Goal: Task Accomplishment & Management: Complete application form

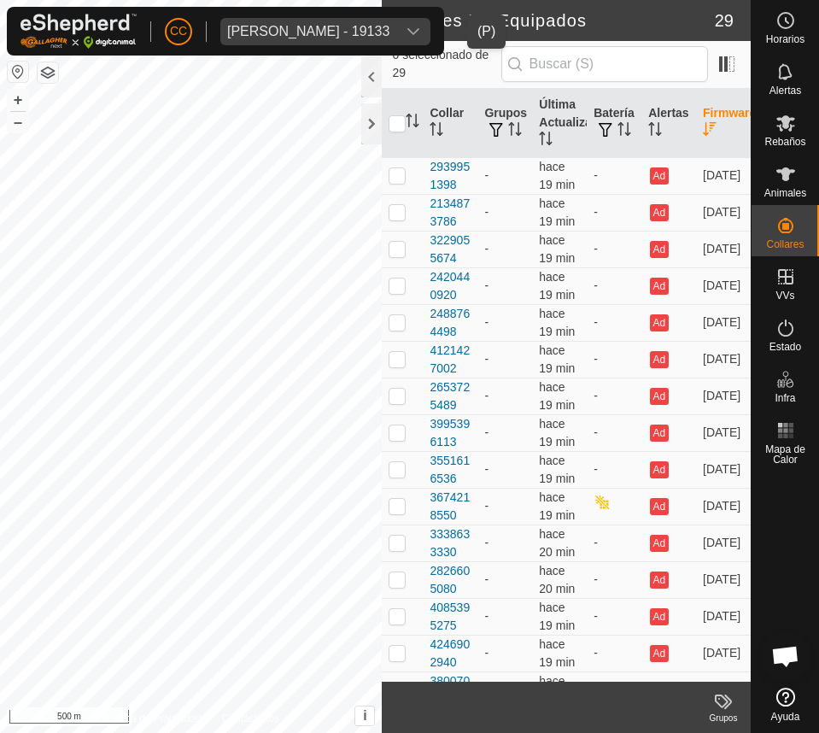
click at [271, 36] on div "[PERSON_NAME] - 19133" at bounding box center [308, 32] width 162 height 14
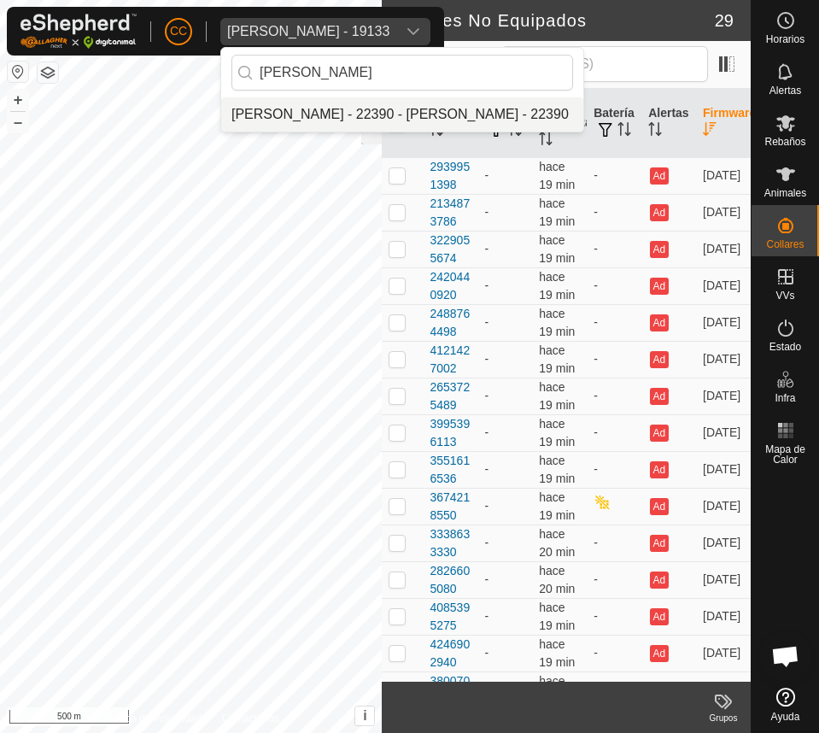
type input "[PERSON_NAME]"
click at [317, 116] on li "[PERSON_NAME] - 22390 - [PERSON_NAME] - 22390" at bounding box center [402, 114] width 362 height 34
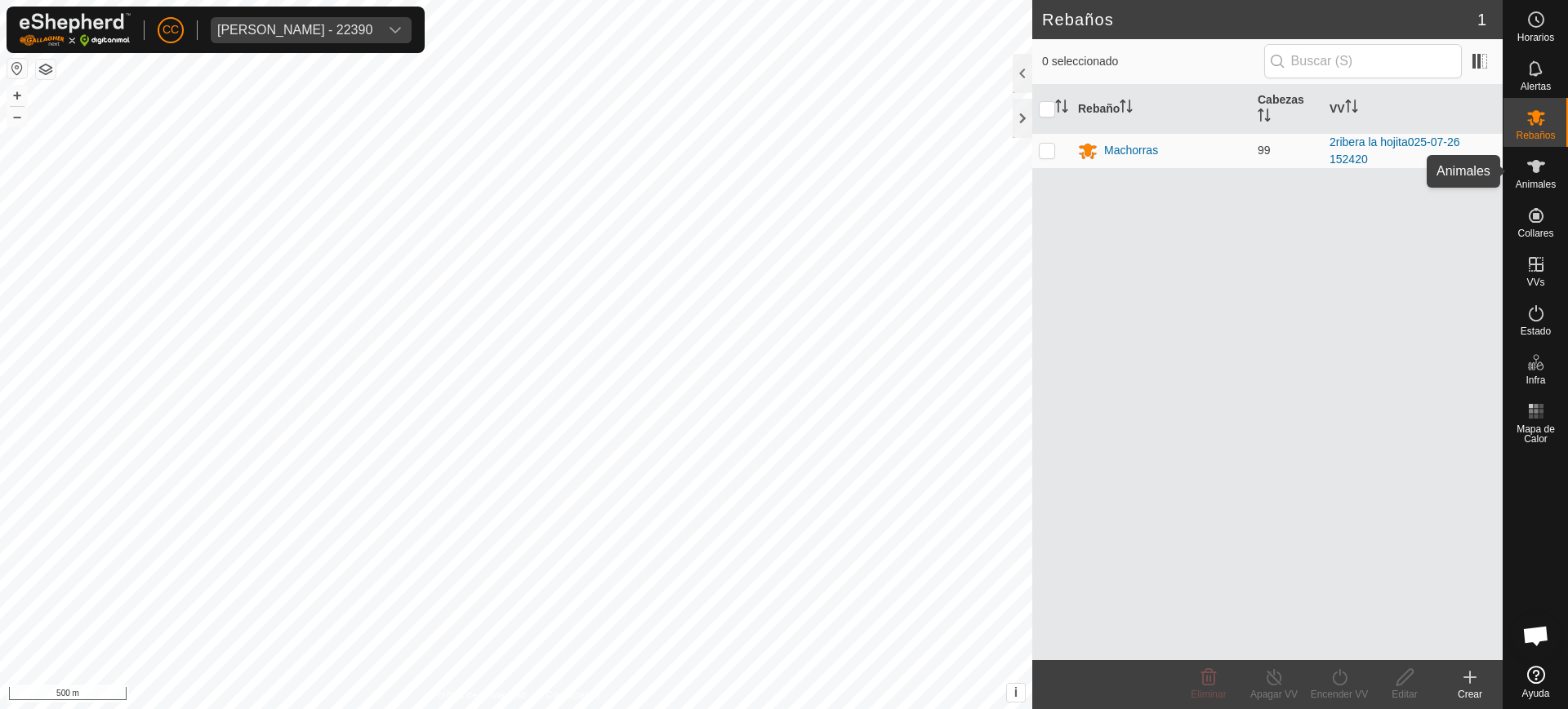
drag, startPoint x: 1551, startPoint y: 180, endPoint x: 1528, endPoint y: 210, distance: 37.8
click at [782, 180] on span "Animales" at bounding box center [1535, 184] width 40 height 10
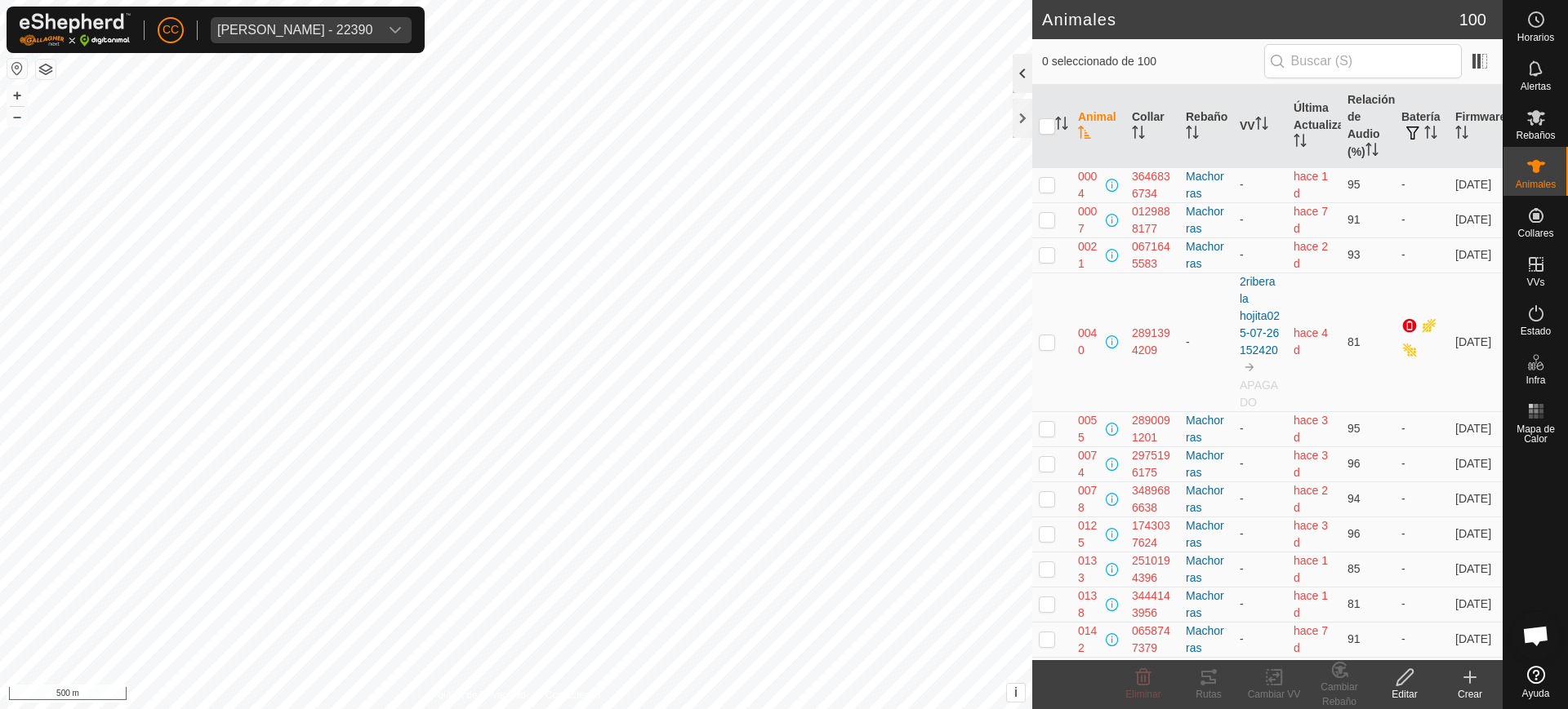
click at [782, 73] on div at bounding box center [1022, 73] width 20 height 39
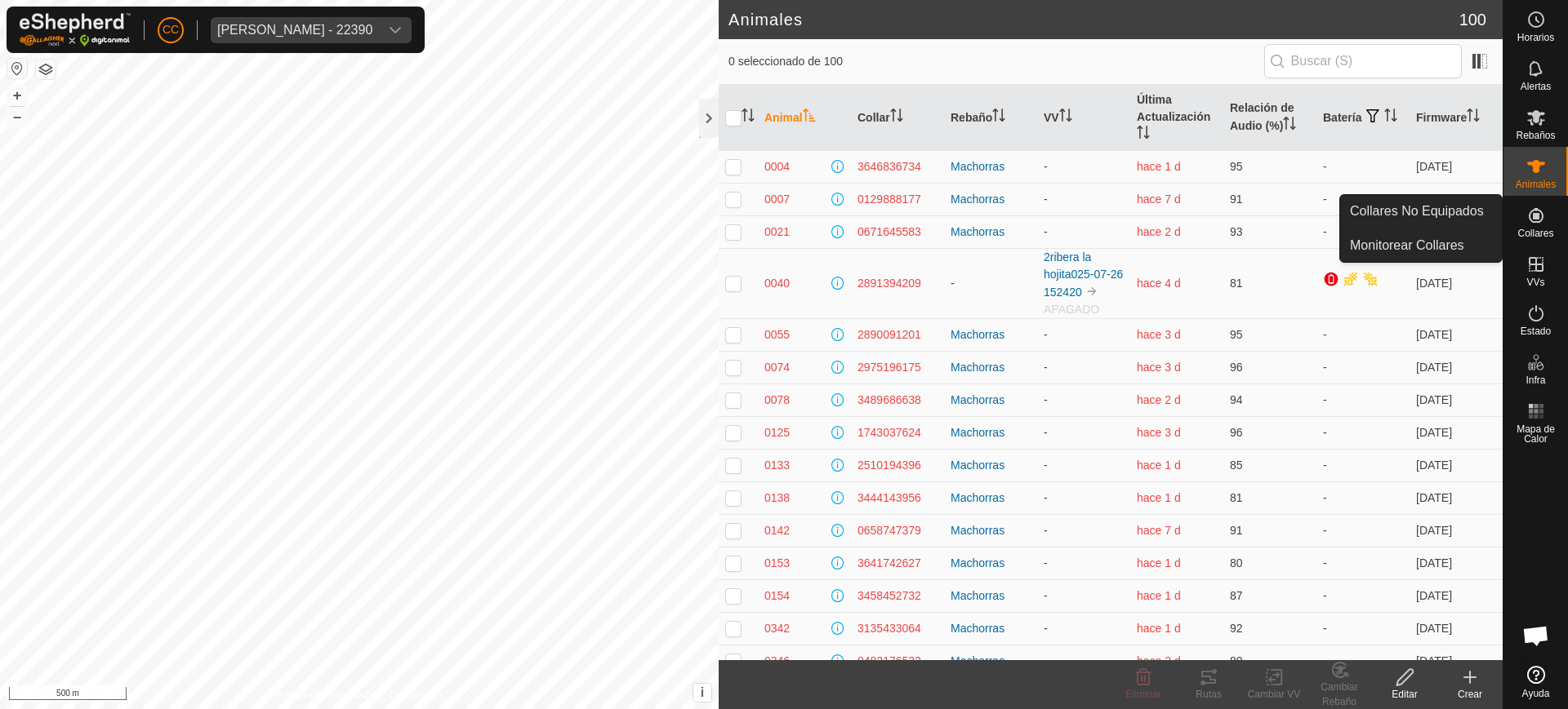
click at [782, 230] on span "Collares" at bounding box center [1535, 233] width 36 height 10
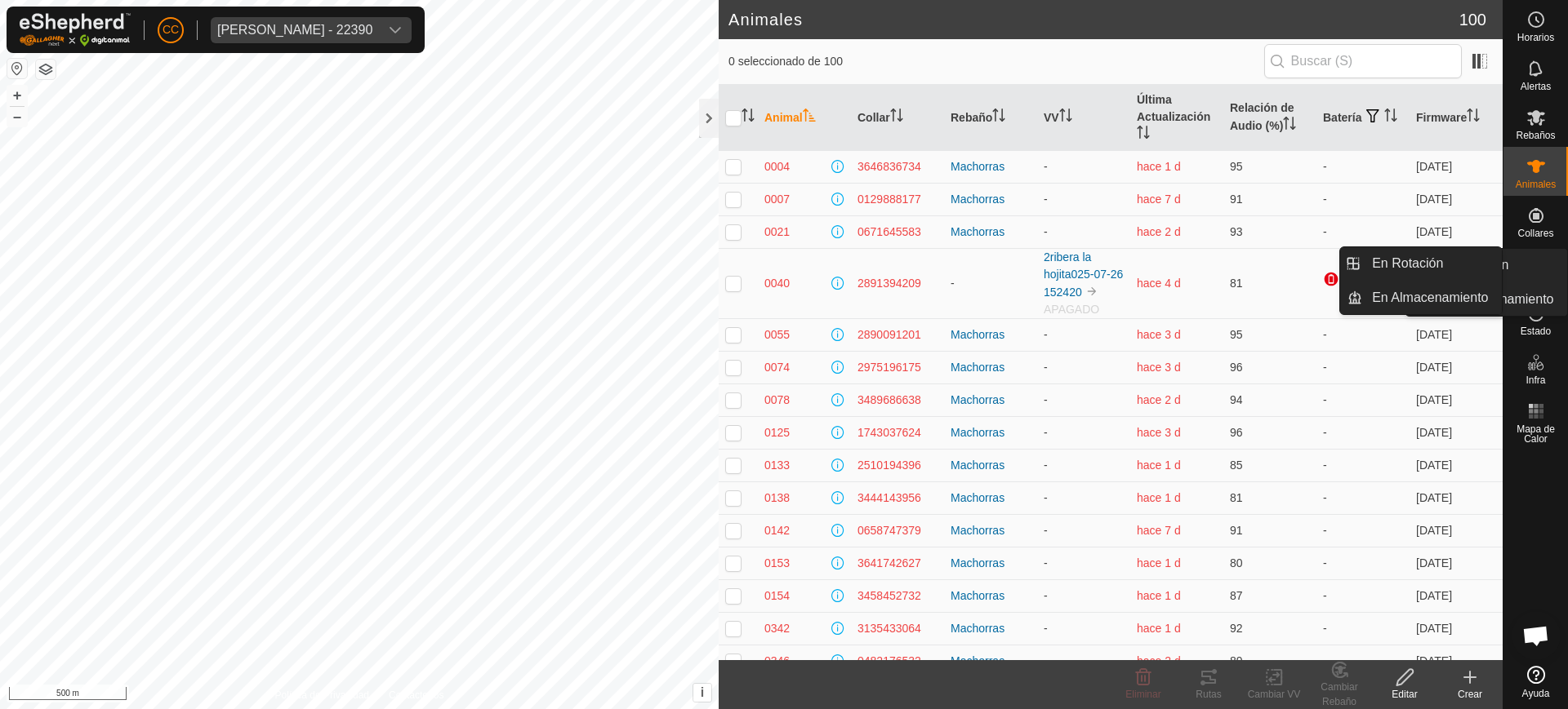
drag, startPoint x: 1527, startPoint y: 248, endPoint x: 1520, endPoint y: 289, distance: 41.6
click at [782, 277] on es-menu-bar "Horarios Alertas Rebaños Animales Collares VVs Estado Infra Mapa de Calor Ayuda…" at bounding box center [1535, 354] width 65 height 709
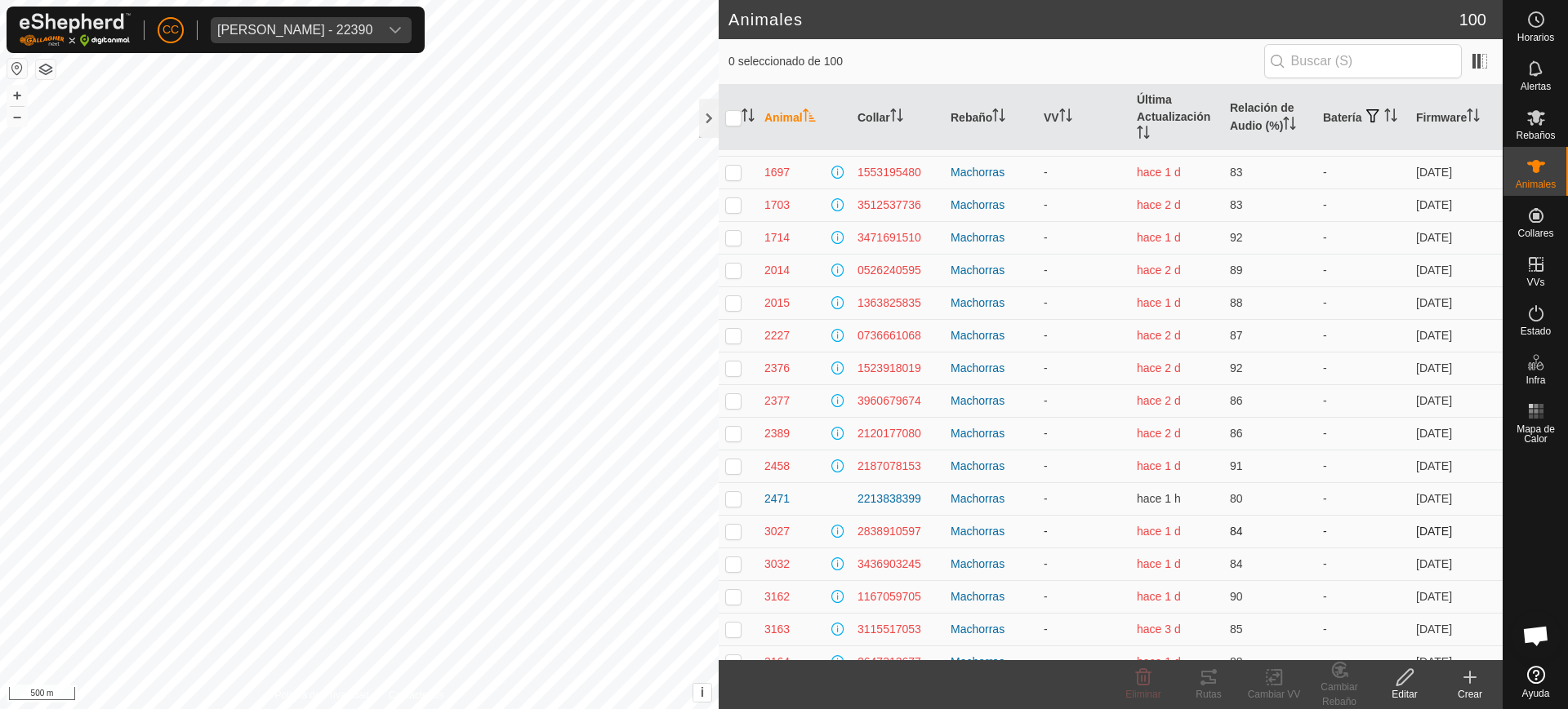
scroll to position [1021, 0]
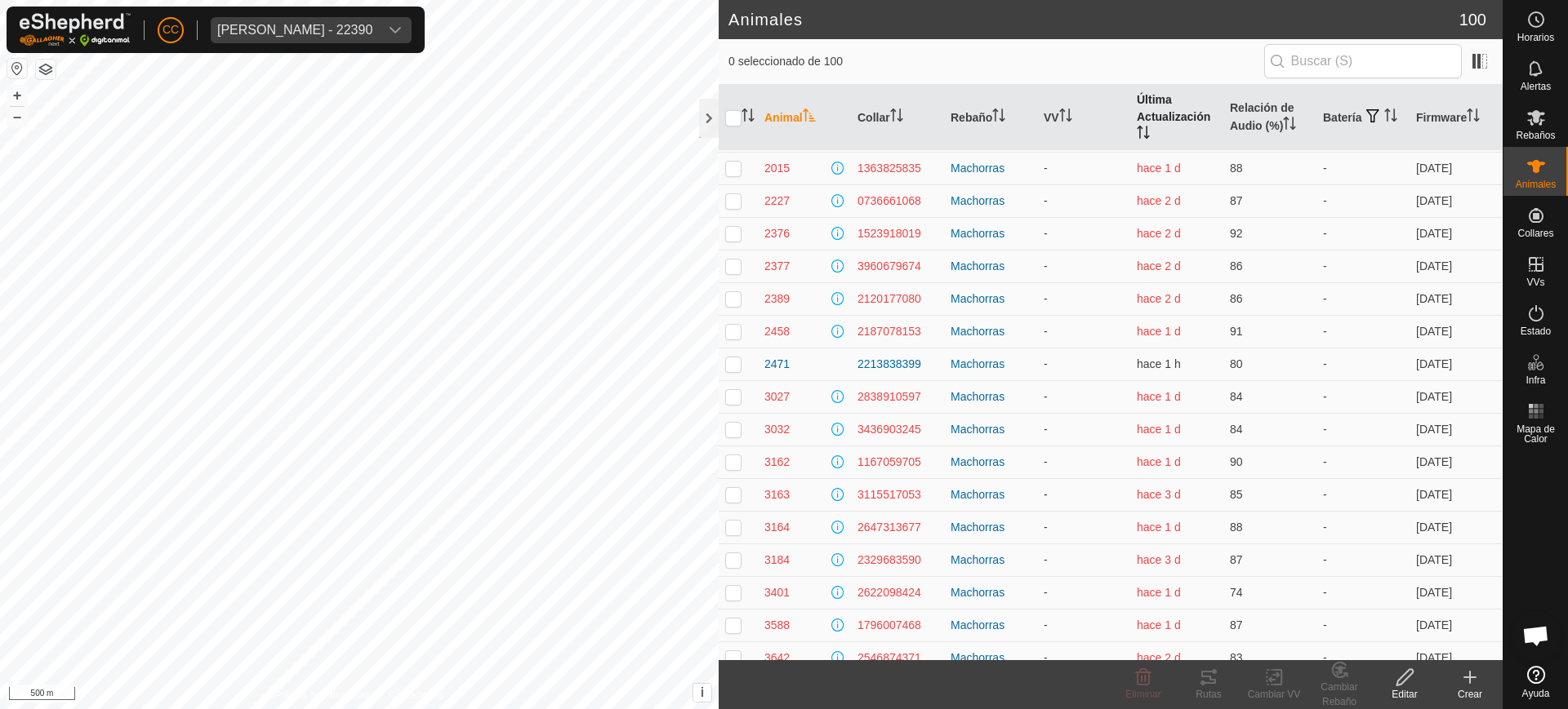
click at [782, 137] on icon "Activar para ordenar" at bounding box center [1147, 137] width 6 height 3
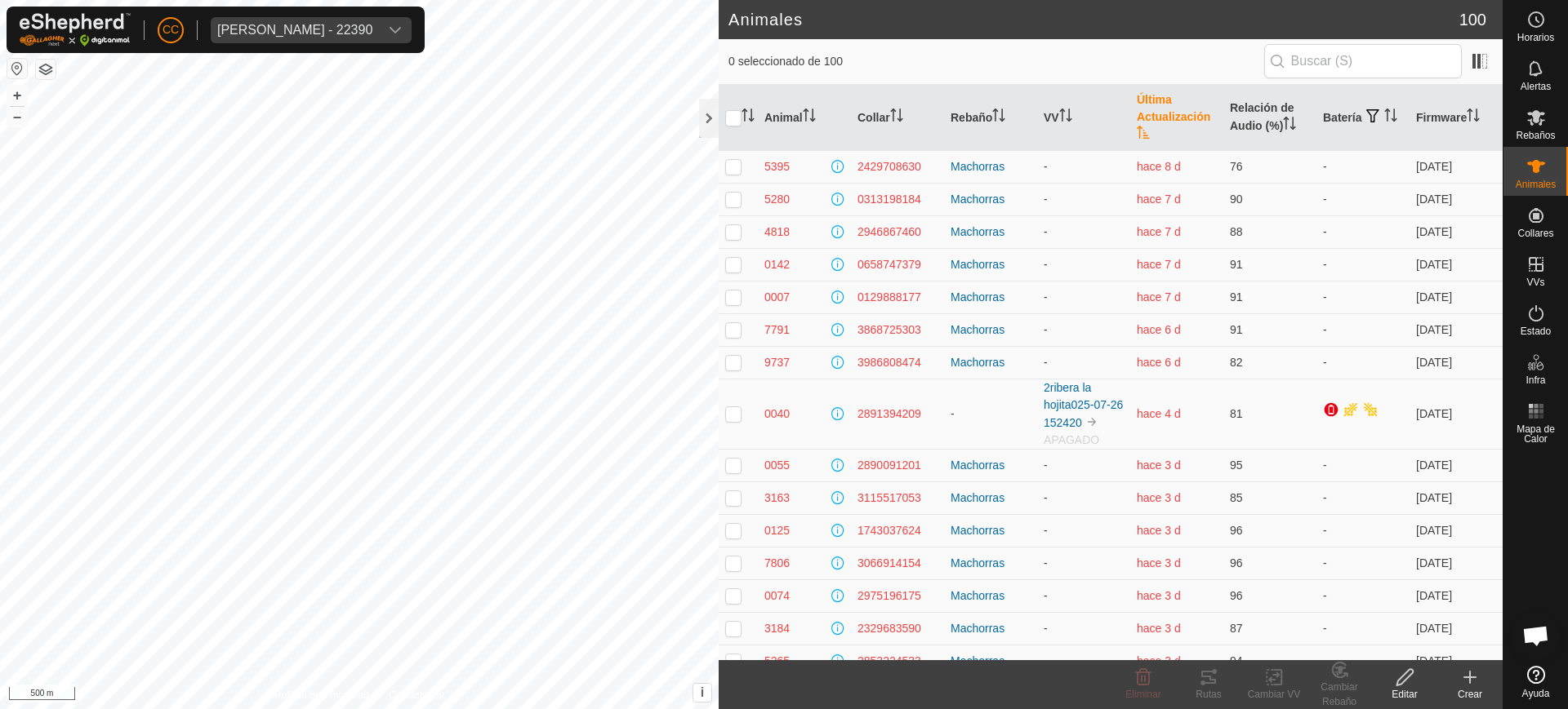
click at [782, 137] on icon "Activar para ordenar" at bounding box center [1143, 133] width 13 height 13
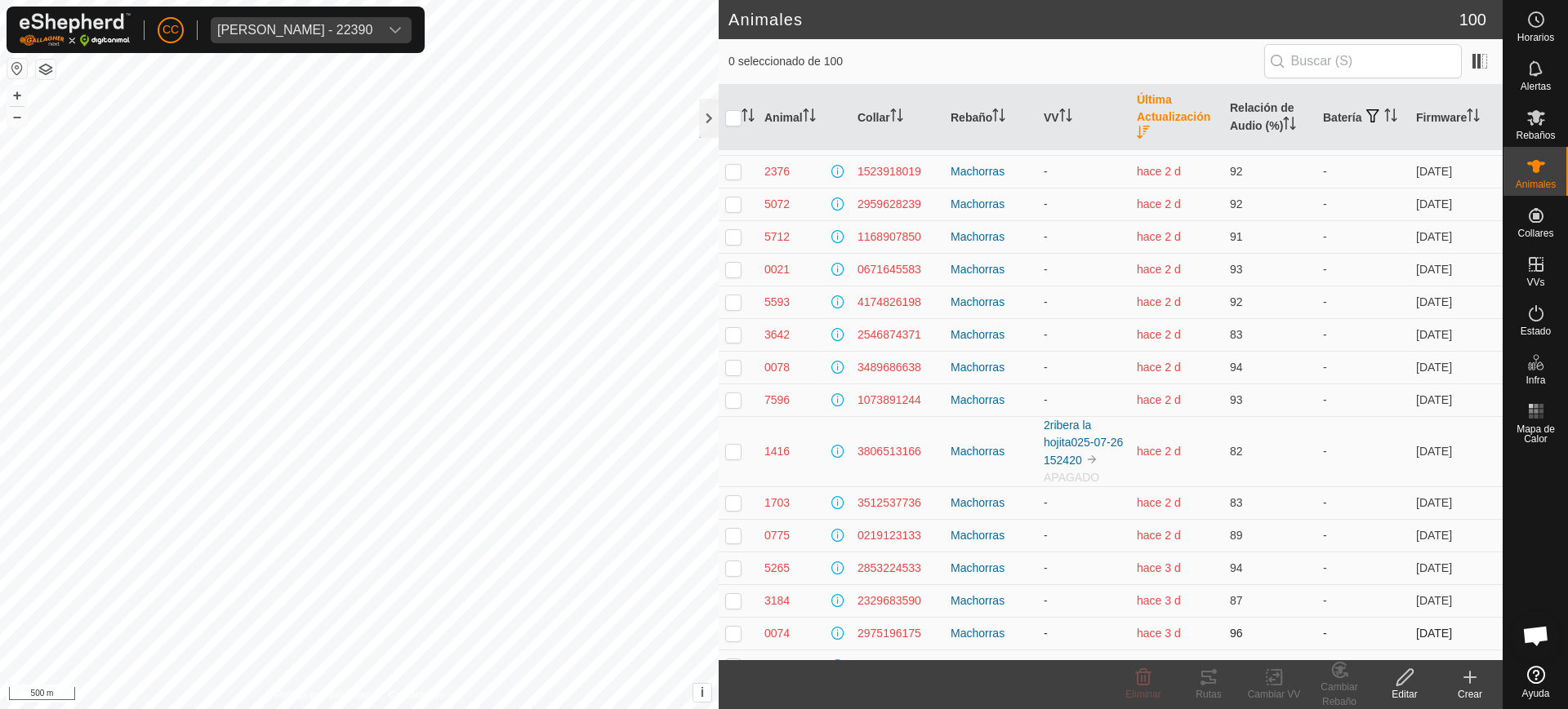
scroll to position [2755, 0]
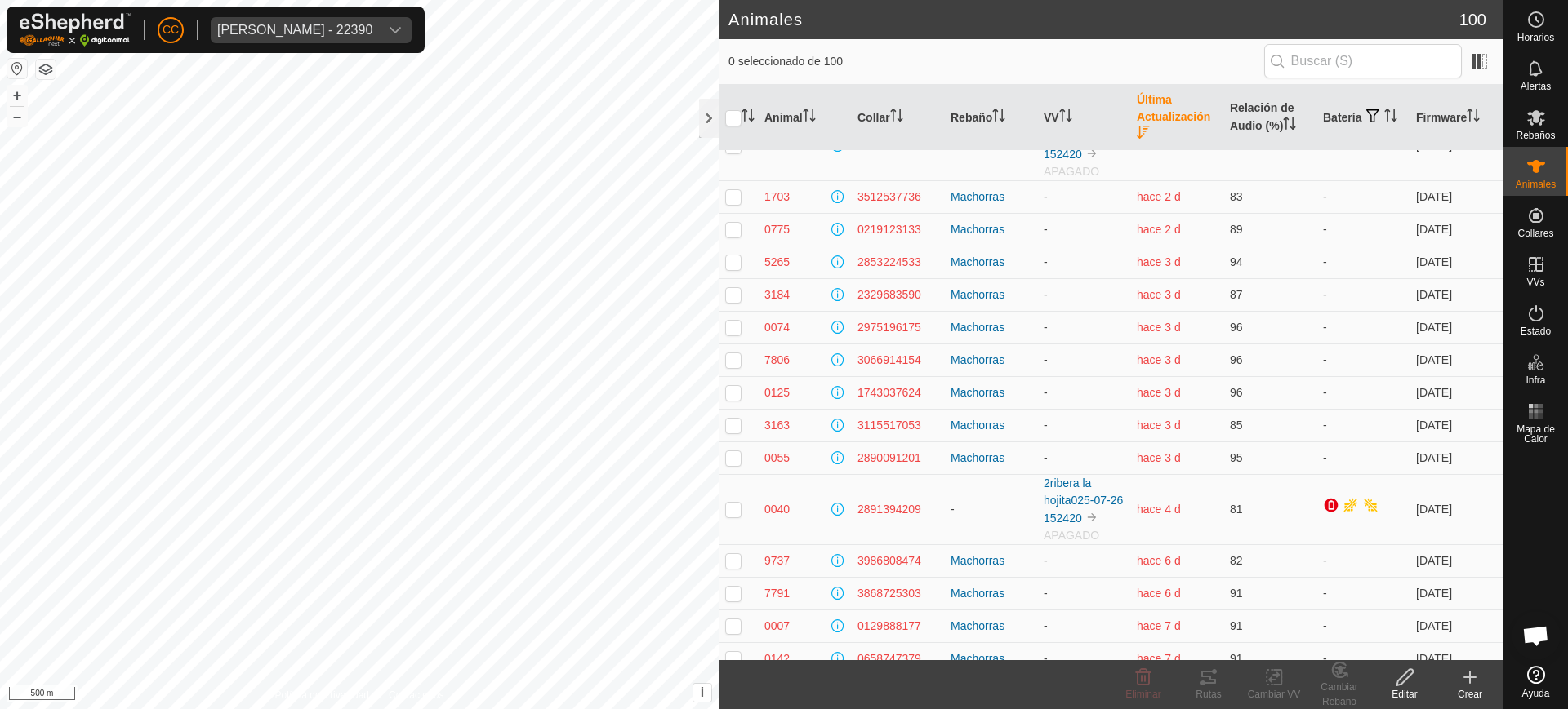
click at [782, 131] on icon "Activar para ordenar" at bounding box center [1143, 133] width 12 height 13
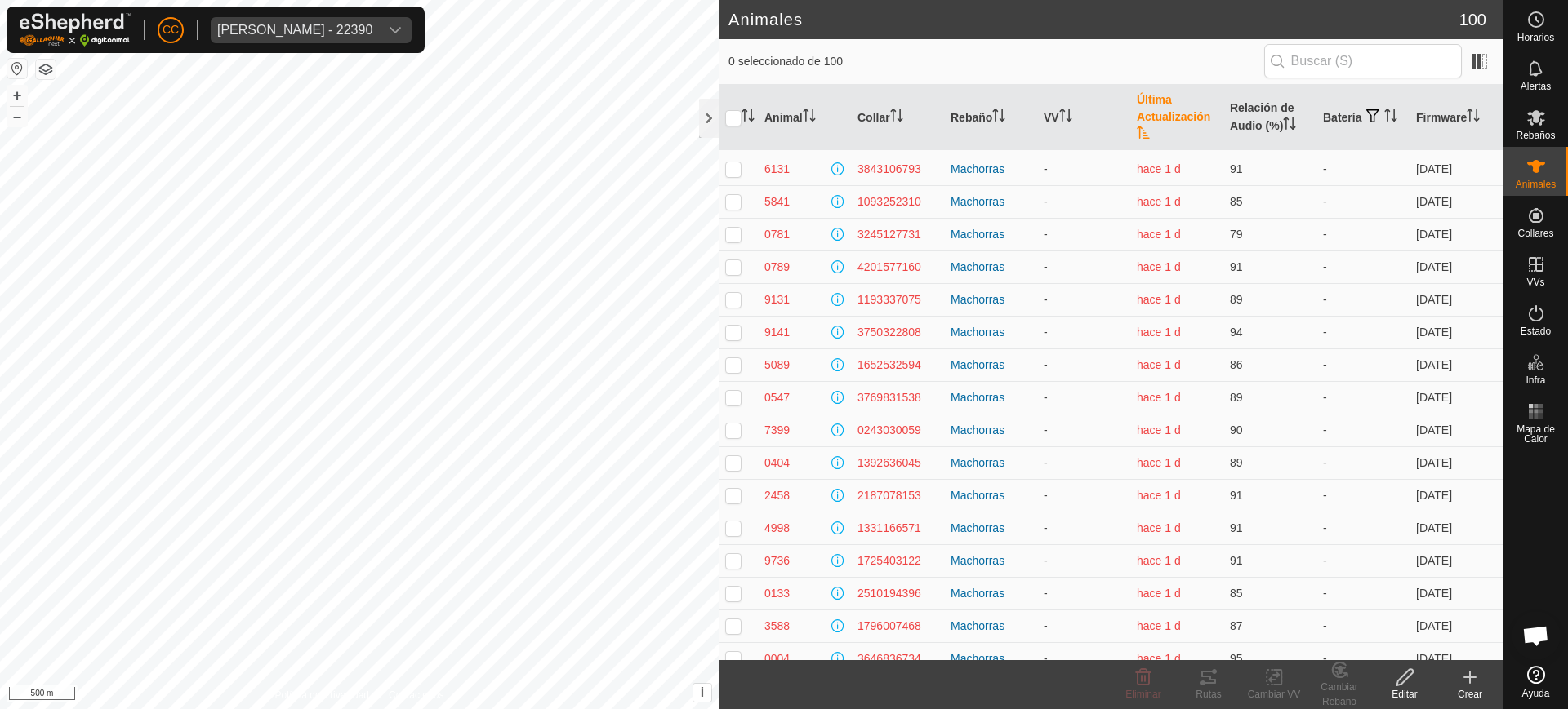
scroll to position [0, 0]
click at [782, 103] on th "Última Actualización" at bounding box center [1176, 118] width 93 height 66
click at [782, 171] on span "hace 1 h" at bounding box center [1159, 166] width 44 height 13
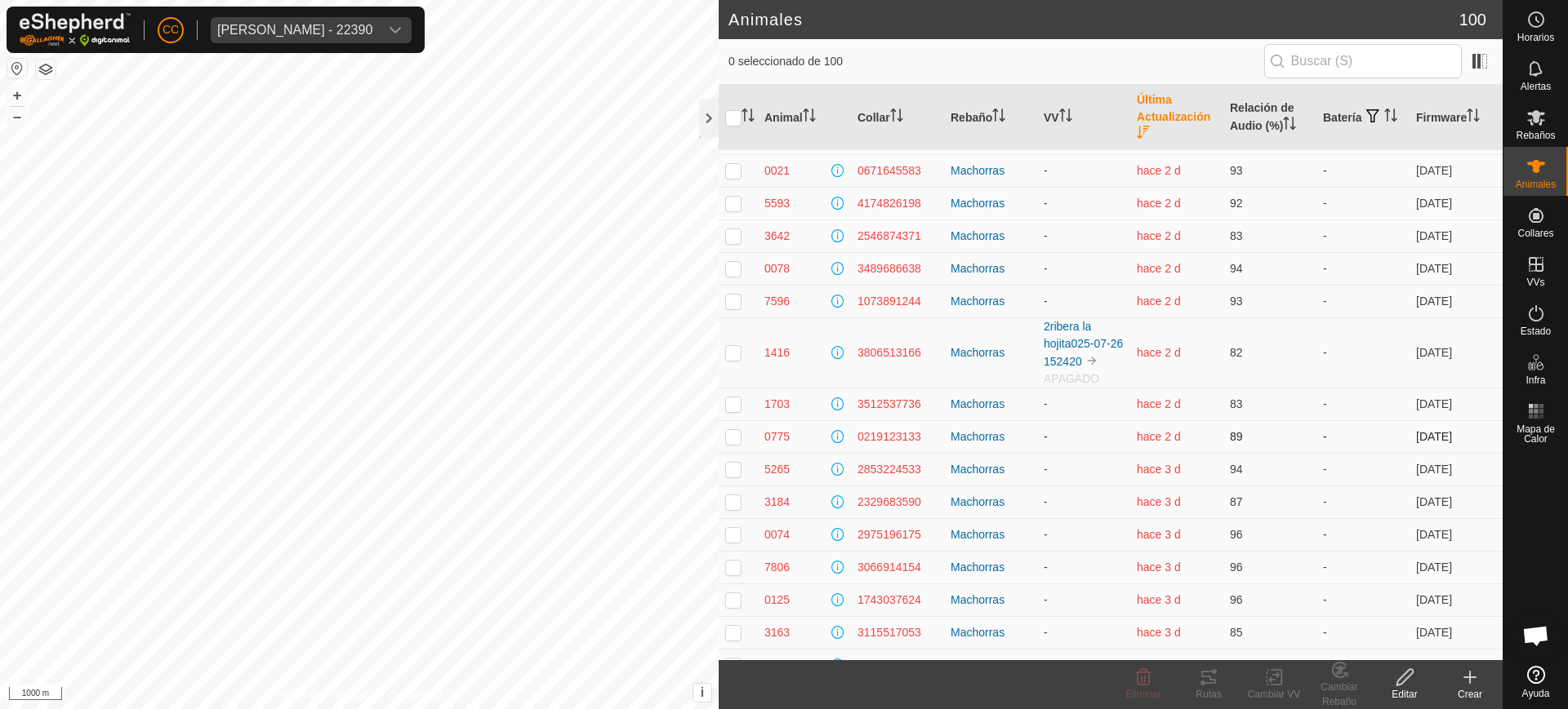
scroll to position [2460, 0]
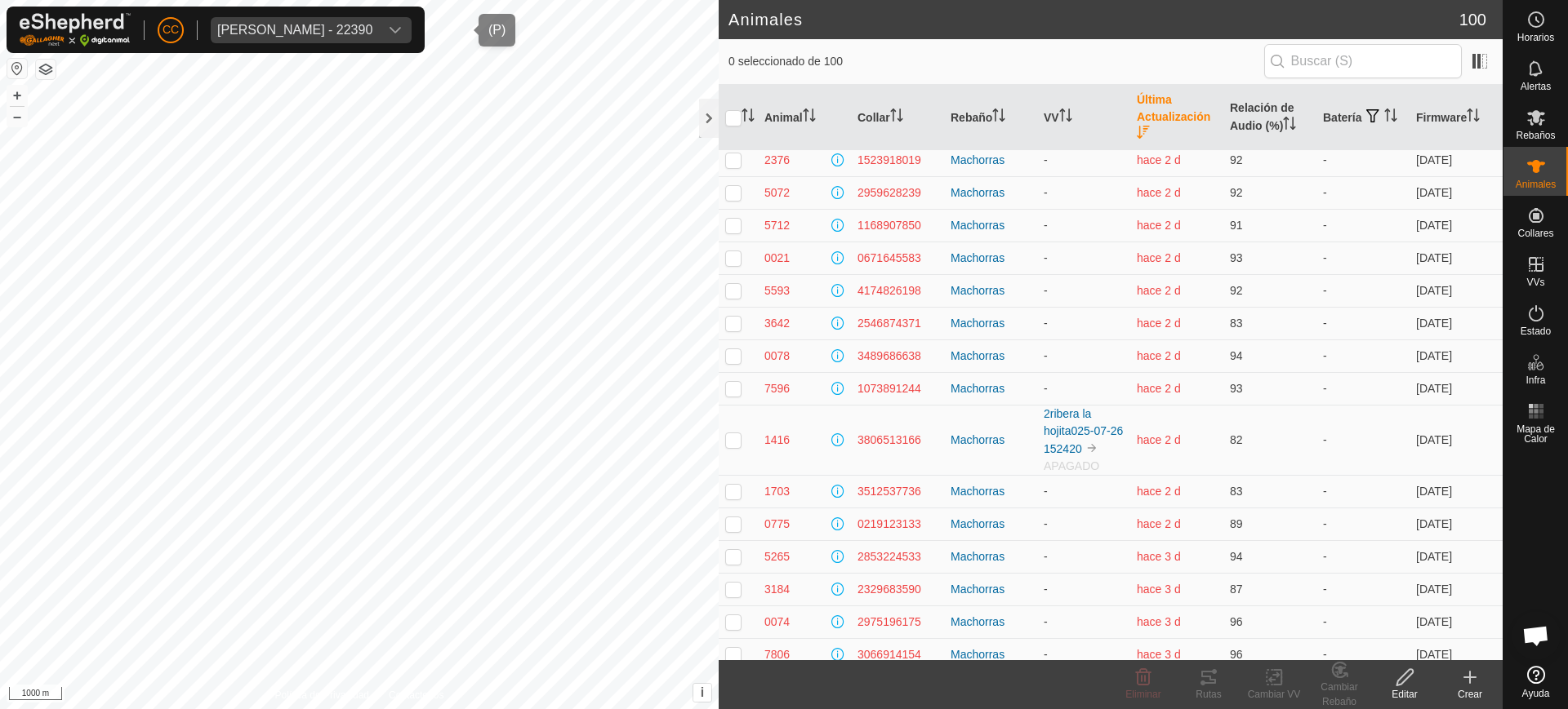
click at [322, 32] on div "[PERSON_NAME] - 22390" at bounding box center [294, 31] width 155 height 13
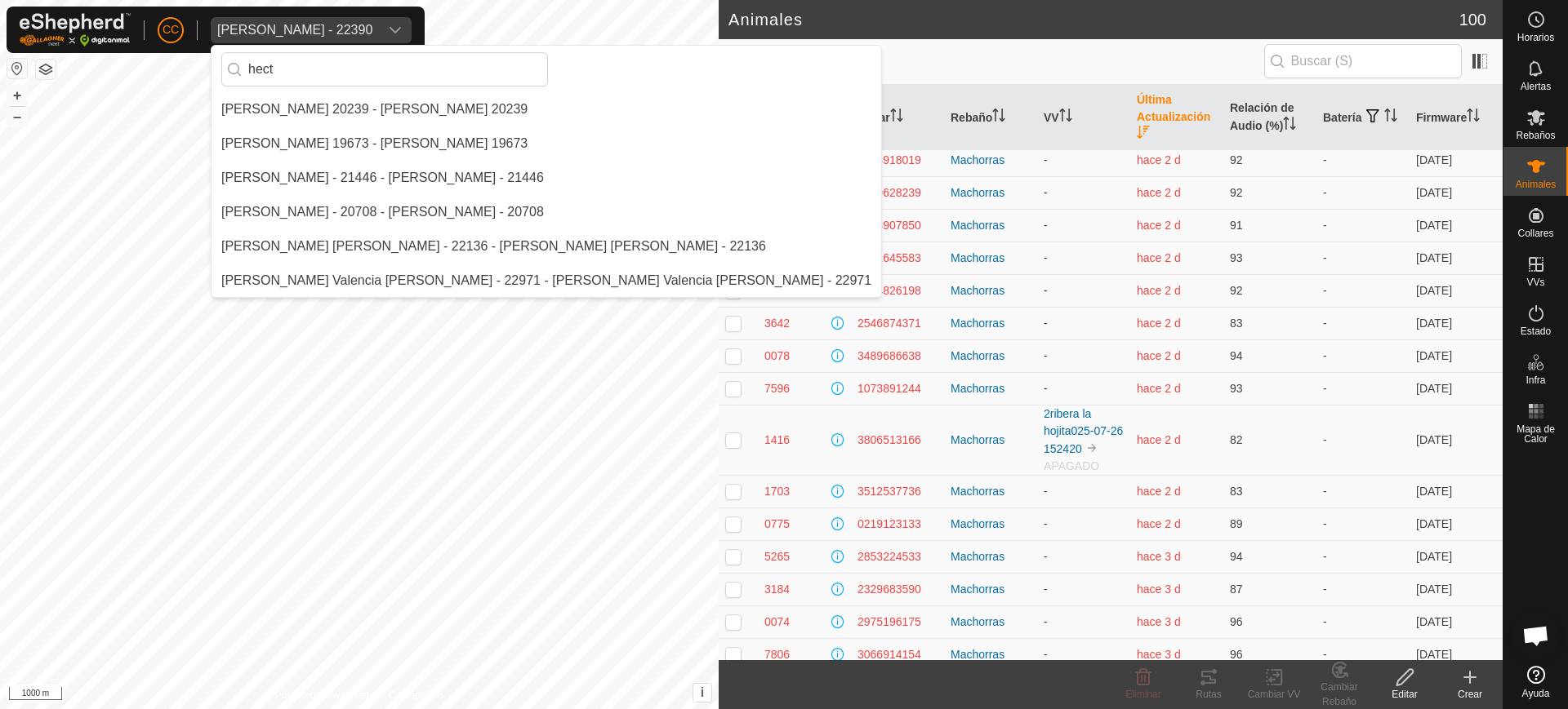
scroll to position [0, 0]
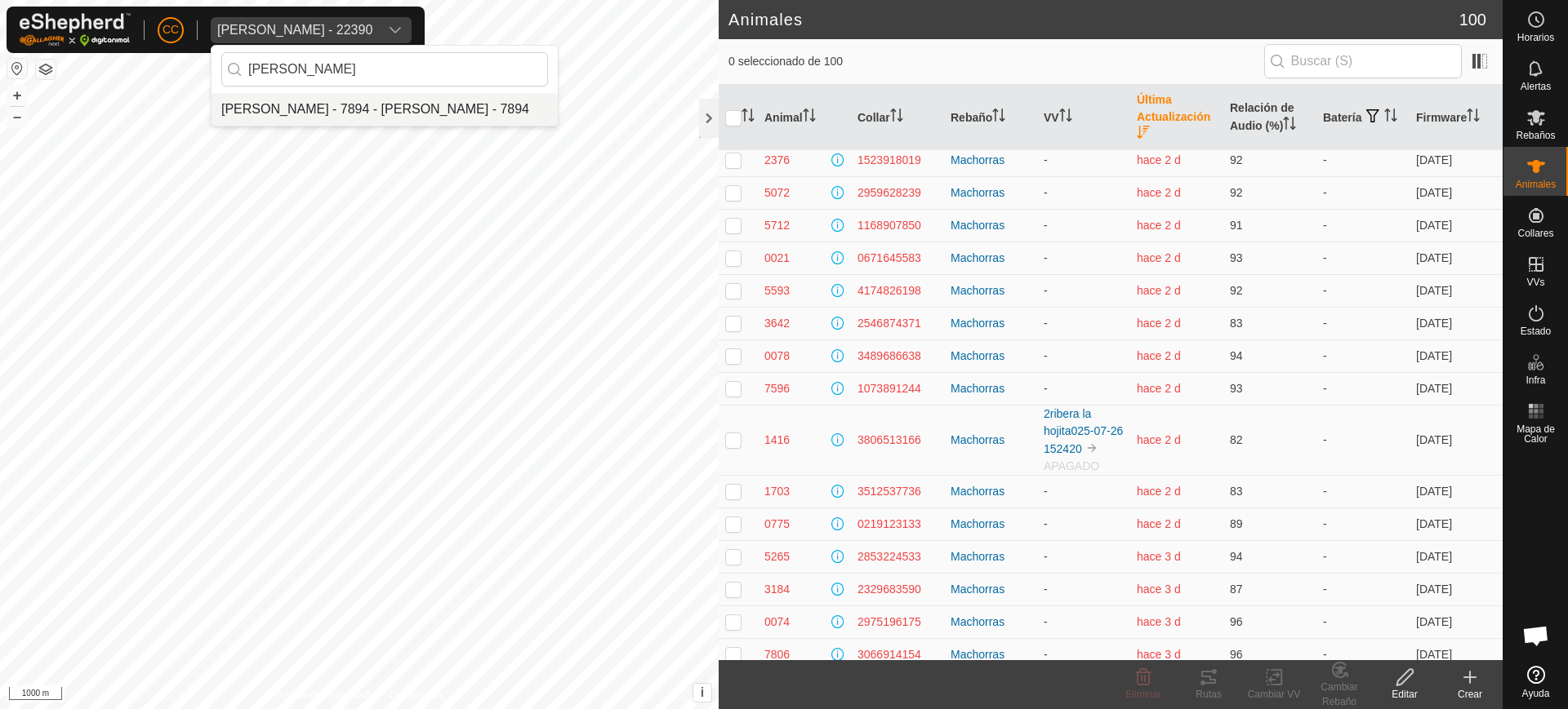
type input "[PERSON_NAME]"
click at [352, 112] on li "[PERSON_NAME] - 7894 - [PERSON_NAME] - 7894" at bounding box center [384, 109] width 346 height 32
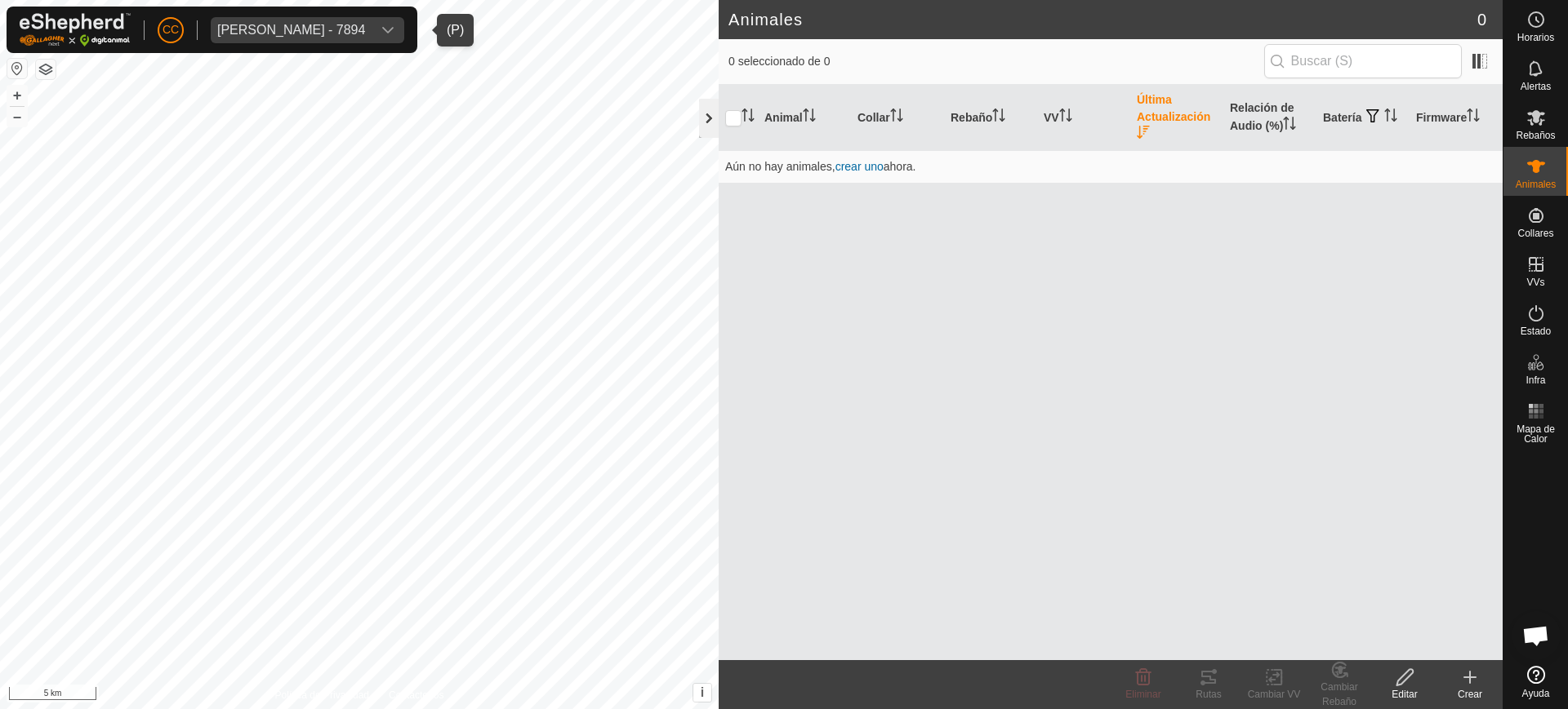
click at [708, 120] on div at bounding box center [708, 118] width 20 height 39
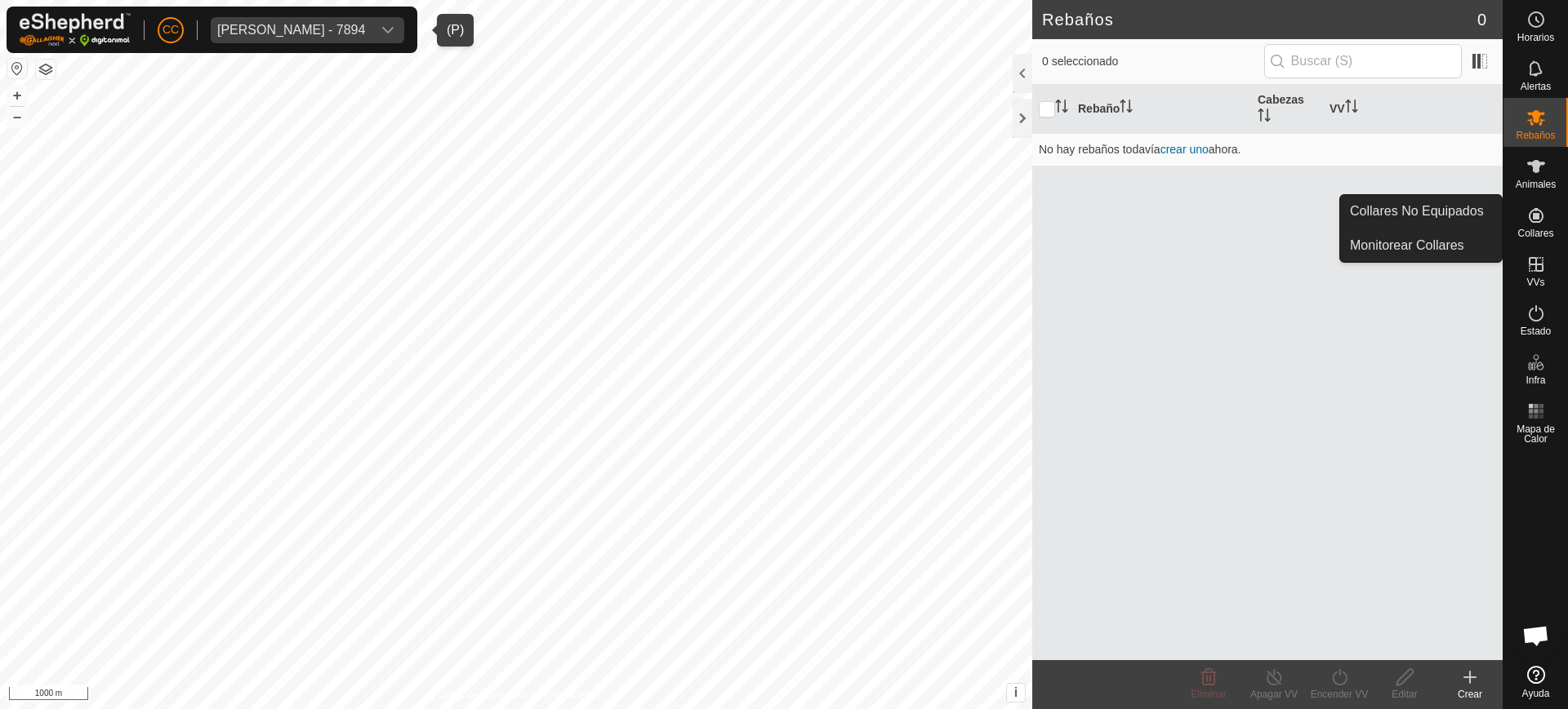
drag, startPoint x: 1535, startPoint y: 195, endPoint x: 1537, endPoint y: 217, distance: 22.1
click at [782, 217] on icon at bounding box center [1535, 215] width 14 height 14
click at [782, 204] on link "Collares No Equipados" at bounding box center [1421, 211] width 162 height 32
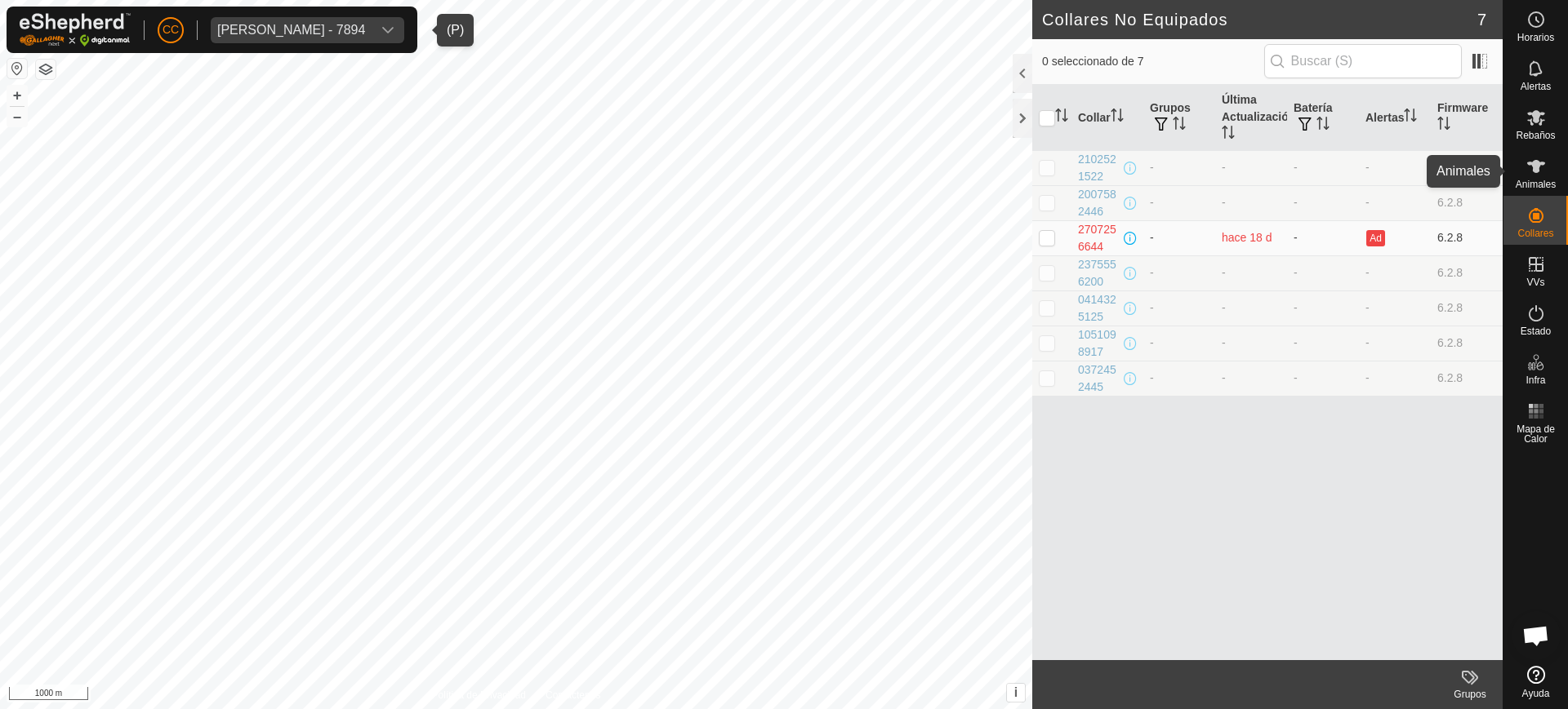
click at [782, 172] on es-animals-svg-icon at bounding box center [1535, 166] width 30 height 26
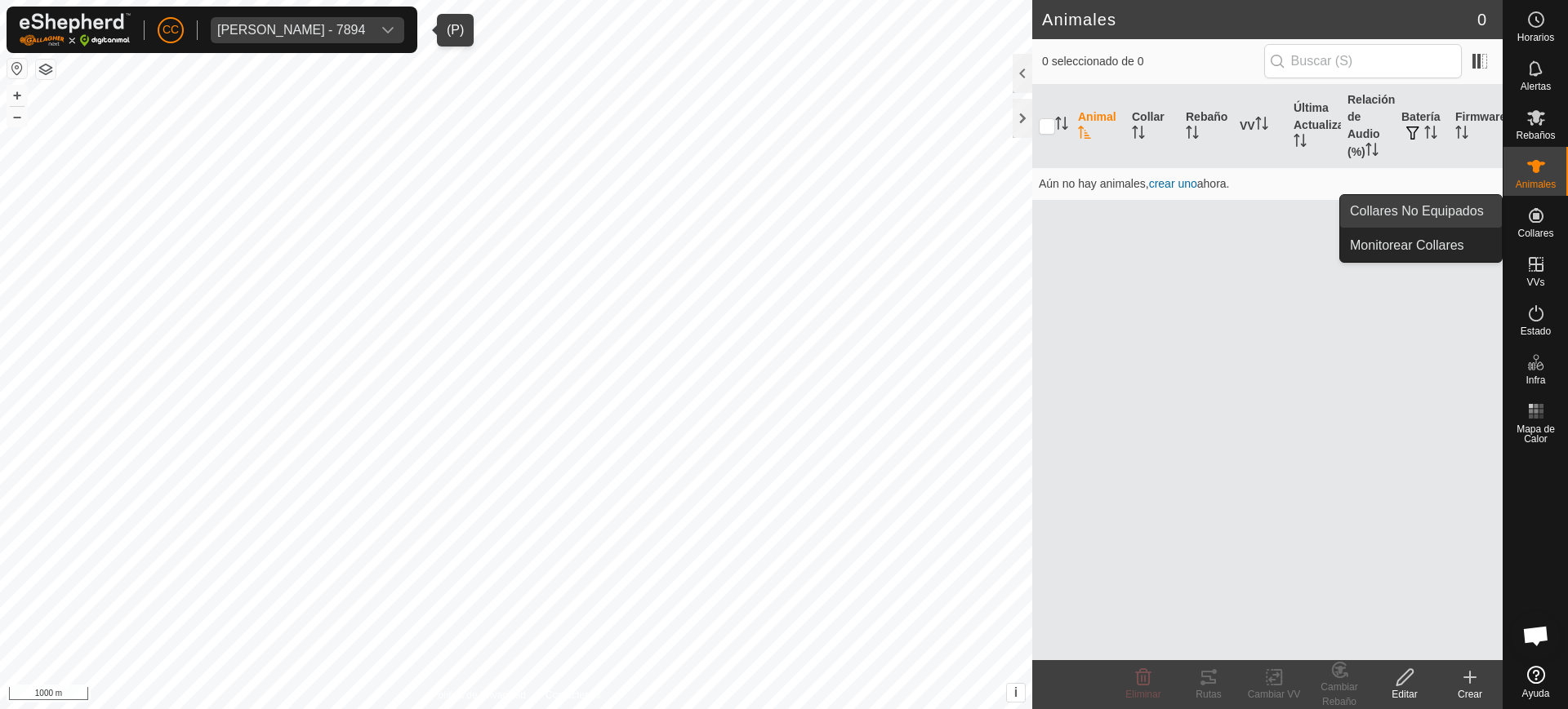
drag, startPoint x: 1545, startPoint y: 226, endPoint x: 1500, endPoint y: 223, distance: 45.1
click at [782, 228] on span "Collares" at bounding box center [1535, 233] width 36 height 10
click at [782, 209] on link "Collares No Equipados" at bounding box center [1421, 211] width 162 height 32
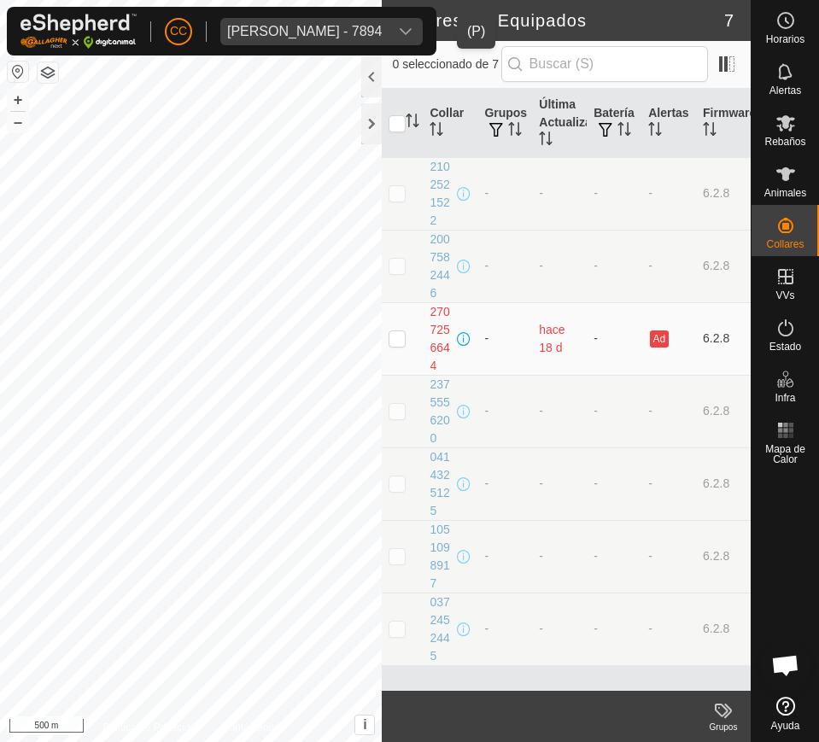
click at [269, 27] on div "[PERSON_NAME] - 7894" at bounding box center [304, 32] width 155 height 14
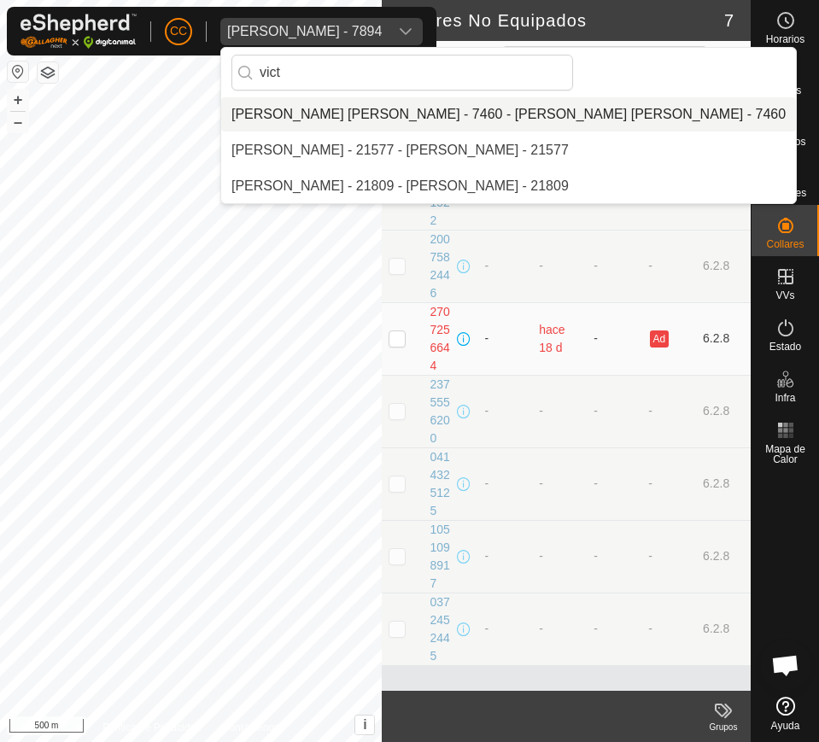
type input "vict"
click at [136, 67] on div "CC [PERSON_NAME] - 7894 vict [PERSON_NAME] [PERSON_NAME] - 7460 - [PERSON_NAME]…" at bounding box center [409, 371] width 819 height 742
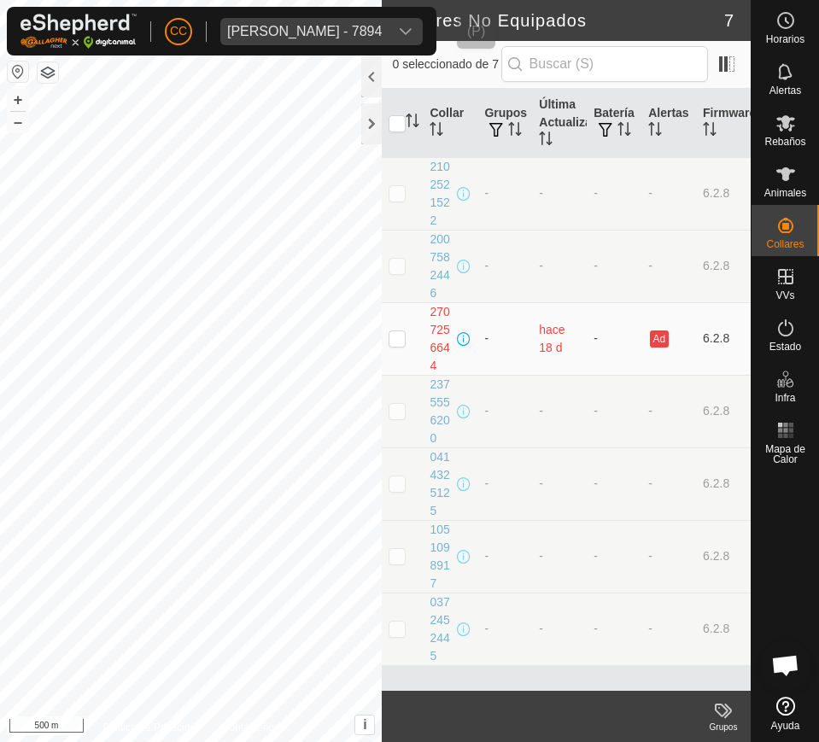
click at [307, 26] on div "[PERSON_NAME] - 7894" at bounding box center [304, 32] width 155 height 14
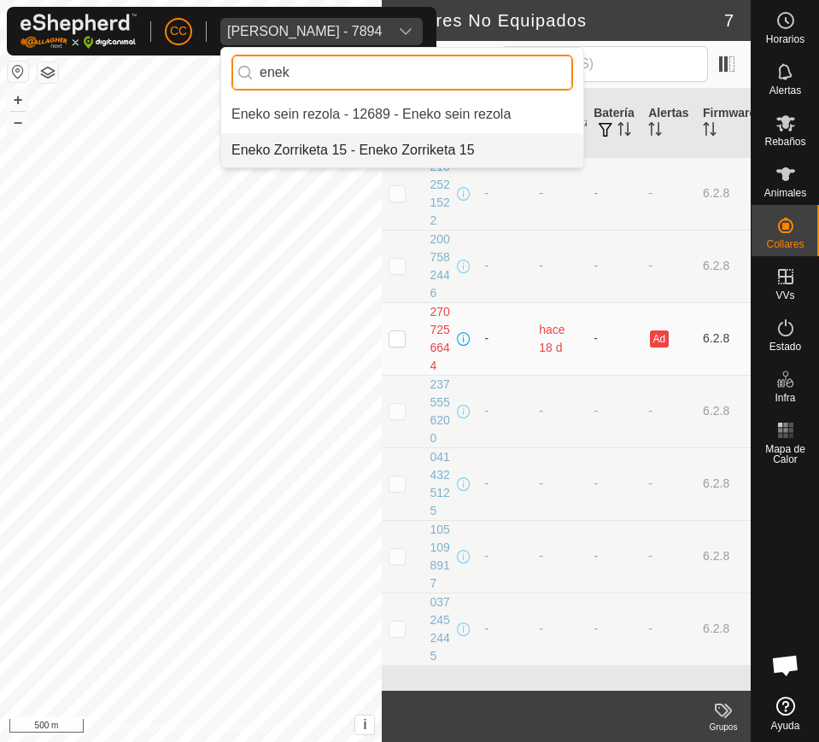
type input "enek"
click at [290, 157] on li "Eneko Zorriketa 15 - Eneko Zorriketa 15" at bounding box center [402, 150] width 362 height 34
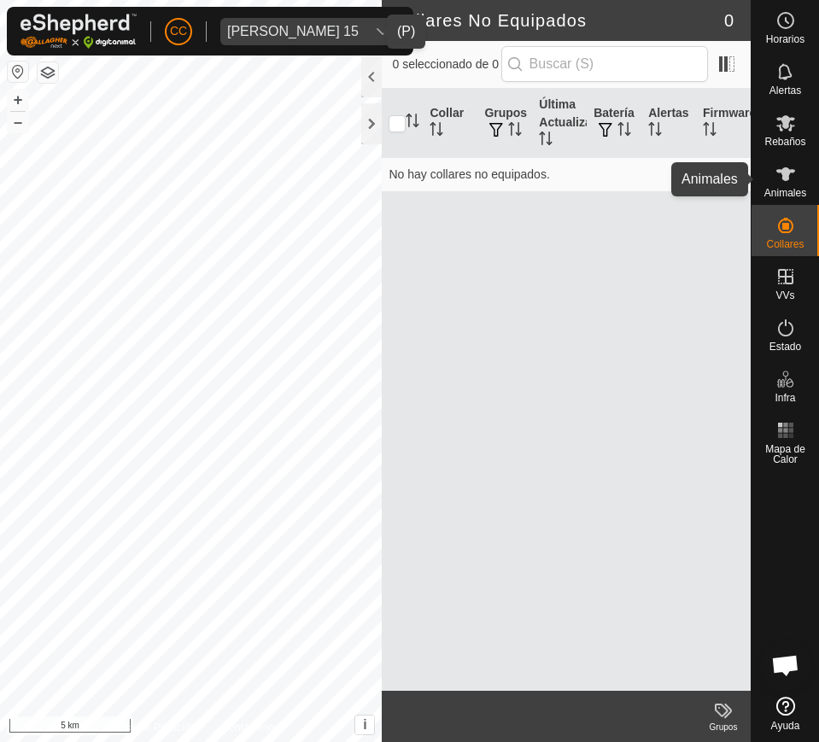
click at [806, 172] on div "Animales" at bounding box center [785, 179] width 67 height 51
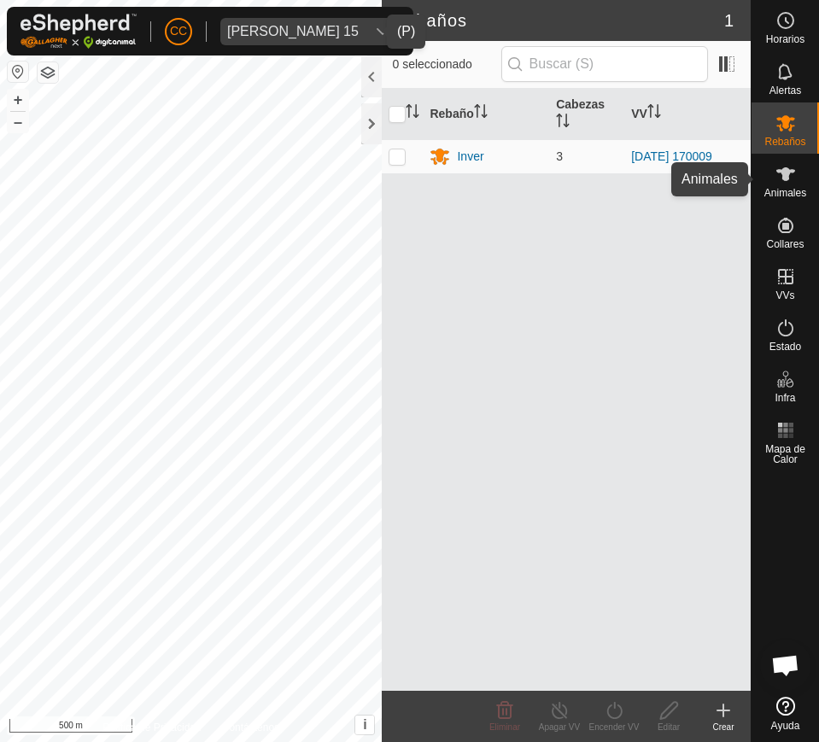
click at [800, 173] on es-animals-svg-icon at bounding box center [786, 174] width 31 height 27
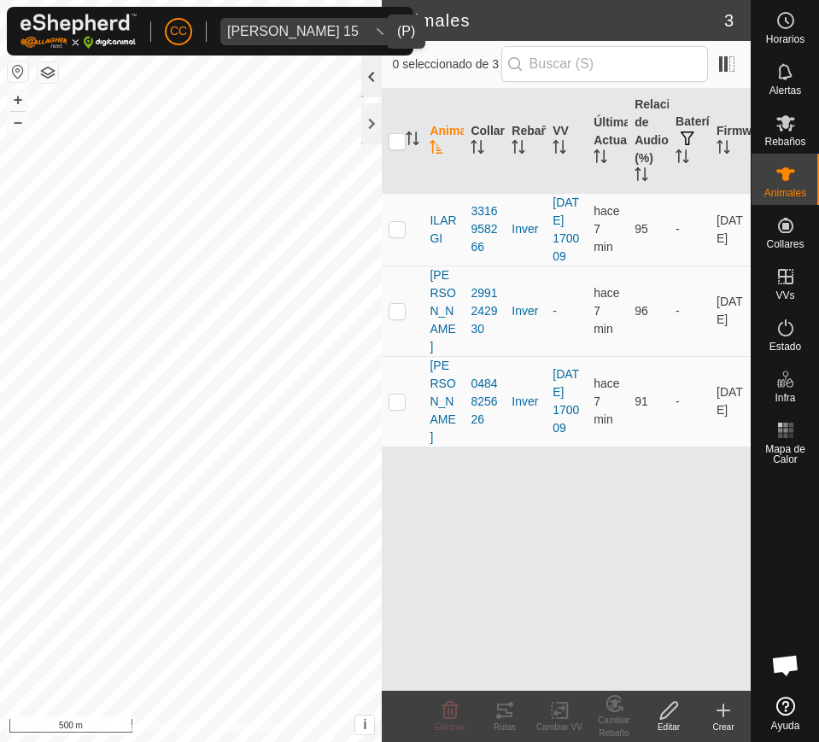
click at [376, 85] on div at bounding box center [371, 76] width 21 height 41
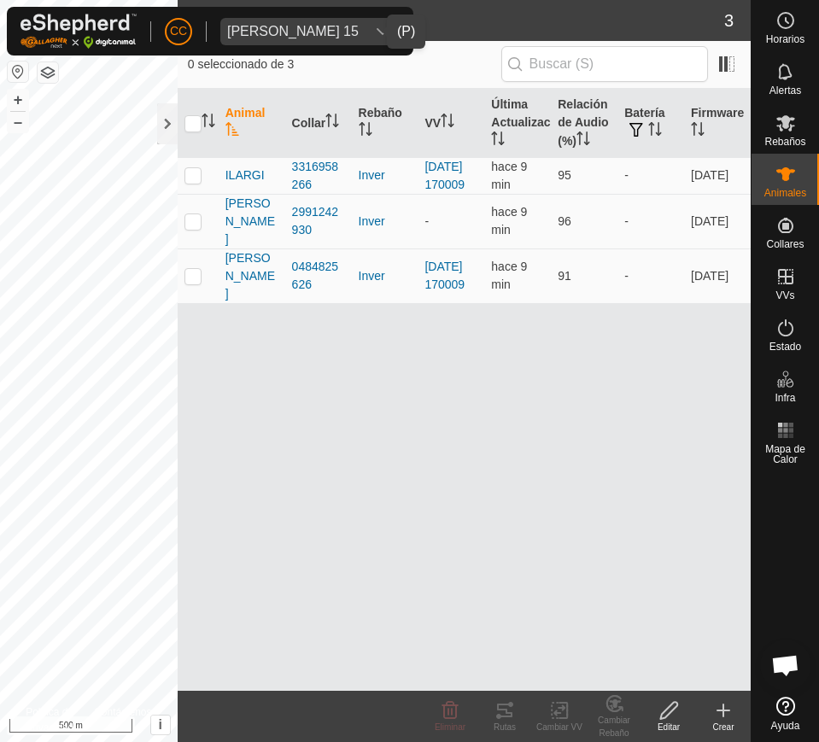
click at [285, 30] on div "[PERSON_NAME] 15" at bounding box center [293, 32] width 132 height 14
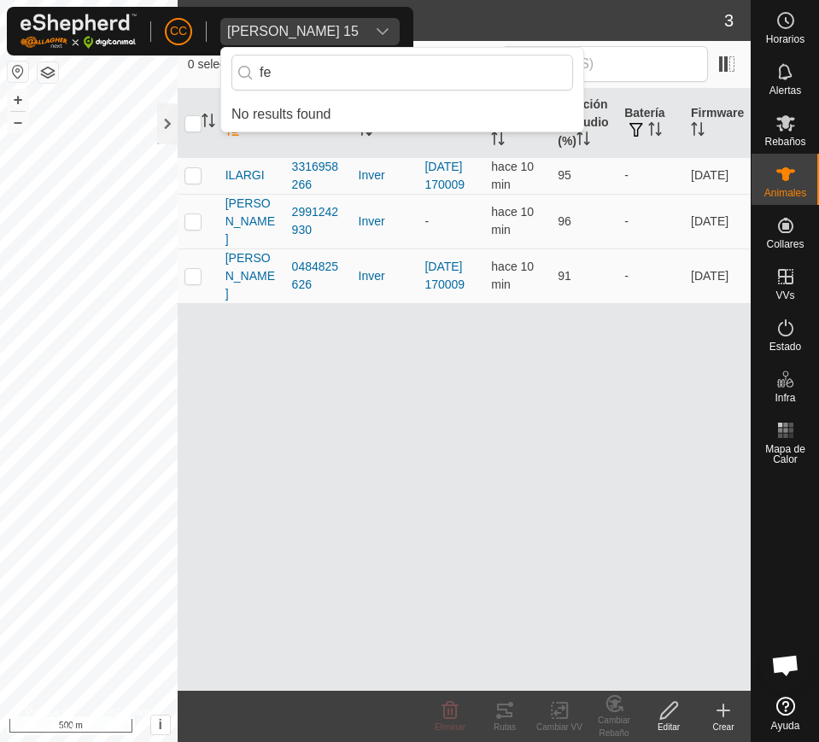
type input "f"
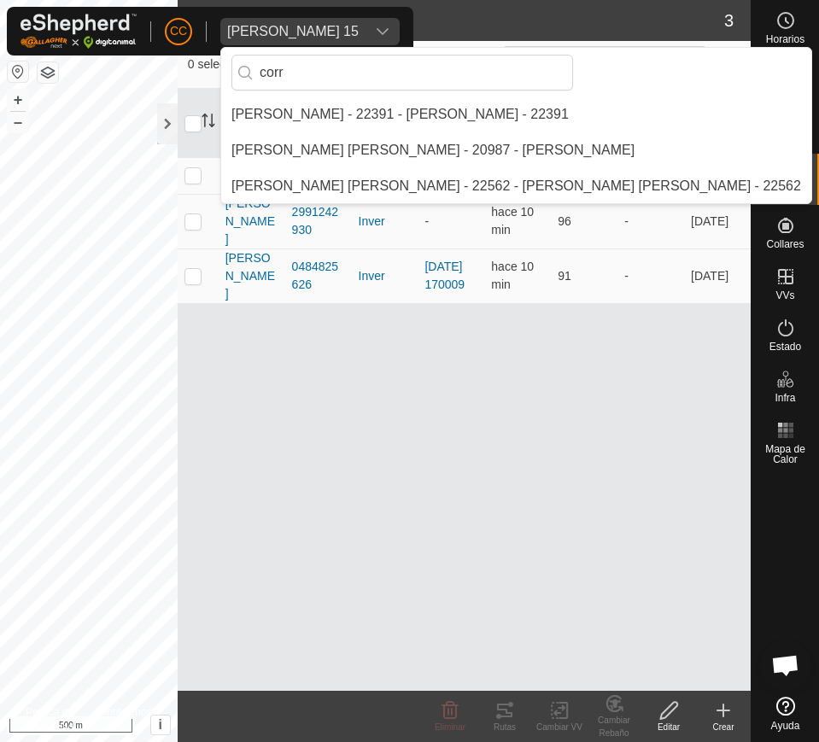
type input "corr"
click at [152, 56] on div "CC [PERSON_NAME] 15 corr [PERSON_NAME] - 22391 - [PERSON_NAME] - 22391 [PERSON_…" at bounding box center [409, 371] width 819 height 742
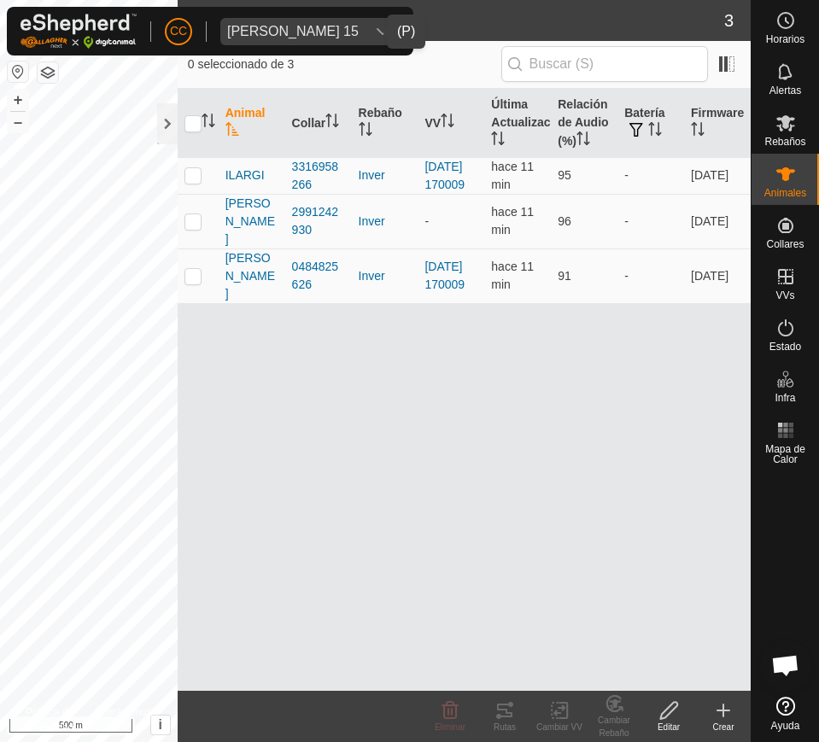
click at [274, 29] on div "[PERSON_NAME] 15" at bounding box center [293, 32] width 132 height 14
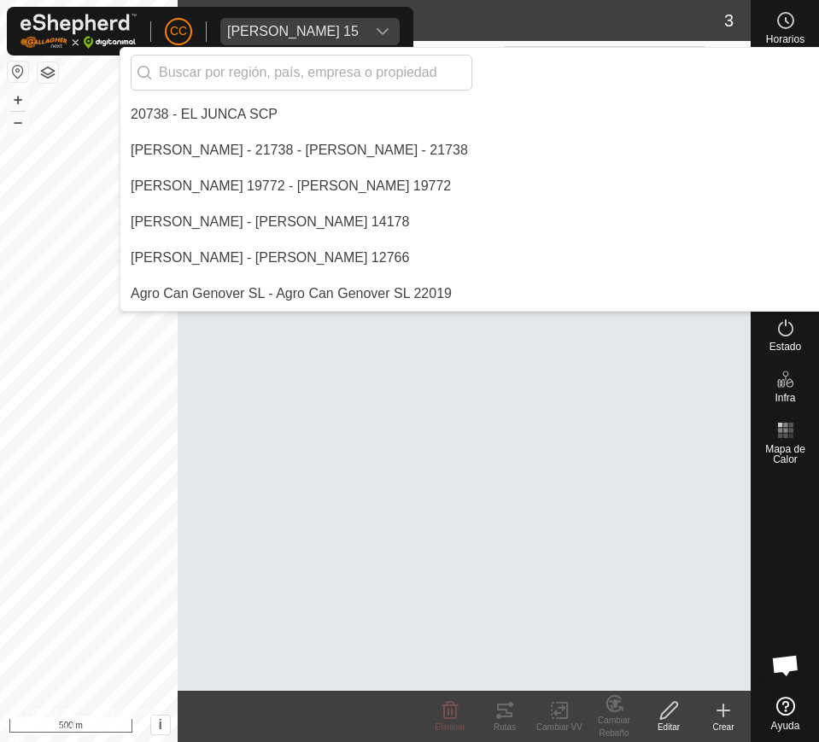
scroll to position [4449, 0]
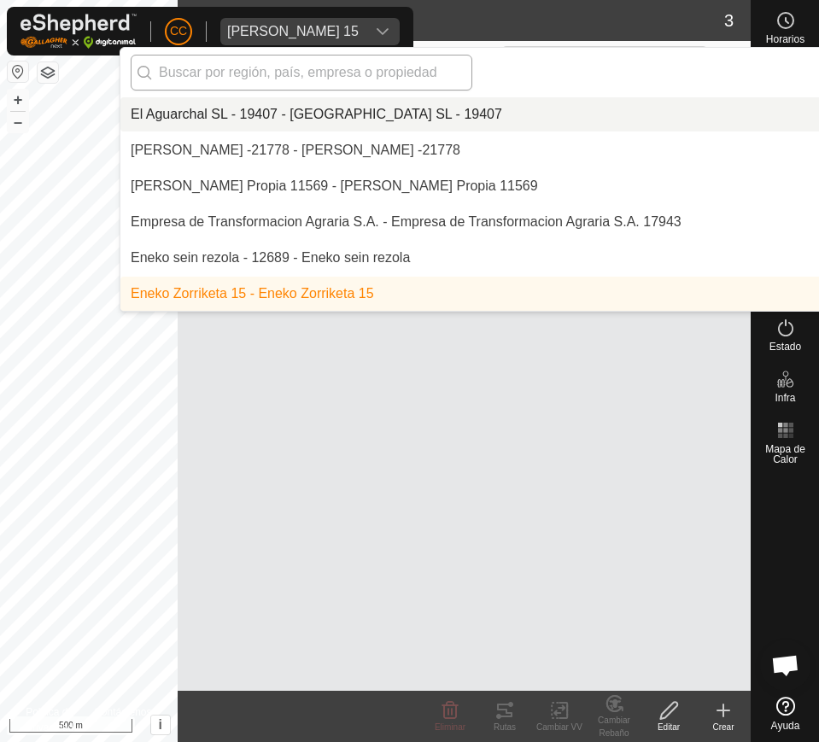
click at [210, 76] on input "text" at bounding box center [302, 73] width 342 height 36
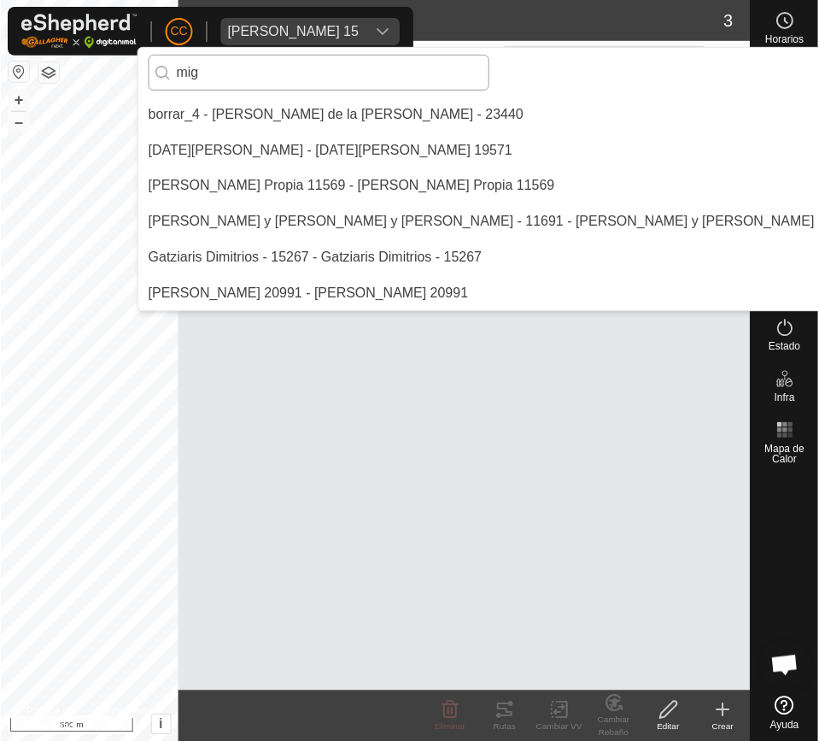
scroll to position [0, 0]
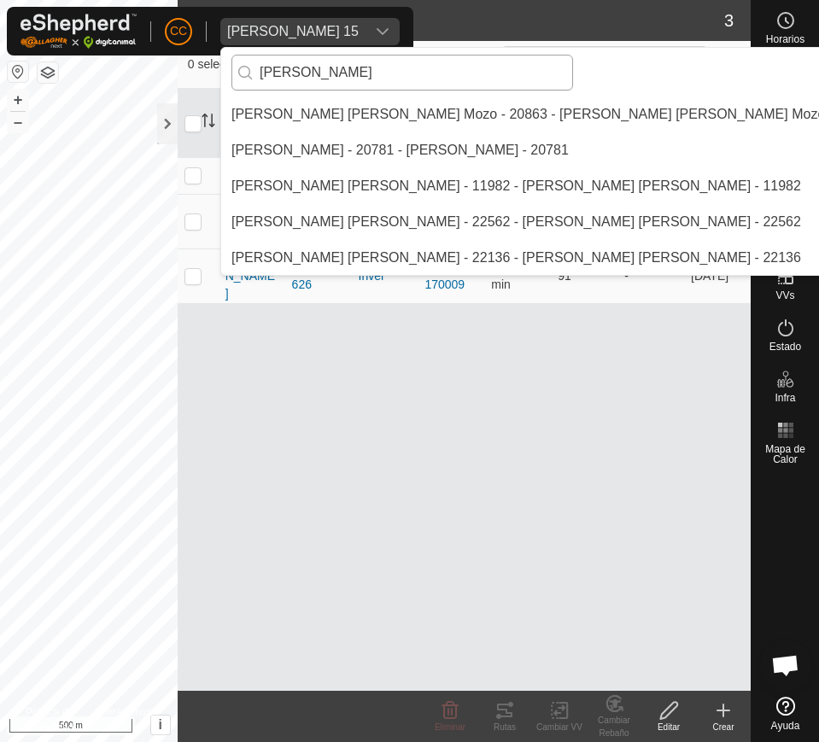
type input "[PERSON_NAME]"
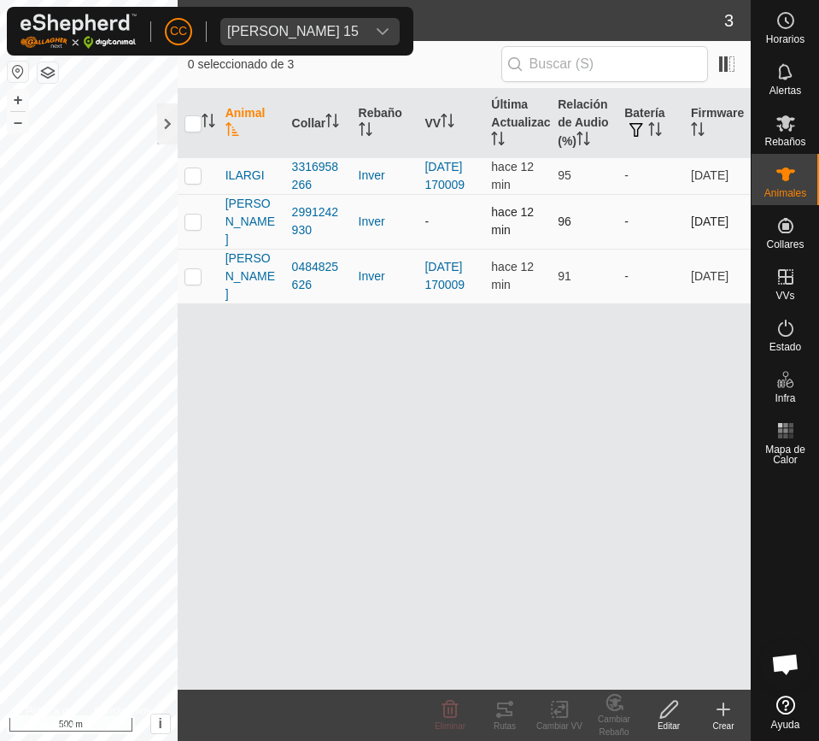
click at [196, 228] on p-checkbox at bounding box center [193, 221] width 17 height 14
checkbox input "true"
click at [561, 711] on icon at bounding box center [559, 709] width 21 height 21
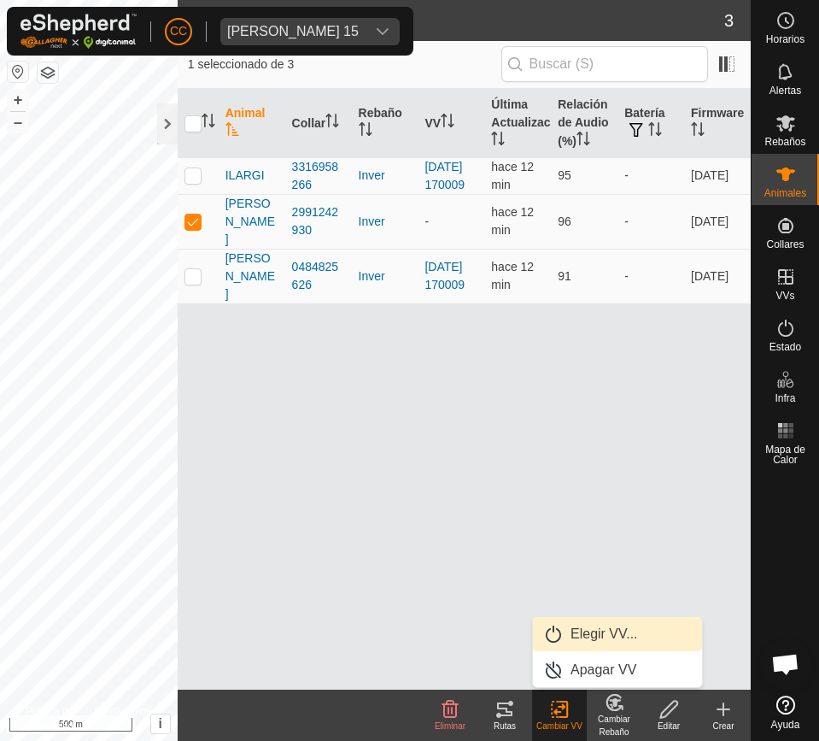
click at [626, 636] on link "Elegir VV..." at bounding box center [617, 634] width 169 height 34
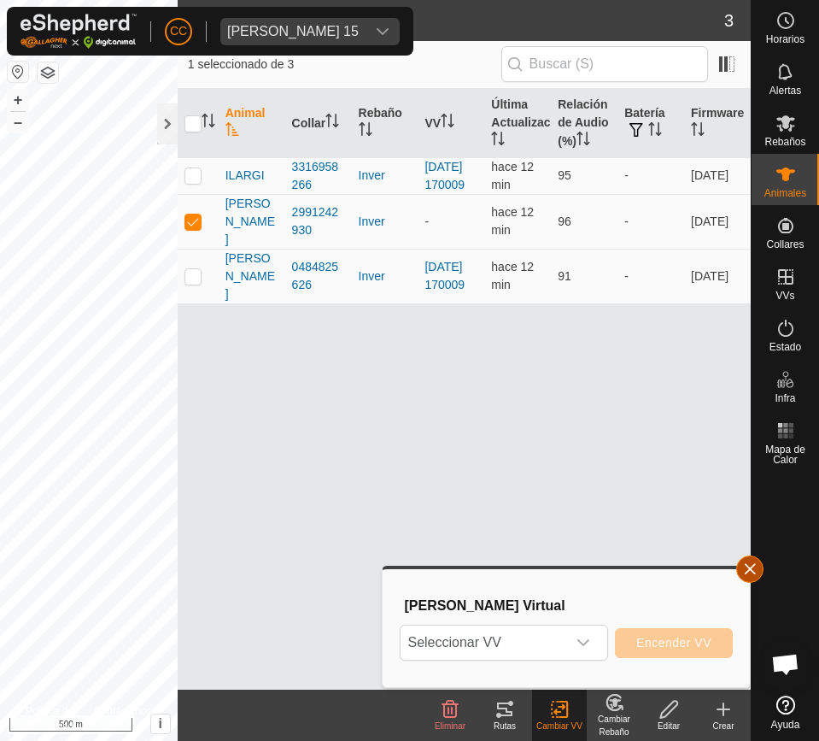
click at [746, 570] on button "button" at bounding box center [749, 568] width 27 height 27
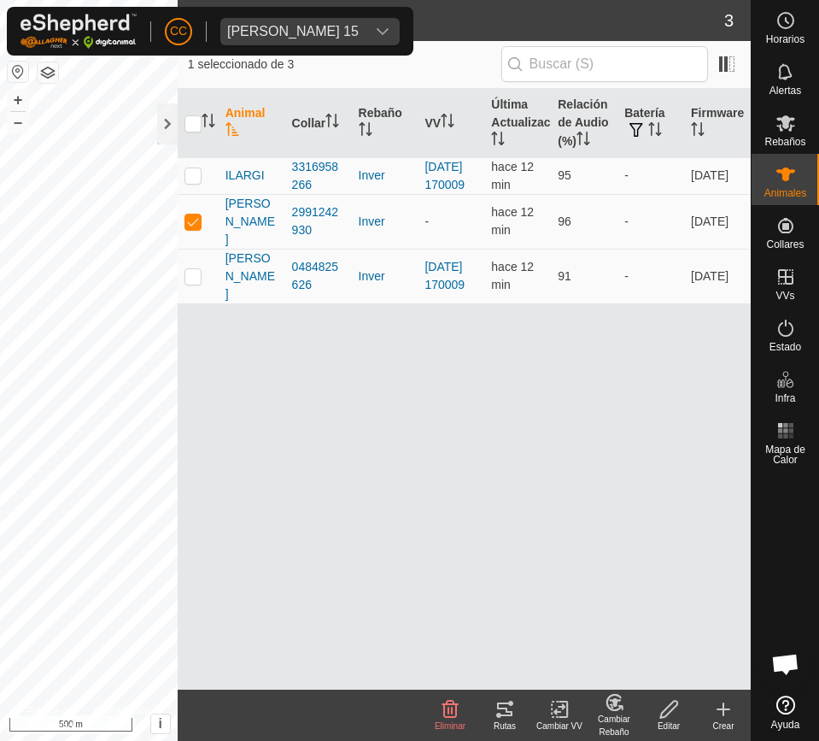
click at [562, 715] on icon at bounding box center [564, 708] width 8 height 15
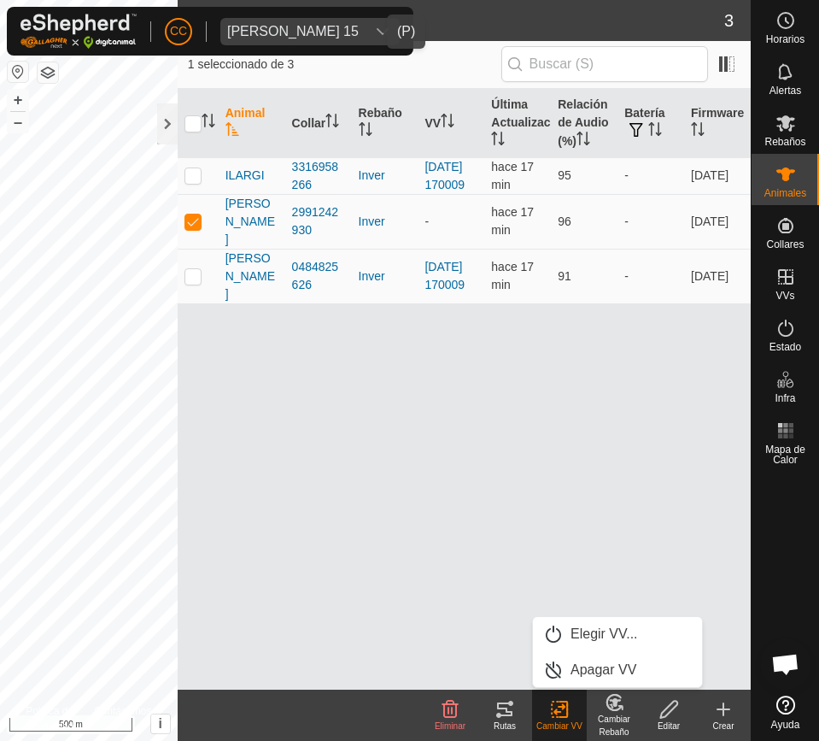
click at [284, 34] on div "[PERSON_NAME] 15" at bounding box center [293, 32] width 132 height 14
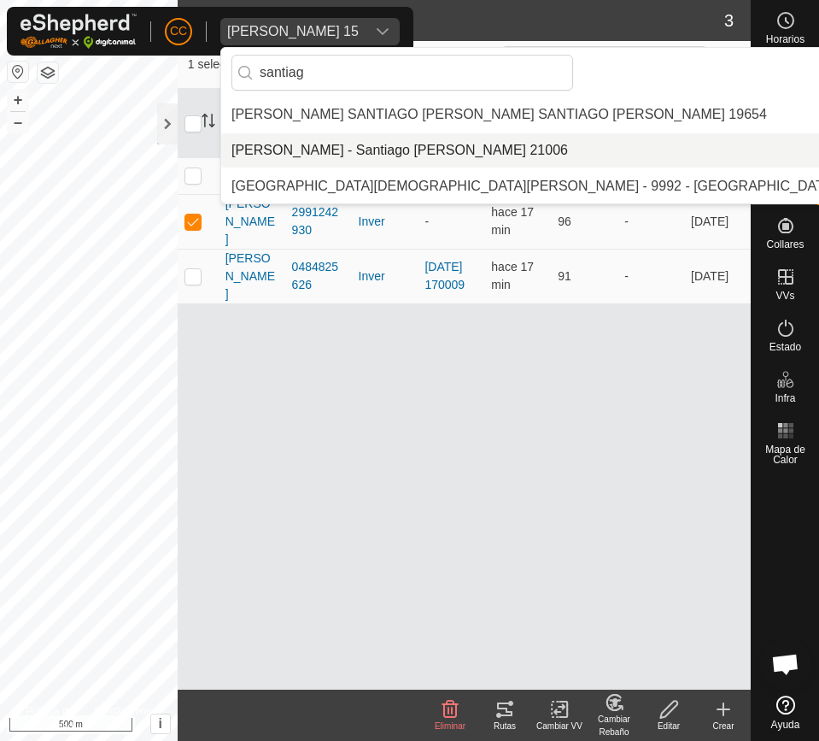
type input "santiag"
click at [324, 152] on li "[PERSON_NAME] - Santiago [PERSON_NAME] 21006" at bounding box center [687, 150] width 933 height 34
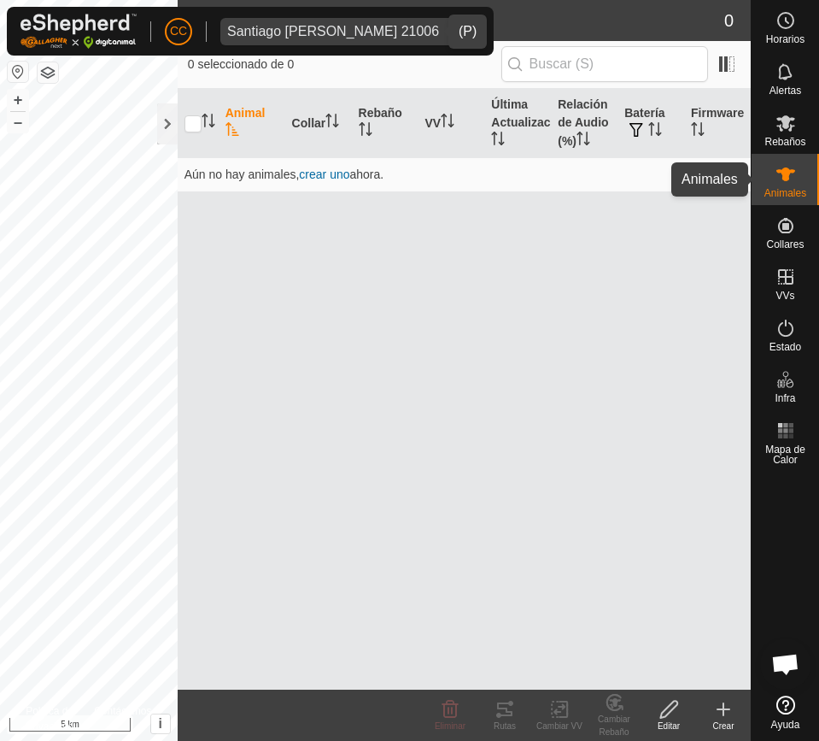
click at [801, 171] on div "Animales" at bounding box center [785, 179] width 67 height 51
click at [791, 170] on icon at bounding box center [785, 174] width 19 height 14
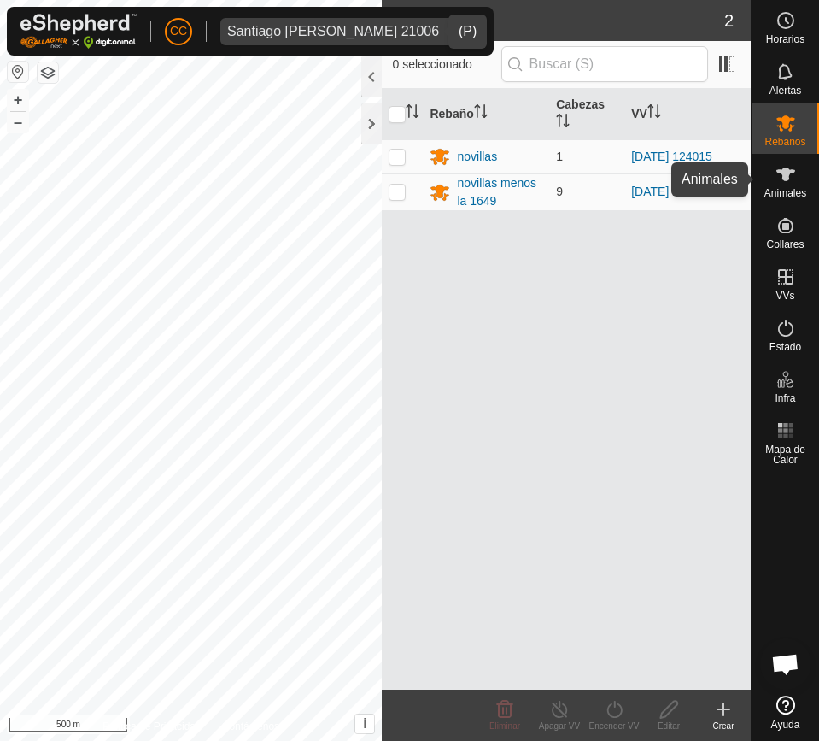
click at [778, 167] on icon at bounding box center [786, 174] width 21 height 21
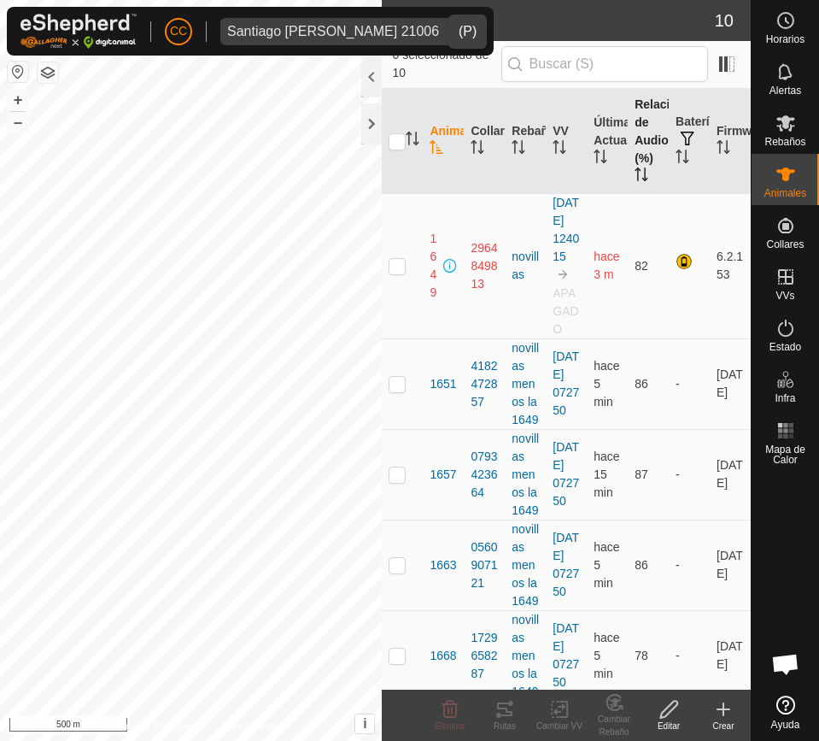
click at [628, 162] on th "Relación de Audio (%)" at bounding box center [648, 141] width 41 height 105
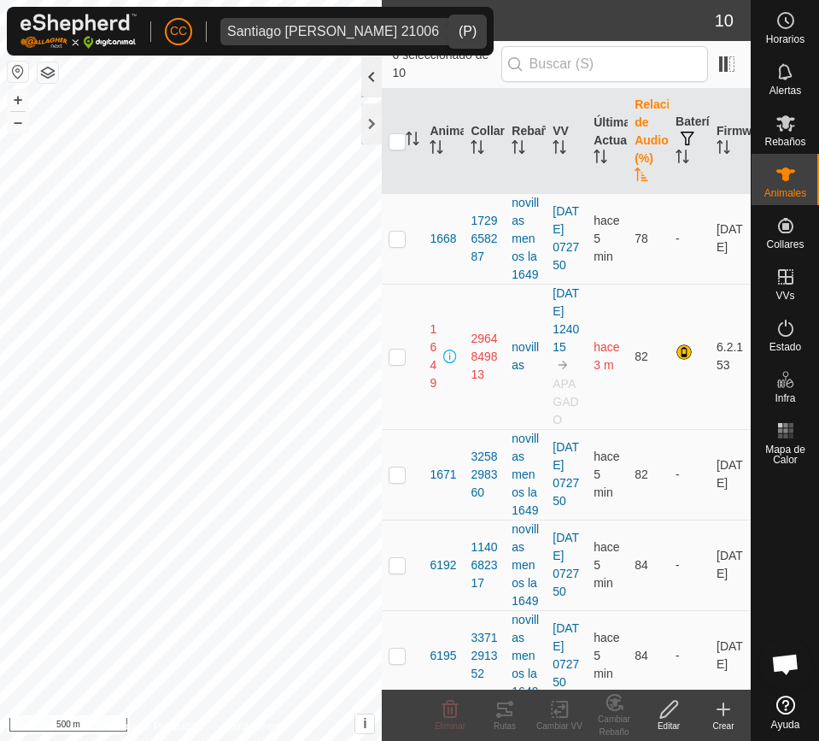
click at [370, 91] on div at bounding box center [371, 76] width 21 height 41
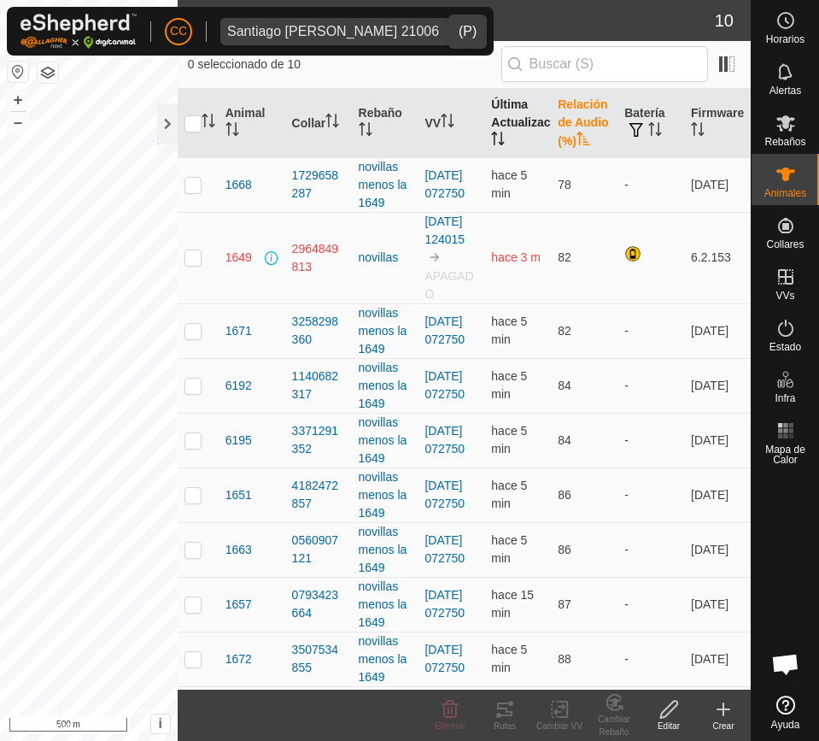
click at [520, 126] on th "Última Actualización" at bounding box center [517, 123] width 67 height 69
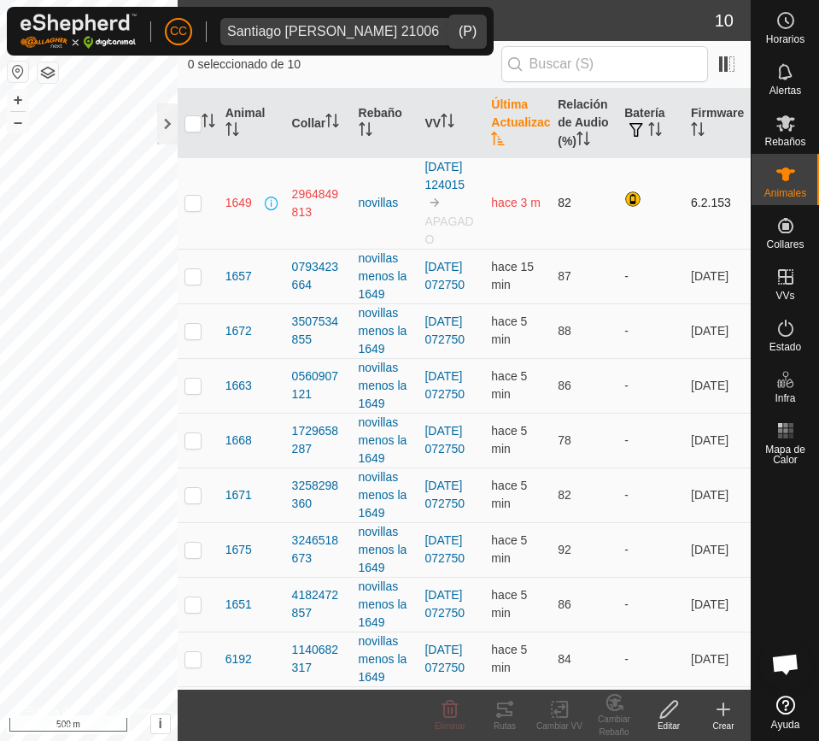
drag, startPoint x: 540, startPoint y: 214, endPoint x: 202, endPoint y: 196, distance: 337.9
click at [202, 196] on tr "1649 2964849813 novillas [DATE] 124015 APAGADO hace 3 m 82 [DATE]" at bounding box center [464, 202] width 573 height 91
click at [521, 249] on td "hace 3 m" at bounding box center [517, 202] width 67 height 91
click at [486, 125] on th "Última Actualización" at bounding box center [517, 123] width 67 height 69
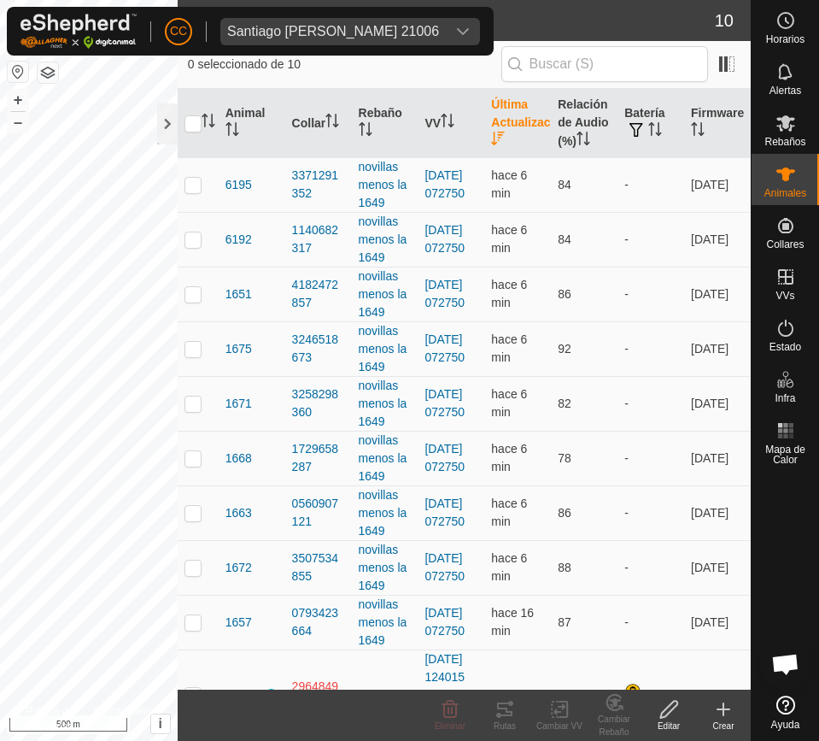
click at [486, 125] on th "Última Actualización" at bounding box center [517, 123] width 67 height 69
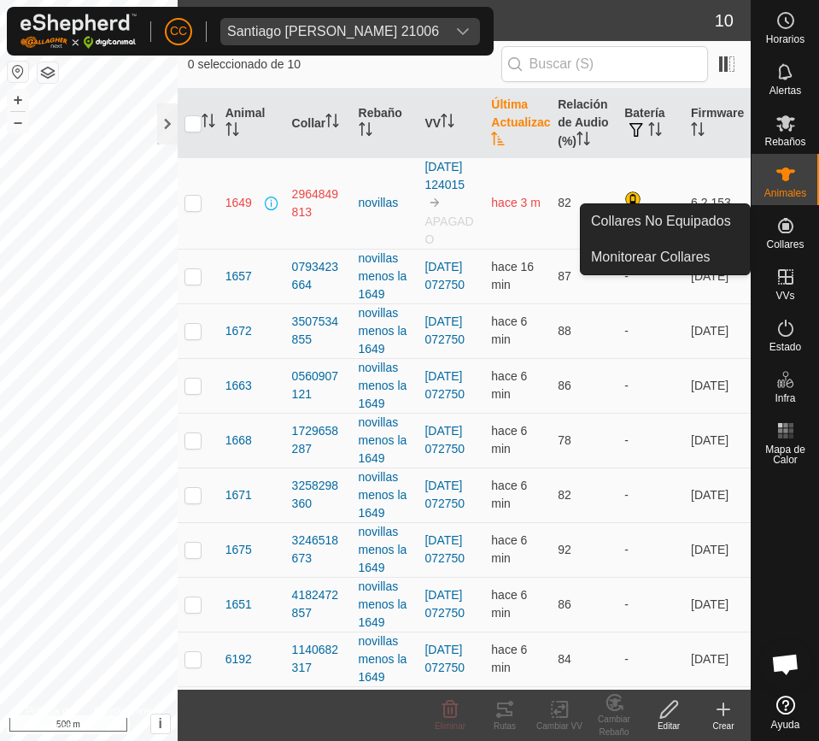
click at [771, 233] on es-neckbands-svg-icon at bounding box center [786, 225] width 31 height 27
click at [677, 213] on link "Collares No Equipados" at bounding box center [665, 221] width 169 height 34
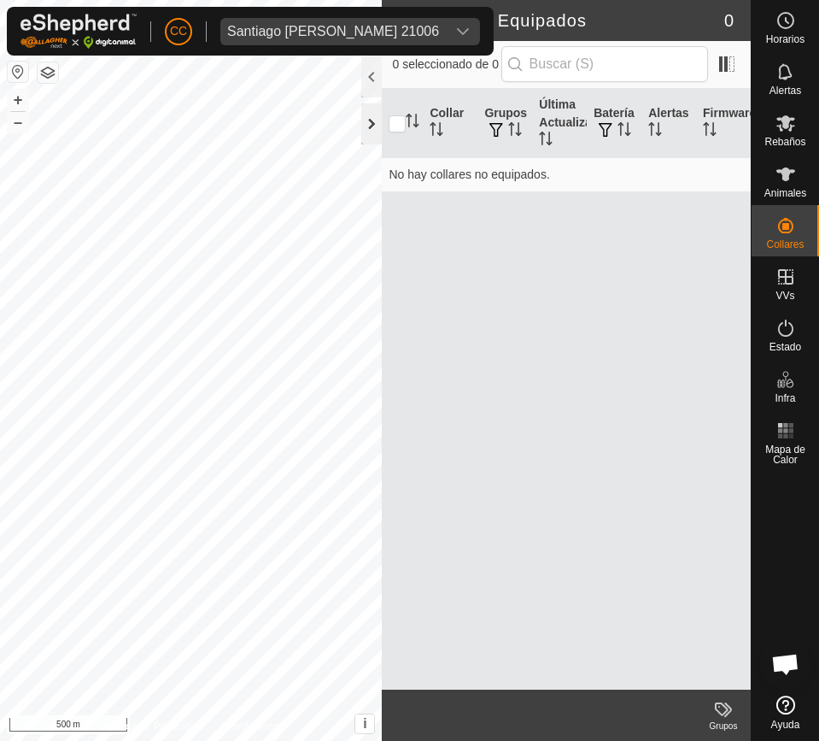
click at [367, 132] on div at bounding box center [371, 123] width 21 height 41
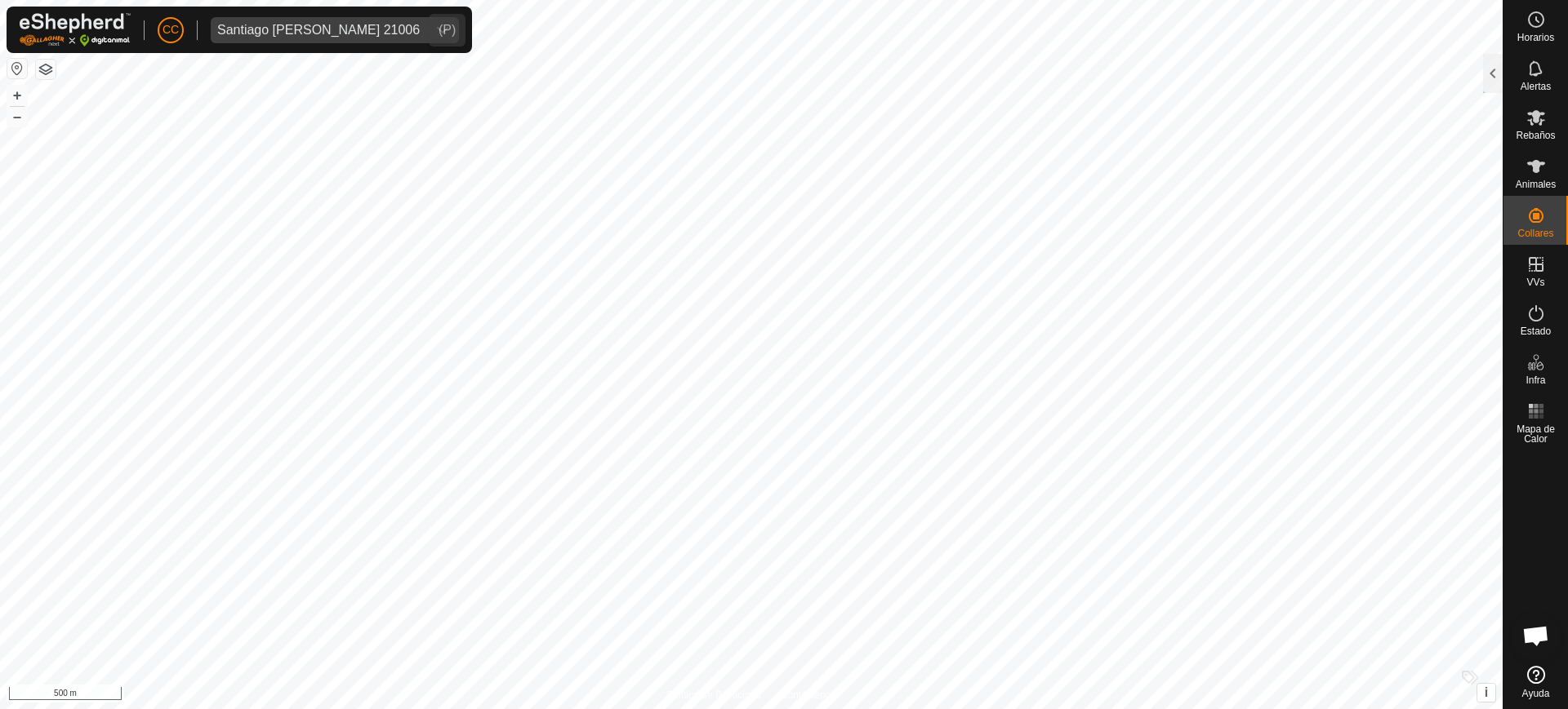
drag, startPoint x: 276, startPoint y: 25, endPoint x: 286, endPoint y: 26, distance: 10.0
click at [278, 25] on div "Santiago [PERSON_NAME] 21006" at bounding box center [318, 31] width 203 height 13
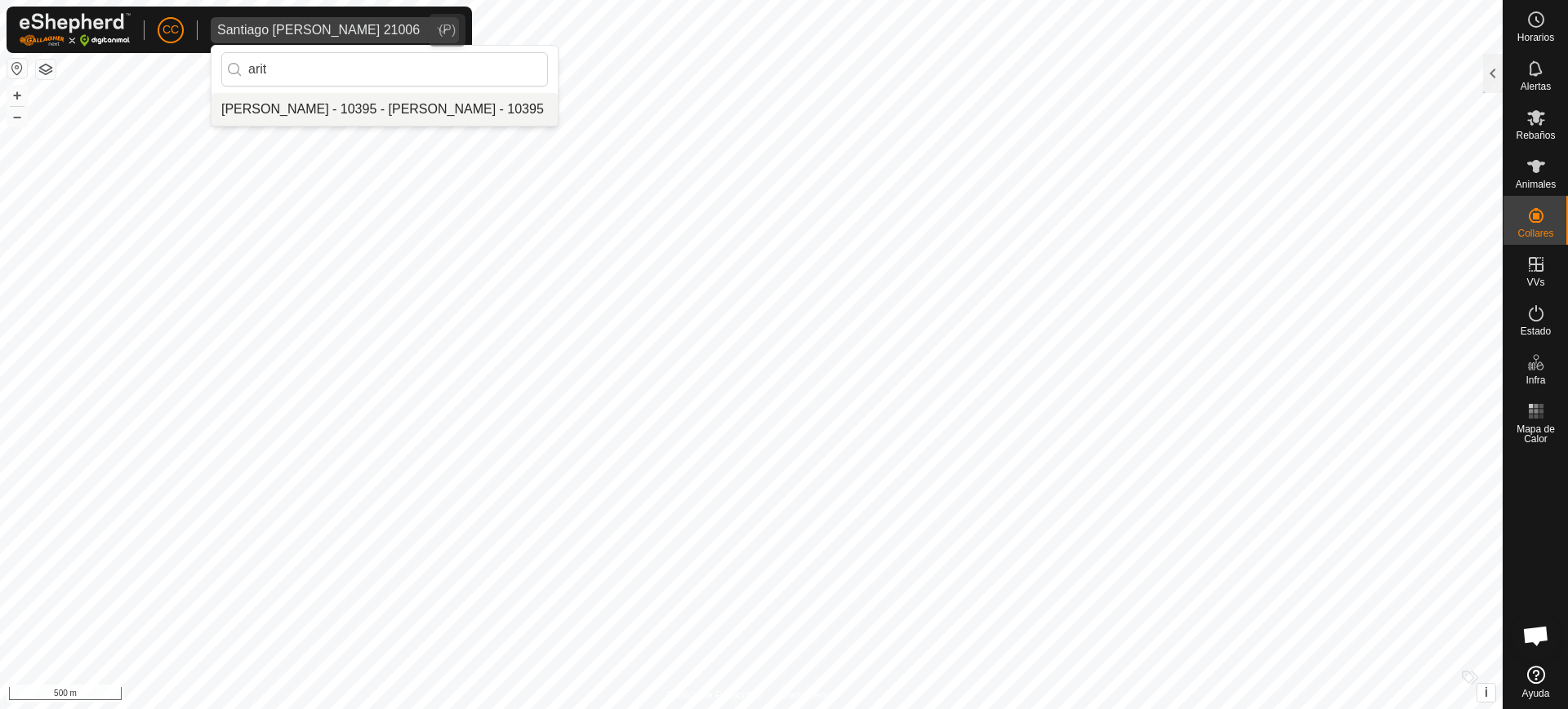
type input "arit"
click at [395, 112] on li "[PERSON_NAME] - 10395 - [PERSON_NAME] - 10395" at bounding box center [384, 109] width 346 height 32
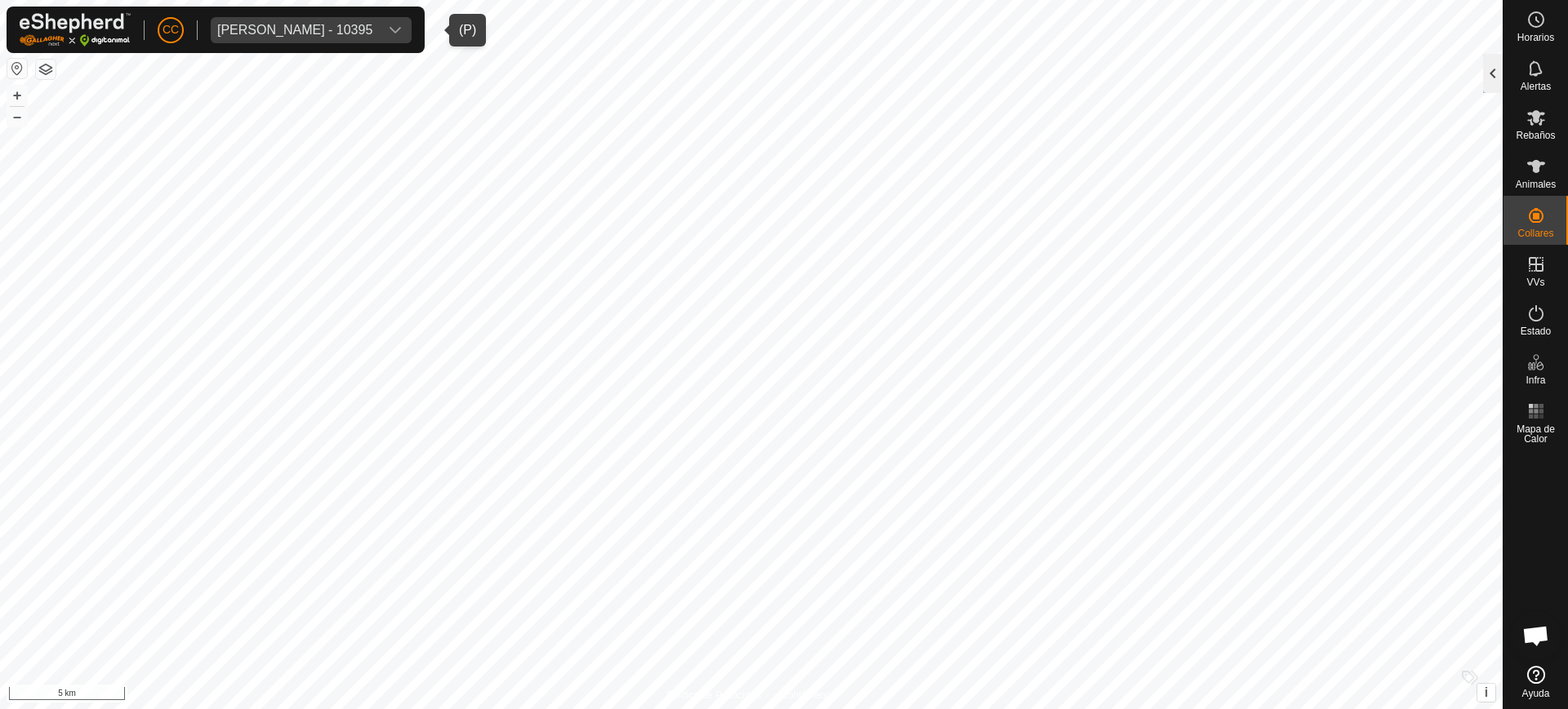
click at [782, 68] on div at bounding box center [1492, 73] width 20 height 39
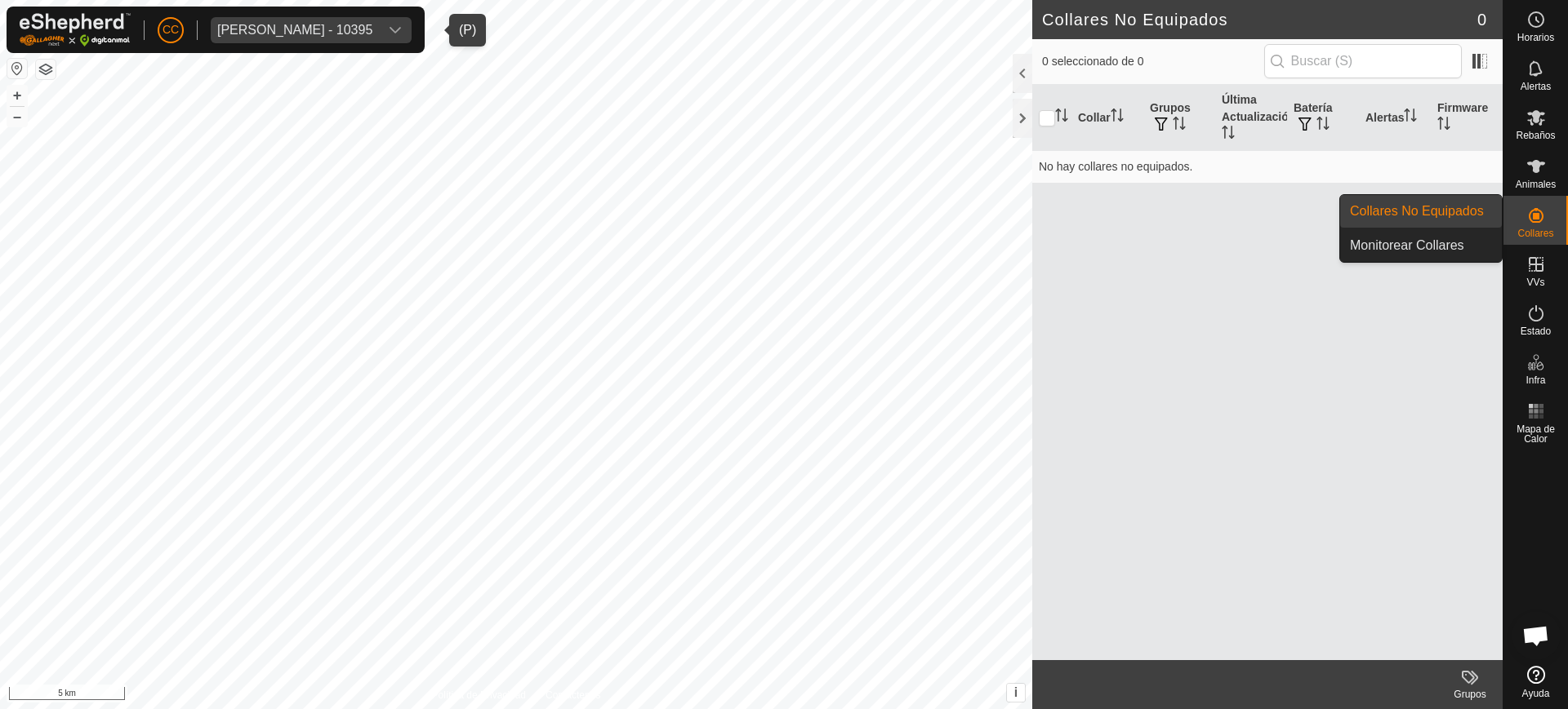
drag, startPoint x: 1535, startPoint y: 202, endPoint x: 1538, endPoint y: 211, distance: 9.5
click at [782, 211] on icon at bounding box center [1536, 215] width 20 height 20
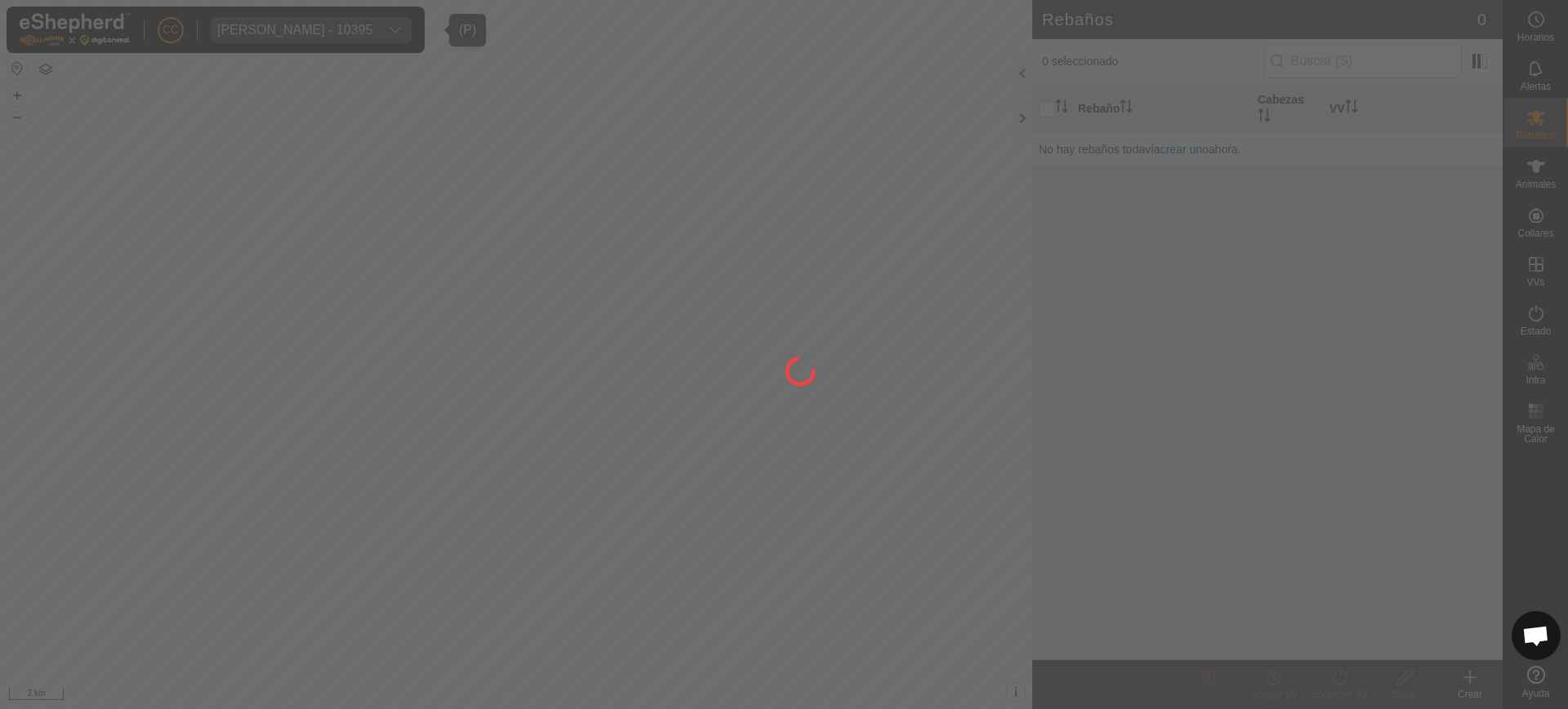
click at [782, 208] on div at bounding box center [784, 354] width 1568 height 709
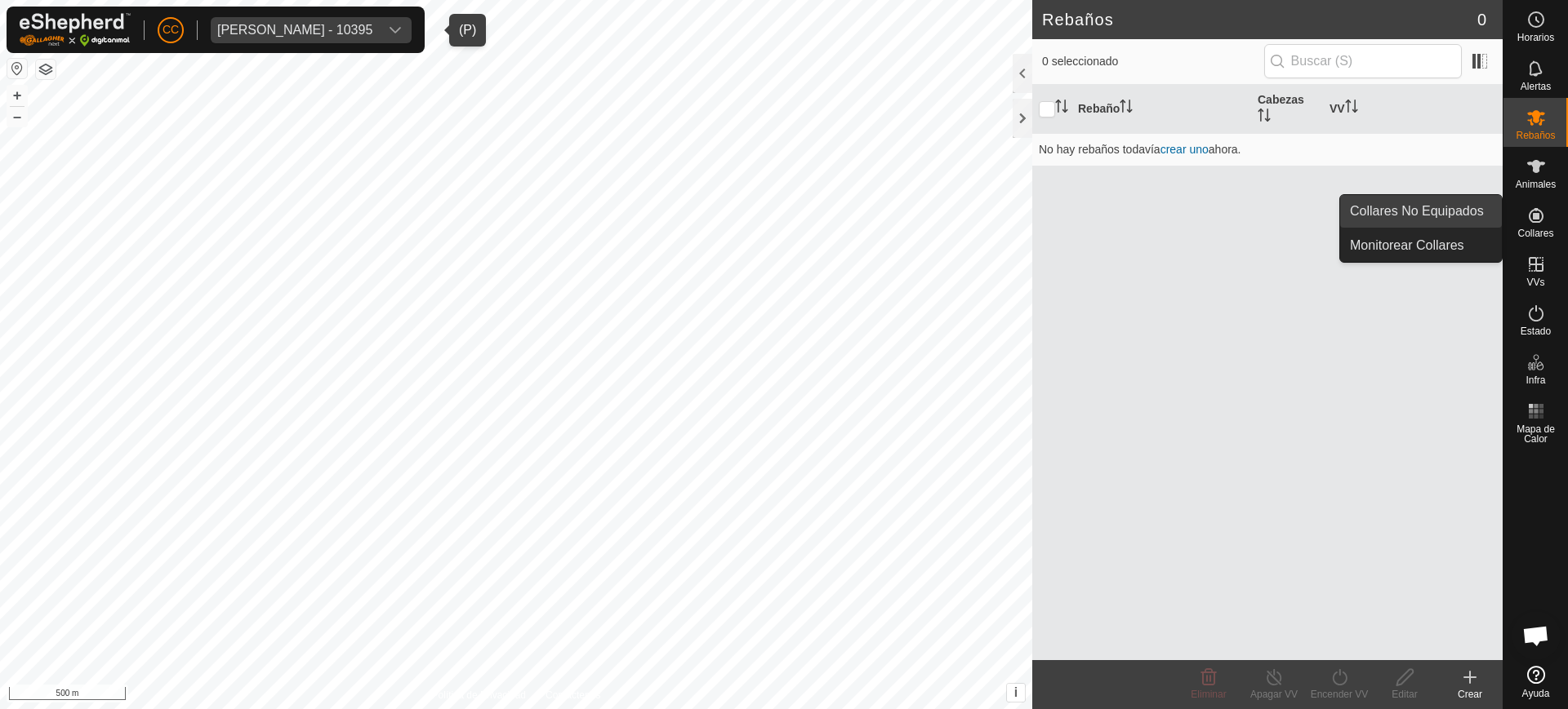
click at [782, 215] on link "Collares No Equipados" at bounding box center [1421, 211] width 162 height 32
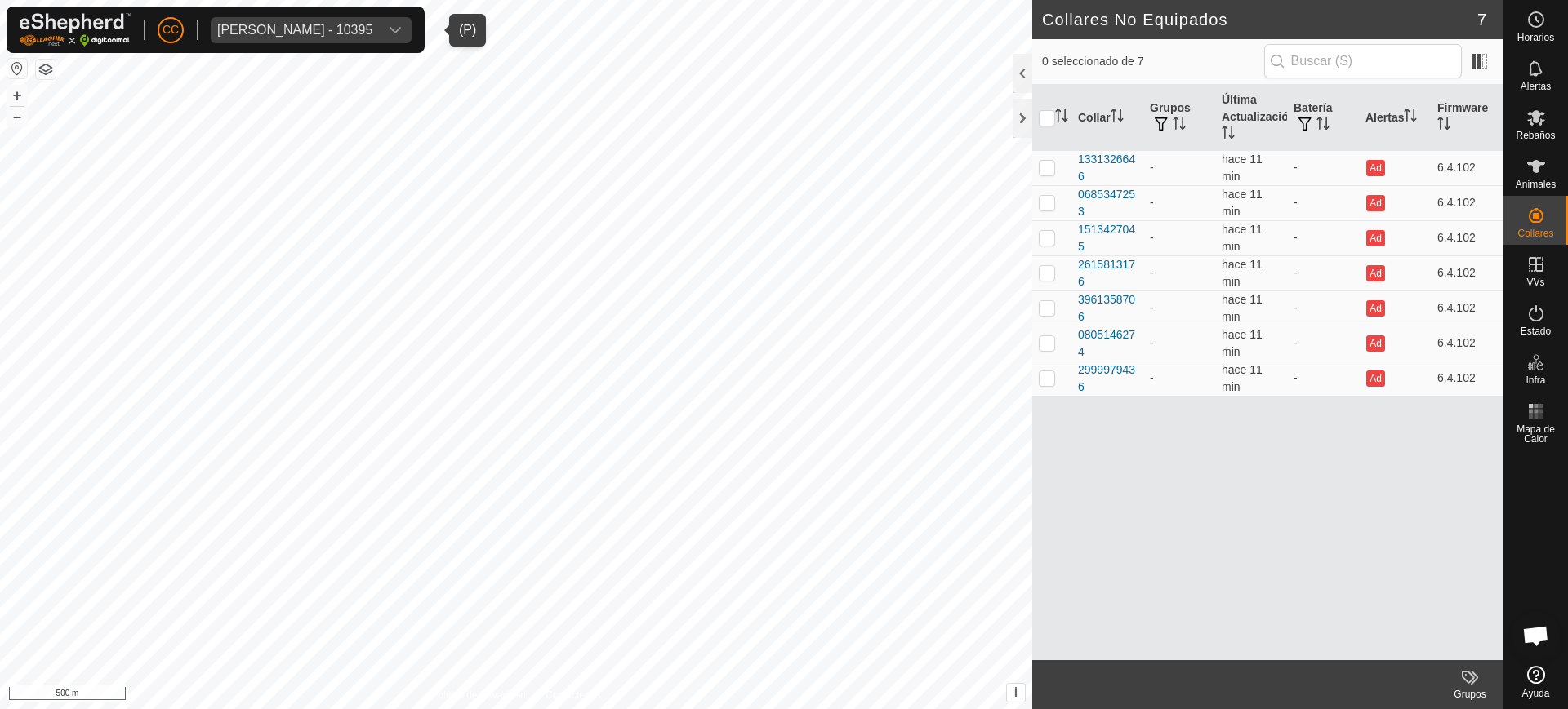
click at [326, 30] on div "[PERSON_NAME] - 10395" at bounding box center [294, 31] width 155 height 13
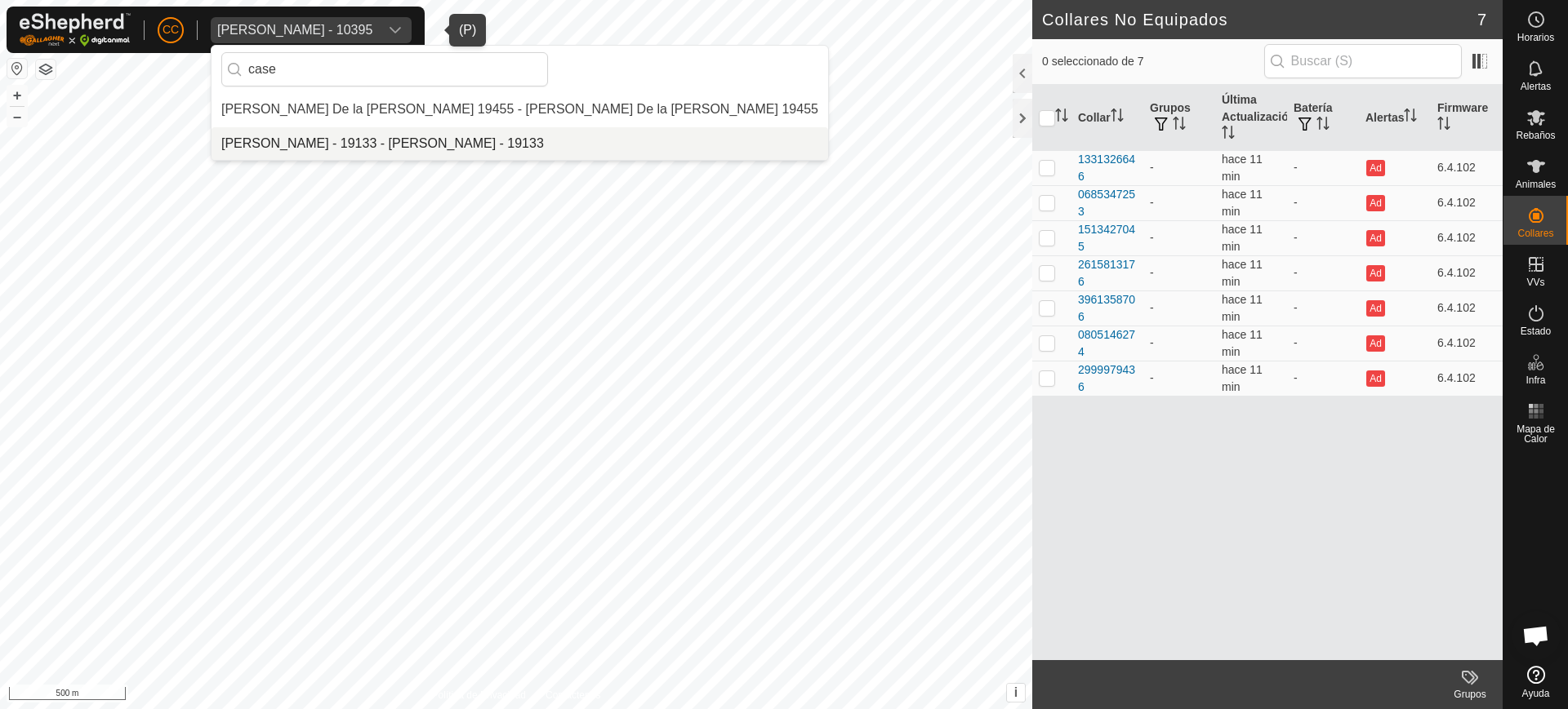
type input "case"
click at [386, 135] on li "[PERSON_NAME] - 19133 - [PERSON_NAME] - 19133" at bounding box center [519, 143] width 617 height 32
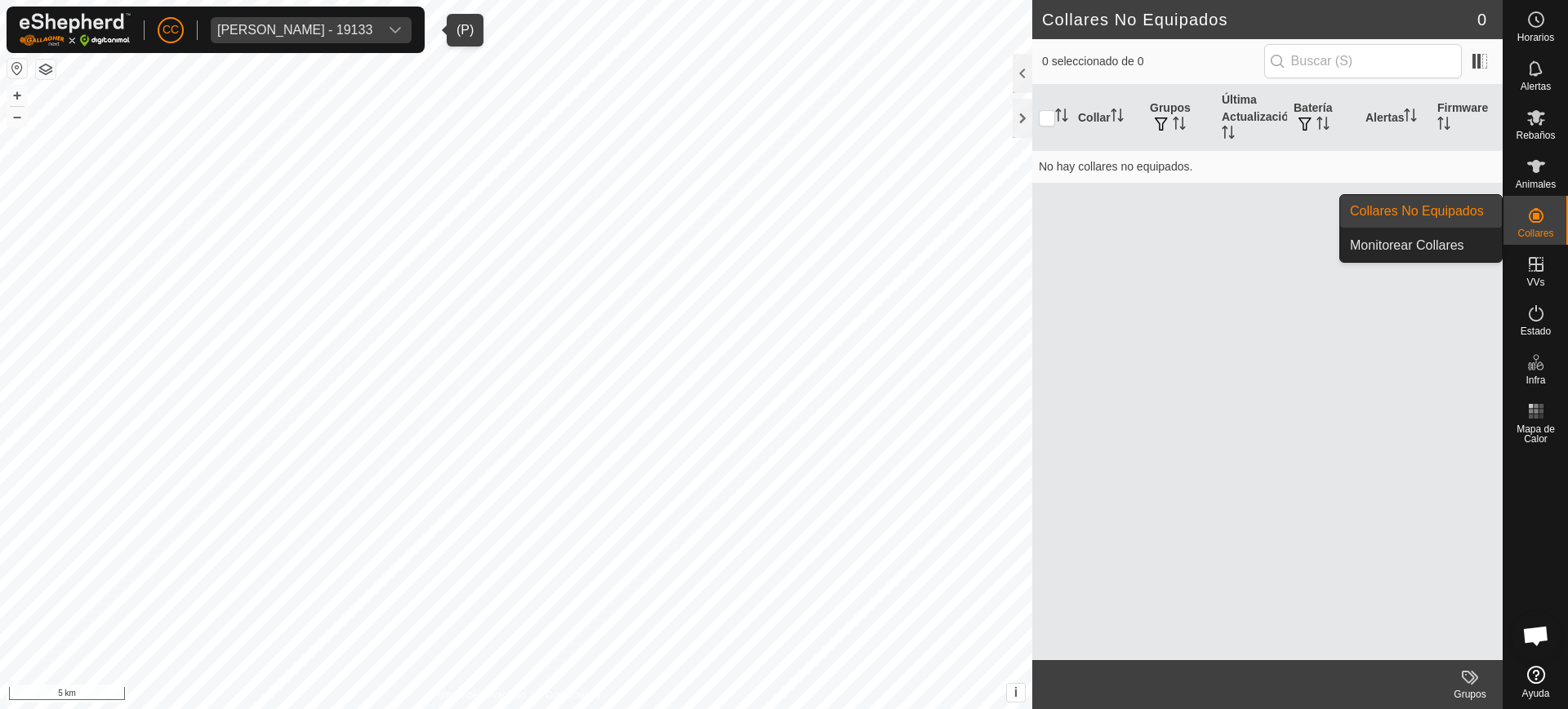
click at [782, 226] on es-neckbands-svg-icon at bounding box center [1535, 215] width 30 height 26
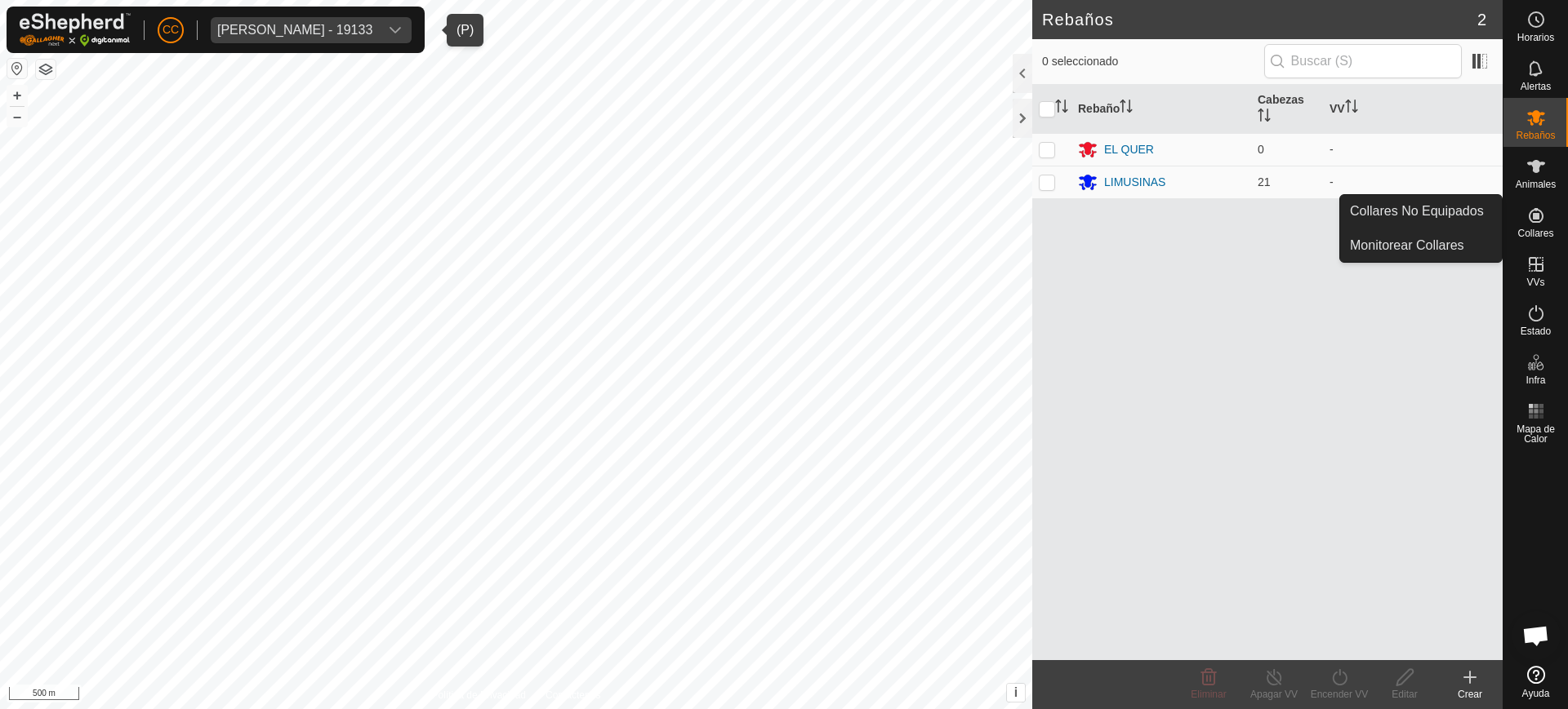
click at [782, 226] on es-neckbands-svg-icon at bounding box center [1535, 215] width 30 height 26
click at [782, 217] on link "Collares No Equipados" at bounding box center [1421, 211] width 162 height 32
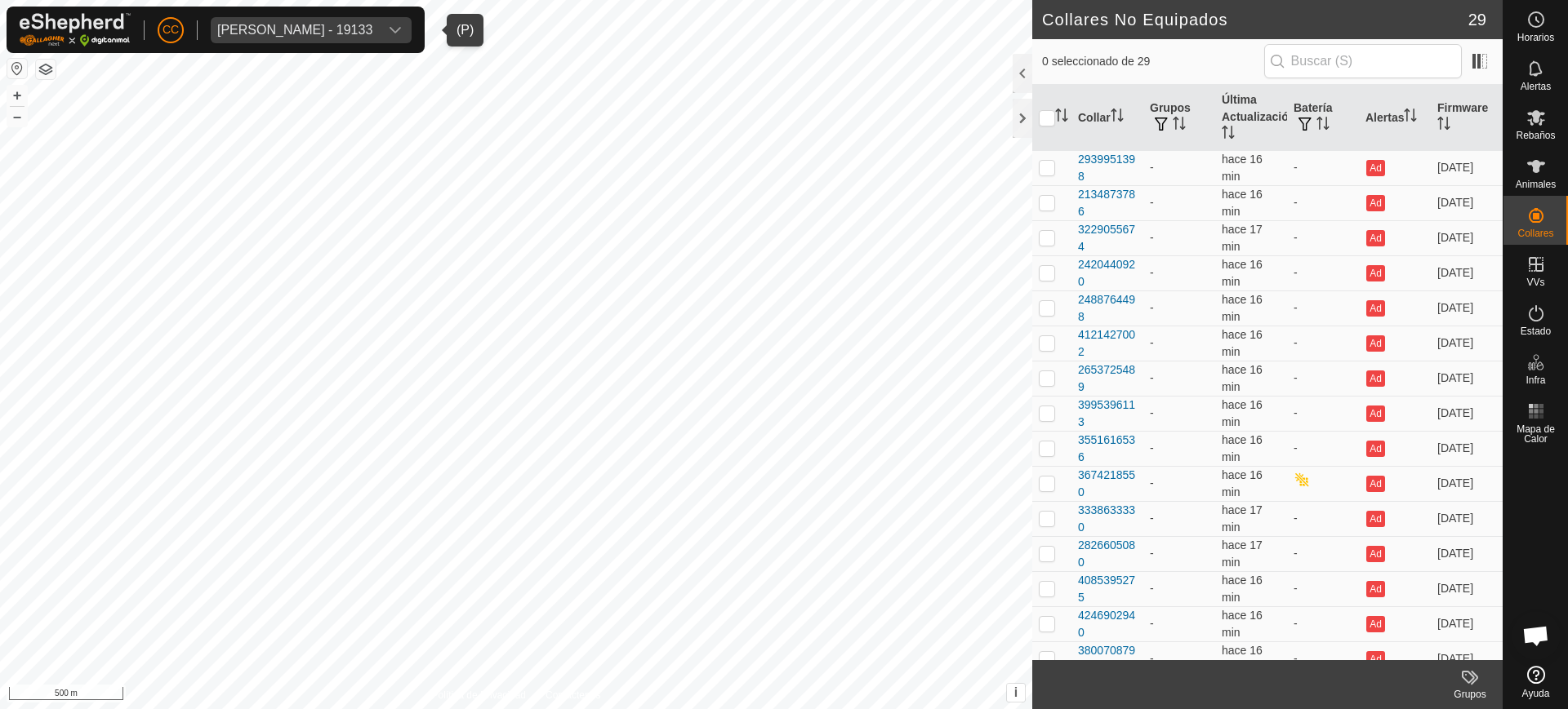
click at [339, 25] on div "[PERSON_NAME] - 19133" at bounding box center [294, 31] width 155 height 13
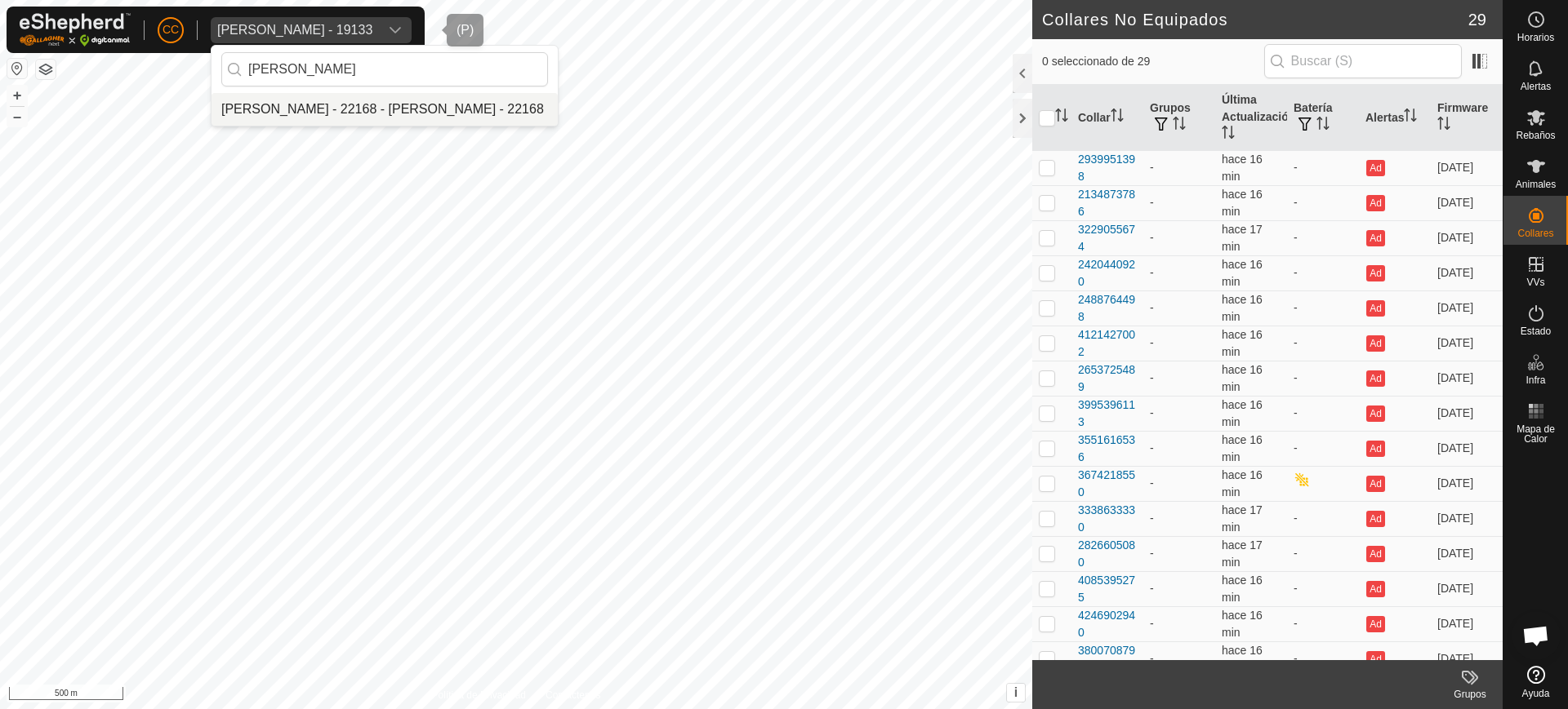
type input "[PERSON_NAME]"
click at [333, 119] on li "[PERSON_NAME] - 22168 - [PERSON_NAME] - 22168" at bounding box center [384, 109] width 346 height 32
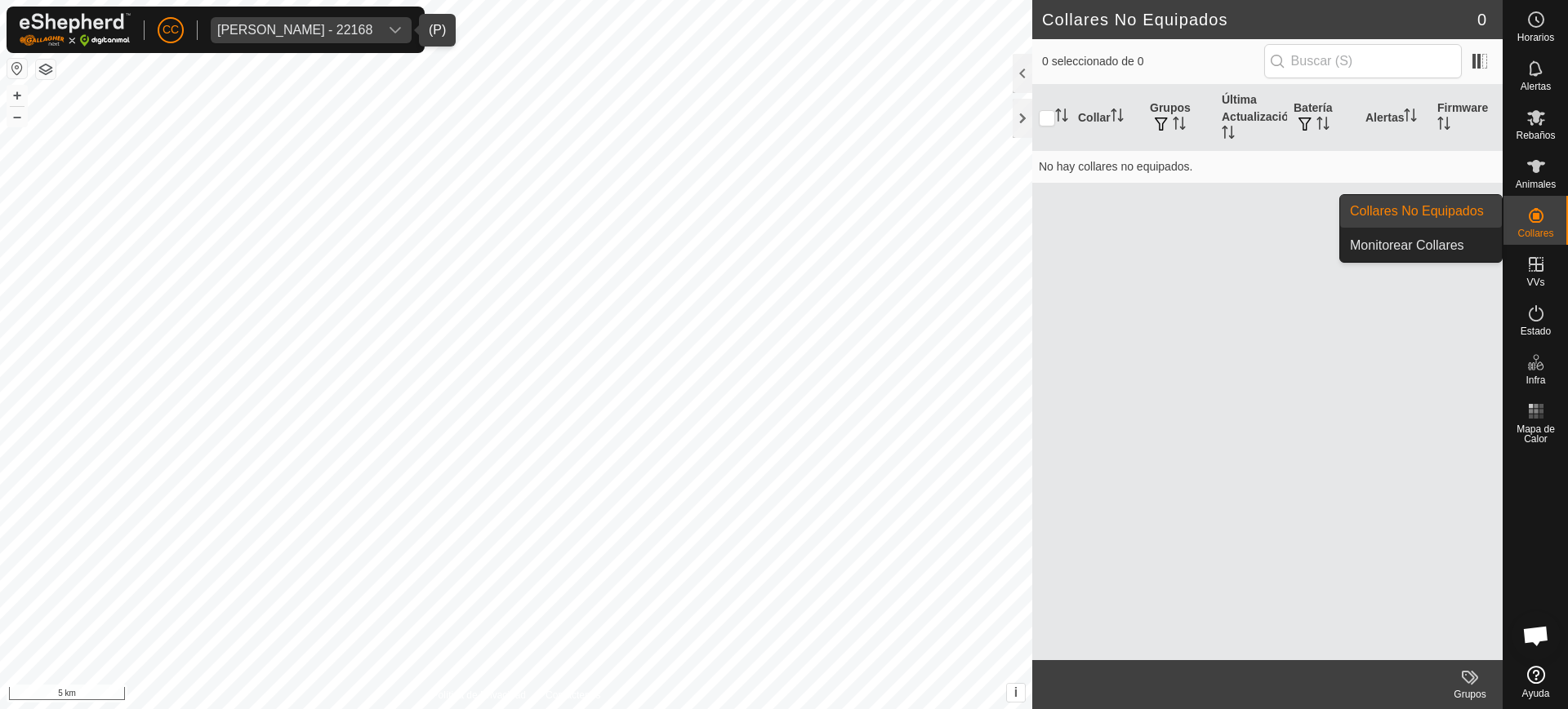
click at [782, 208] on icon at bounding box center [1536, 215] width 20 height 20
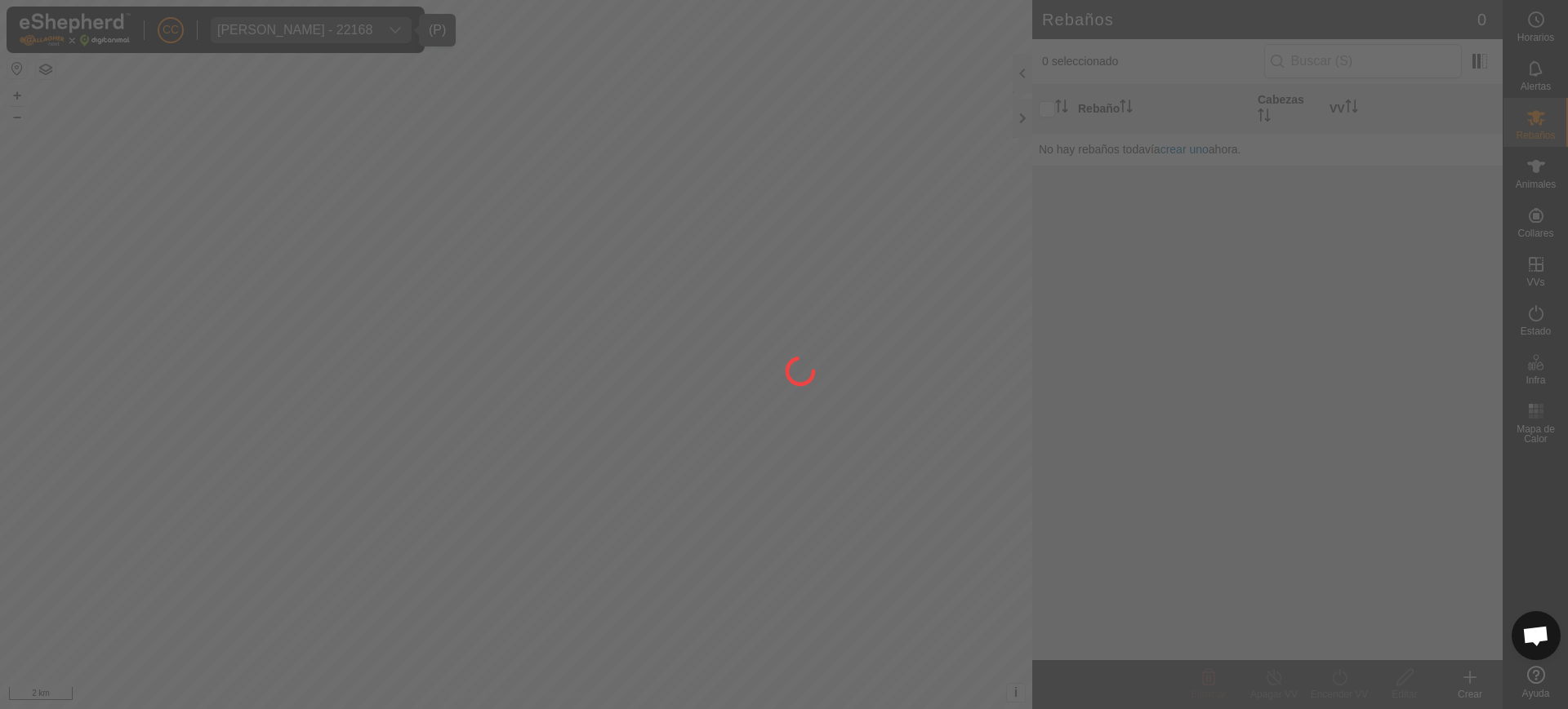
click at [782, 226] on div at bounding box center [784, 354] width 1568 height 709
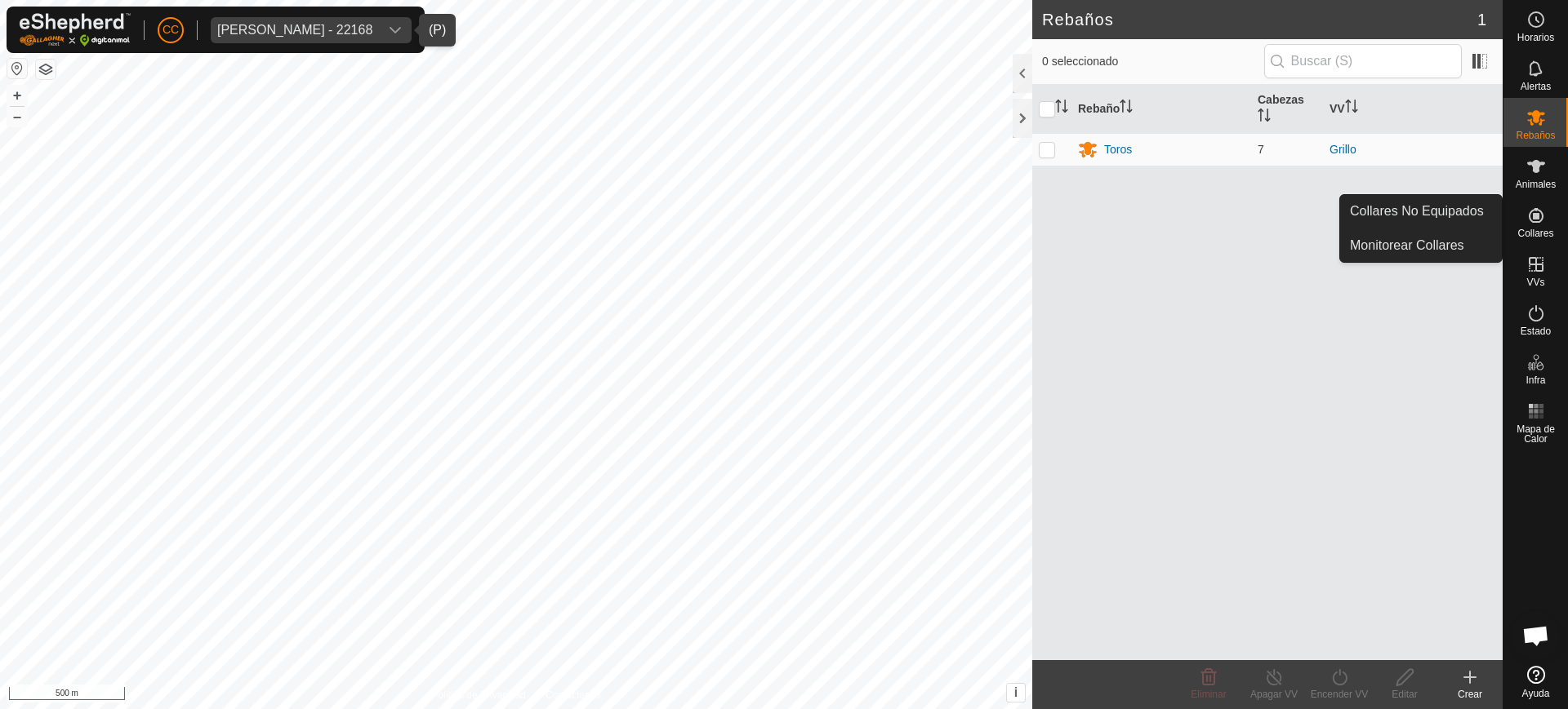
click at [782, 223] on icon at bounding box center [1536, 215] width 20 height 20
click at [782, 212] on link "Collares No Equipados" at bounding box center [1421, 211] width 162 height 32
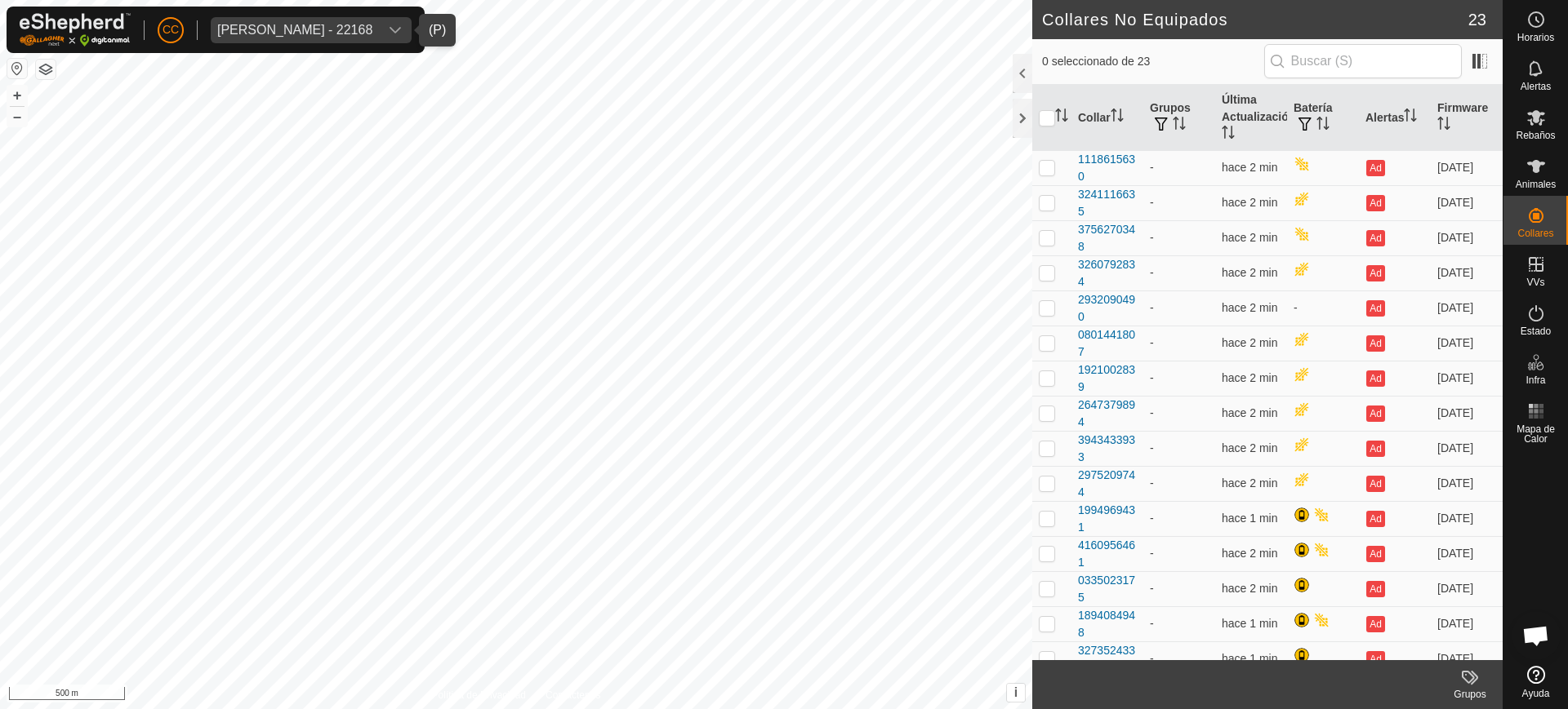
click at [373, 30] on div "[PERSON_NAME] - 22168" at bounding box center [294, 31] width 155 height 13
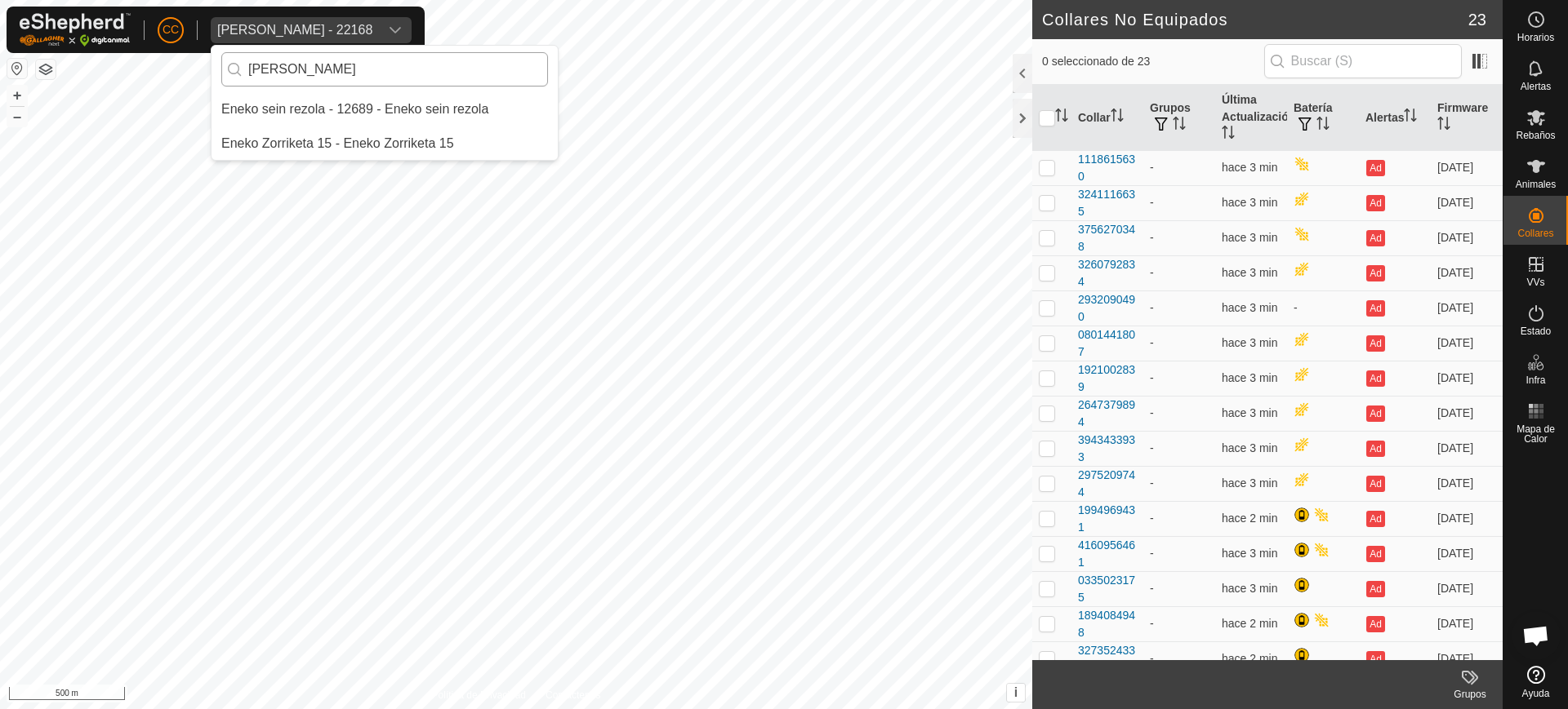
type input "[PERSON_NAME]"
click at [328, 142] on li "Eneko Zorriketa 15 - Eneko Zorriketa 15" at bounding box center [384, 143] width 346 height 32
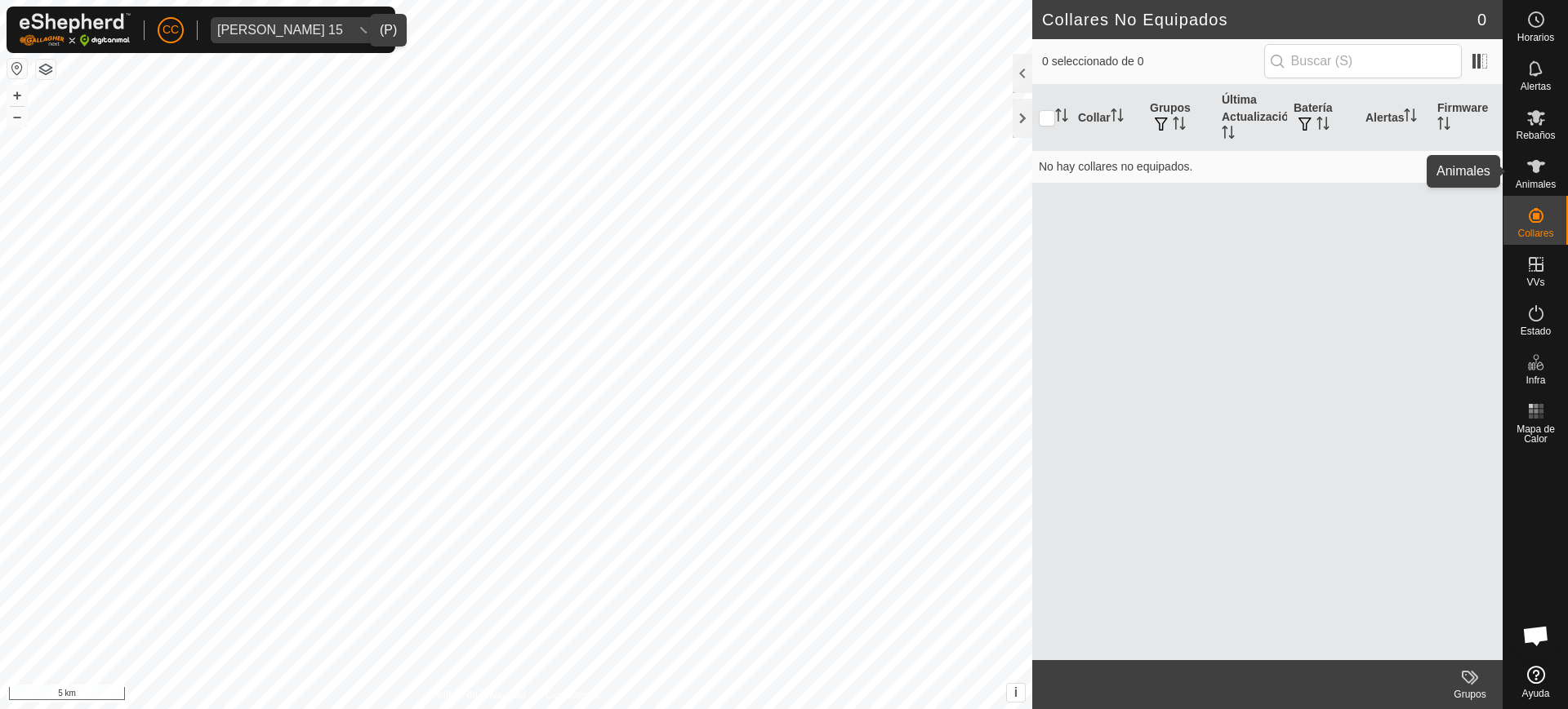
click at [782, 157] on icon at bounding box center [1536, 166] width 20 height 20
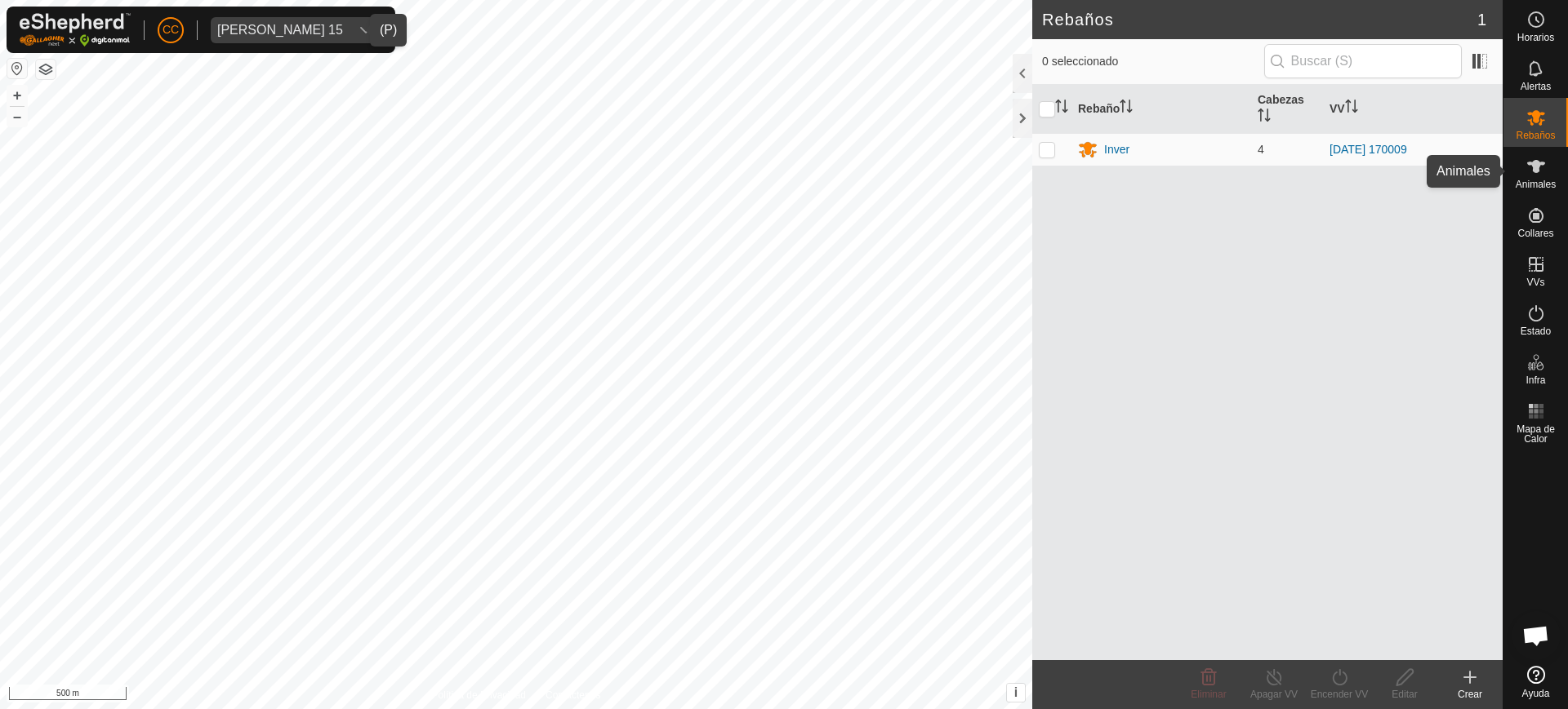
click at [782, 172] on icon at bounding box center [1536, 166] width 20 height 20
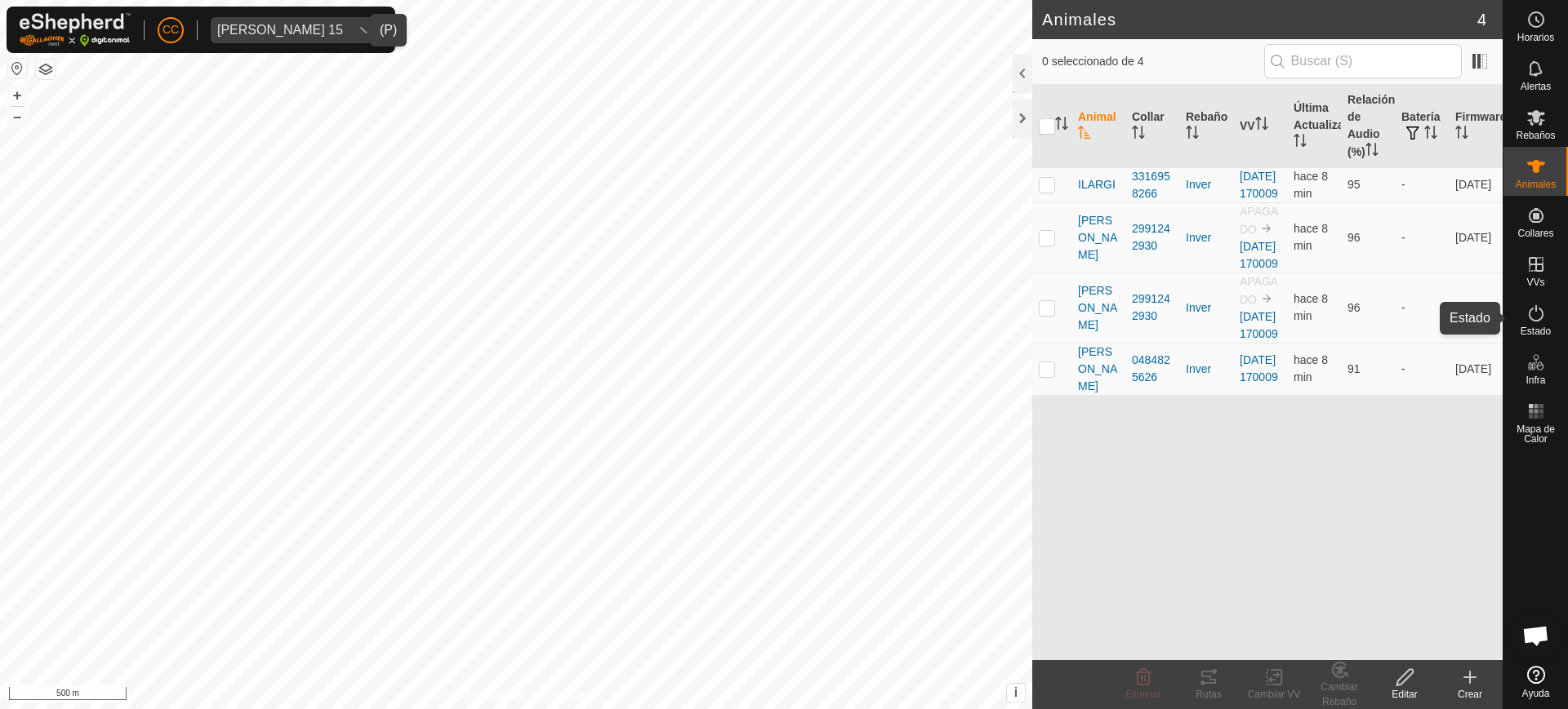
click at [782, 321] on es-activation-svg-icon at bounding box center [1535, 312] width 30 height 26
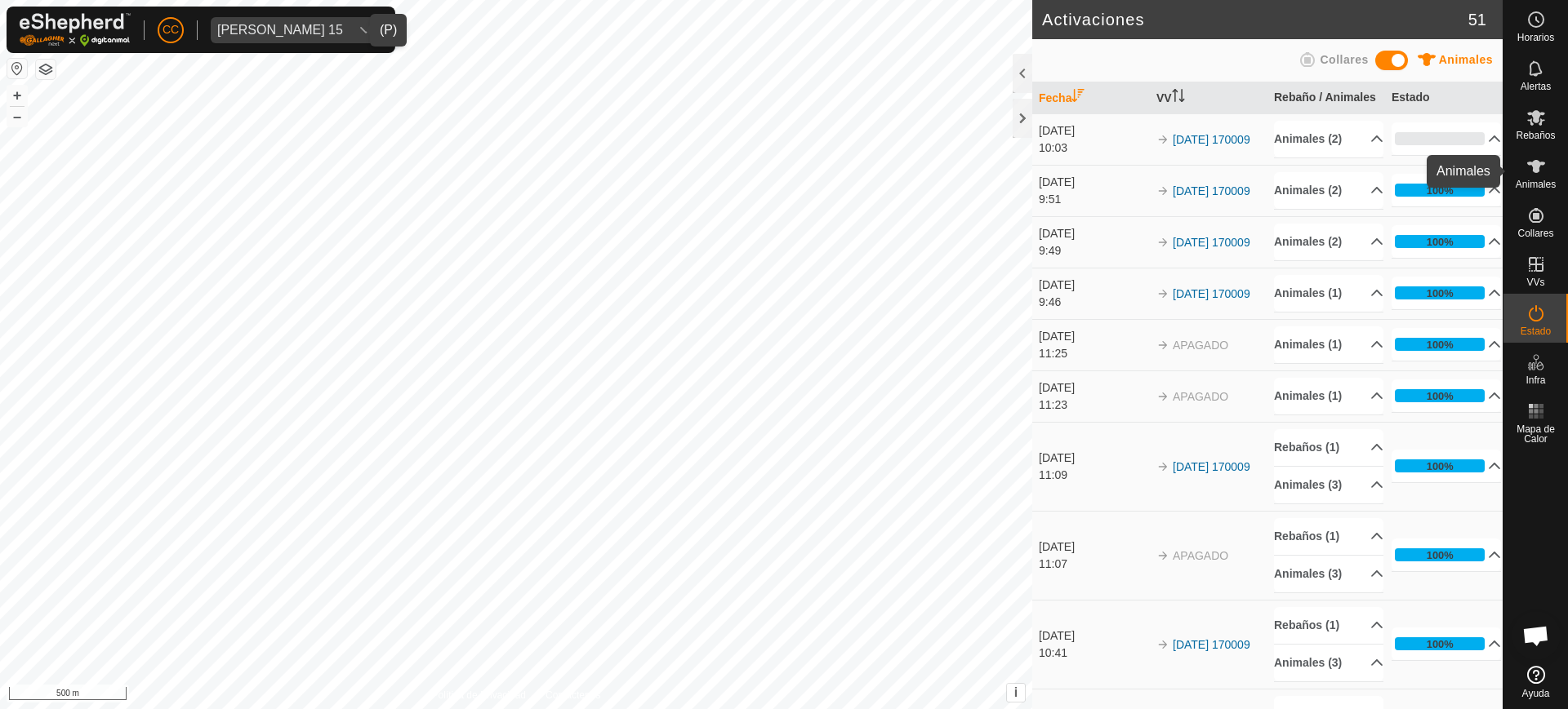
click at [782, 166] on icon at bounding box center [1536, 166] width 20 height 20
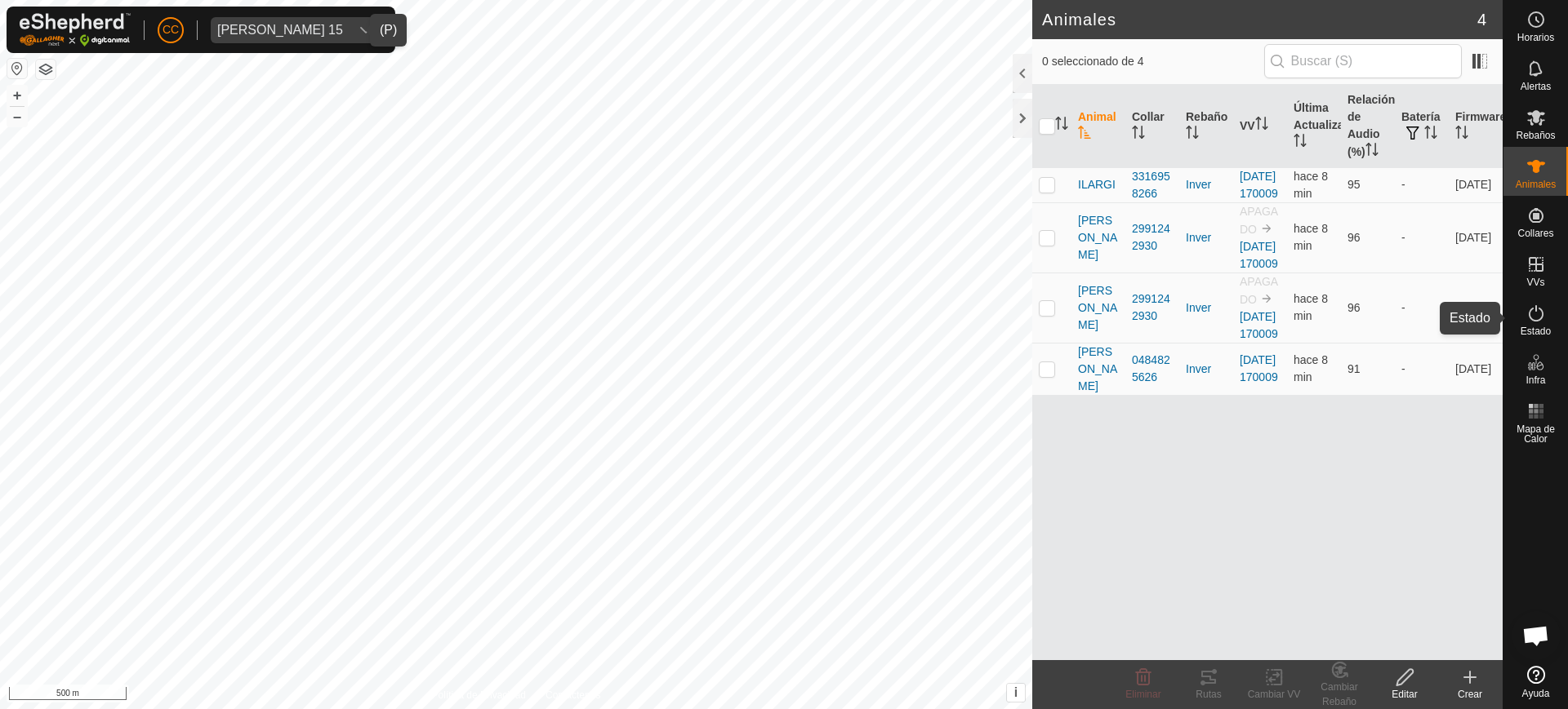
click at [782, 329] on span "Estado" at bounding box center [1536, 332] width 31 height 10
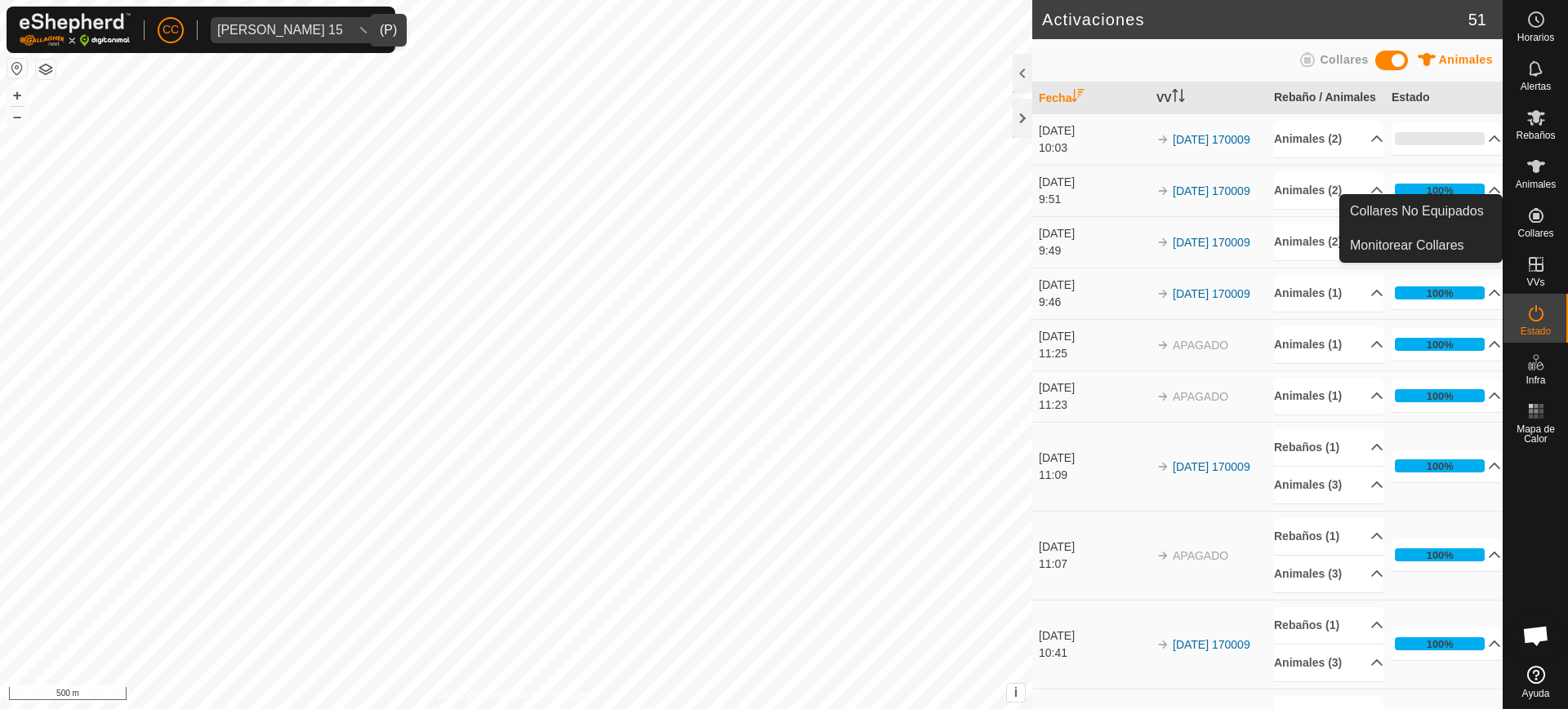
click at [782, 221] on icon at bounding box center [1536, 215] width 20 height 20
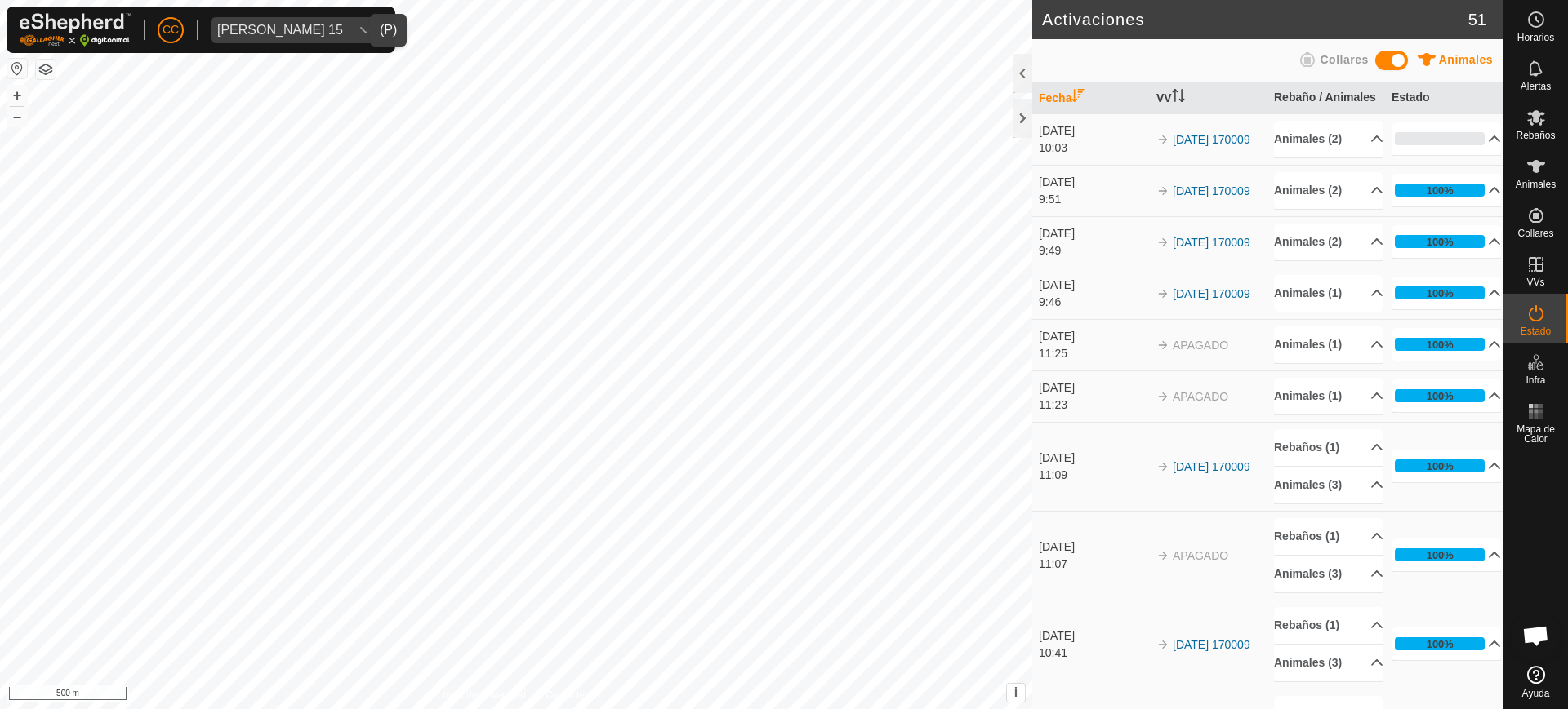
click at [289, 25] on div "[PERSON_NAME] 15" at bounding box center [280, 31] width 126 height 13
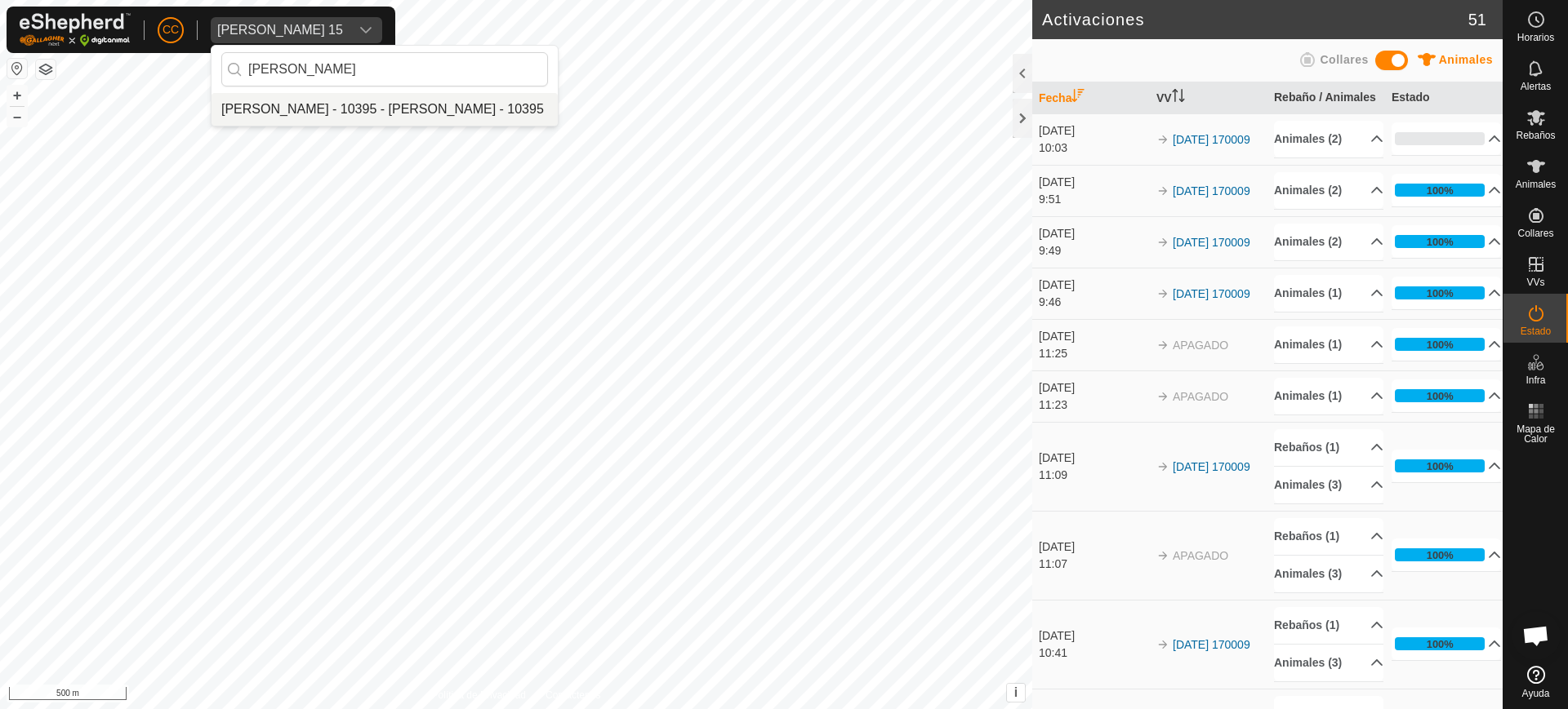
type input "[PERSON_NAME]"
click at [313, 109] on li "[PERSON_NAME] - 10395 - [PERSON_NAME] - 10395" at bounding box center [384, 109] width 346 height 32
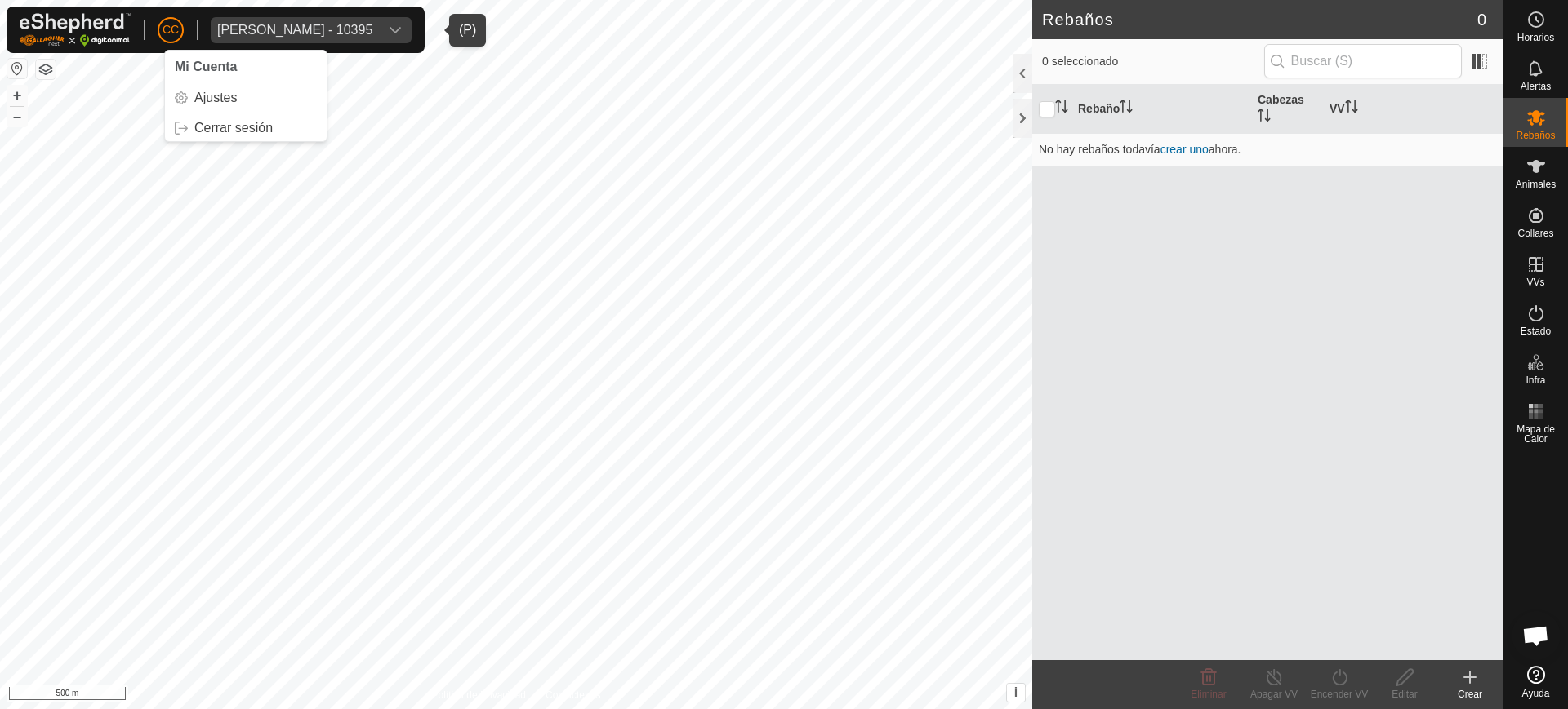
click at [316, 36] on span "[PERSON_NAME] - 10395" at bounding box center [294, 30] width 168 height 26
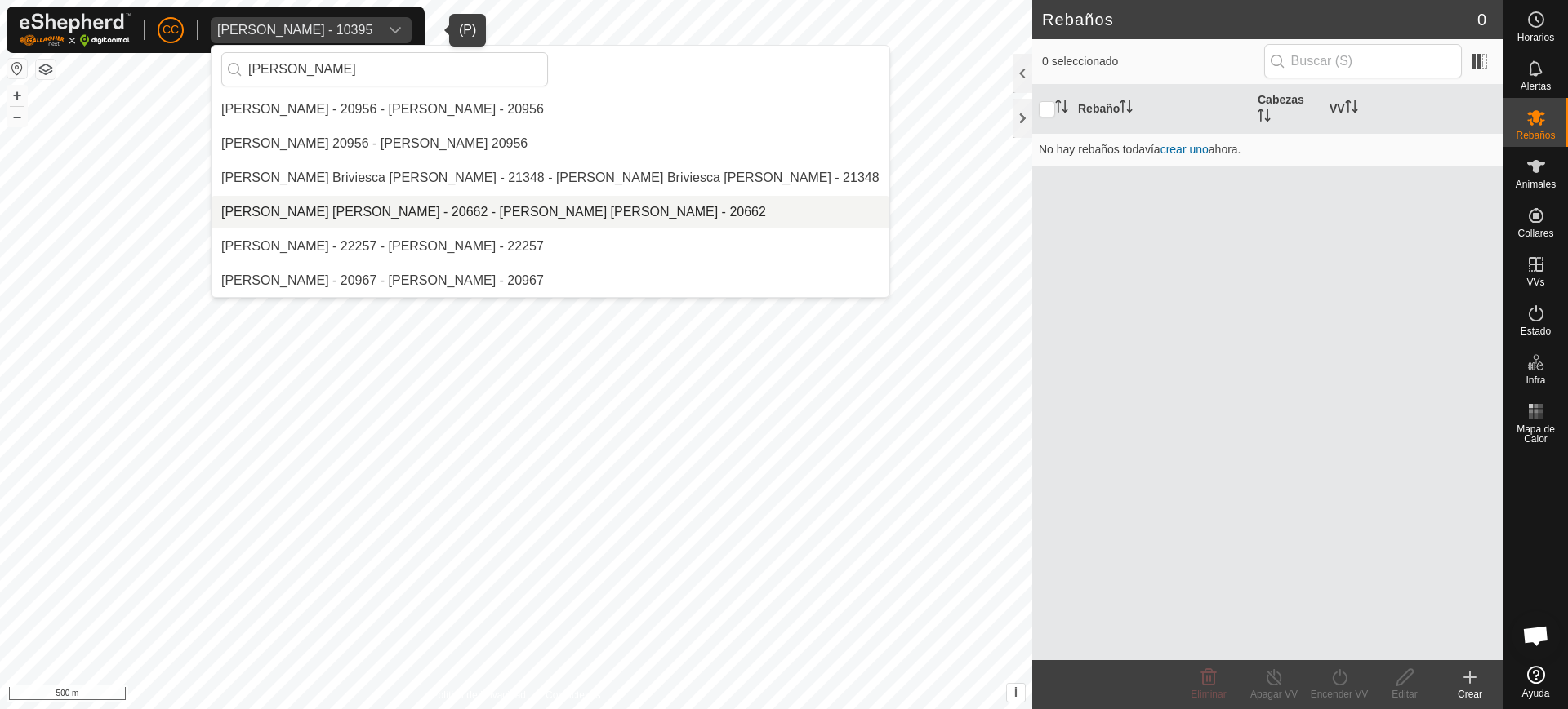
type input "[PERSON_NAME]"
click at [339, 211] on li "[PERSON_NAME] [PERSON_NAME] - 20662 - [PERSON_NAME] [PERSON_NAME] - 20662" at bounding box center [550, 212] width 678 height 32
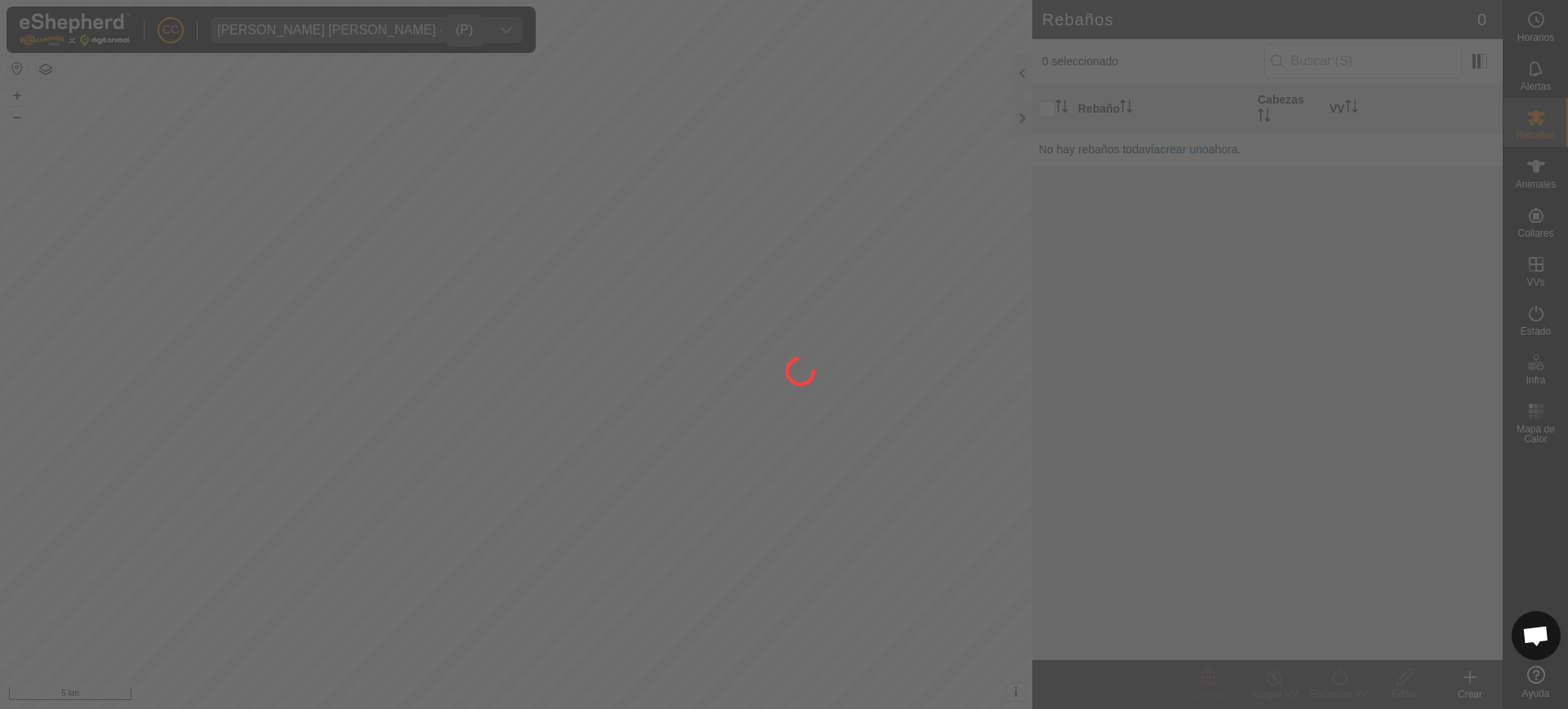
click at [782, 225] on div at bounding box center [784, 354] width 1568 height 709
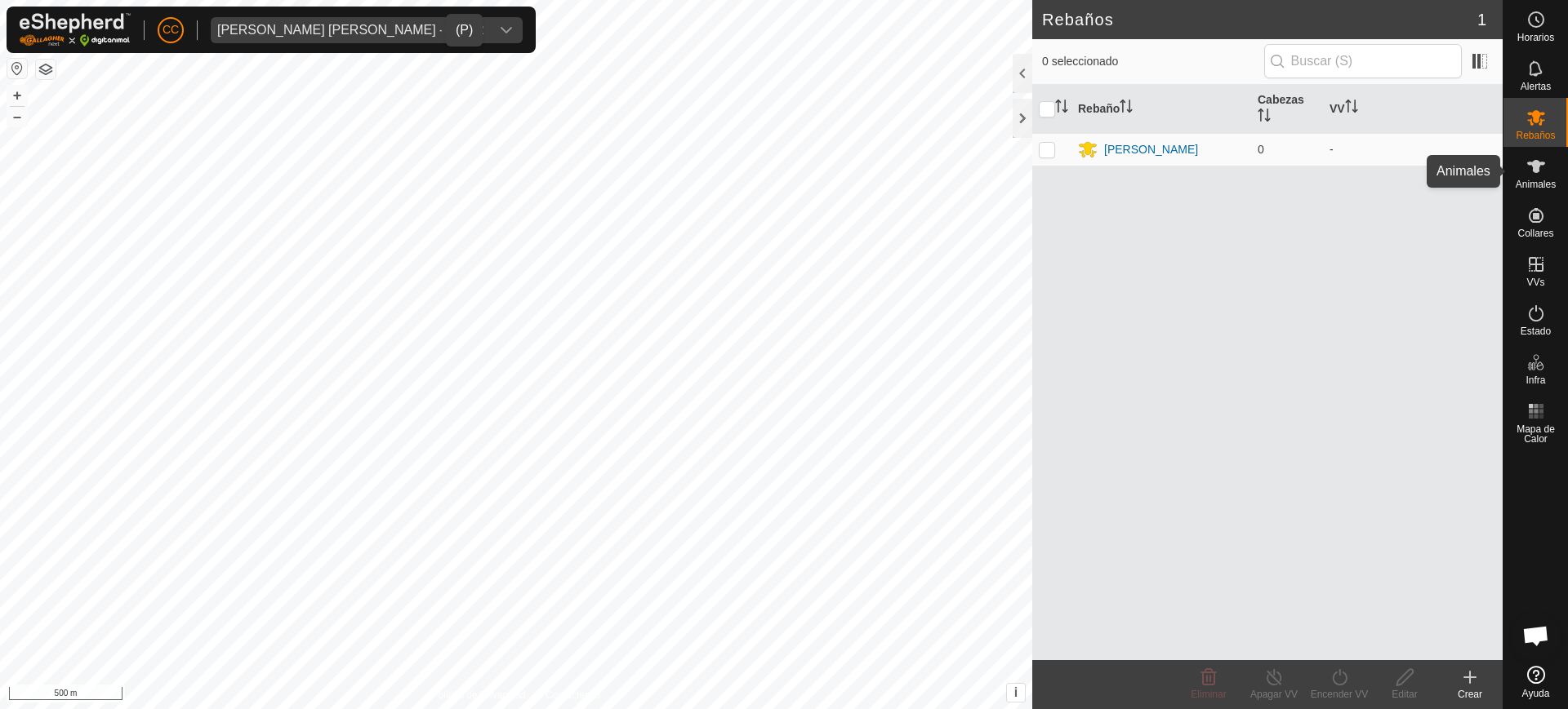
click at [782, 169] on icon at bounding box center [1536, 166] width 20 height 20
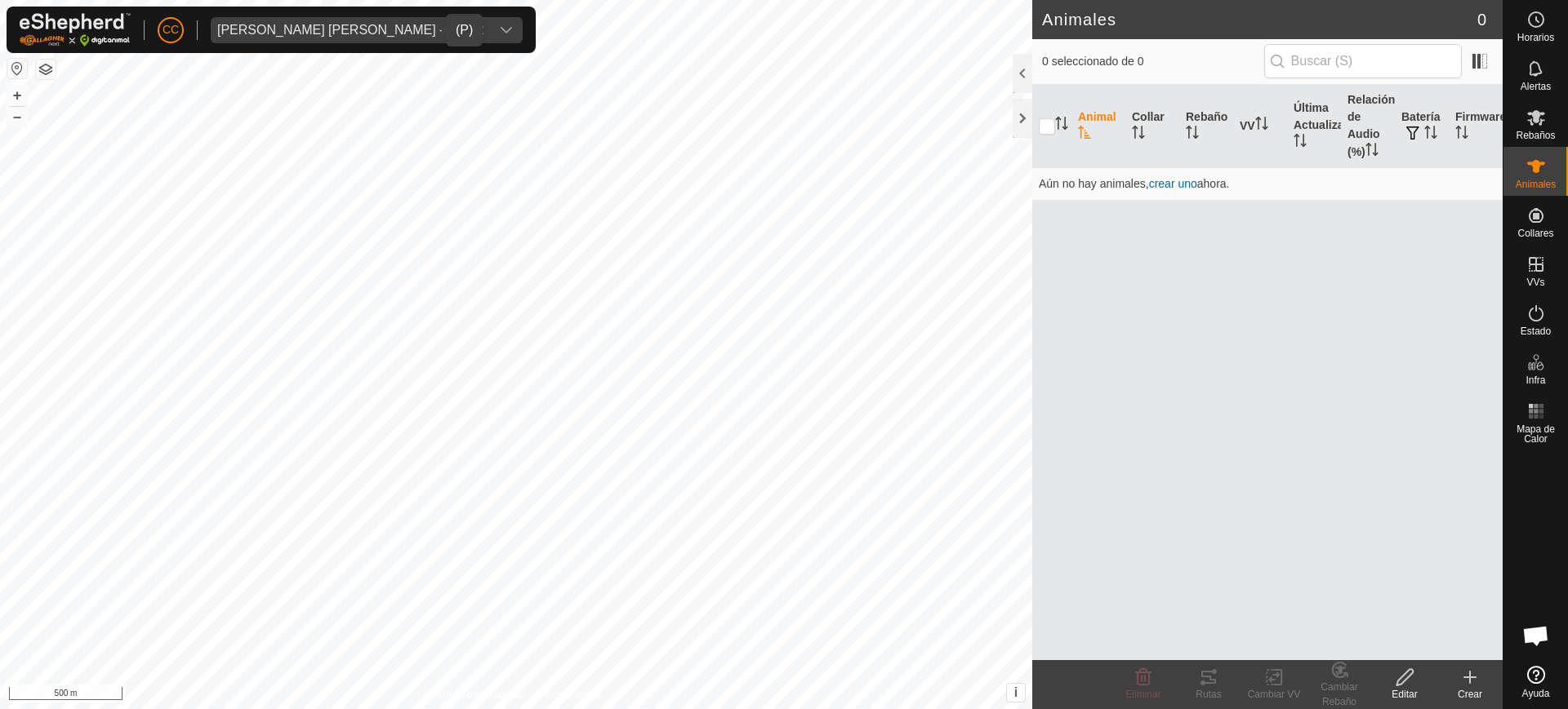
click at [267, 25] on div "[PERSON_NAME] [PERSON_NAME] - 20662" at bounding box center [350, 31] width 266 height 13
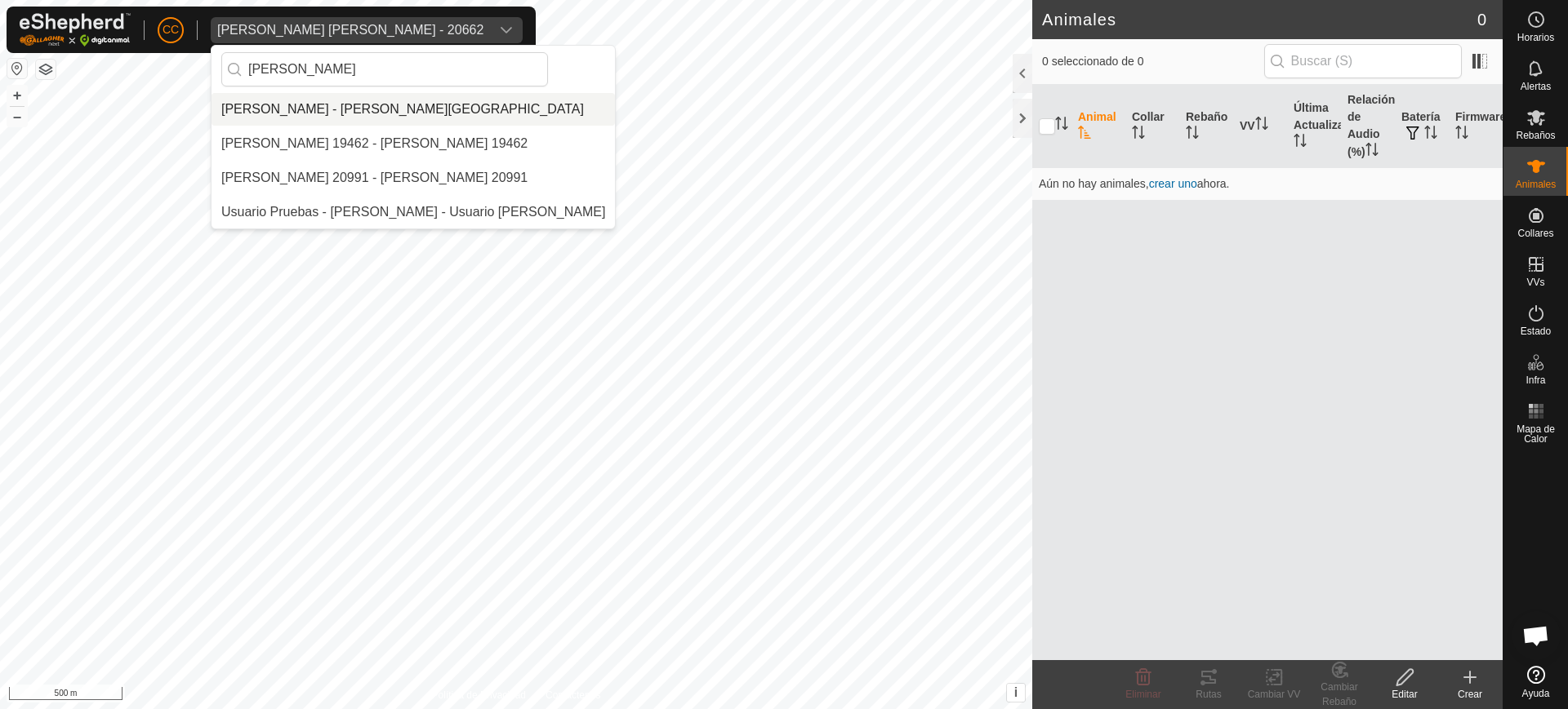
type input "[PERSON_NAME]"
click at [375, 103] on li "[PERSON_NAME] - [PERSON_NAME][GEOGRAPHIC_DATA]" at bounding box center [413, 109] width 403 height 32
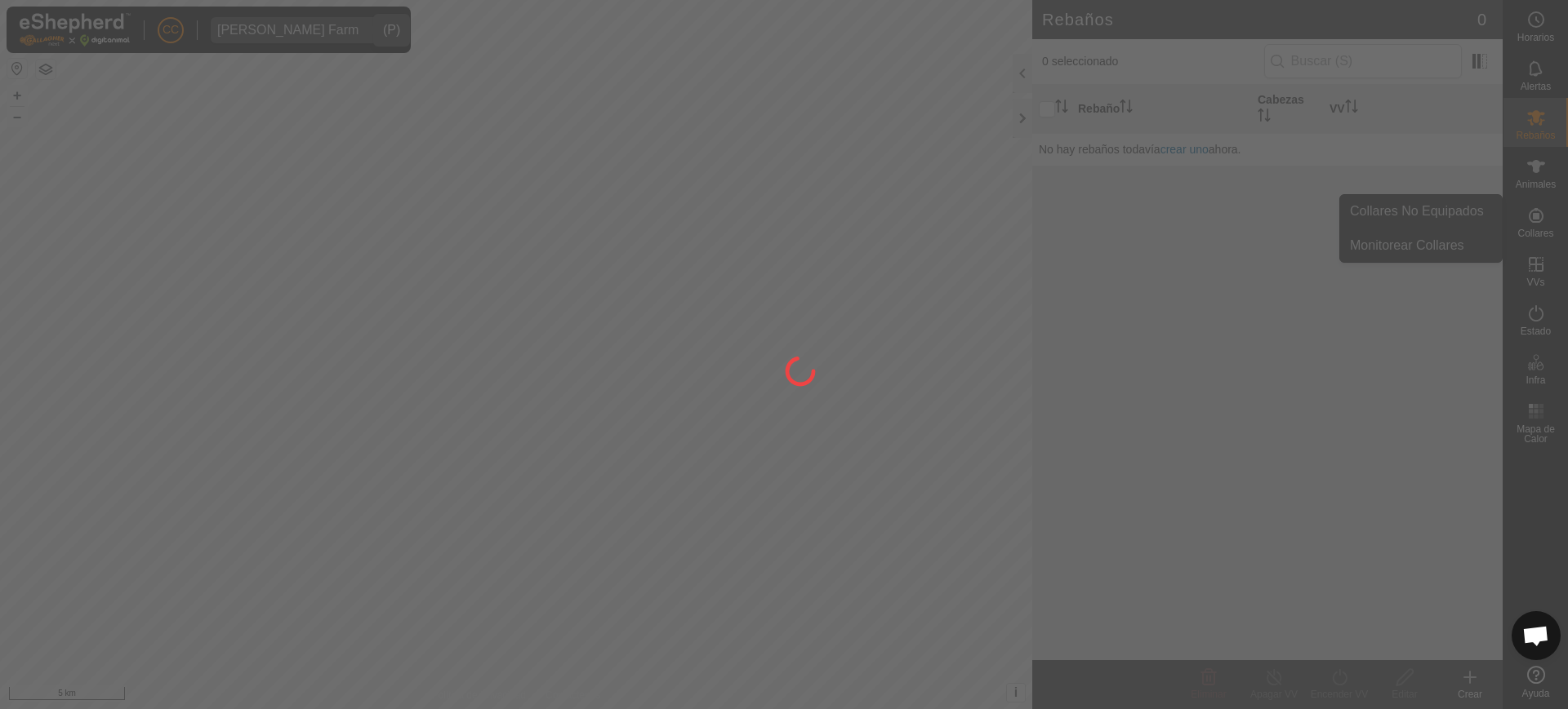
drag, startPoint x: 1510, startPoint y: 241, endPoint x: 1515, endPoint y: 232, distance: 10.3
click at [782, 232] on div at bounding box center [784, 354] width 1568 height 709
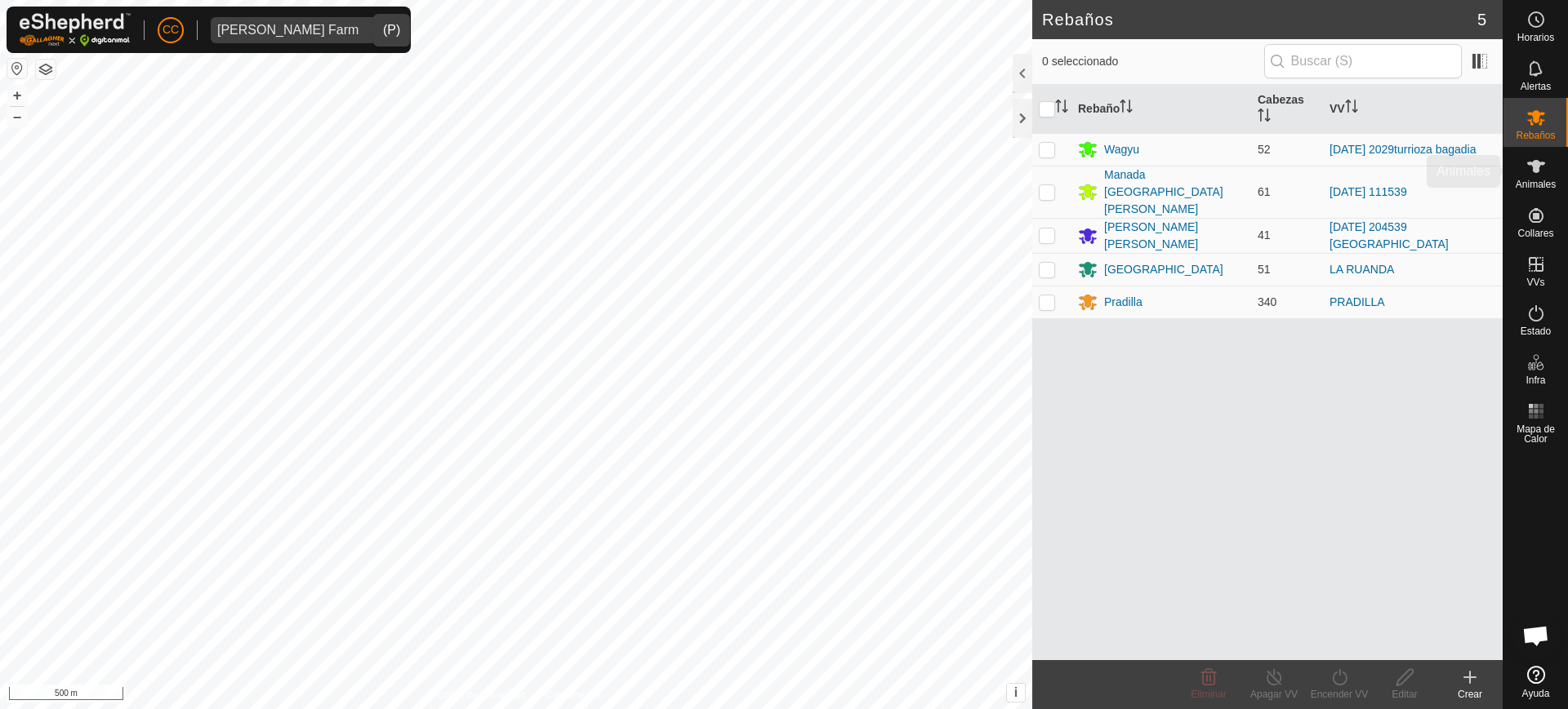
click at [782, 183] on span "Animales" at bounding box center [1535, 184] width 40 height 10
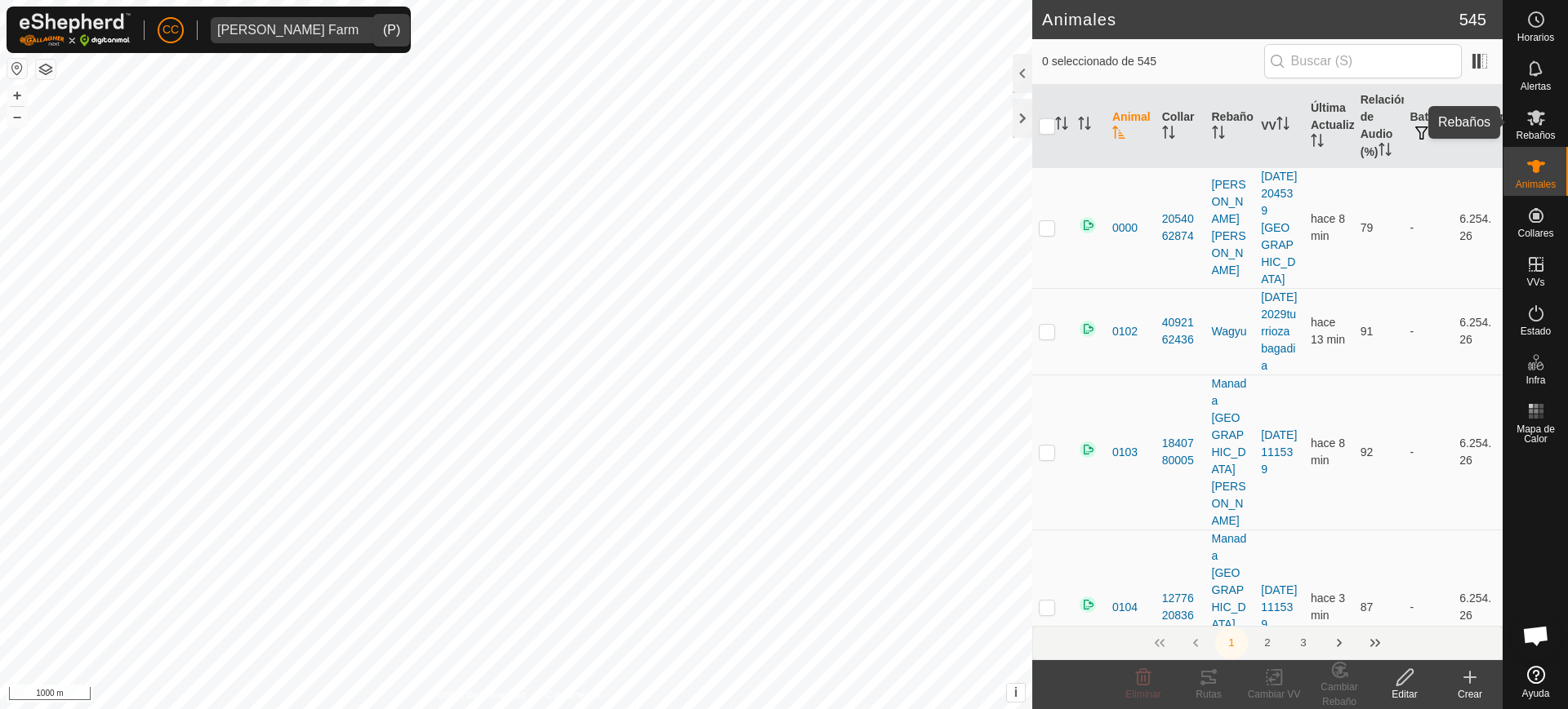
click at [782, 127] on es-mob-svg-icon at bounding box center [1535, 117] width 30 height 26
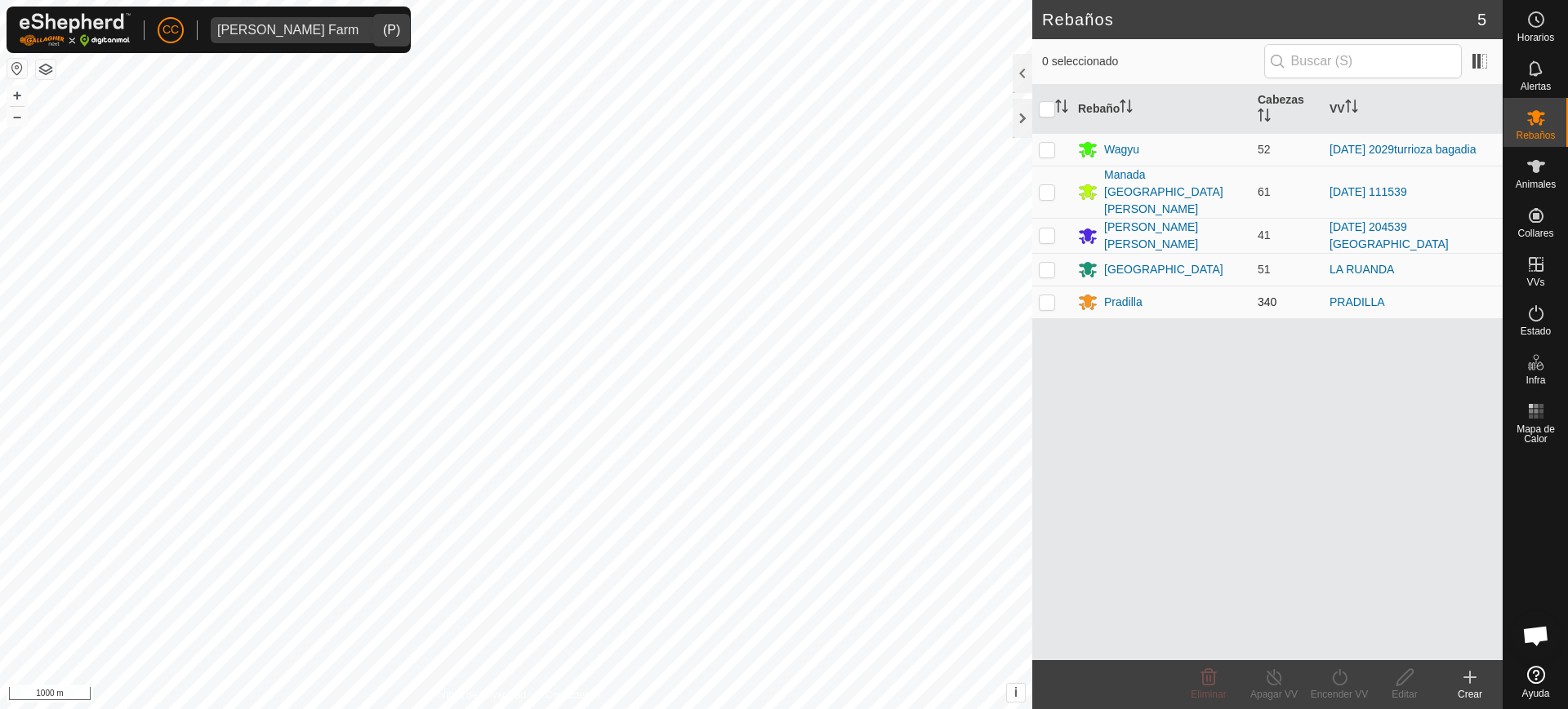
click at [782, 295] on p-checkbox at bounding box center [1047, 302] width 16 height 13
checkbox input "true"
click at [782, 294] on div "Pradilla" at bounding box center [1123, 303] width 38 height 17
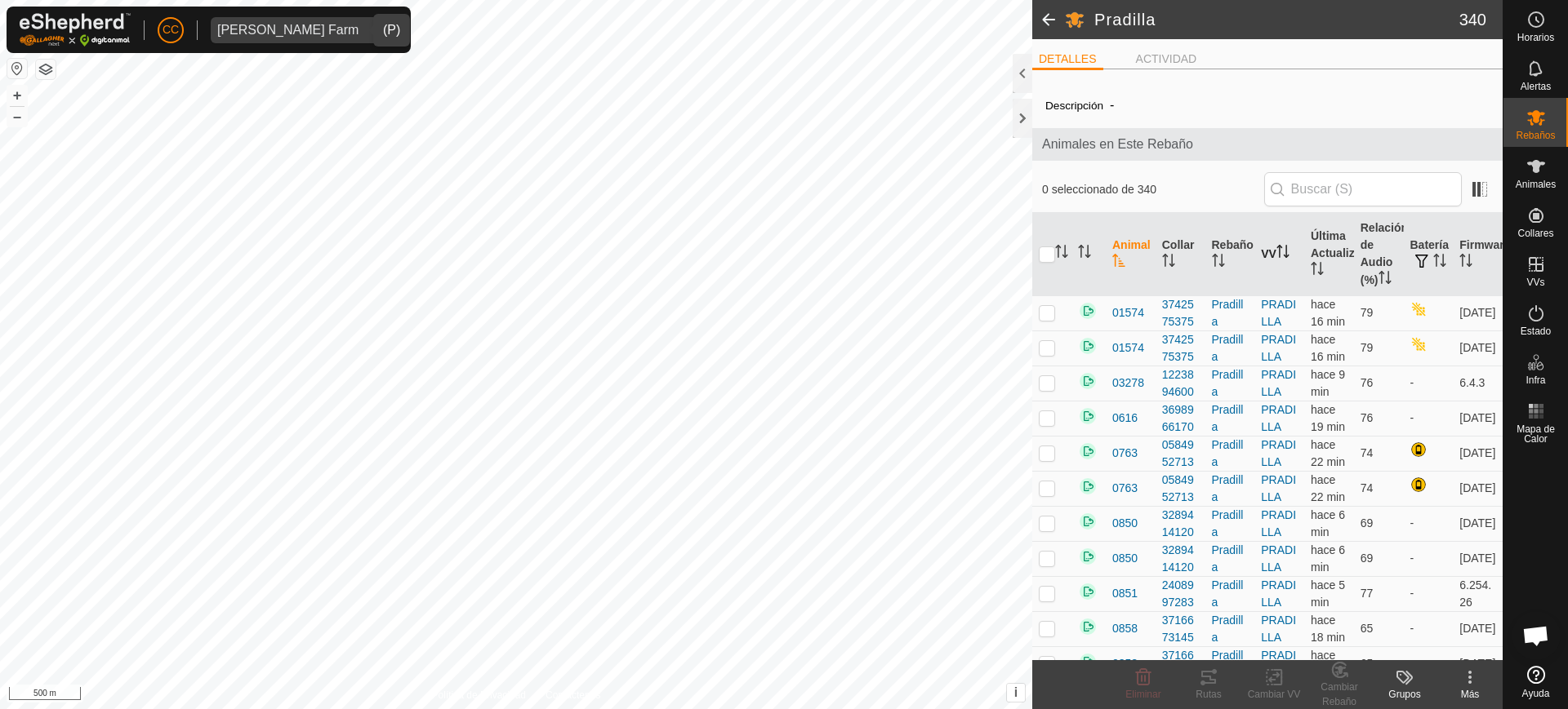
click at [782, 247] on icon "Activar para ordenar" at bounding box center [1283, 251] width 13 height 13
click at [782, 258] on p-sorticon "Activar para ordenar" at bounding box center [1283, 254] width 13 height 13
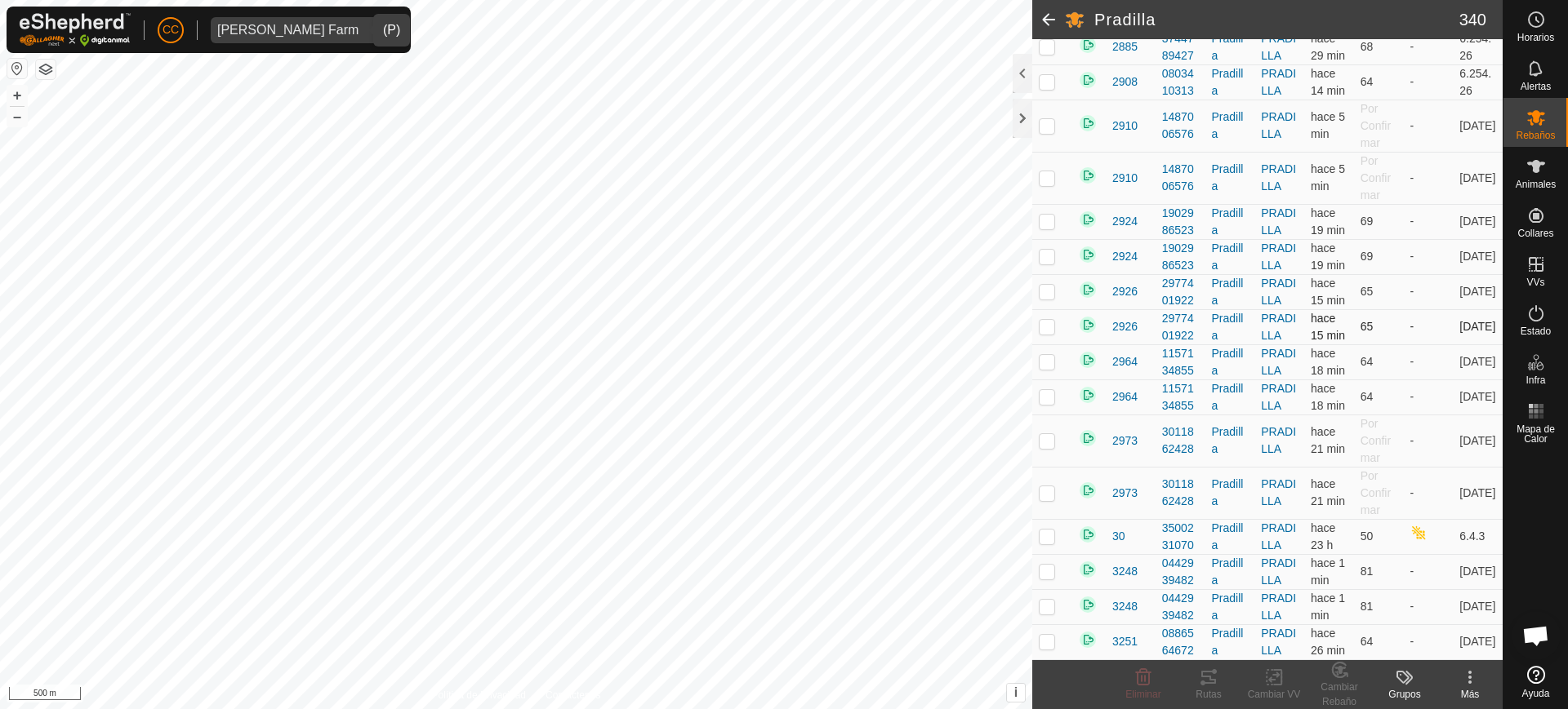
scroll to position [4489, 0]
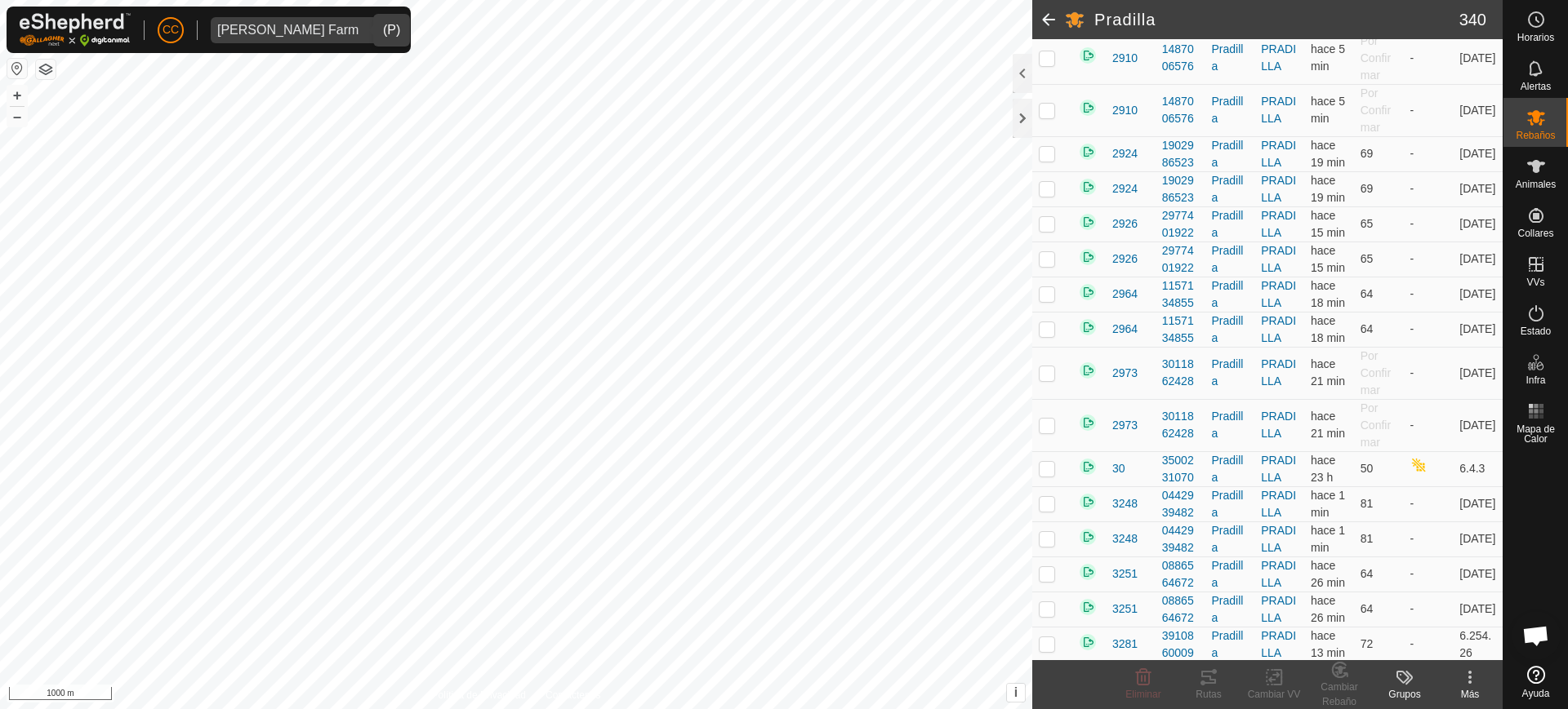
click at [302, 33] on div "[PERSON_NAME] Farm" at bounding box center [288, 31] width 142 height 13
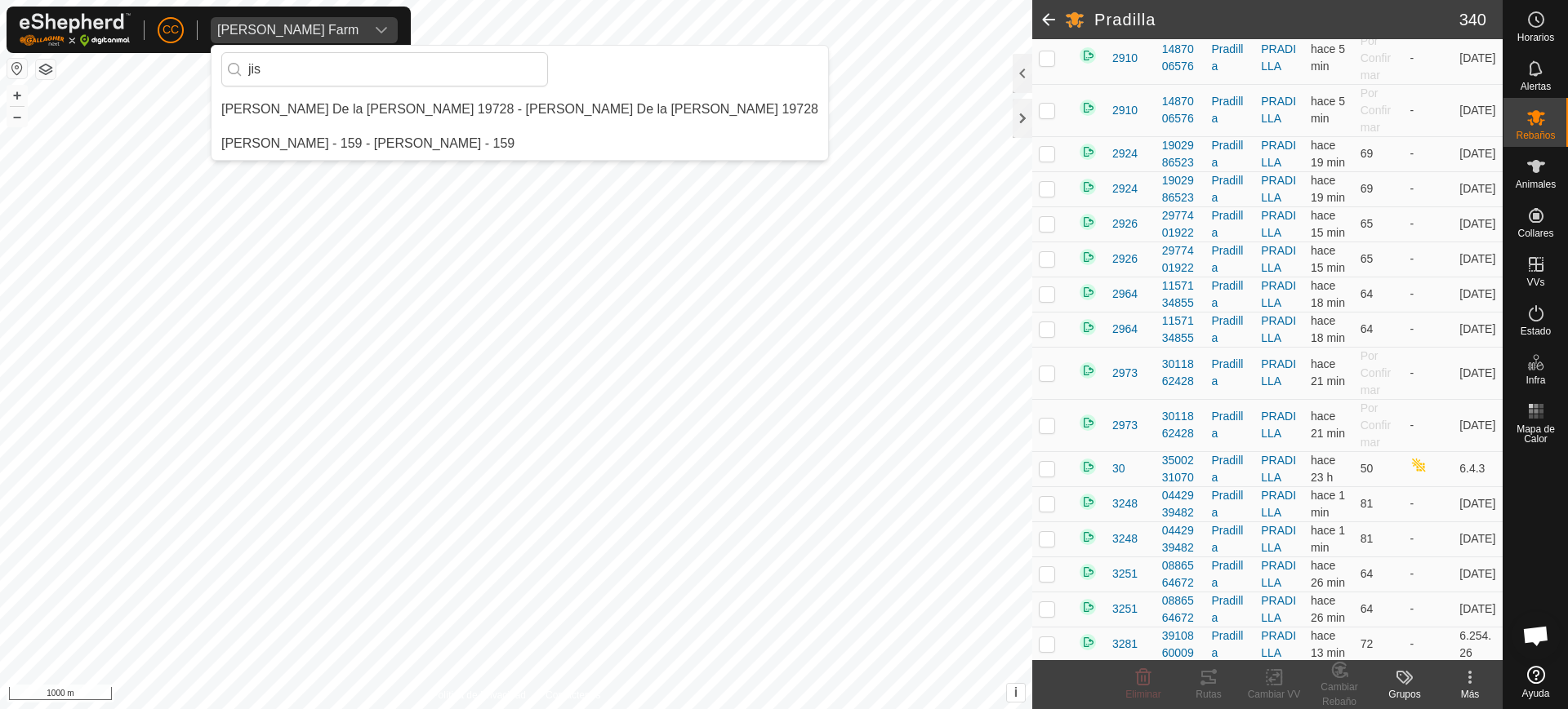
scroll to position [0, 0]
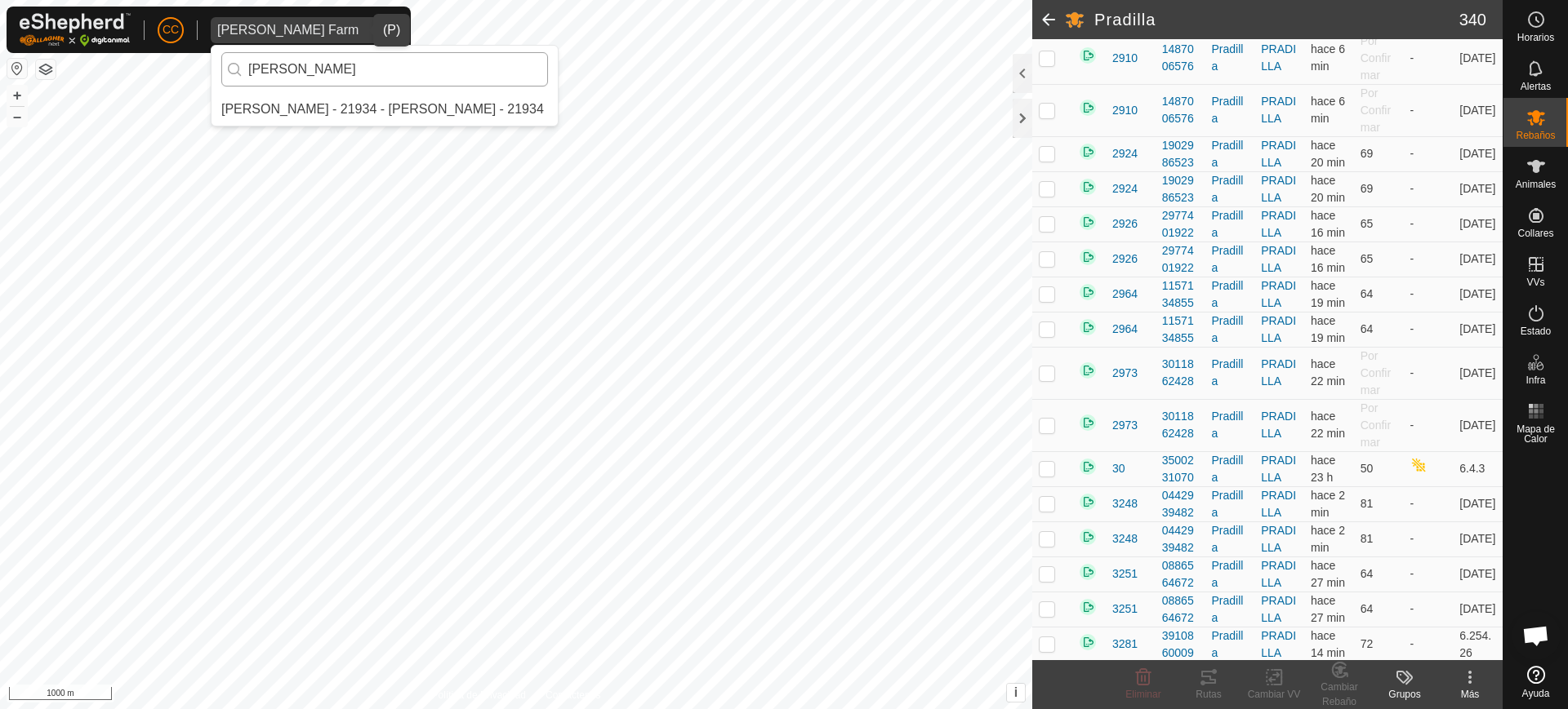
click at [358, 85] on input "[PERSON_NAME]" at bounding box center [384, 70] width 327 height 34
type input "[PERSON_NAME]"
click at [368, 94] on li "[PERSON_NAME] - 21934 - [PERSON_NAME] - 21934" at bounding box center [384, 109] width 346 height 32
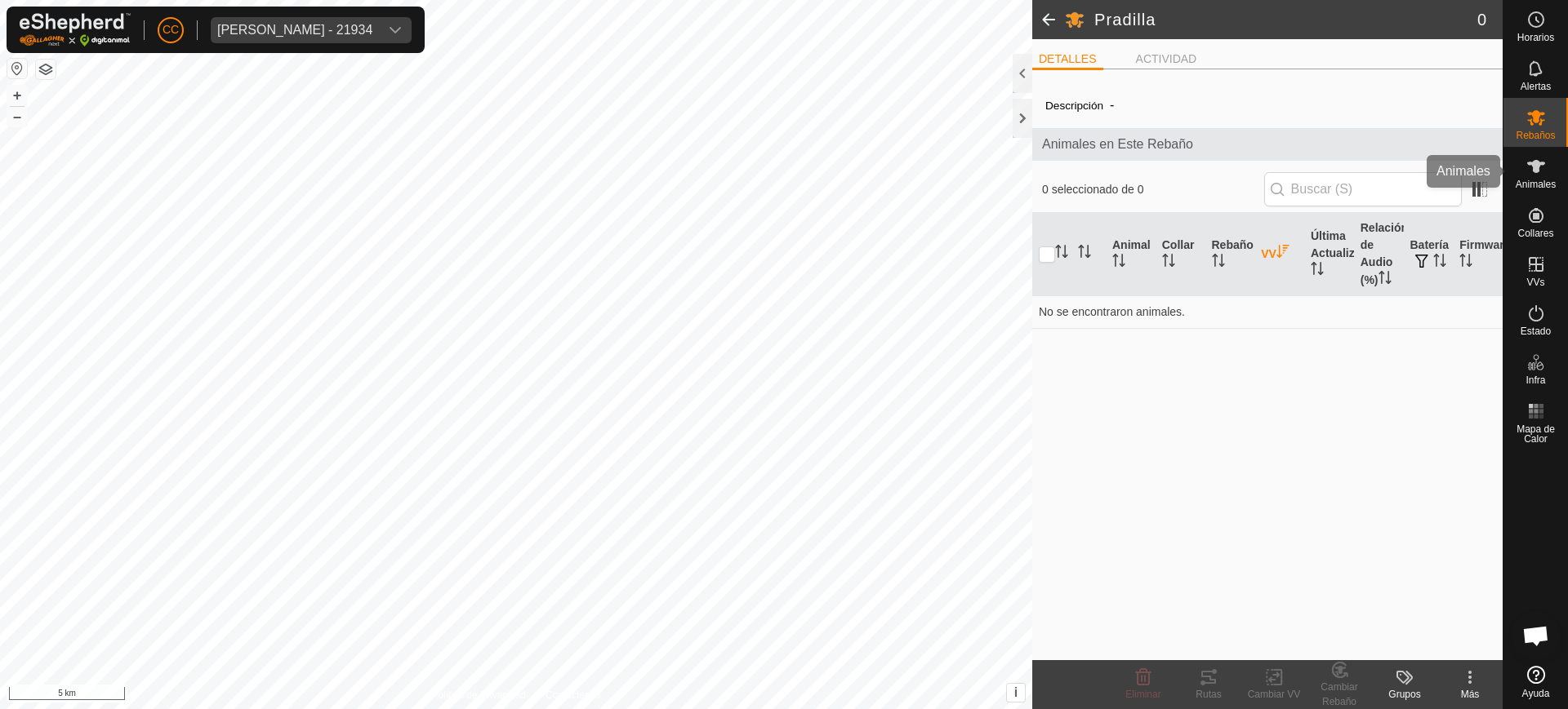
click at [782, 166] on icon at bounding box center [1536, 166] width 20 height 20
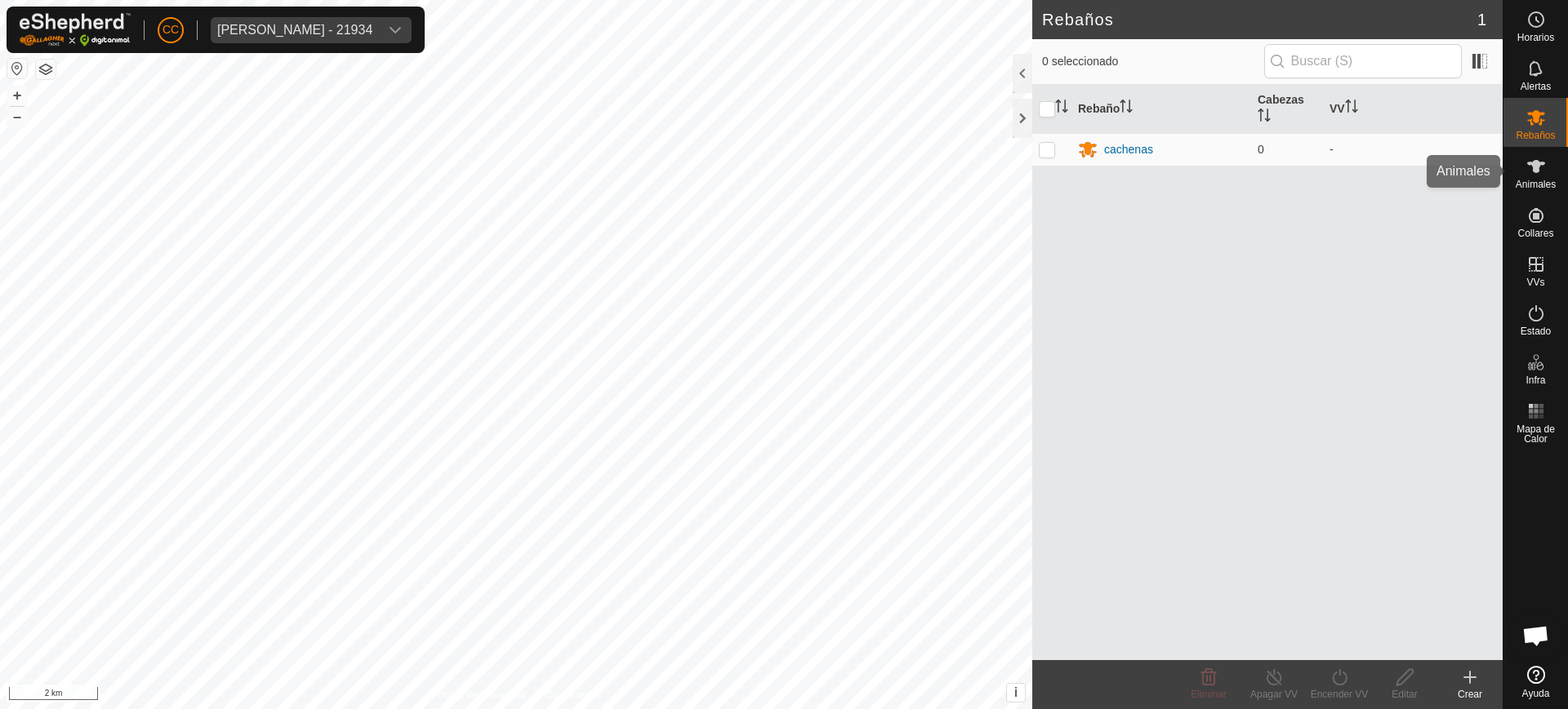
drag, startPoint x: 1536, startPoint y: 176, endPoint x: 1529, endPoint y: 184, distance: 10.6
click at [782, 176] on icon at bounding box center [1536, 166] width 20 height 20
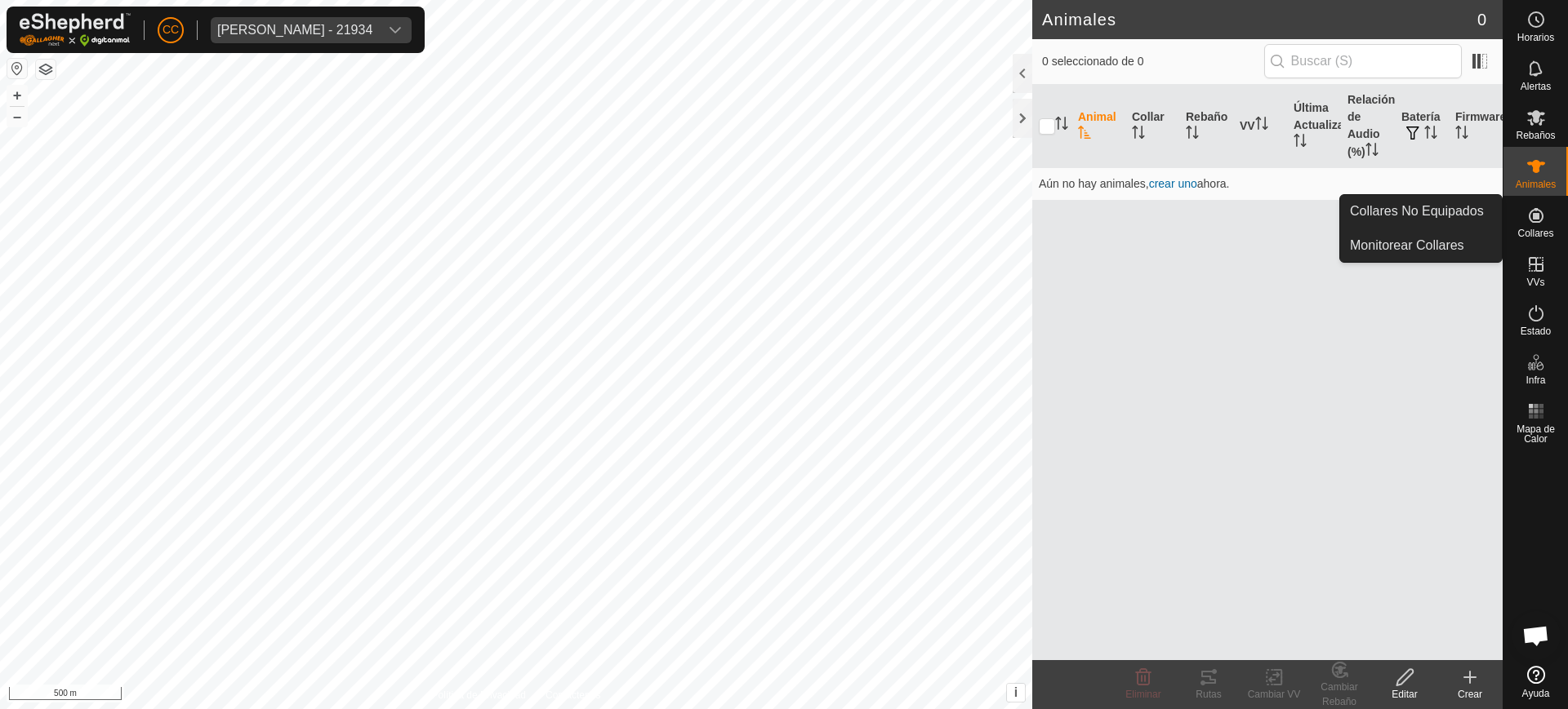
click at [782, 226] on es-neckbands-svg-icon at bounding box center [1535, 215] width 30 height 26
click at [782, 199] on link "Collares No Equipados" at bounding box center [1421, 211] width 162 height 32
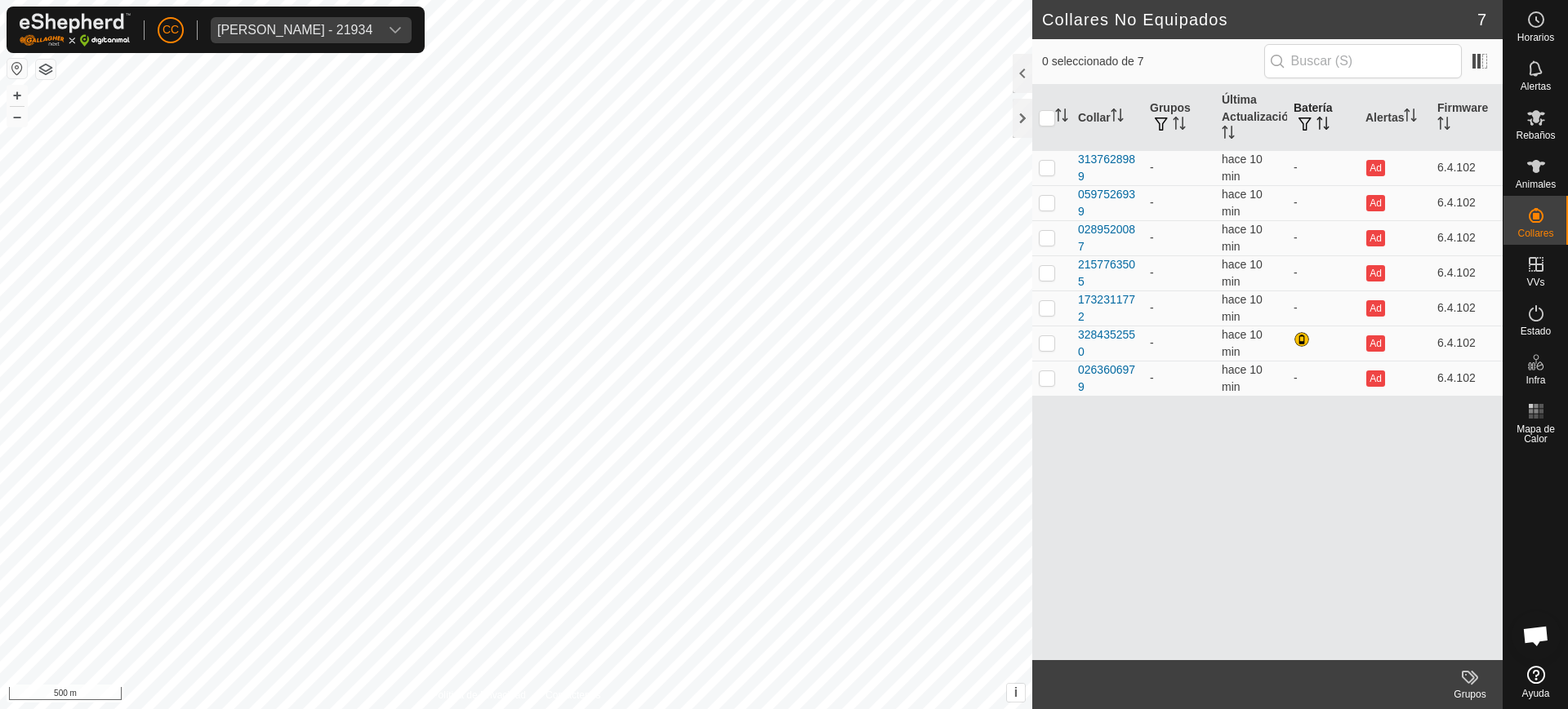
click at [782, 125] on icon "Activar para ordenar" at bounding box center [1323, 123] width 13 height 13
click at [782, 489] on div "Collar Grupos Última Actualización Batería Alertas Firmware 3137628989 - hace 1…" at bounding box center [1268, 373] width 470 height 575
click at [347, 39] on span "[PERSON_NAME] - 21934" at bounding box center [294, 30] width 168 height 26
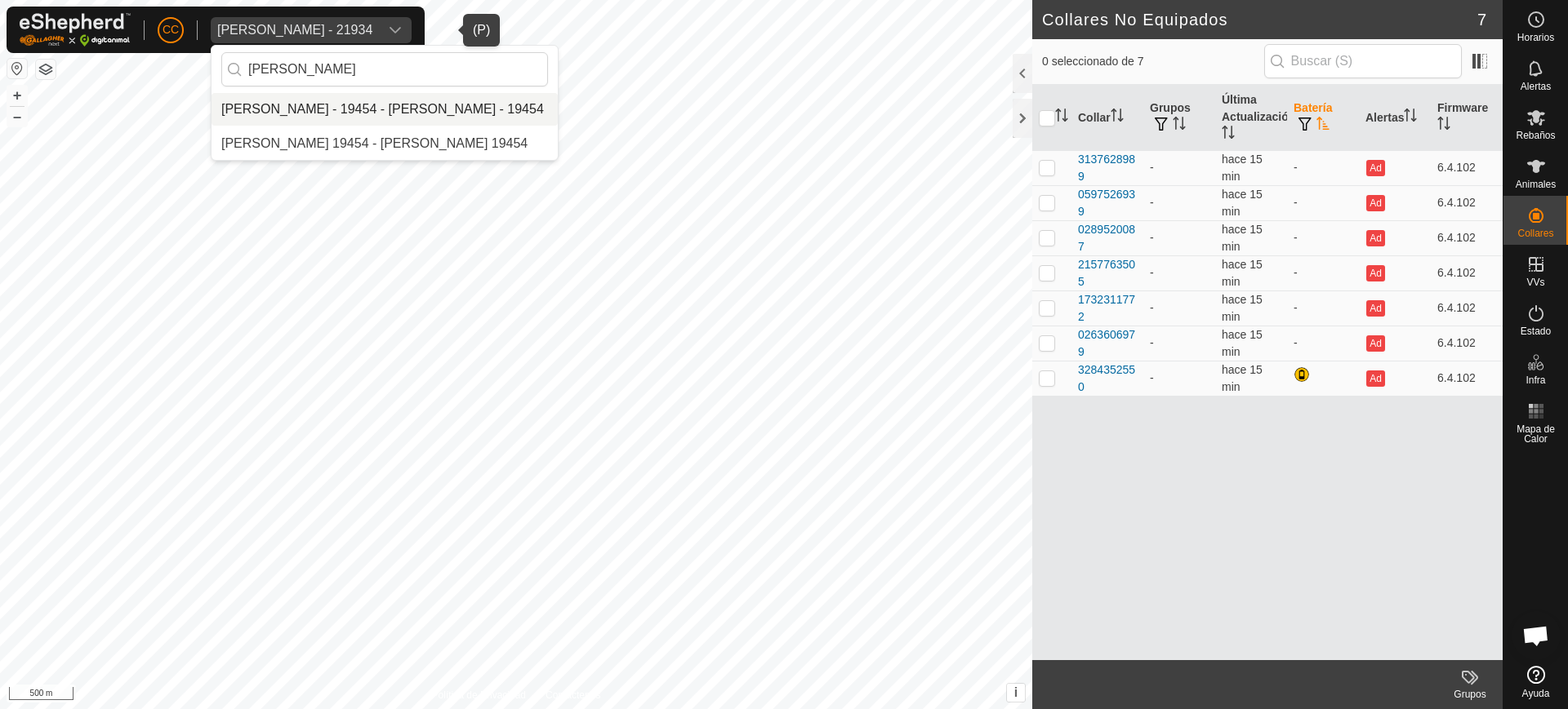
type input "[PERSON_NAME]"
click at [394, 102] on li "[PERSON_NAME] - 19454 - [PERSON_NAME] - 19454" at bounding box center [384, 109] width 346 height 32
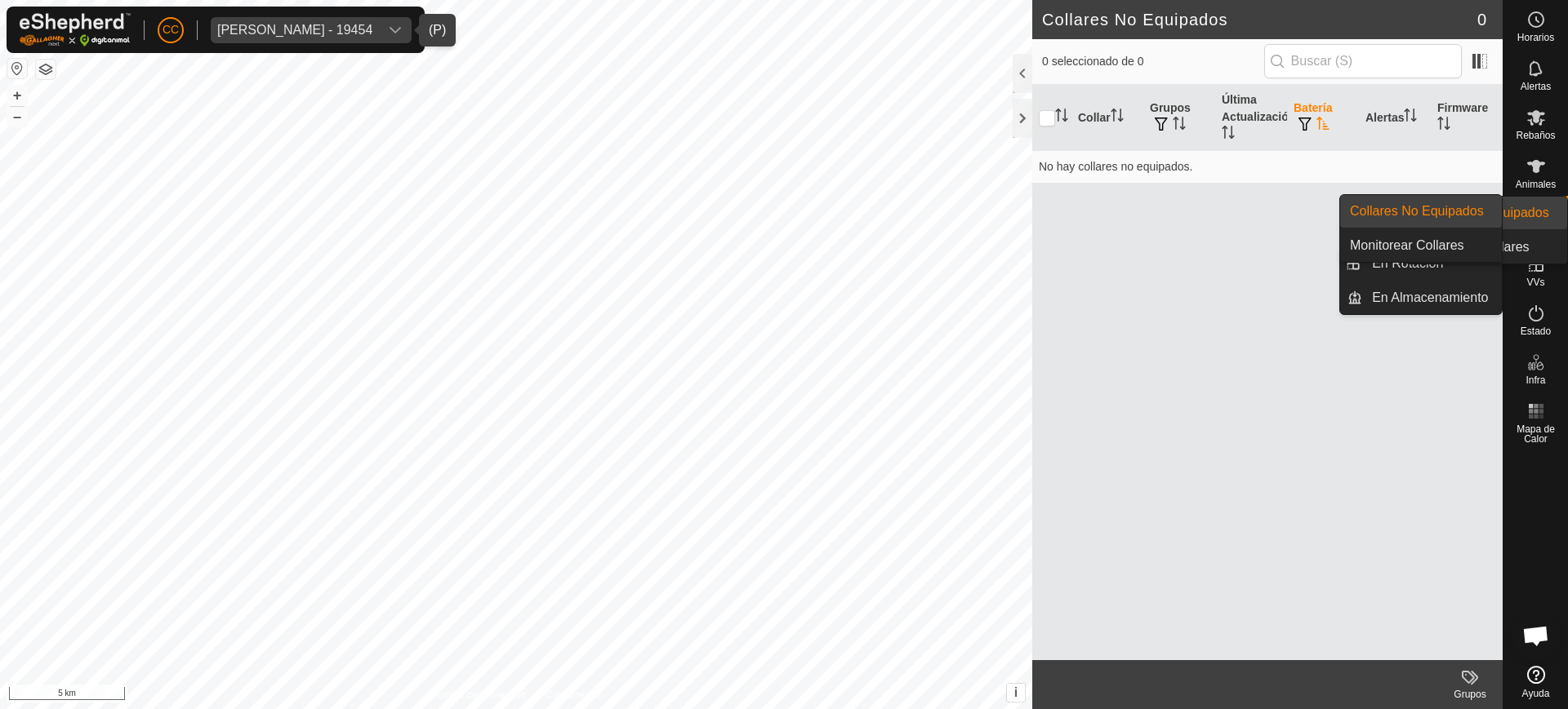
drag, startPoint x: 1564, startPoint y: 239, endPoint x: 1559, endPoint y: 216, distance: 23.5
click at [782, 216] on div "Collares" at bounding box center [1535, 220] width 64 height 49
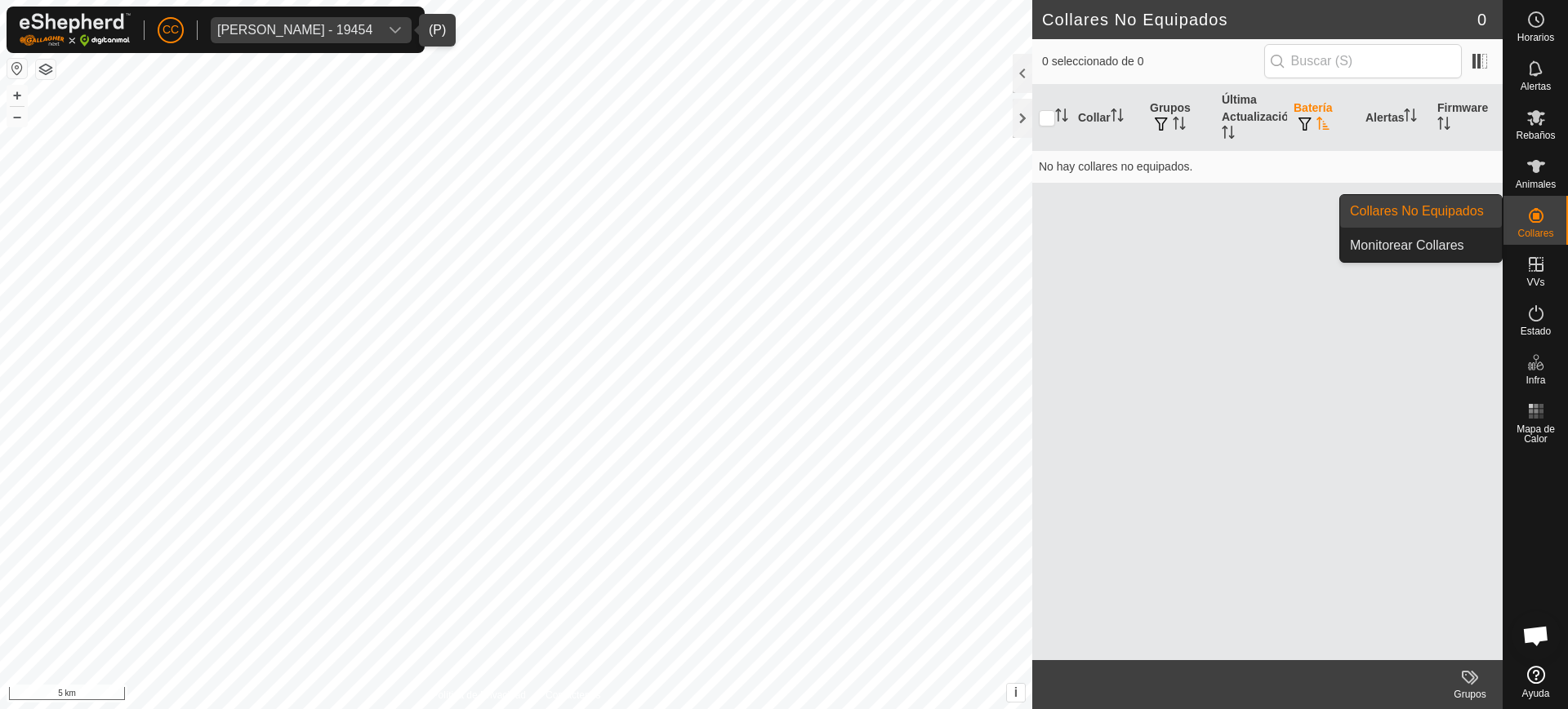
click at [782, 222] on icon at bounding box center [1536, 215] width 20 height 20
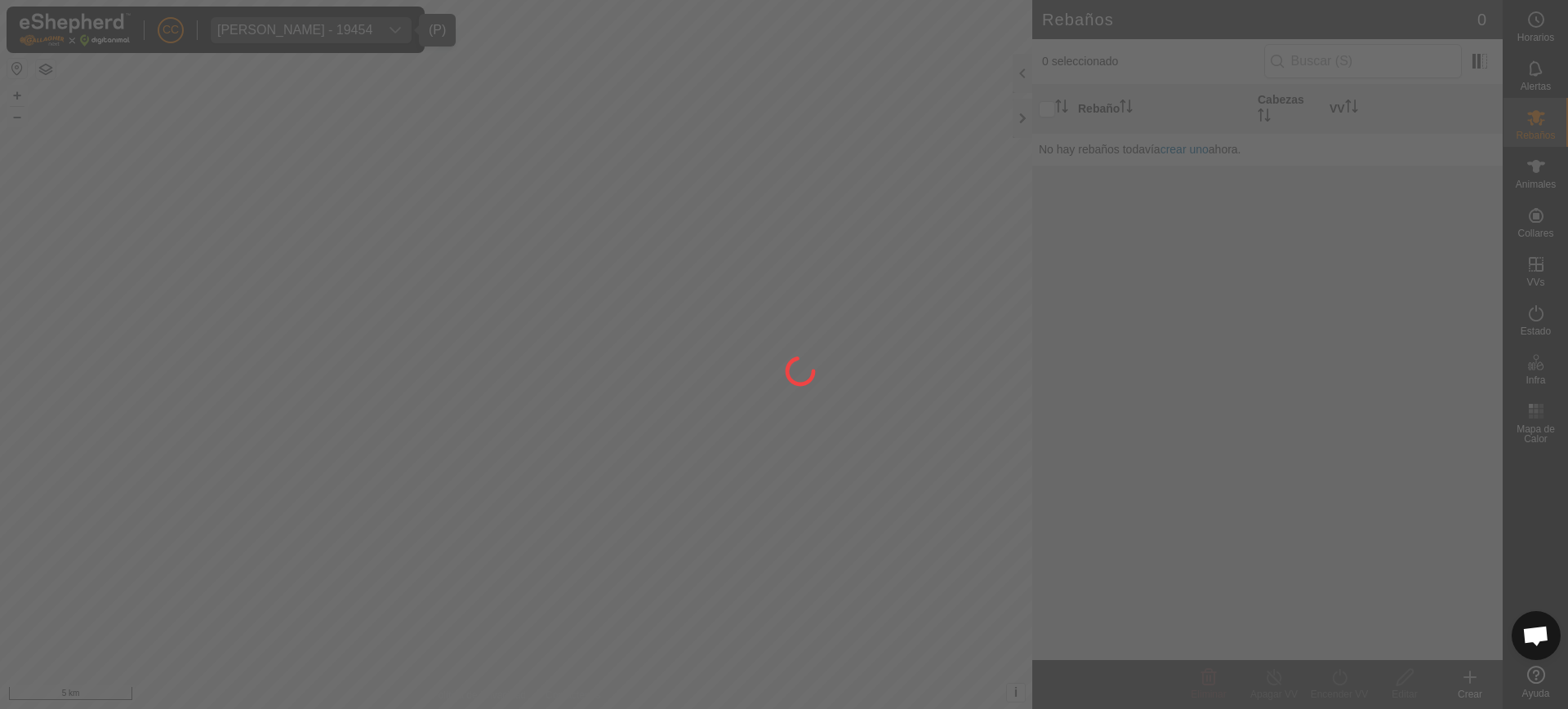
click at [782, 222] on div at bounding box center [784, 354] width 1568 height 709
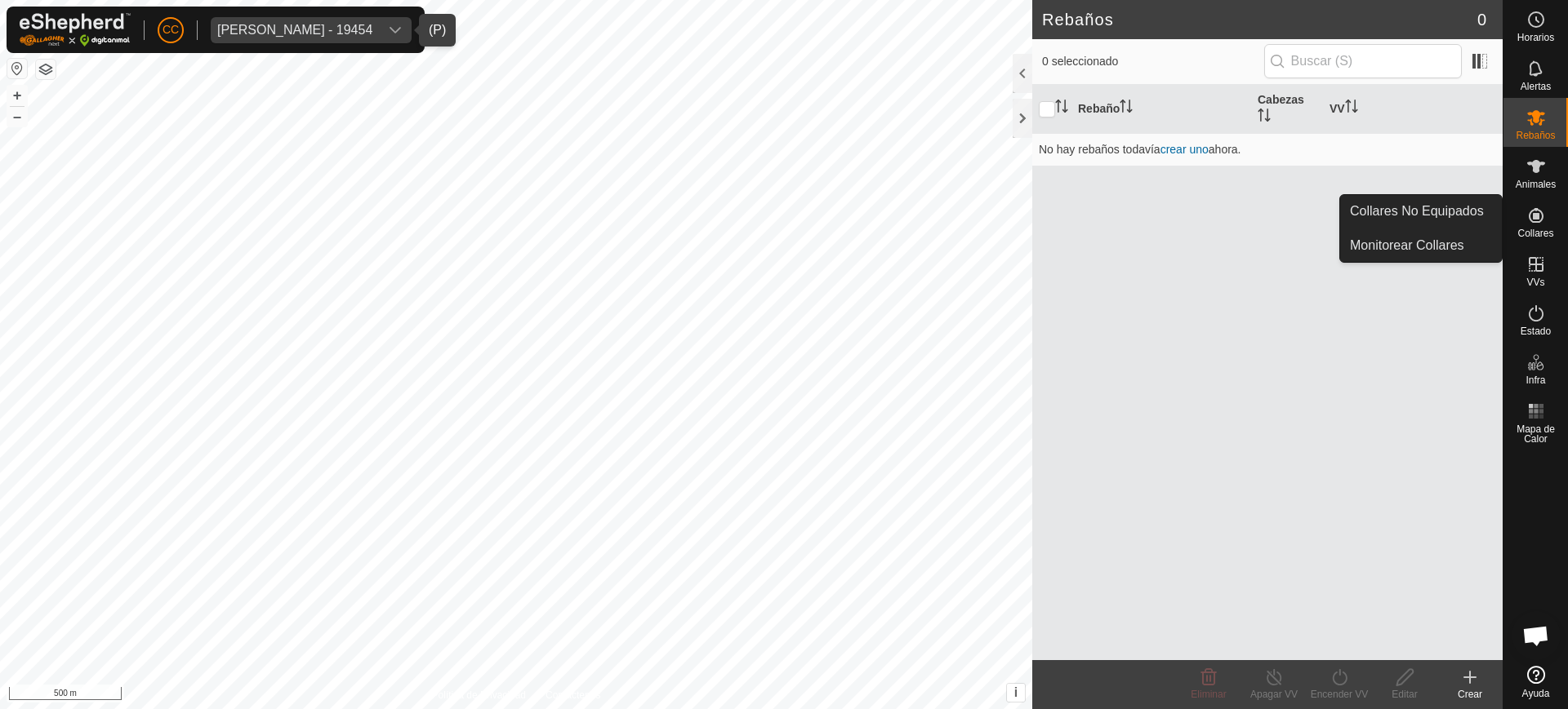
click at [782, 223] on icon at bounding box center [1536, 215] width 20 height 20
click at [782, 207] on link "Collares No Equipados" at bounding box center [1421, 211] width 162 height 32
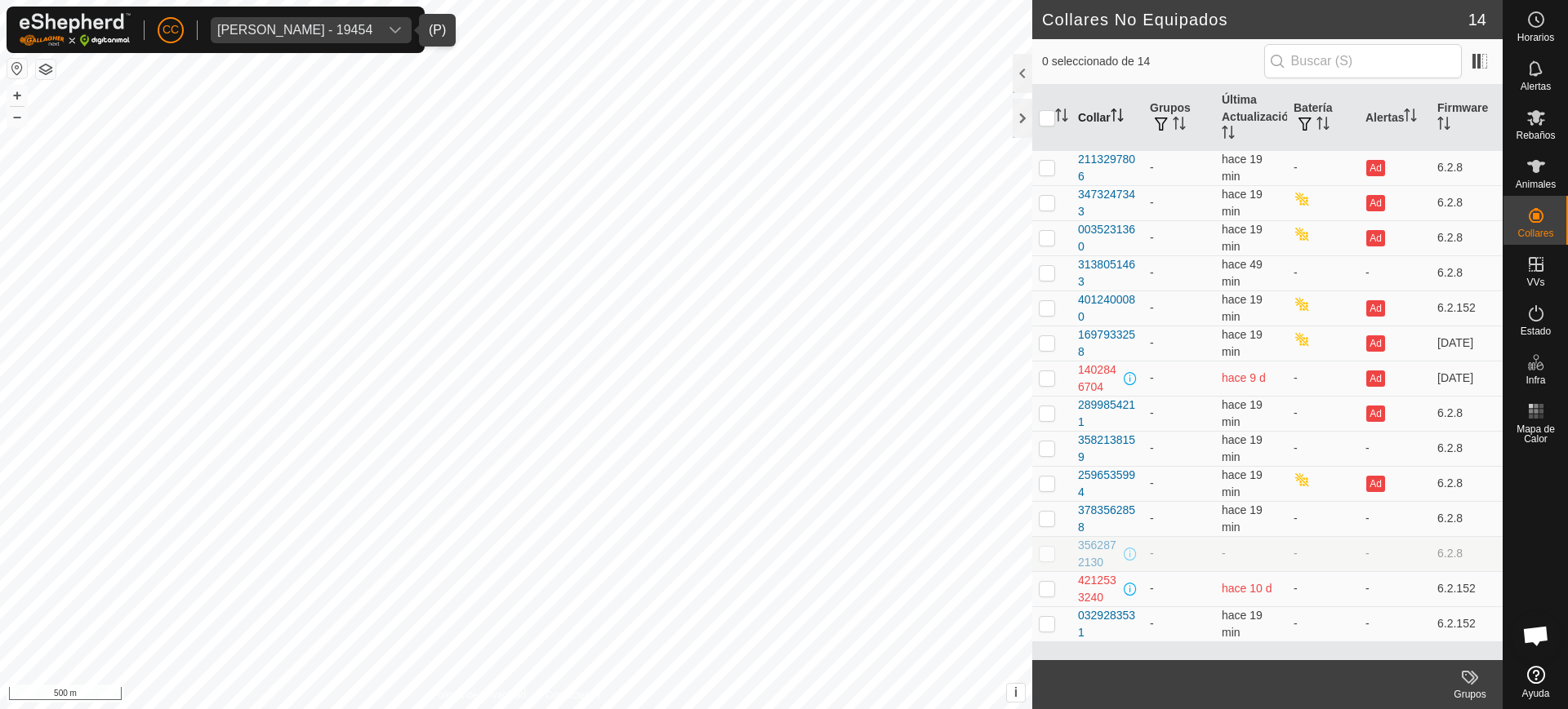
click at [782, 113] on icon "Activar para ordenar" at bounding box center [1121, 116] width 2 height 13
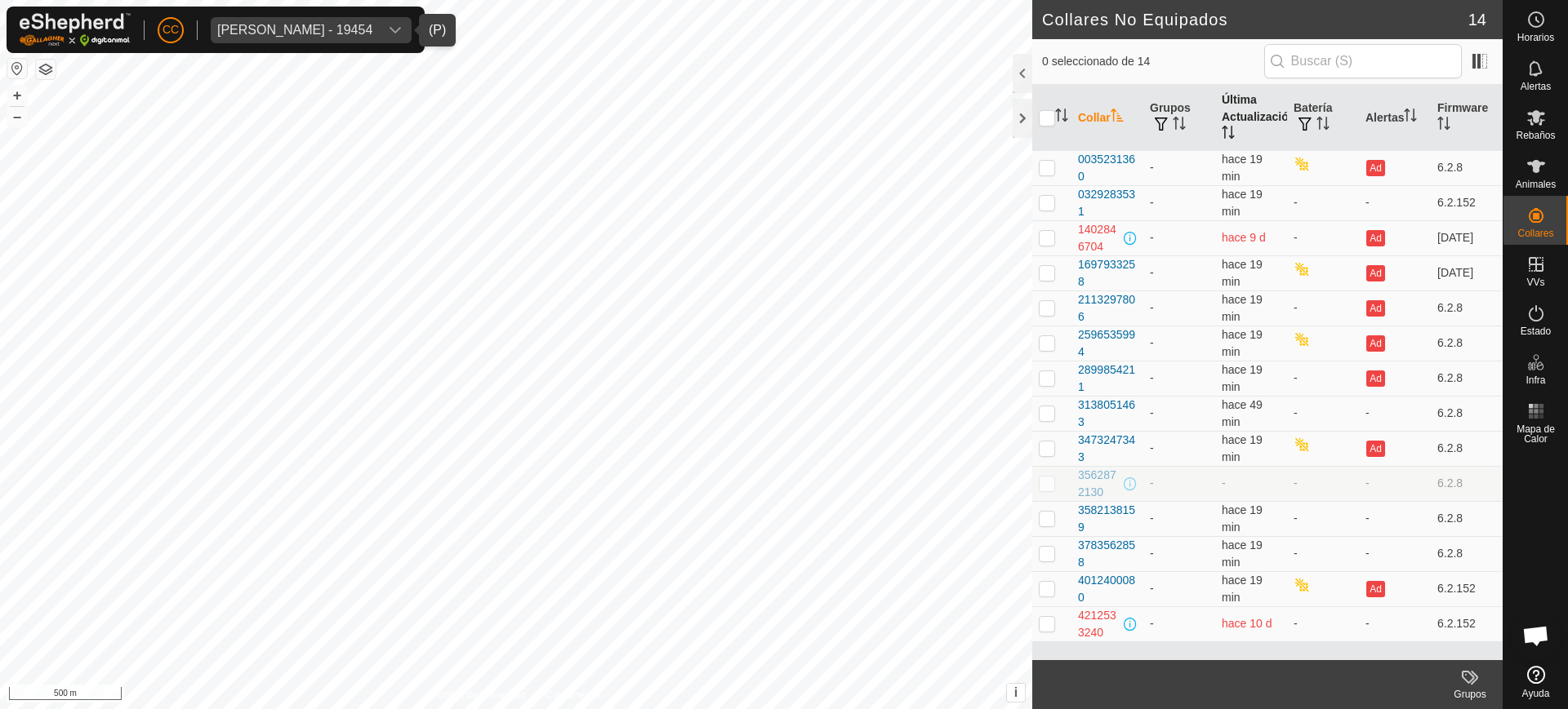
click at [782, 103] on th "Última Actualización" at bounding box center [1251, 118] width 72 height 66
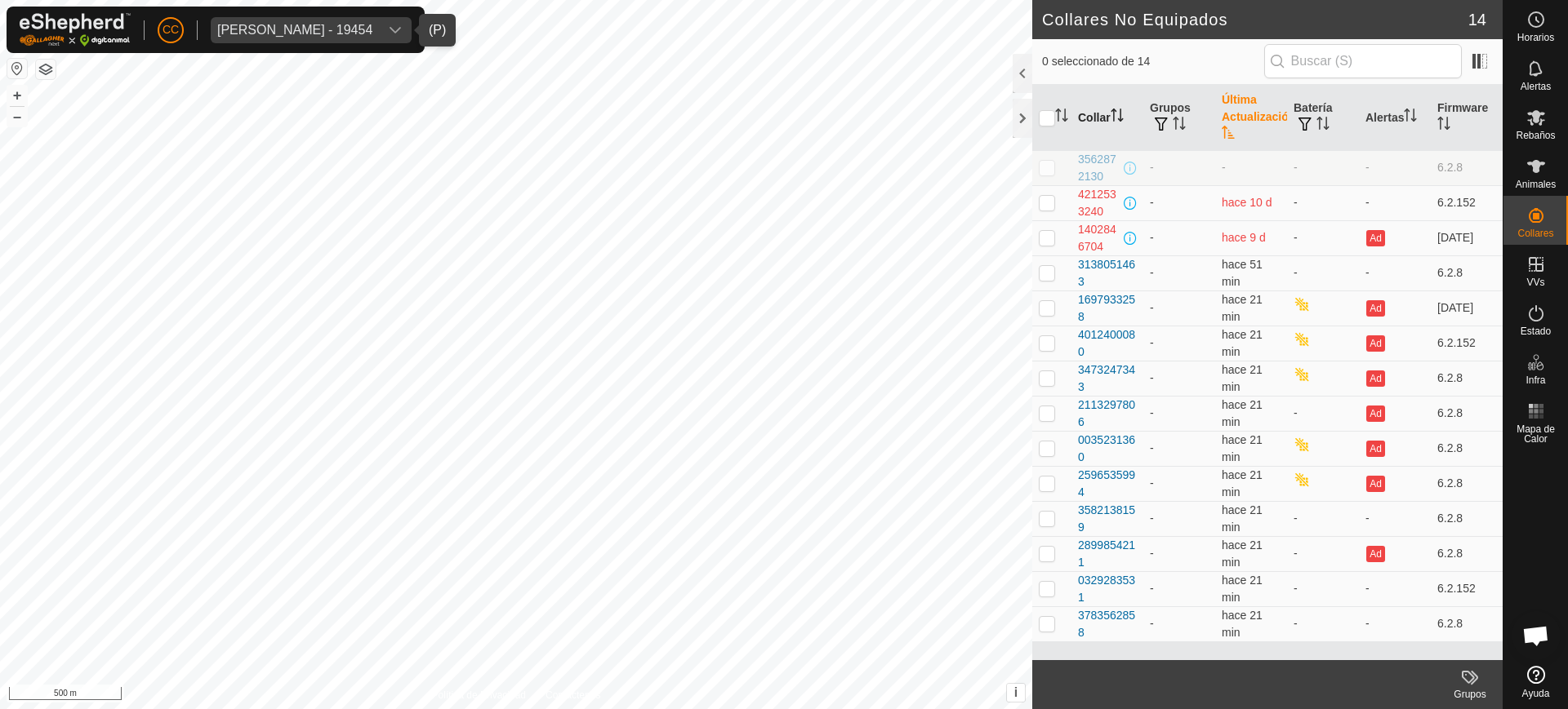
click at [322, 37] on span "[PERSON_NAME] - 19454" at bounding box center [294, 30] width 168 height 26
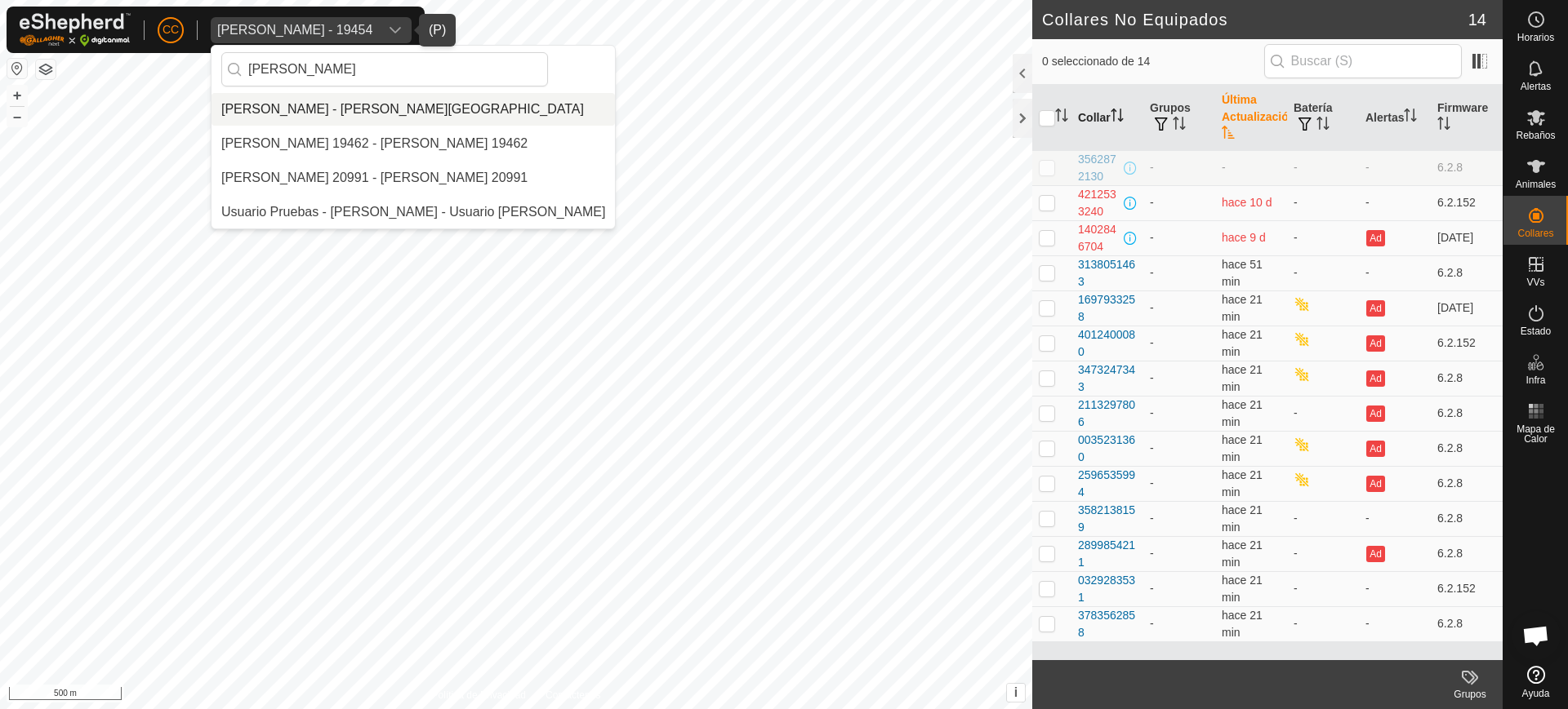
type input "[PERSON_NAME]"
click at [345, 104] on li "[PERSON_NAME] - [PERSON_NAME][GEOGRAPHIC_DATA]" at bounding box center [413, 109] width 403 height 32
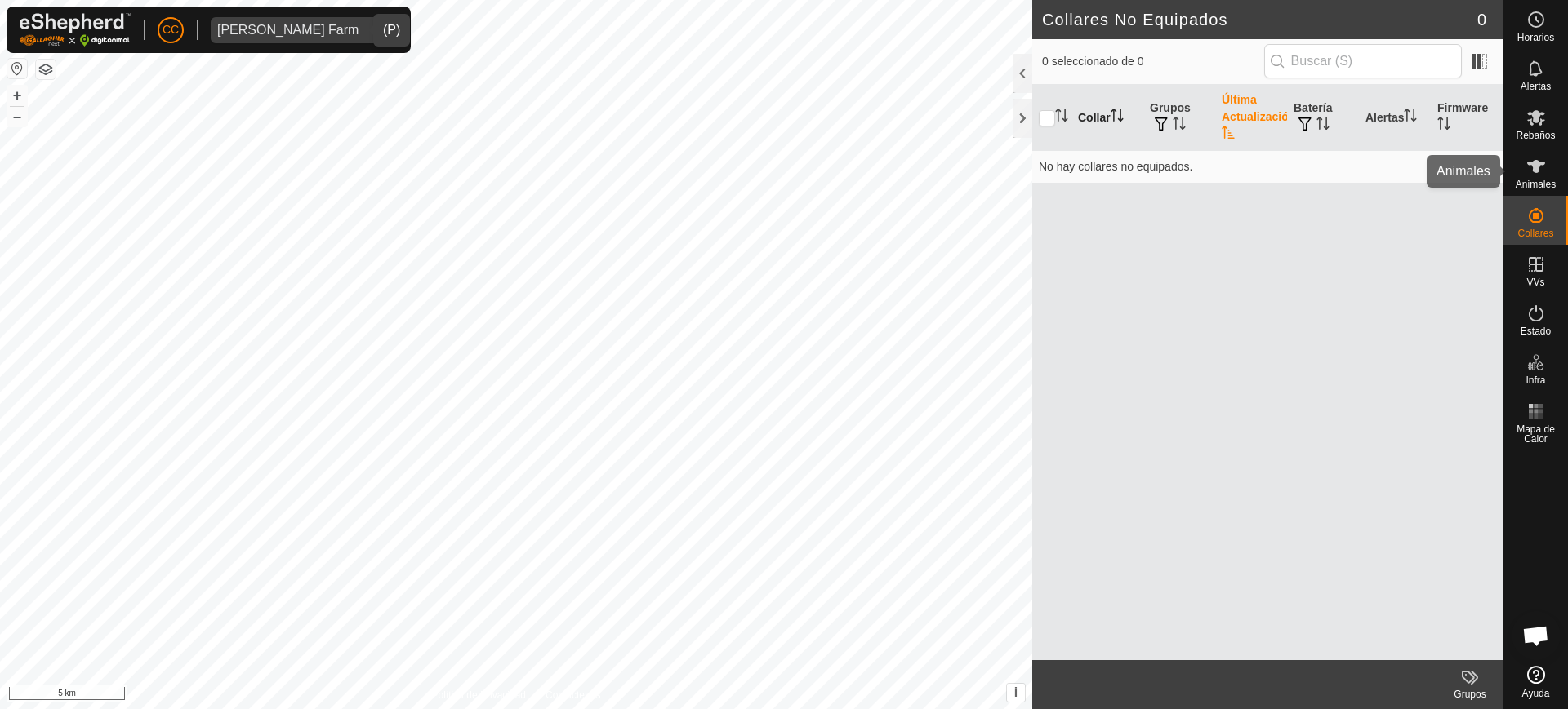
click at [782, 184] on div "CC [PERSON_NAME] Farm Horarios Alertas Rebaños Animales Collares VVs Estado Inf…" at bounding box center [784, 354] width 1568 height 709
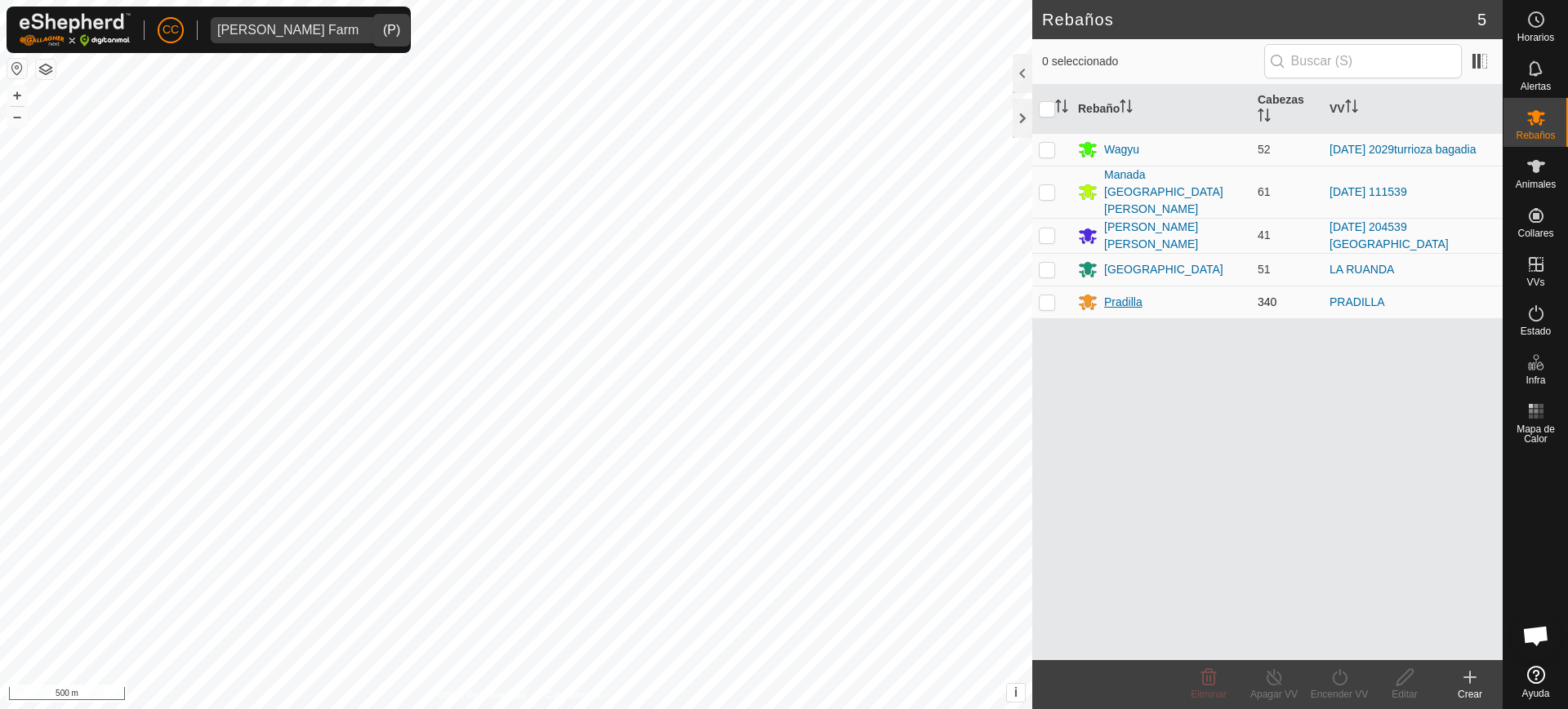
click at [782, 292] on div "Pradilla" at bounding box center [1162, 302] width 166 height 20
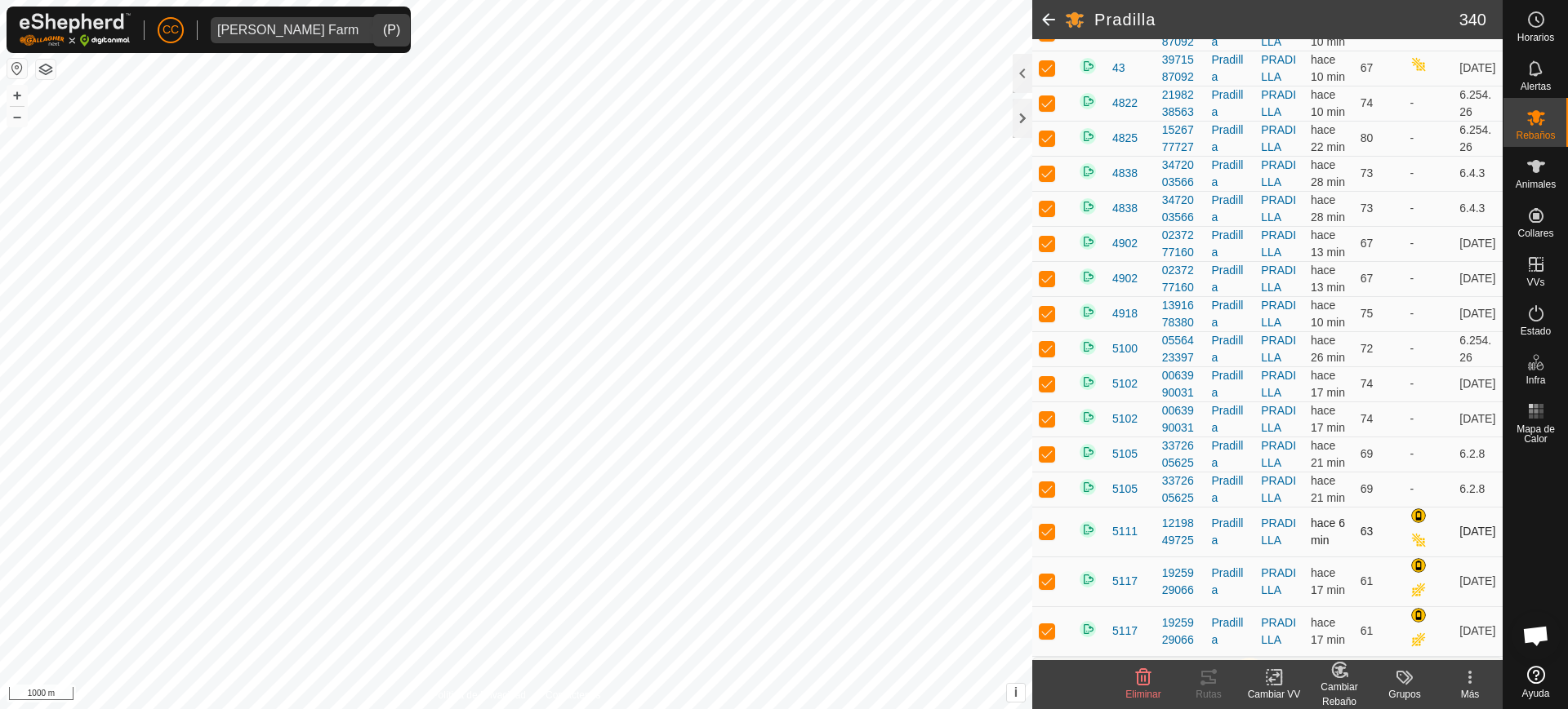
scroll to position [7025, 0]
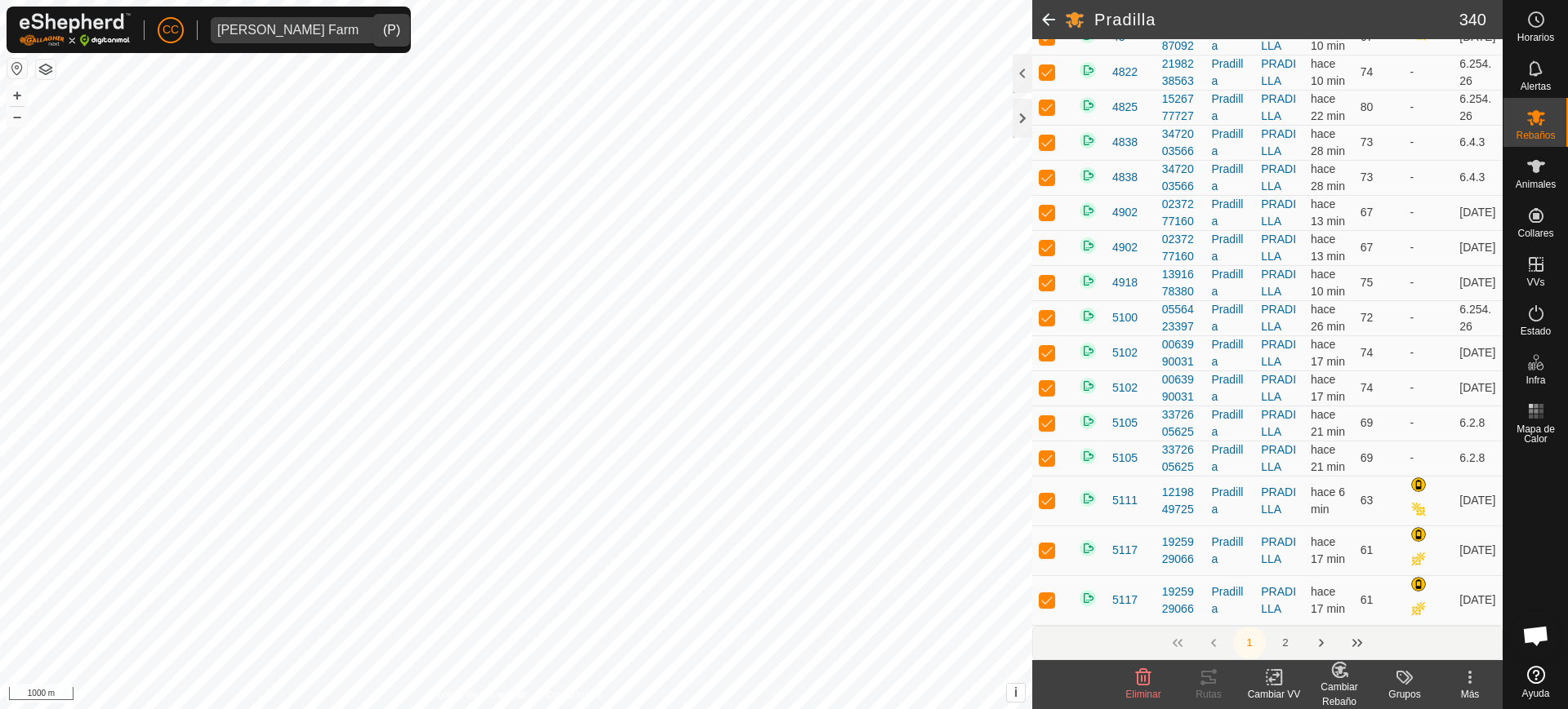
click at [782, 647] on button "2" at bounding box center [1285, 643] width 33 height 32
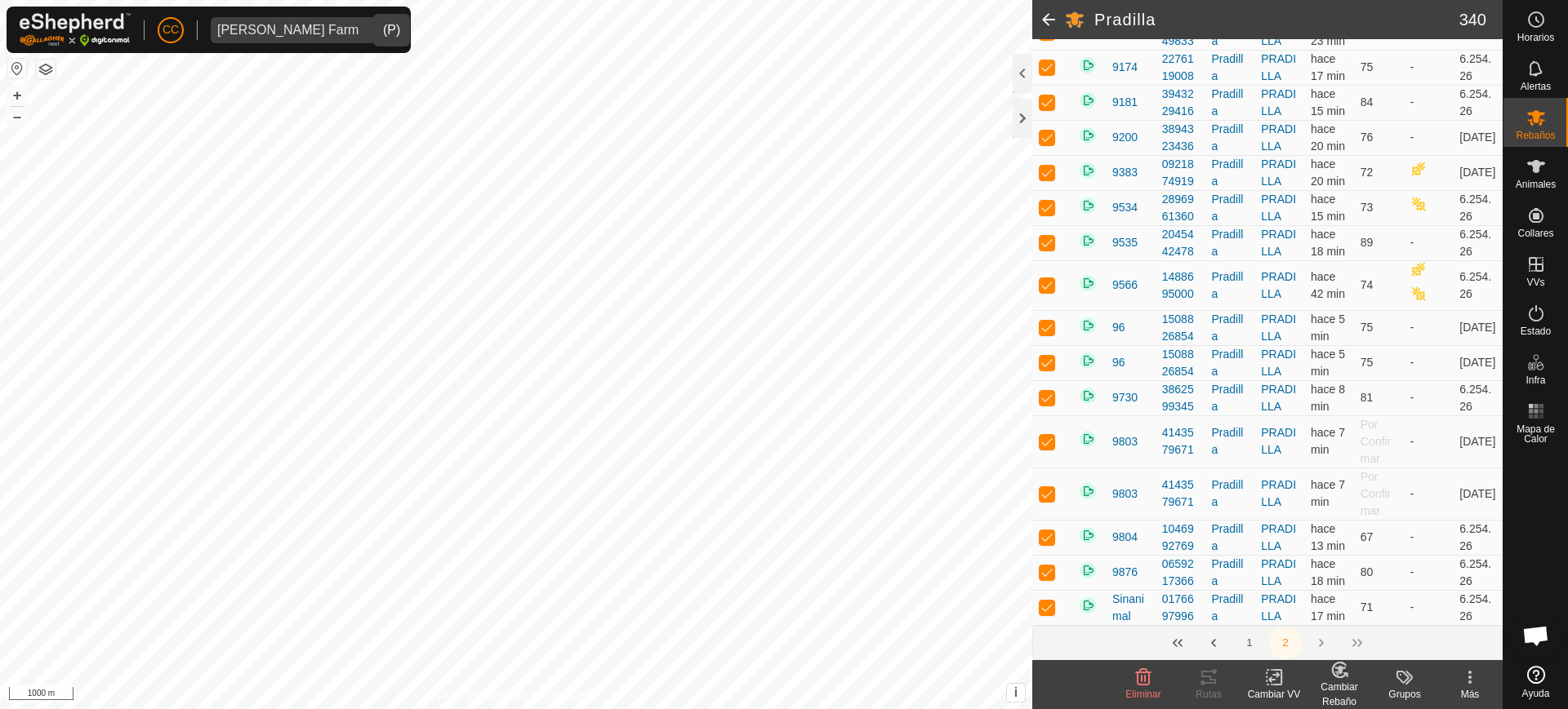
scroll to position [4819, 0]
click at [782, 650] on button "2" at bounding box center [1285, 643] width 33 height 32
click at [782, 172] on icon at bounding box center [1535, 166] width 18 height 13
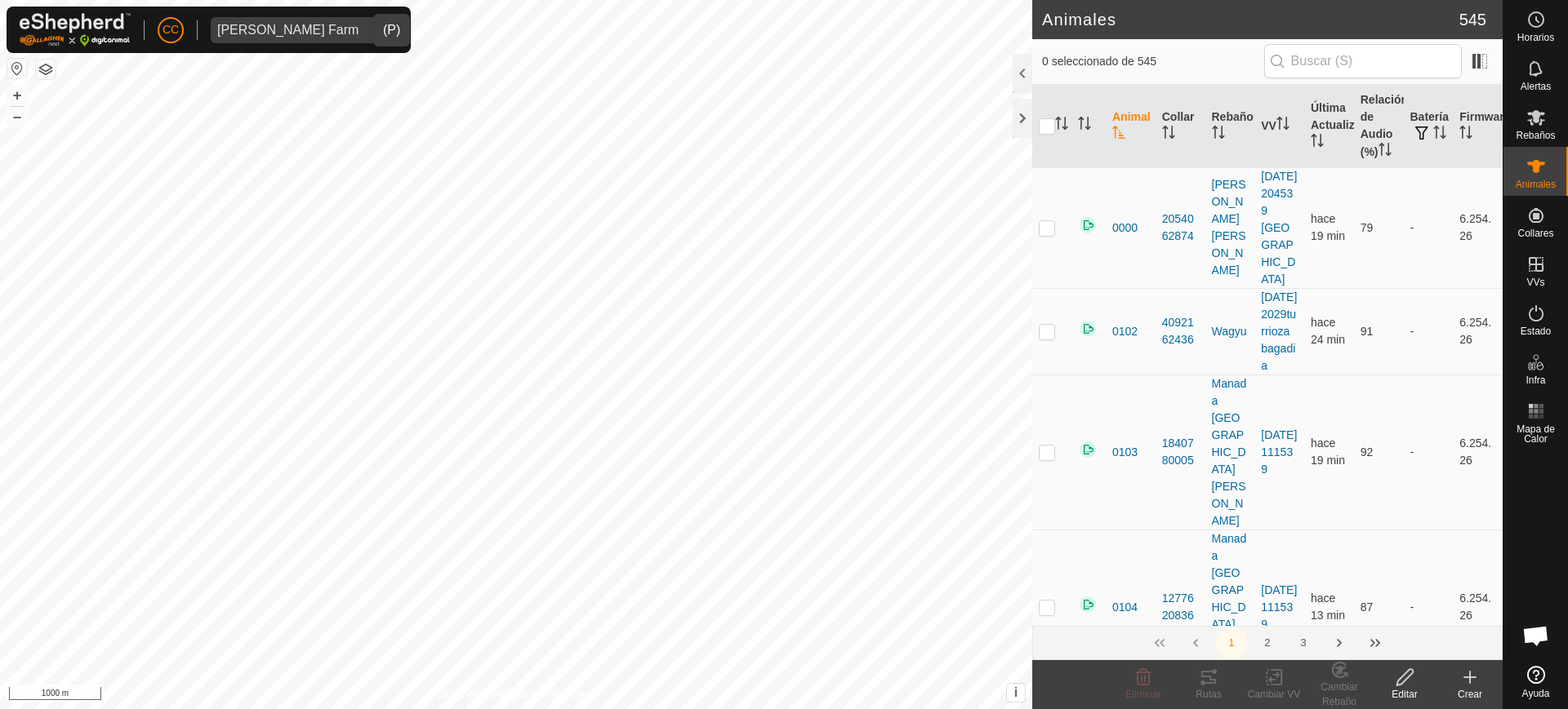
click at [303, 24] on div "[PERSON_NAME] Farm" at bounding box center [288, 31] width 142 height 13
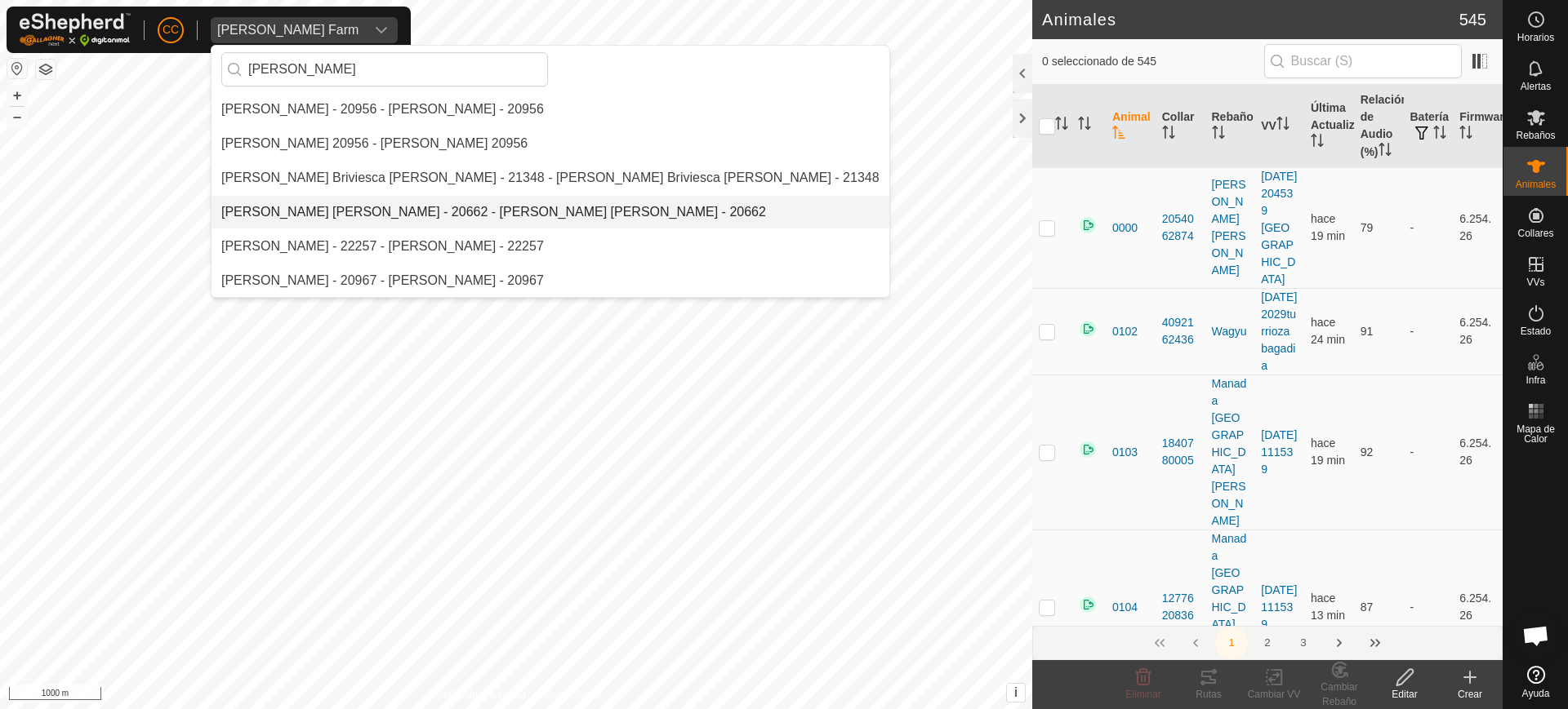
type input "[PERSON_NAME]"
click at [339, 211] on li "[PERSON_NAME] [PERSON_NAME] - 20662 - [PERSON_NAME] [PERSON_NAME] - 20662" at bounding box center [550, 212] width 678 height 32
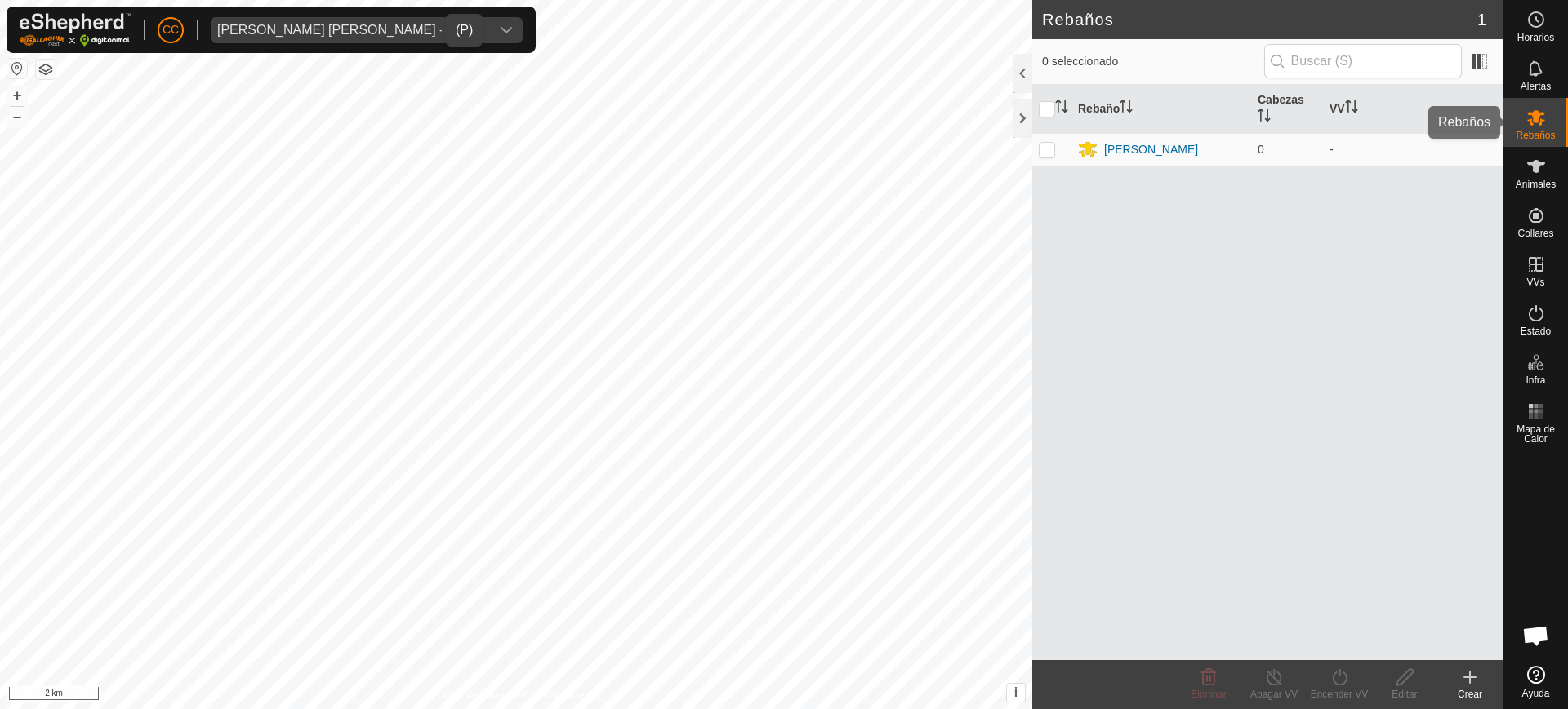
click at [782, 128] on es-mob-svg-icon at bounding box center [1535, 117] width 30 height 26
click at [782, 177] on es-animals-svg-icon at bounding box center [1535, 166] width 30 height 26
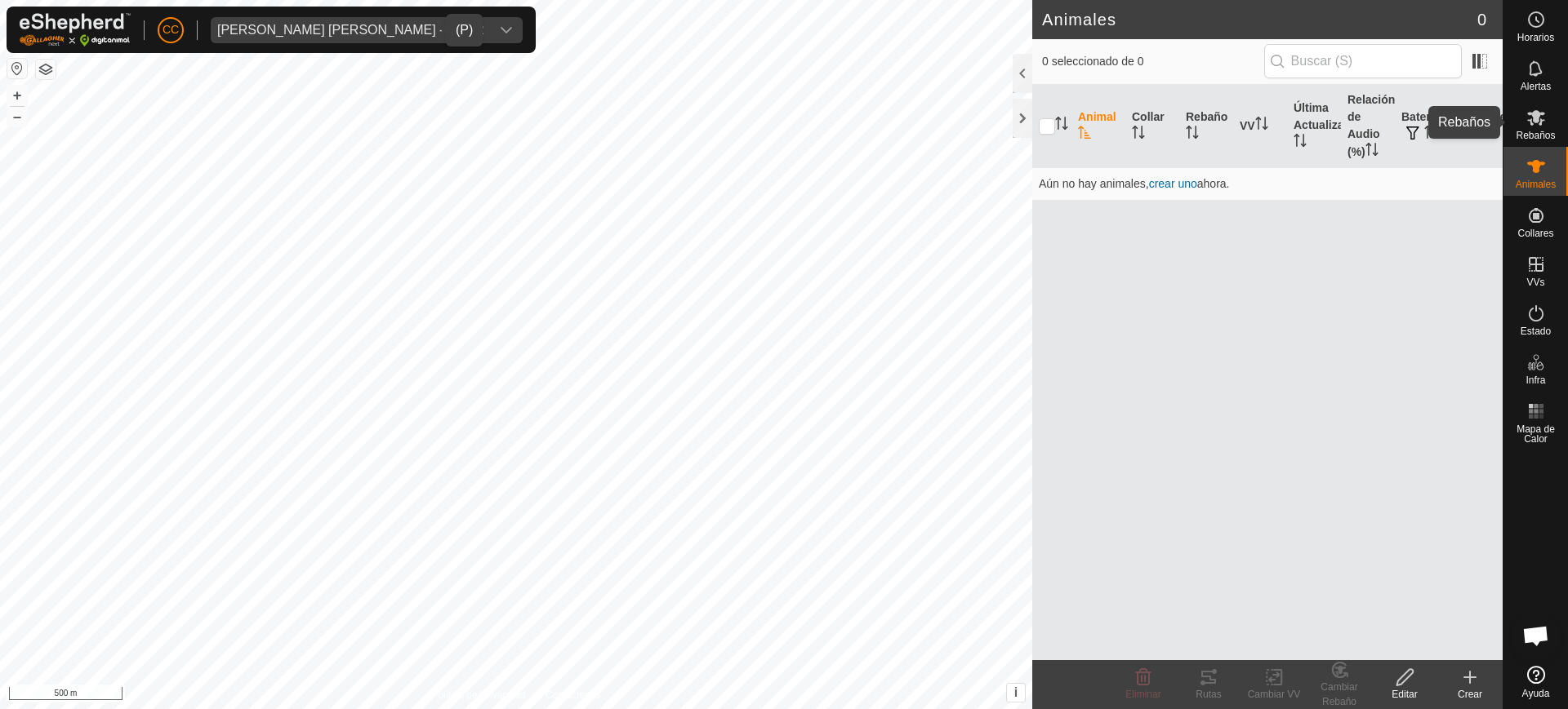
click at [782, 125] on icon at bounding box center [1536, 118] width 20 height 20
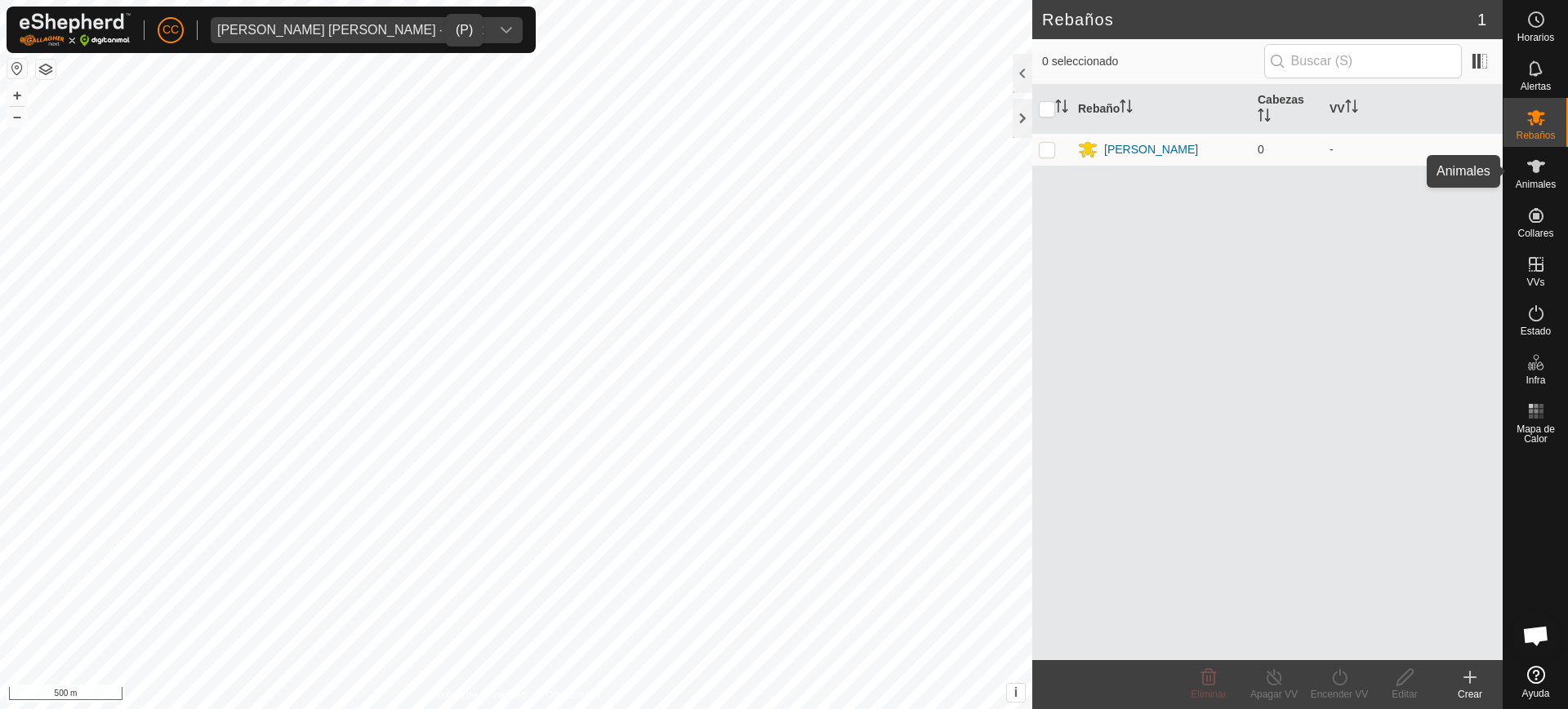
click at [782, 162] on icon at bounding box center [1535, 166] width 18 height 13
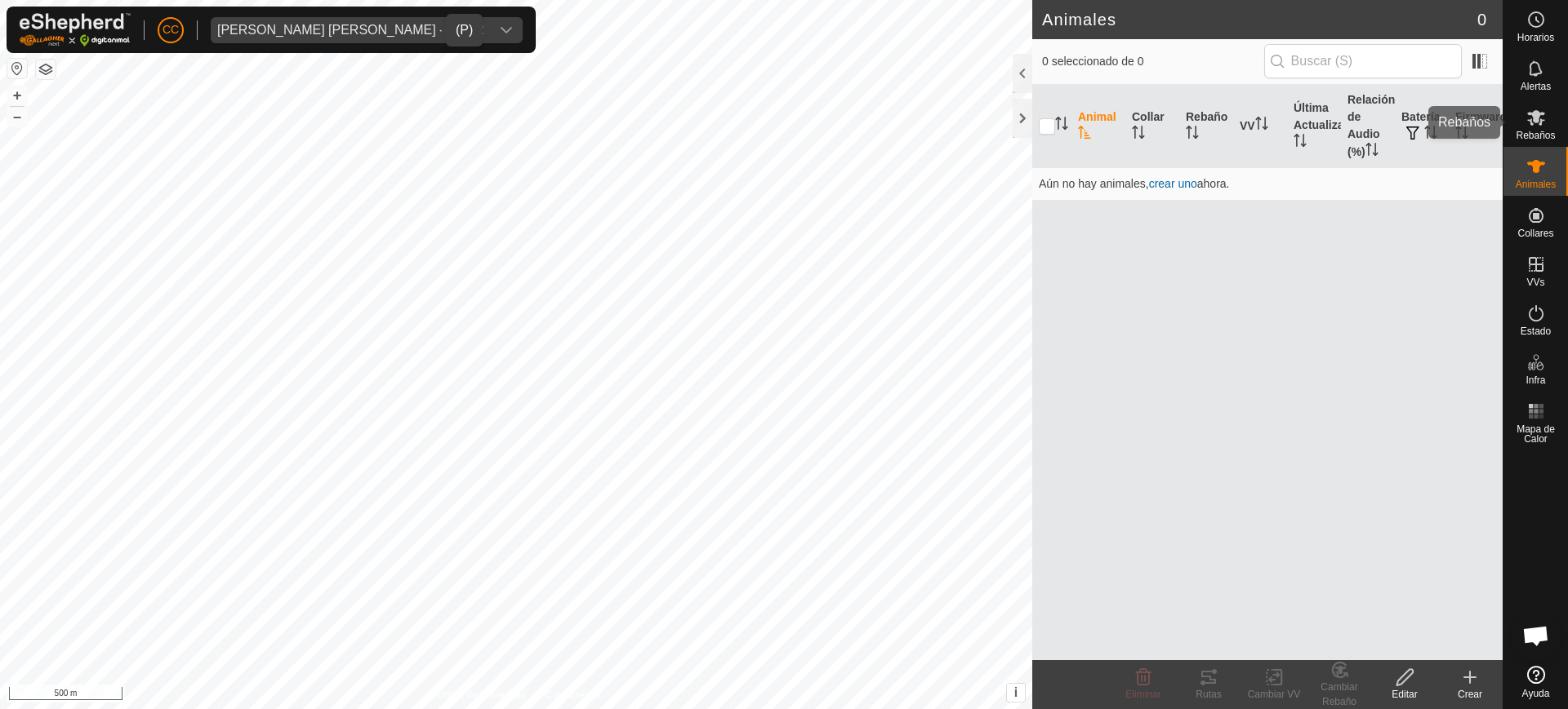
click at [782, 131] on span "Rebaños" at bounding box center [1535, 136] width 39 height 10
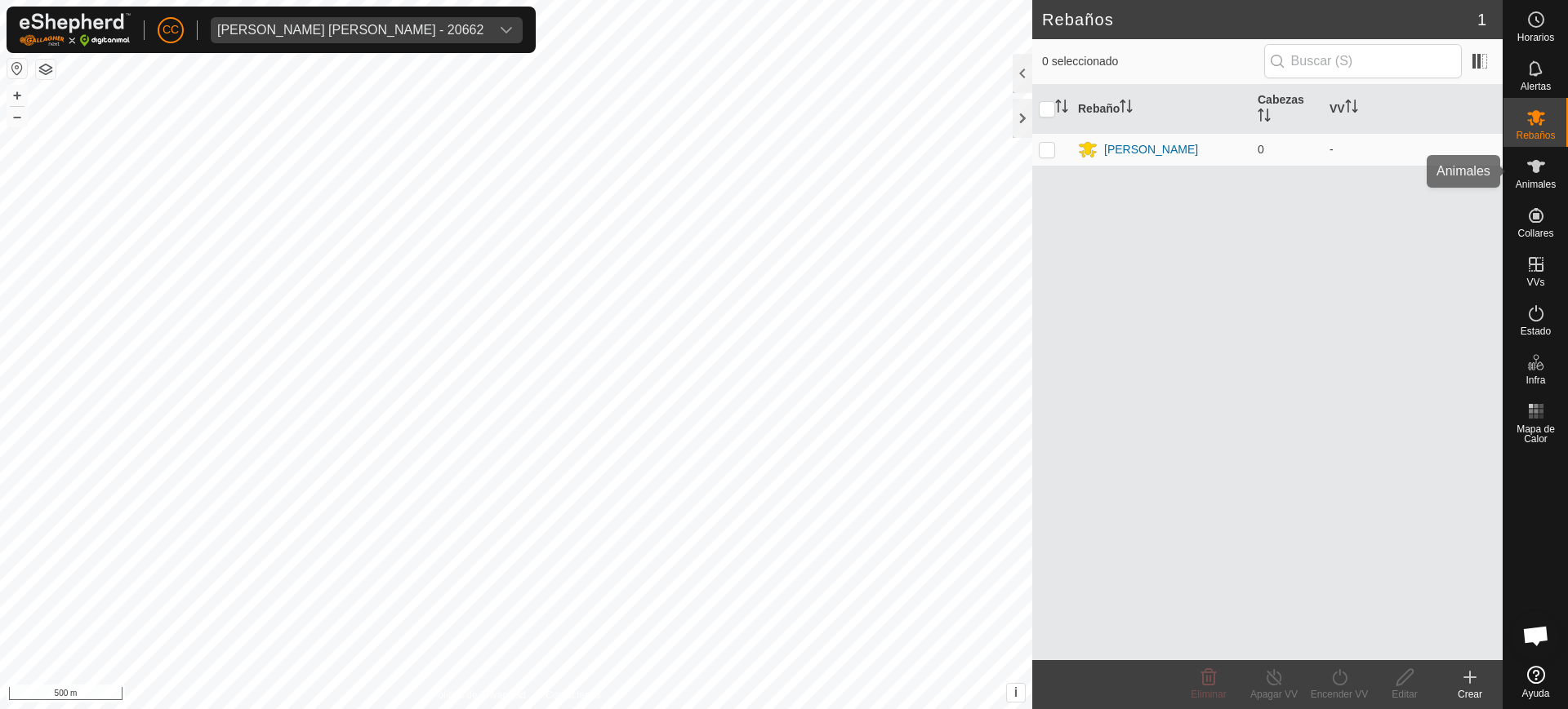
click at [782, 160] on div "Animales" at bounding box center [1535, 171] width 64 height 49
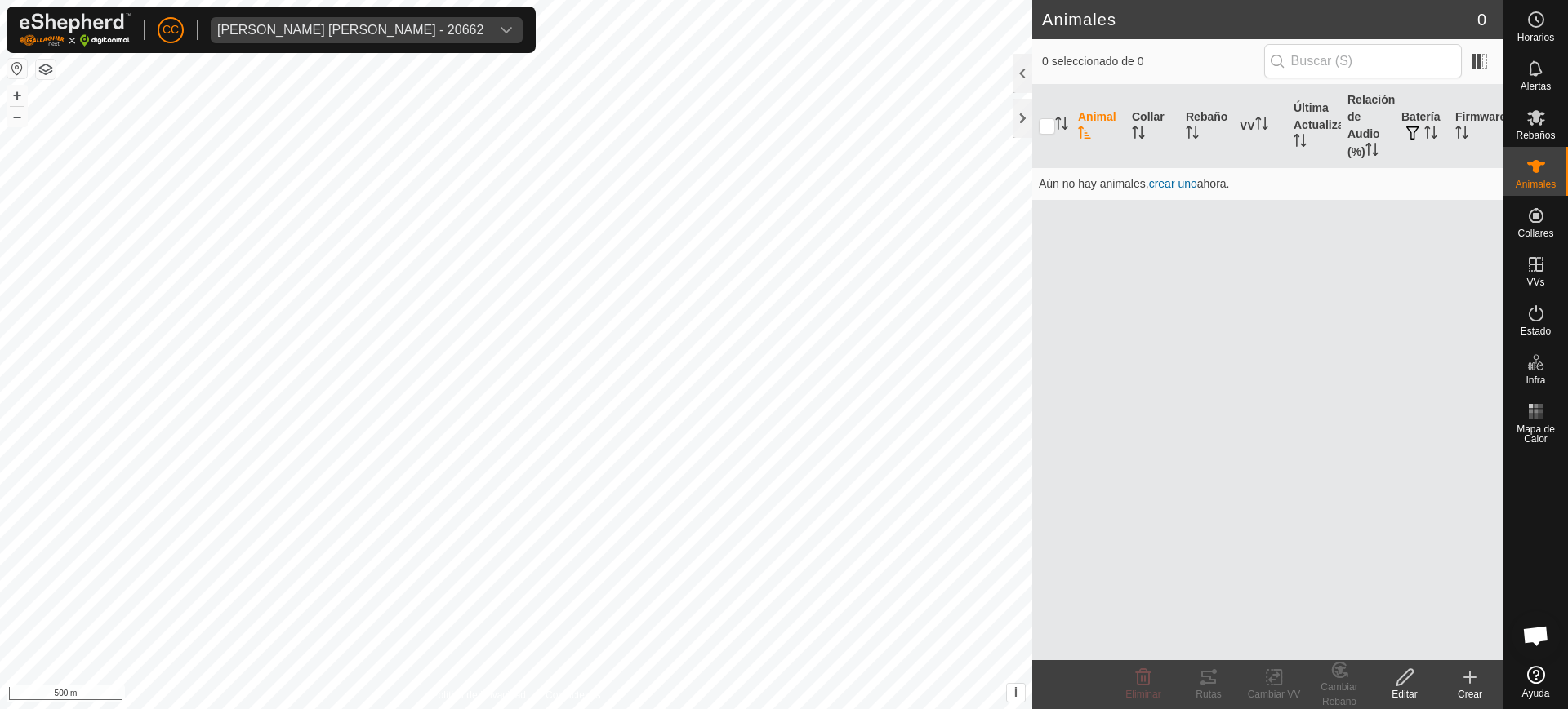
click at [11, 70] on button "button" at bounding box center [17, 69] width 20 height 20
click at [13, 71] on button "button" at bounding box center [17, 69] width 20 height 20
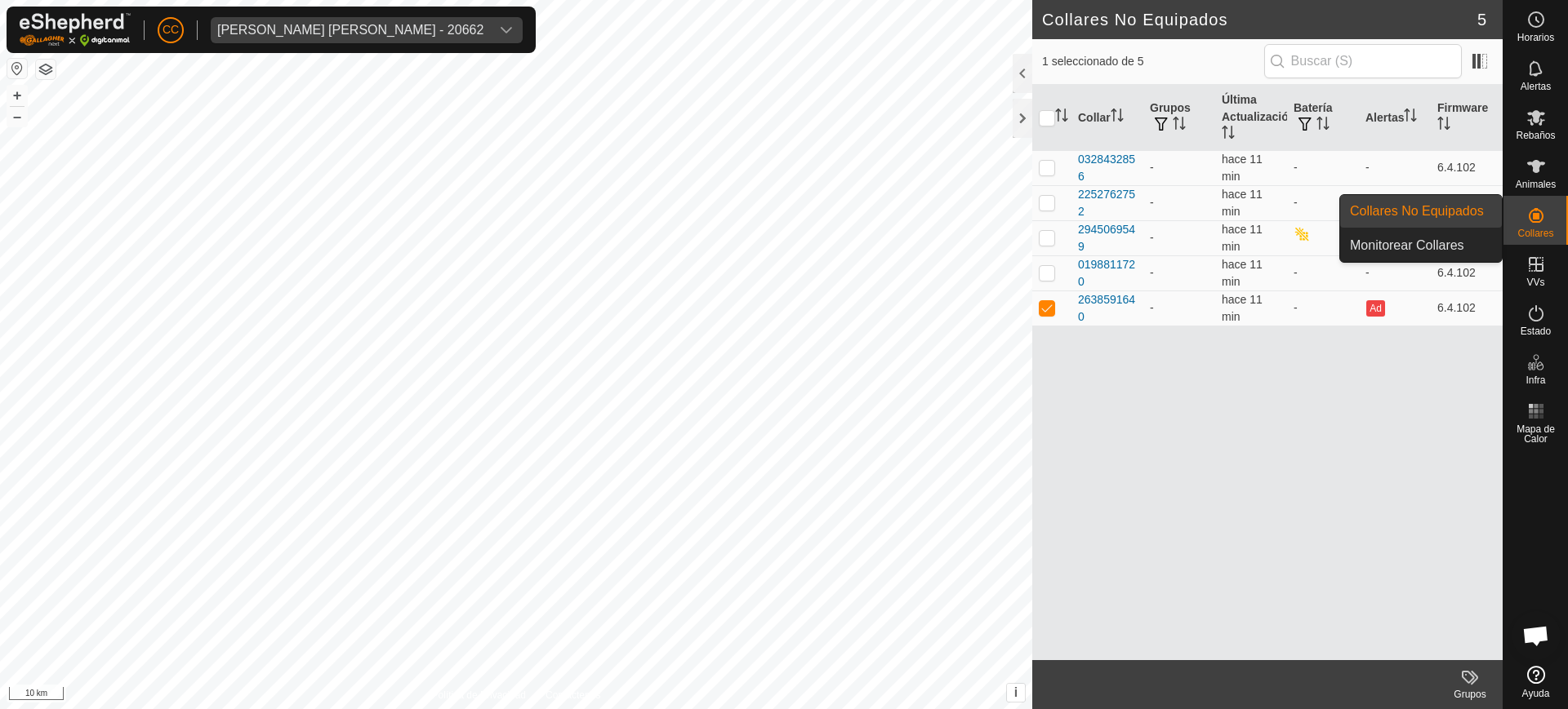
click at [782, 238] on span "Collares" at bounding box center [1535, 233] width 36 height 10
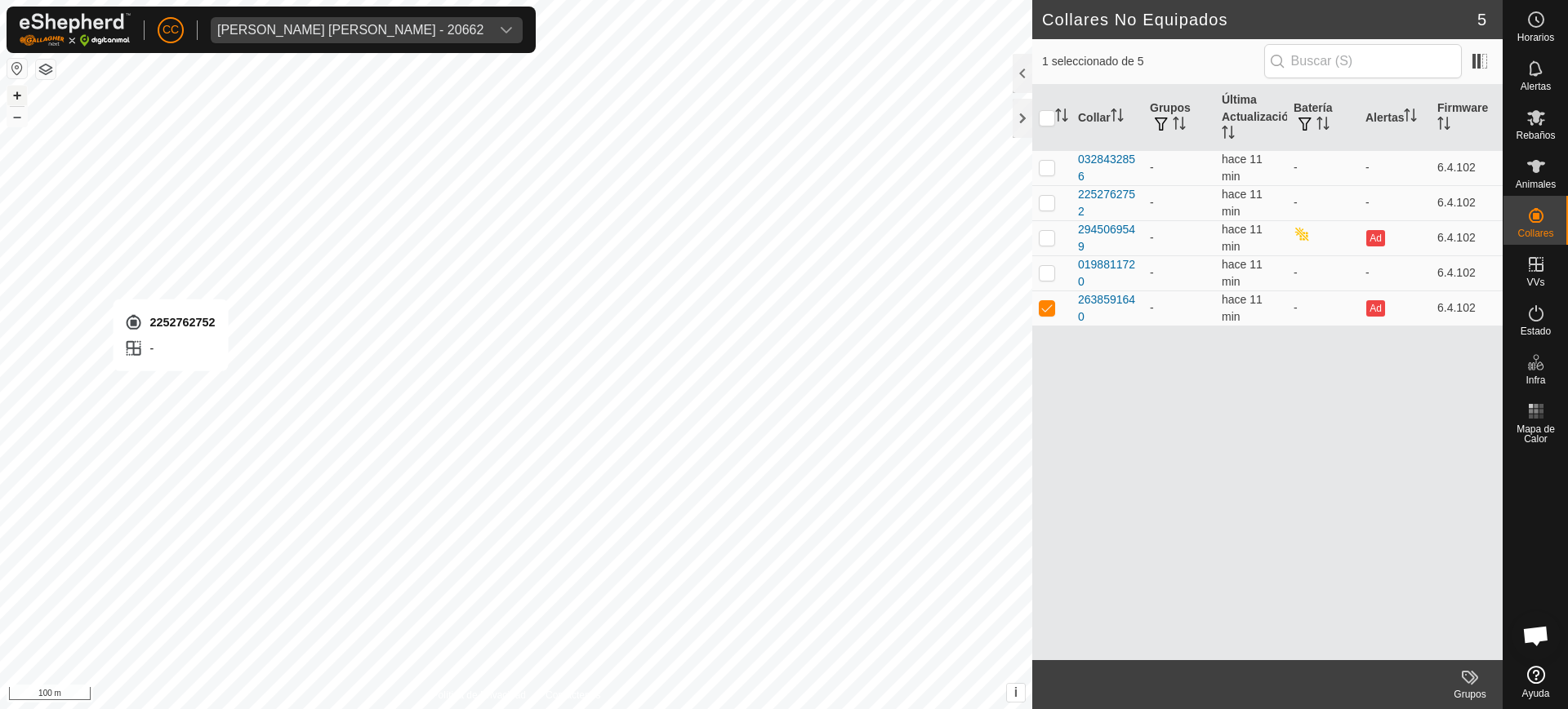
checkbox input "true"
checkbox input "false"
click at [782, 185] on span "Animales" at bounding box center [1535, 184] width 40 height 10
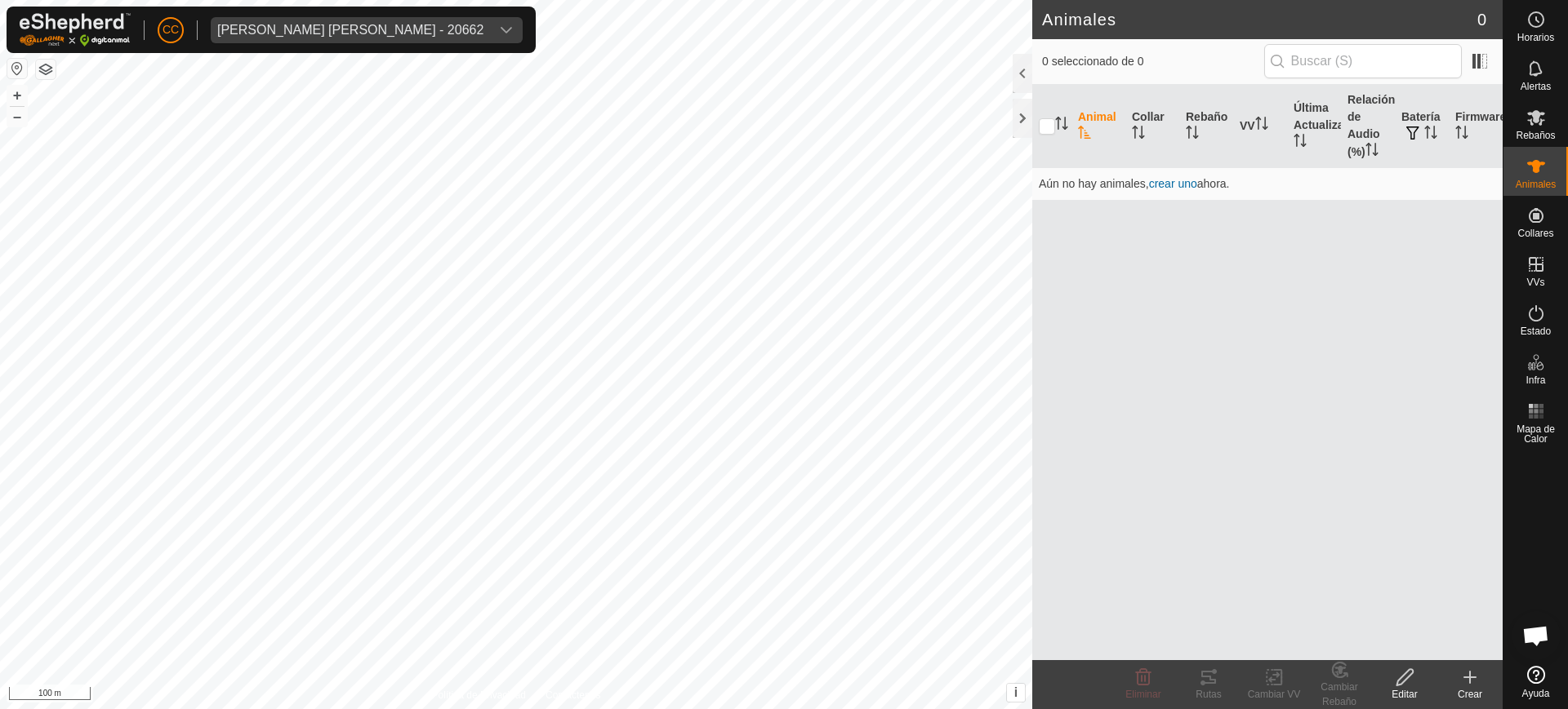
click at [782, 680] on icon at bounding box center [1470, 677] width 20 height 20
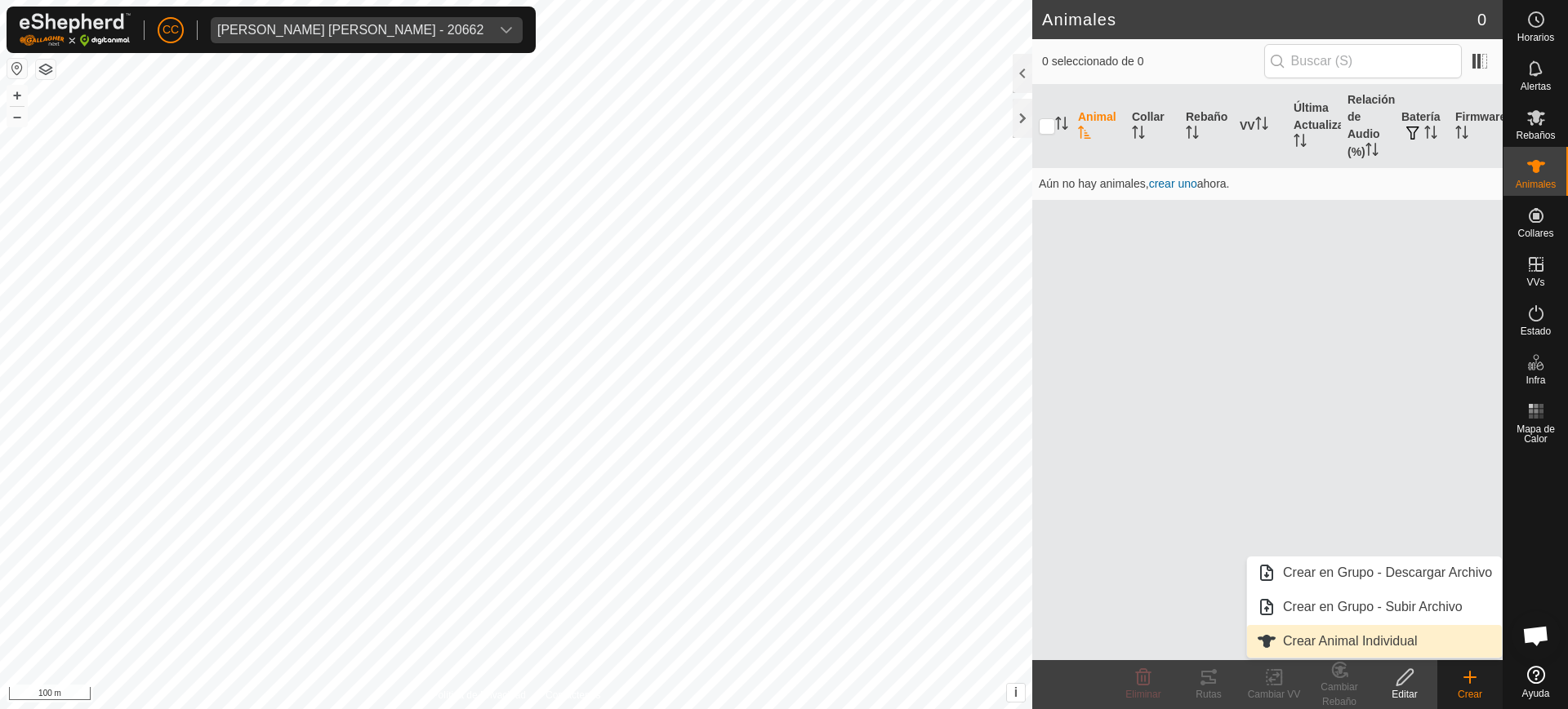
click at [782, 635] on link "Crear Animal Individual" at bounding box center [1374, 641] width 255 height 32
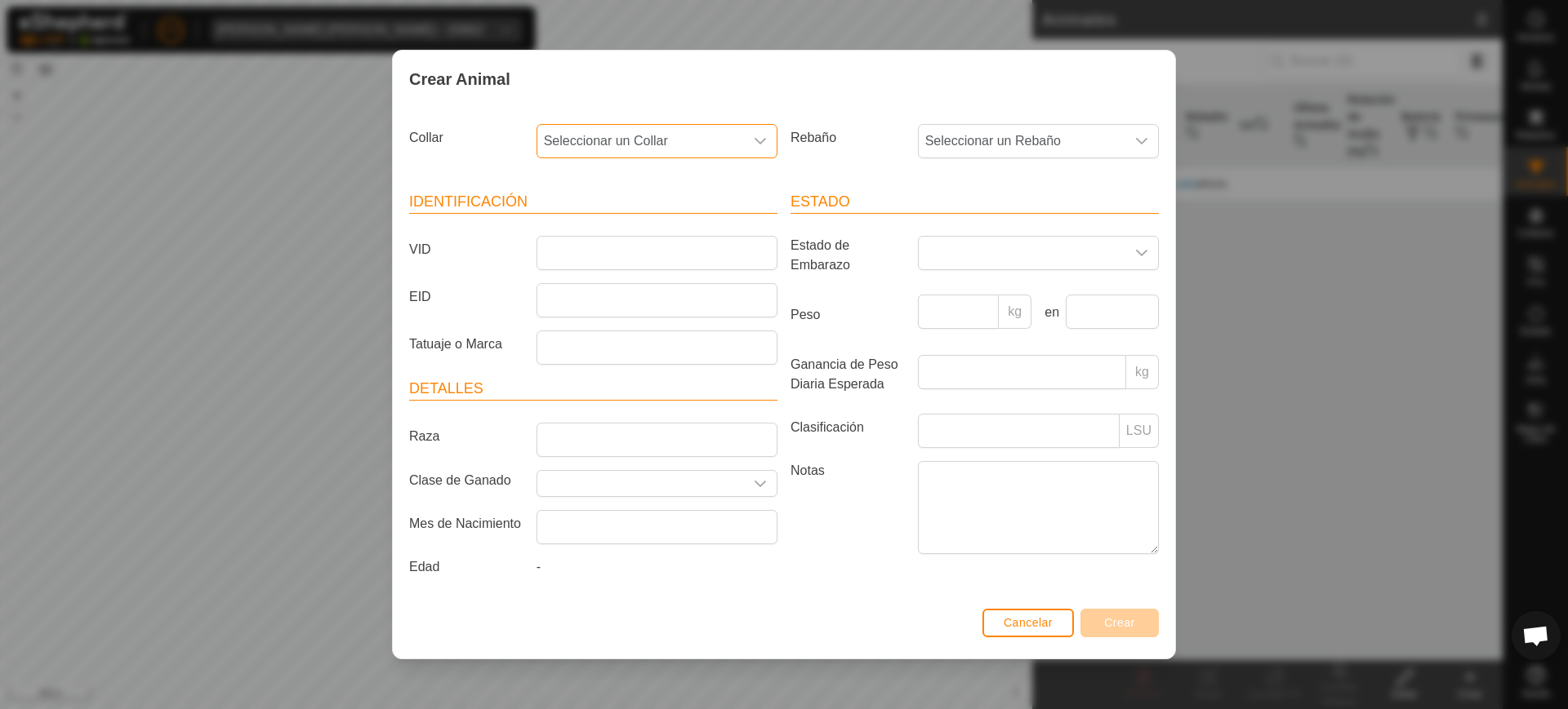
click at [716, 134] on span "Seleccionar un Collar" at bounding box center [641, 141] width 207 height 32
click at [696, 247] on li "0328432856" at bounding box center [658, 260] width 239 height 32
click at [782, 142] on span "Seleccionar un Rebaño" at bounding box center [1022, 141] width 207 height 32
click at [782, 253] on li "[PERSON_NAME]" at bounding box center [1039, 260] width 239 height 32
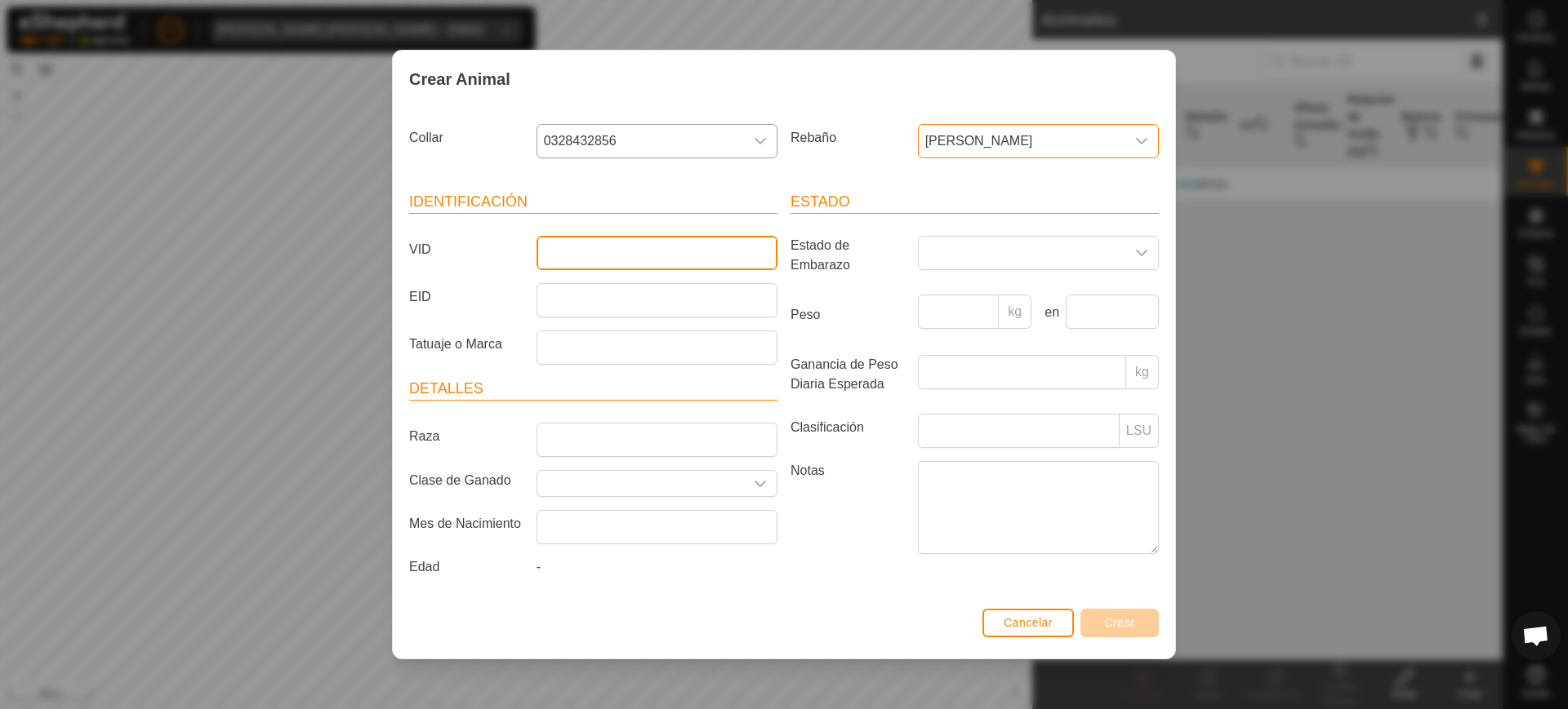
click at [682, 255] on input "VID" at bounding box center [657, 253] width 241 height 34
type input "1"
click at [782, 613] on button "Crear" at bounding box center [1120, 623] width 78 height 29
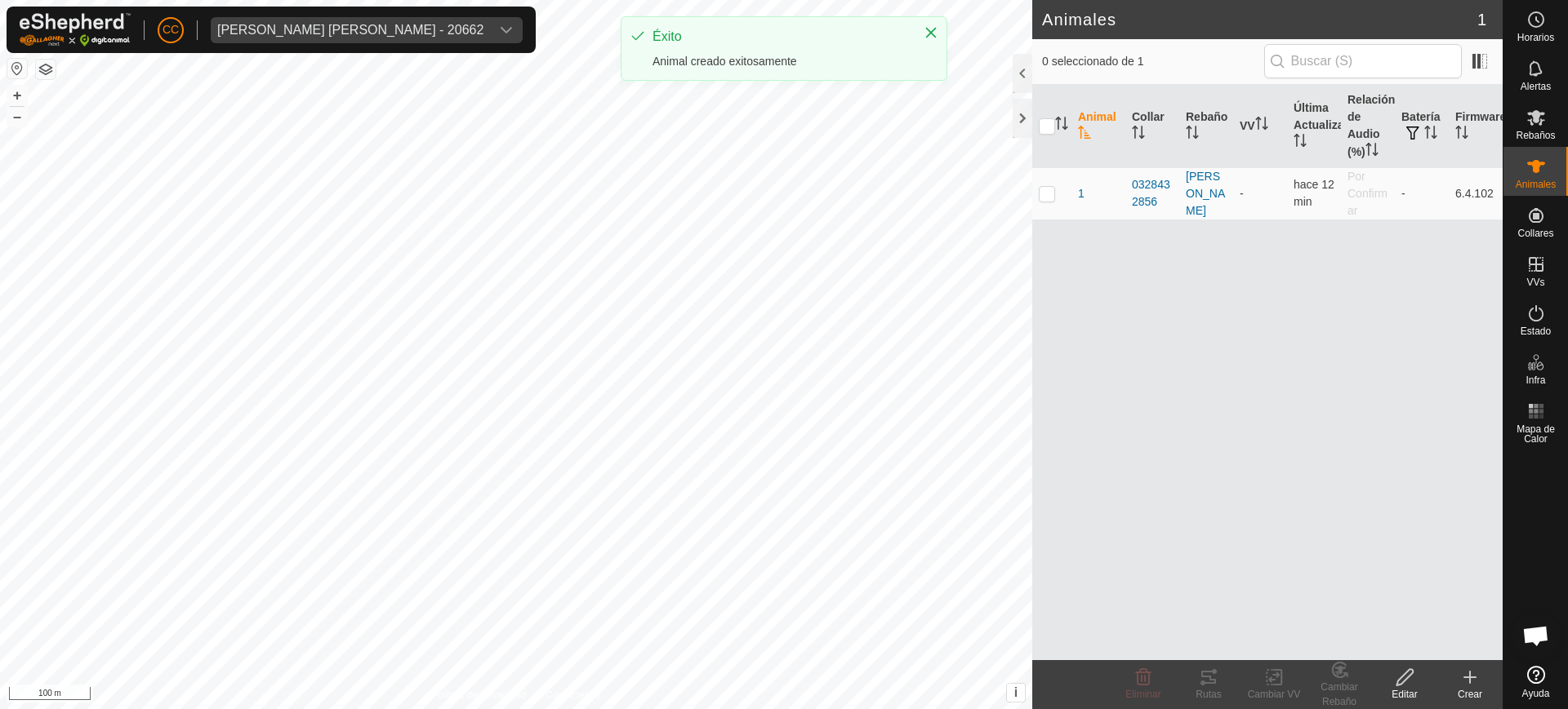
click at [782, 680] on icon at bounding box center [1470, 677] width 0 height 11
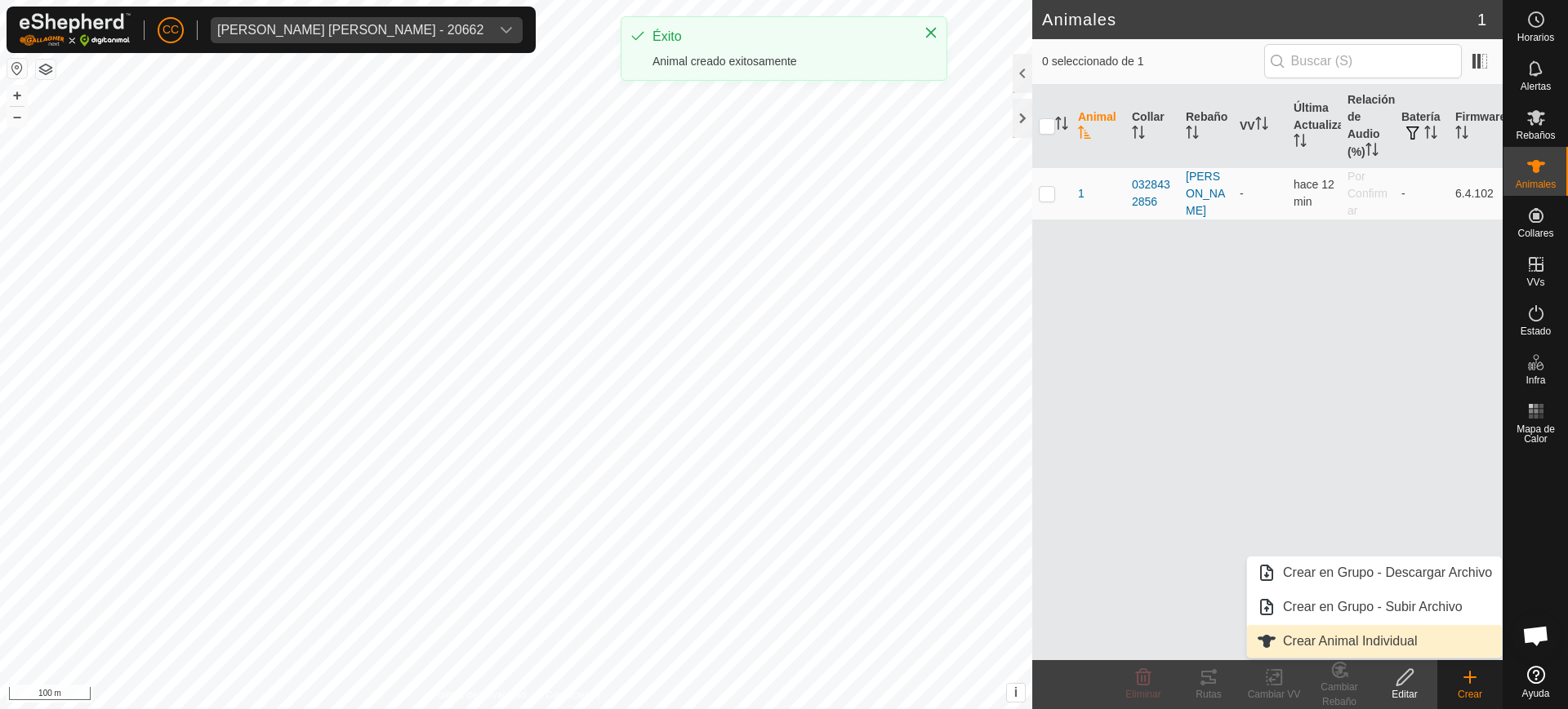
click at [782, 639] on link "Crear Animal Individual" at bounding box center [1374, 641] width 255 height 32
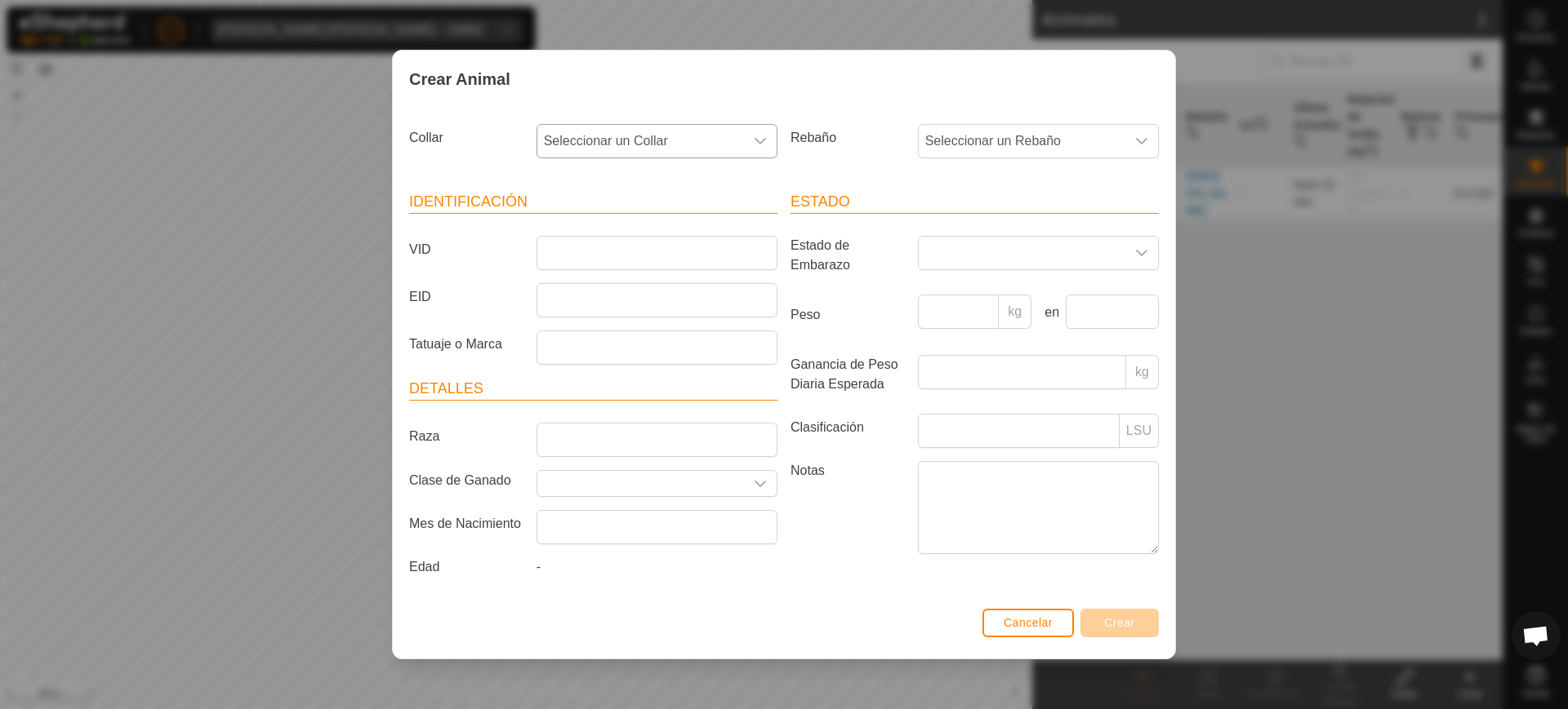
click at [692, 149] on span "Seleccionar un Collar" at bounding box center [641, 141] width 207 height 32
click at [675, 256] on li "2252762752" at bounding box center [658, 260] width 239 height 32
click at [782, 138] on span "Seleccionar un Rebaño" at bounding box center [1022, 141] width 207 height 32
drag, startPoint x: 984, startPoint y: 262, endPoint x: 775, endPoint y: 258, distance: 209.0
click at [782, 263] on li "[PERSON_NAME]" at bounding box center [1039, 260] width 239 height 32
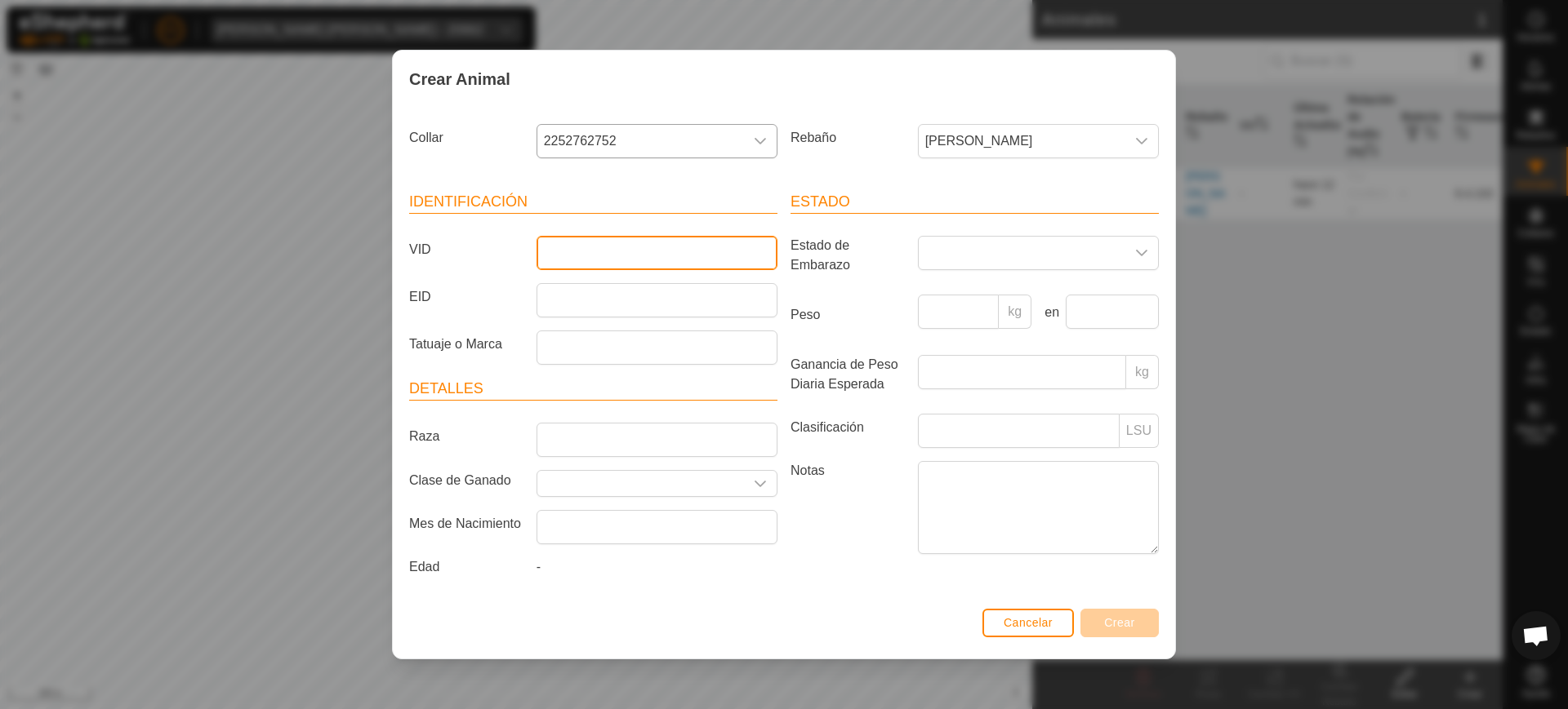
click at [705, 255] on input "VID" at bounding box center [657, 253] width 241 height 34
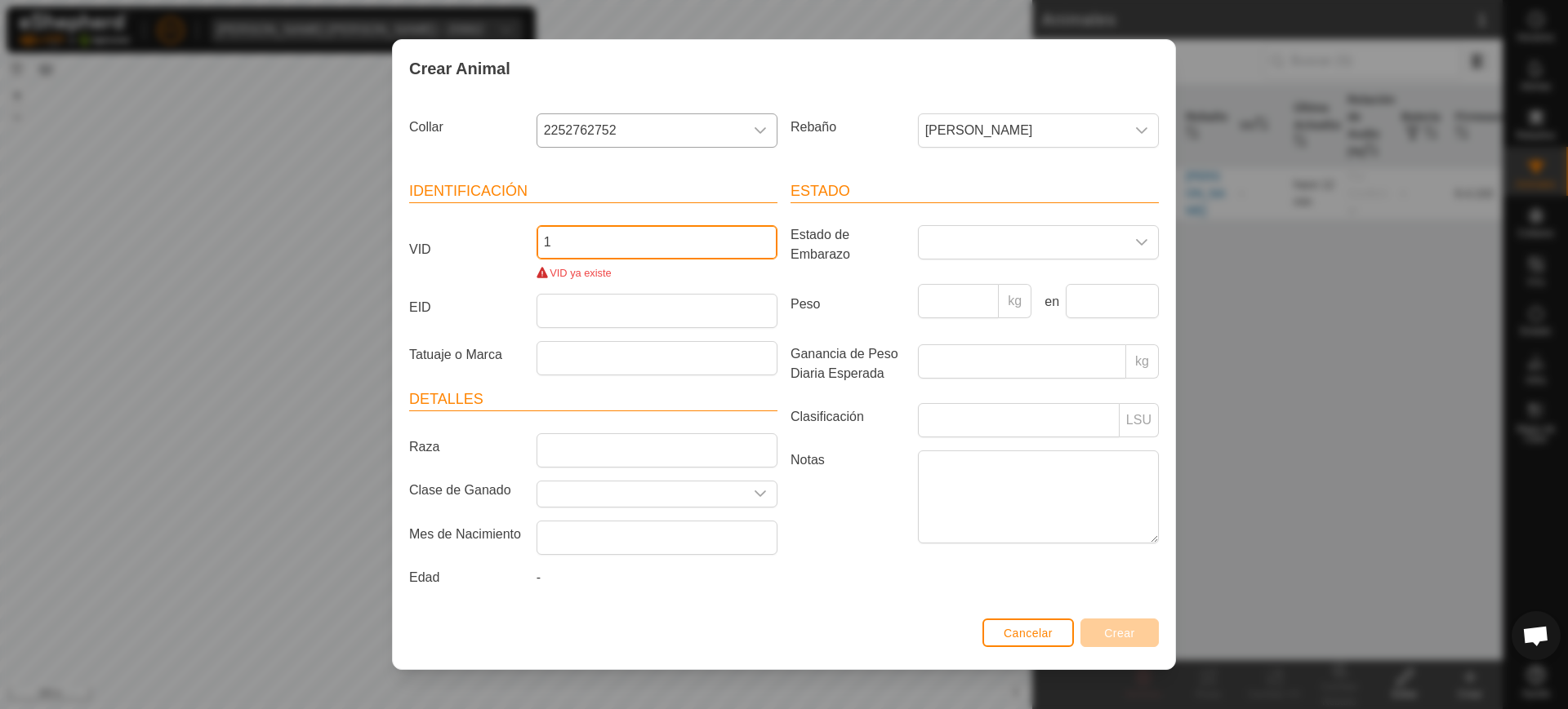
drag, startPoint x: 643, startPoint y: 241, endPoint x: 451, endPoint y: 243, distance: 192.0
click at [452, 241] on div "VID 1 VID ya existe" at bounding box center [593, 253] width 381 height 55
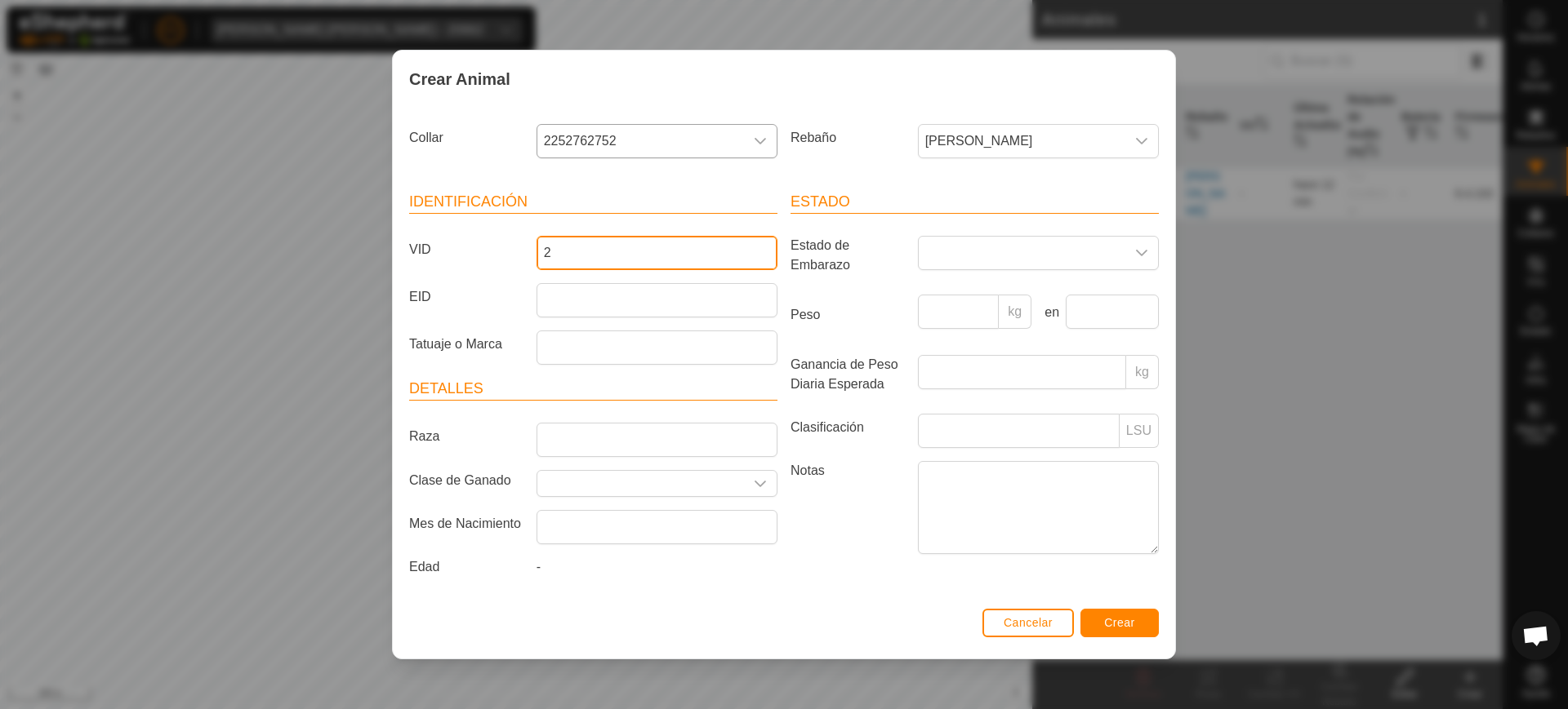
type input "2"
click at [782, 616] on span "Crear" at bounding box center [1120, 623] width 31 height 13
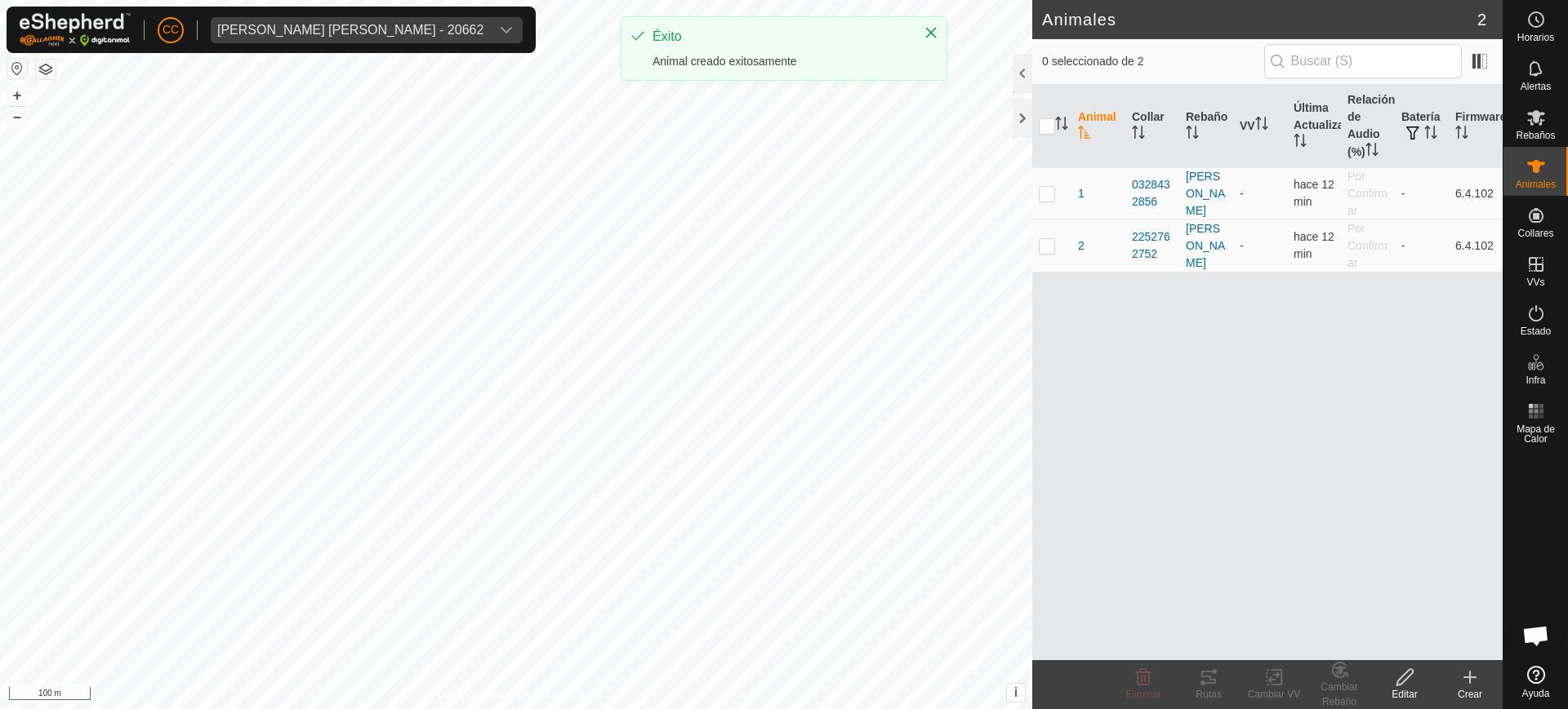
click at [782, 675] on icon at bounding box center [1470, 677] width 20 height 20
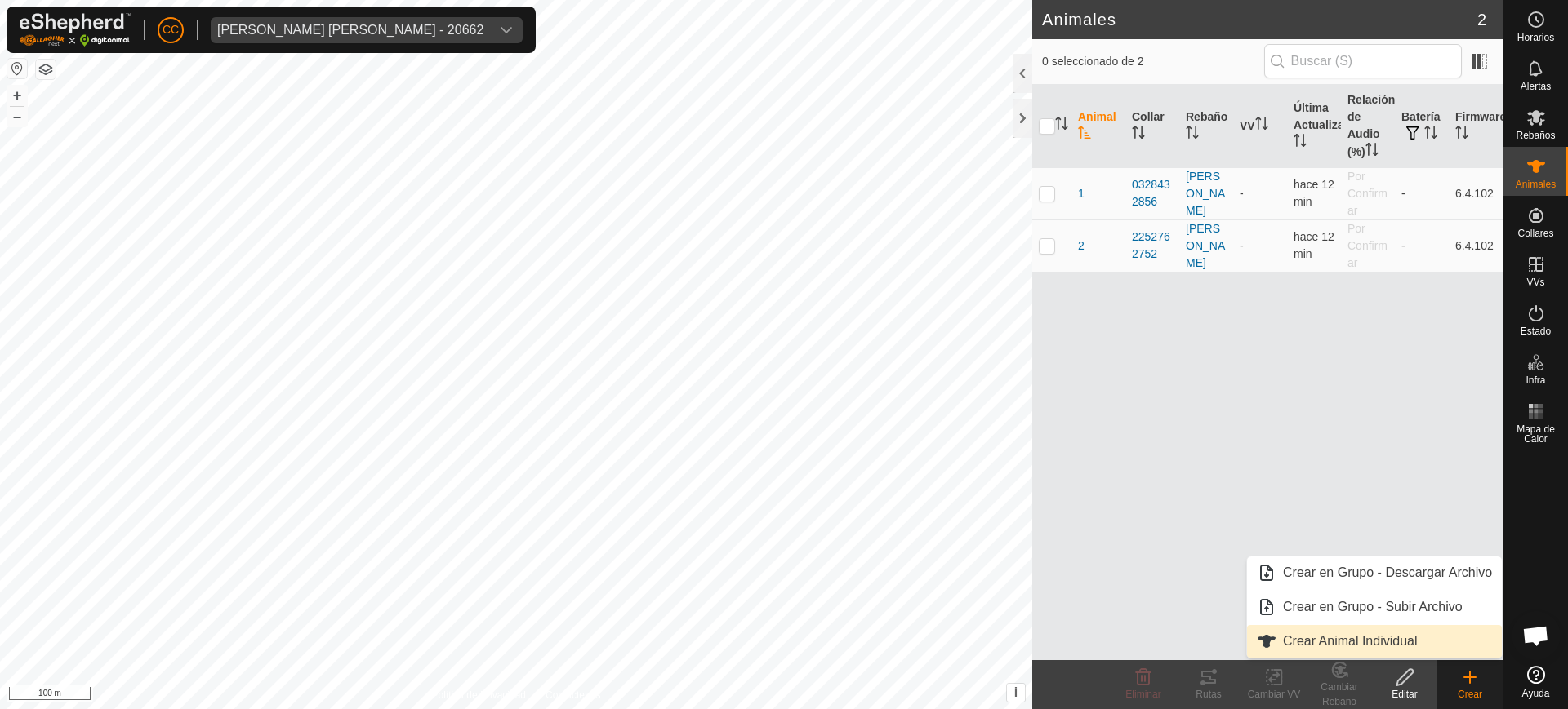
click at [782, 647] on link "Crear Animal Individual" at bounding box center [1374, 641] width 255 height 32
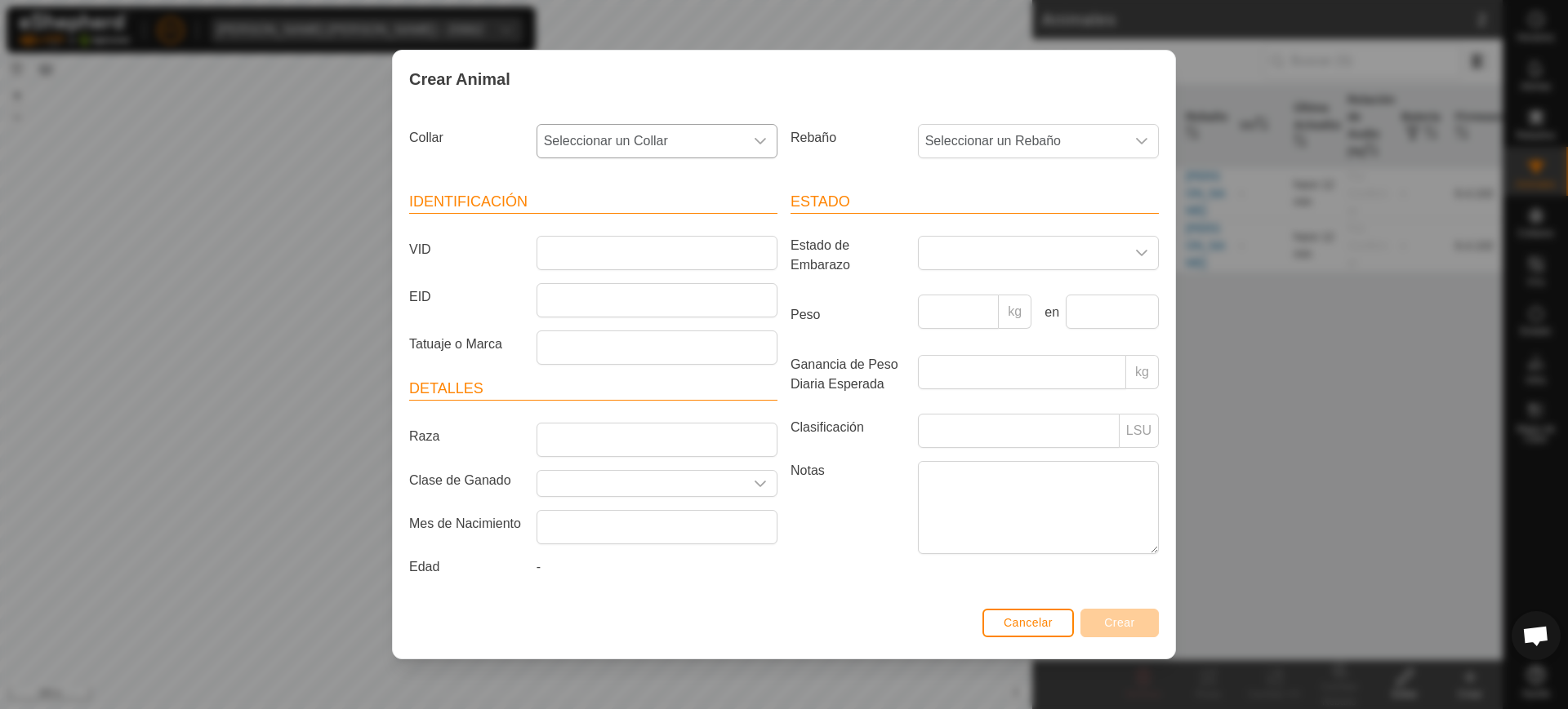
click at [659, 134] on span "Seleccionar un Collar" at bounding box center [641, 141] width 207 height 32
click at [643, 259] on li "2945069549" at bounding box center [658, 260] width 239 height 32
click at [620, 244] on input "VID" at bounding box center [657, 253] width 241 height 34
type input "3"
click at [782, 626] on span "Crear" at bounding box center [1120, 623] width 31 height 13
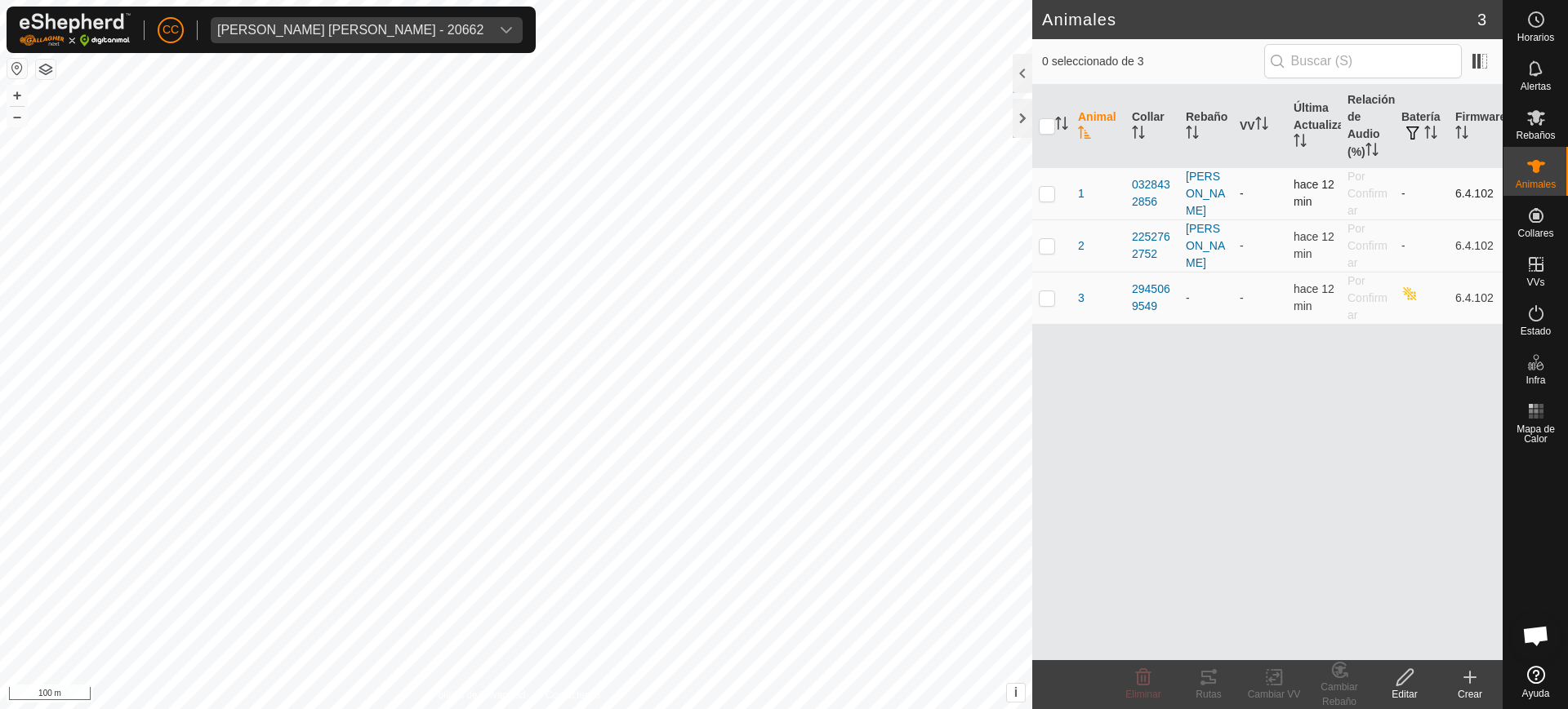
drag, startPoint x: 1051, startPoint y: 195, endPoint x: 1043, endPoint y: 224, distance: 30.1
click at [782, 195] on p-checkbox at bounding box center [1047, 194] width 16 height 13
checkbox input "true"
click at [782, 253] on td at bounding box center [1052, 246] width 39 height 53
checkbox input "true"
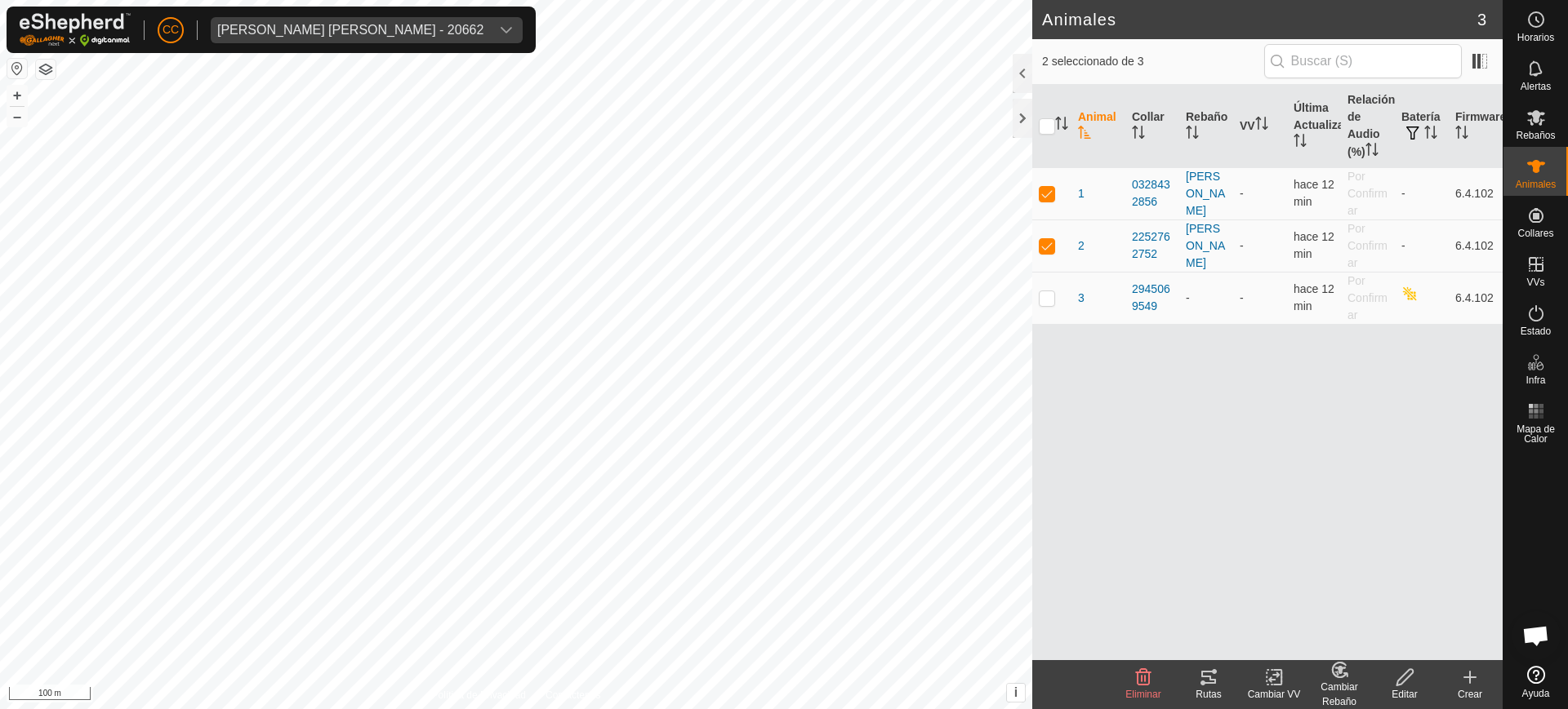
click at [782, 692] on div "Cambiar Rebaño" at bounding box center [1339, 695] width 65 height 30
click at [782, 637] on link "Eliminar del Rebaño" at bounding box center [1390, 641] width 164 height 32
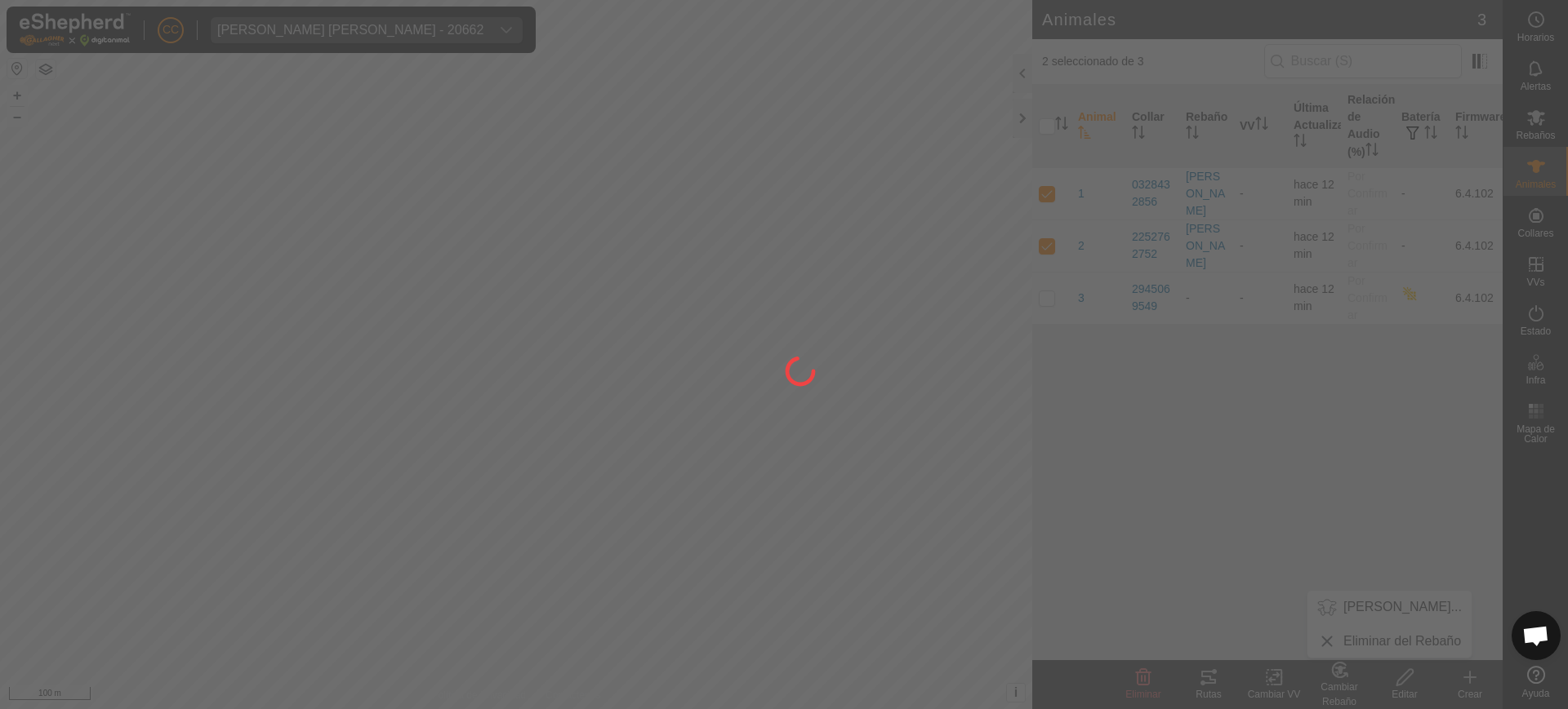
checkbox input "false"
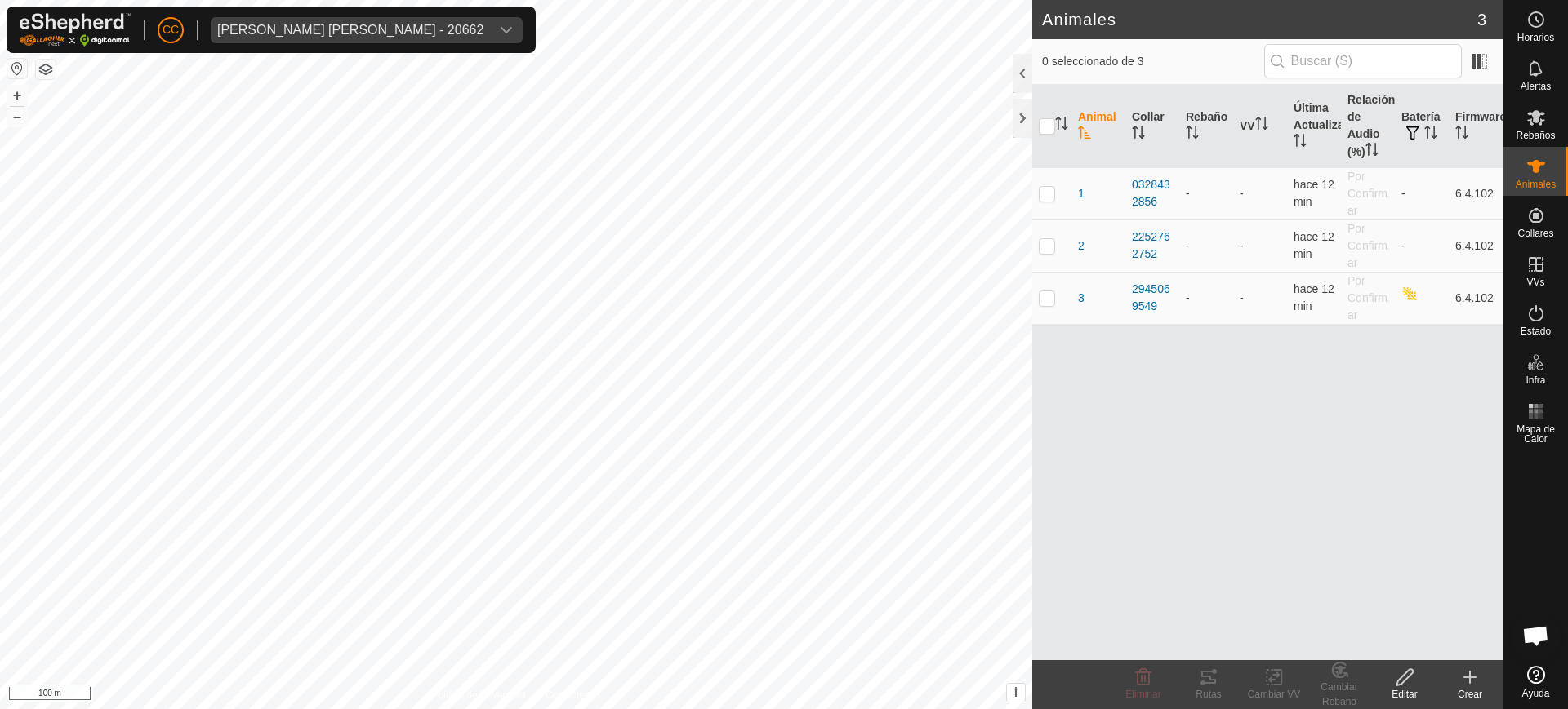
click at [782, 679] on icon at bounding box center [1470, 677] width 20 height 20
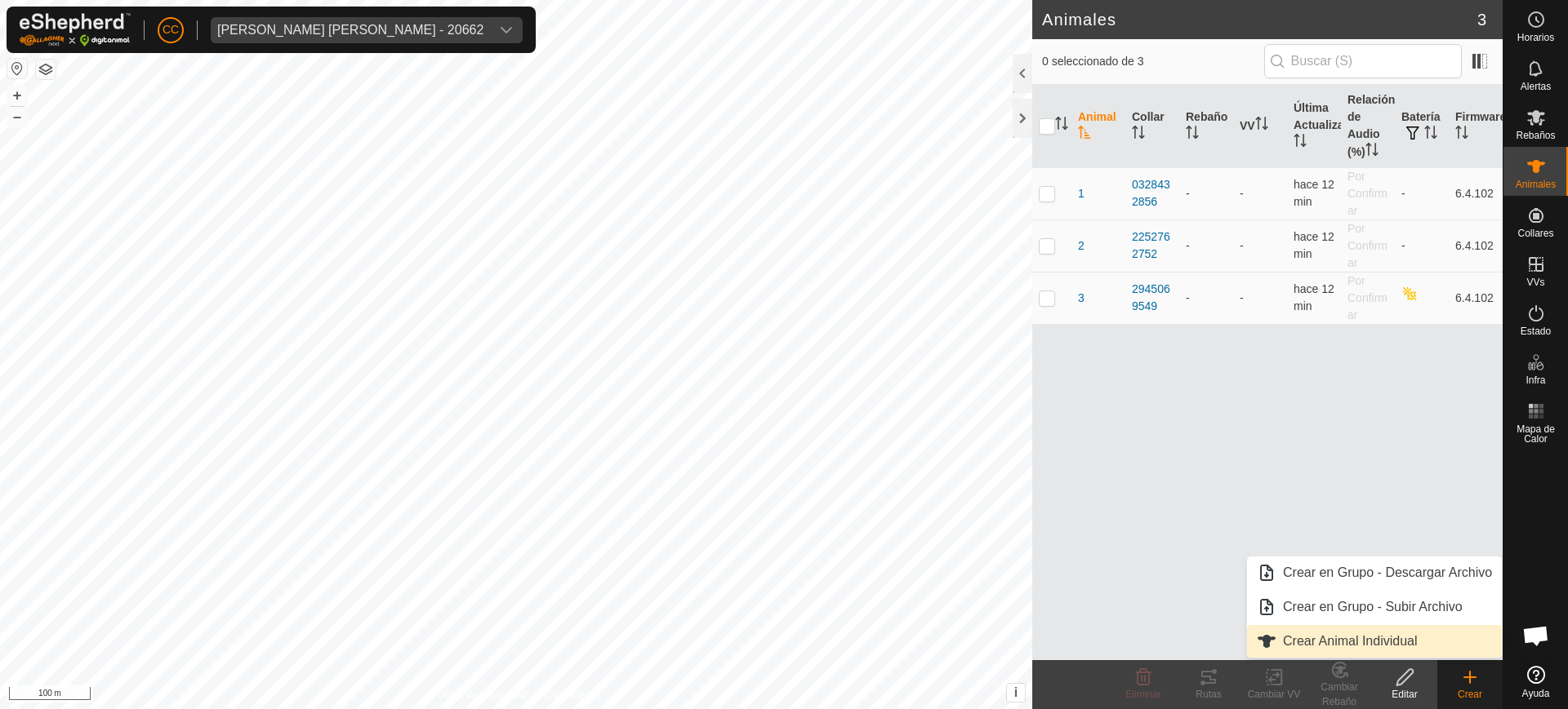
click at [782, 636] on link "Crear Animal Individual" at bounding box center [1374, 641] width 255 height 32
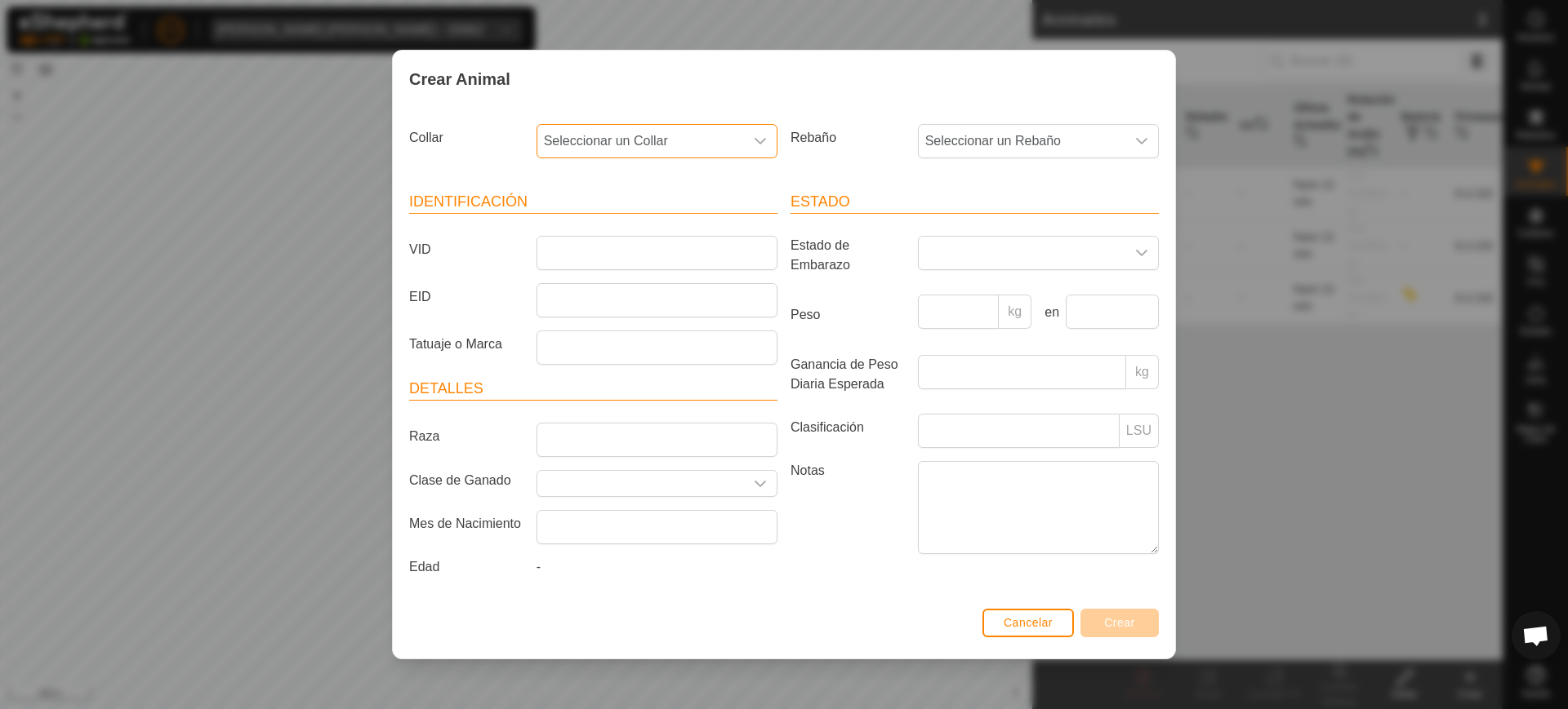
click at [698, 152] on span "Seleccionar un Collar" at bounding box center [641, 141] width 207 height 32
click at [664, 251] on li "0198811720" at bounding box center [658, 260] width 239 height 32
click at [664, 251] on input "VID" at bounding box center [657, 253] width 241 height 34
type input "4"
click at [782, 616] on span "Crear" at bounding box center [1120, 623] width 31 height 13
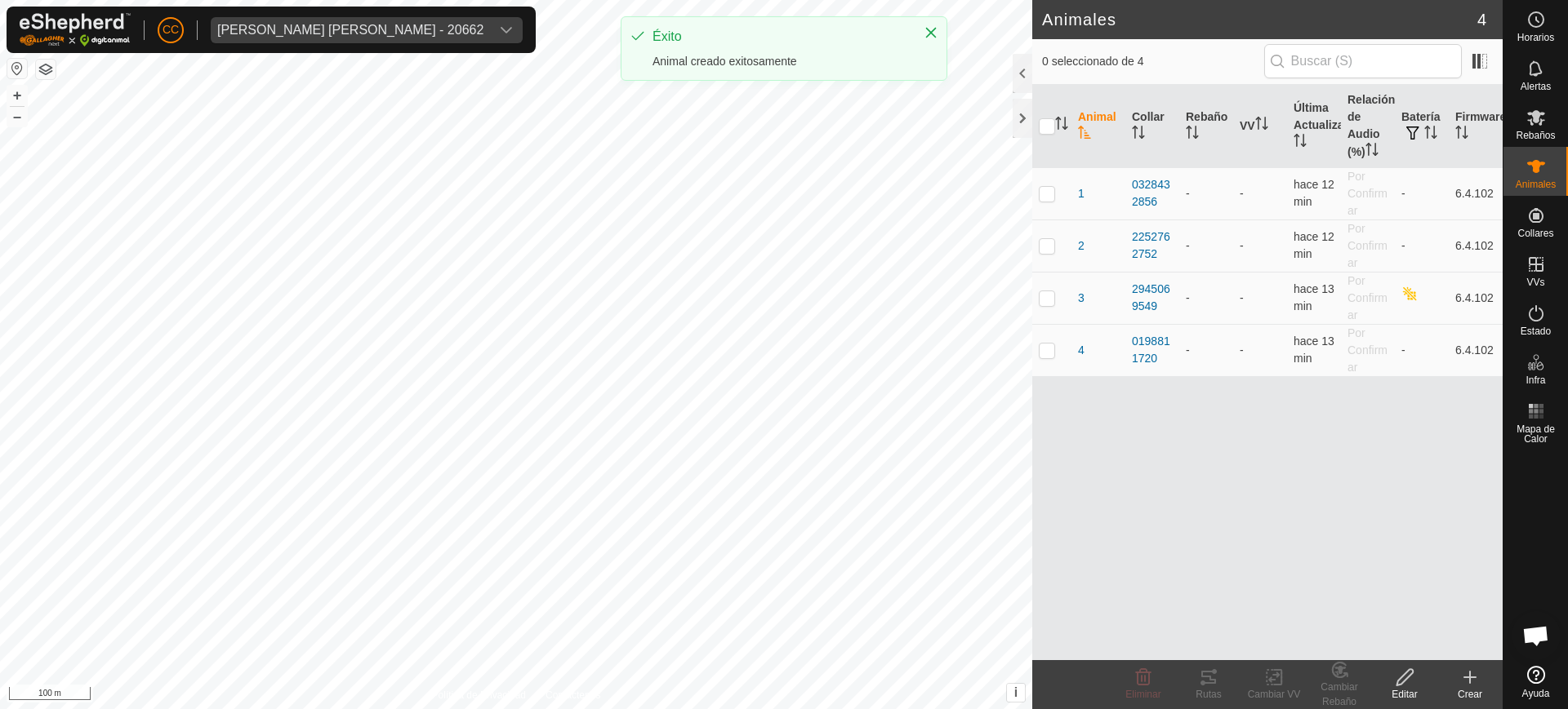
click at [782, 680] on icon at bounding box center [1470, 677] width 20 height 20
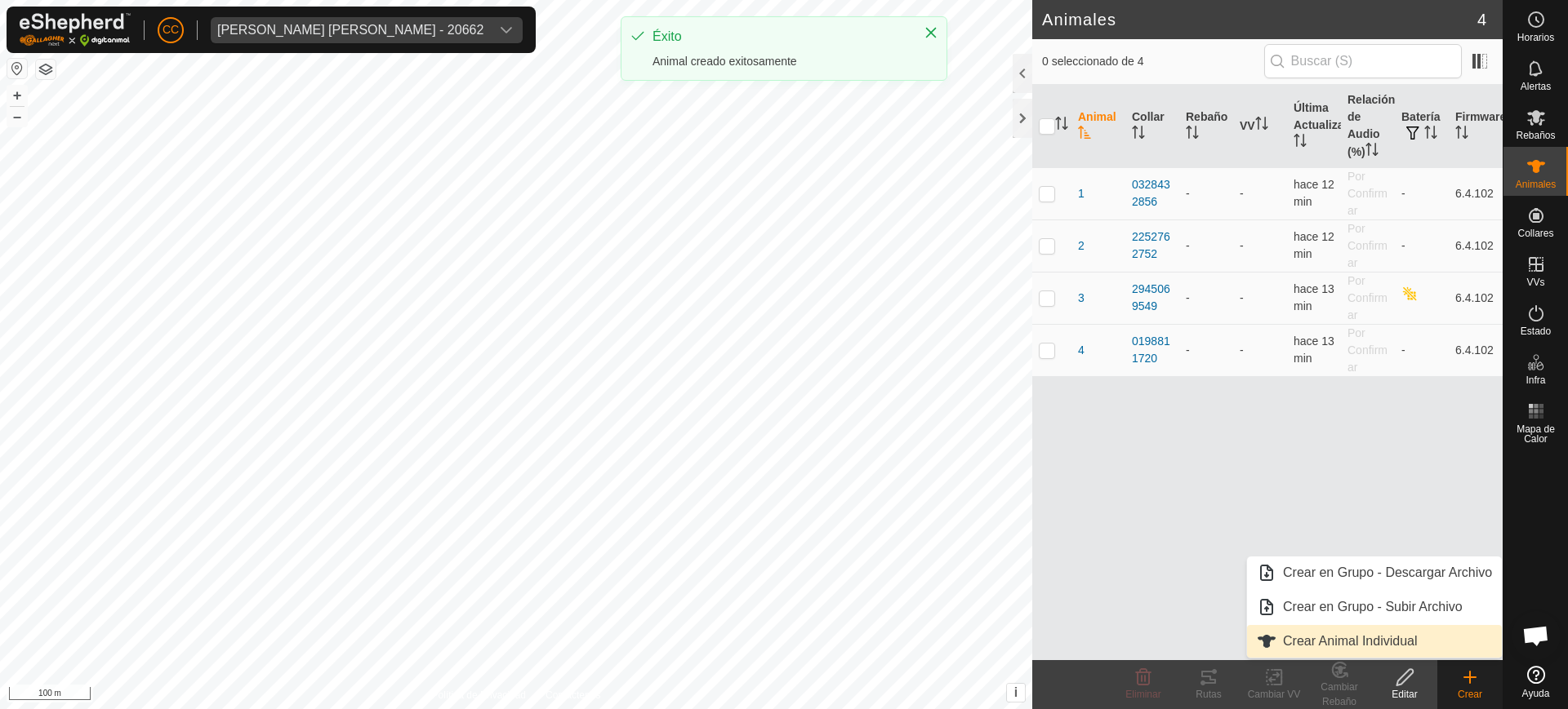
click at [782, 640] on link "Crear Animal Individual" at bounding box center [1374, 641] width 255 height 32
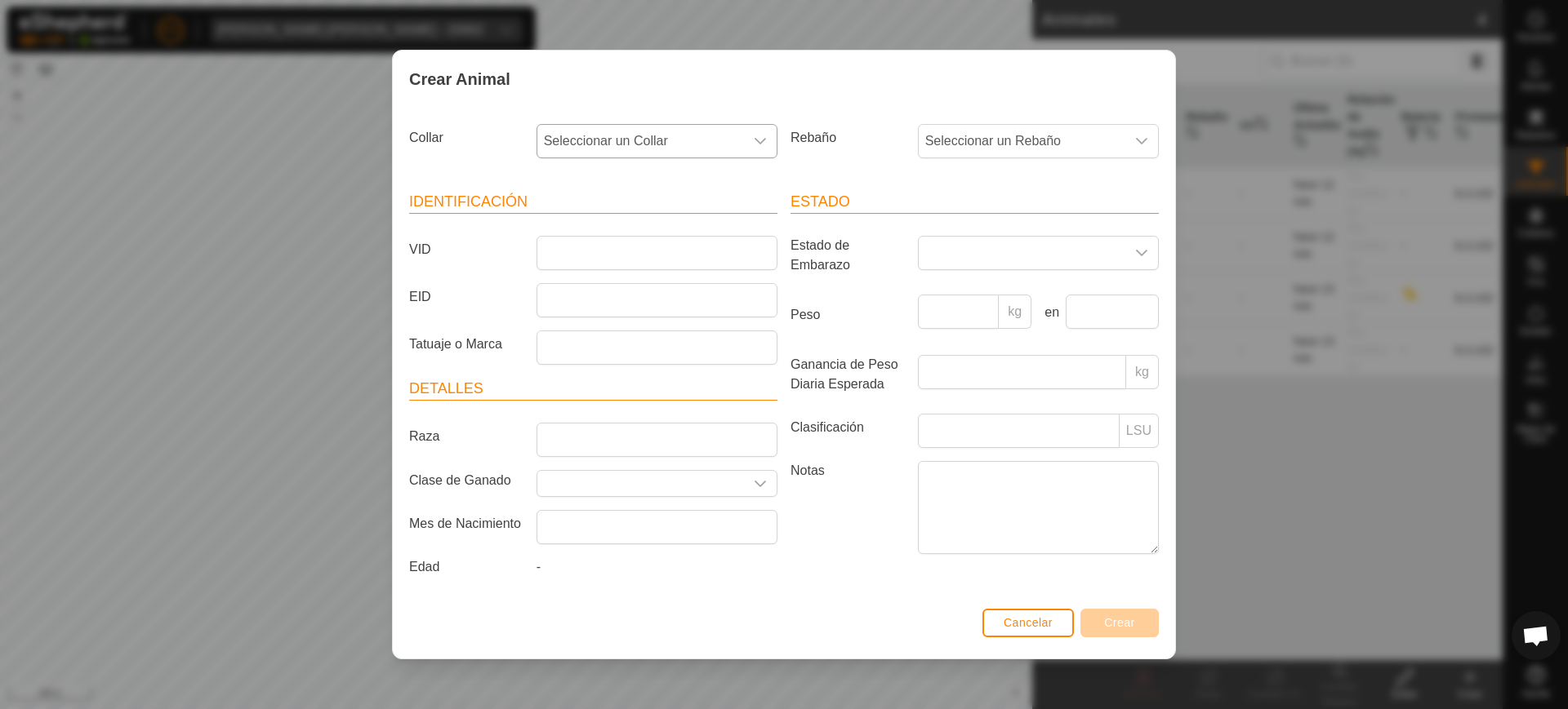
click at [632, 138] on span "Seleccionar un Collar" at bounding box center [641, 141] width 207 height 32
click at [622, 260] on li "2638591640" at bounding box center [658, 260] width 239 height 32
click at [654, 250] on input "VID" at bounding box center [657, 253] width 241 height 34
type input "5"
click at [782, 624] on span "Crear" at bounding box center [1120, 623] width 31 height 13
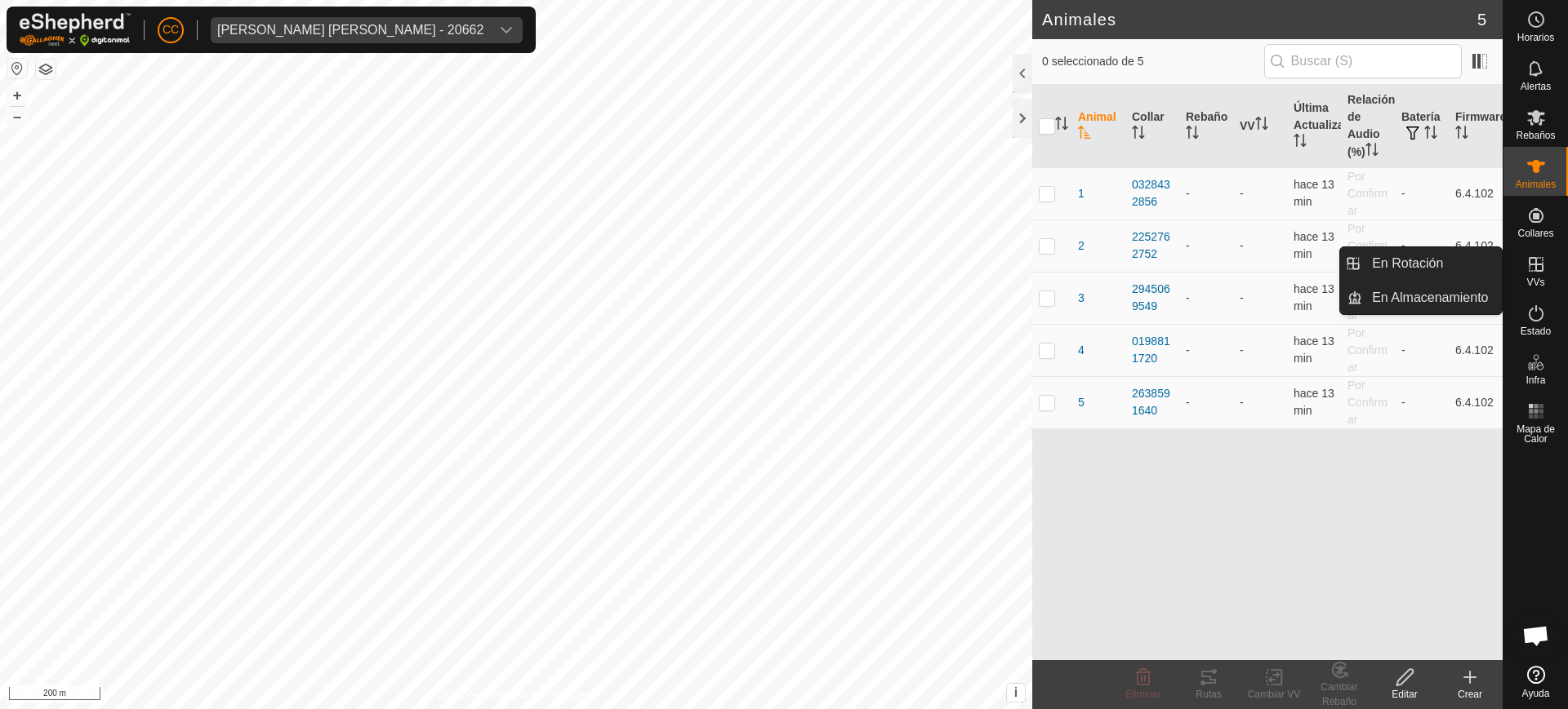
click at [782, 269] on es-virtualpaddocks-svg-icon at bounding box center [1535, 264] width 30 height 26
click at [782, 279] on span "VVs" at bounding box center [1535, 282] width 18 height 10
click at [782, 266] on icon at bounding box center [1536, 265] width 20 height 20
drag, startPoint x: 1535, startPoint y: 289, endPoint x: 1532, endPoint y: 257, distance: 32.1
click at [782, 257] on icon at bounding box center [1535, 264] width 14 height 14
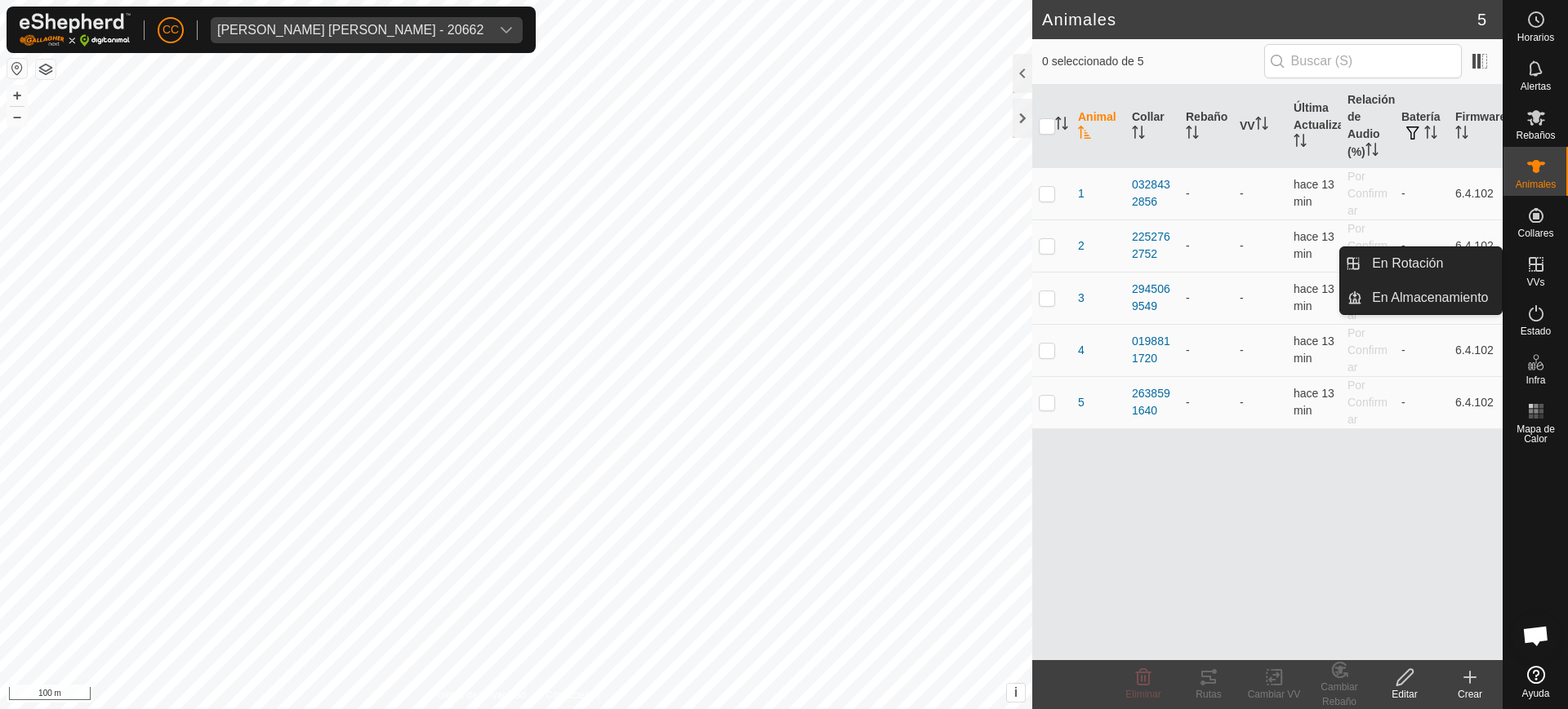
click at [782, 269] on link "En Rotación" at bounding box center [1432, 264] width 140 height 32
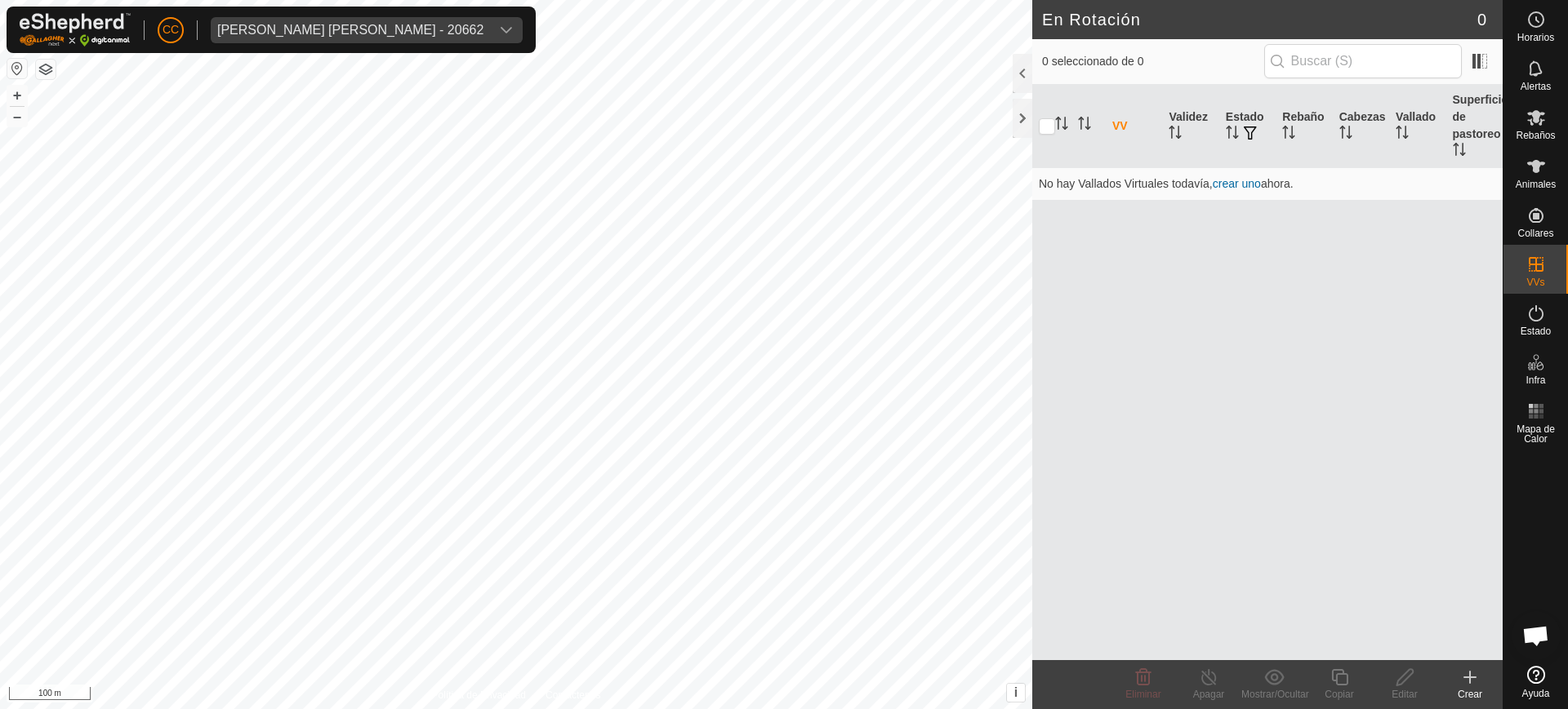
click at [782, 675] on icon at bounding box center [1470, 677] width 20 height 20
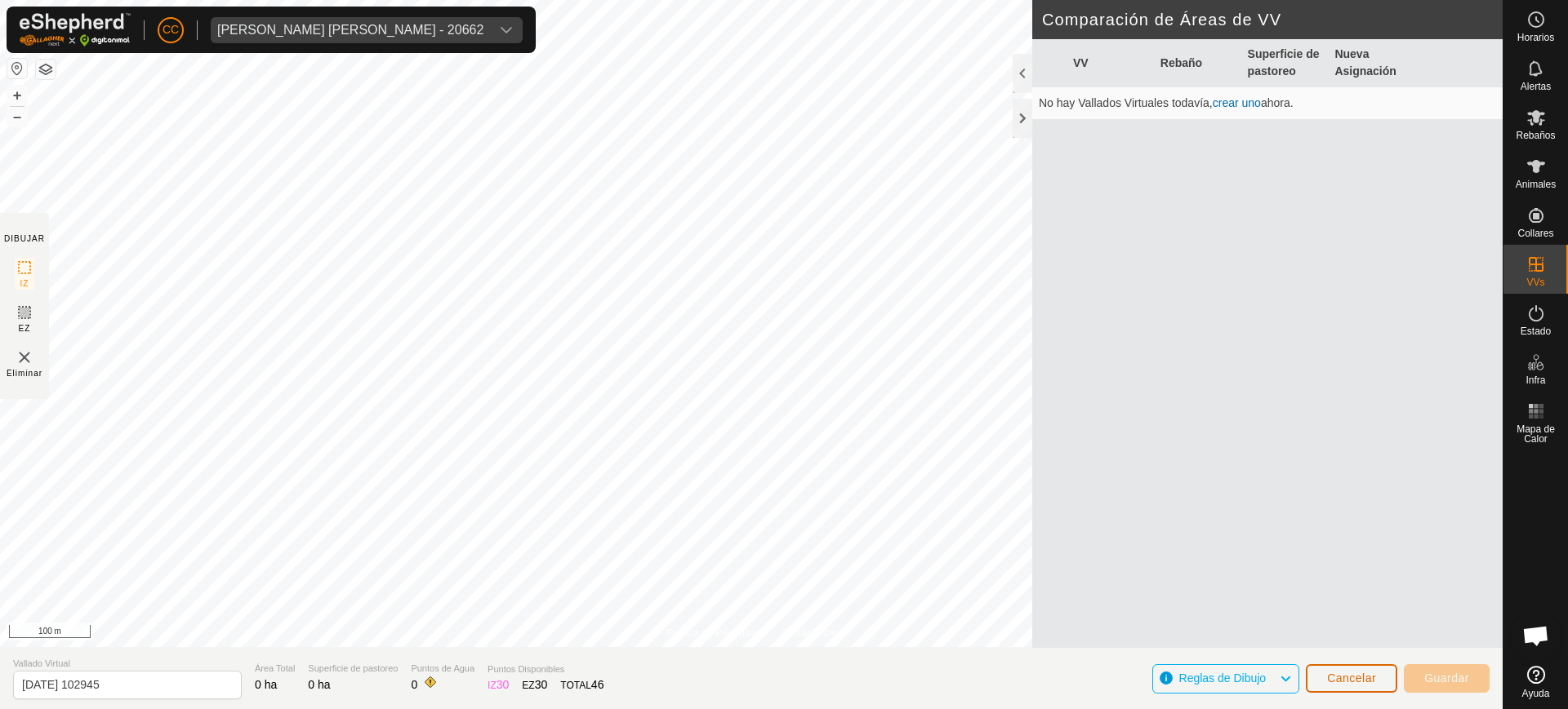
click at [782, 678] on span "Cancelar" at bounding box center [1351, 678] width 49 height 13
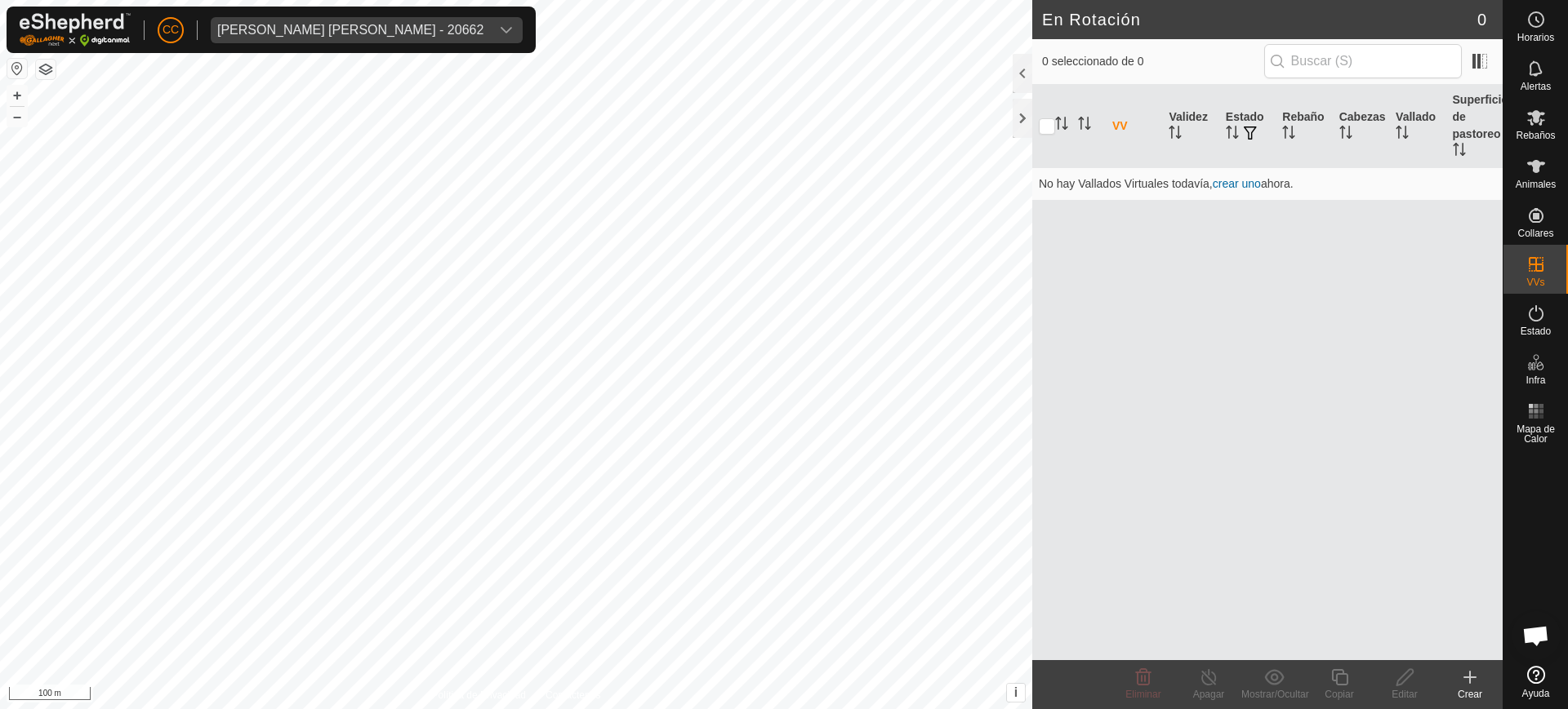
click at [782, 685] on icon at bounding box center [1470, 677] width 20 height 20
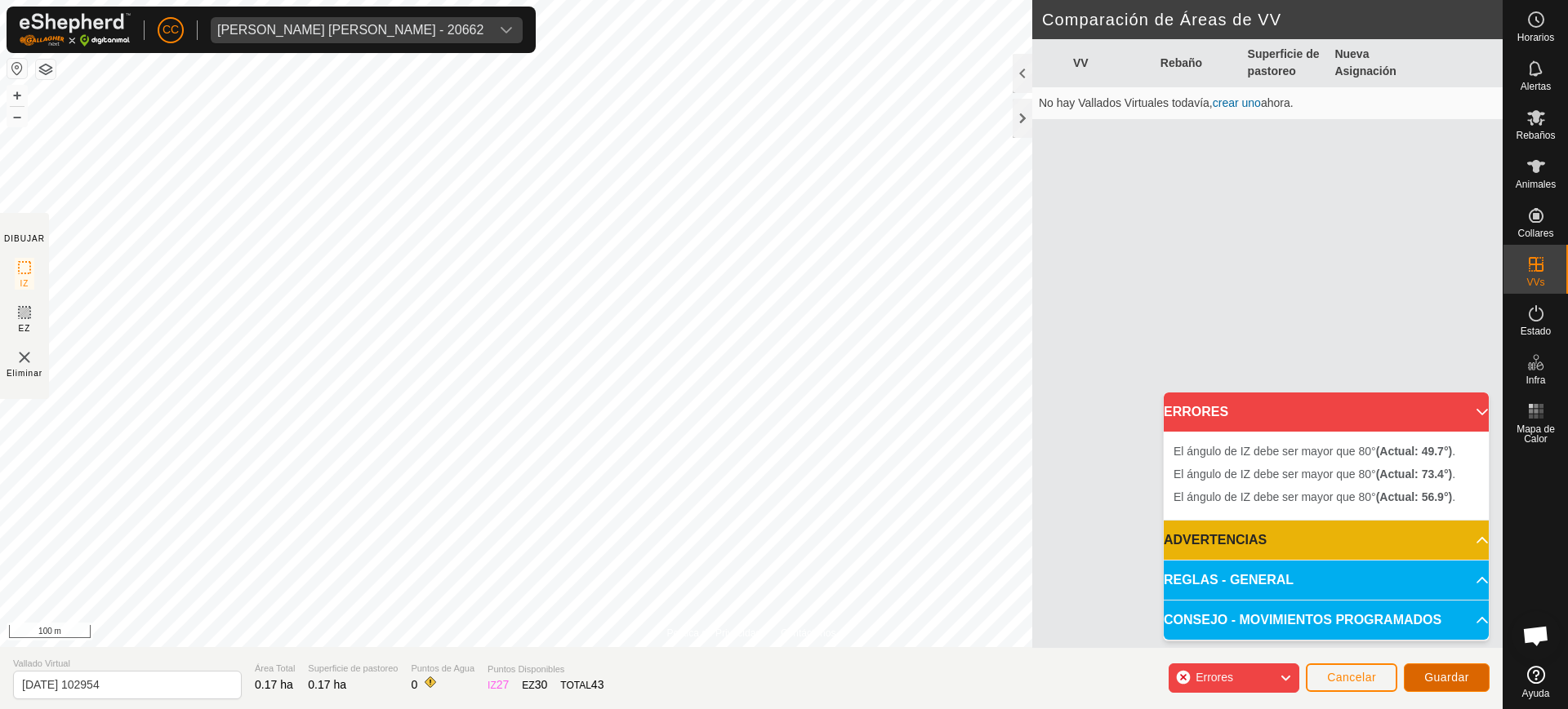
click at [782, 671] on span "Guardar" at bounding box center [1447, 677] width 45 height 13
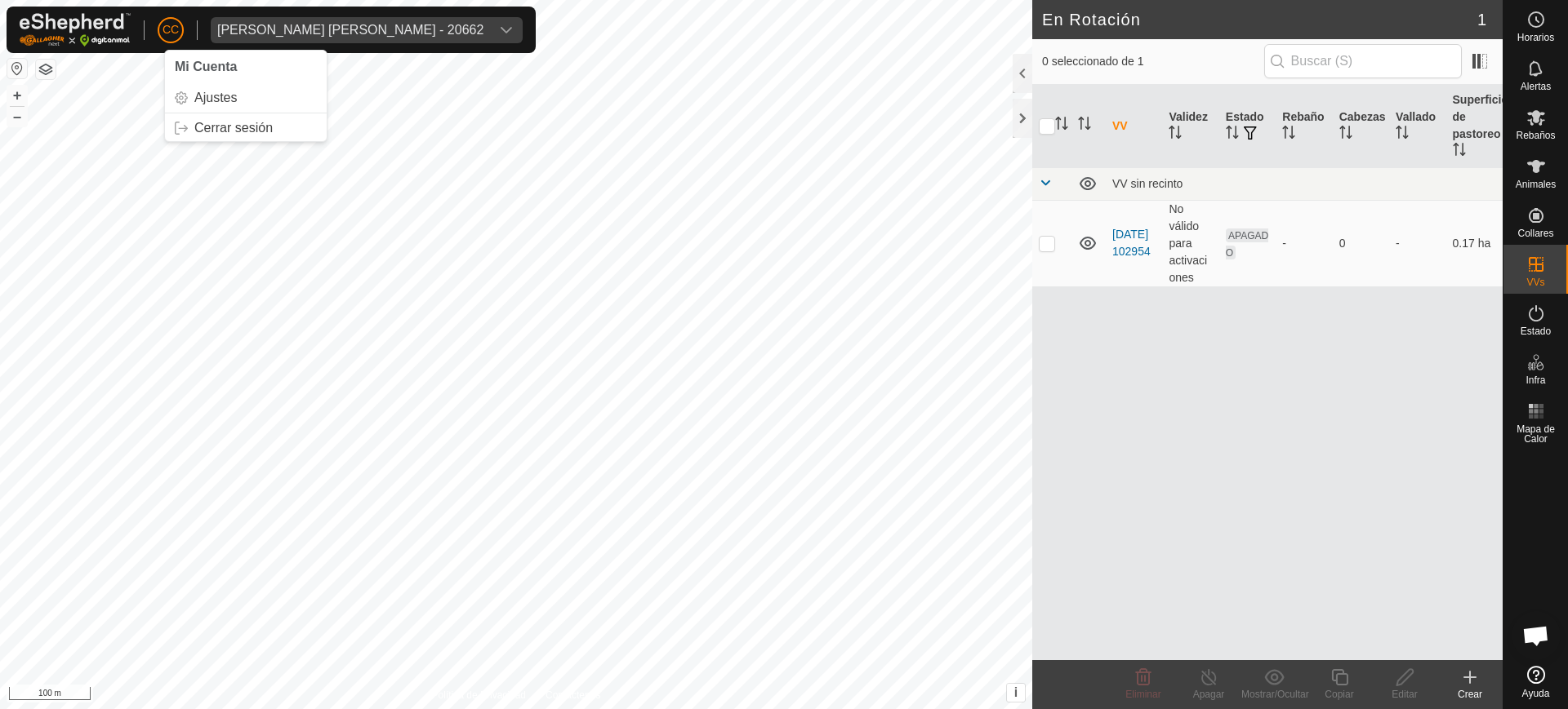
click at [11, 72] on button "button" at bounding box center [17, 69] width 20 height 20
checkbox input "true"
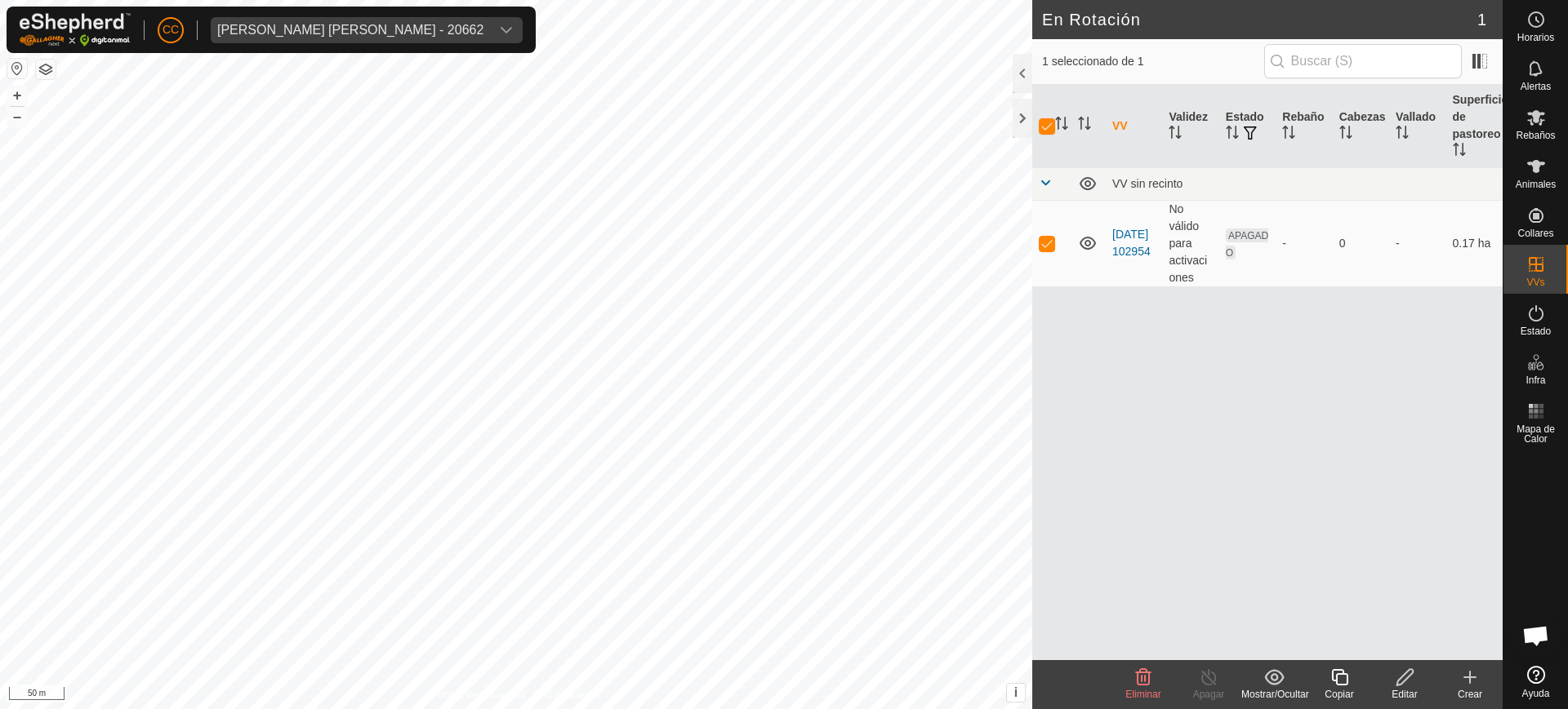
click at [782, 473] on div "VV Validez Estado Rebaño Cabezas Vallado Superficie de pastoreo VV sin recinto …" at bounding box center [1268, 373] width 470 height 575
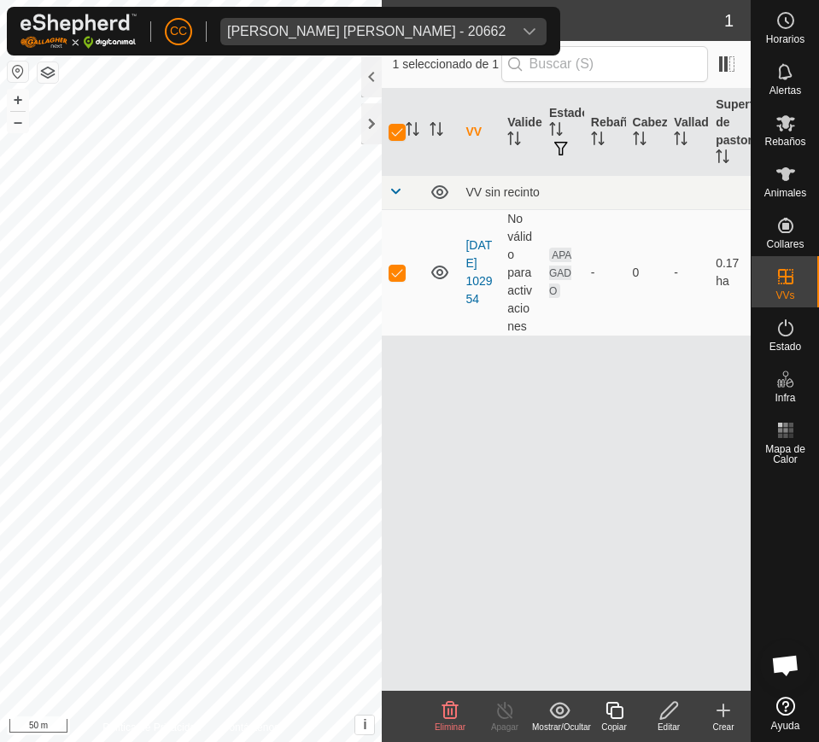
click at [460, 715] on icon at bounding box center [450, 710] width 21 height 21
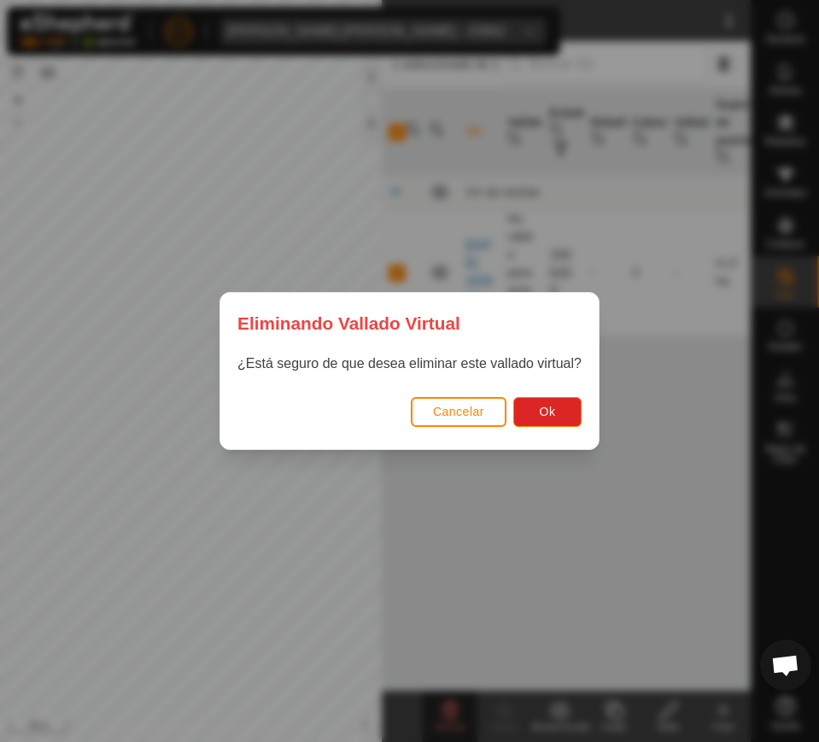
click at [544, 396] on div "Cancelar Ok" at bounding box center [409, 420] width 378 height 58
click at [546, 408] on span "Ok" at bounding box center [548, 412] width 16 height 14
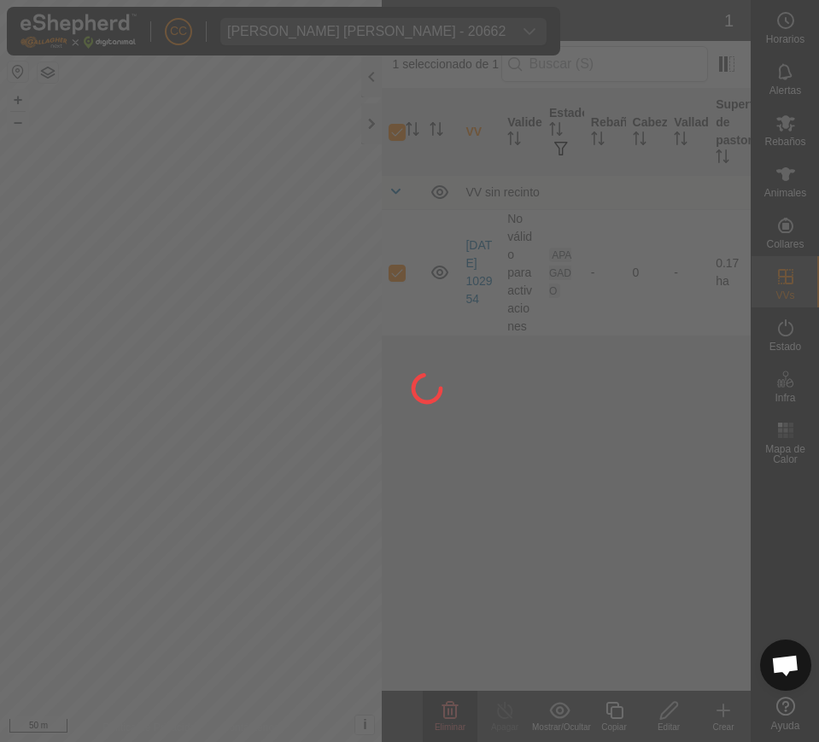
checkbox input "false"
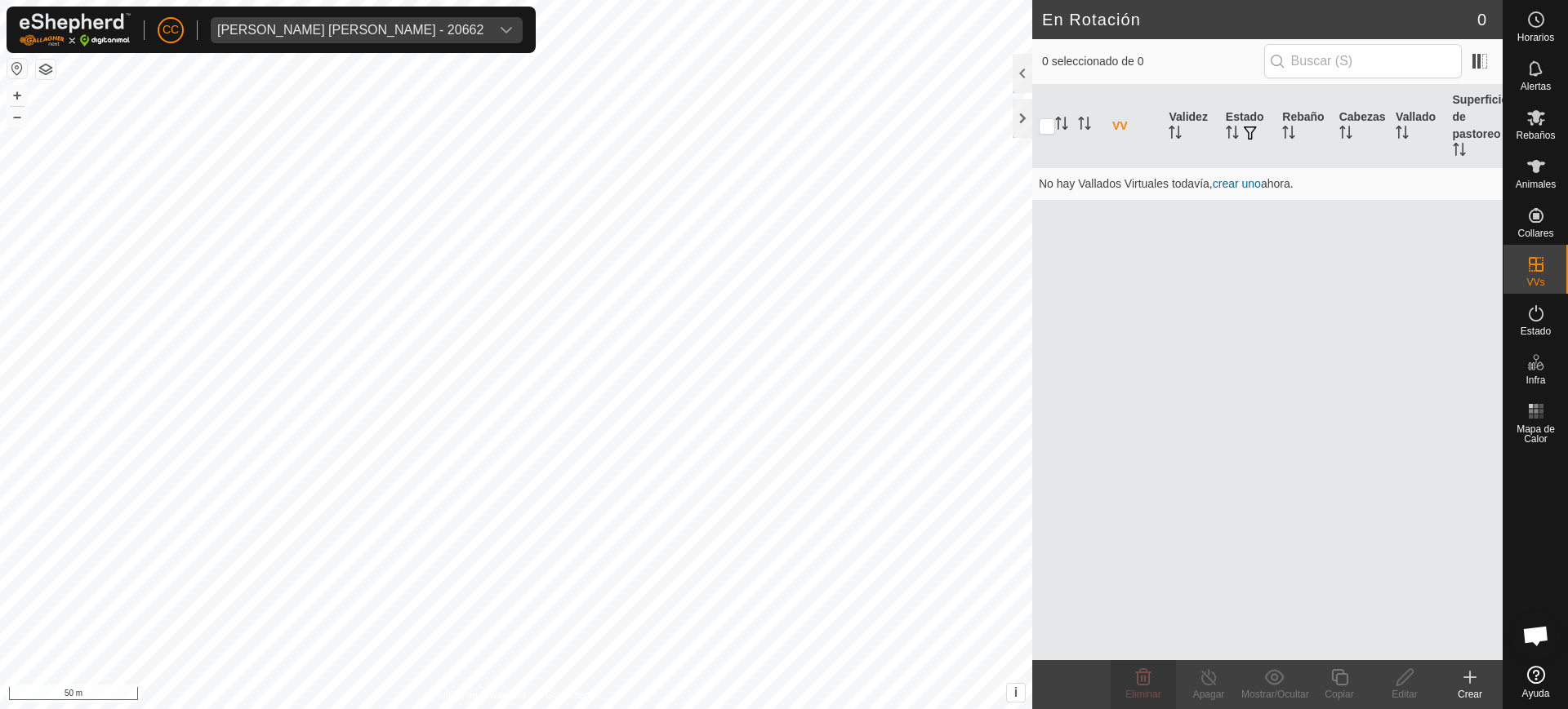
click at [782, 682] on icon at bounding box center [1535, 675] width 18 height 18
click at [250, 29] on div "[PERSON_NAME] [PERSON_NAME] - 20662" at bounding box center [350, 31] width 266 height 13
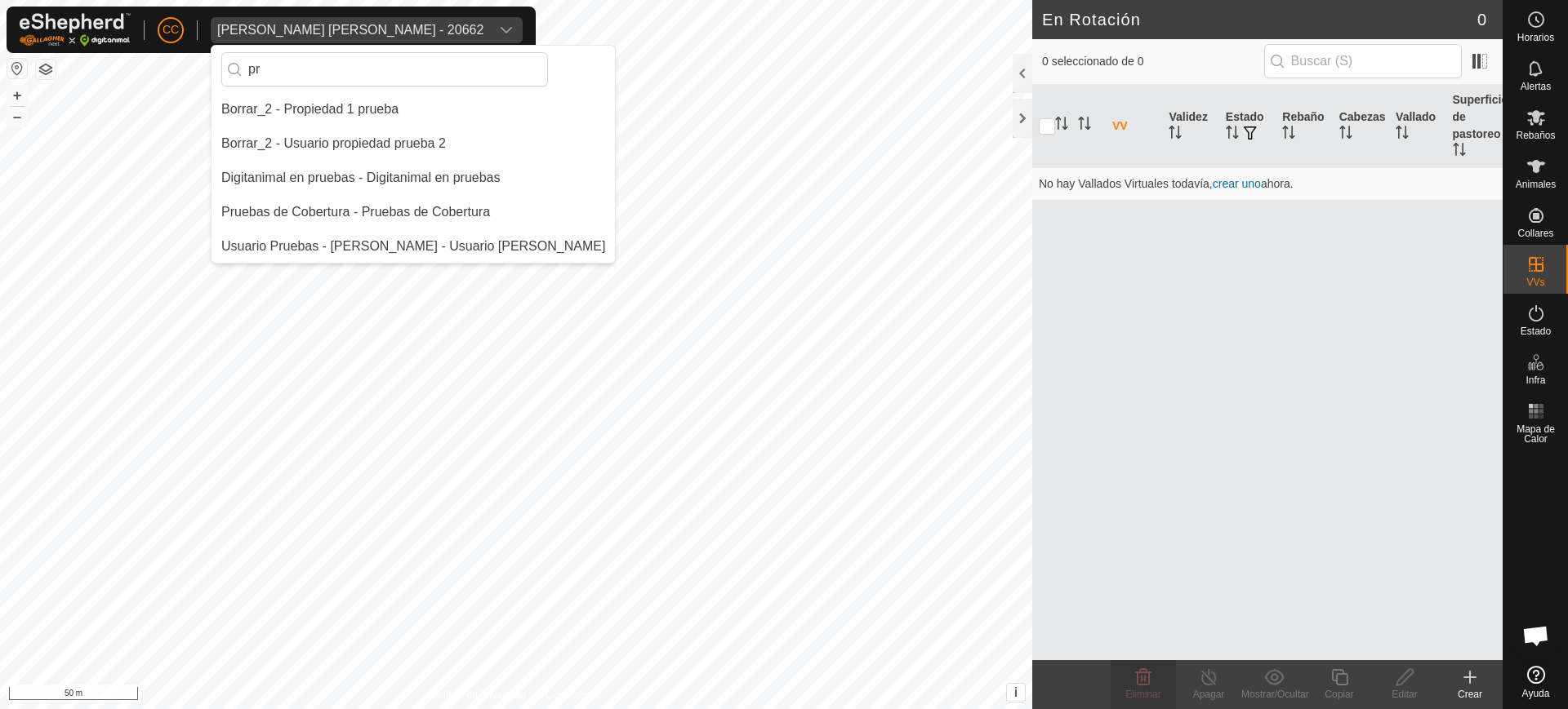
type input "p"
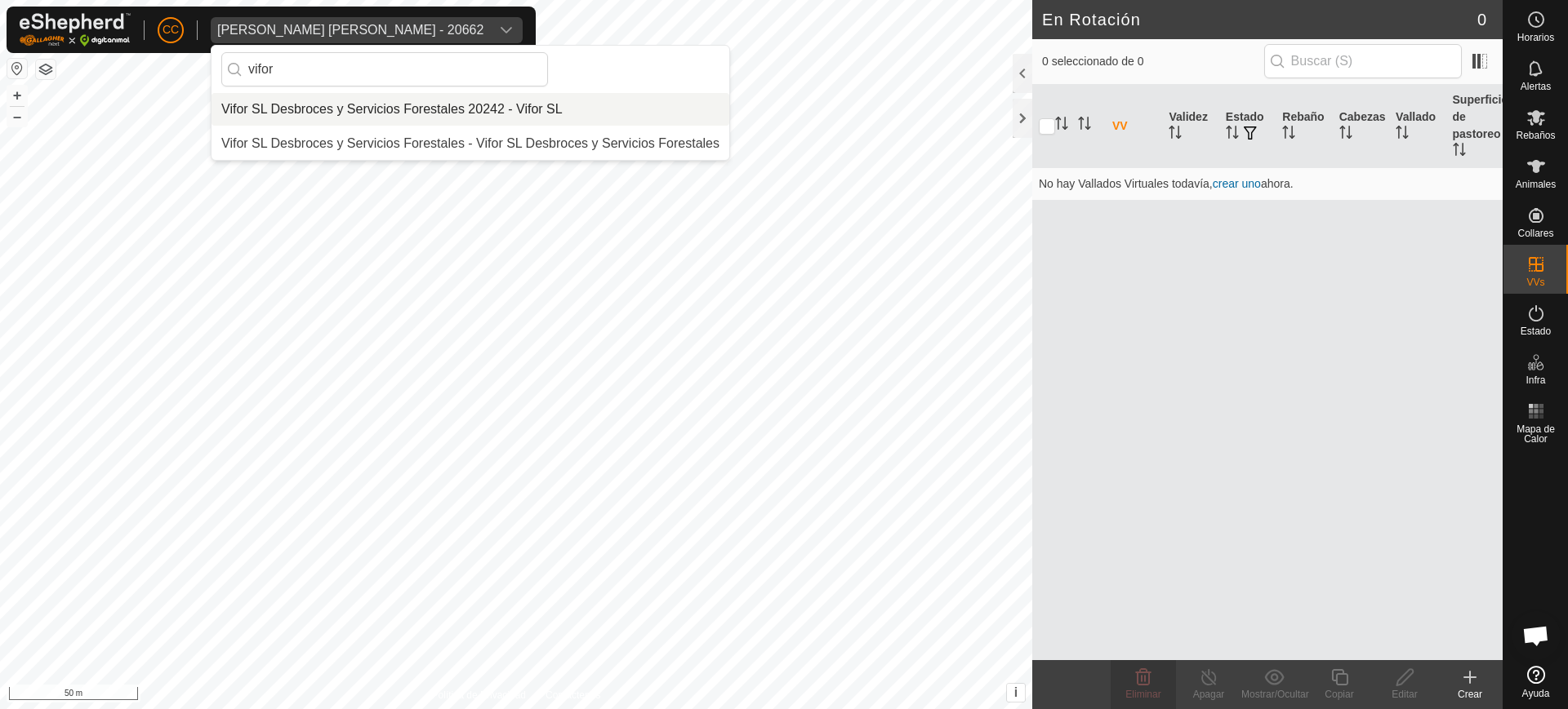
type input "vifor"
click at [367, 115] on li "Vifor SL Desbroces y Servicios Forestales 20242 - Vifor SL" at bounding box center [470, 109] width 518 height 32
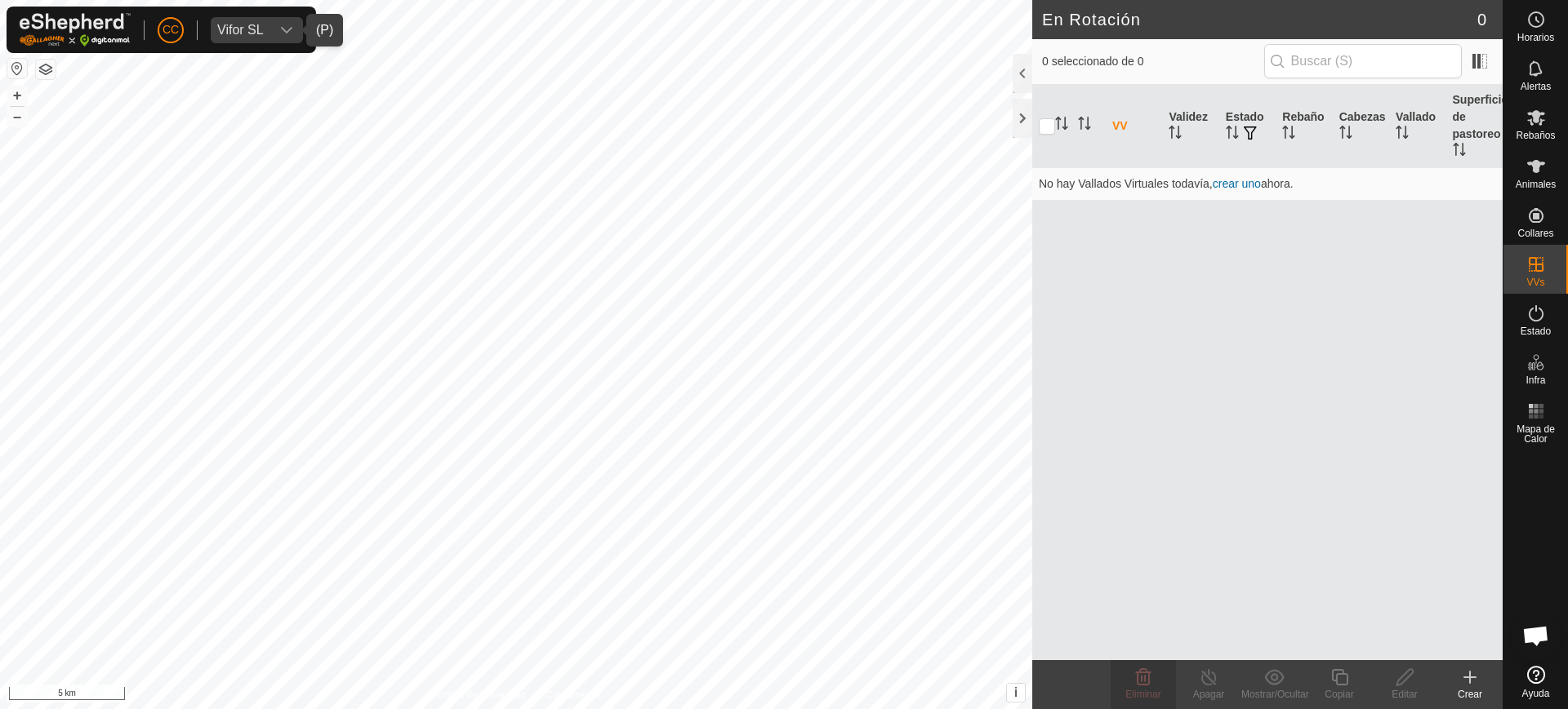
click at [17, 64] on button "button" at bounding box center [17, 69] width 20 height 20
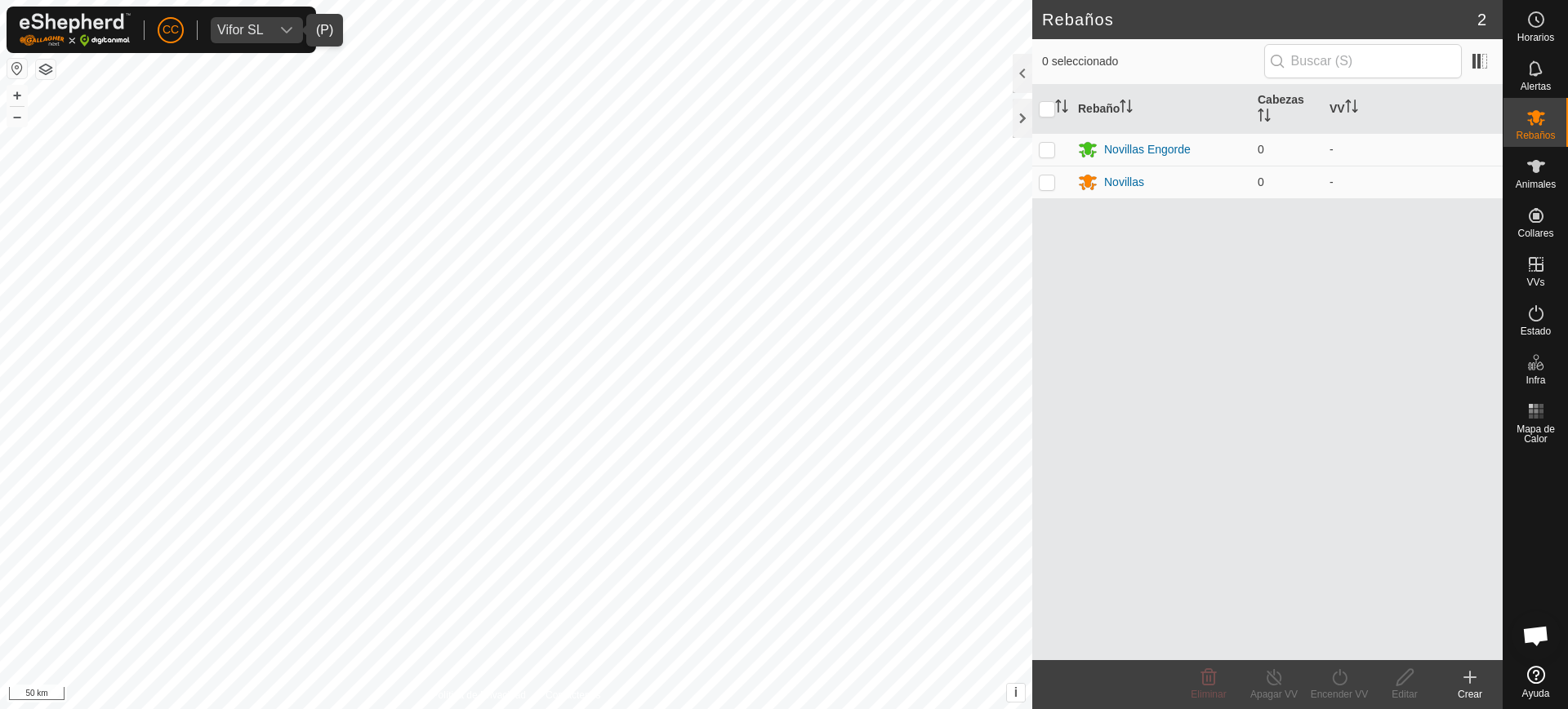
click at [273, 36] on div "dropdown trigger" at bounding box center [287, 30] width 33 height 26
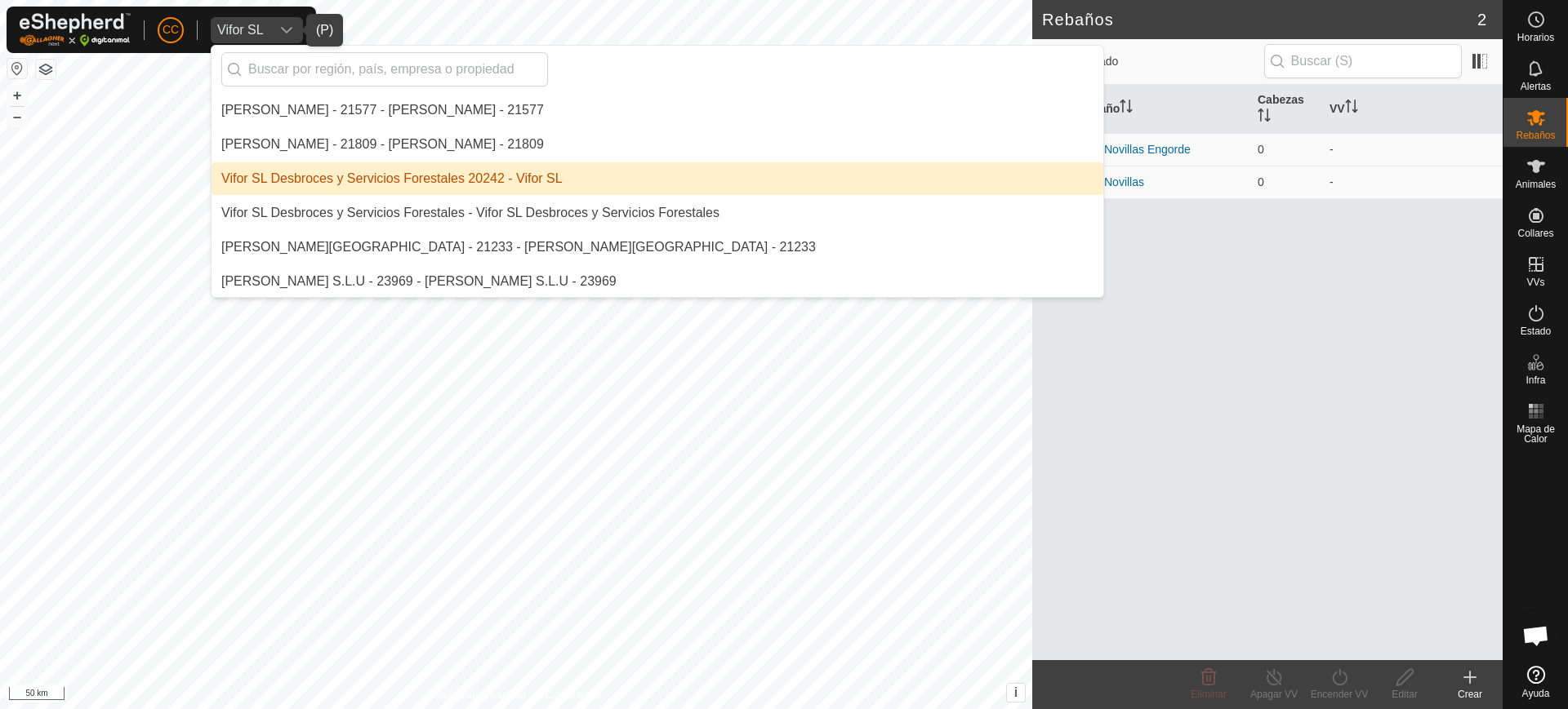
scroll to position [14364, 0]
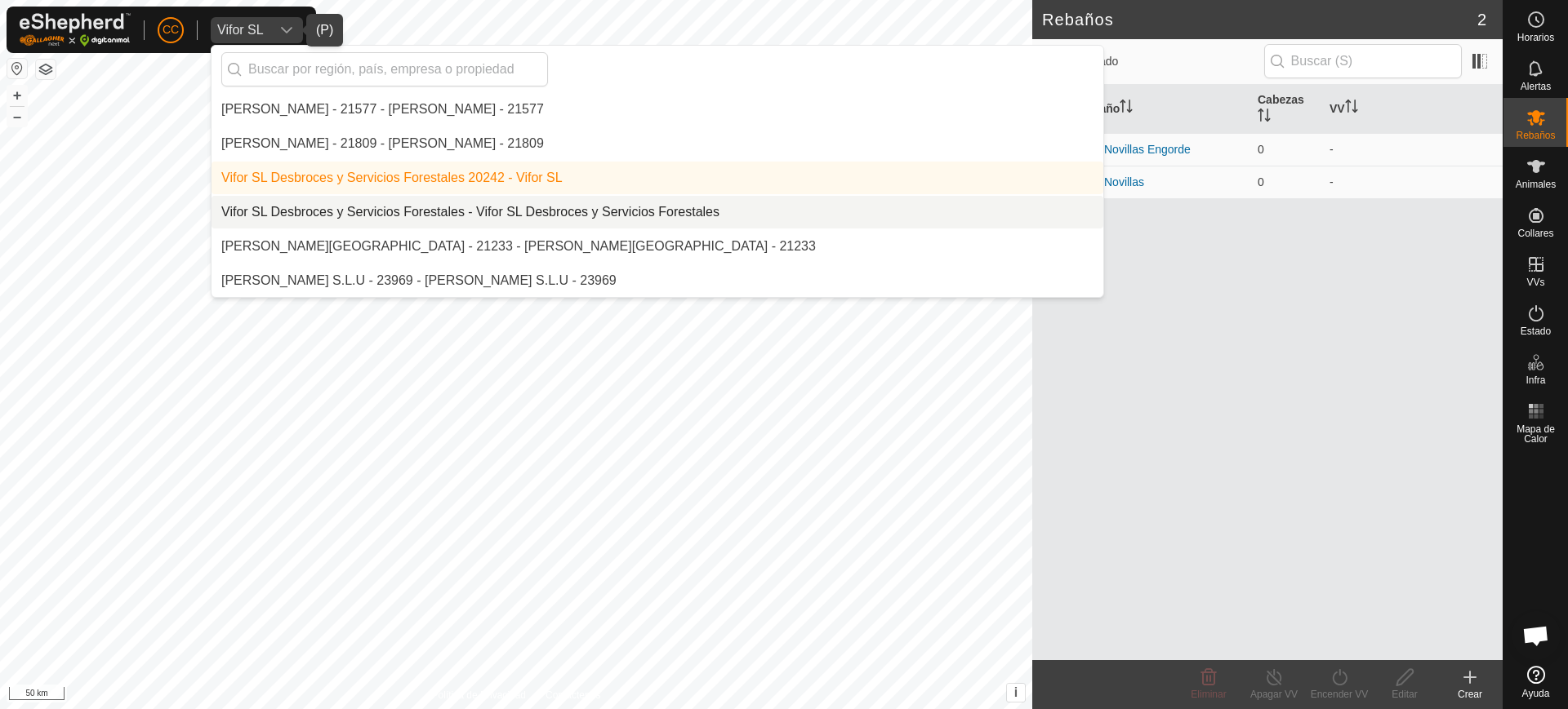
click at [288, 215] on li "Vifor SL Desbroces y Servicios Forestales - Vifor SL Desbroces y Servicios Fore…" at bounding box center [657, 212] width 892 height 32
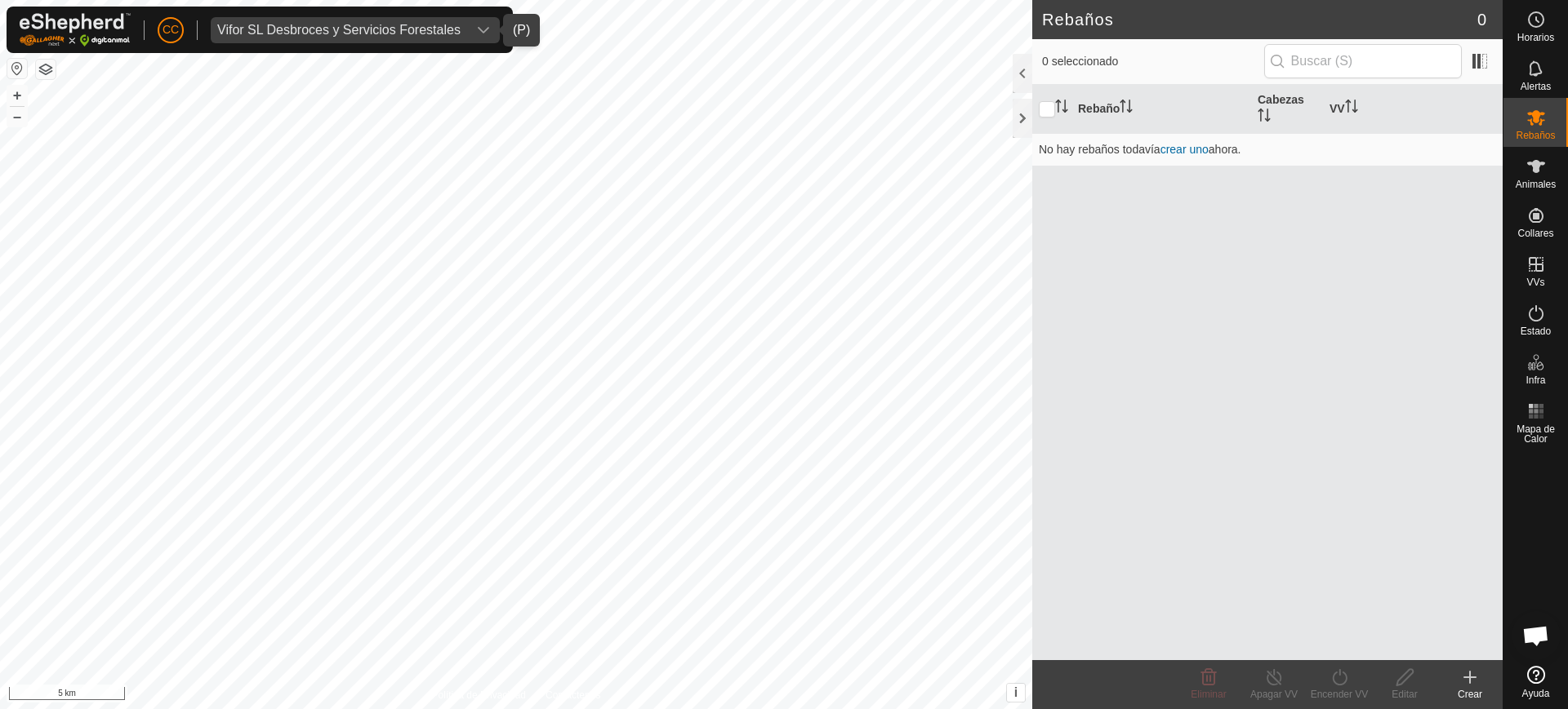
click at [20, 64] on div "CC Vifor SL Desbroces y Servicios Forestales Horarios Alertas Rebaños Animales …" at bounding box center [784, 354] width 1568 height 709
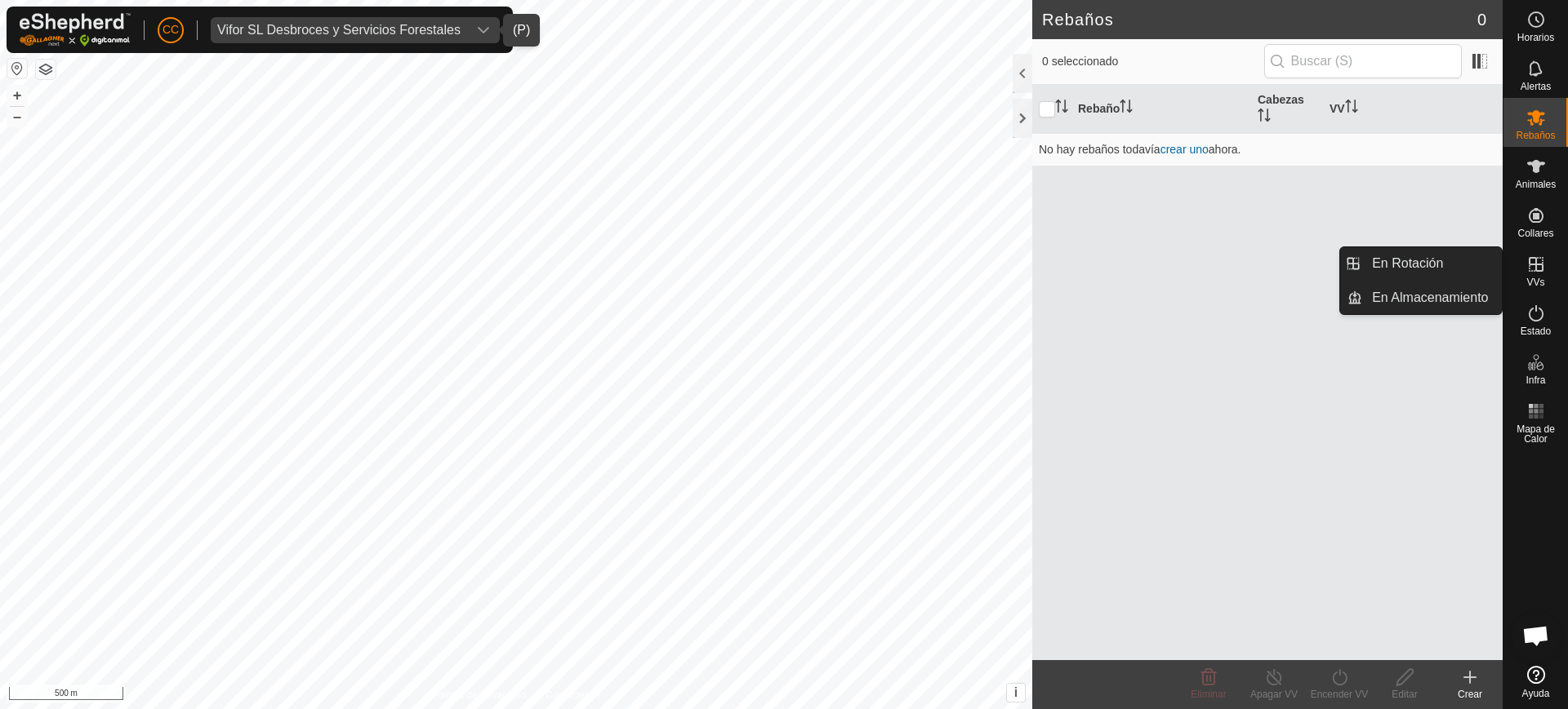
click at [782, 279] on div "VVs" at bounding box center [1535, 269] width 64 height 49
click at [782, 274] on link "En Rotación" at bounding box center [1432, 264] width 140 height 32
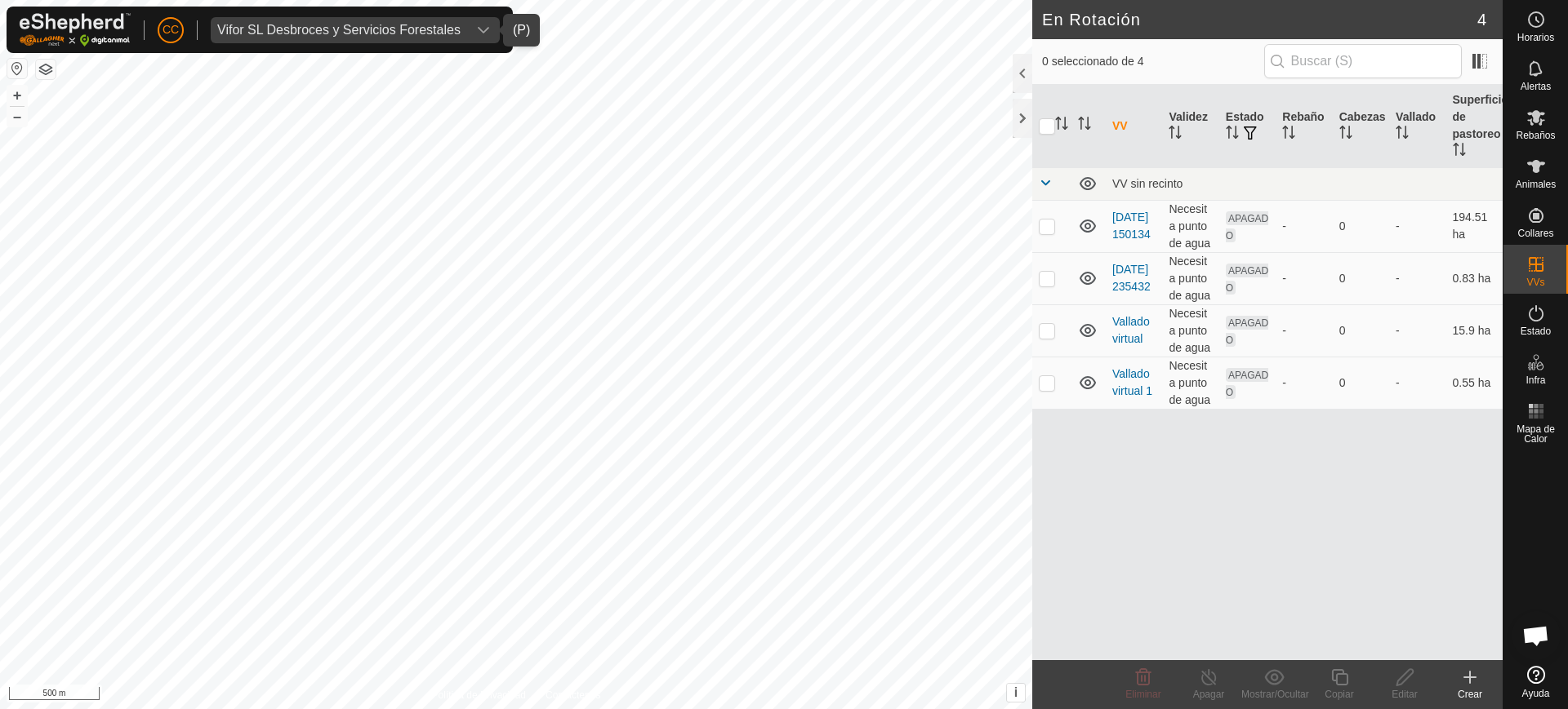
click at [315, 31] on div "Vifor SL Desbroces y Servicios Forestales" at bounding box center [338, 31] width 244 height 13
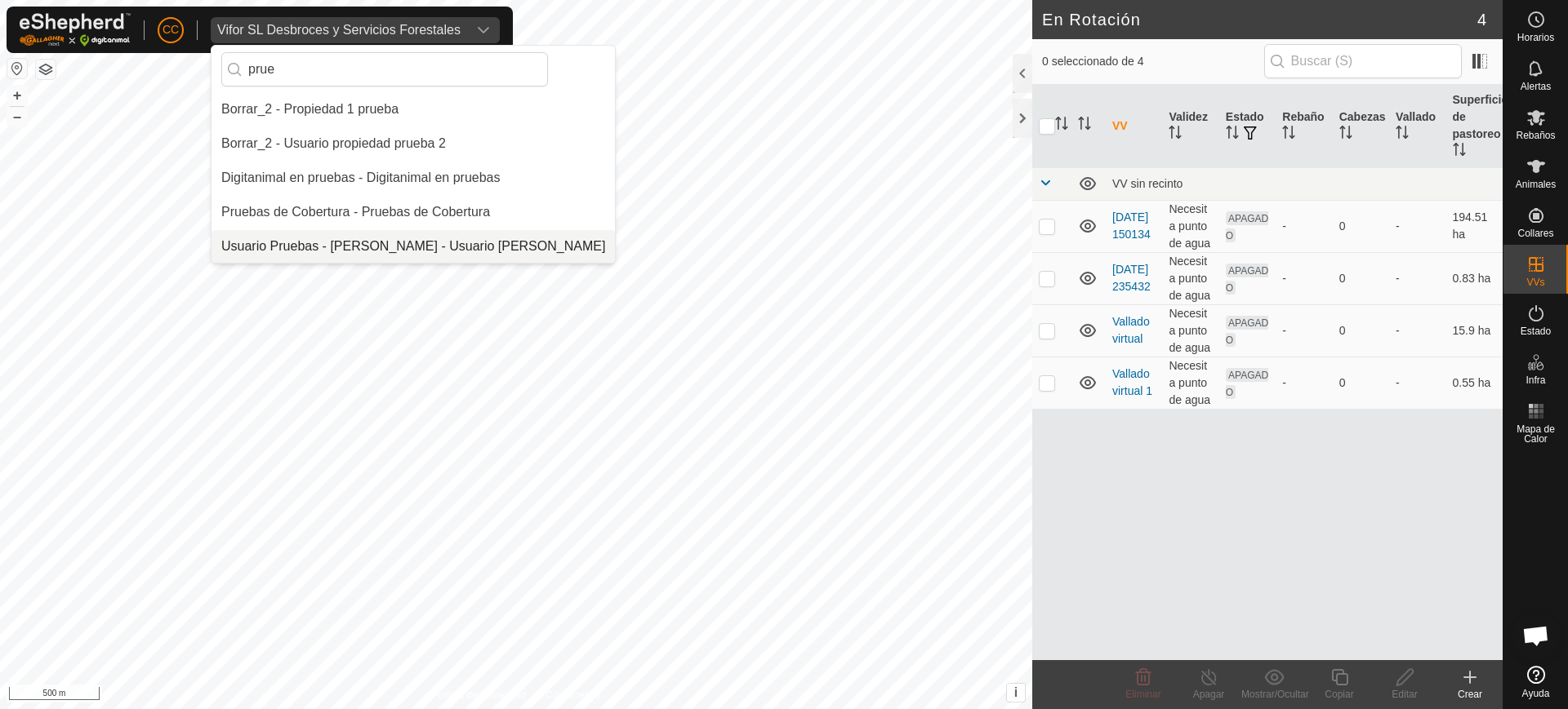
type input "prue"
click at [364, 240] on div "Usuario Pruebas - [PERSON_NAME] - Usuario [PERSON_NAME]" at bounding box center [412, 247] width 383 height 20
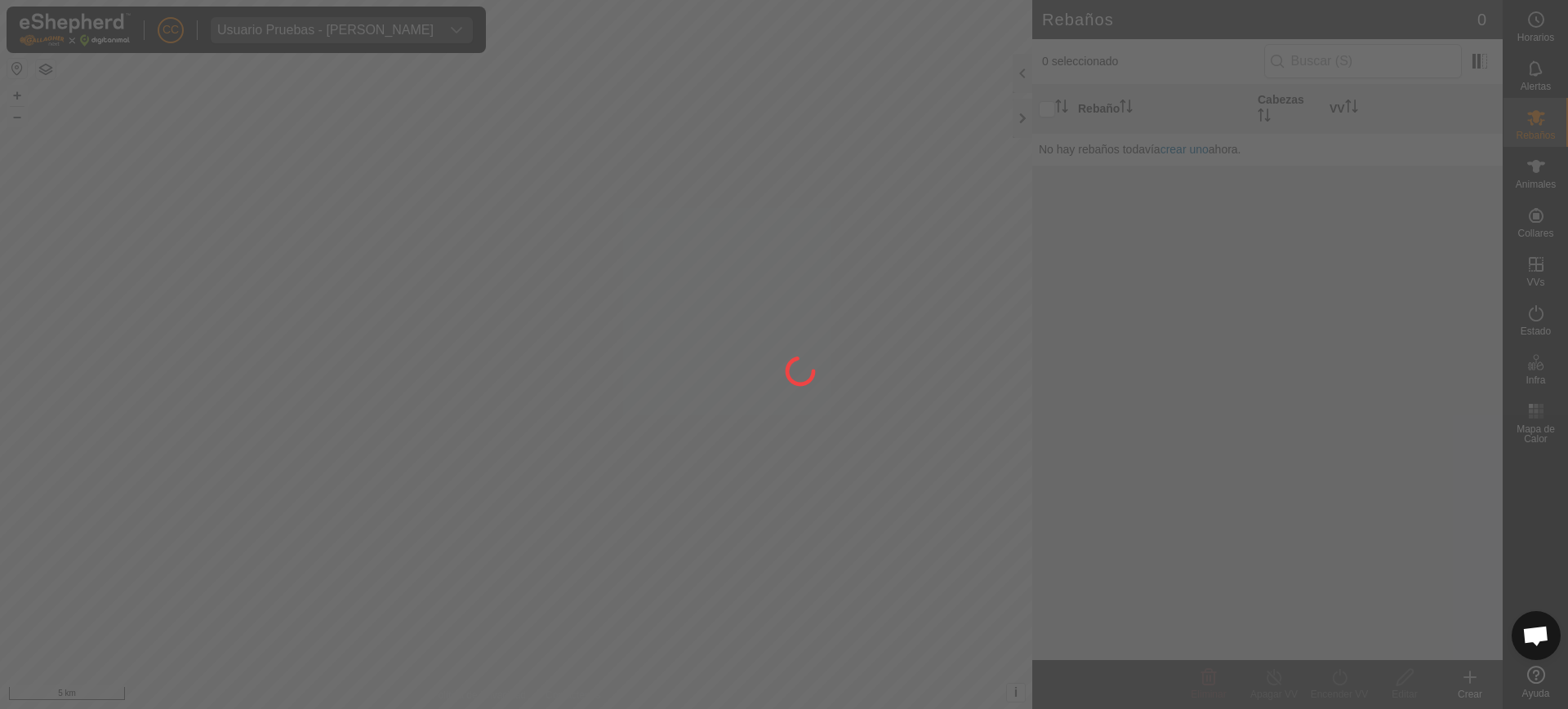
click at [782, 269] on div "CC Usuario Pruebas - [PERSON_NAME] Rebaños Animales Collares VVs Estado Infra M…" at bounding box center [784, 354] width 1568 height 709
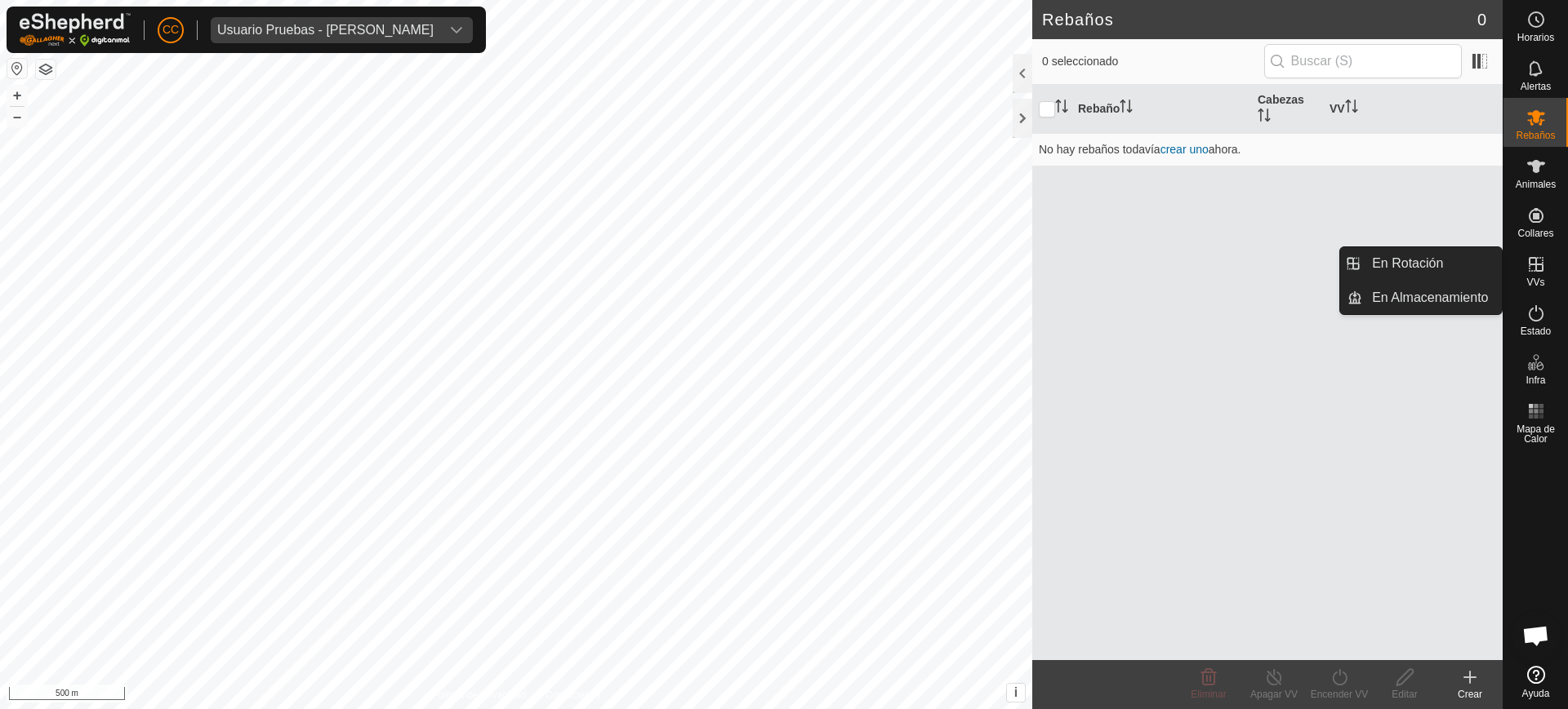
click at [782, 269] on es-virtualpaddocks-svg-icon at bounding box center [1535, 264] width 30 height 26
click at [782, 265] on link "En Rotación" at bounding box center [1432, 264] width 140 height 32
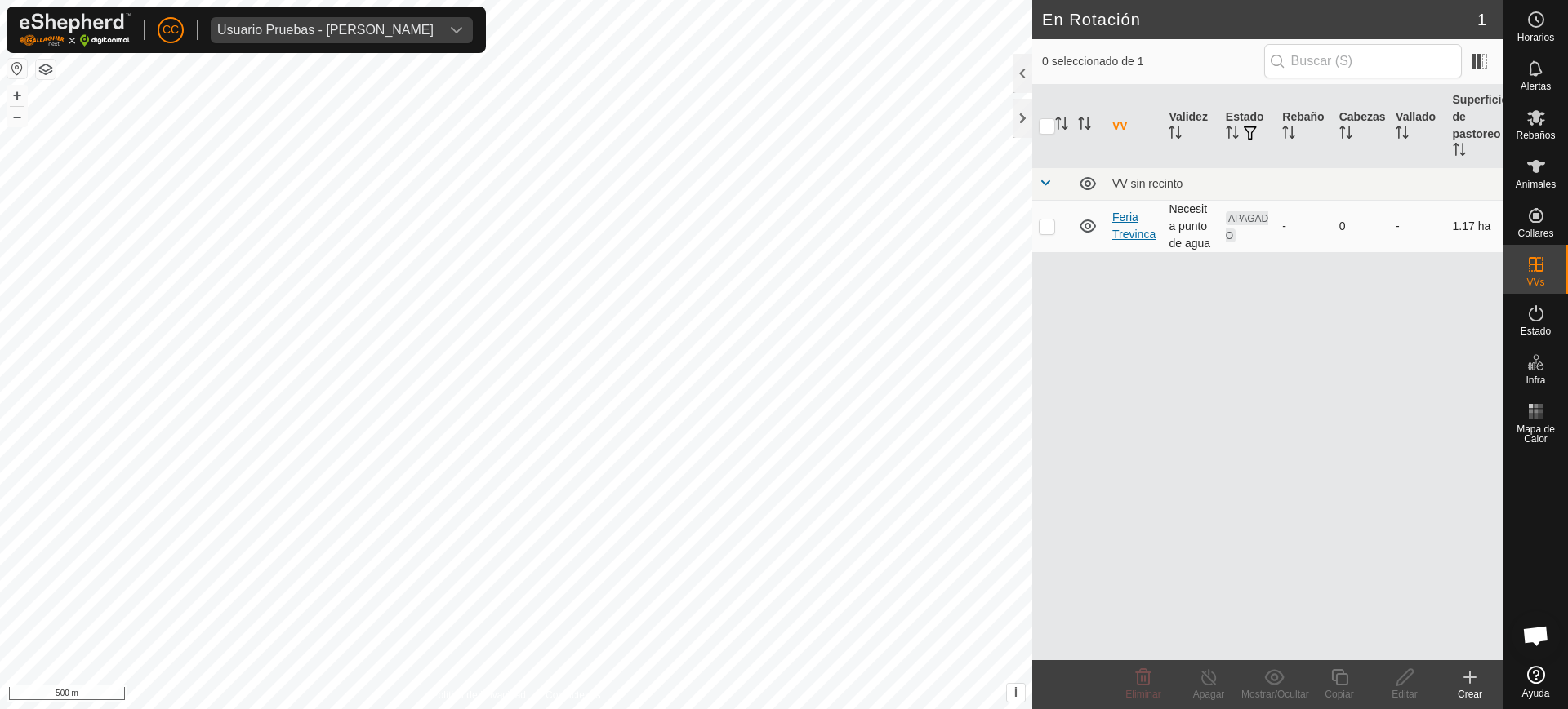
click at [782, 223] on link "Feria Trevinca" at bounding box center [1133, 226] width 43 height 31
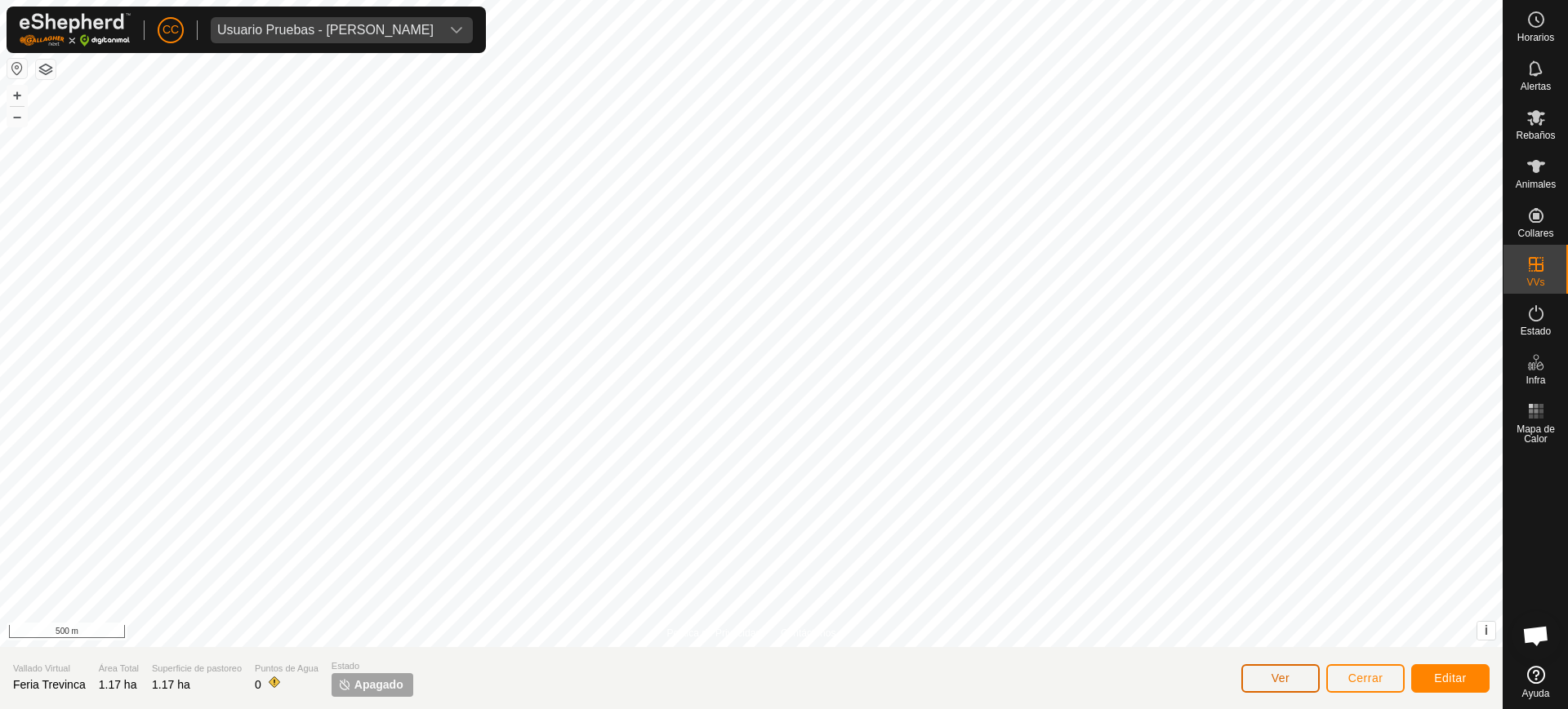
click at [782, 674] on span "Ver" at bounding box center [1281, 678] width 19 height 13
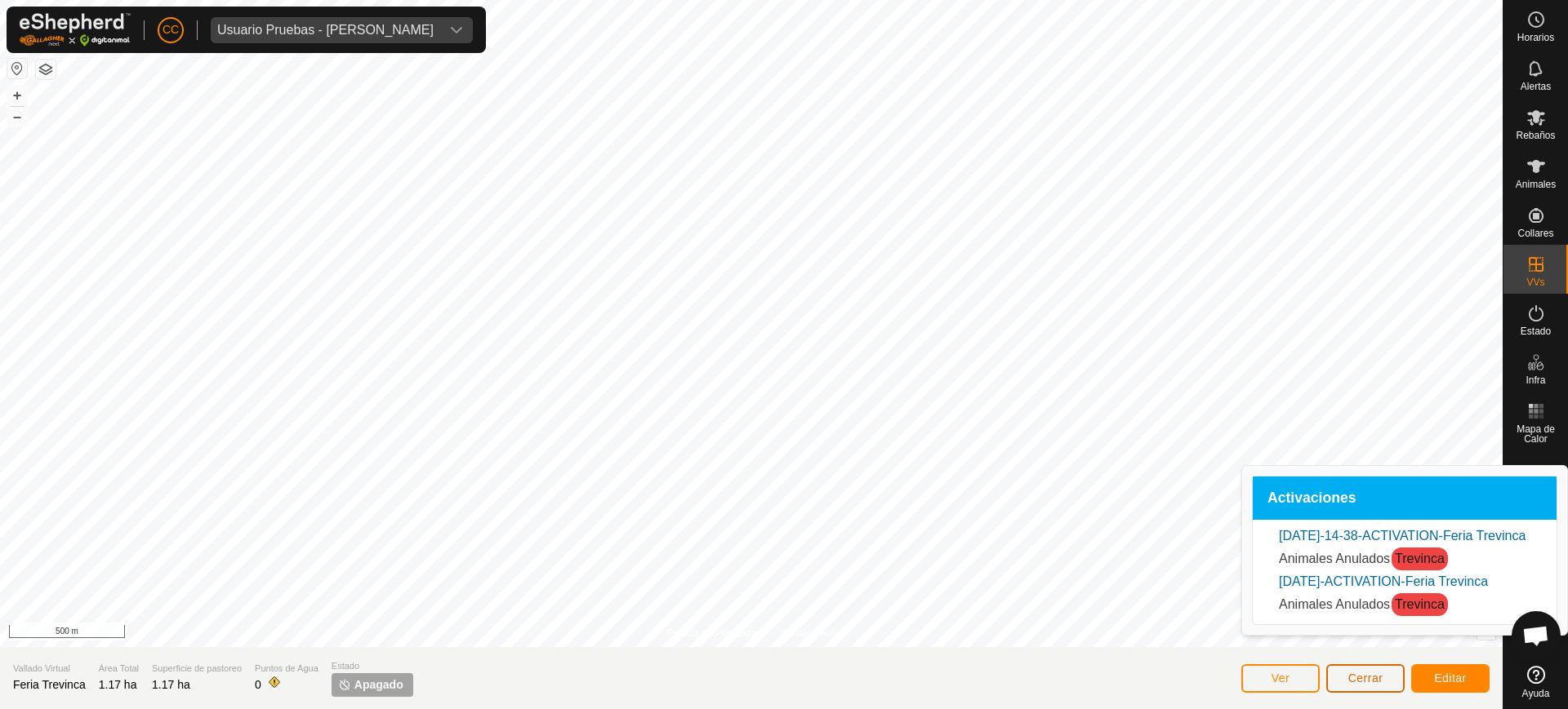
click at [782, 683] on span "Cerrar" at bounding box center [1365, 678] width 35 height 13
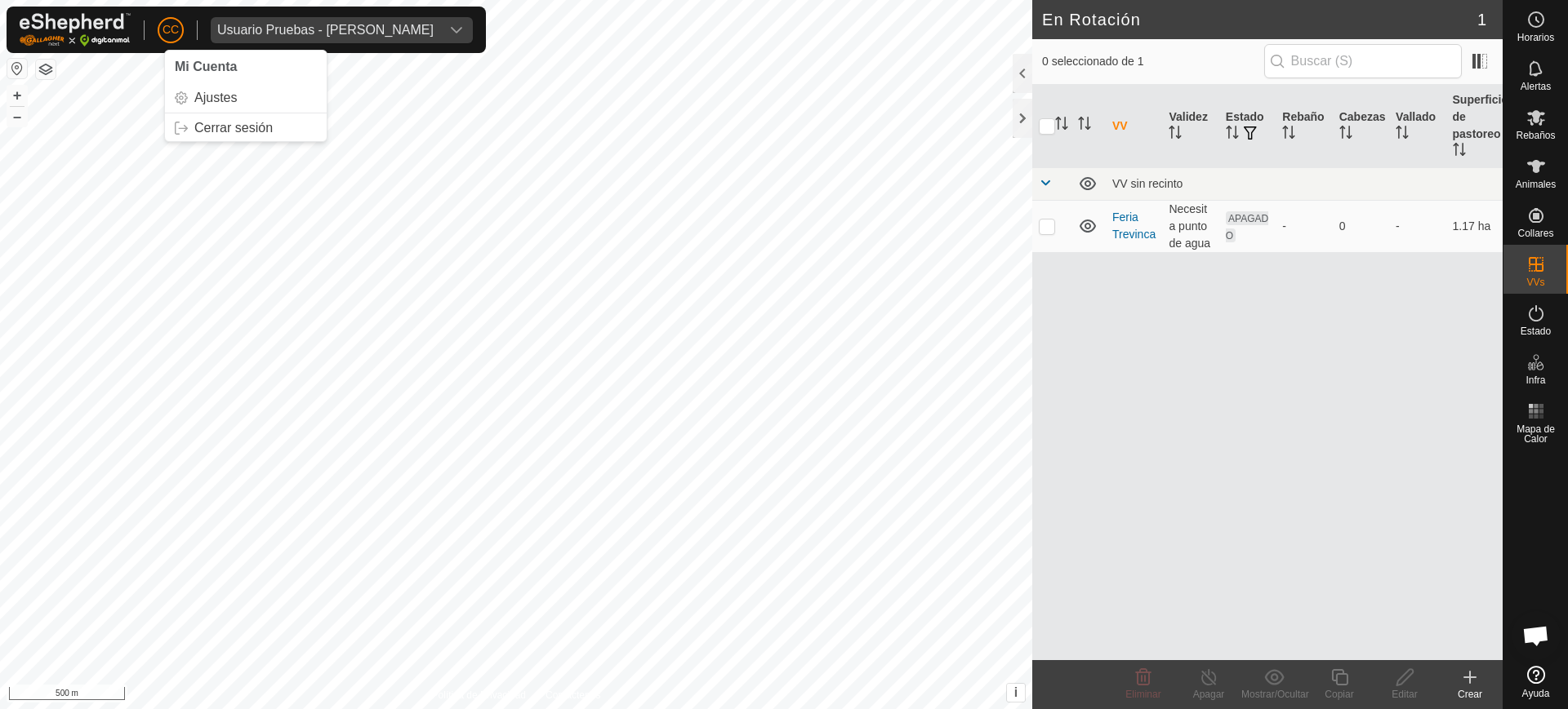
click at [9, 70] on button "button" at bounding box center [17, 69] width 20 height 20
click at [782, 233] on td at bounding box center [1052, 226] width 39 height 53
checkbox input "true"
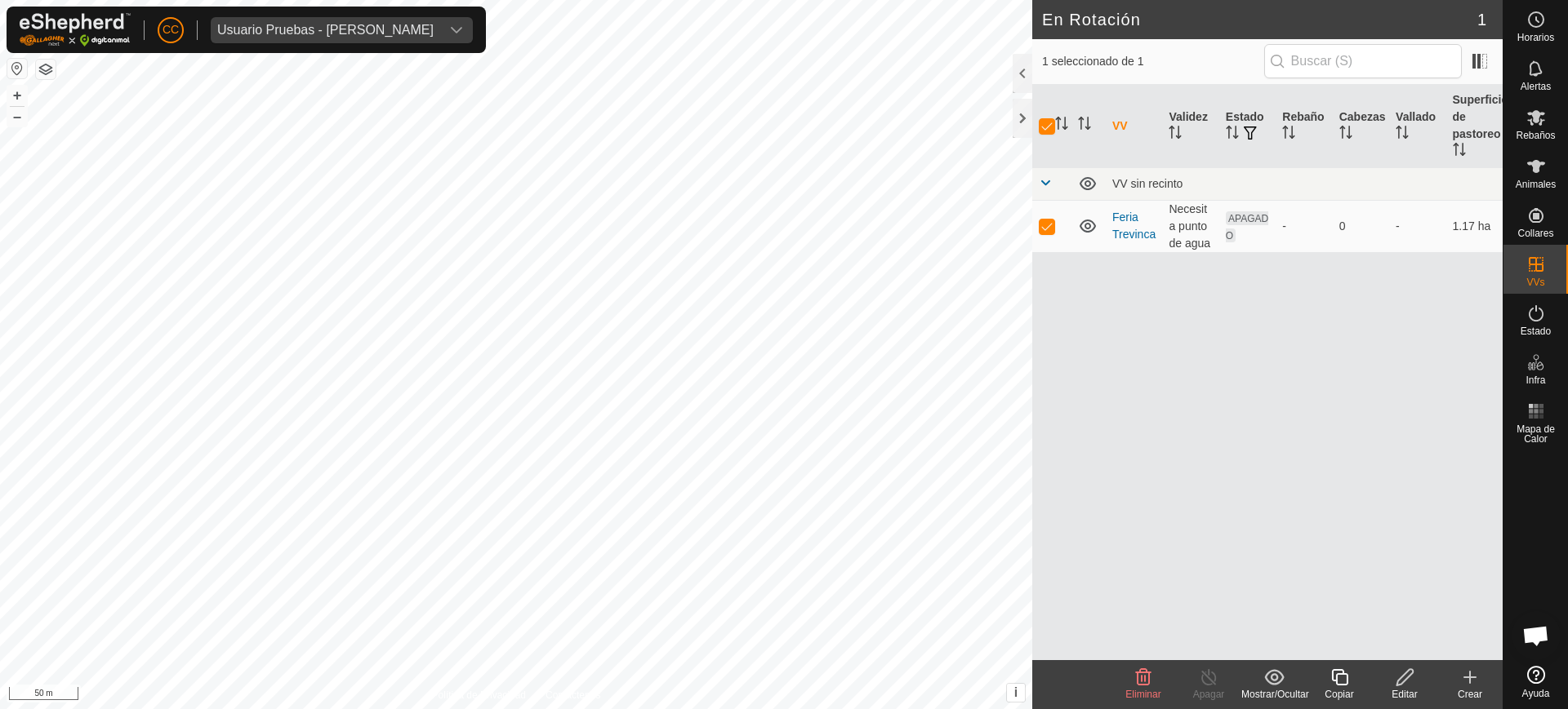
click at [782, 683] on show-hide-svg-icon at bounding box center [1274, 677] width 65 height 20
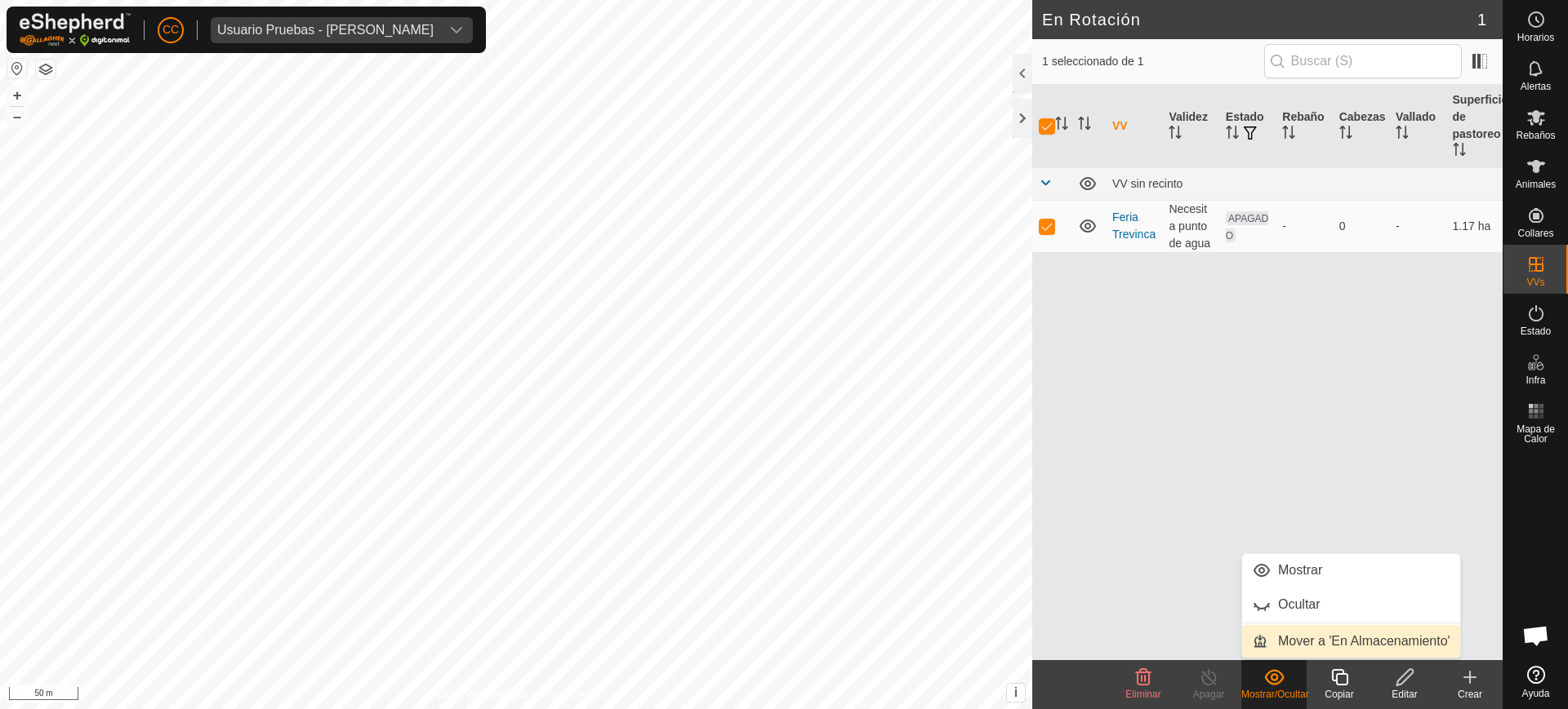
click at [782, 629] on link "Mover a 'En Almacenamiento'" at bounding box center [1351, 641] width 218 height 32
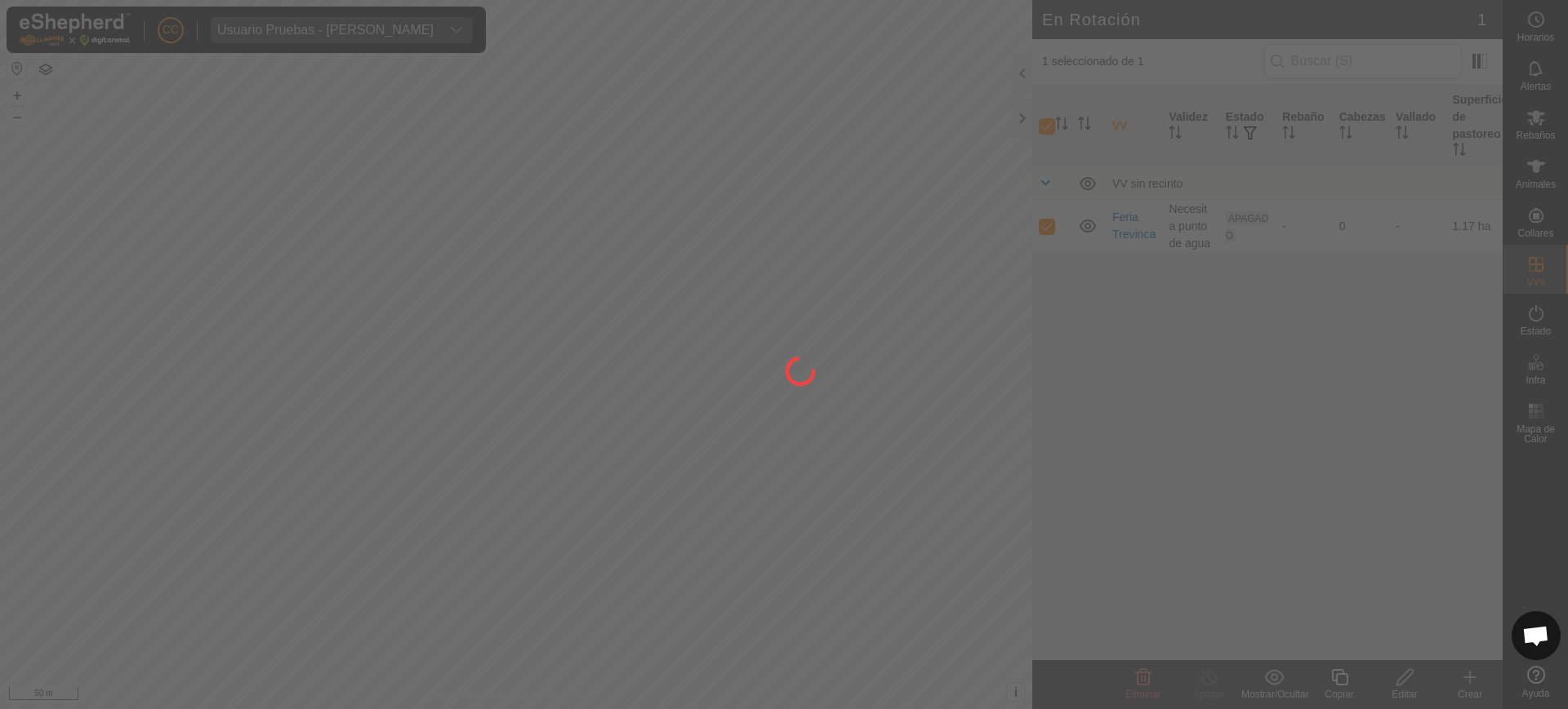
checkbox input "false"
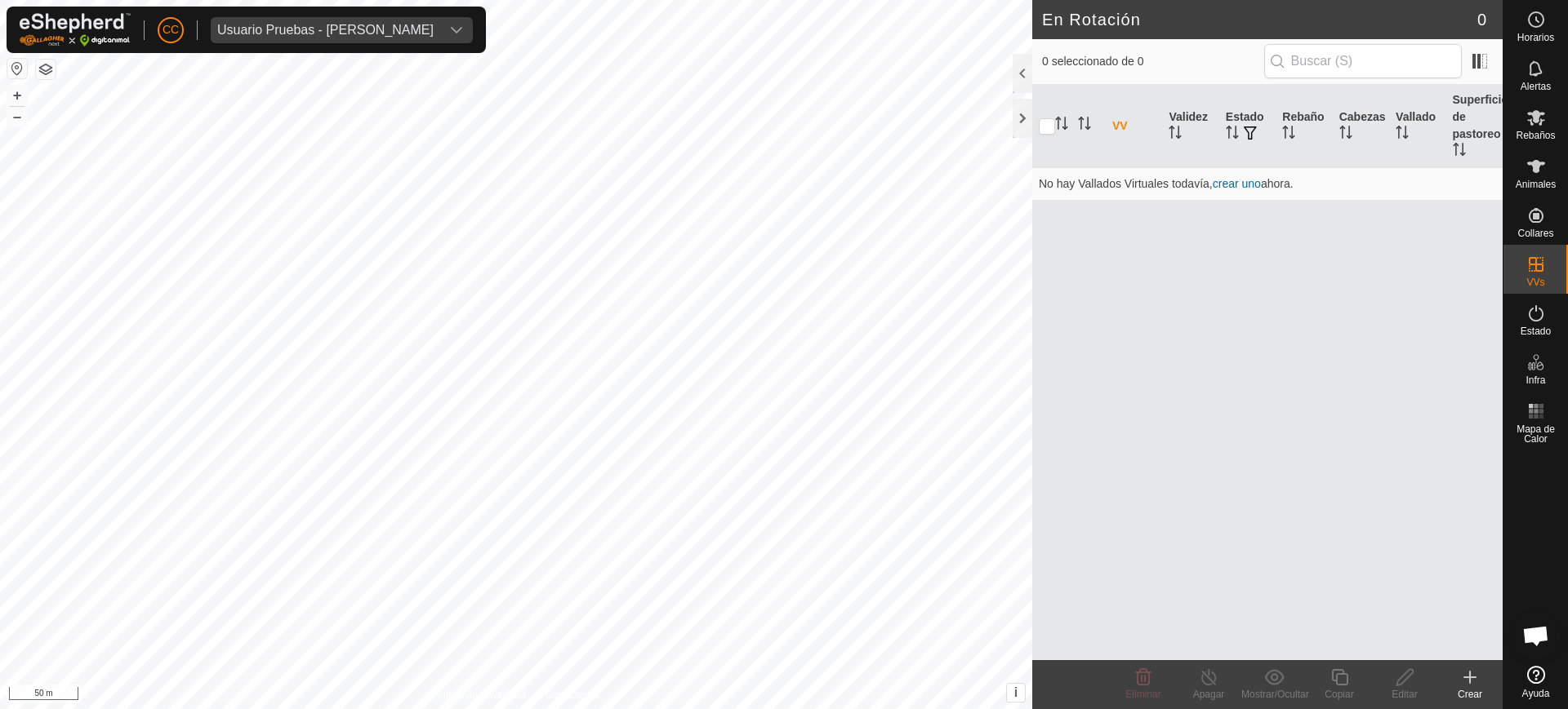
click at [782, 688] on div "Crear" at bounding box center [1470, 694] width 65 height 14
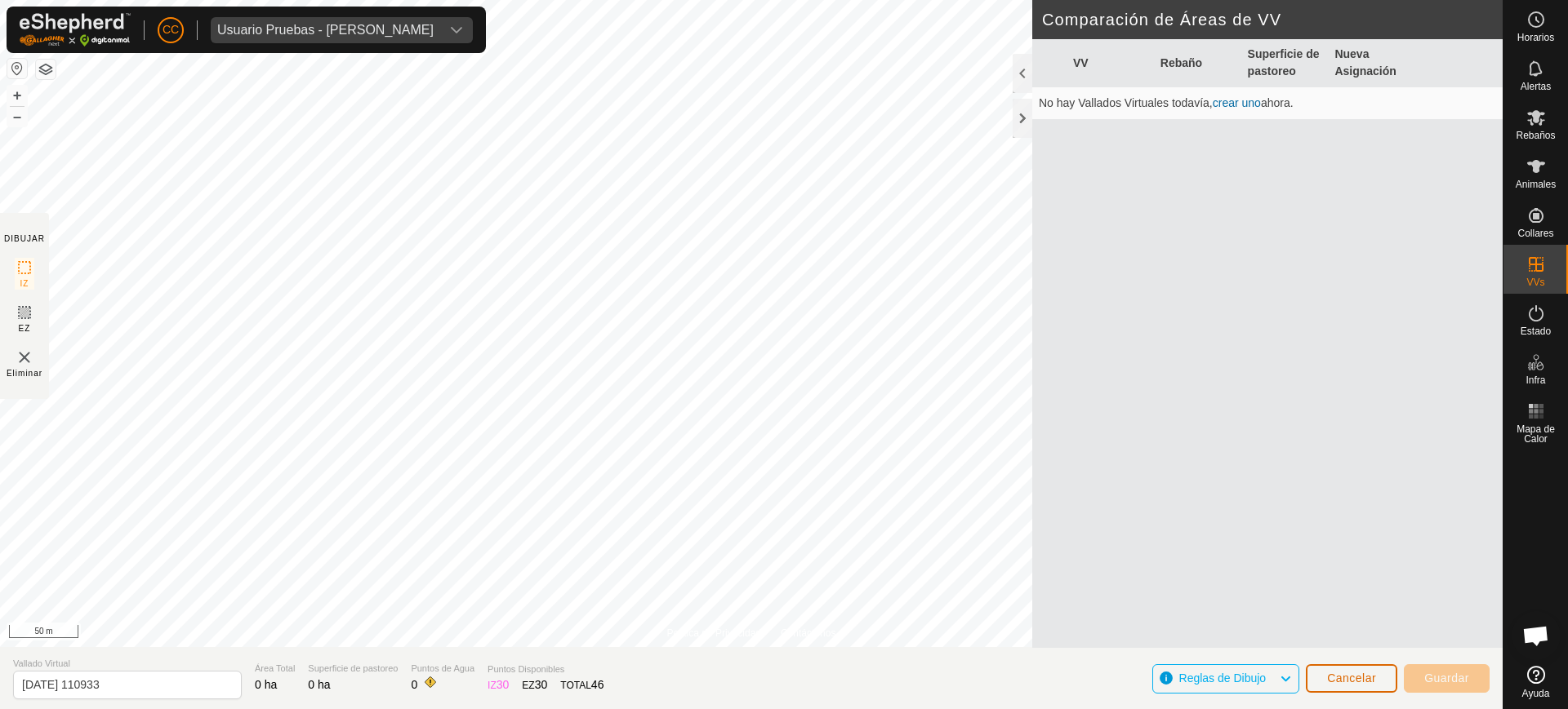
click at [782, 672] on span "Cancelar" at bounding box center [1351, 678] width 49 height 13
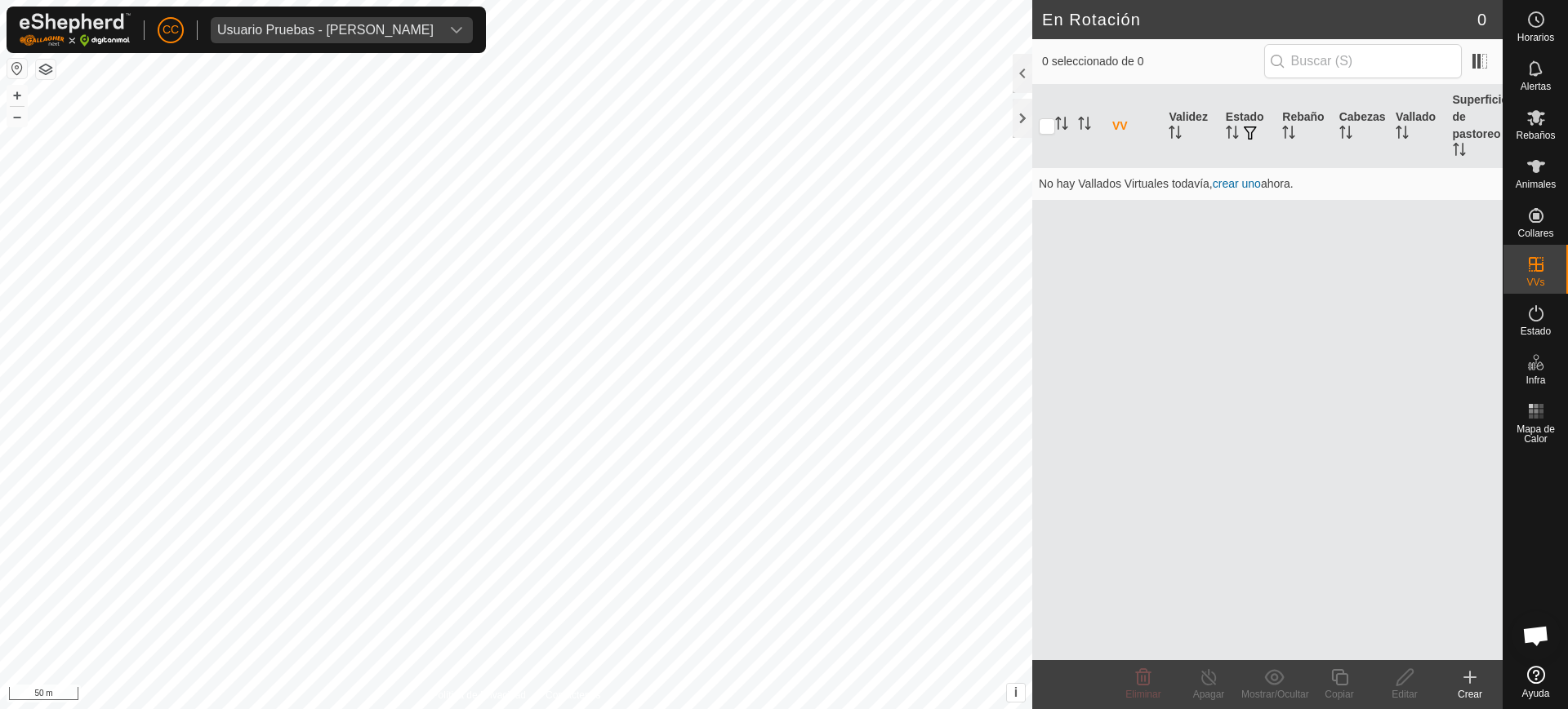
click at [782, 549] on div "VV Validez Estado Rebaño Cabezas Vallado Superficie de pastoreo No hay Vallados…" at bounding box center [1268, 373] width 470 height 575
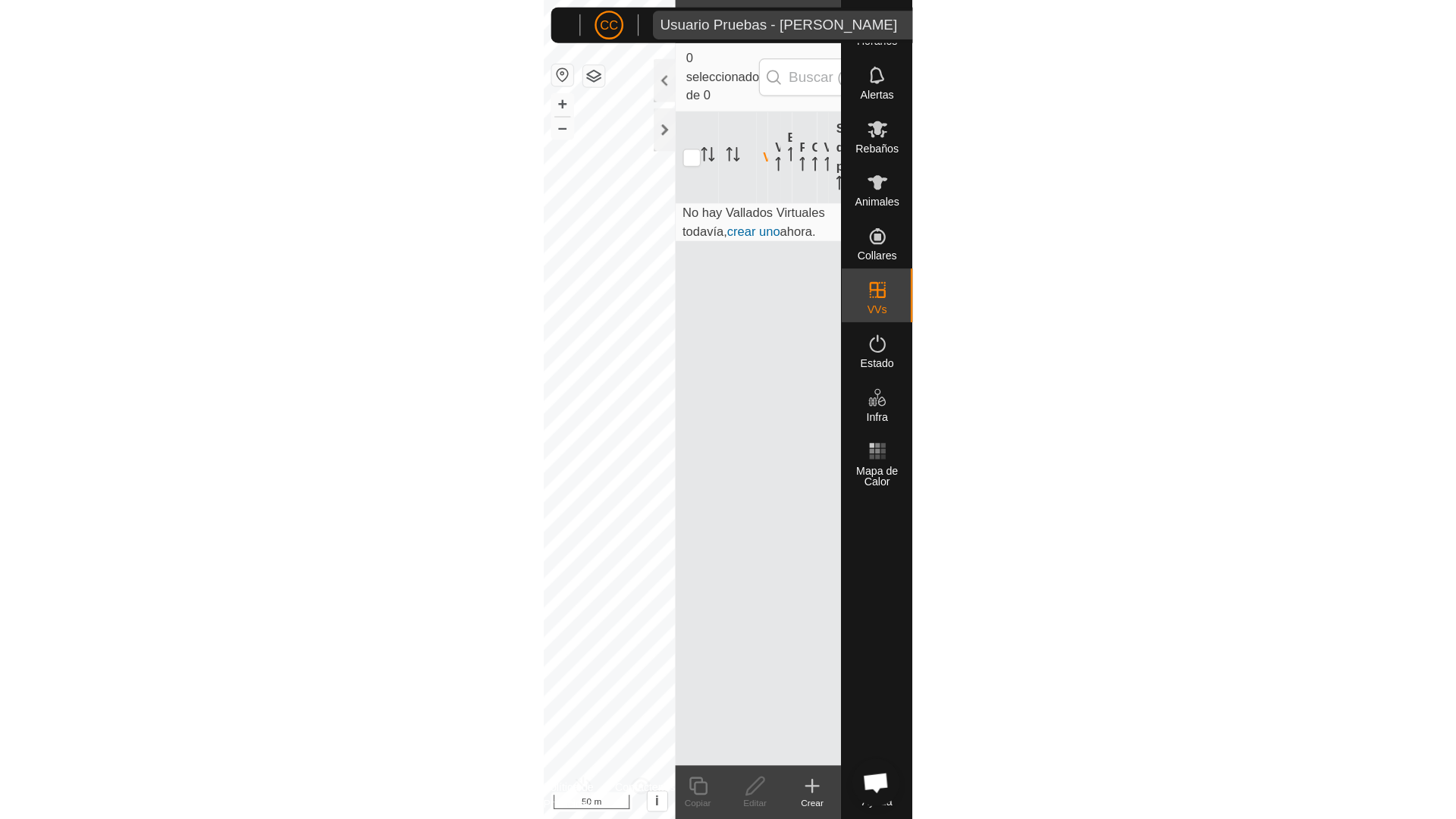
scroll to position [1245, 0]
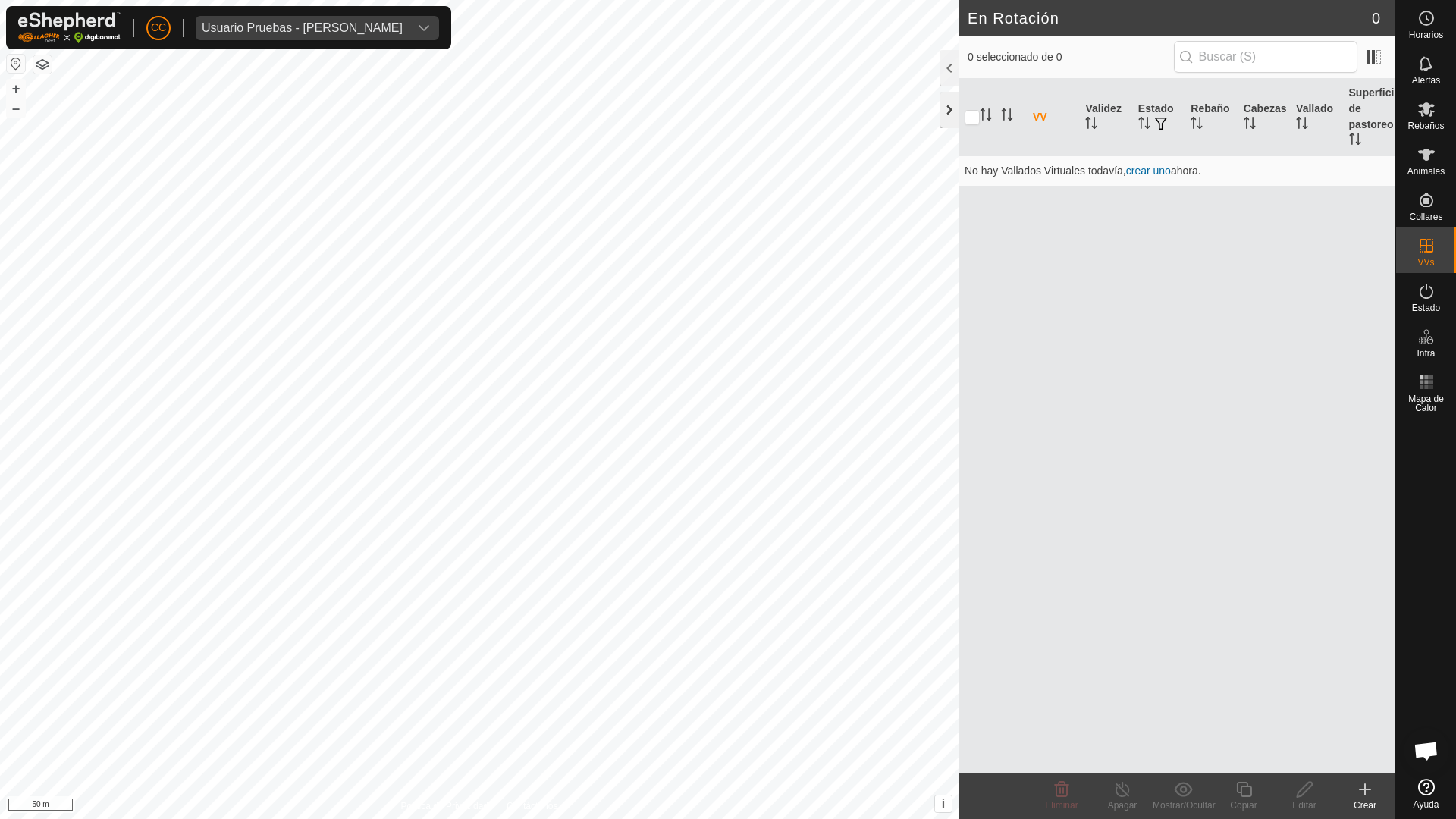
click at [726, 106] on div at bounding box center [949, 109] width 19 height 36
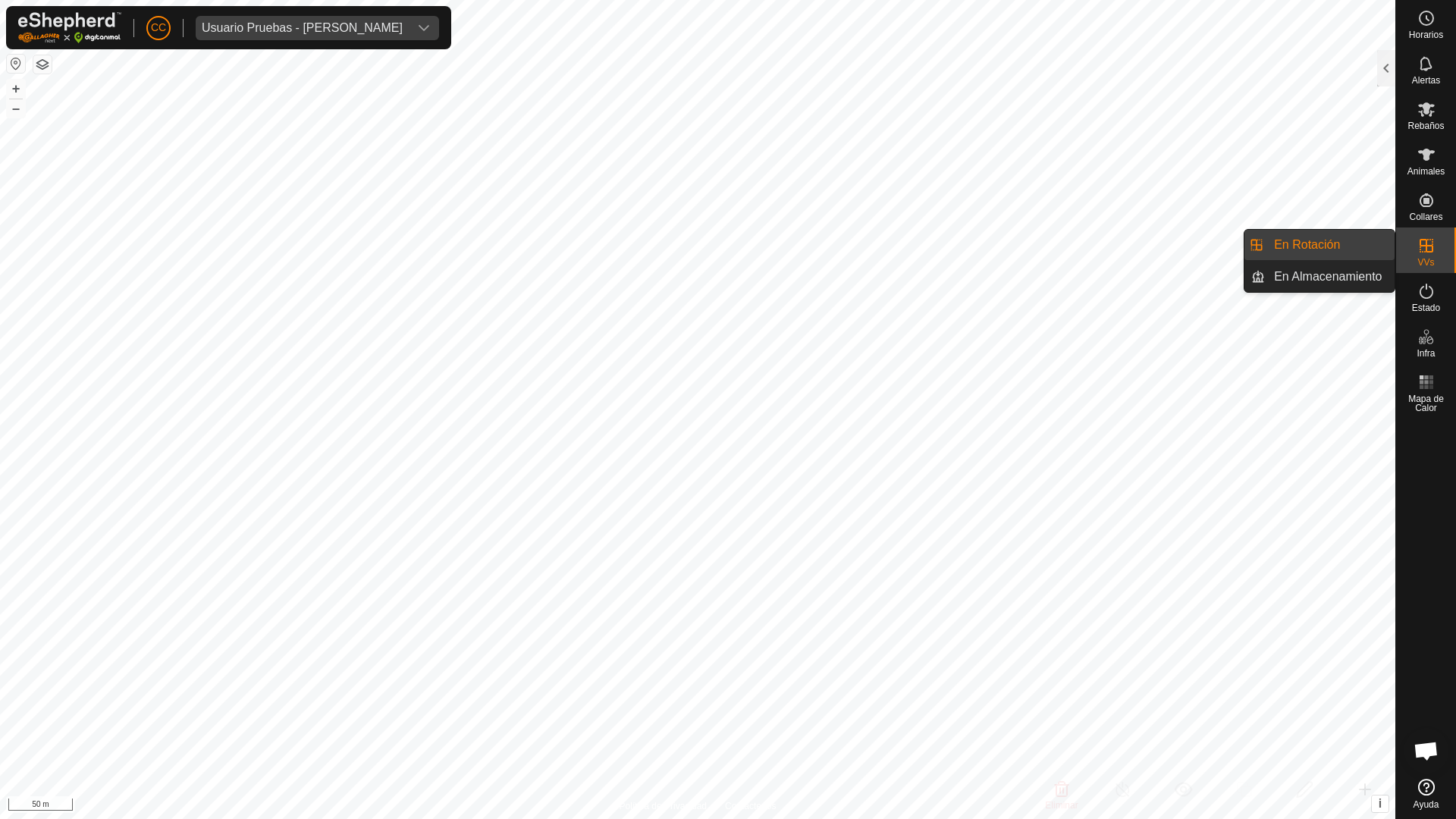
click at [726, 256] on es-virtualpaddocks-svg-icon at bounding box center [1426, 245] width 28 height 24
click at [726, 274] on link "En Almacenamiento" at bounding box center [1330, 277] width 130 height 30
click at [726, 66] on div at bounding box center [1386, 67] width 19 height 36
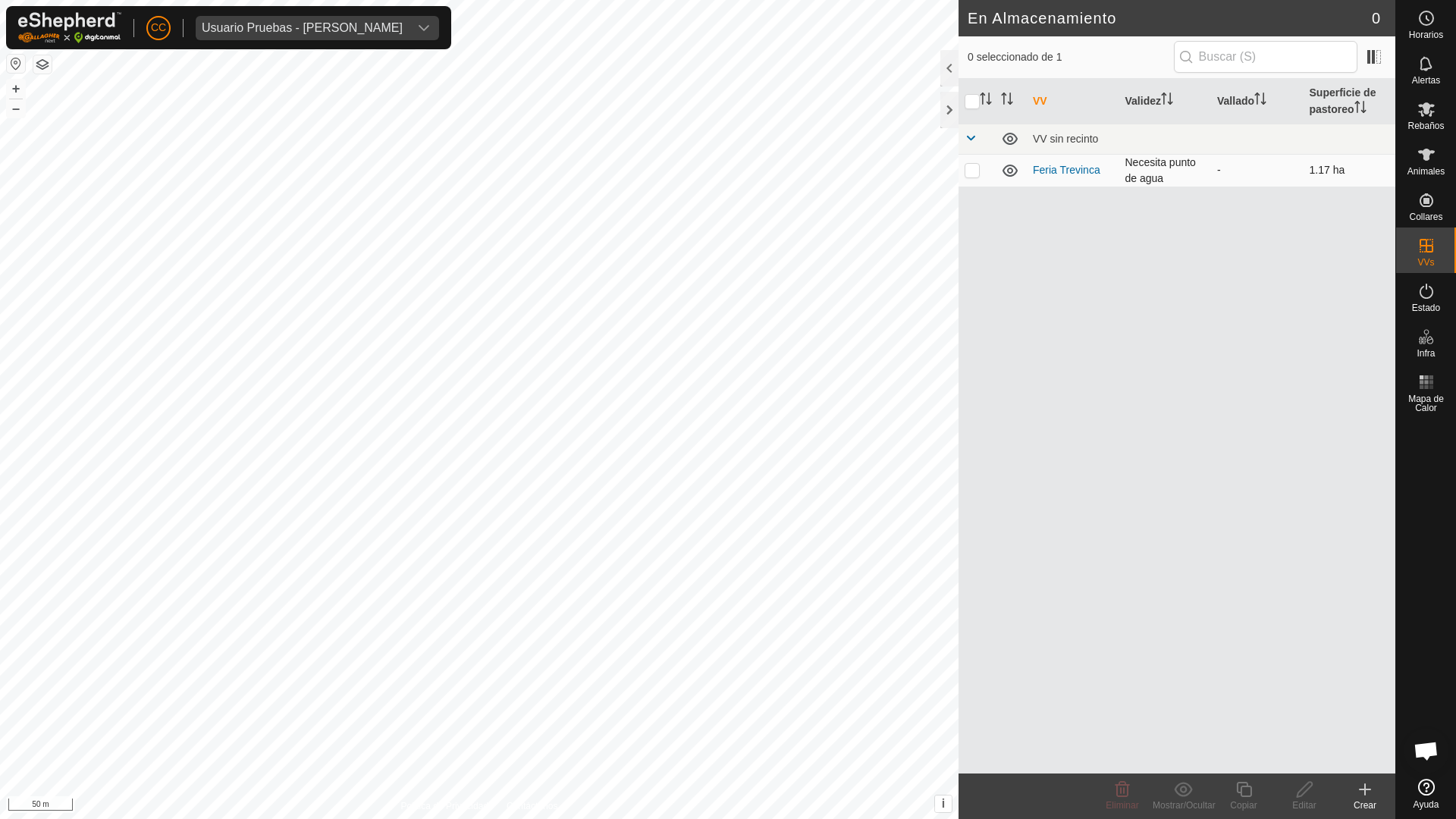
click at [726, 168] on icon at bounding box center [1010, 170] width 19 height 19
click at [726, 113] on div at bounding box center [949, 109] width 19 height 36
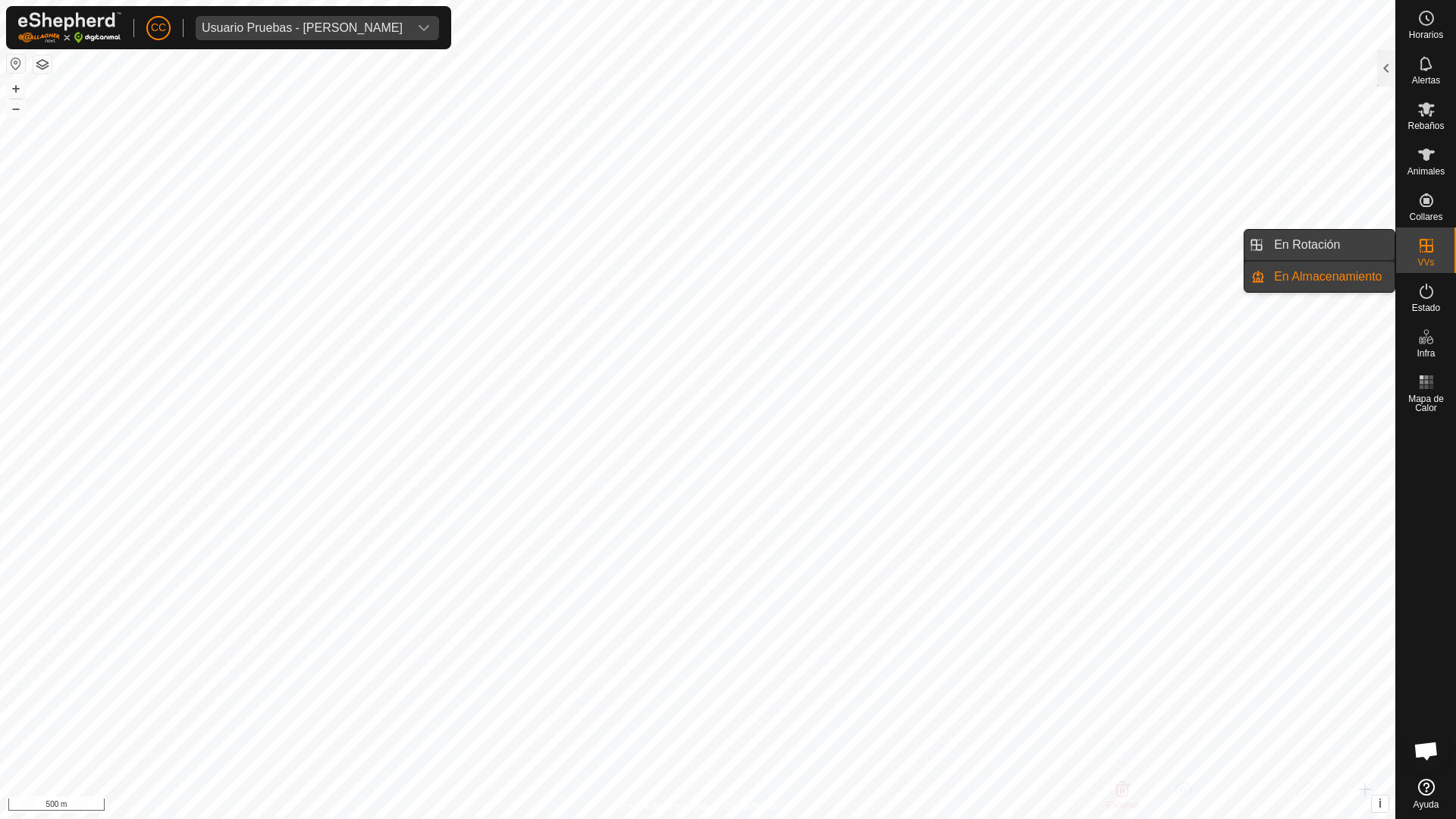
drag, startPoint x: 1392, startPoint y: 248, endPoint x: 1371, endPoint y: 234, distance: 25.2
click at [726, 248] on link "En Rotación" at bounding box center [1330, 245] width 130 height 30
click at [726, 71] on div at bounding box center [1386, 67] width 19 height 36
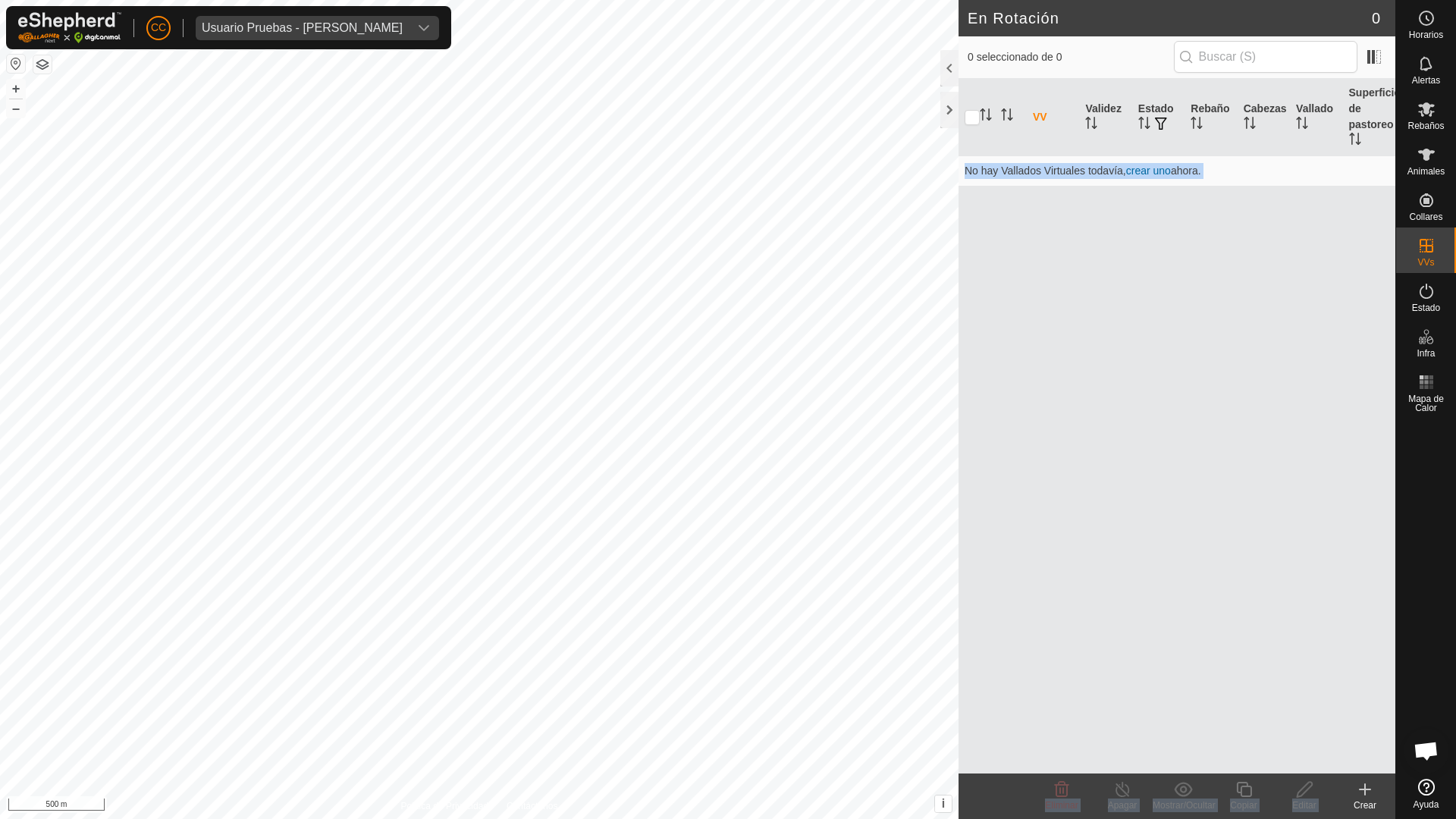
drag, startPoint x: 1365, startPoint y: 795, endPoint x: 1220, endPoint y: 726, distance: 160.6
click at [726, 650] on article "En Rotación 0 0 seleccionado de 0 VV Validez Estado Rebaño Cabezas Vallado Supe…" at bounding box center [1177, 409] width 437 height 819
click at [726, 650] on create-svg-icon at bounding box center [1365, 789] width 60 height 19
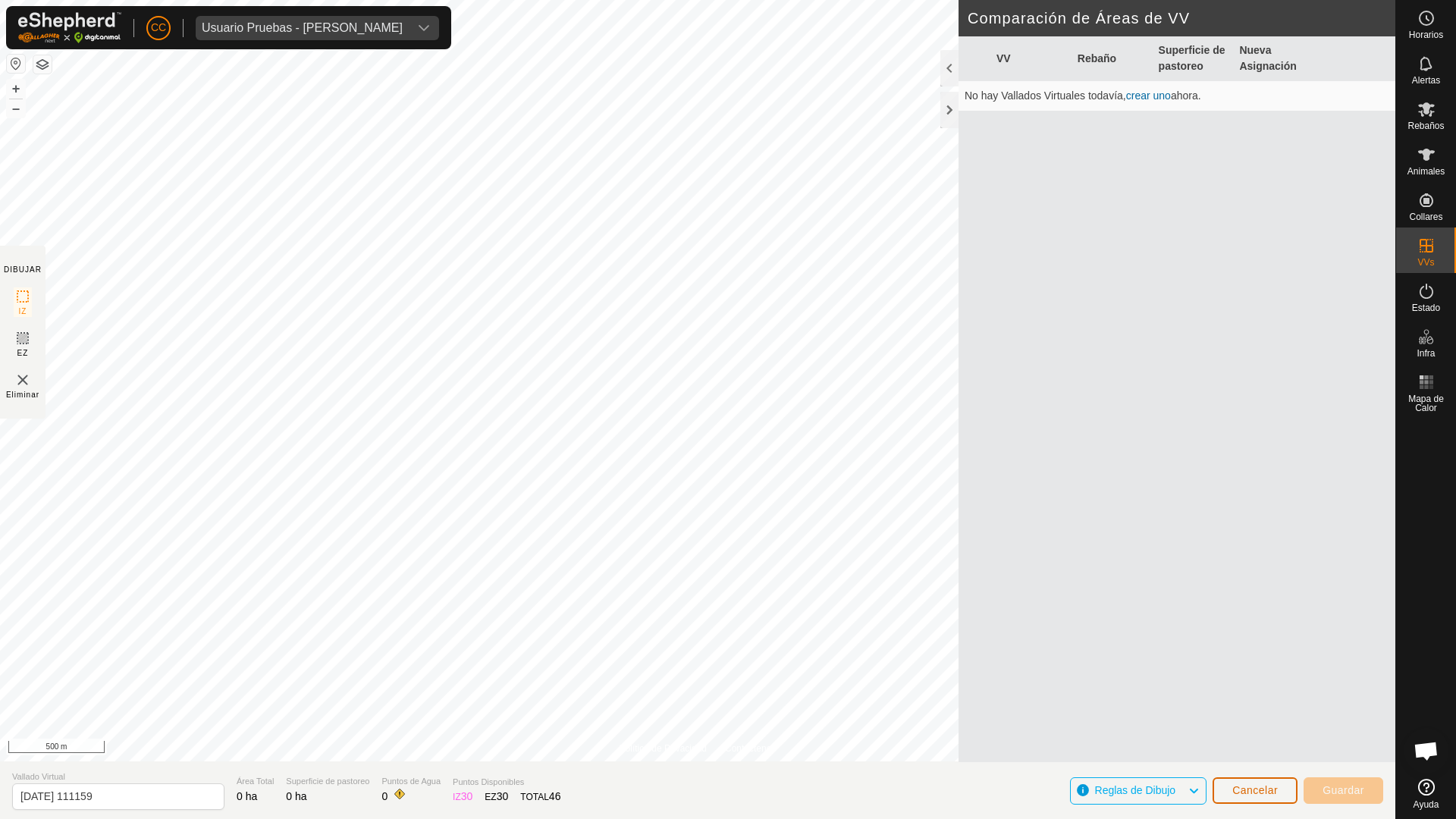
click at [726, 650] on span "Cancelar" at bounding box center [1254, 790] width 45 height 12
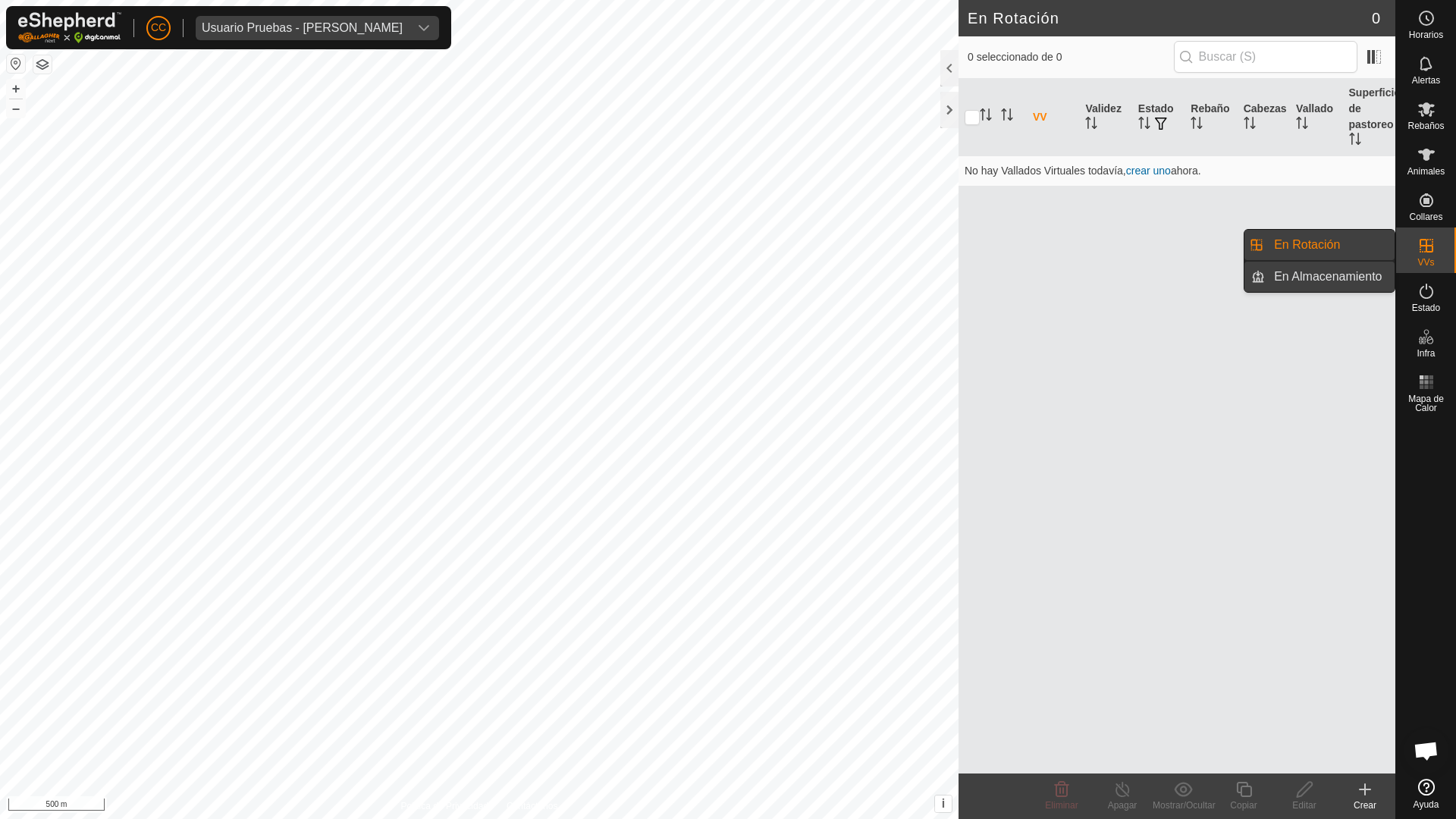
click at [726, 273] on link "En Almacenamiento" at bounding box center [1330, 277] width 130 height 30
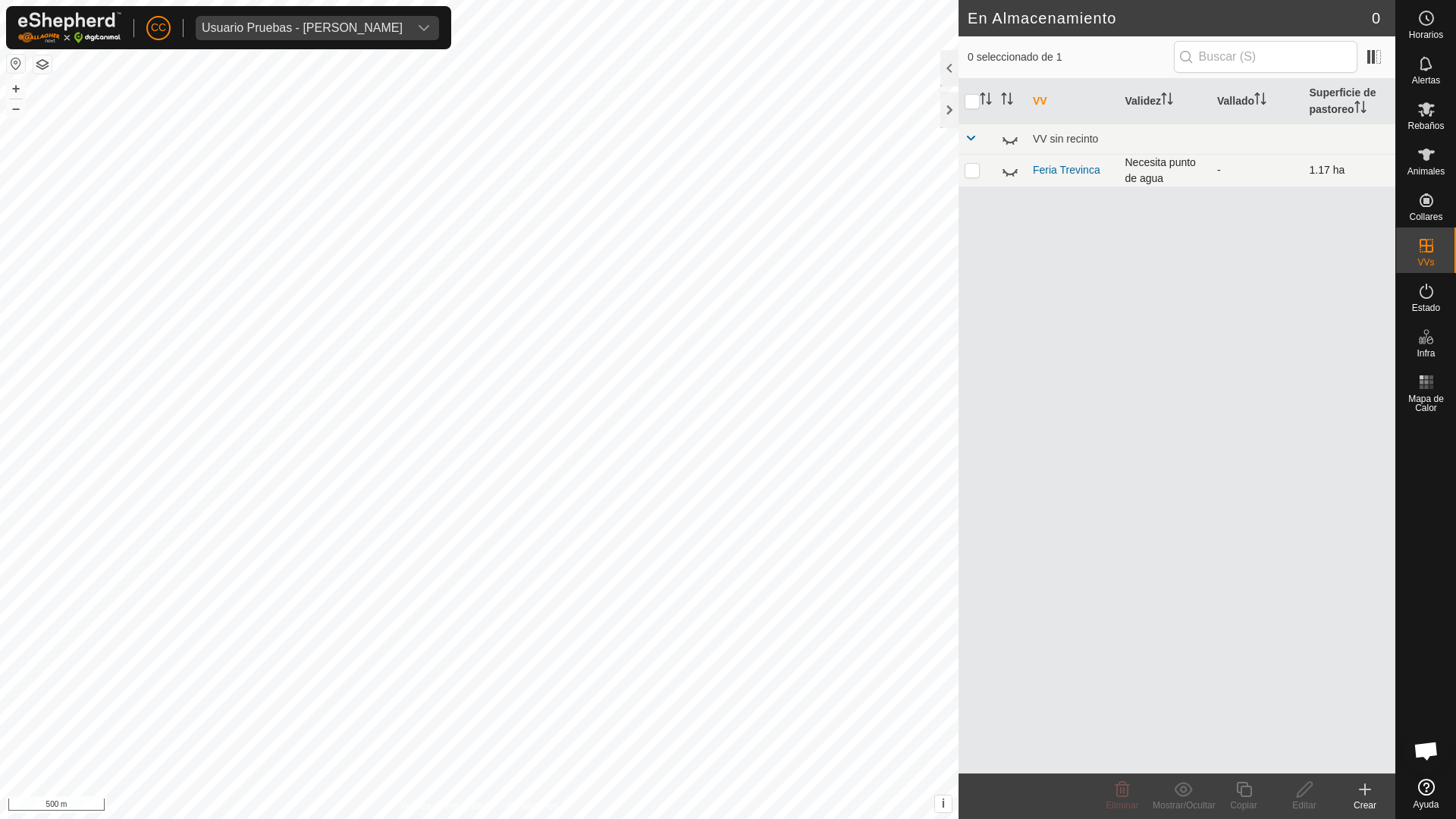
click at [726, 170] on p-checkbox at bounding box center [972, 170] width 15 height 12
checkbox input "true"
click at [726, 650] on show-hide-svg-icon at bounding box center [1183, 789] width 60 height 19
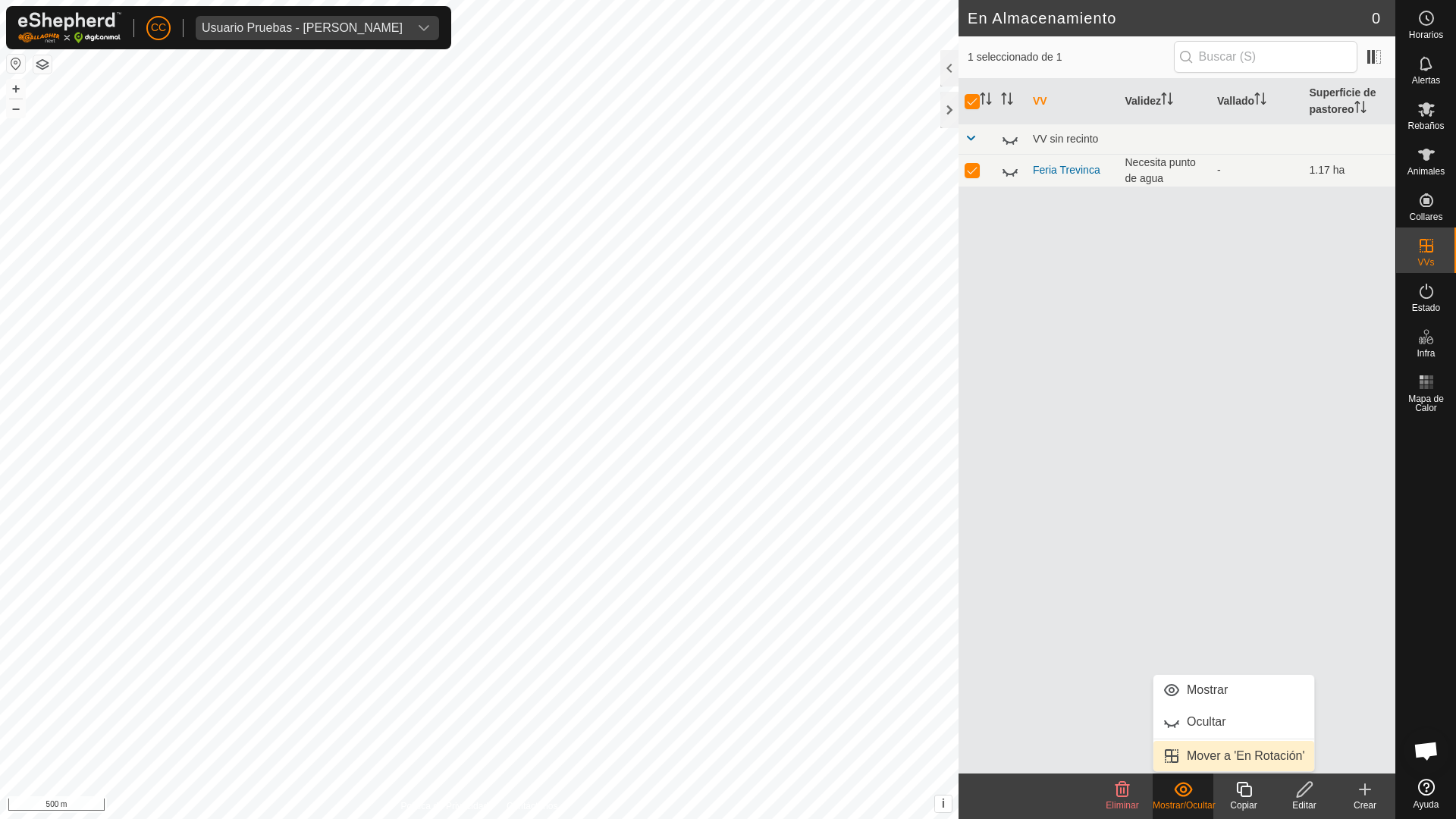
click at [726, 650] on link "Mover a 'En Rotación'" at bounding box center [1233, 756] width 161 height 30
checkbox input "false"
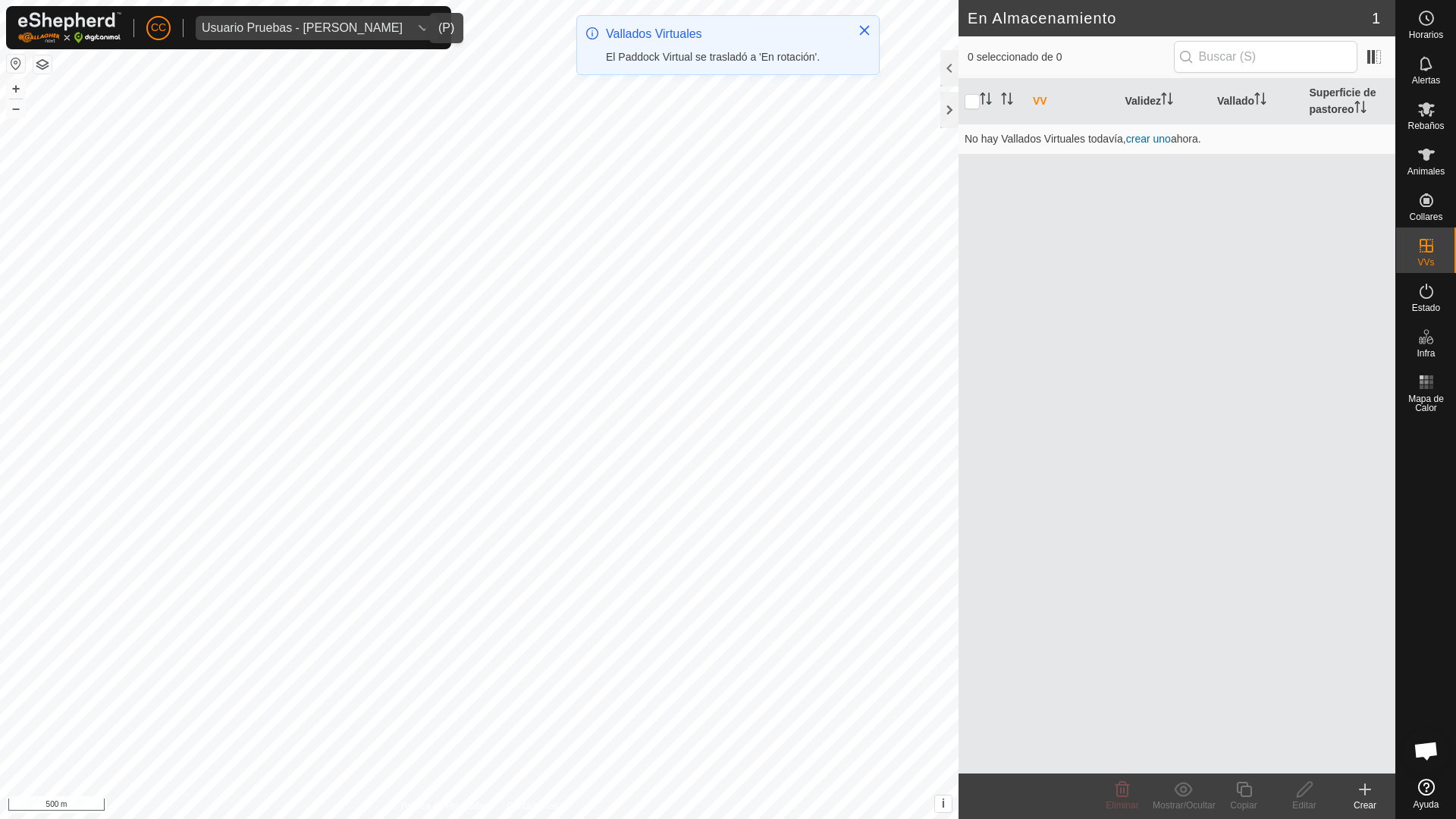
click at [306, 29] on div "Usuario Pruebas - [PERSON_NAME]" at bounding box center [302, 28] width 201 height 12
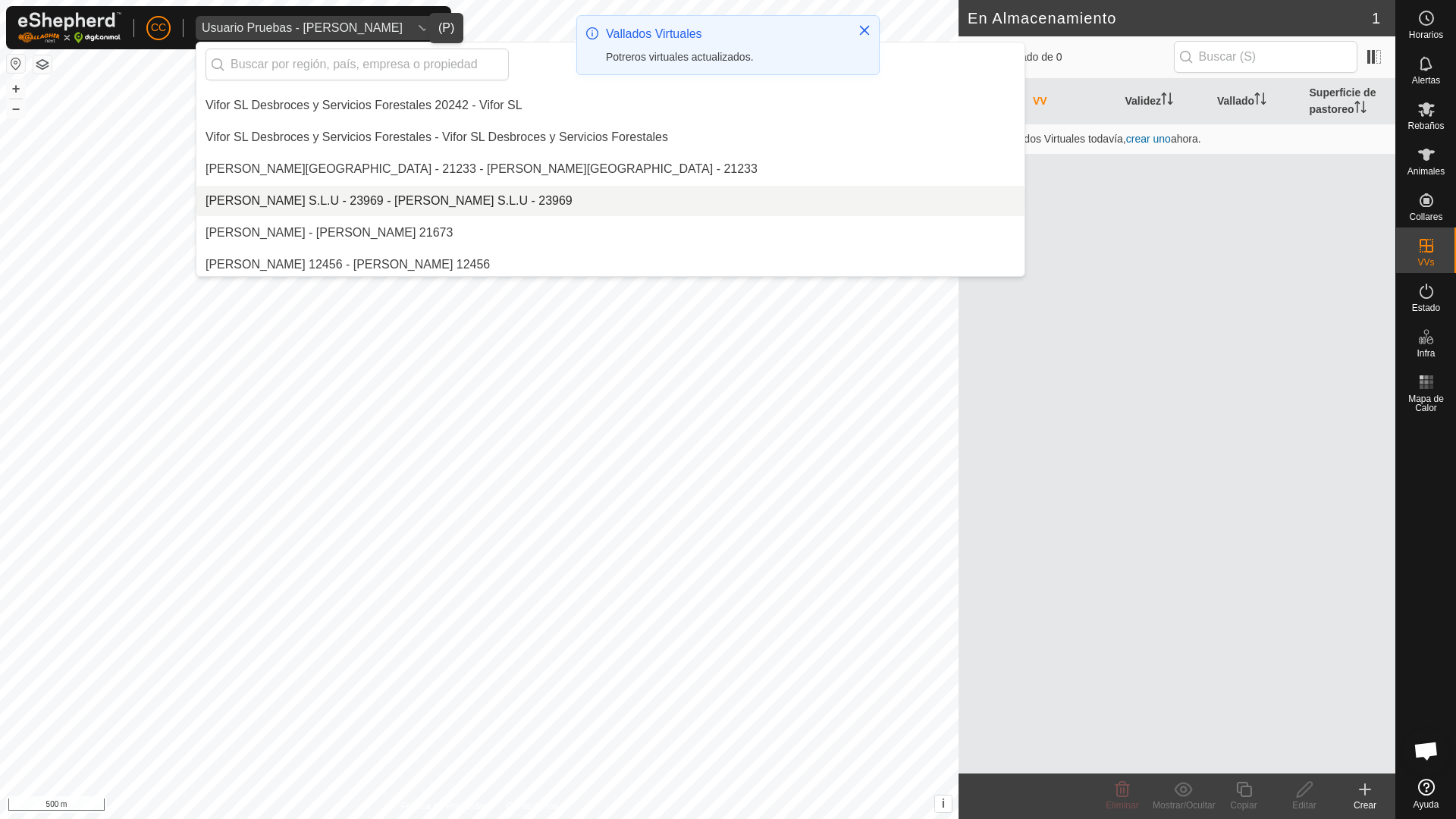
scroll to position [13368, 0]
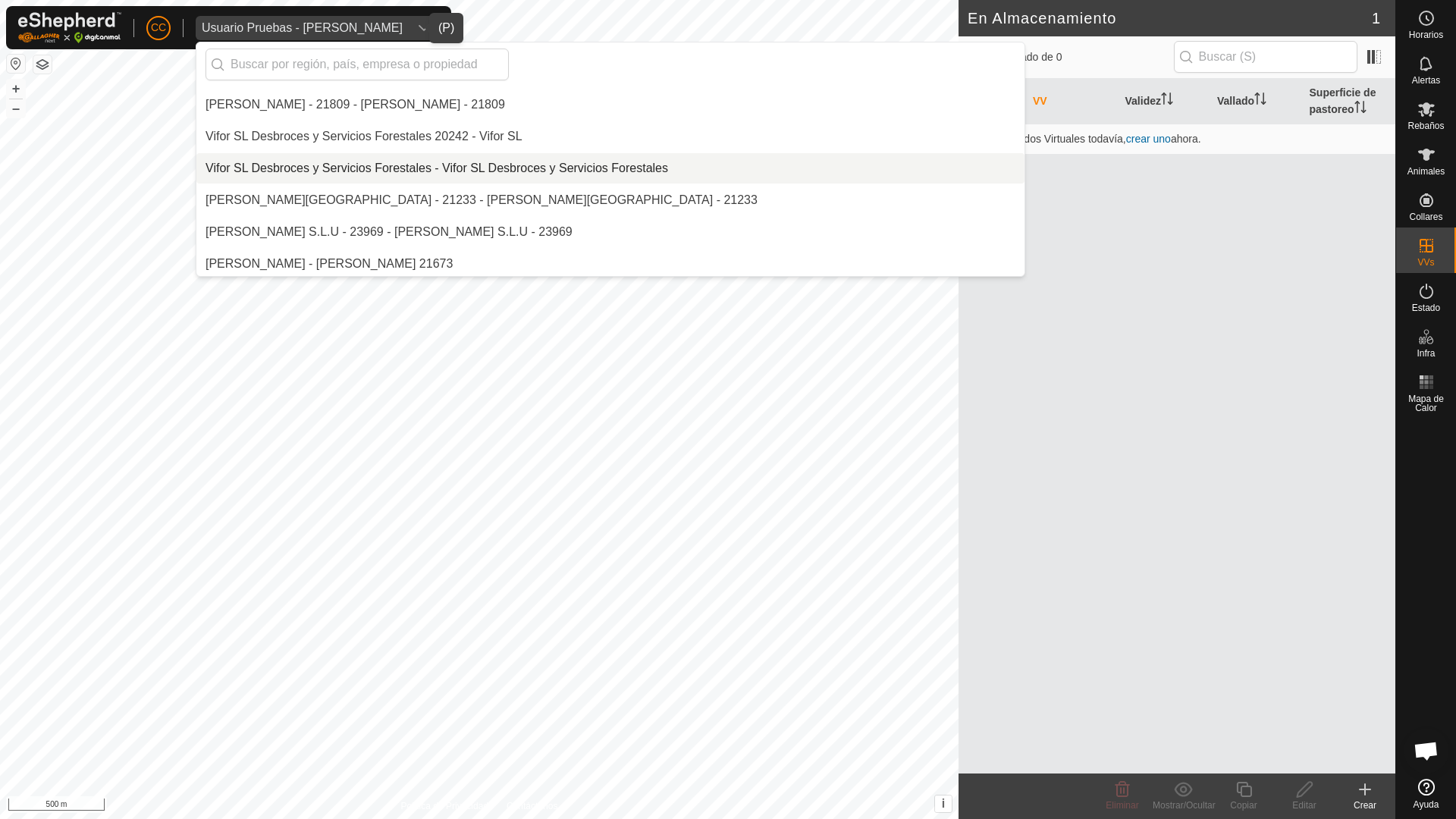
click at [313, 160] on li "Vifor SL Desbroces y Servicios Forestales - Vifor SL Desbroces y Servicios Fore…" at bounding box center [610, 169] width 828 height 30
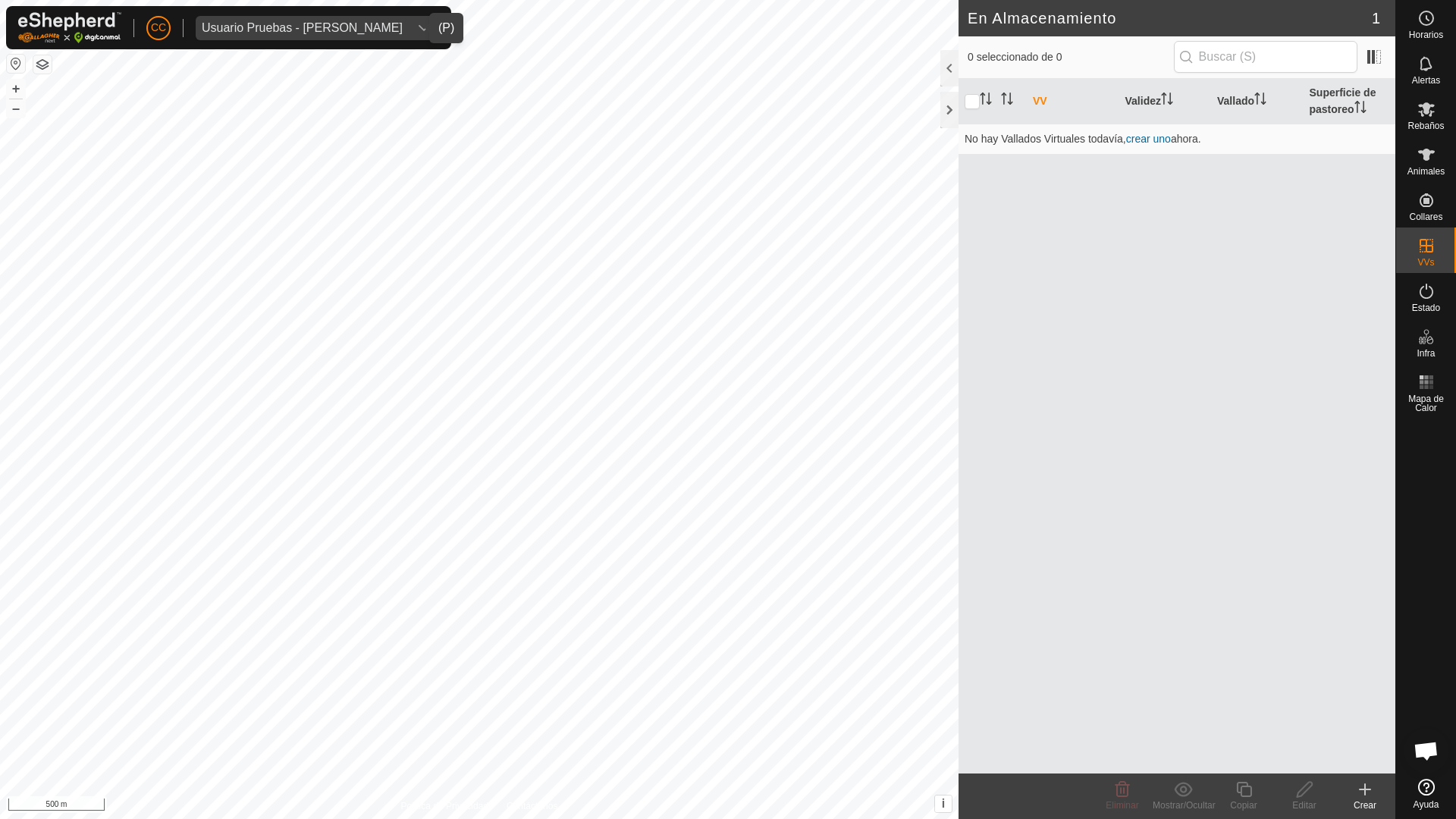
scroll to position [13147, 0]
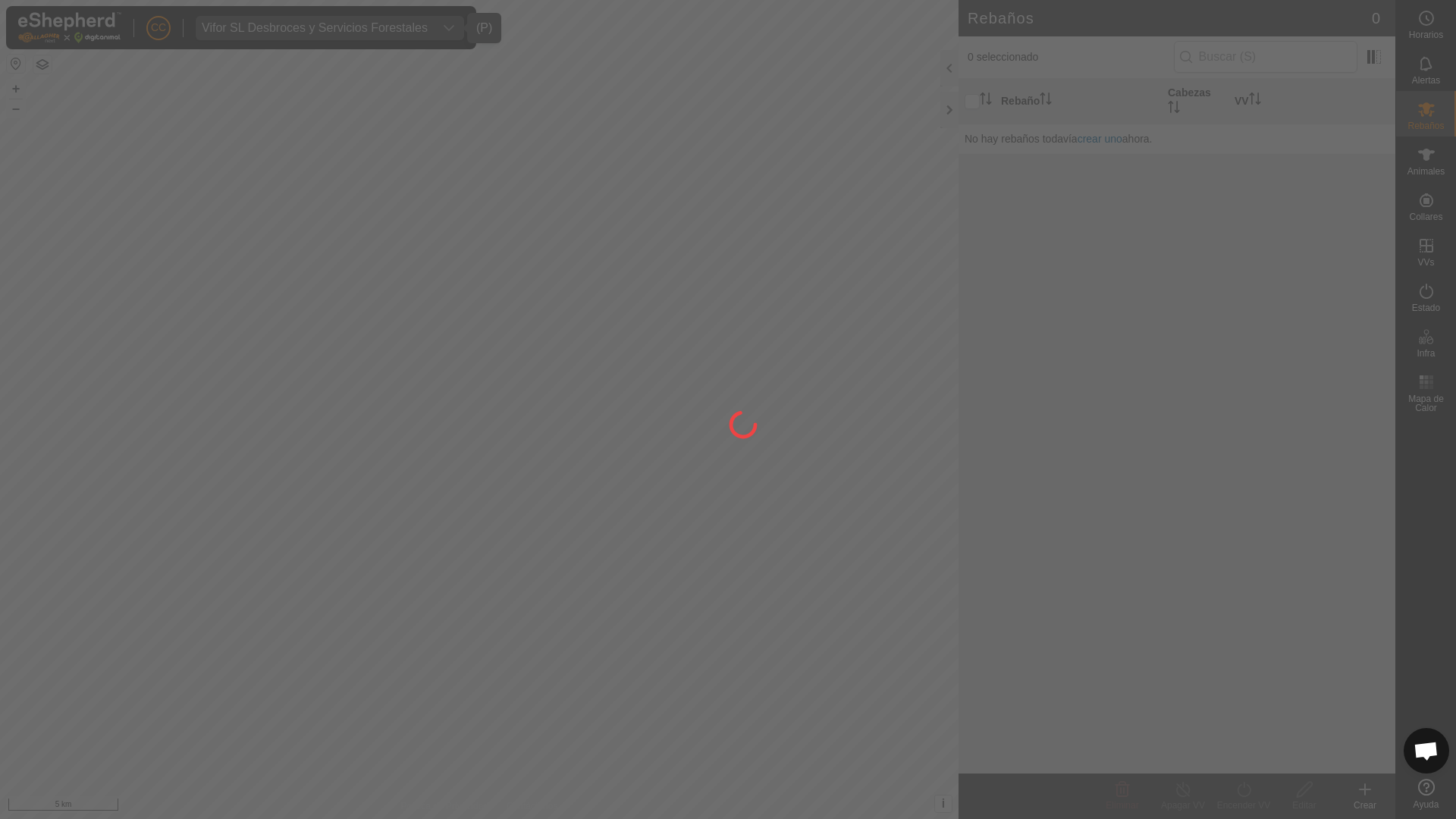
click at [726, 650] on div at bounding box center [728, 409] width 1456 height 819
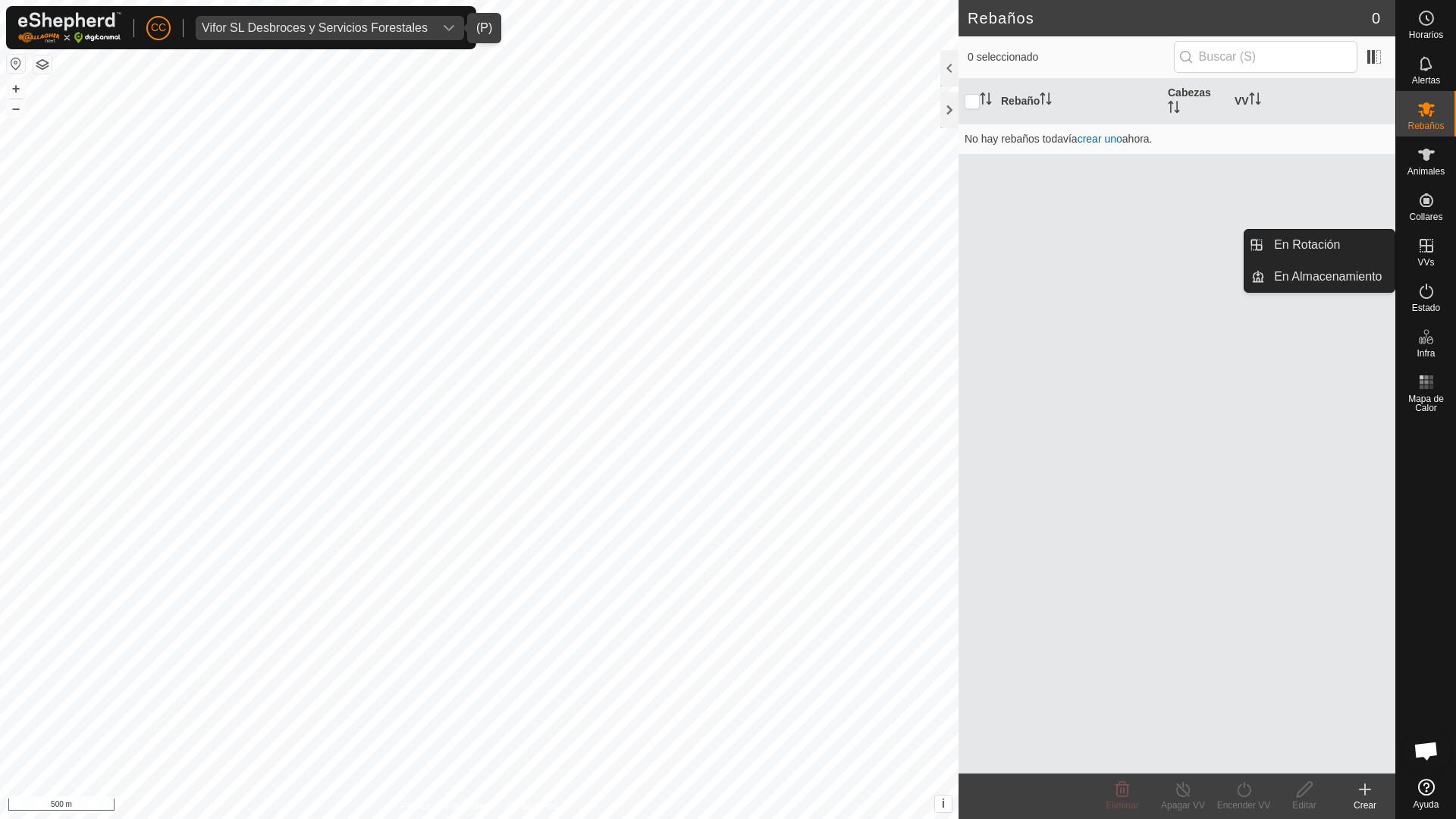
click at [726, 252] on icon at bounding box center [1426, 245] width 13 height 13
click at [726, 242] on link "En Rotación" at bounding box center [1330, 245] width 130 height 30
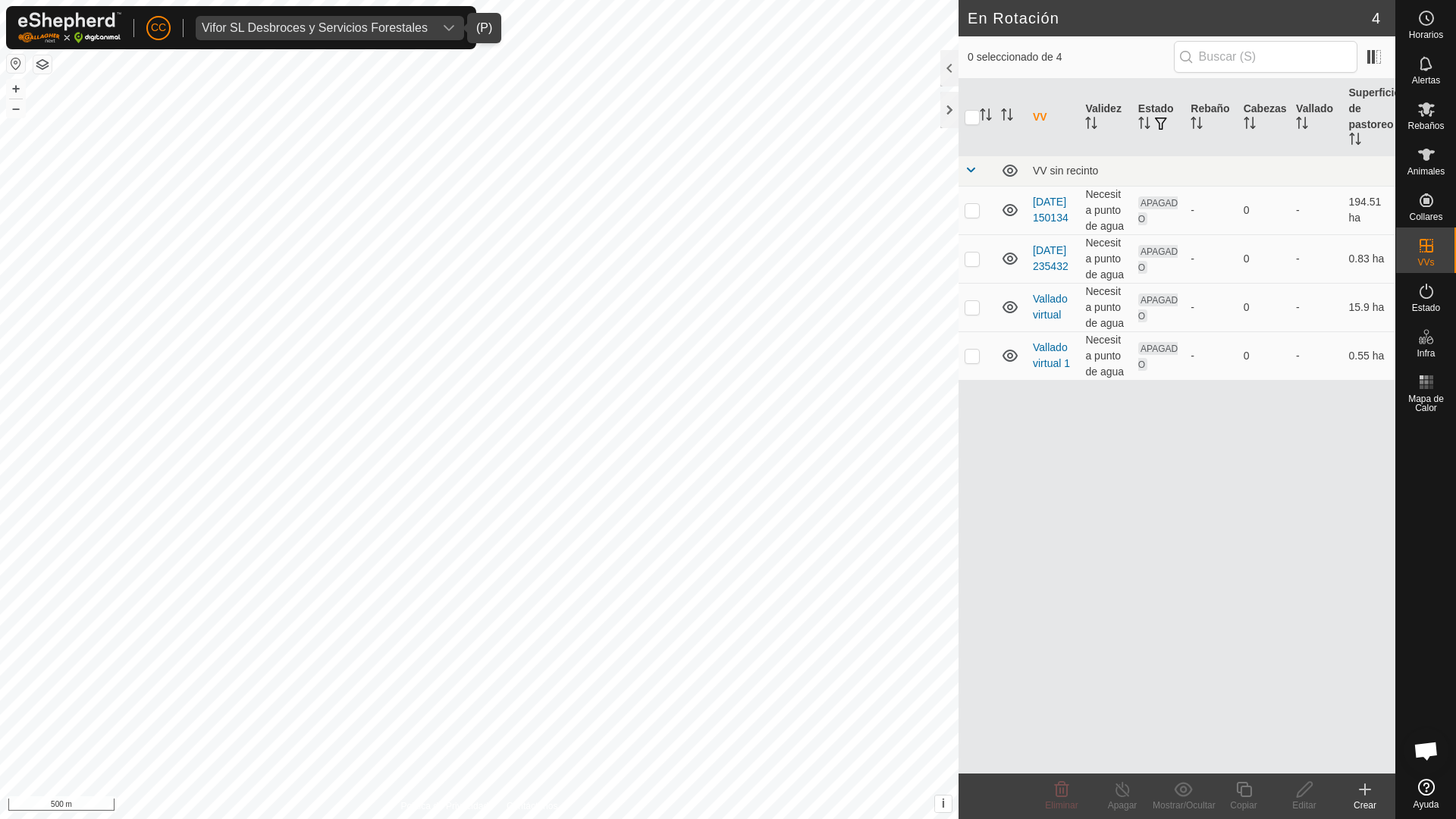
click at [726, 650] on icon at bounding box center [1365, 789] width 19 height 19
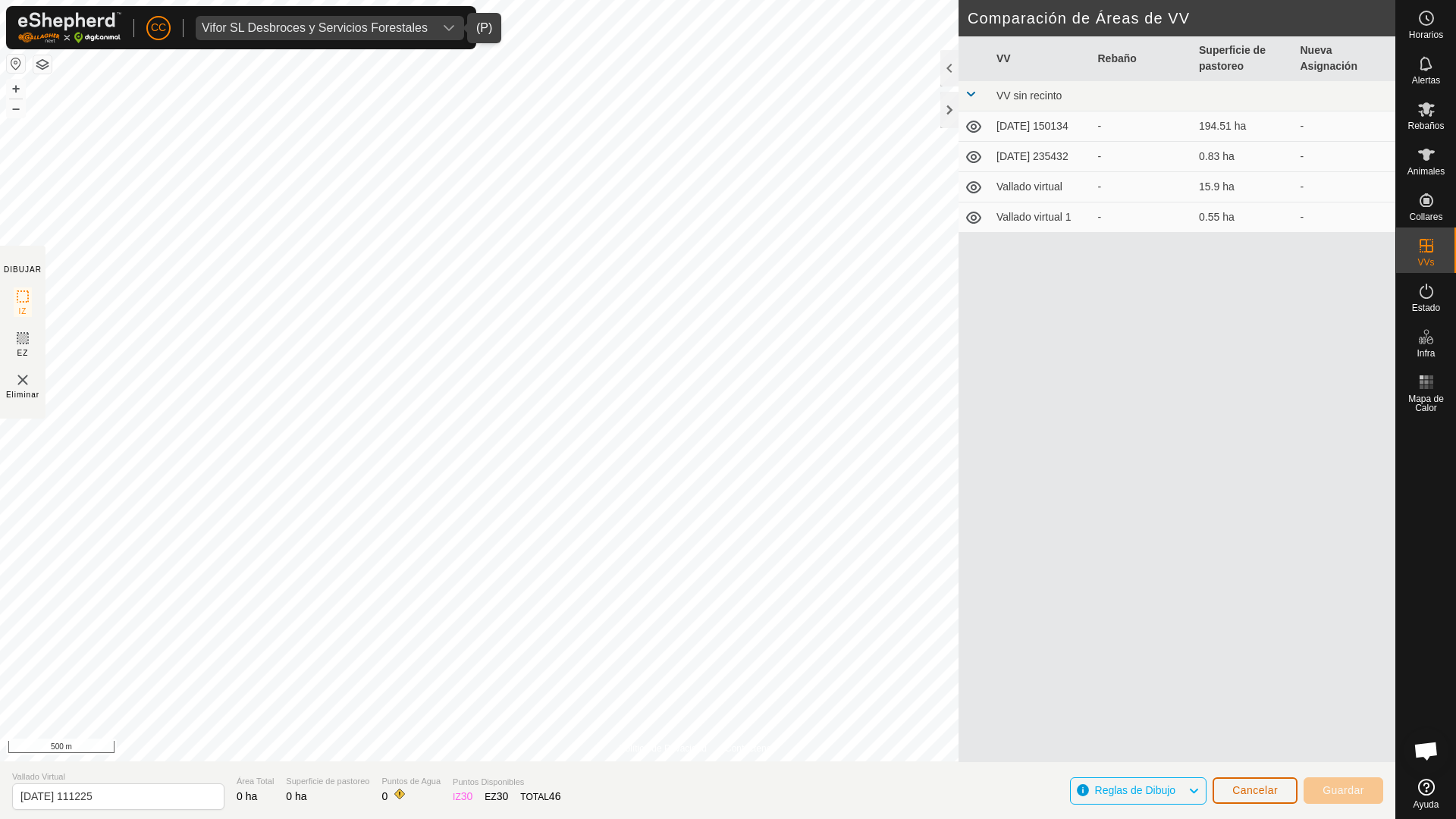
click at [726, 650] on span "Cancelar" at bounding box center [1254, 790] width 45 height 12
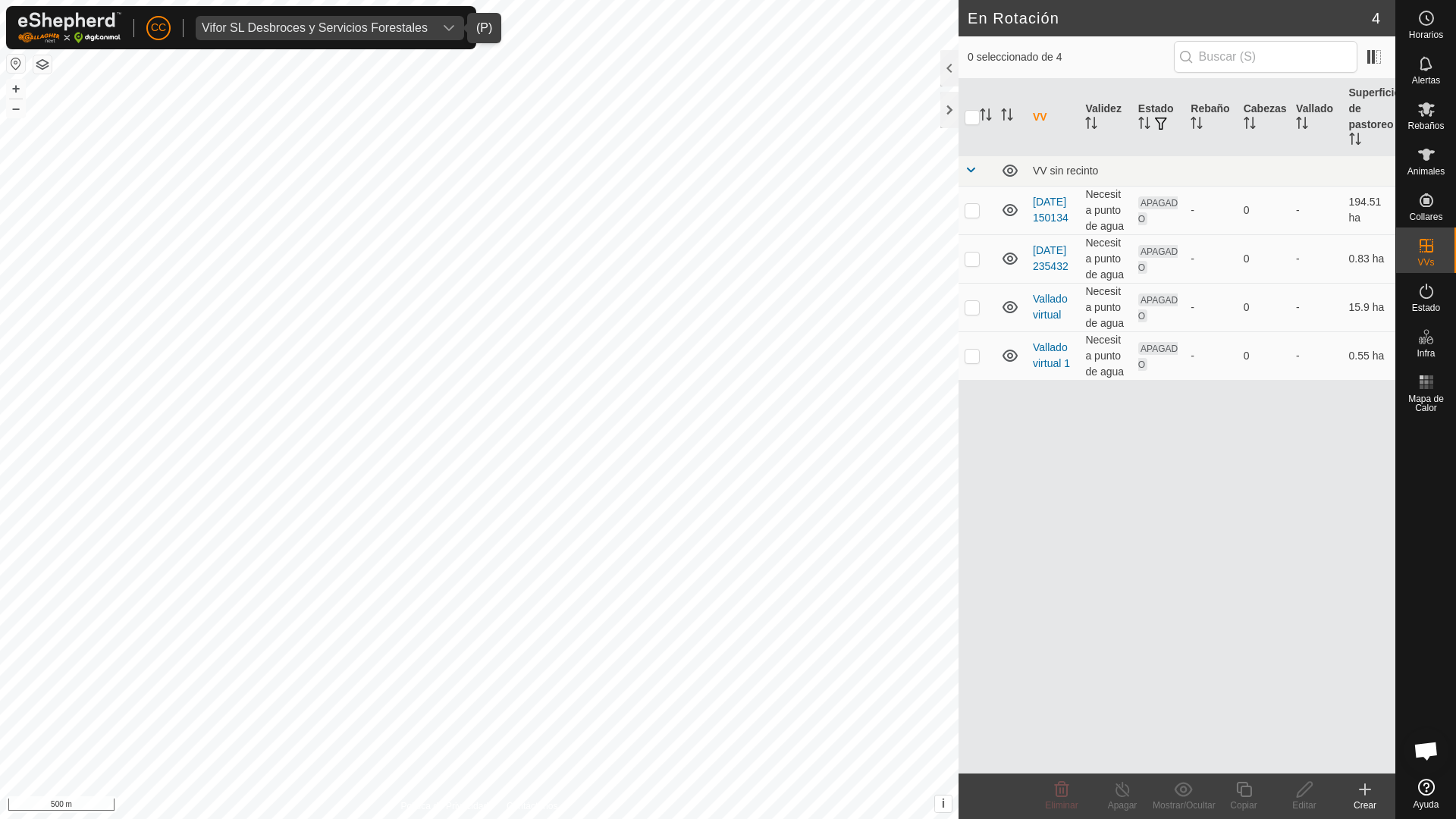
click at [241, 23] on div "Vifor SL Desbroces y Servicios Forestales" at bounding box center [314, 28] width 226 height 12
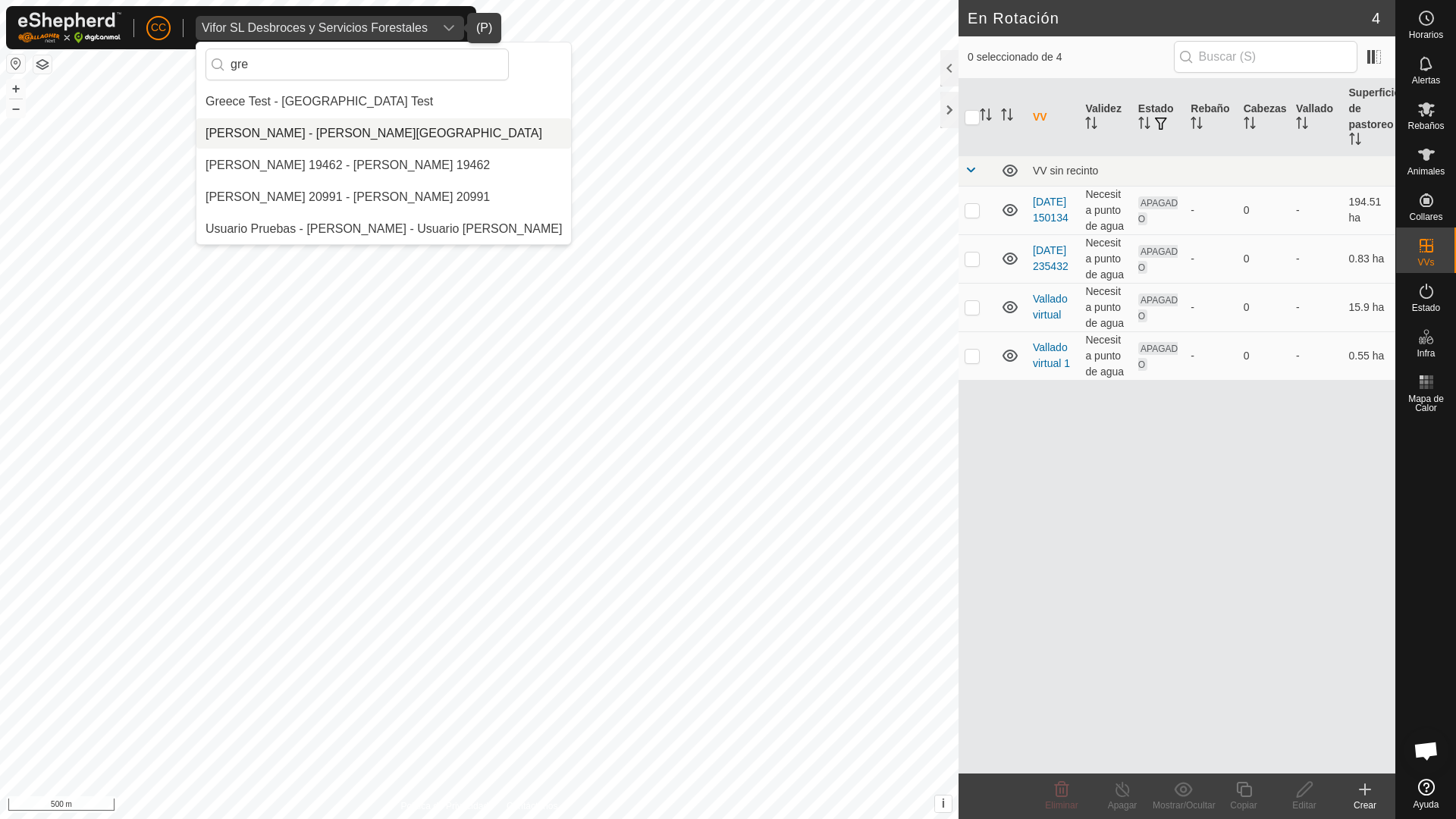
type input "gre"
click at [326, 132] on li "[PERSON_NAME] - [PERSON_NAME][GEOGRAPHIC_DATA]" at bounding box center [384, 133] width 375 height 30
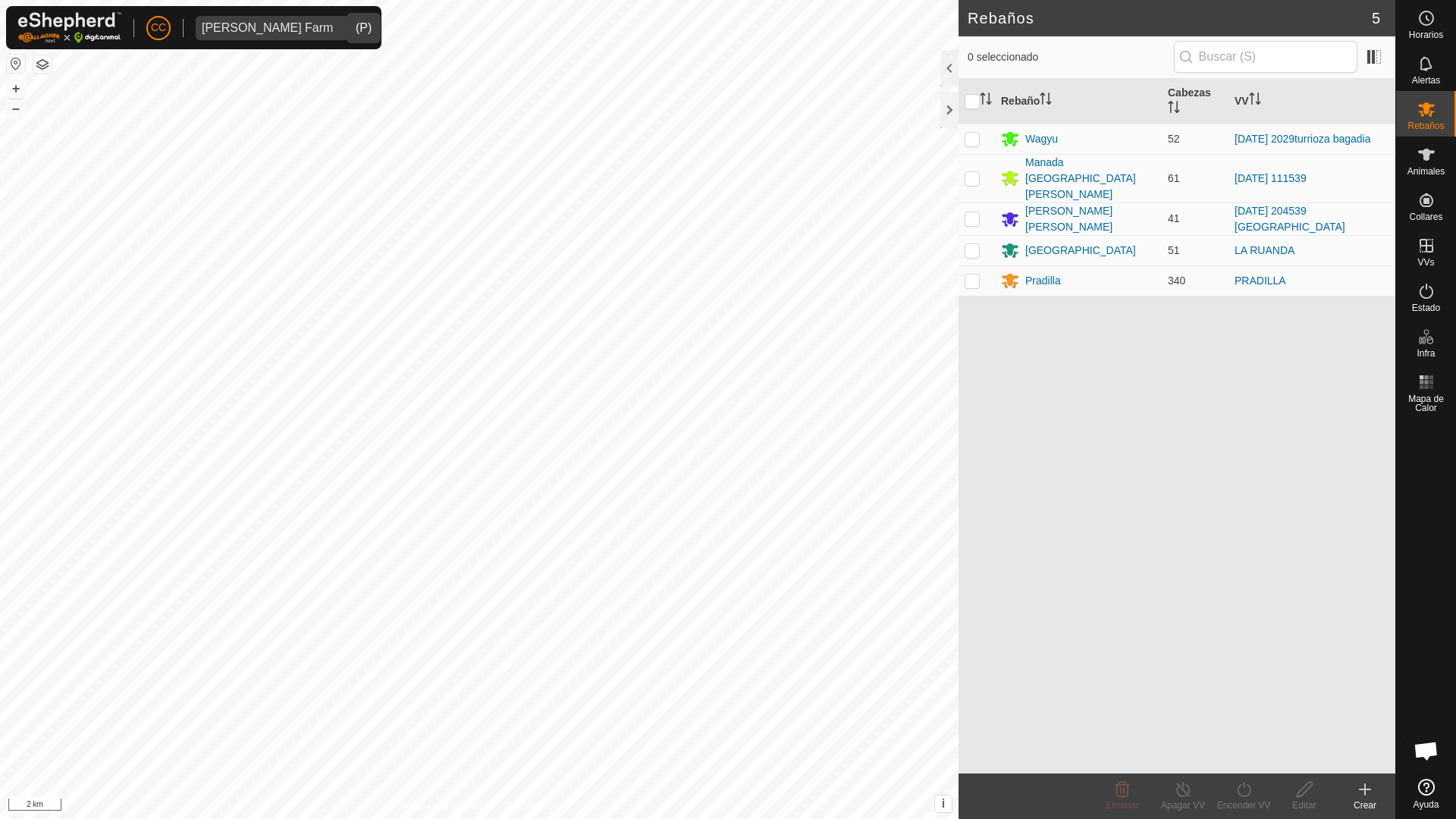
click at [297, 19] on span "[PERSON_NAME] Farm" at bounding box center [266, 28] width 143 height 24
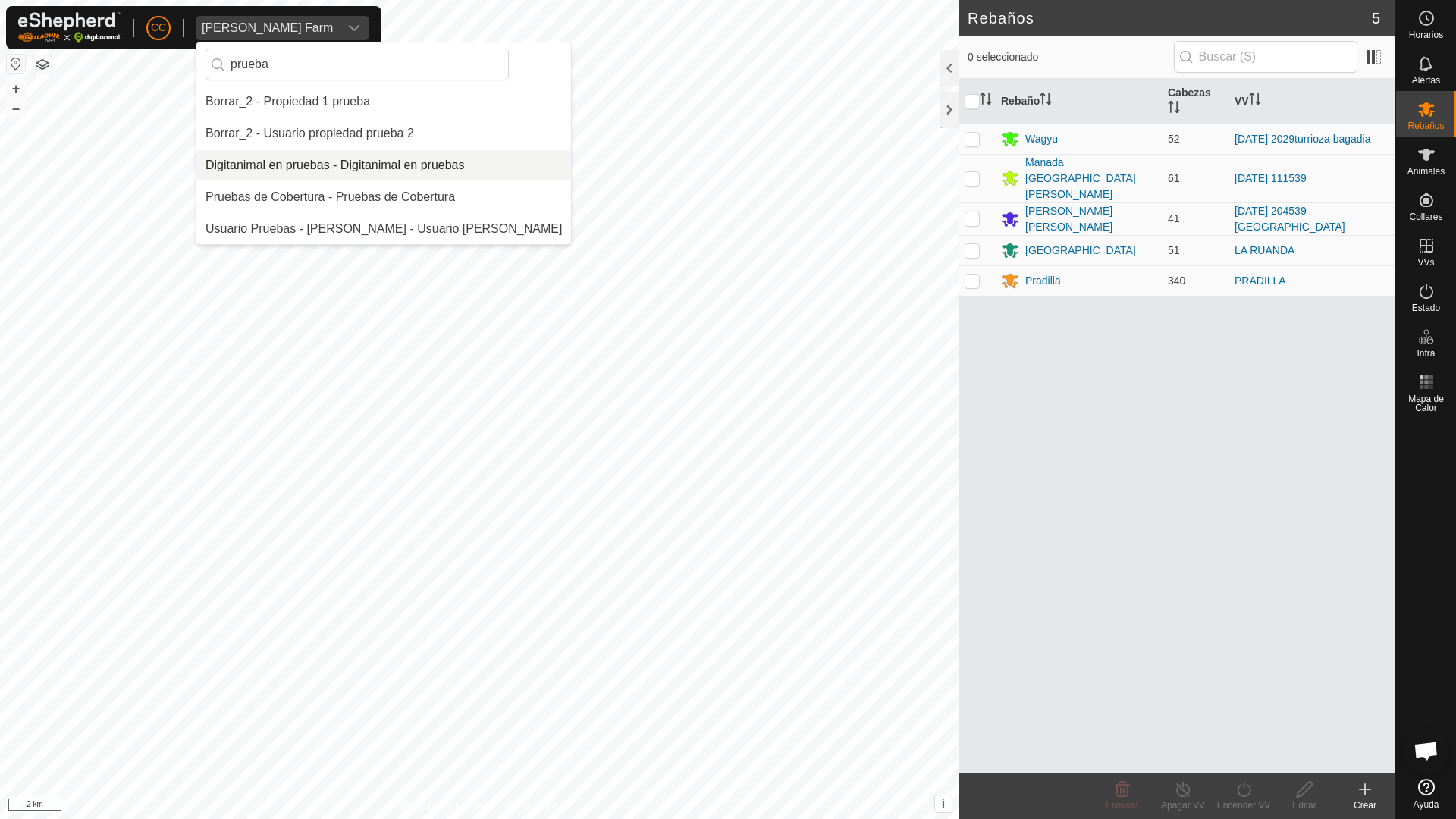
type input "prueba"
click at [307, 166] on div "Digitanimal en pruebas - Digitanimal en pruebas" at bounding box center [335, 165] width 259 height 19
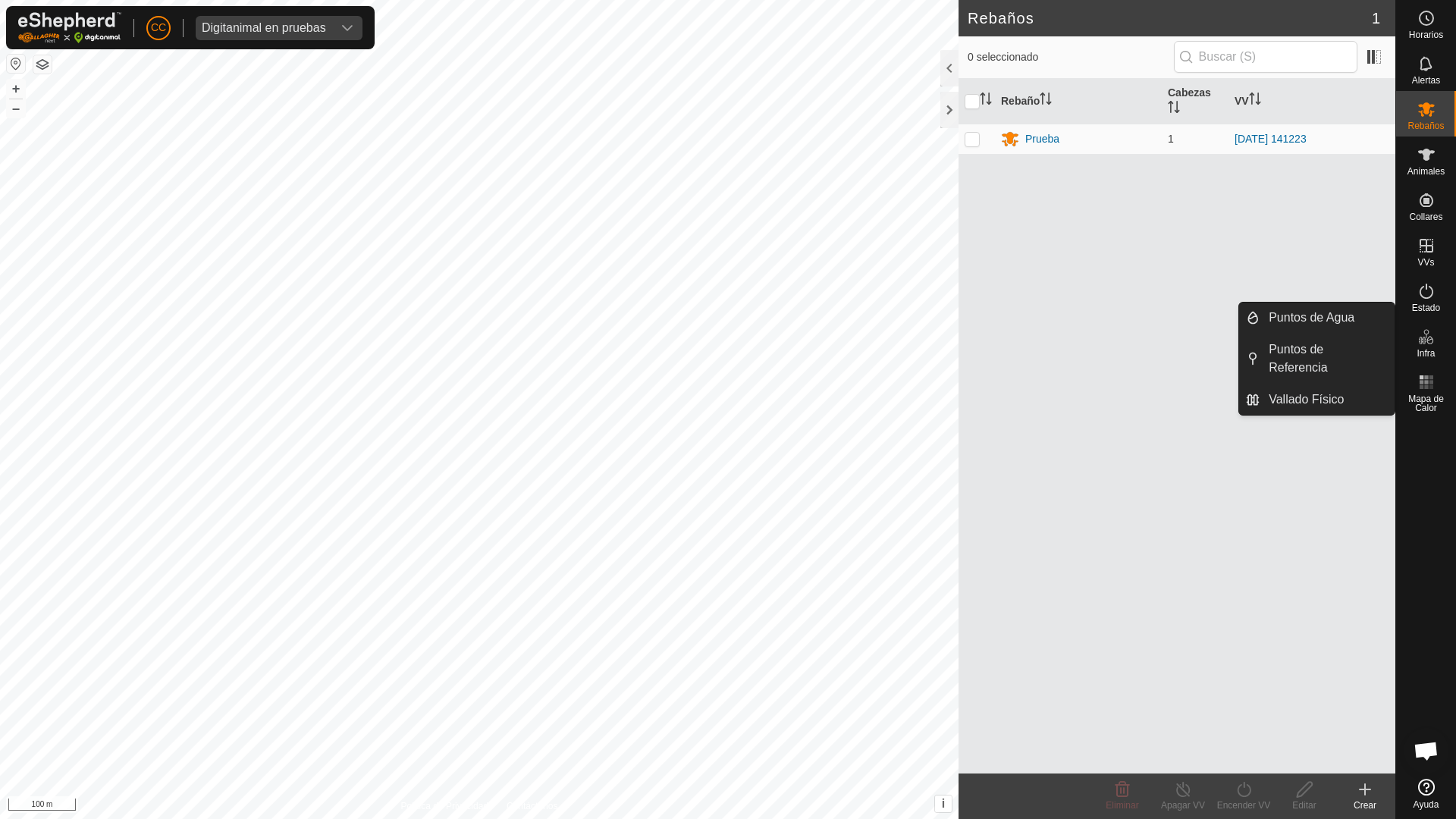
click at [726, 343] on icon at bounding box center [1427, 336] width 19 height 19
click at [726, 393] on link "Vallado Físico" at bounding box center [1327, 399] width 135 height 30
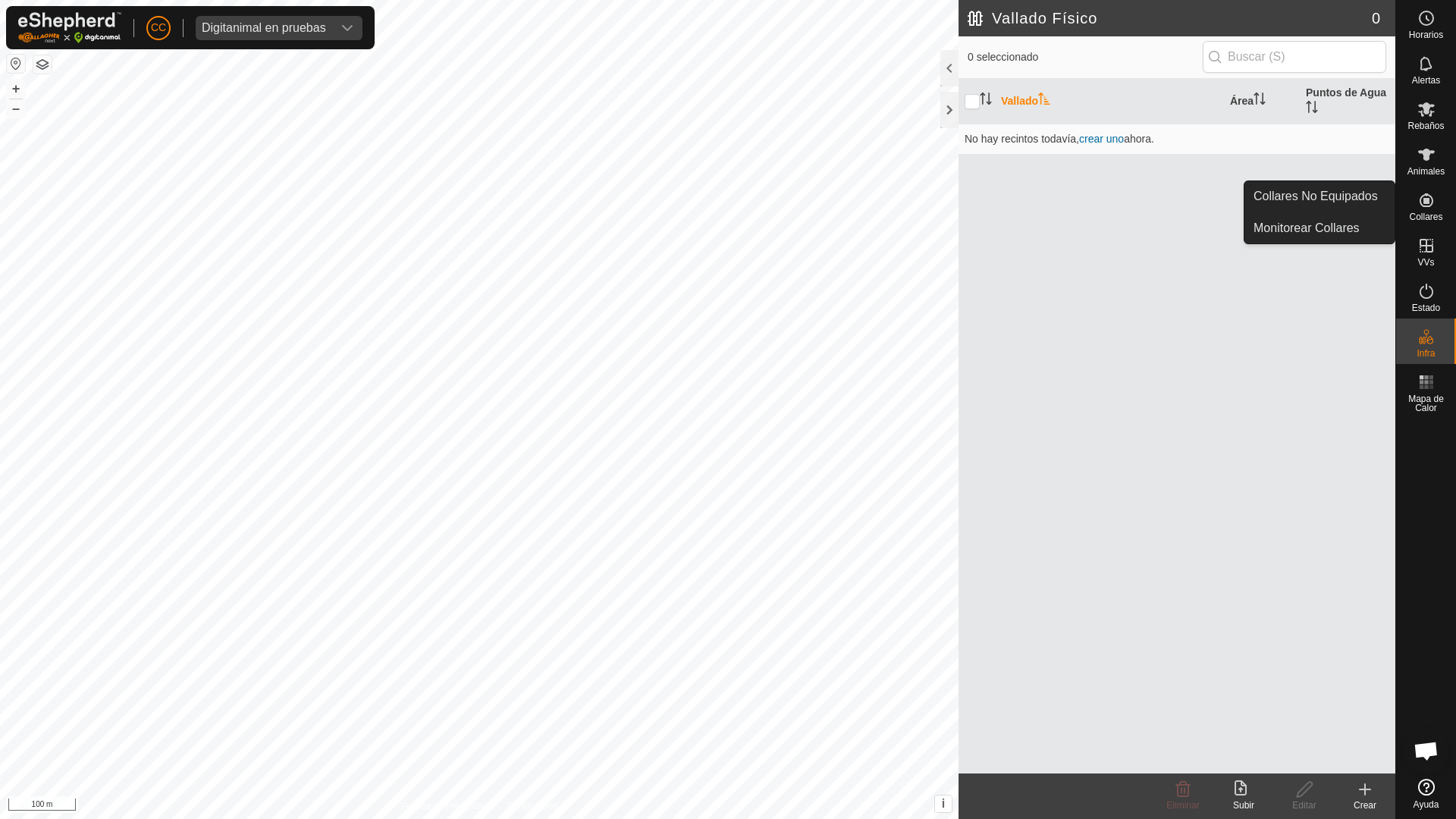
click at [726, 210] on es-neckbands-svg-icon at bounding box center [1426, 200] width 28 height 24
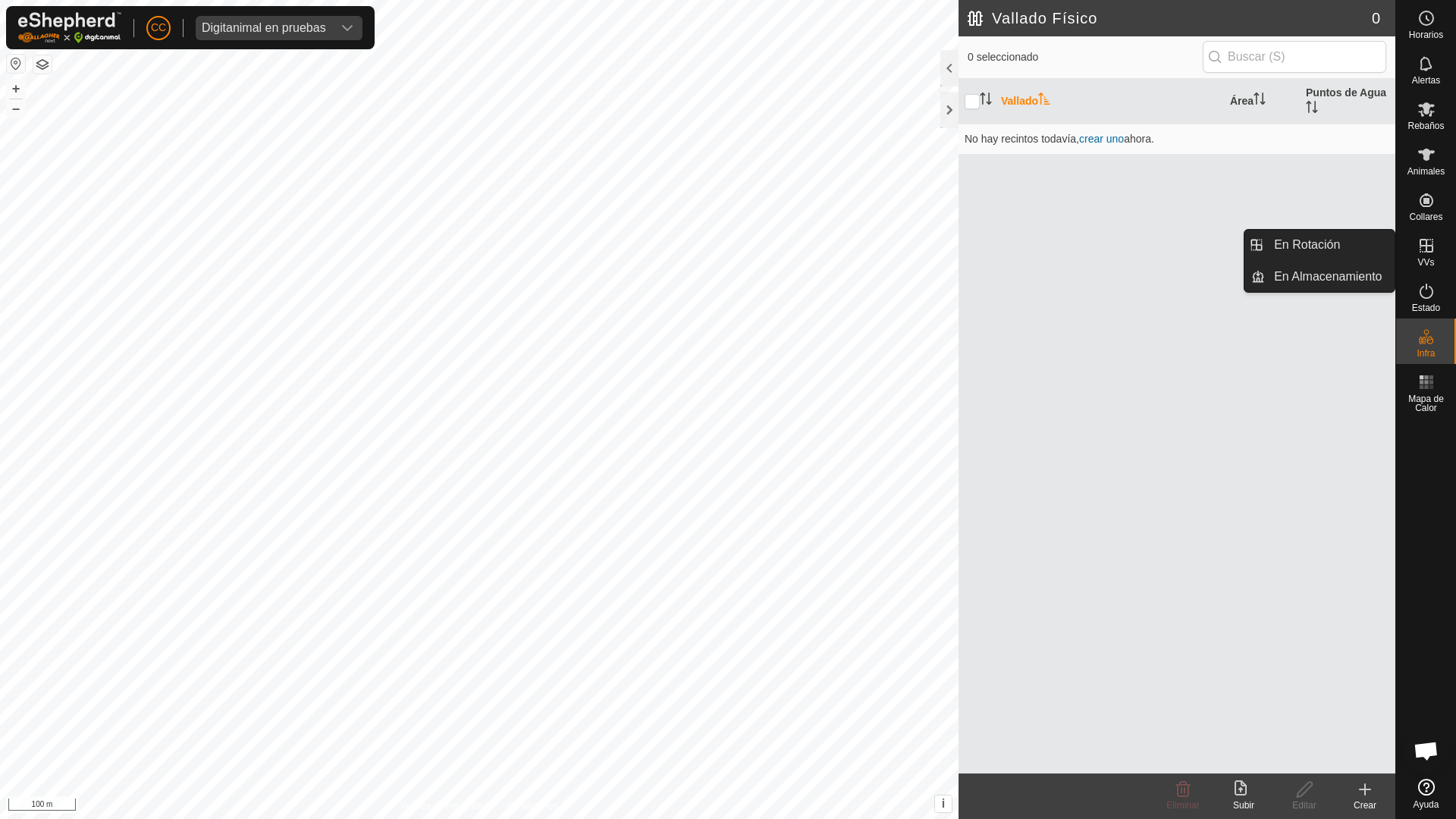
click at [726, 255] on es-virtualpaddocks-svg-icon at bounding box center [1426, 245] width 28 height 24
click at [726, 249] on link "En Rotación" at bounding box center [1330, 245] width 130 height 30
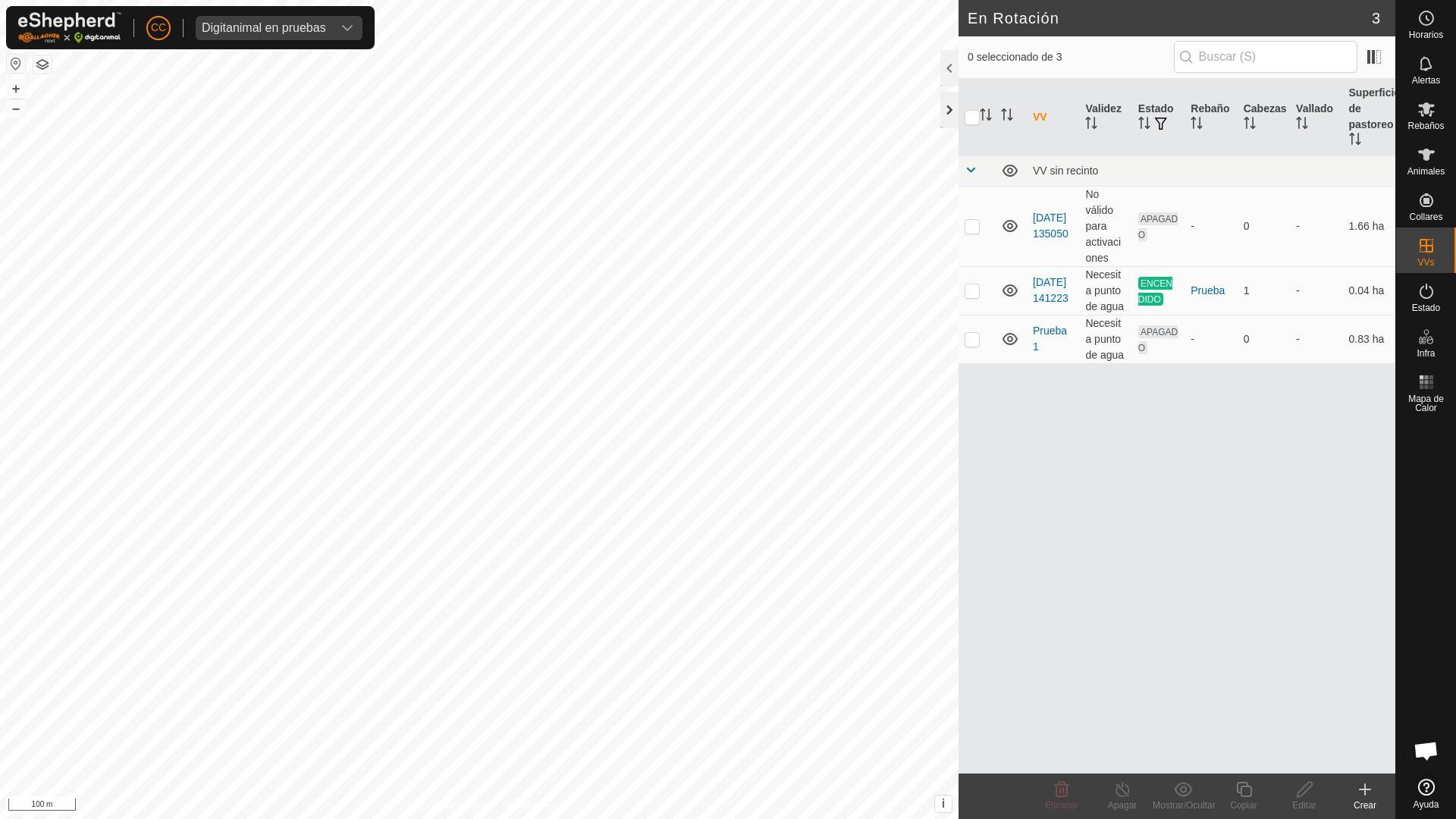
click at [726, 111] on div at bounding box center [949, 109] width 19 height 36
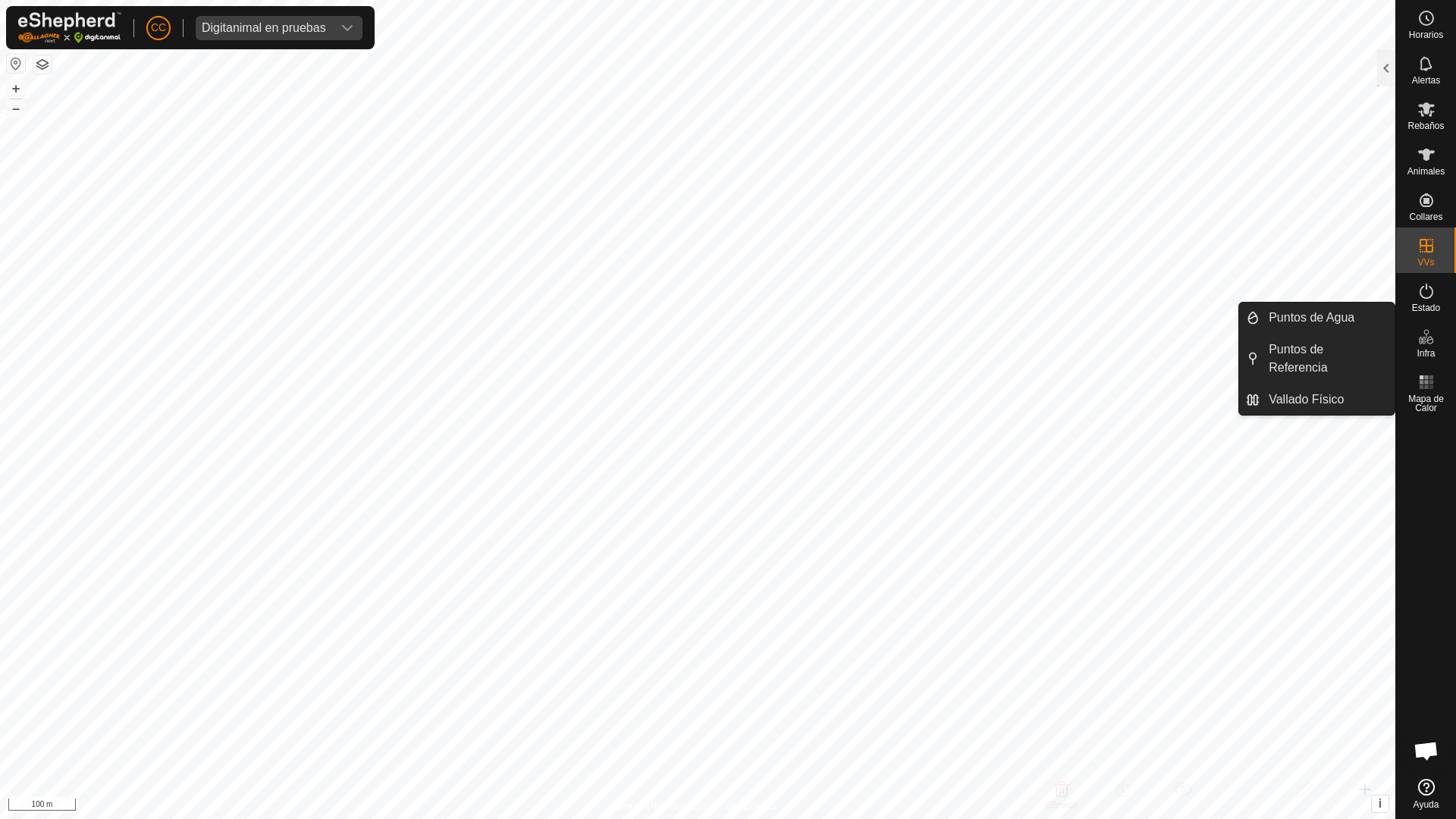
click at [726, 344] on es-infrastructure-svg-icon at bounding box center [1426, 336] width 28 height 24
click at [726, 400] on link "Vallado Físico" at bounding box center [1327, 399] width 135 height 30
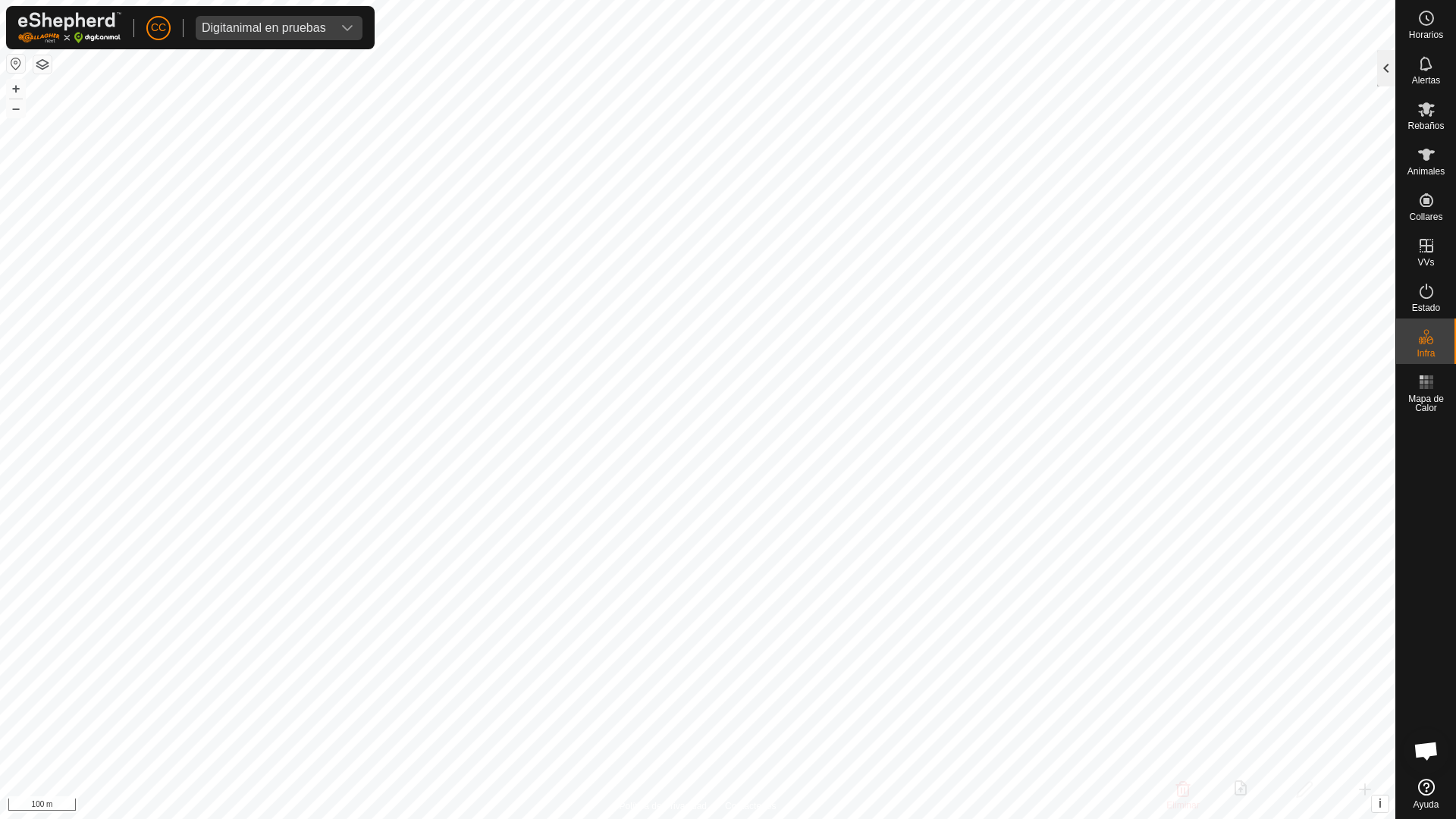
click at [726, 67] on div at bounding box center [1386, 67] width 19 height 36
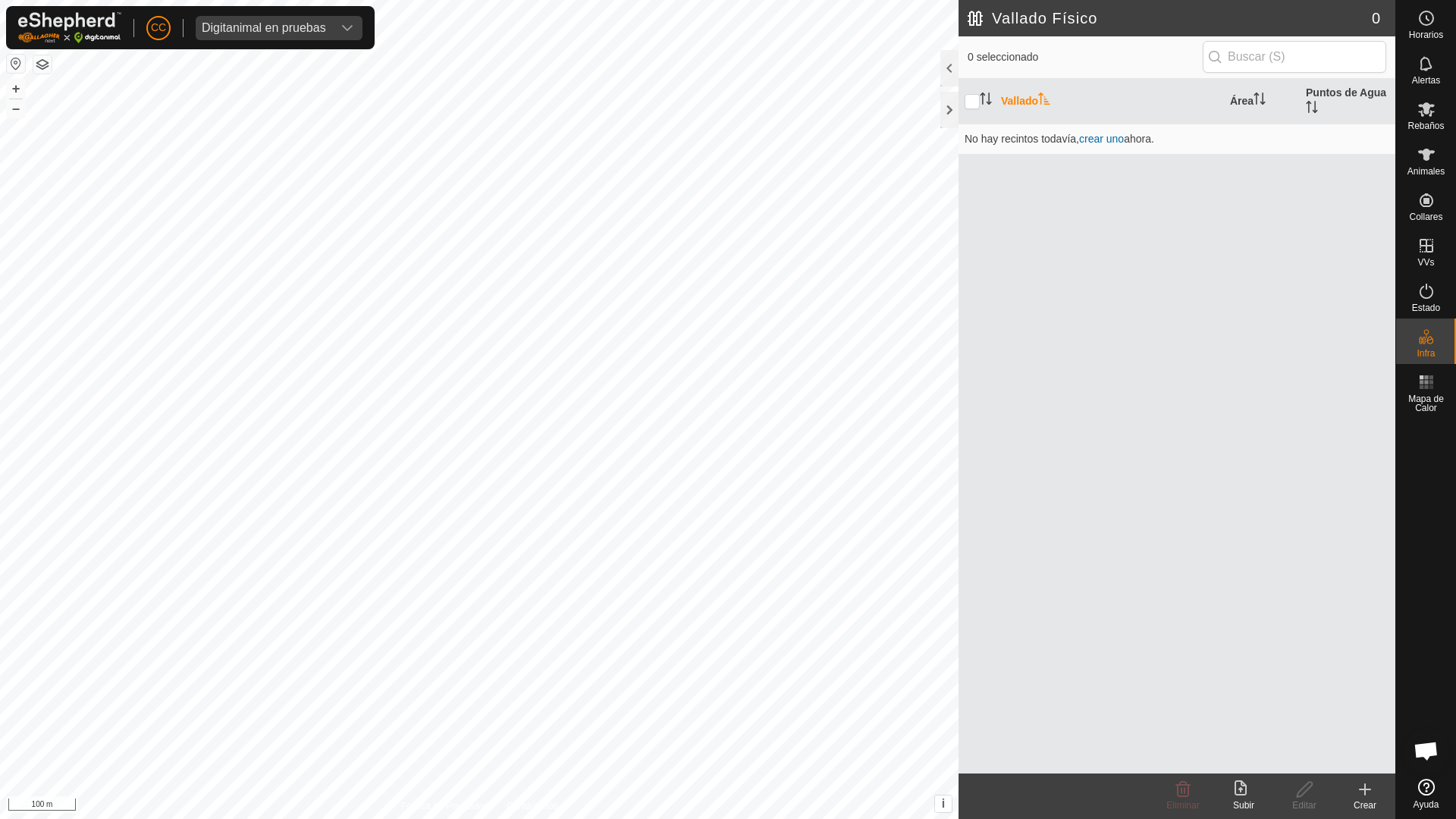
click at [726, 650] on icon at bounding box center [1241, 787] width 12 height 15
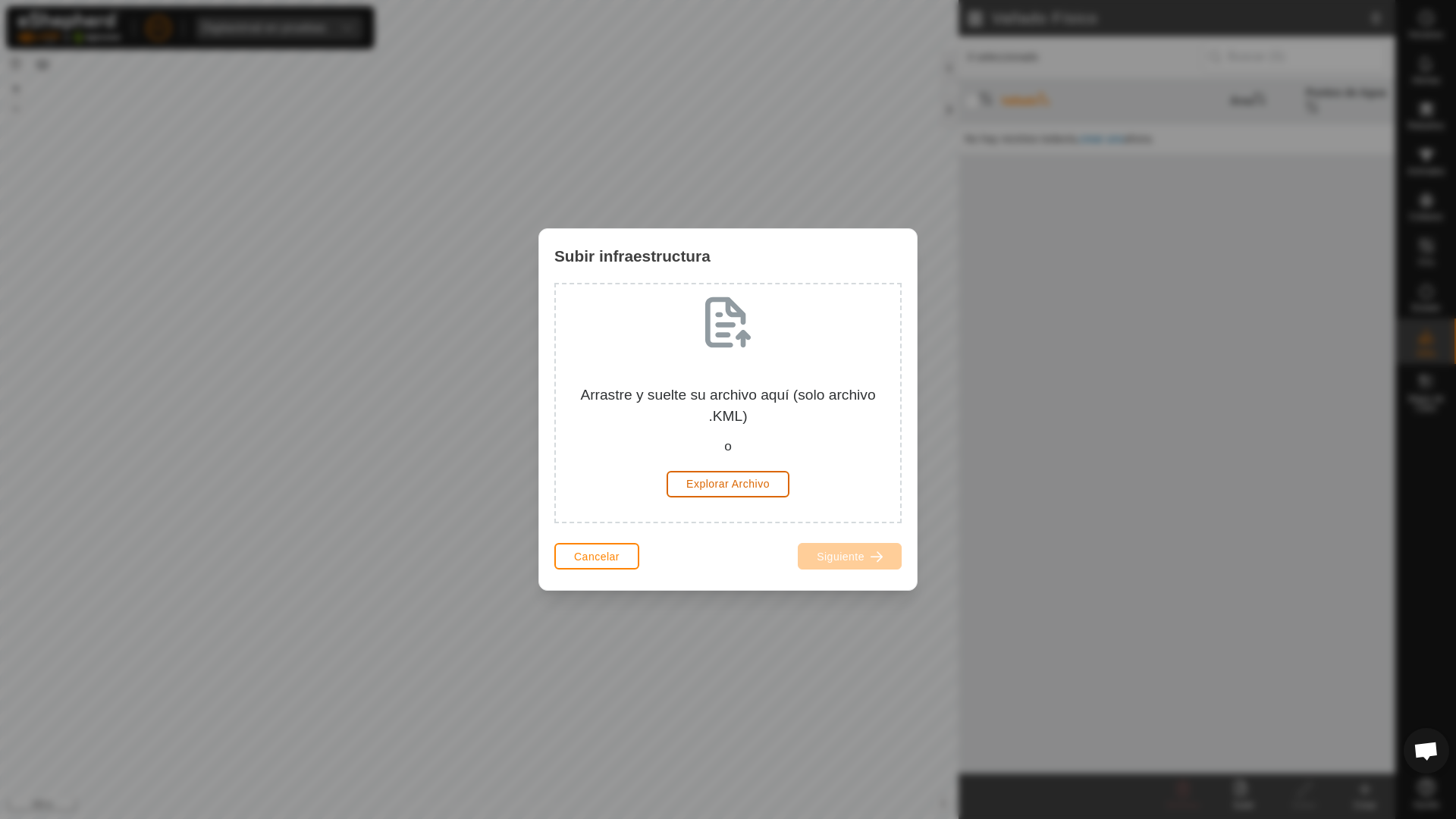
click at [723, 484] on span "Explorar Archivo" at bounding box center [728, 484] width 83 height 12
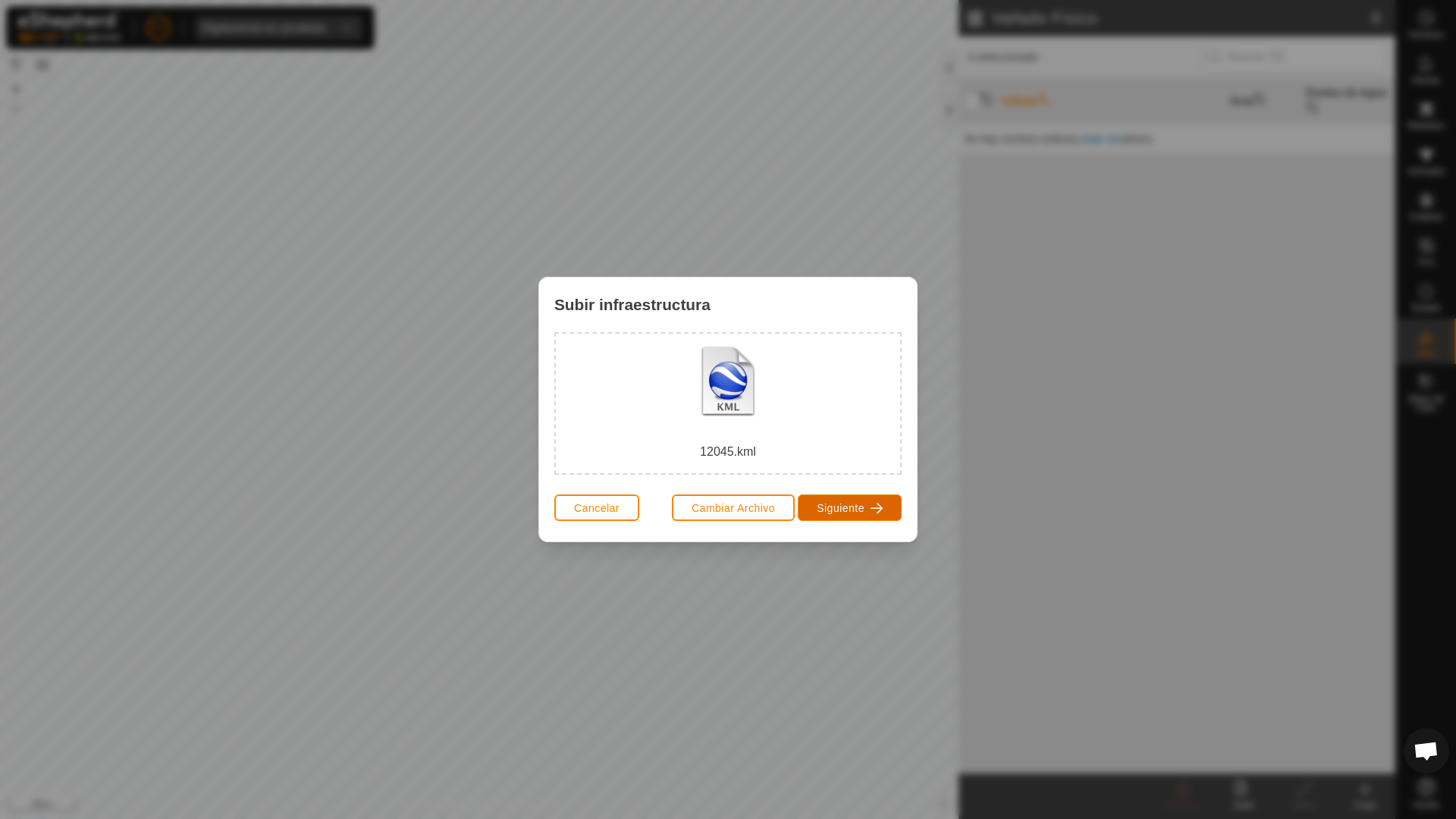
click at [726, 500] on button "Siguiente" at bounding box center [850, 508] width 104 height 27
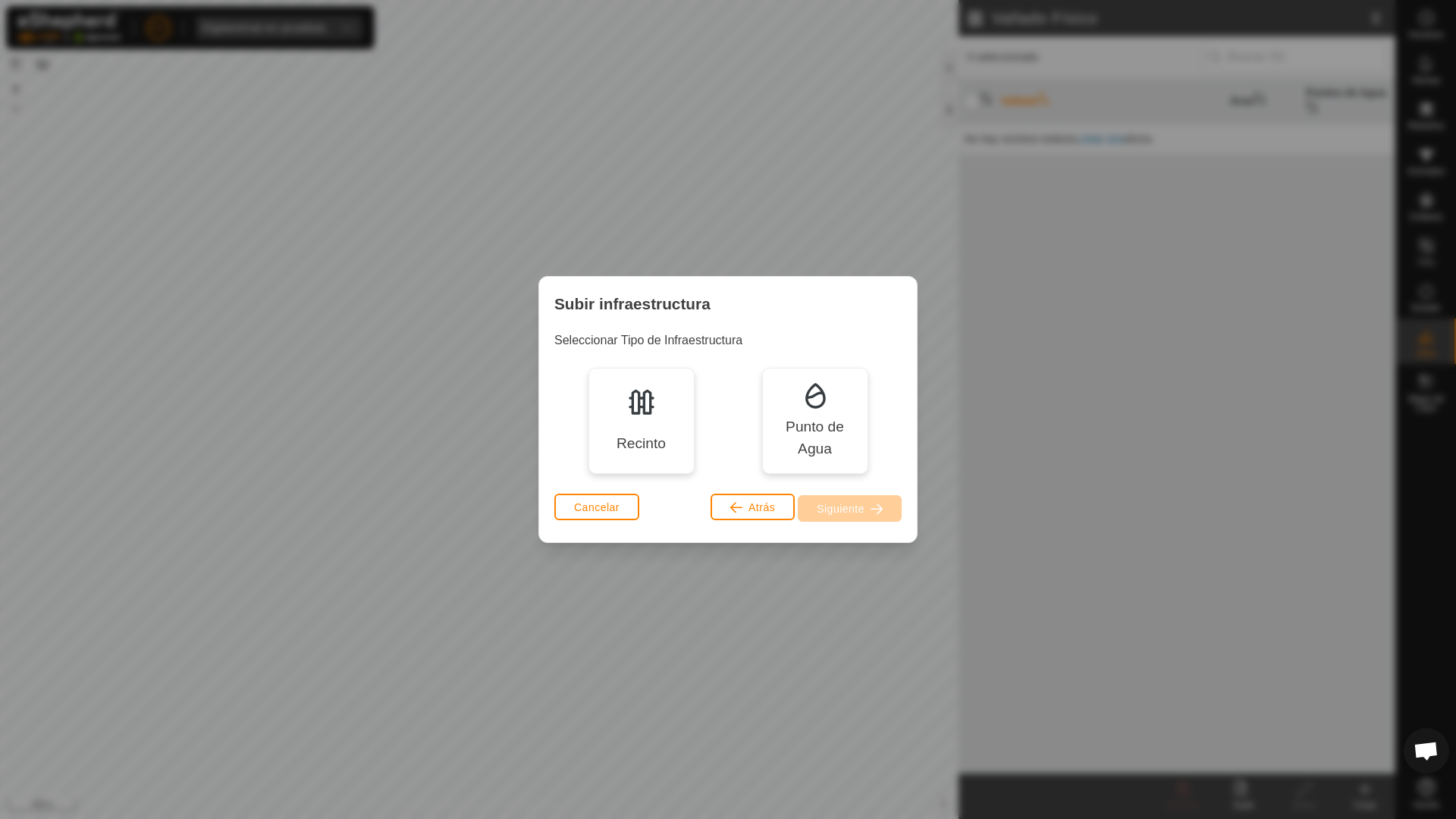
click at [617, 403] on div "Recinto" at bounding box center [642, 421] width 107 height 106
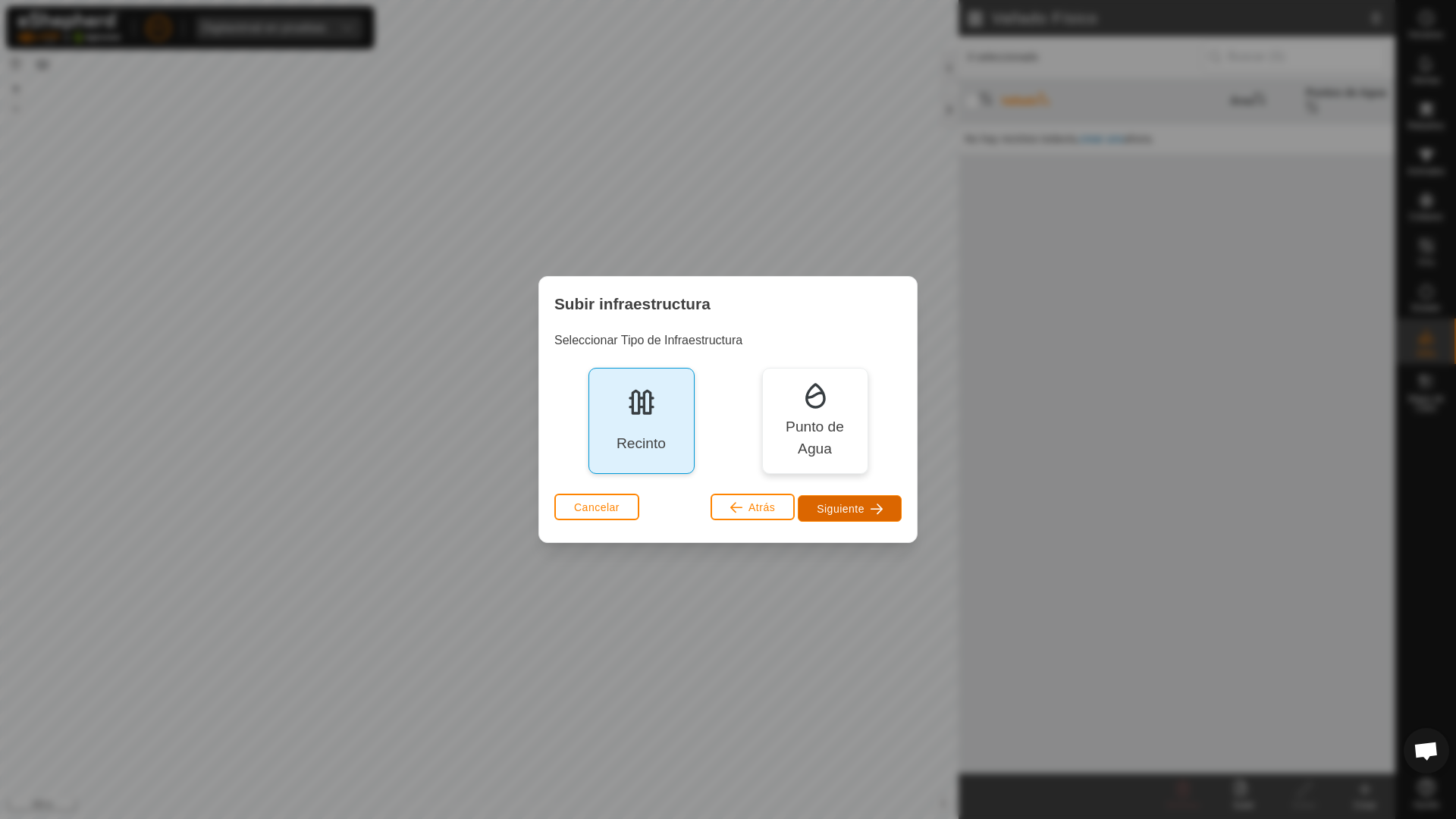
click at [726, 512] on span "Siguiente" at bounding box center [841, 508] width 48 height 12
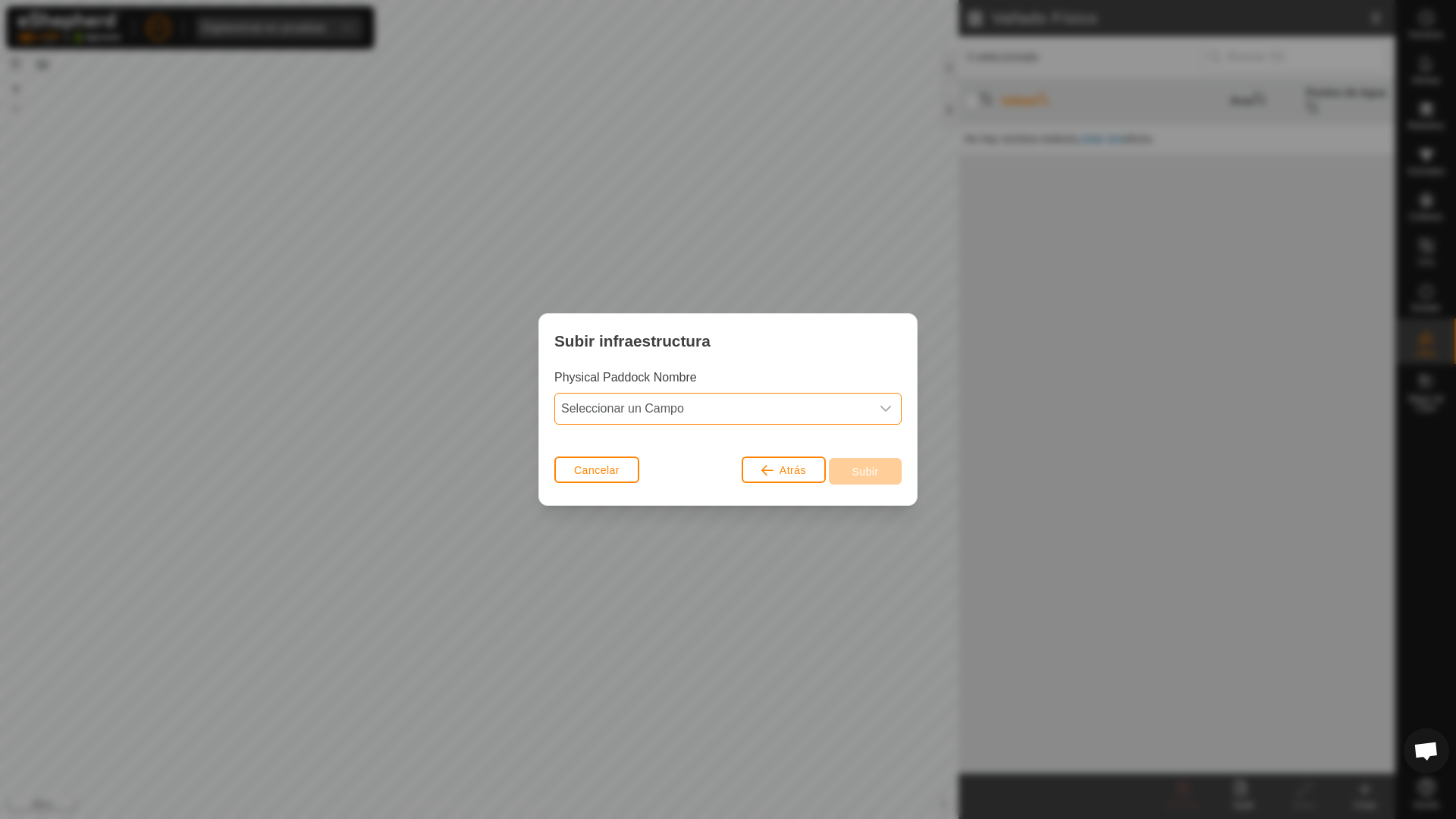
click at [681, 408] on span "Seleccionar un Campo" at bounding box center [712, 408] width 315 height 30
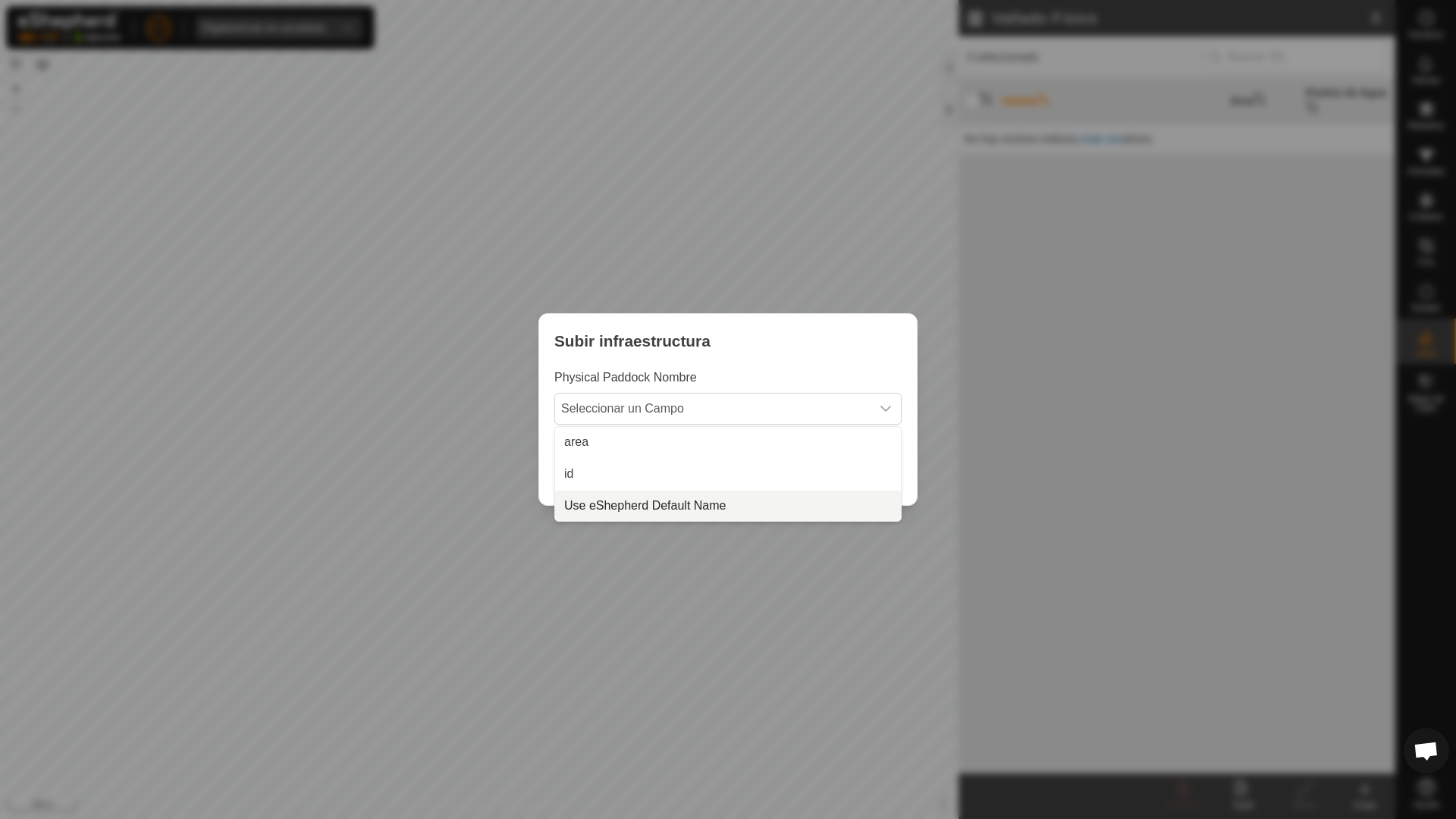
click at [667, 506] on li "Use eShepherd Default Name" at bounding box center [728, 506] width 346 height 30
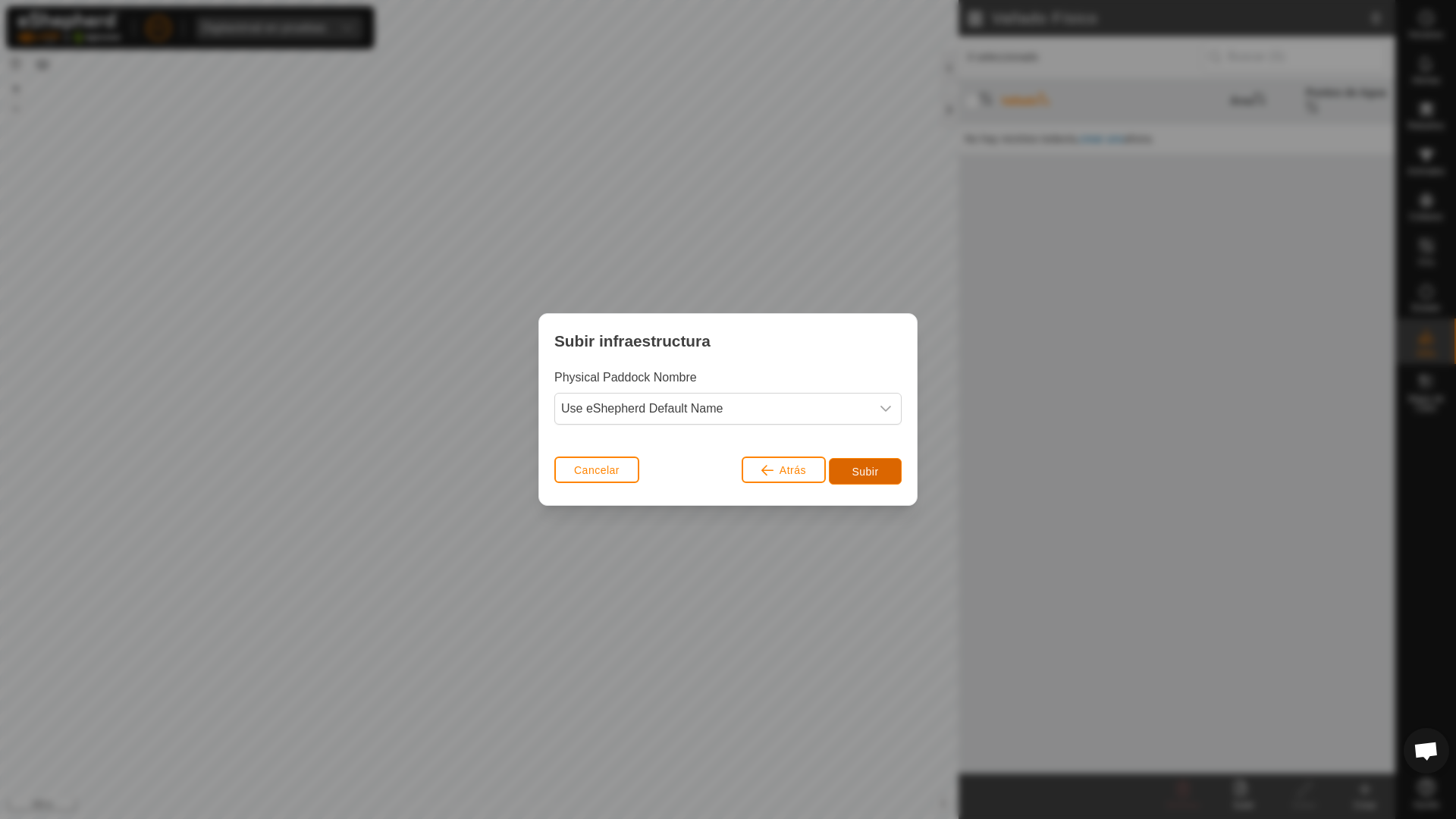
click at [726, 468] on span "Subir" at bounding box center [865, 471] width 27 height 12
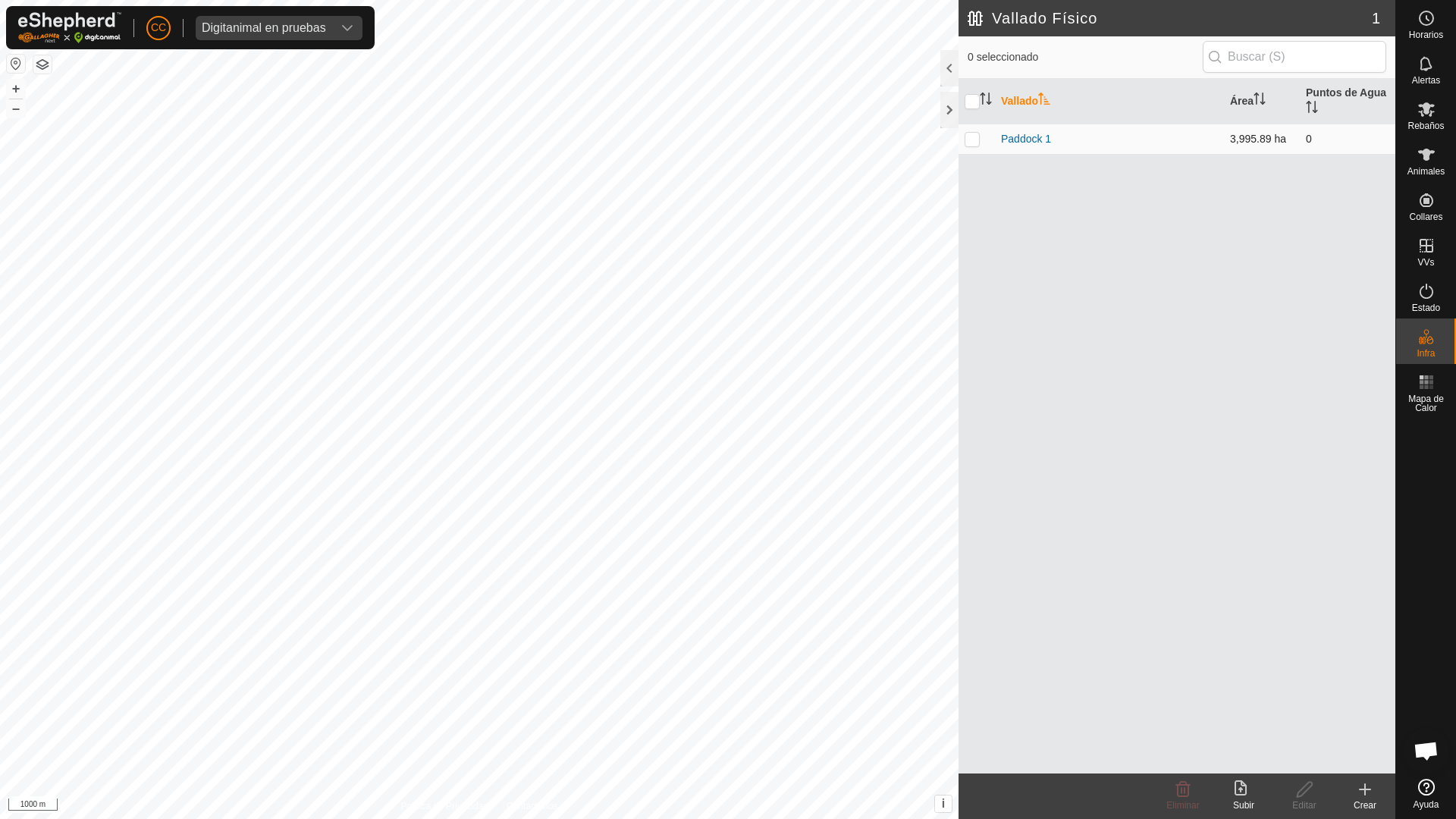
click at [726, 138] on p-checkbox at bounding box center [972, 138] width 15 height 12
checkbox input "true"
click at [726, 650] on icon at bounding box center [1183, 789] width 14 height 15
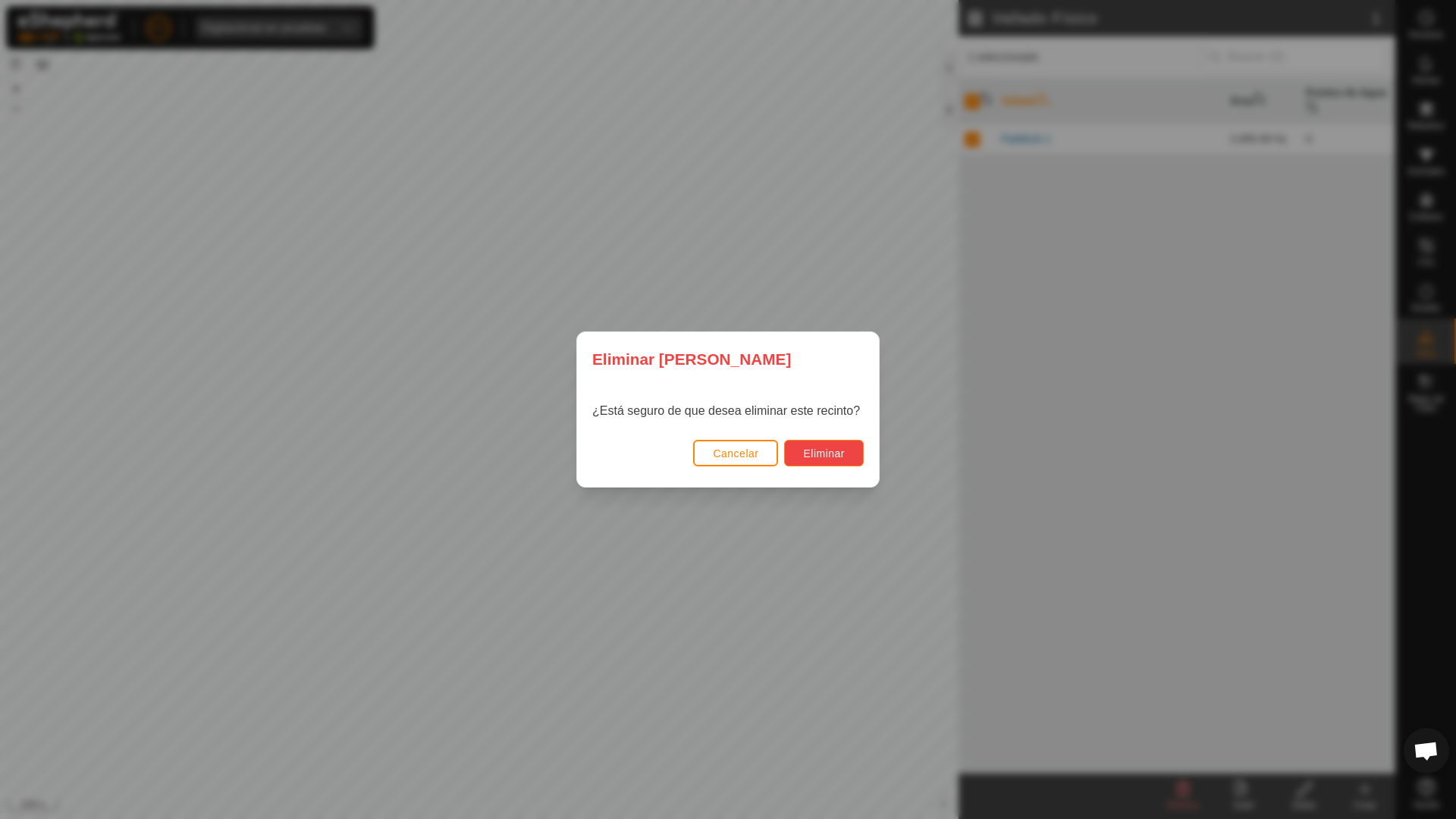
click at [726, 456] on button "Eliminar" at bounding box center [824, 453] width 80 height 27
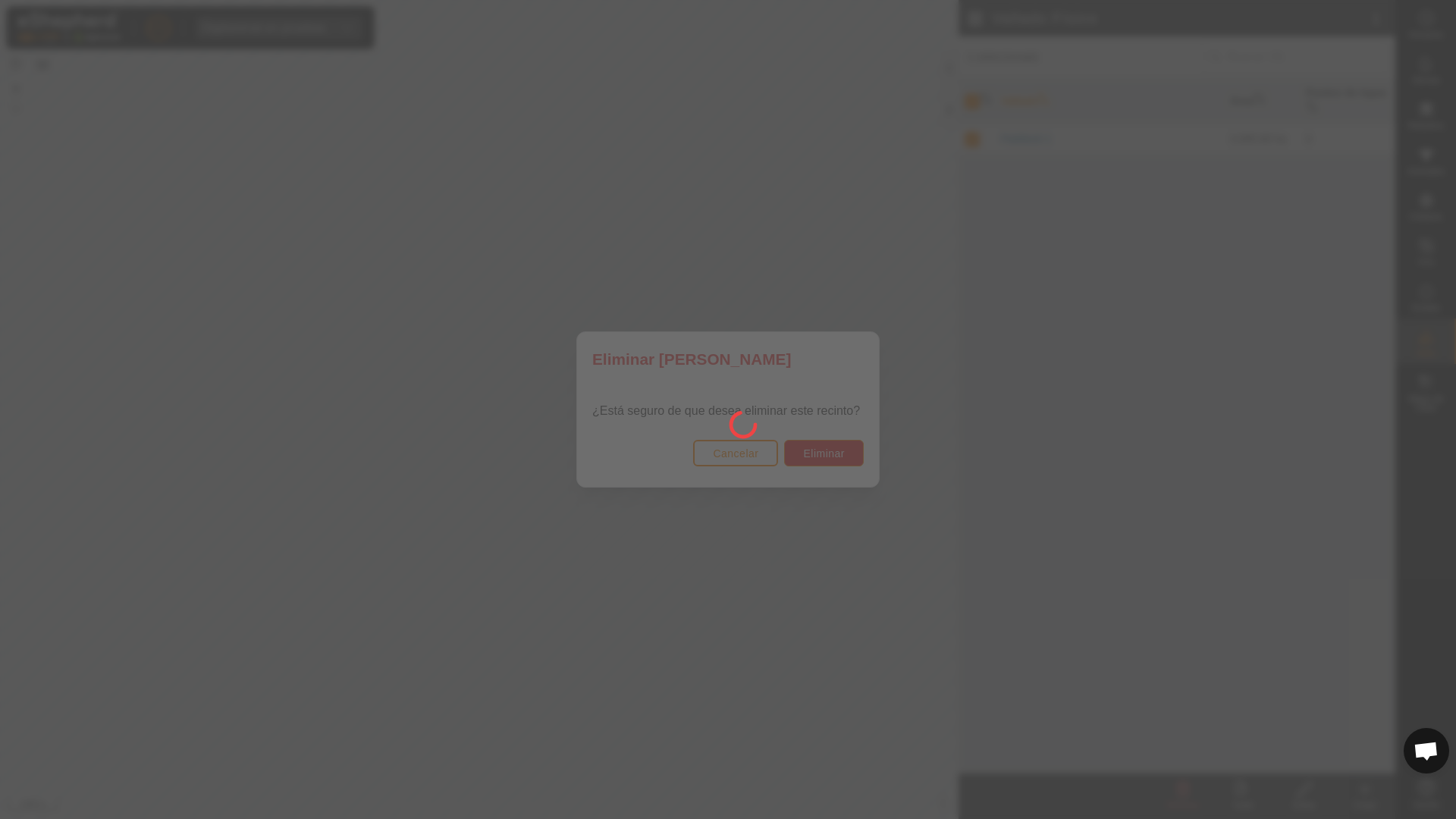
checkbox input "false"
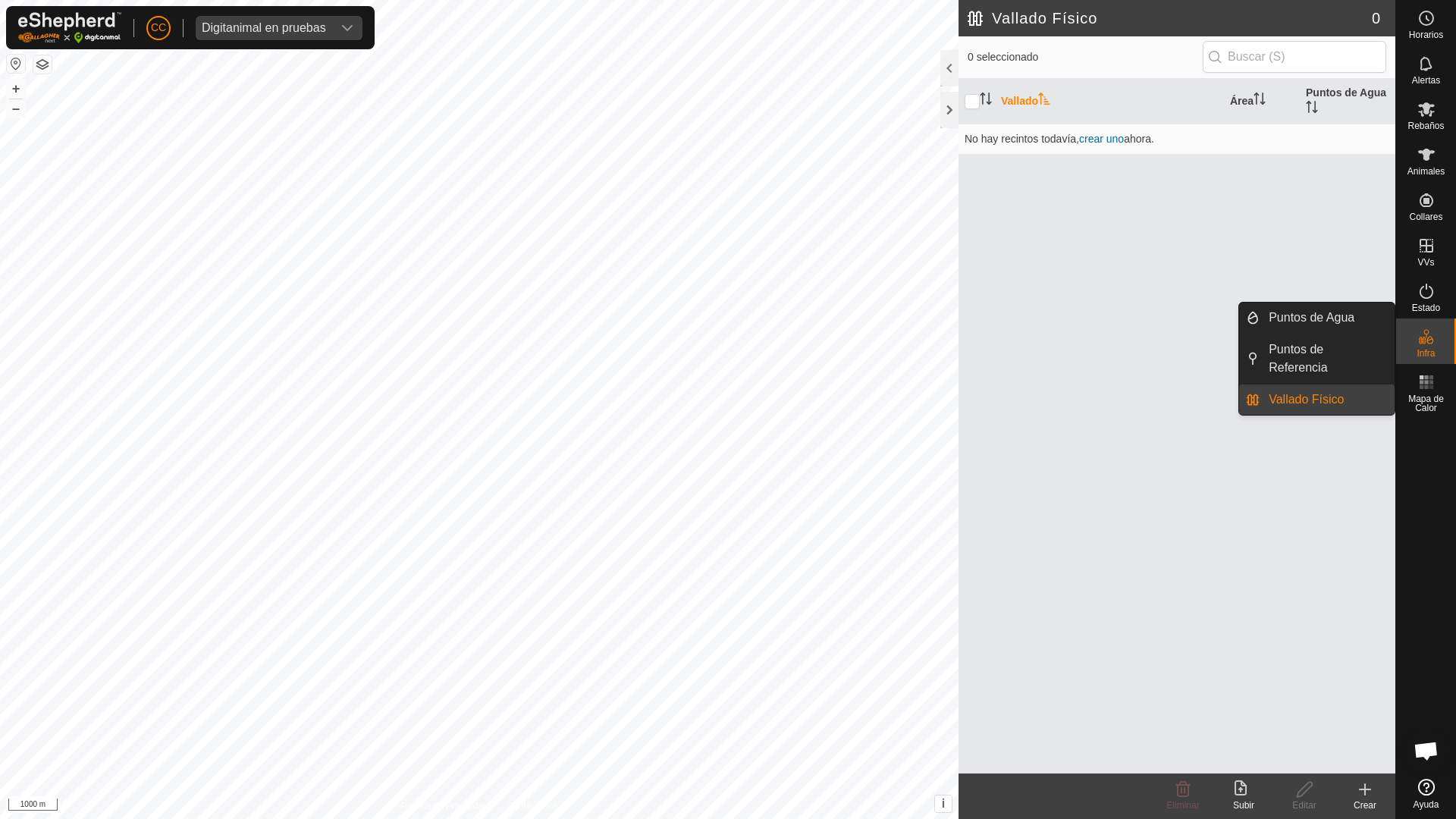
click at [726, 346] on es-infrastructure-svg-icon at bounding box center [1426, 336] width 28 height 24
click at [726, 403] on link "Vallado Físico" at bounding box center [1327, 399] width 135 height 30
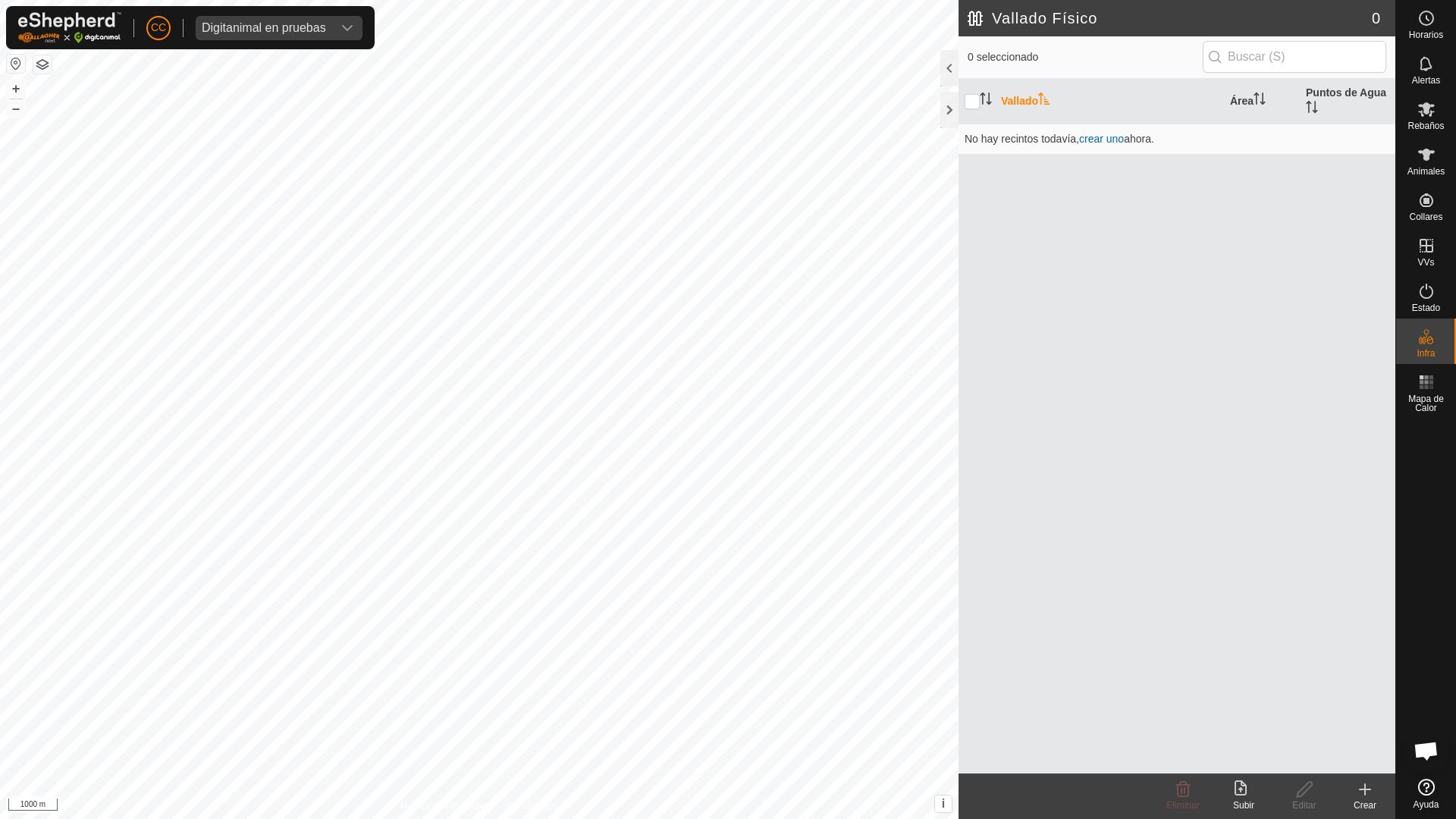
click at [726, 650] on icon at bounding box center [1244, 789] width 19 height 19
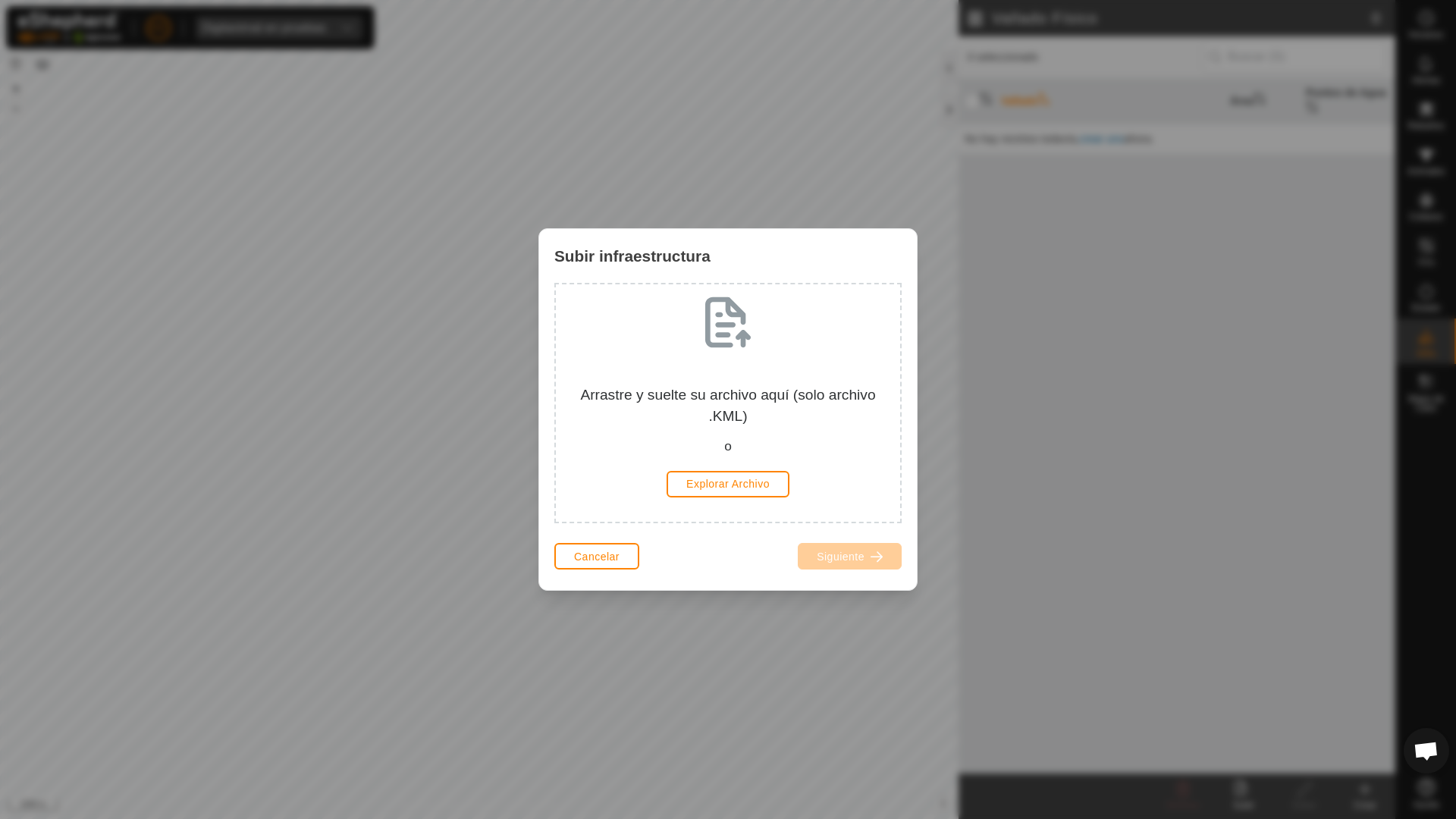
click at [726, 470] on div "Arrastre y suelte su archivo aquí (solo archivo .KML) o Explorar Archivo" at bounding box center [728, 402] width 320 height 212
click at [726, 489] on span "Explorar Archivo" at bounding box center [728, 484] width 83 height 12
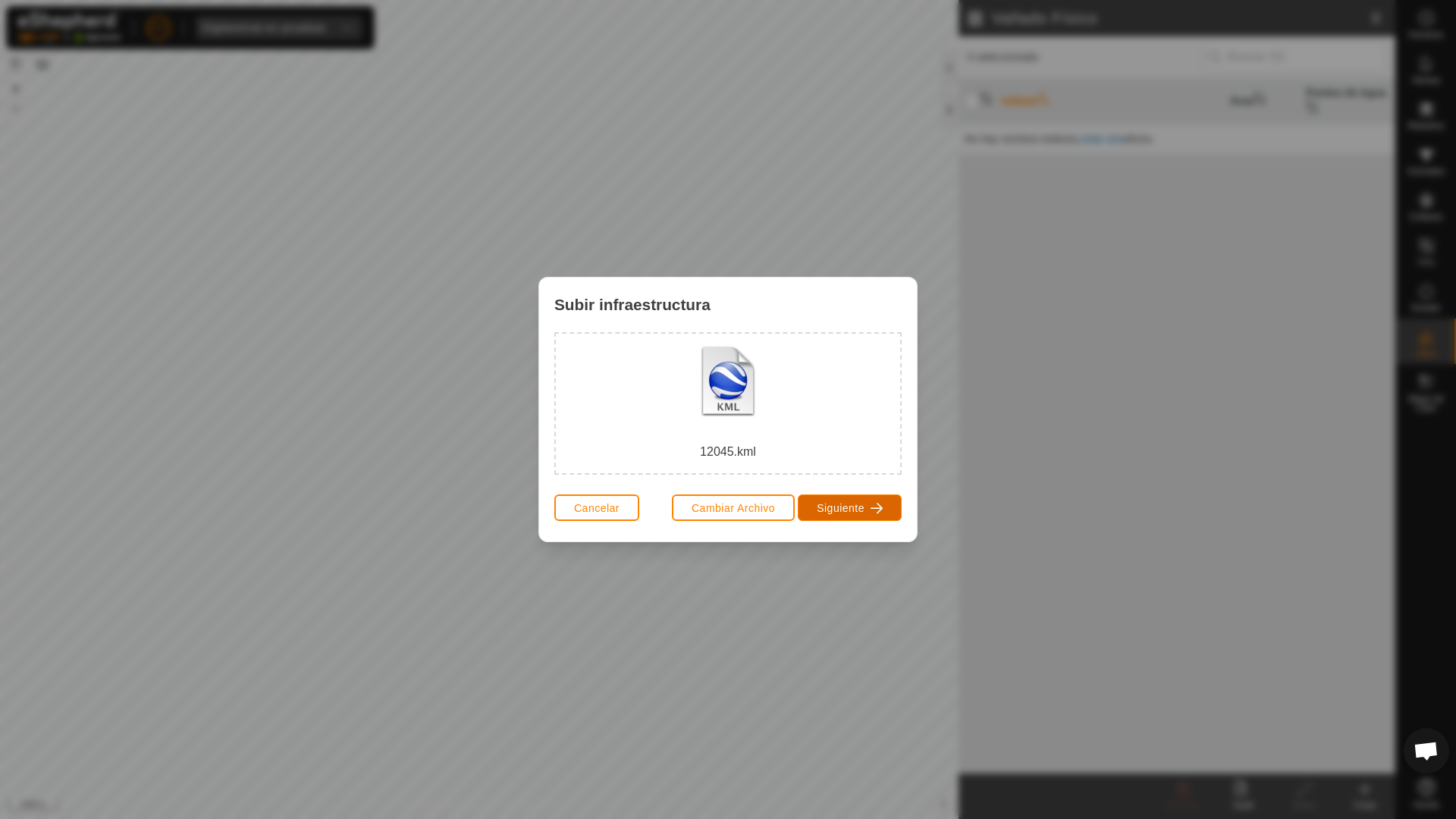
click at [726, 513] on span "Siguiente" at bounding box center [841, 508] width 48 height 12
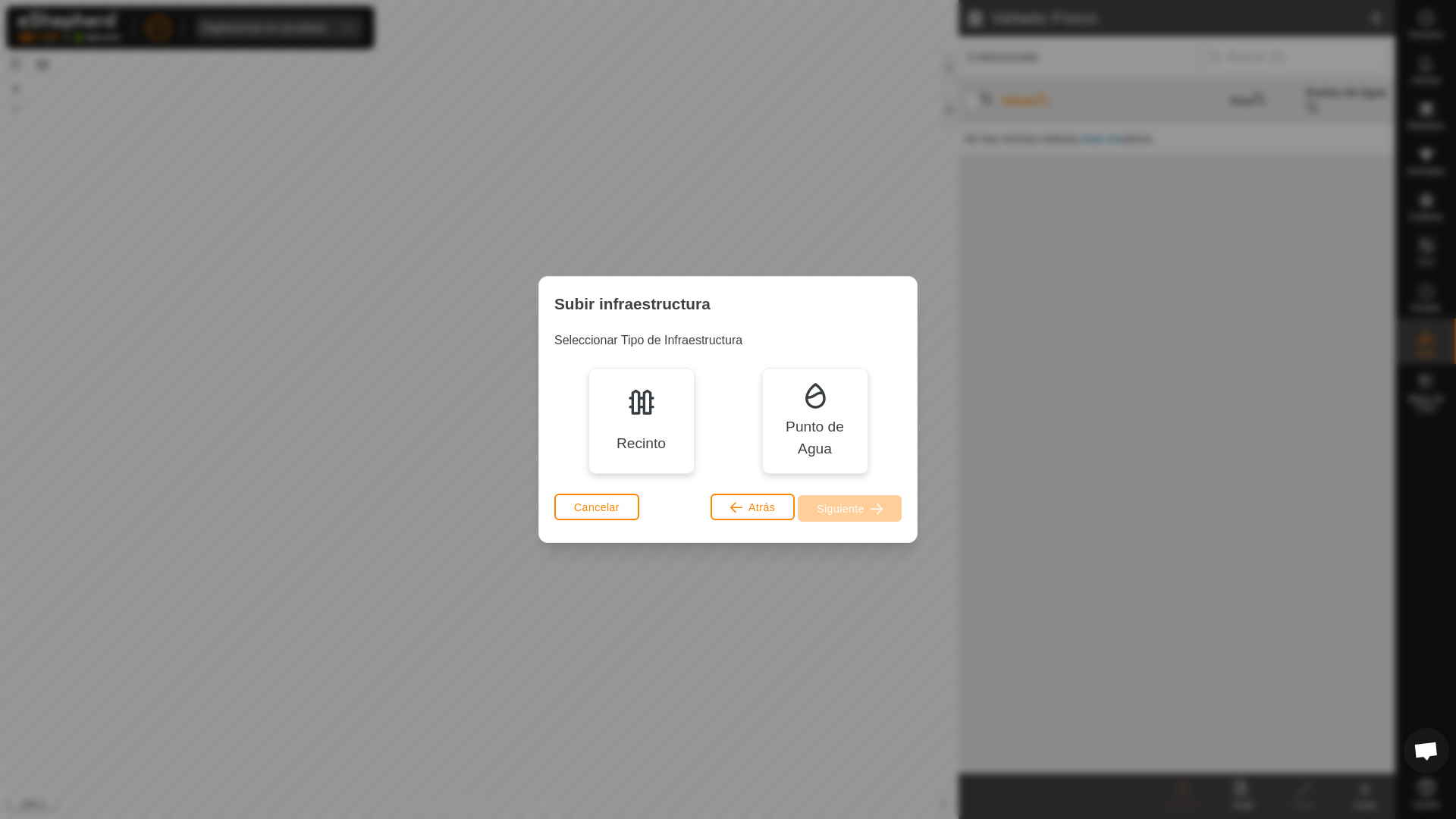
click at [645, 428] on div "Recinto" at bounding box center [642, 421] width 107 height 106
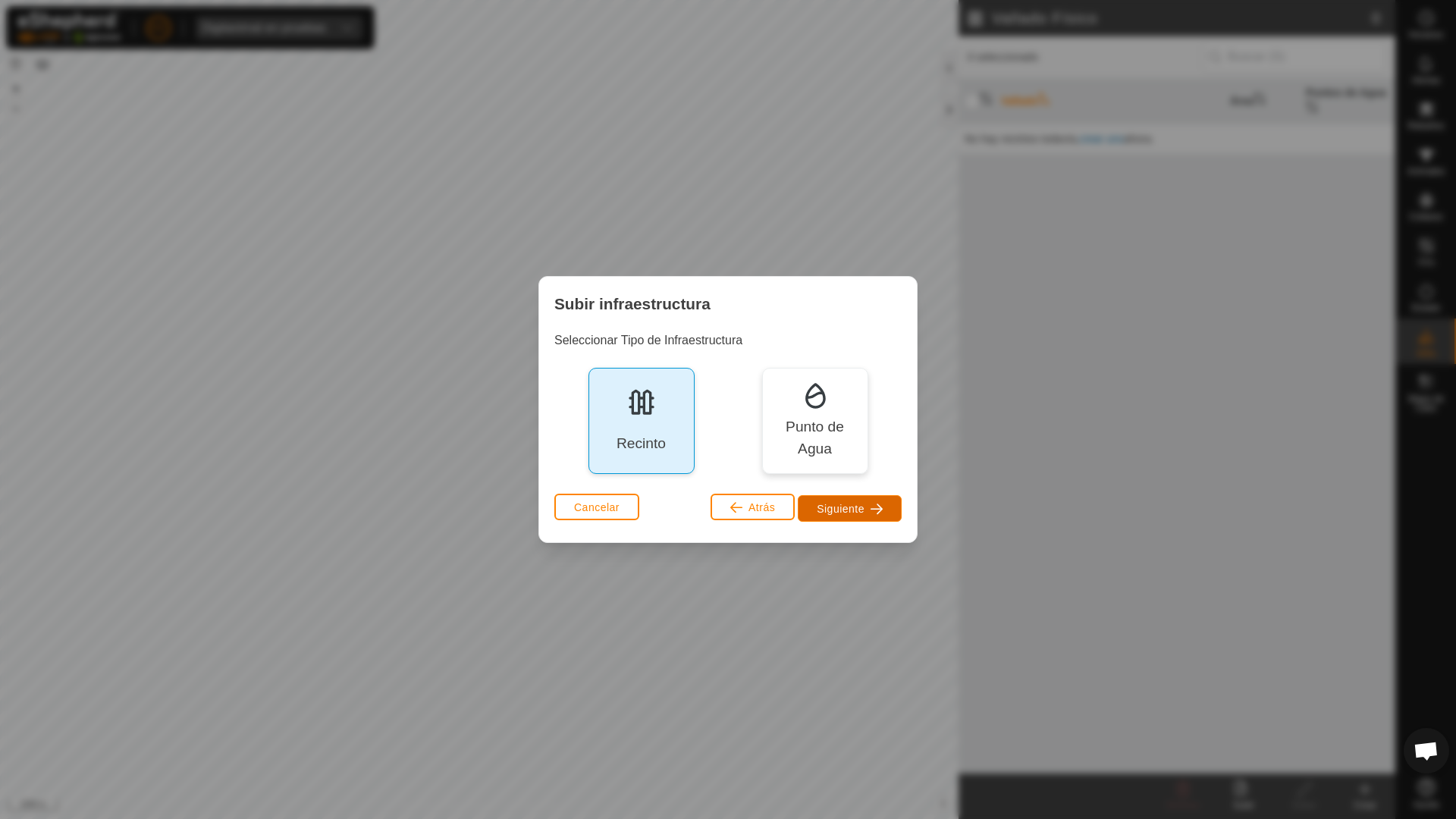
click at [726, 507] on span "Siguiente" at bounding box center [841, 508] width 48 height 12
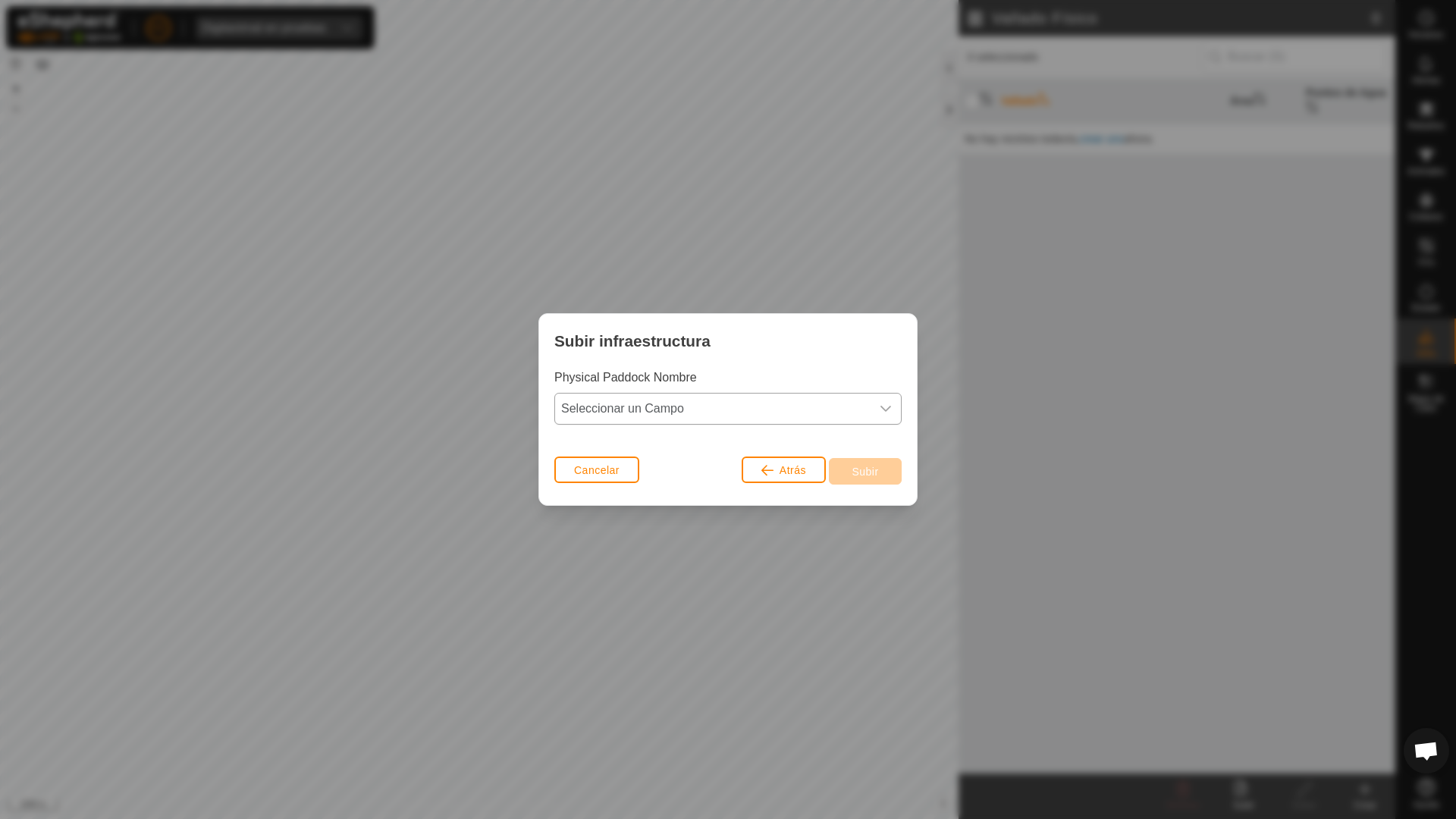
click at [726, 407] on span "Seleccionar un Campo" at bounding box center [712, 408] width 315 height 30
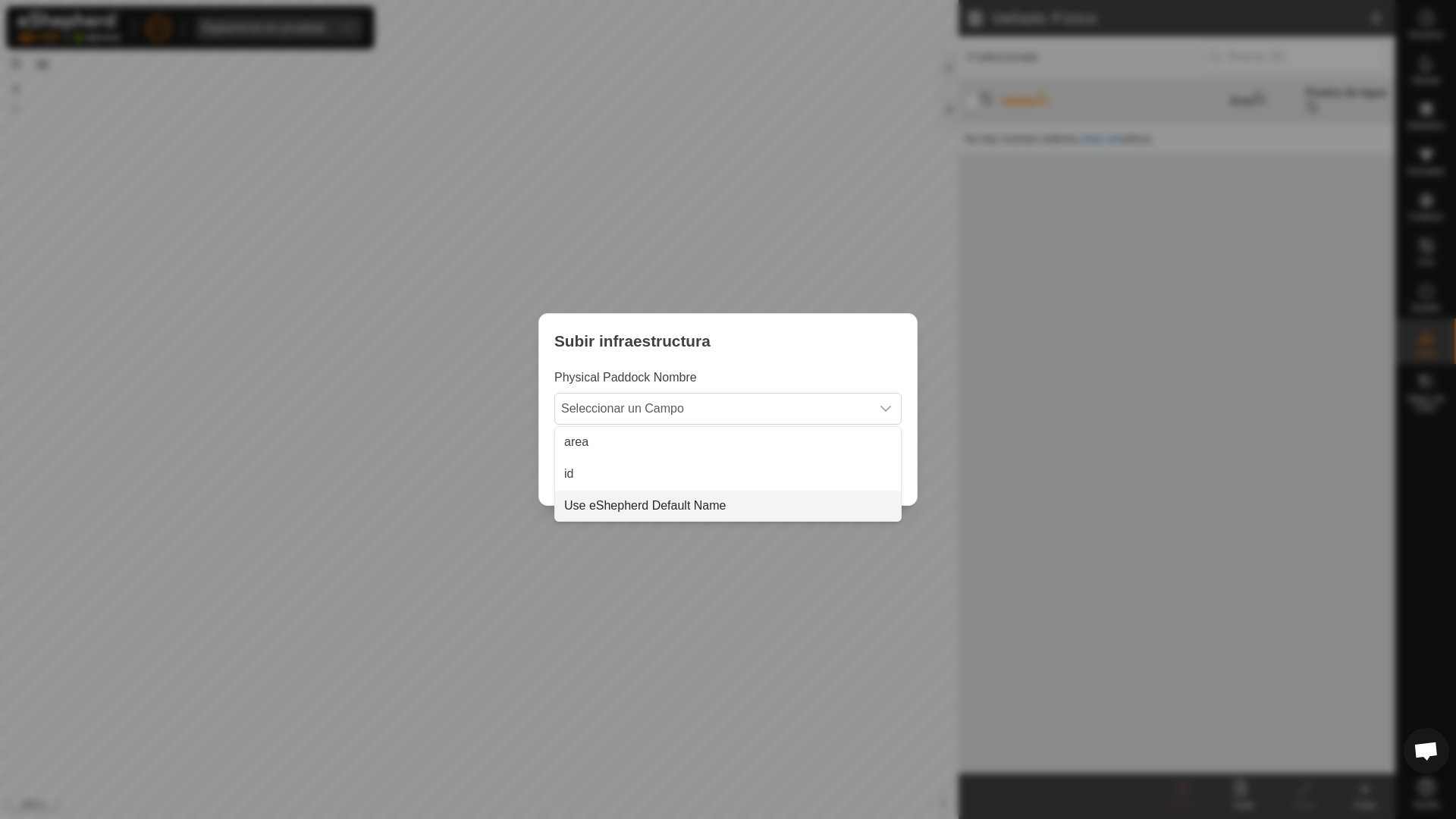
click at [726, 507] on li "Use eShepherd Default Name" at bounding box center [728, 506] width 346 height 30
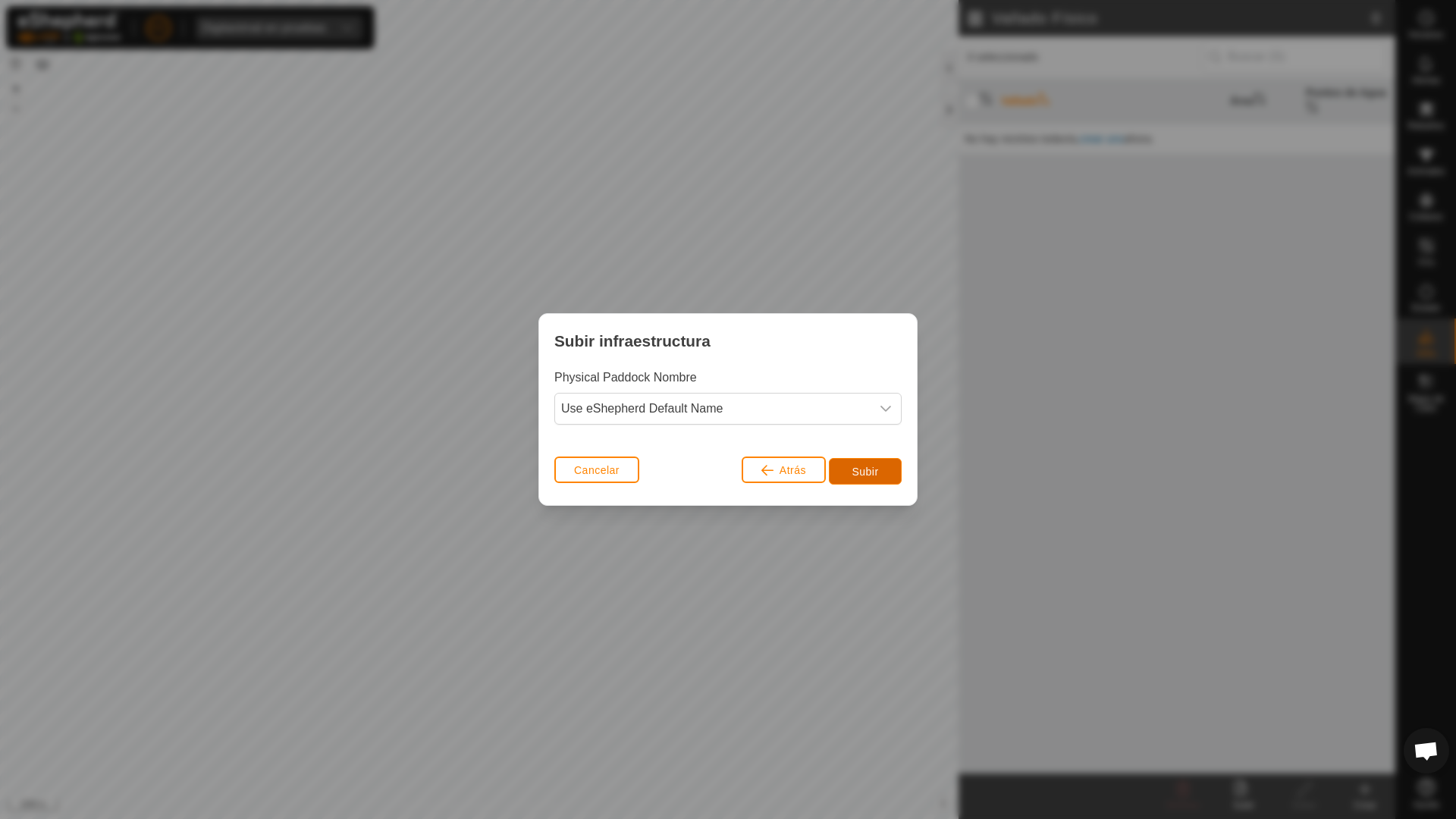
click at [726, 462] on button "Subir" at bounding box center [866, 471] width 73 height 27
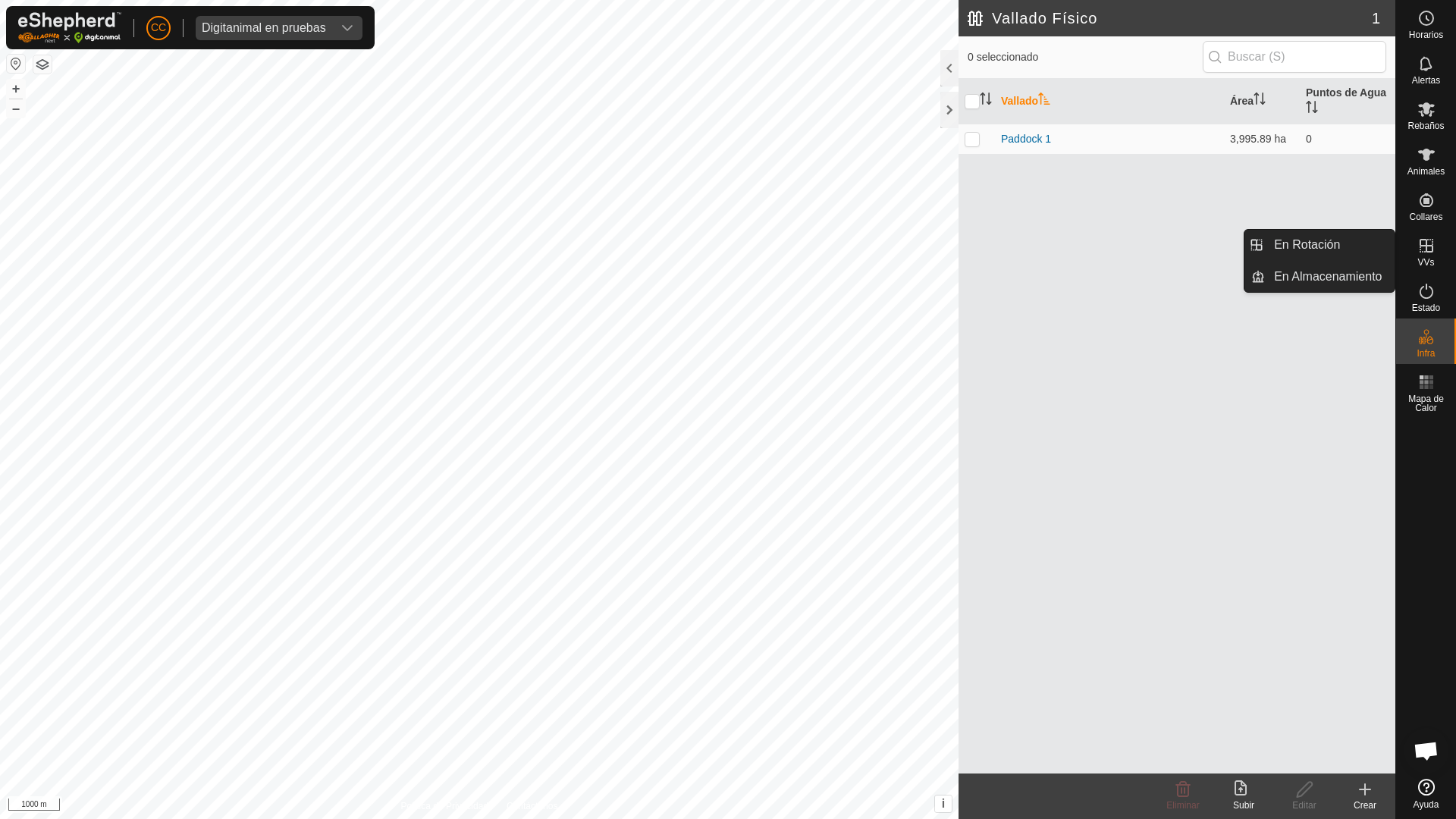
click at [726, 253] on div "VVs" at bounding box center [1426, 249] width 59 height 45
click at [726, 256] on link "En Rotación" at bounding box center [1330, 245] width 130 height 30
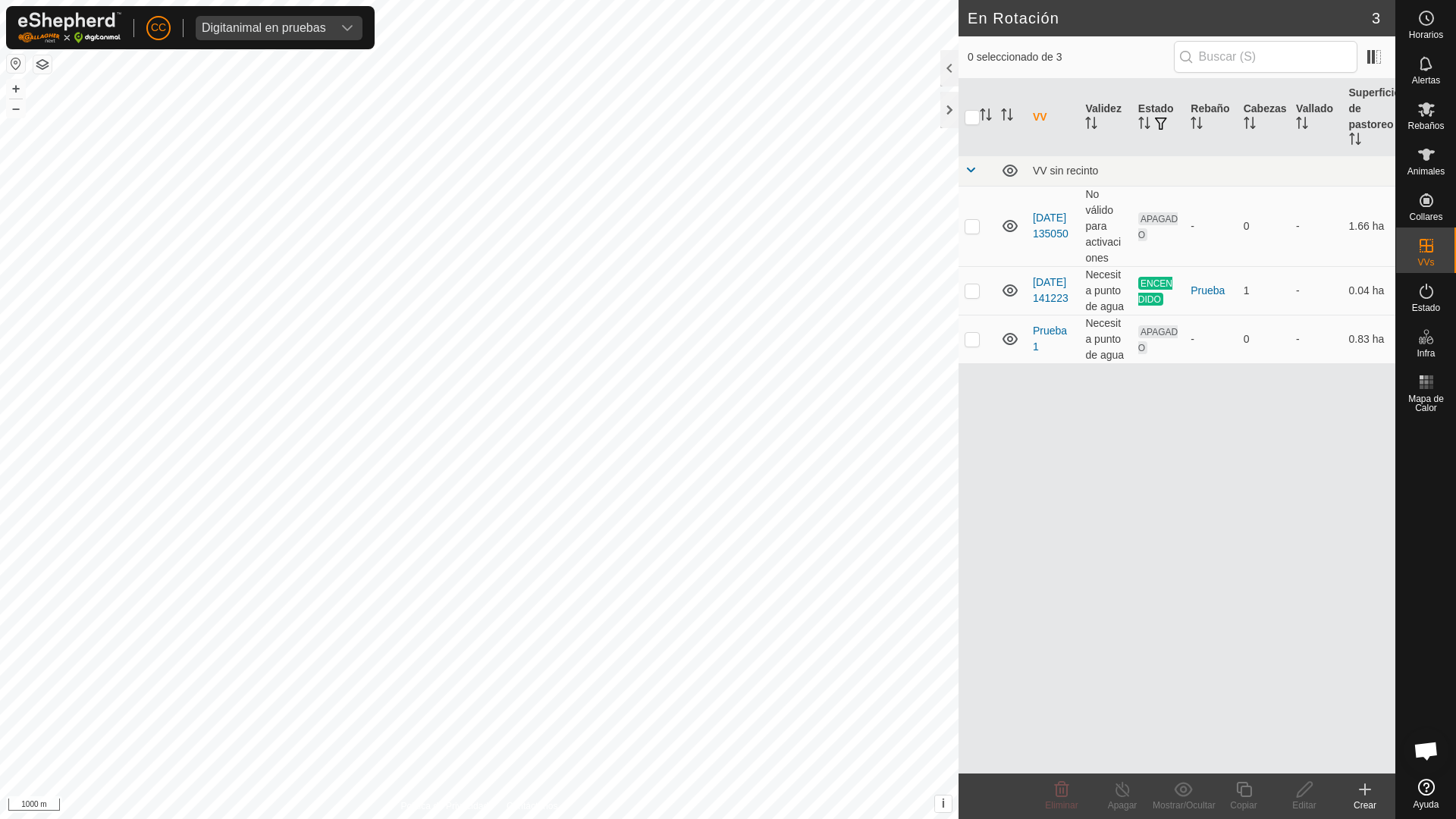
click at [726, 650] on div "Crear" at bounding box center [1365, 804] width 60 height 13
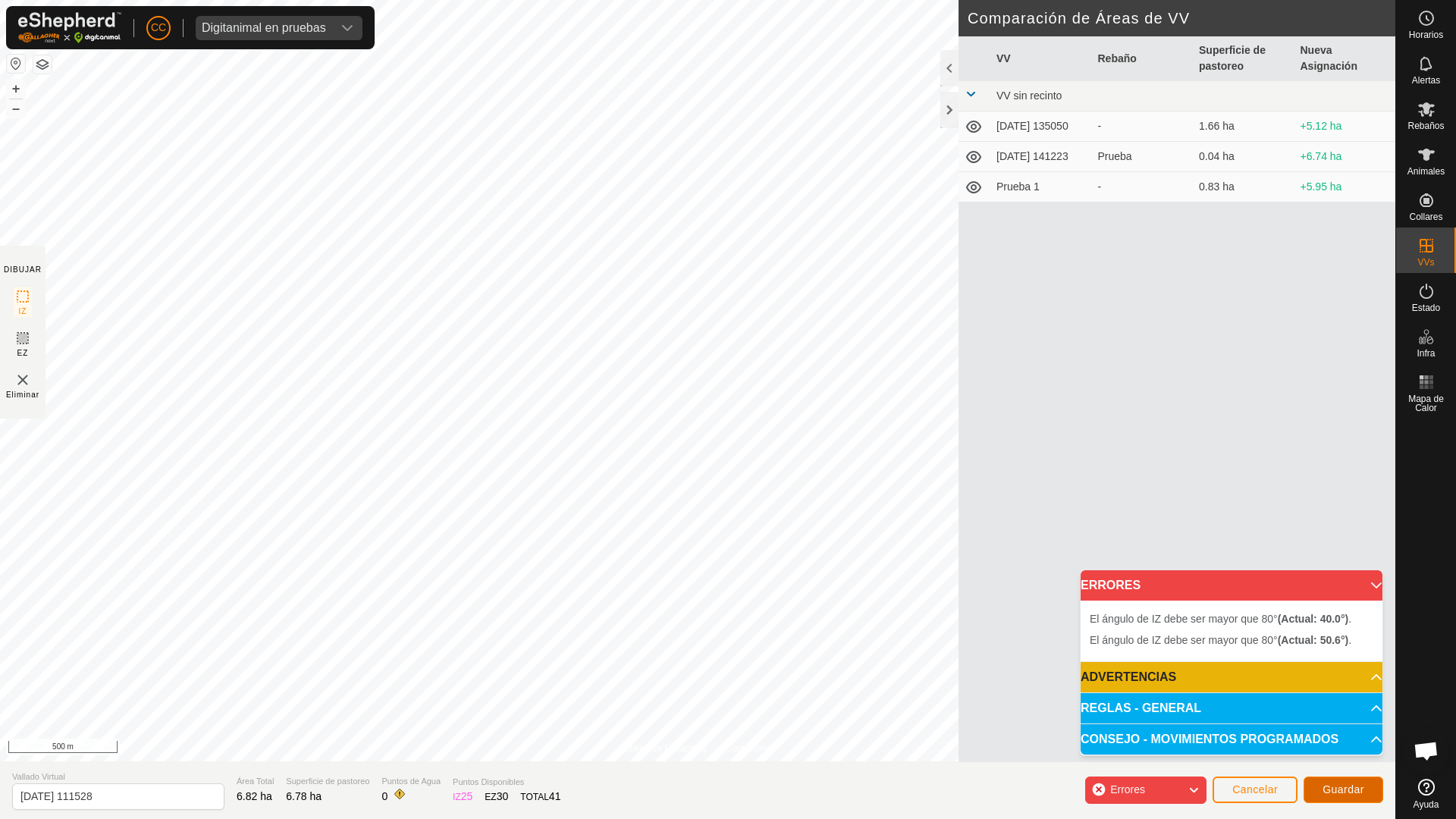
click at [726, 650] on span "Guardar" at bounding box center [1343, 789] width 42 height 12
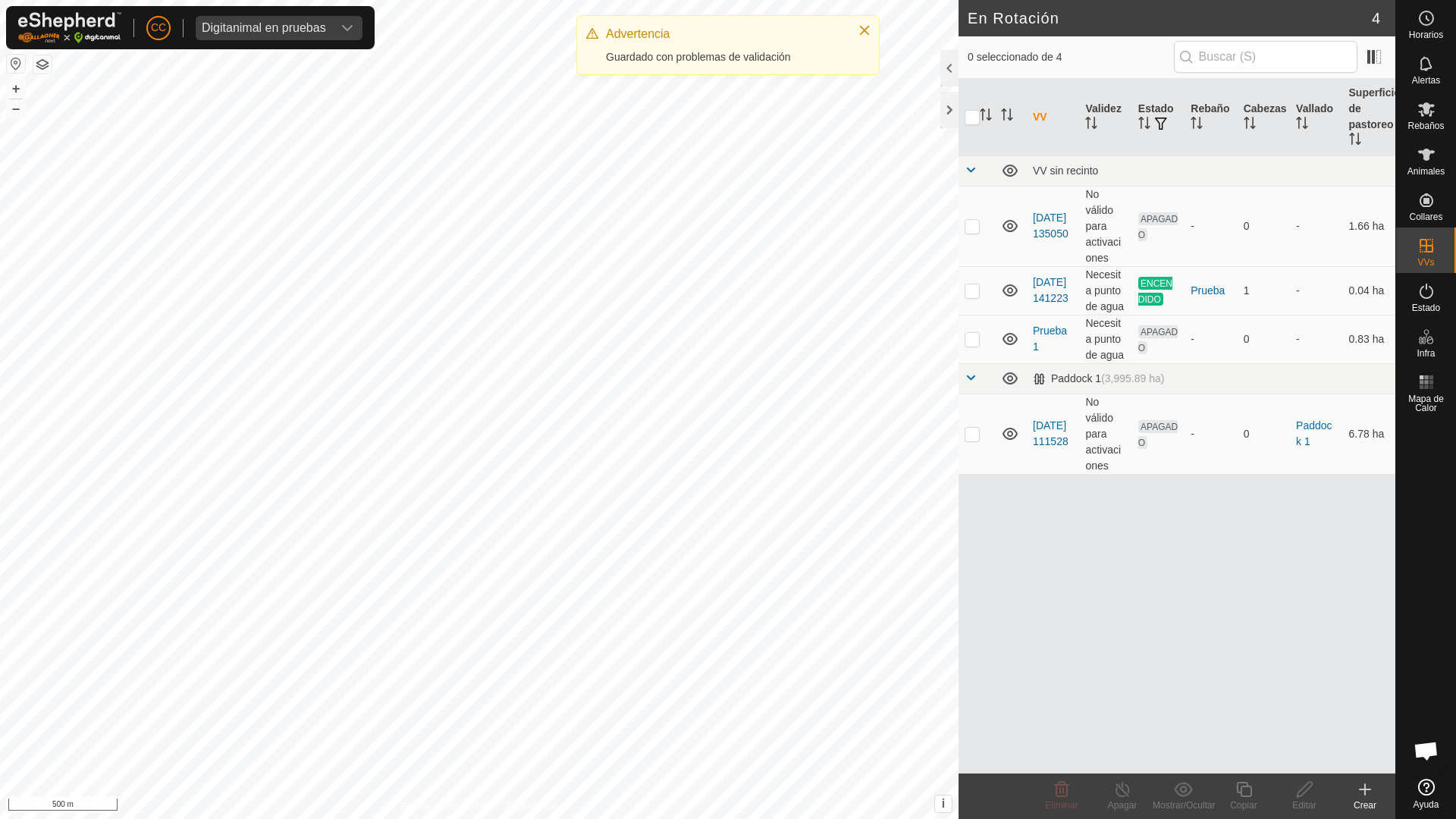
scroll to position [1245, 0]
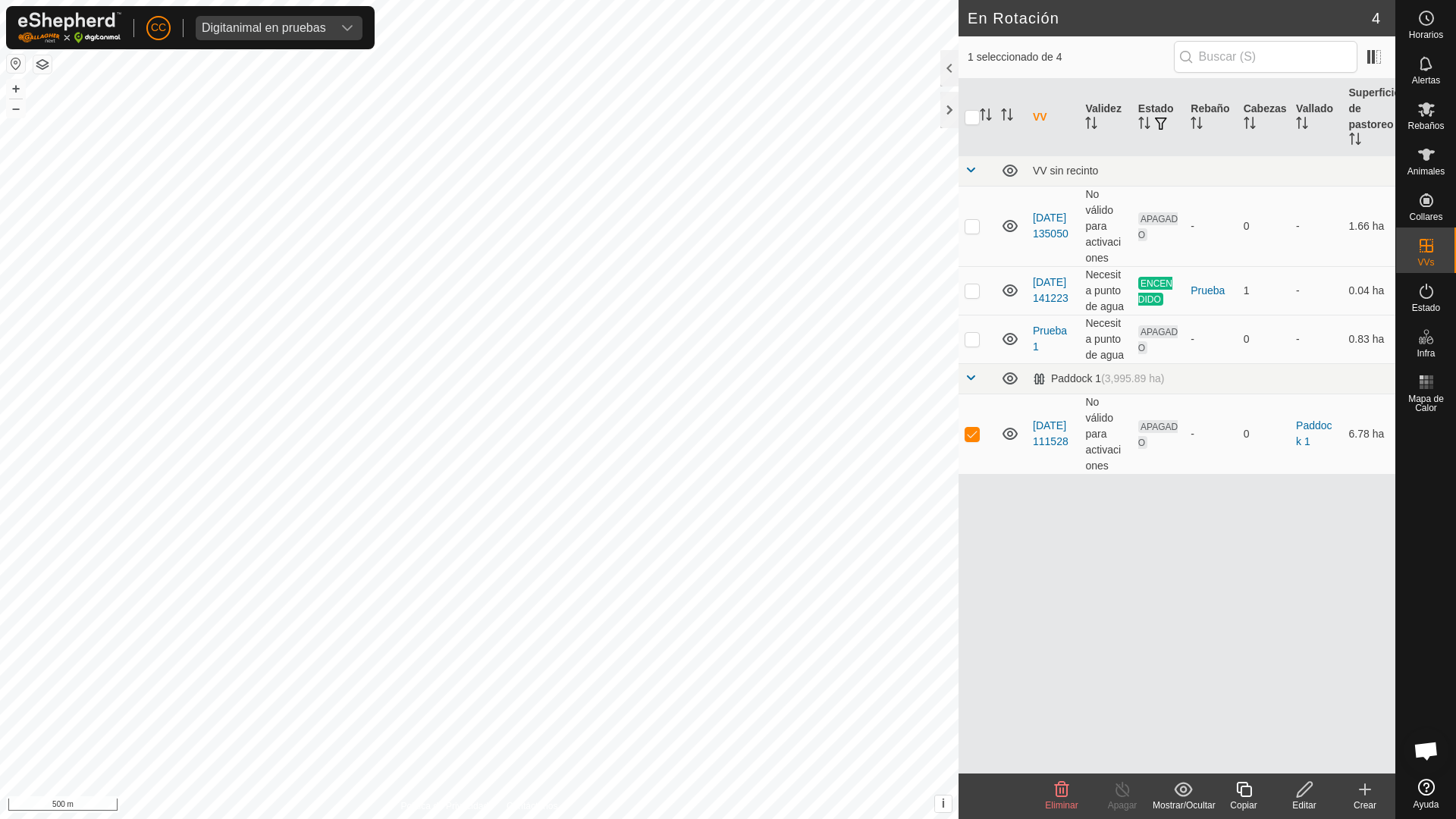
click at [1064, 803] on span "Eliminar" at bounding box center [1061, 805] width 33 height 11
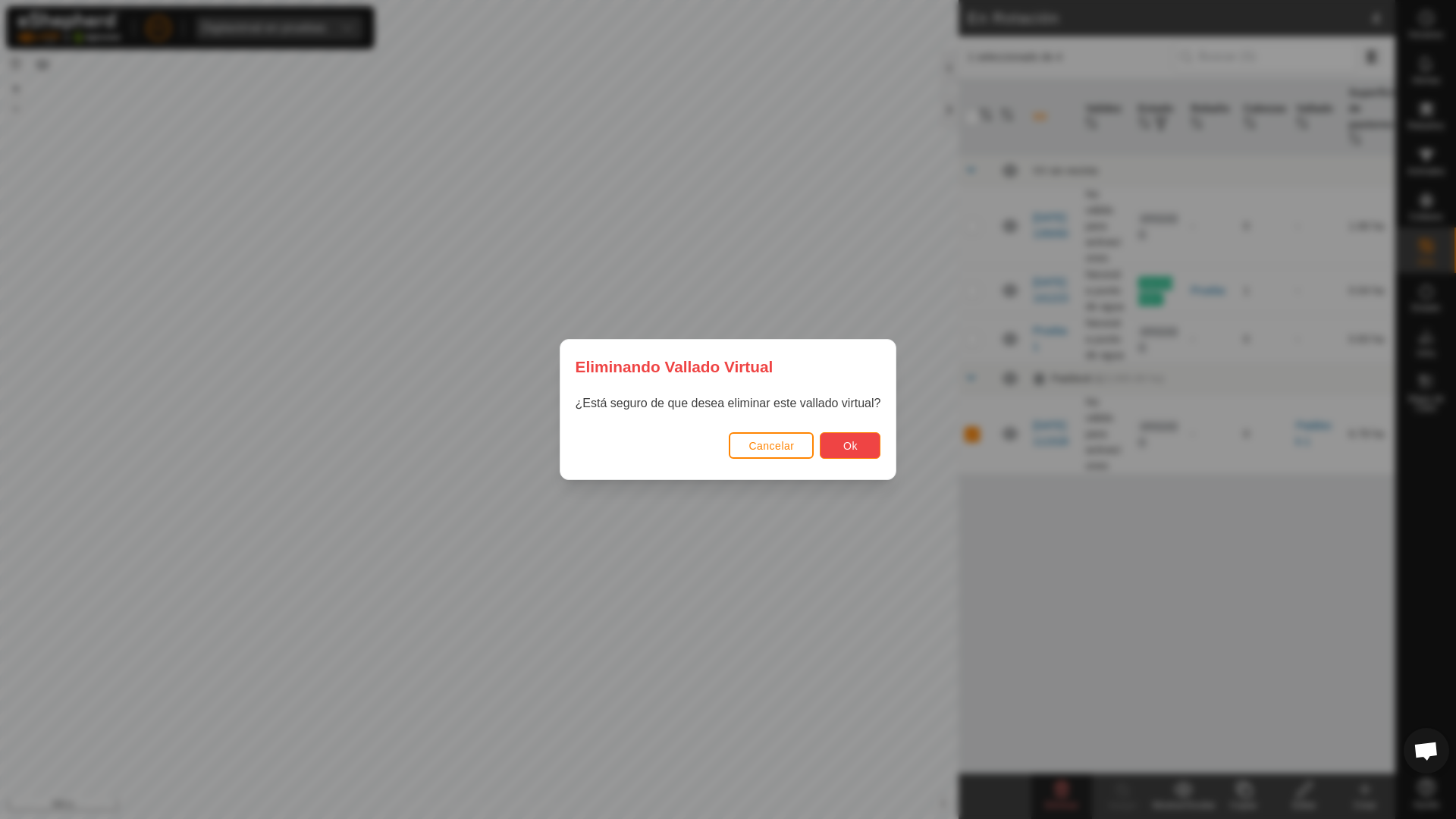
click at [839, 449] on button "Ok" at bounding box center [850, 445] width 60 height 27
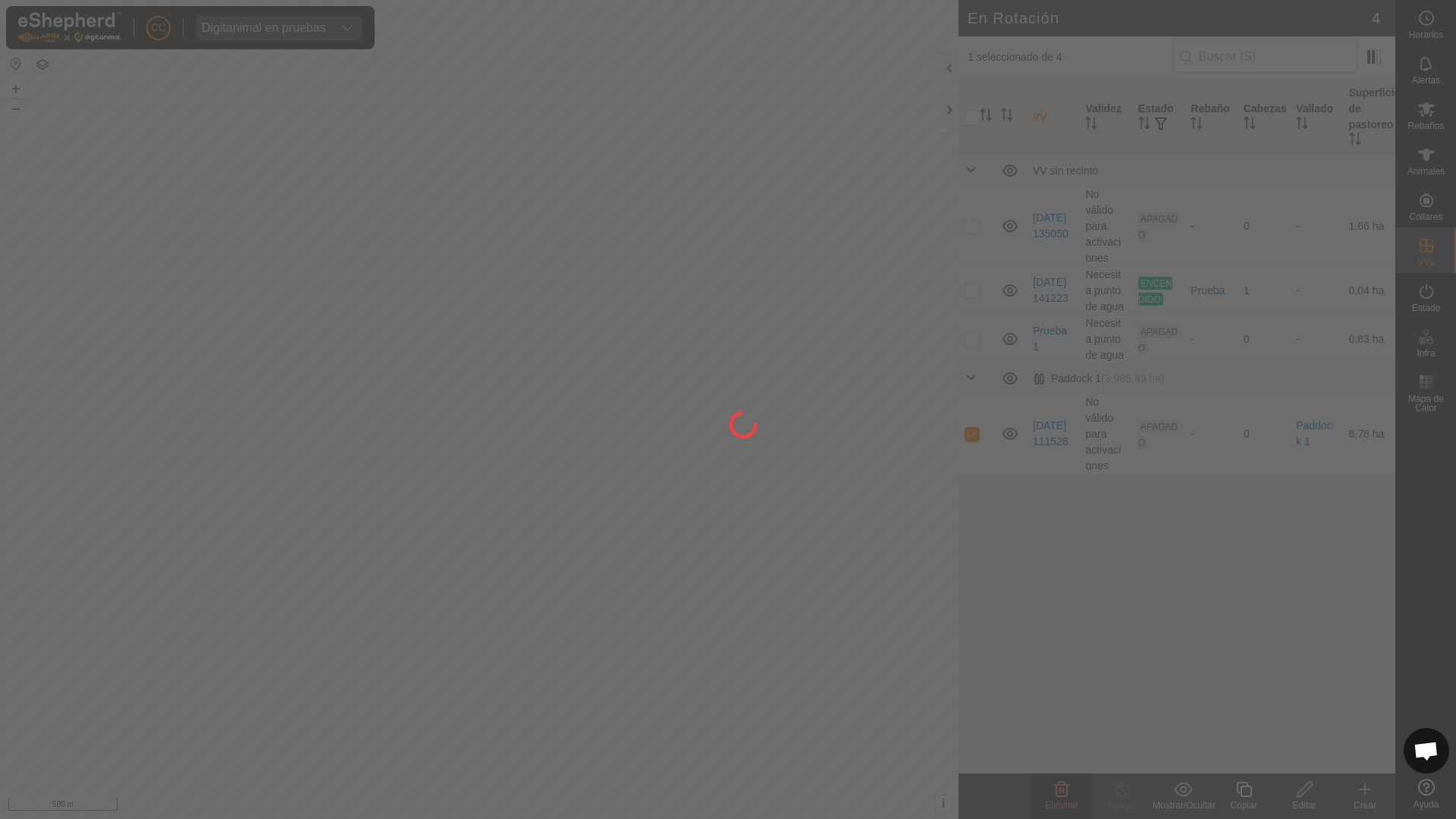
checkbox input "false"
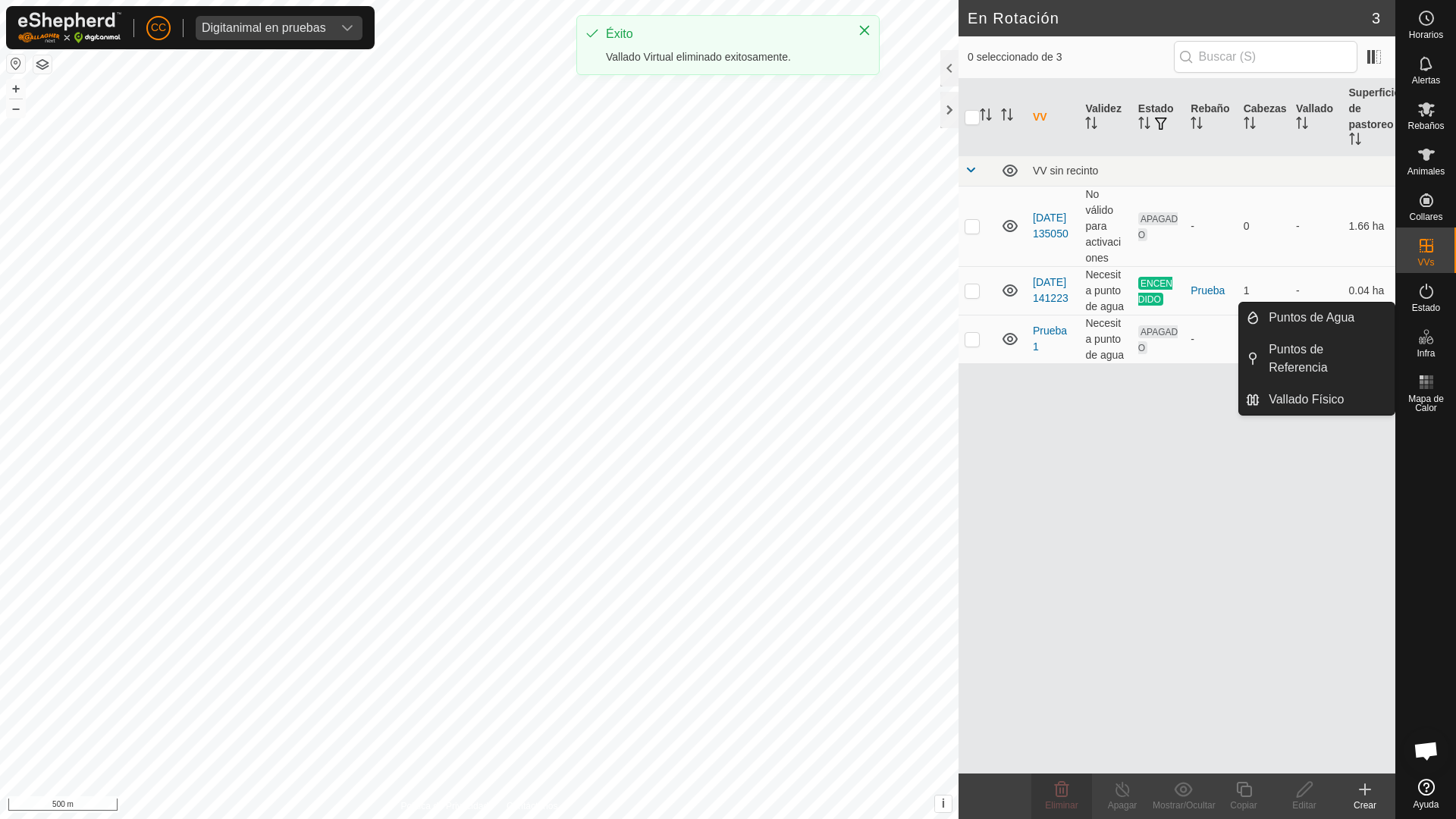
click at [1420, 341] on icon at bounding box center [1421, 340] width 8 height 8
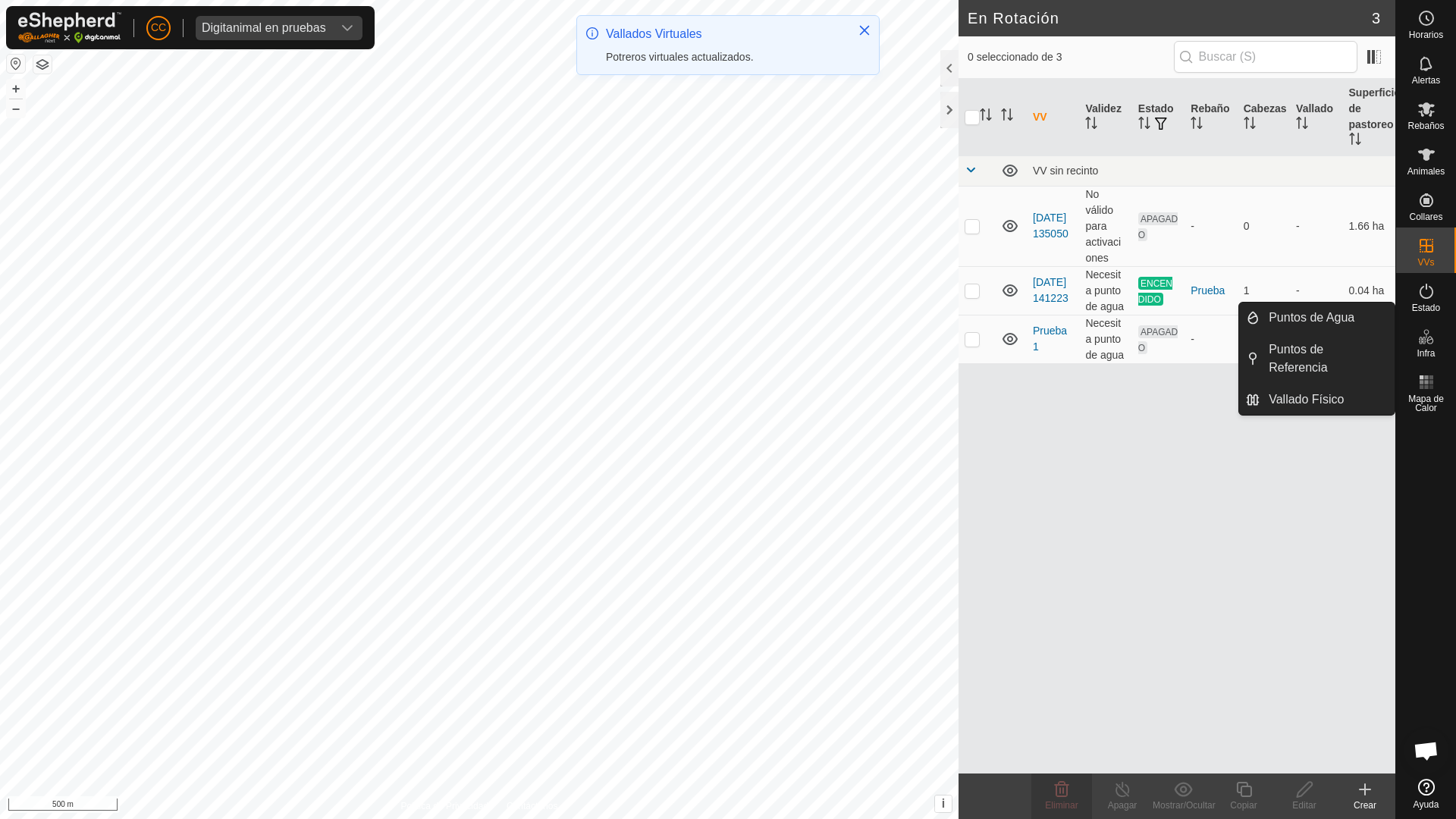
click at [1420, 351] on span "Infra" at bounding box center [1426, 353] width 19 height 9
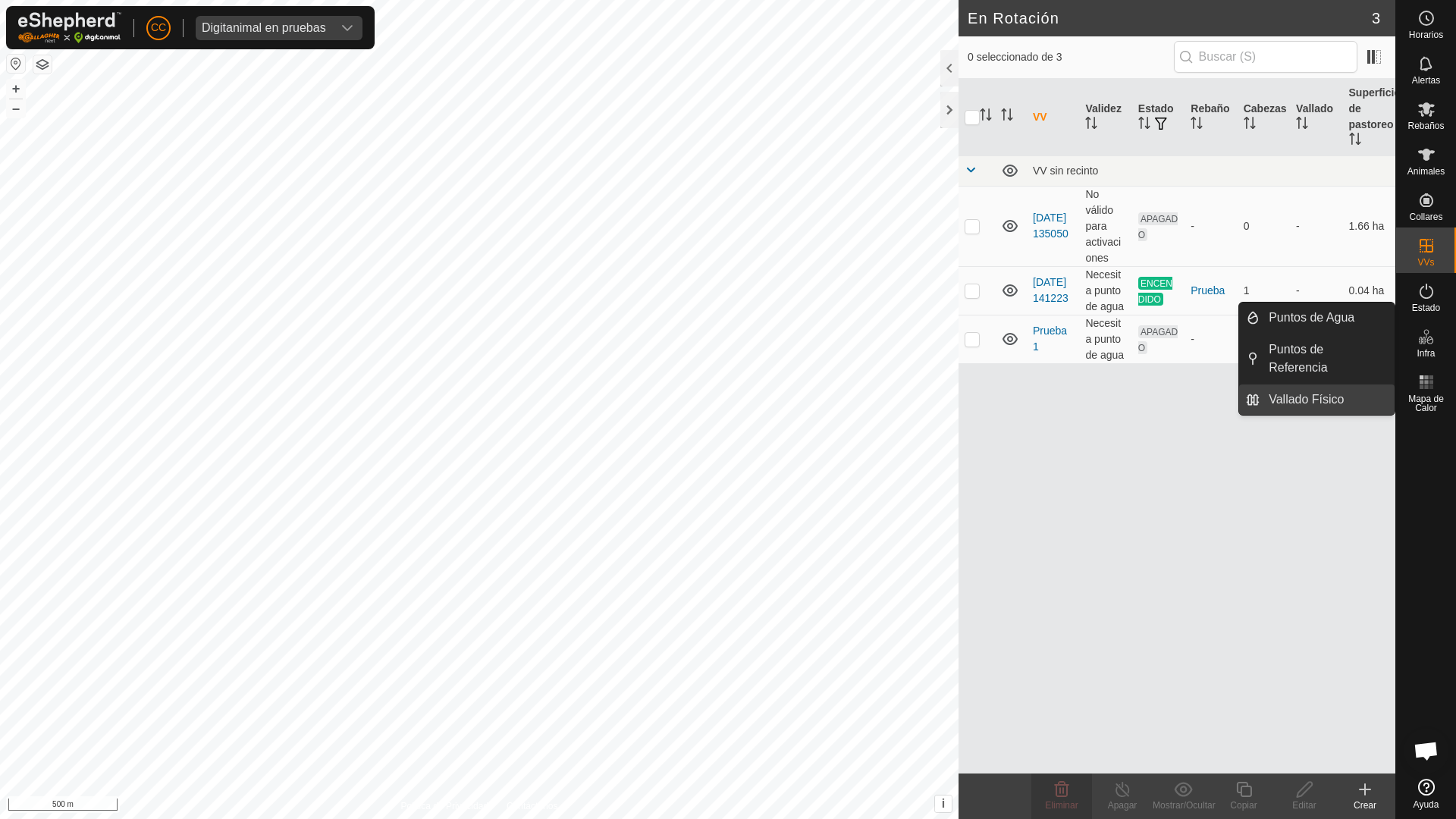
drag, startPoint x: 1316, startPoint y: 402, endPoint x: 1298, endPoint y: 402, distance: 18.0
click at [1314, 403] on link "Vallado Físico" at bounding box center [1327, 399] width 135 height 30
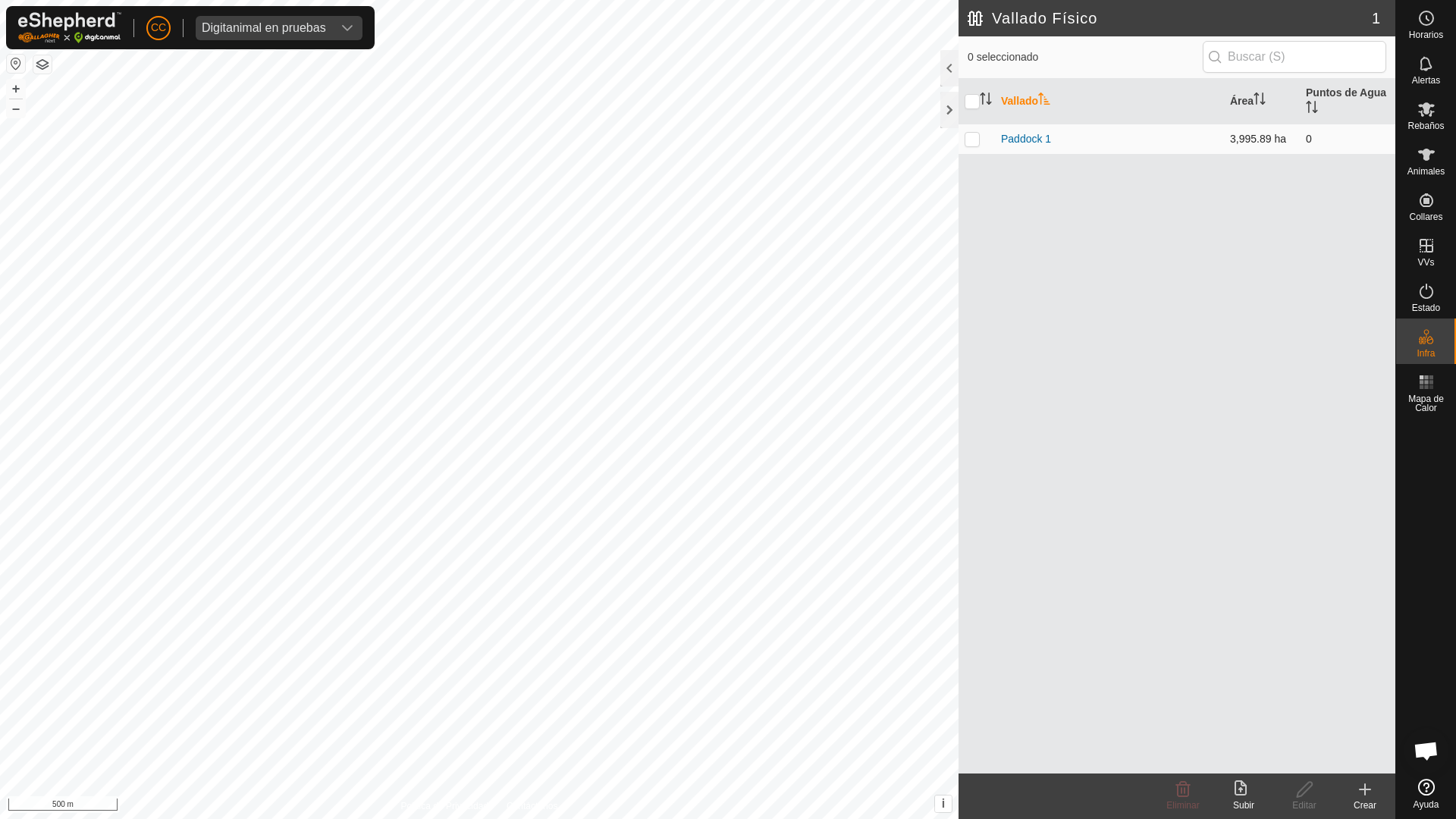
click at [975, 140] on p-checkbox at bounding box center [972, 138] width 15 height 12
checkbox input "true"
click at [1187, 789] on icon at bounding box center [1183, 789] width 19 height 19
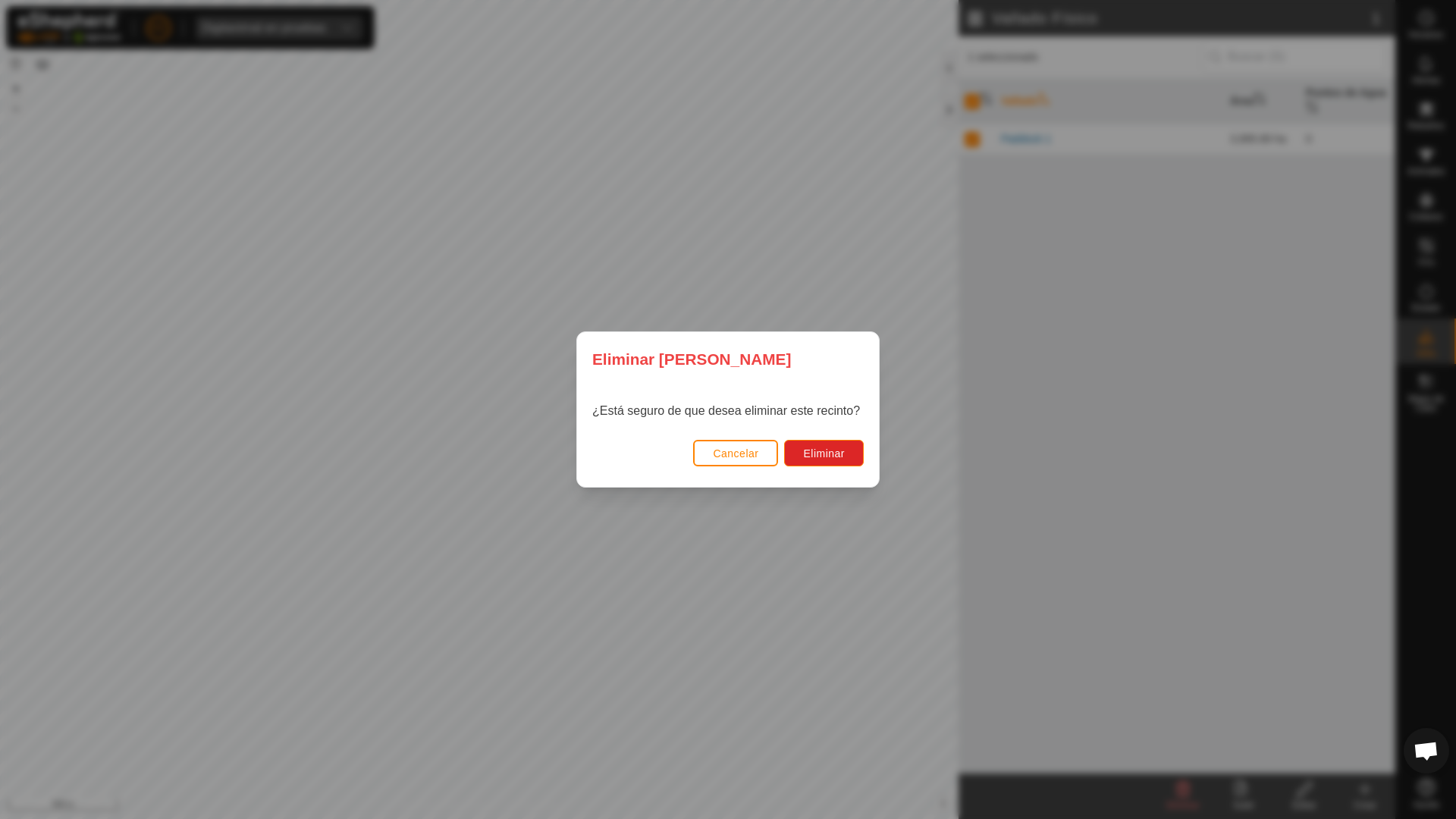
click at [830, 468] on div "Cancelar Eliminar" at bounding box center [728, 461] width 302 height 51
click at [830, 450] on span "Eliminar" at bounding box center [824, 453] width 42 height 12
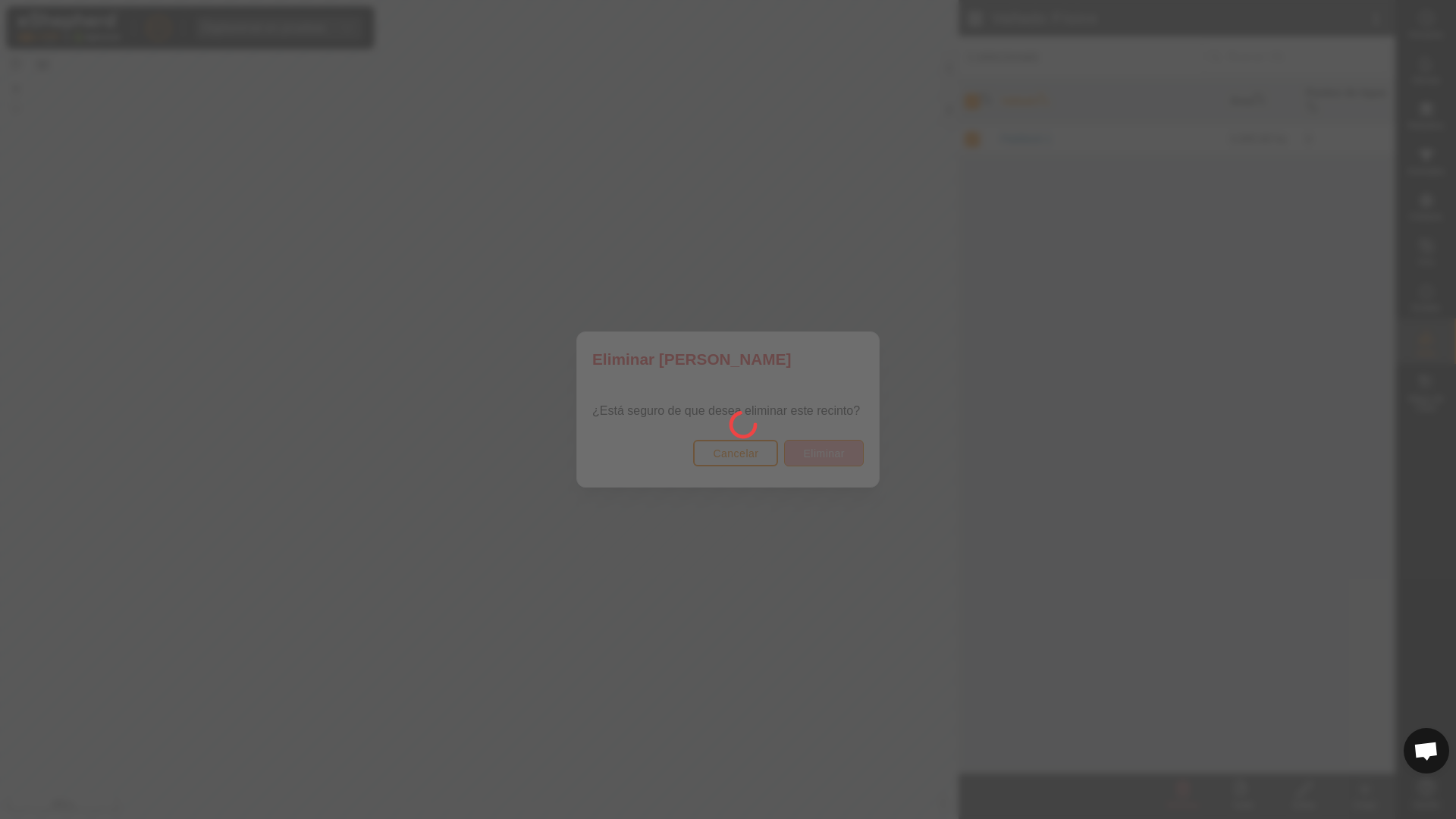
checkbox input "false"
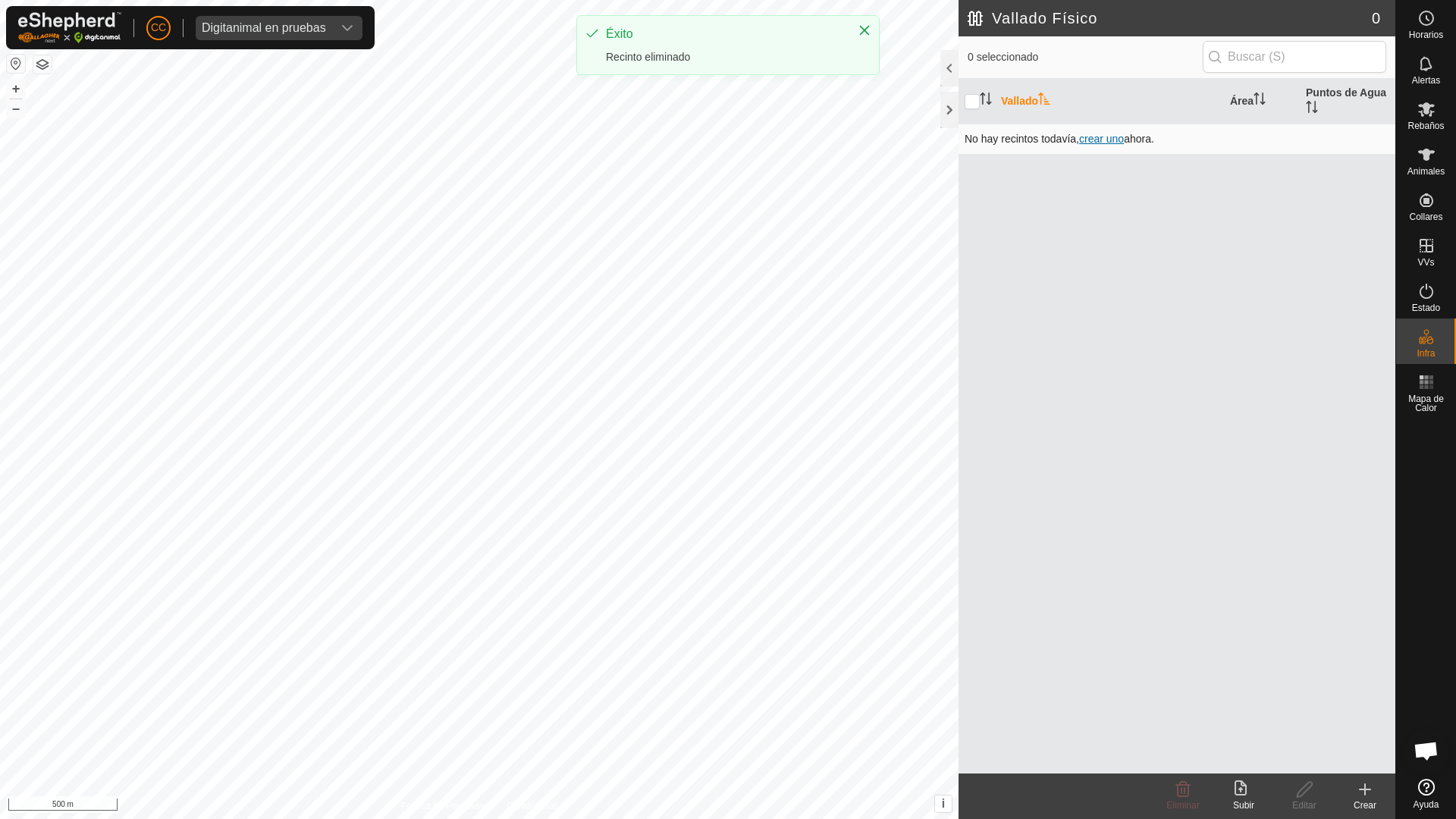
click at [1100, 138] on span "crear uno" at bounding box center [1102, 138] width 44 height 12
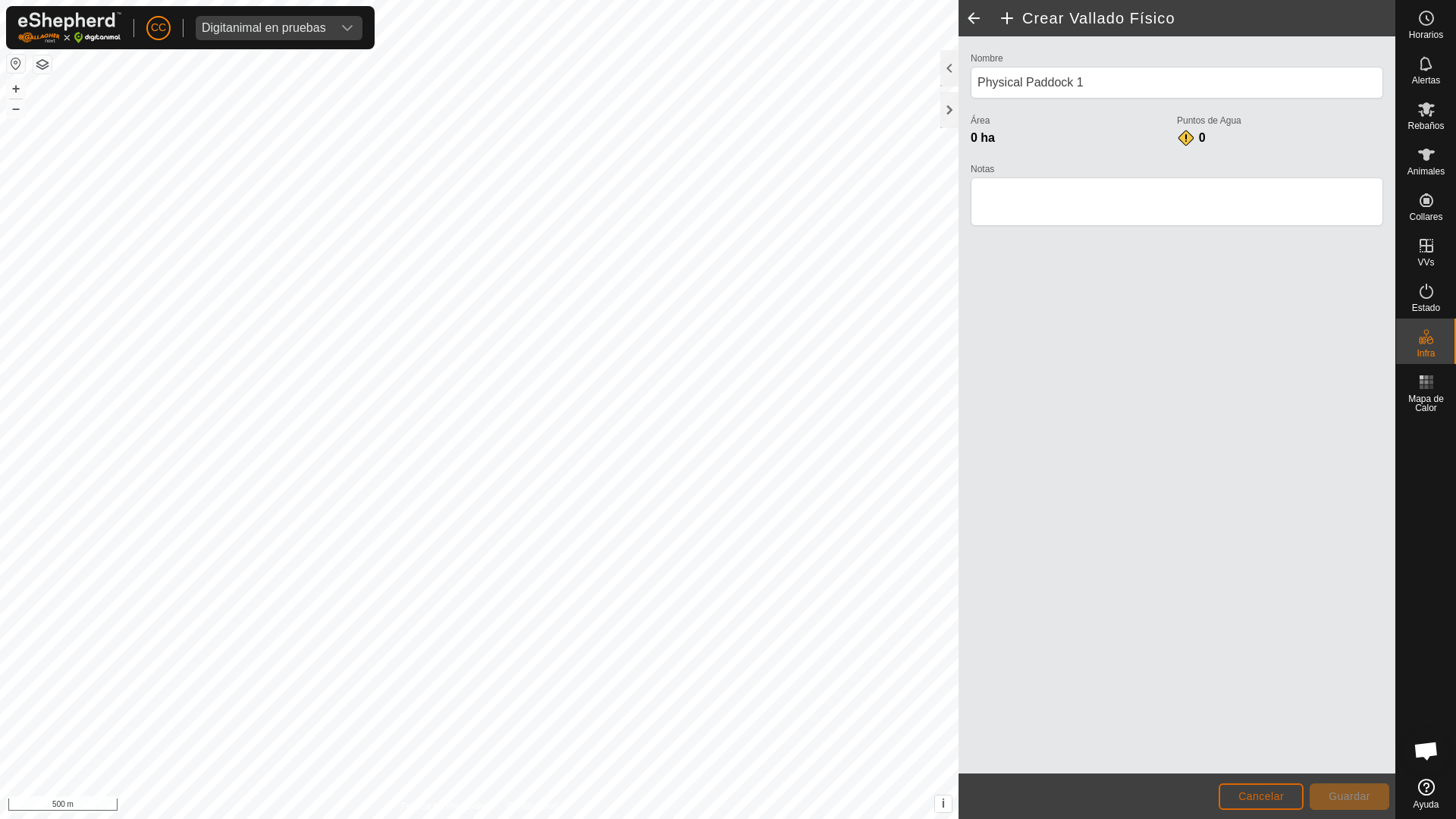
click at [1282, 784] on button "Cancelar" at bounding box center [1262, 796] width 85 height 27
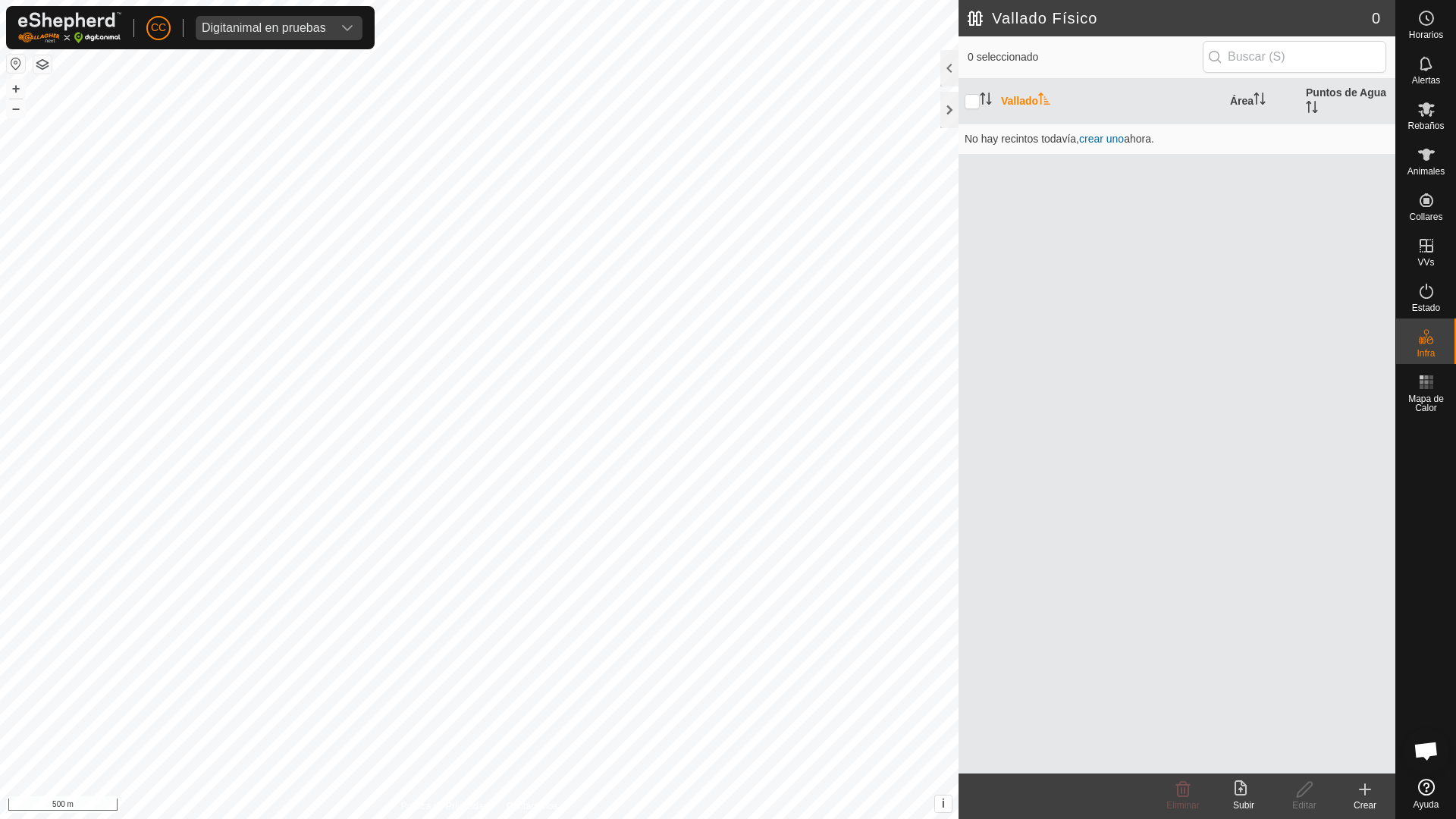
click at [1252, 803] on div "Subir" at bounding box center [1244, 804] width 60 height 13
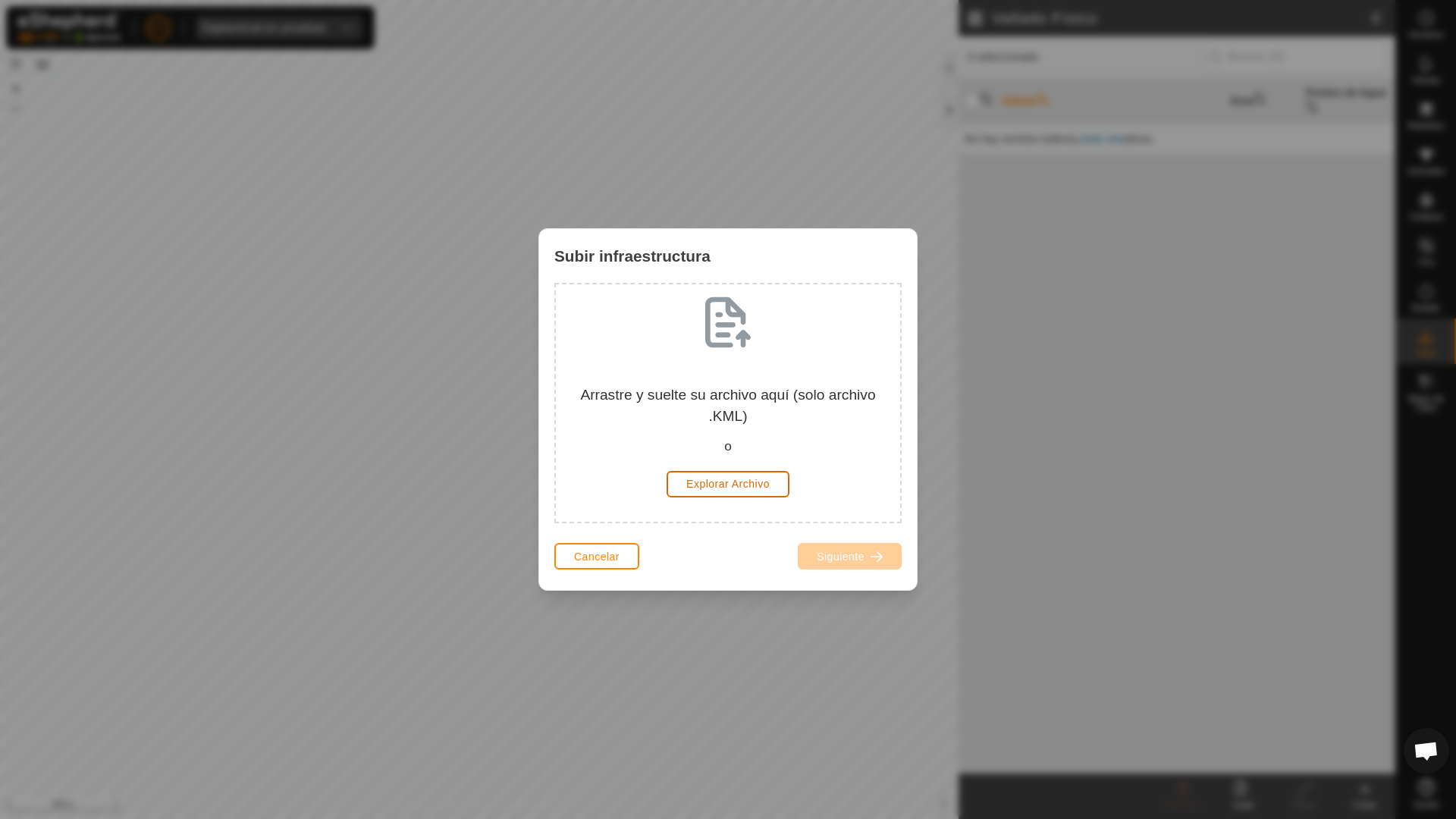
click at [711, 485] on span "Explorar Archivo" at bounding box center [728, 484] width 83 height 12
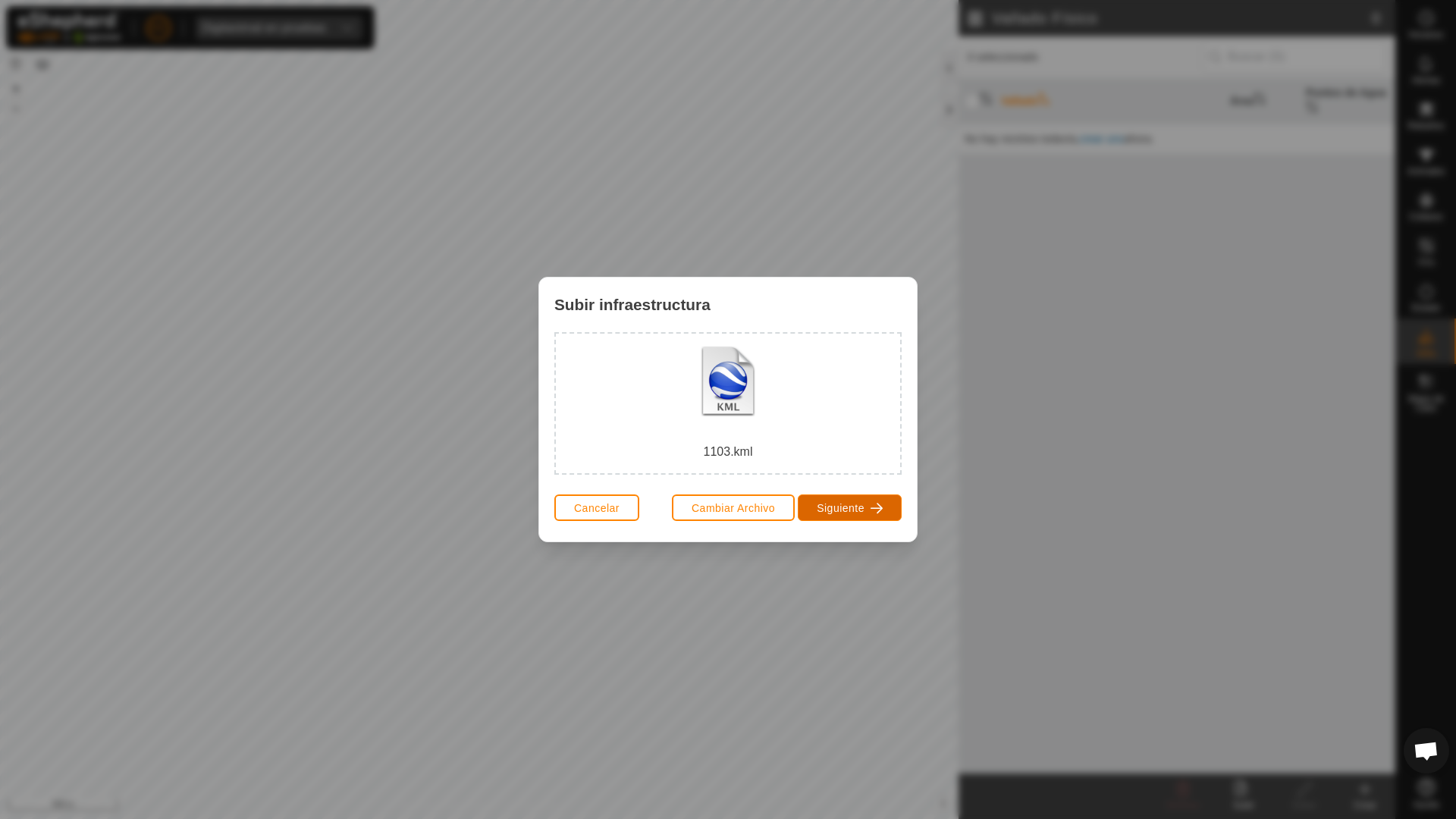
click at [859, 510] on span "Siguiente" at bounding box center [841, 508] width 48 height 12
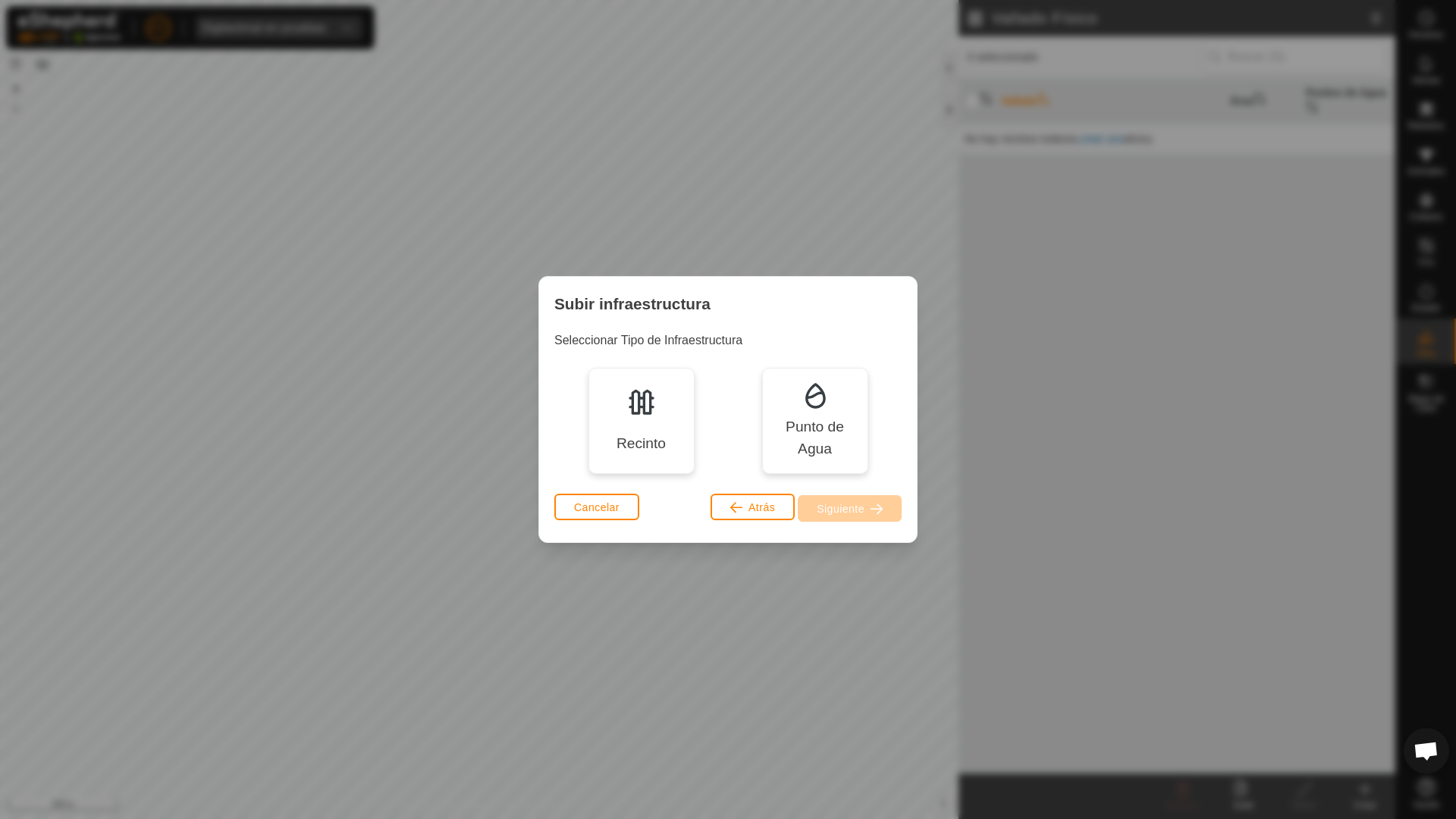
drag, startPoint x: 581, startPoint y: 417, endPoint x: 592, endPoint y: 422, distance: 12.1
click at [583, 418] on div "Recinto Punto de Agua" at bounding box center [727, 421] width 347 height 106
drag, startPoint x: 651, startPoint y: 445, endPoint x: 769, endPoint y: 472, distance: 121.0
click at [652, 446] on div "Recinto" at bounding box center [641, 444] width 50 height 22
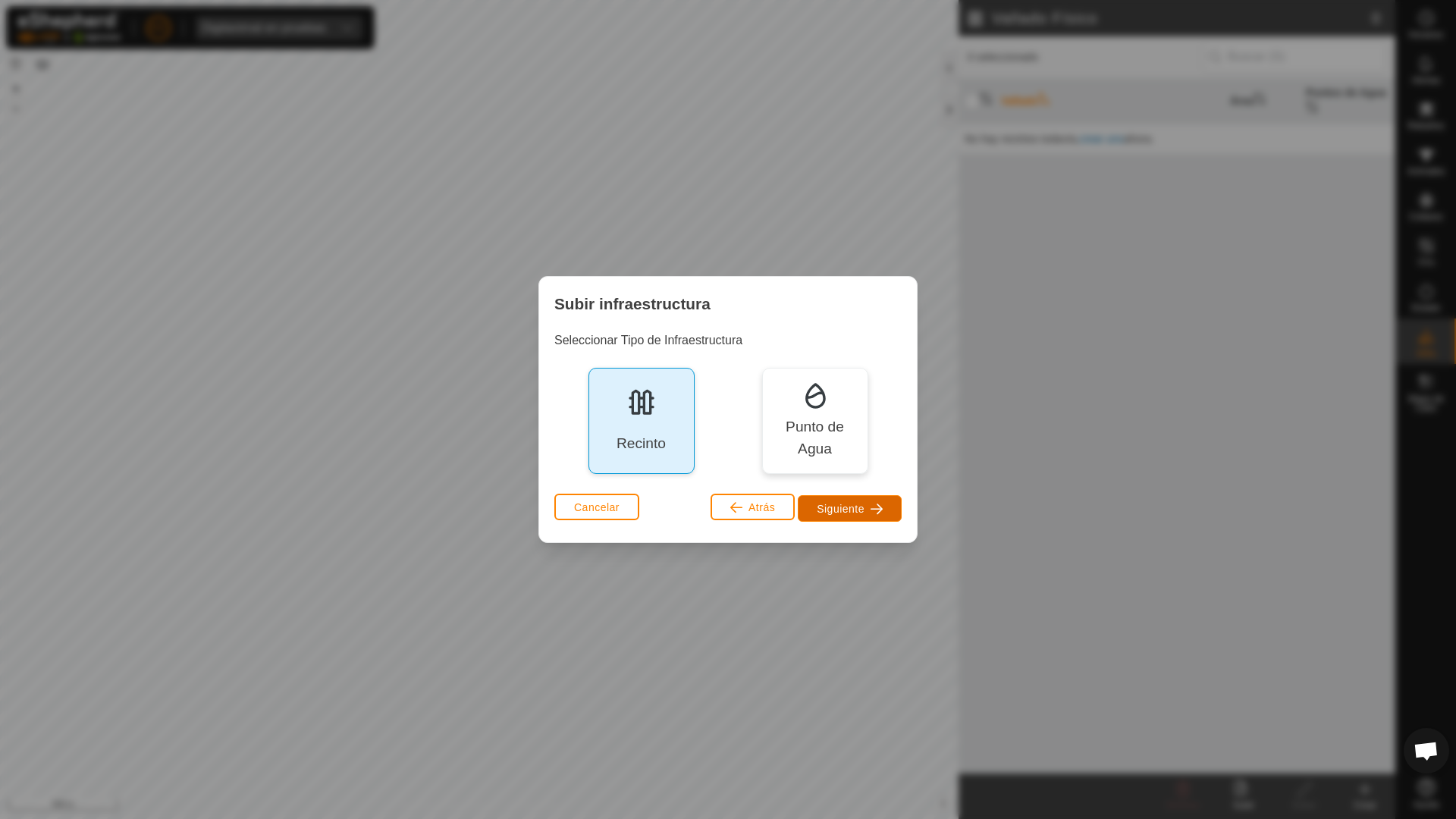
drag, startPoint x: 833, startPoint y: 505, endPoint x: 818, endPoint y: 496, distance: 17.5
click at [833, 502] on span "Siguiente" at bounding box center [841, 508] width 48 height 12
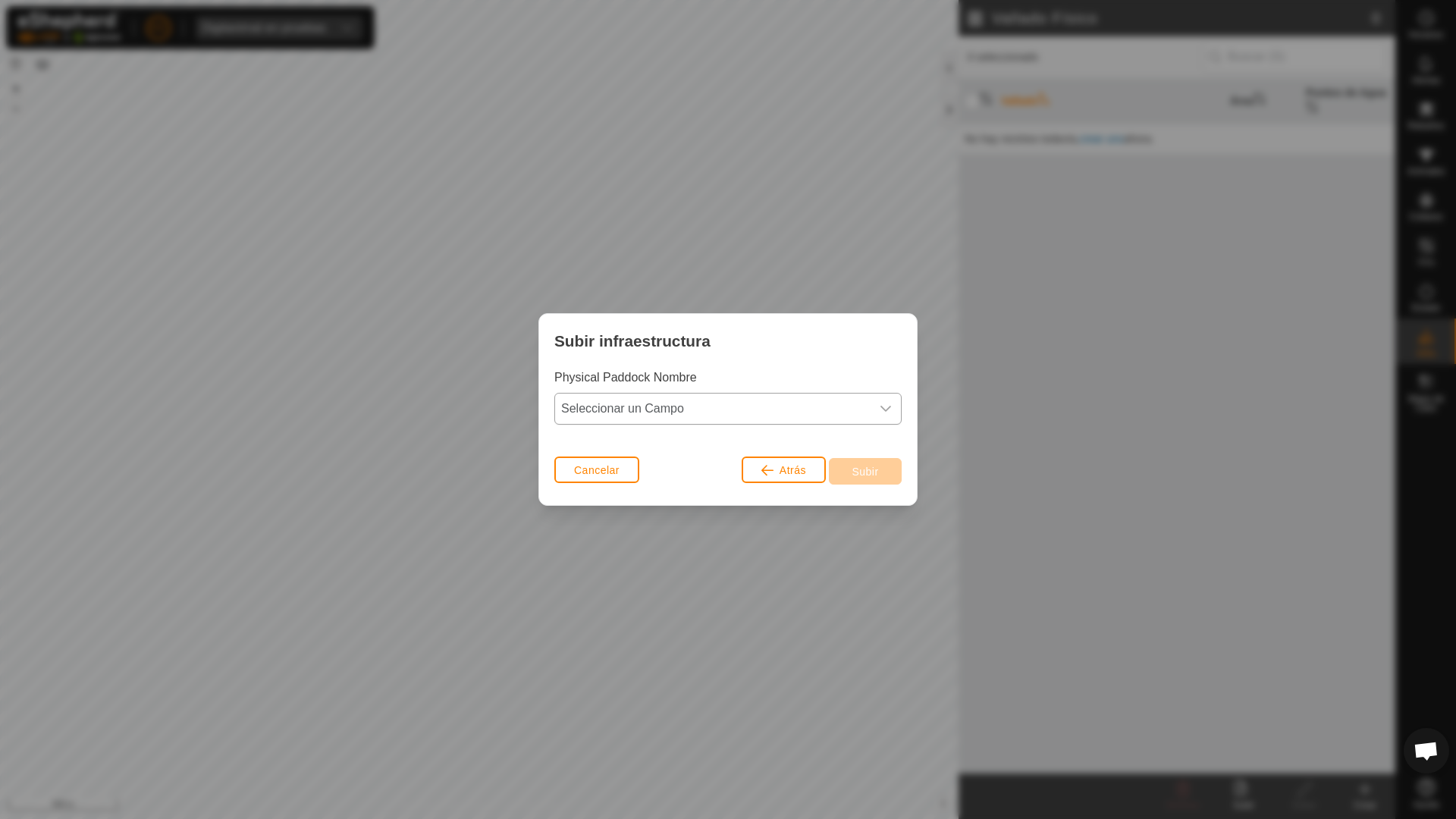
click at [713, 414] on span "Seleccionar un Campo" at bounding box center [712, 408] width 315 height 30
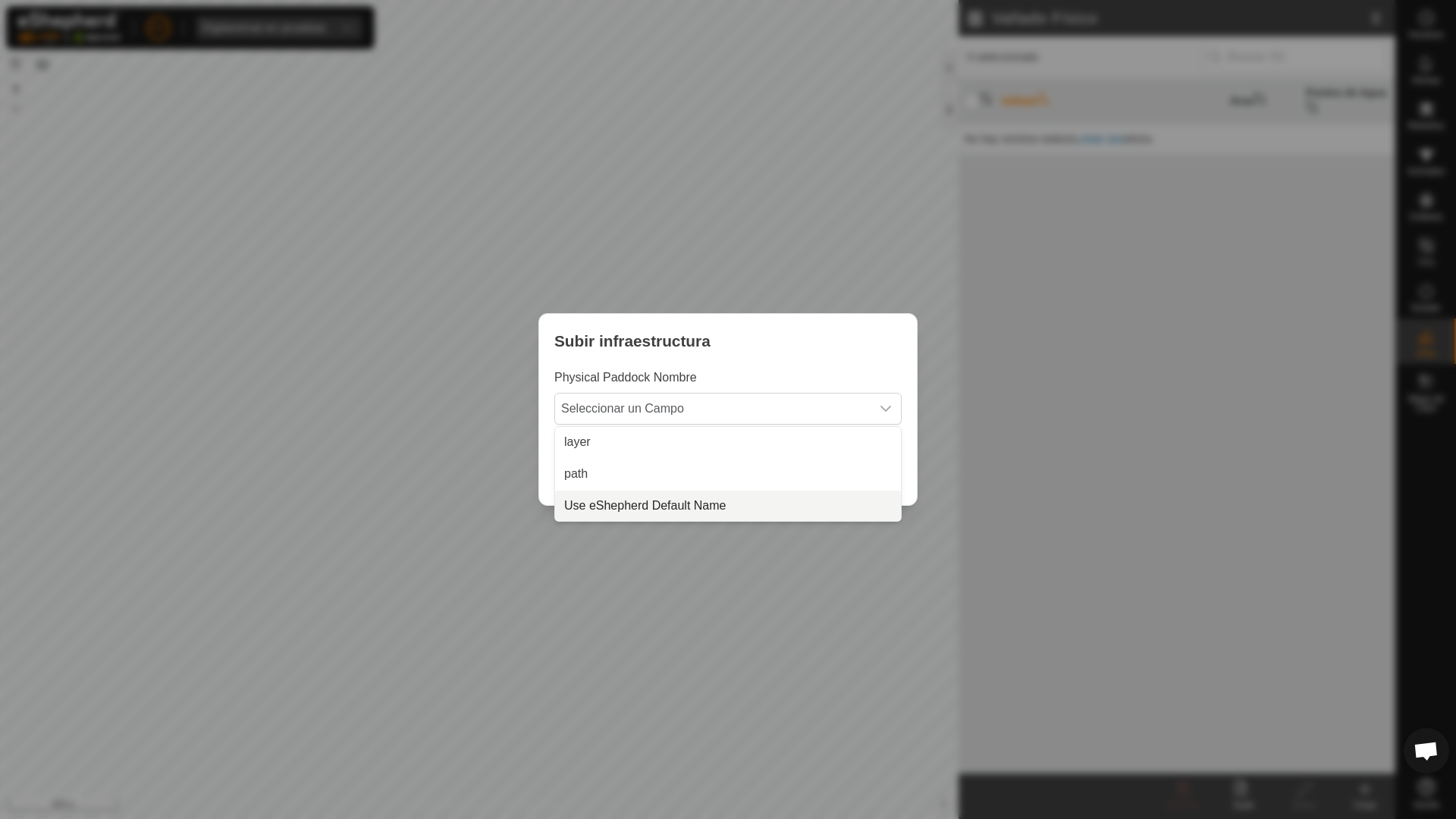
click at [724, 494] on li "Use eShepherd Default Name" at bounding box center [728, 506] width 346 height 30
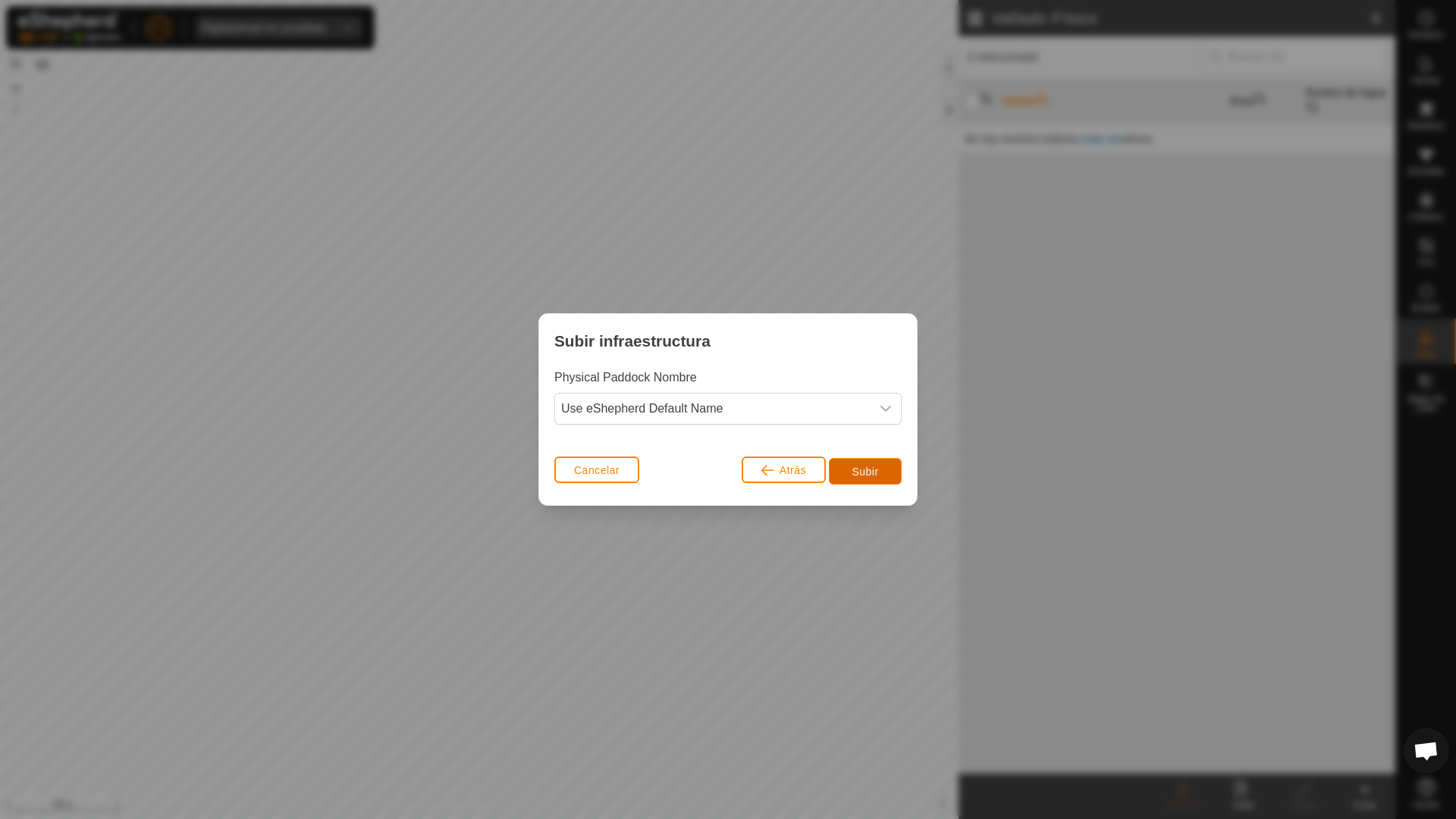
click at [884, 478] on button "Subir" at bounding box center [866, 471] width 73 height 27
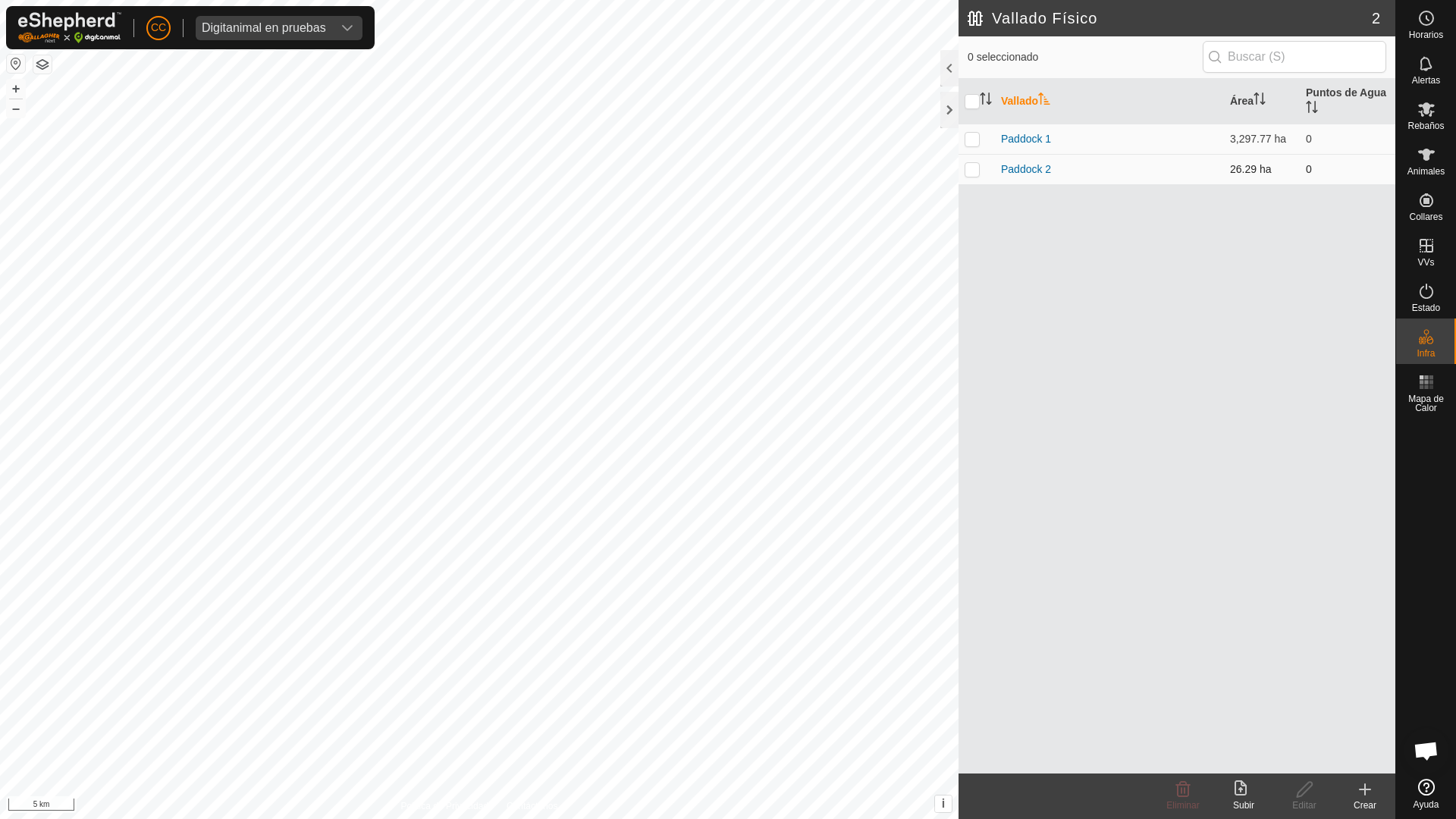
click at [976, 169] on p-checkbox at bounding box center [972, 169] width 15 height 12
checkbox input "true"
click at [969, 143] on p-checkbox at bounding box center [972, 138] width 15 height 12
checkbox input "true"
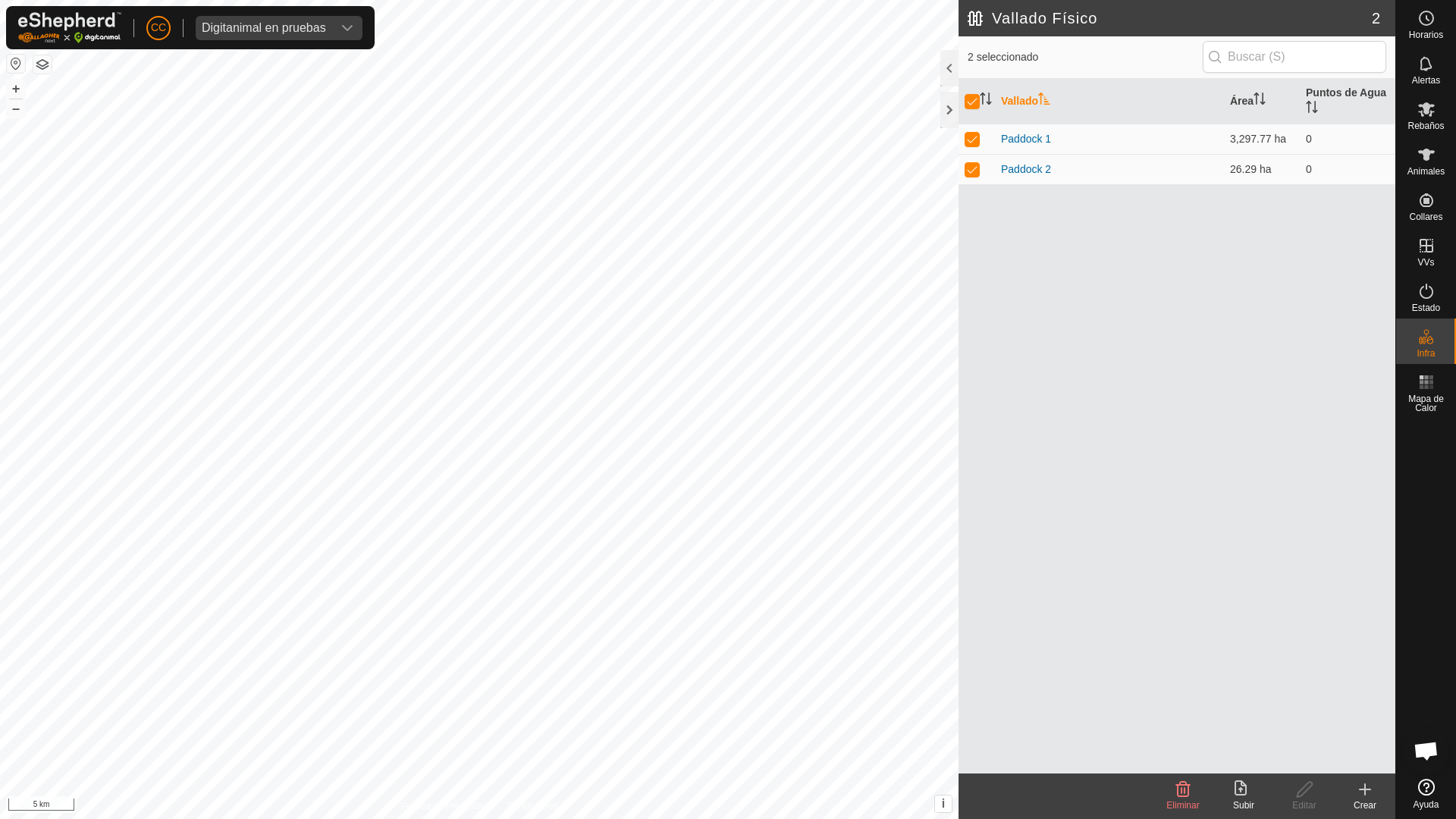
click at [1187, 791] on icon at bounding box center [1183, 789] width 19 height 19
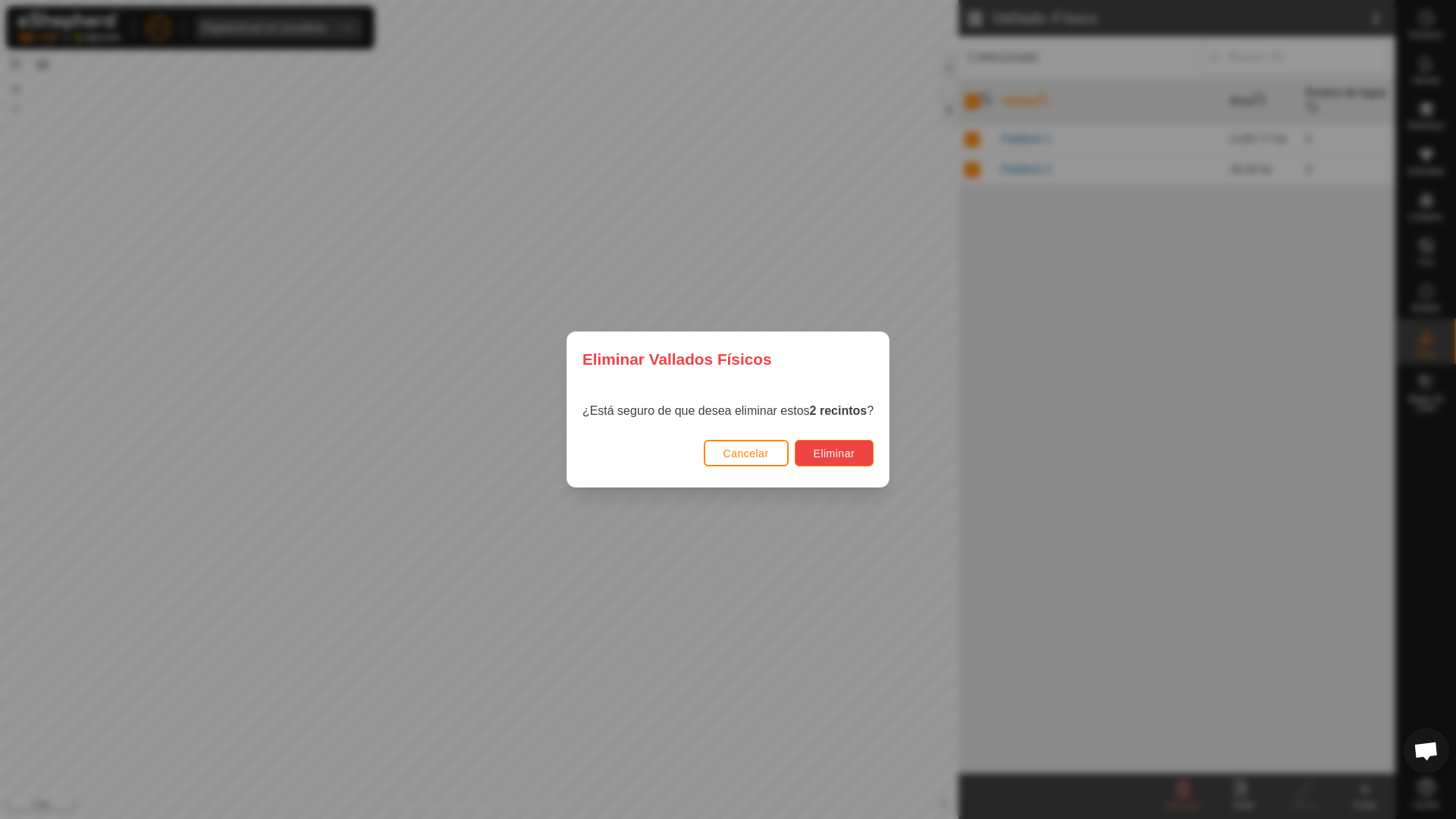
click at [847, 453] on span "Eliminar" at bounding box center [835, 453] width 42 height 12
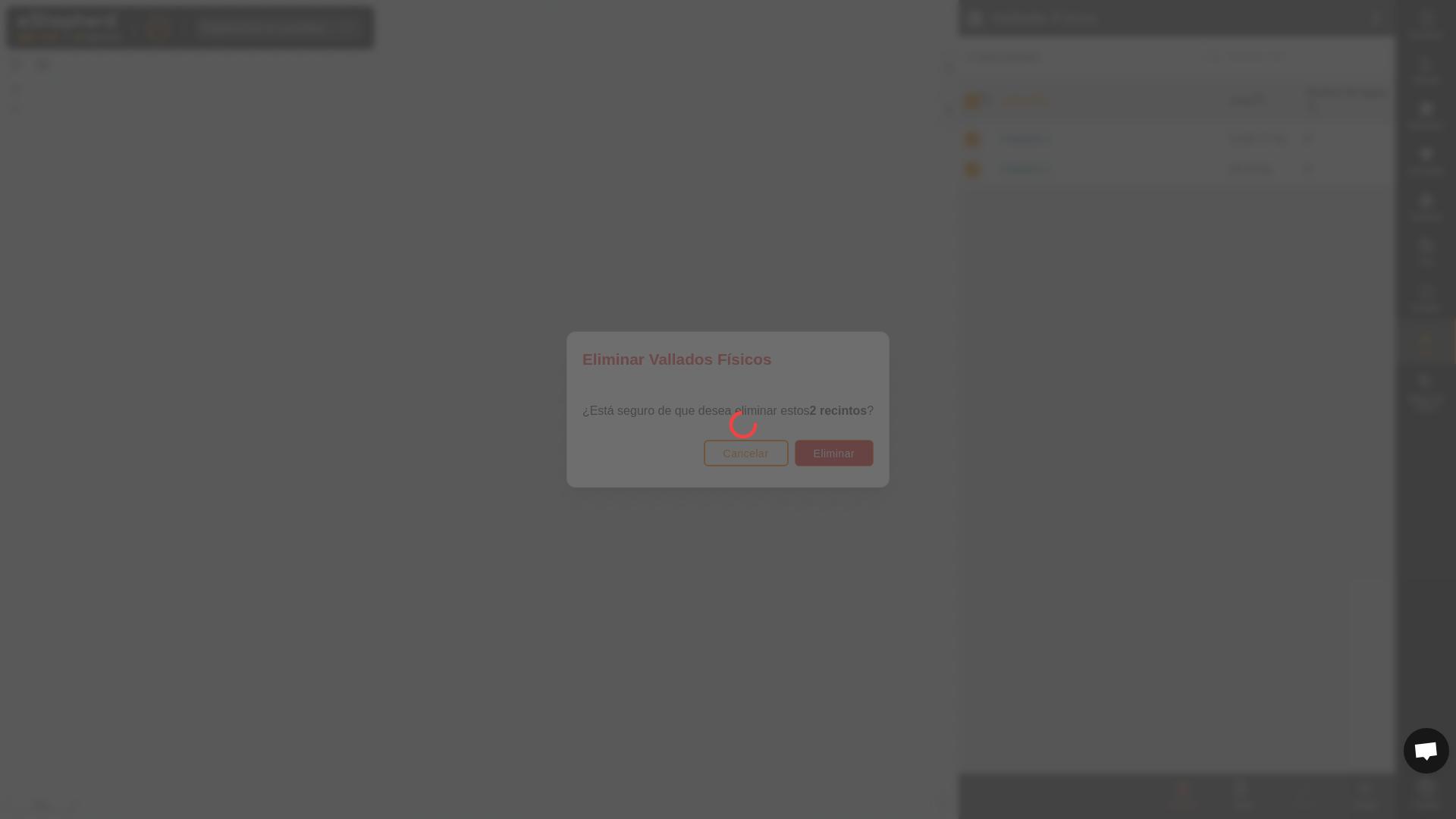
checkbox input "false"
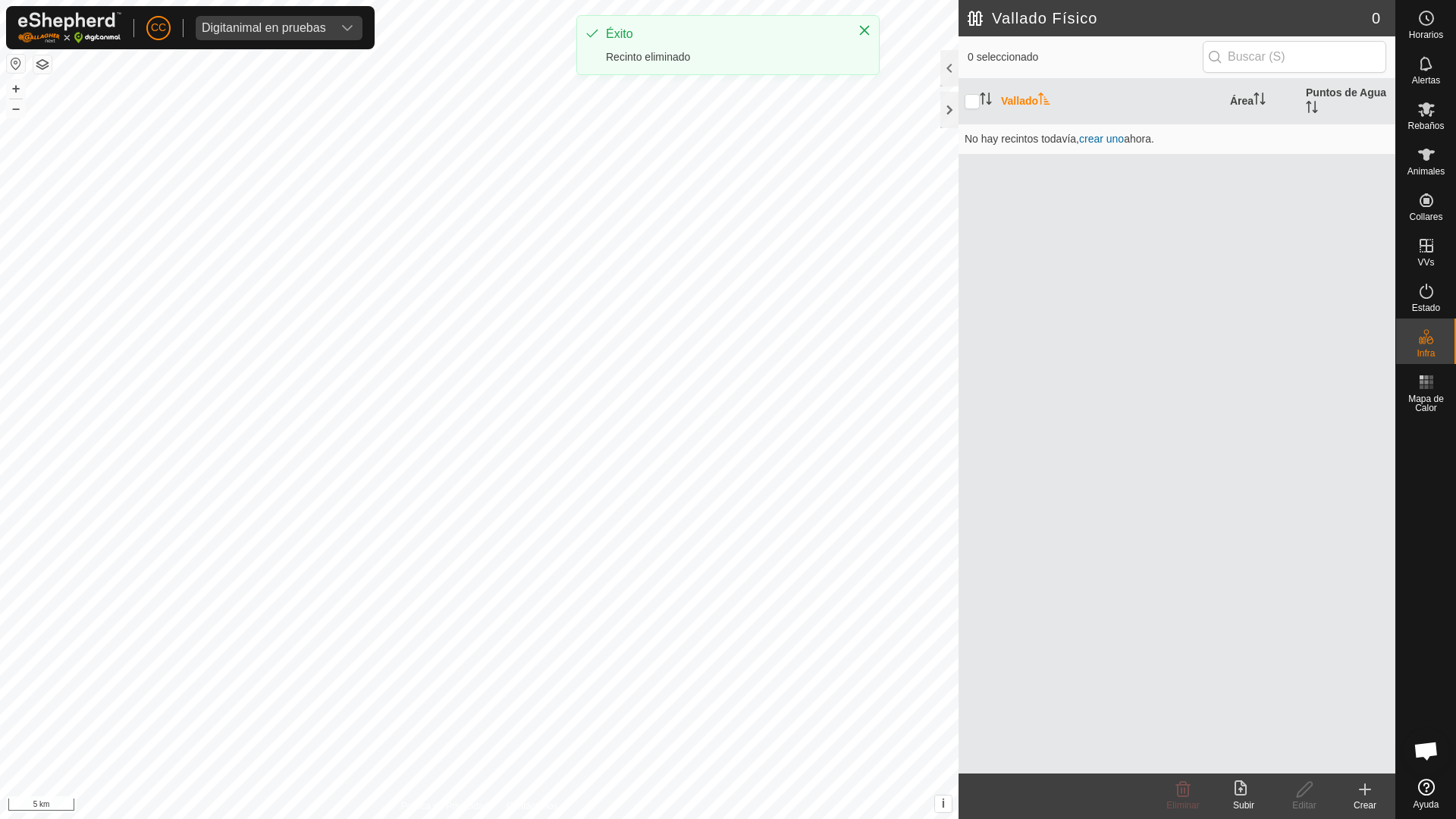
click at [1246, 789] on icon at bounding box center [1241, 787] width 12 height 15
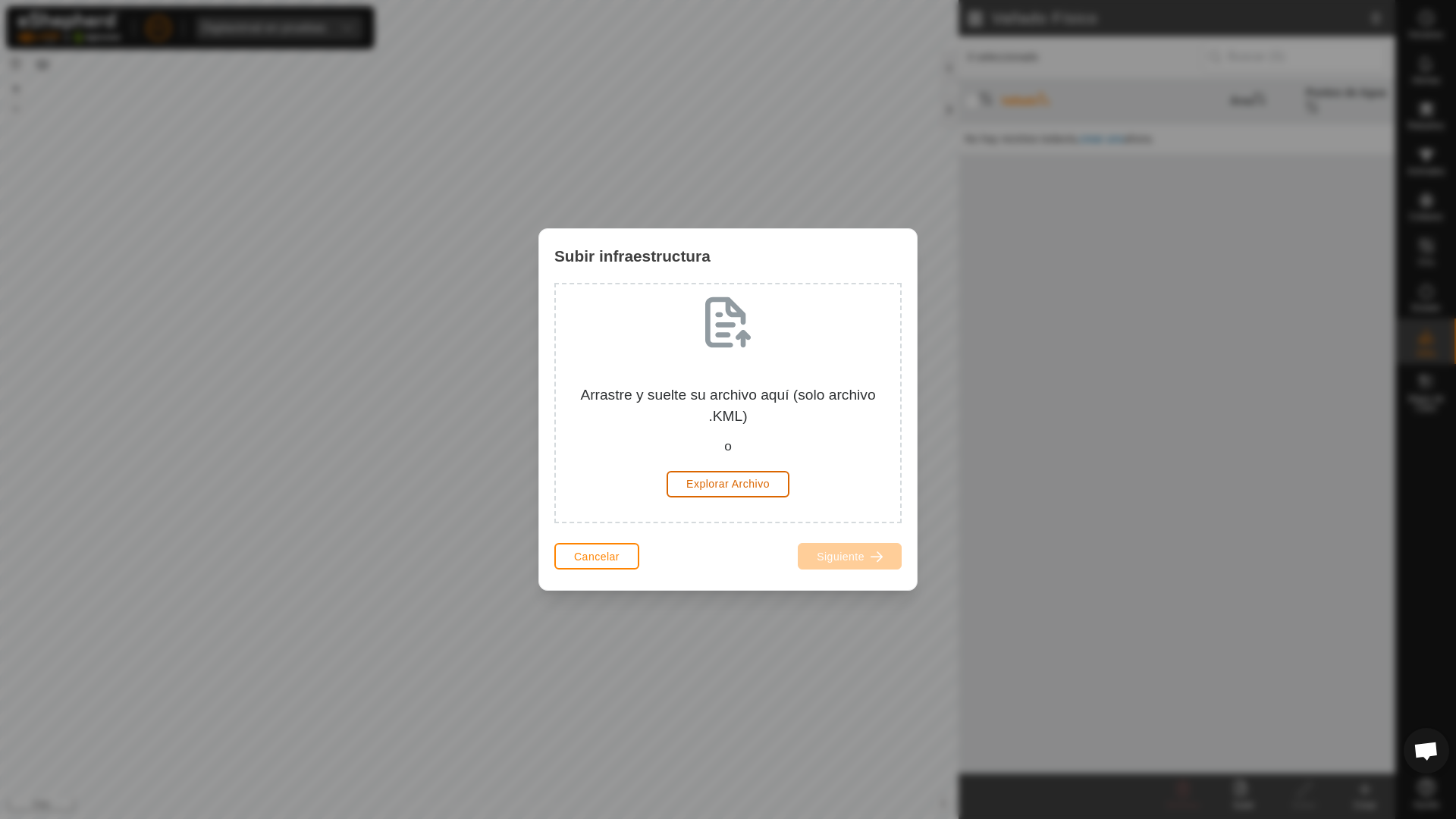
click at [731, 487] on span "Explorar Archivo" at bounding box center [728, 484] width 83 height 12
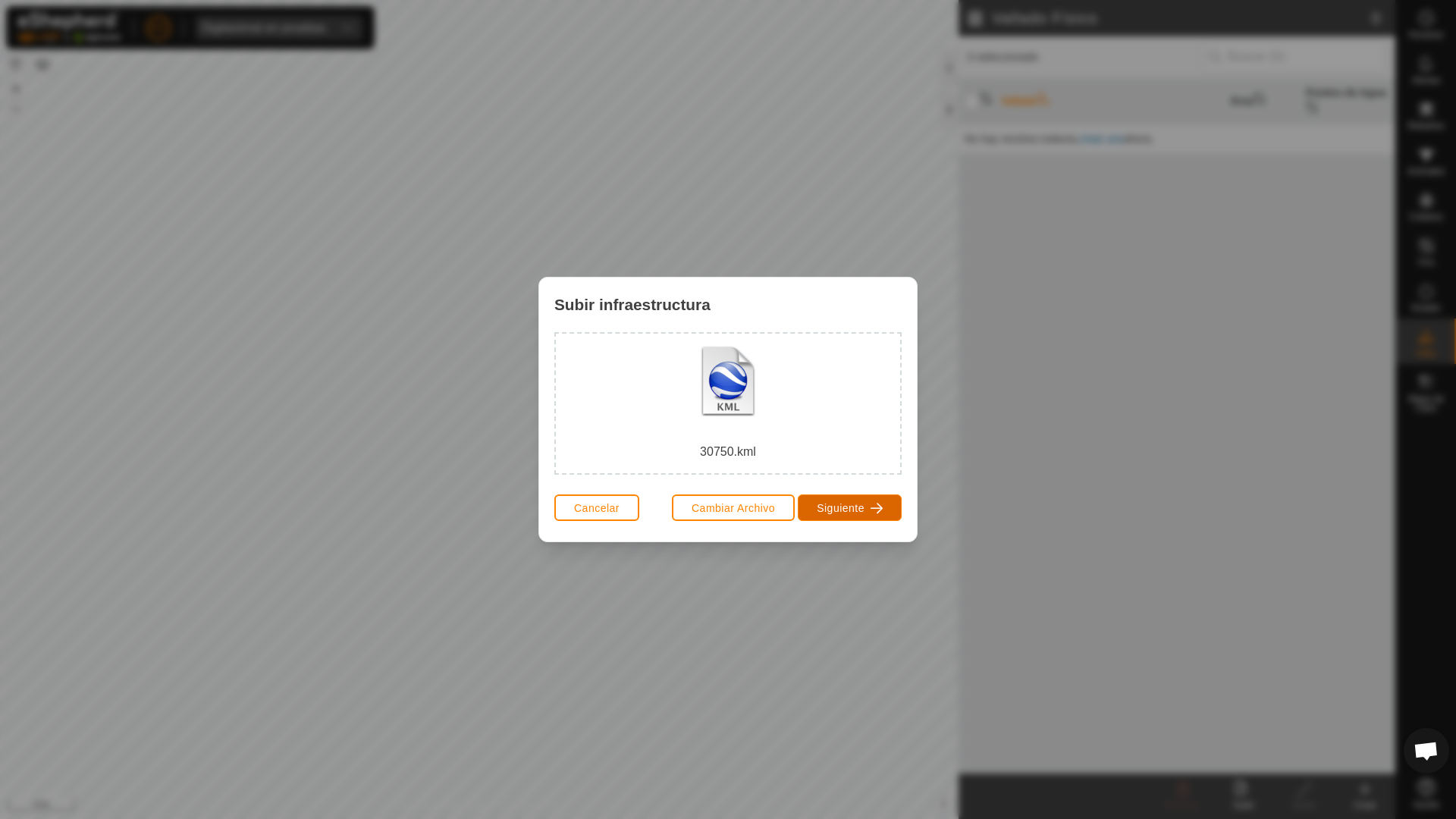
click at [861, 508] on span "Siguiente" at bounding box center [841, 508] width 48 height 12
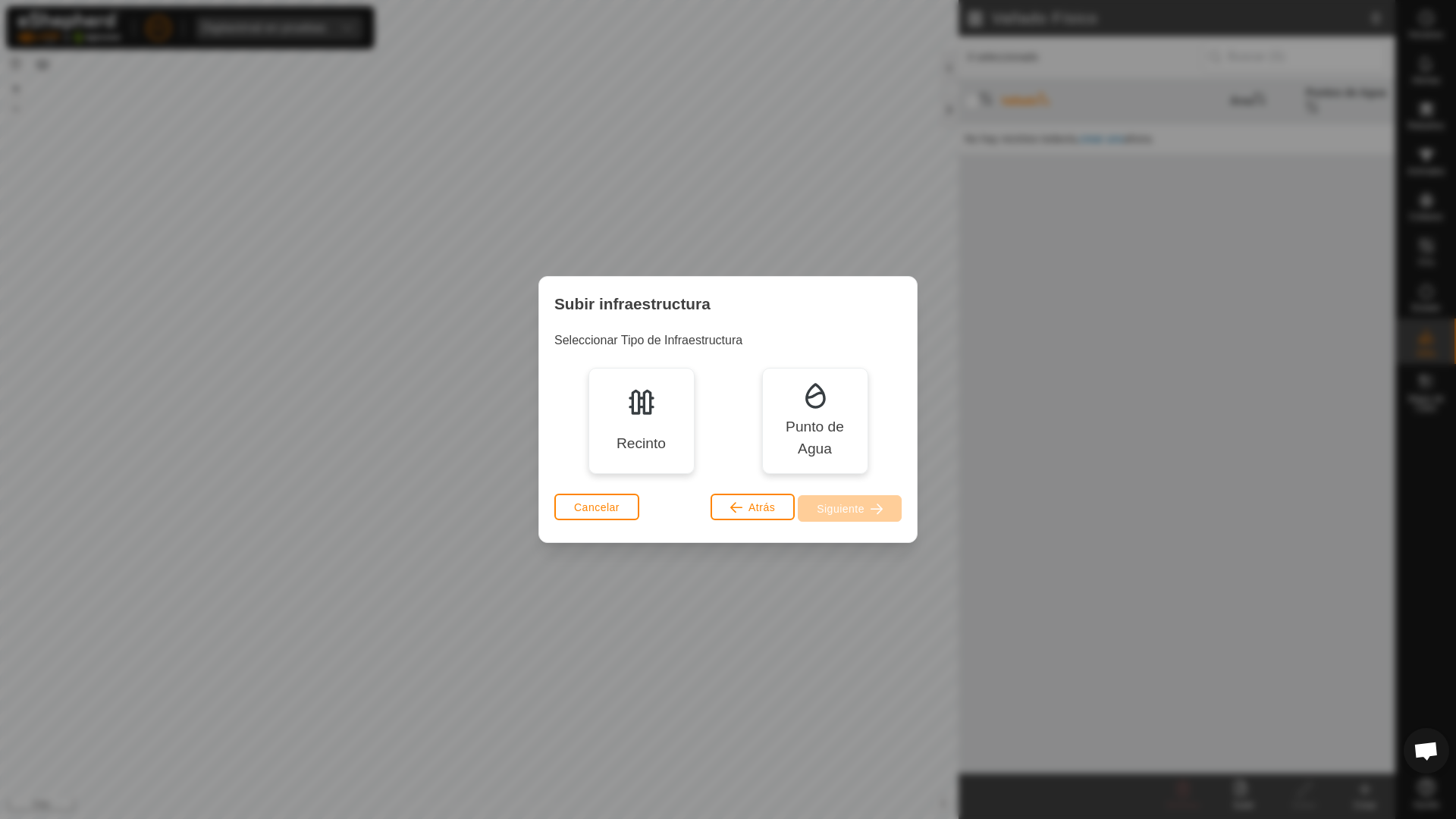
click at [647, 439] on div "Recinto" at bounding box center [641, 444] width 50 height 22
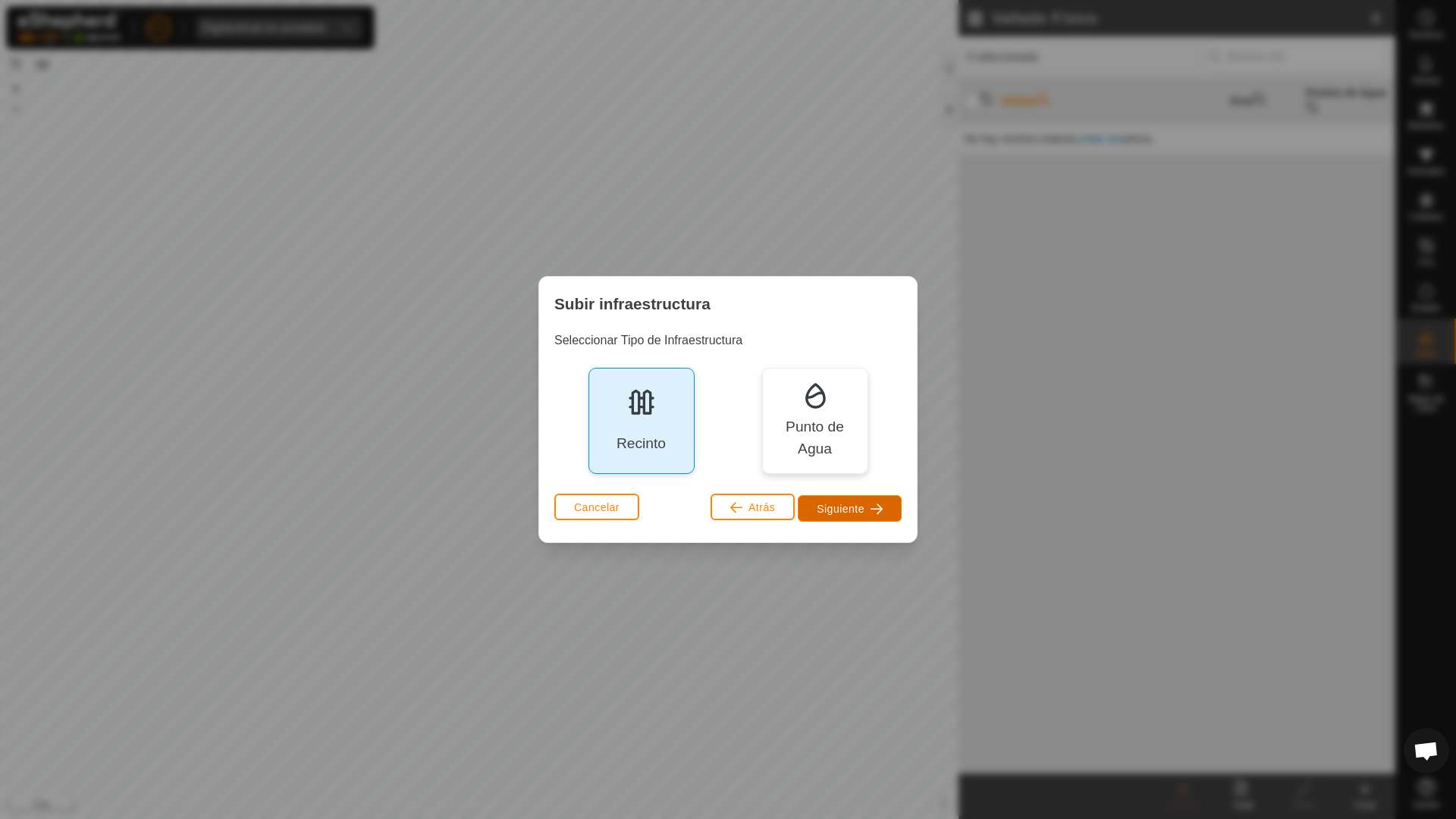
click at [831, 498] on button "Siguiente" at bounding box center [850, 508] width 104 height 27
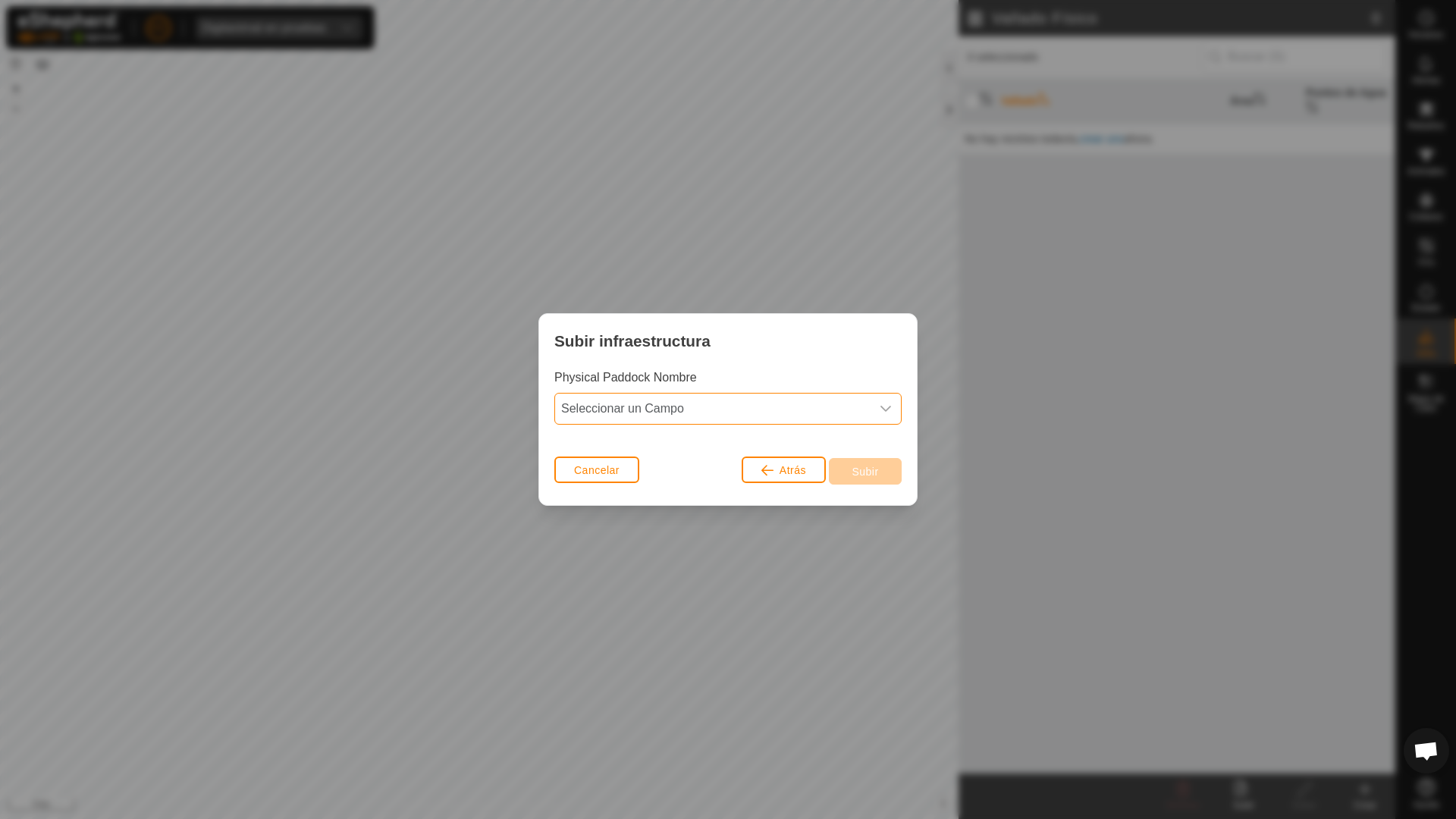
click at [761, 408] on span "Seleccionar un Campo" at bounding box center [712, 408] width 315 height 30
click at [760, 445] on li "Use eShepherd Default Name" at bounding box center [728, 442] width 346 height 30
click at [866, 476] on span "Subir" at bounding box center [865, 471] width 27 height 12
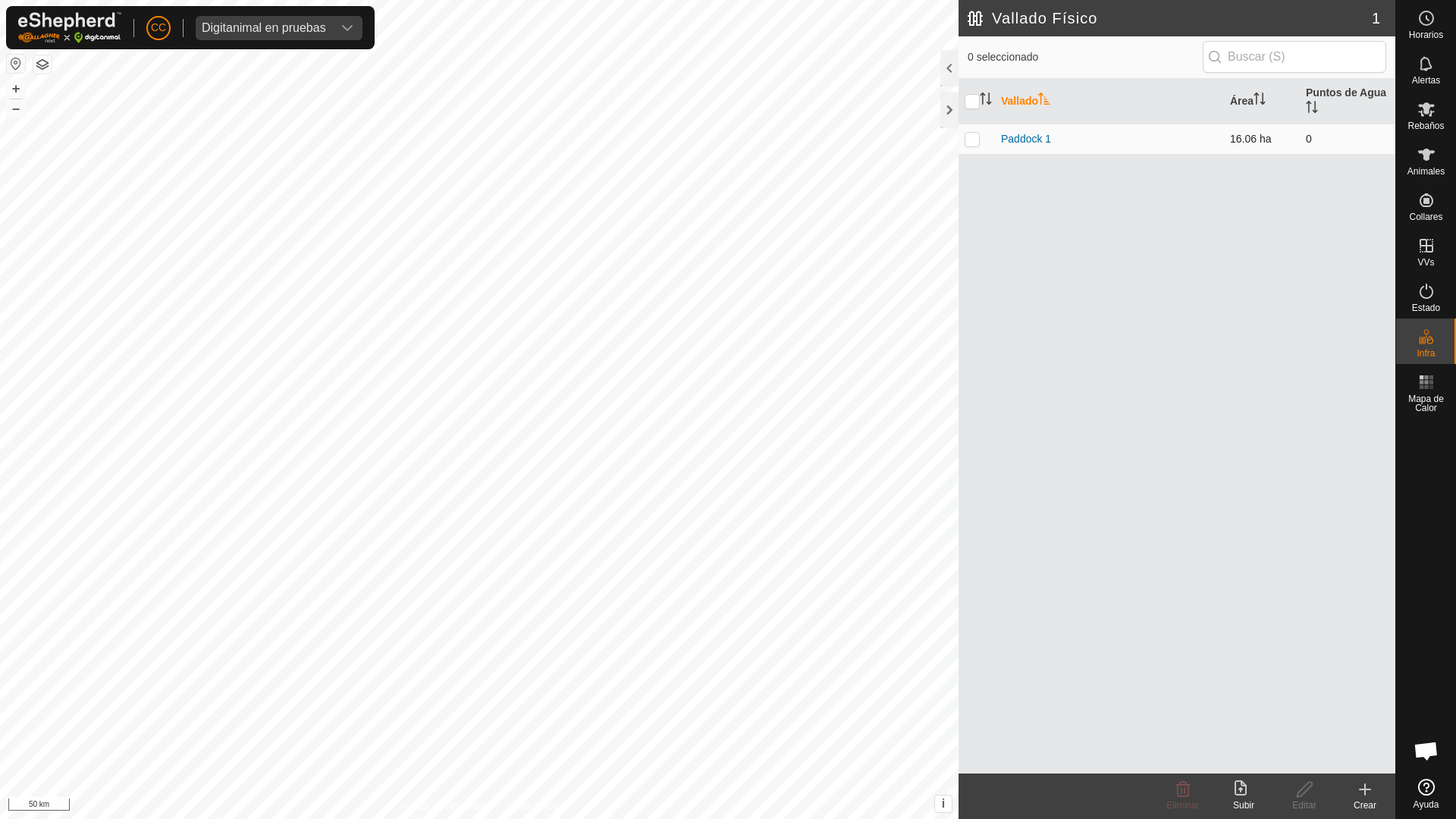
click at [967, 138] on p-checkbox at bounding box center [972, 138] width 15 height 12
checkbox input "true"
click at [974, 132] on p-checkbox at bounding box center [972, 138] width 15 height 12
checkbox input "false"
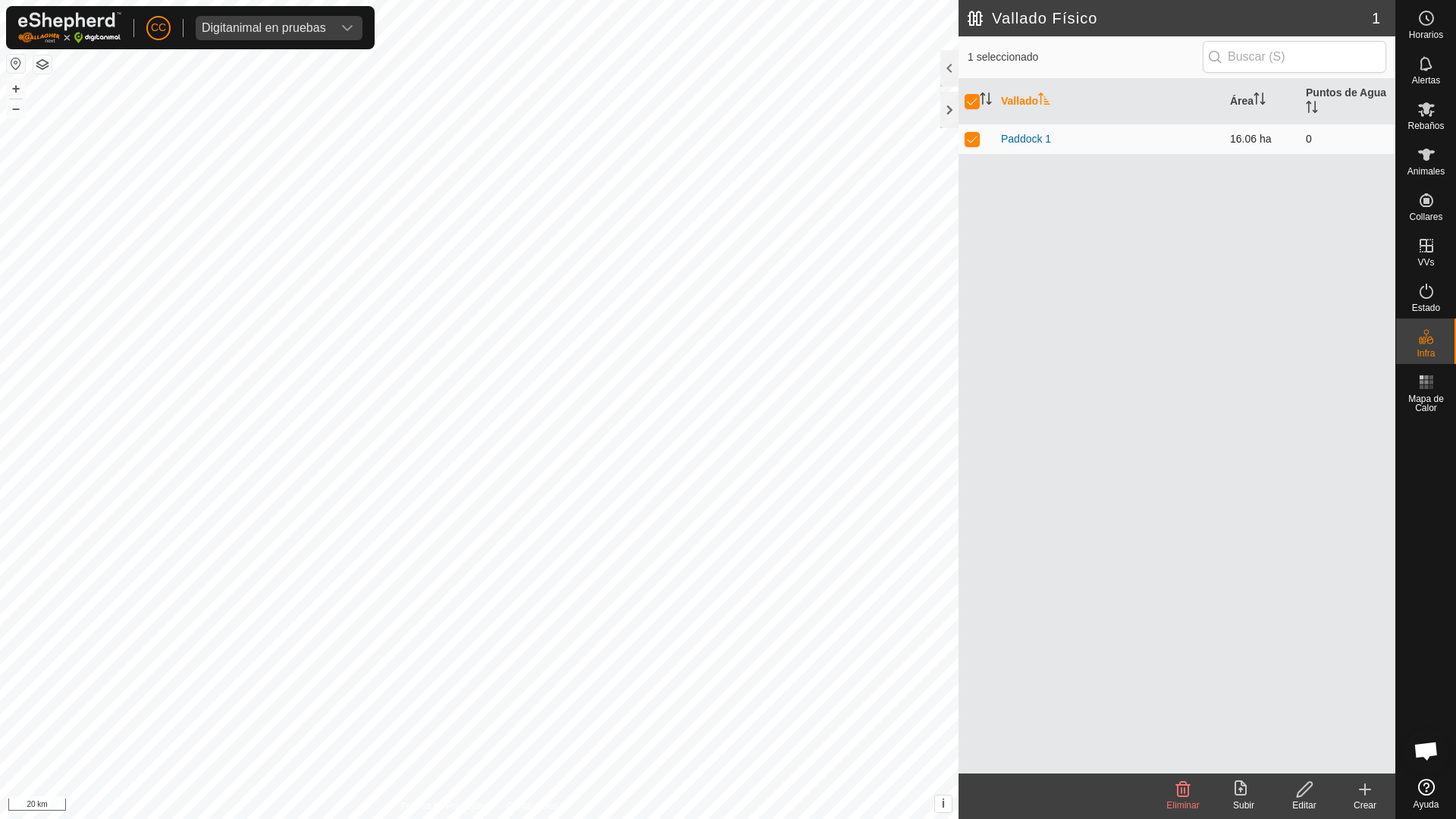
checkbox input "false"
click at [1009, 138] on link "Paddock 1" at bounding box center [1026, 138] width 50 height 12
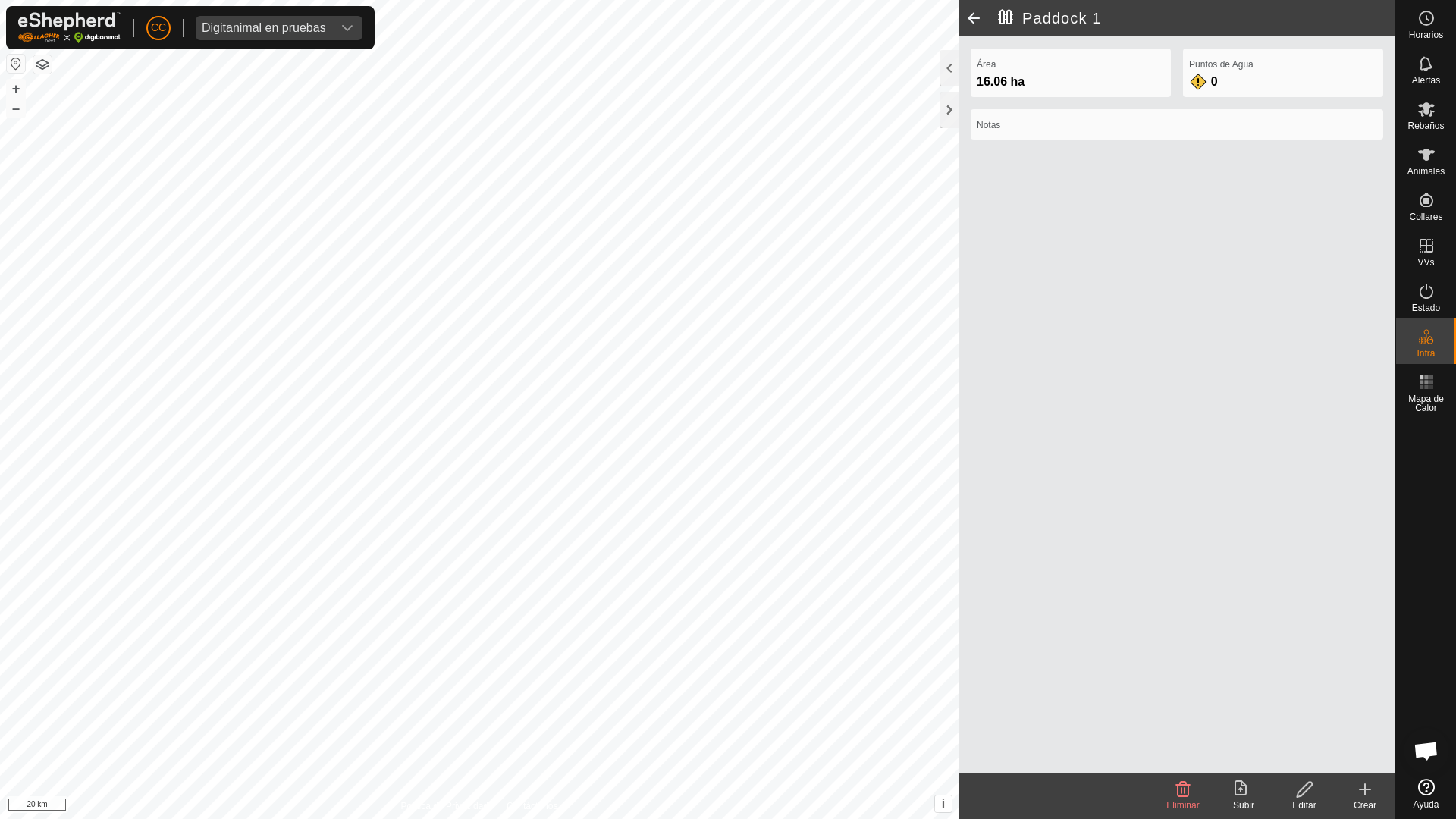
click at [970, 20] on span at bounding box center [974, 18] width 30 height 36
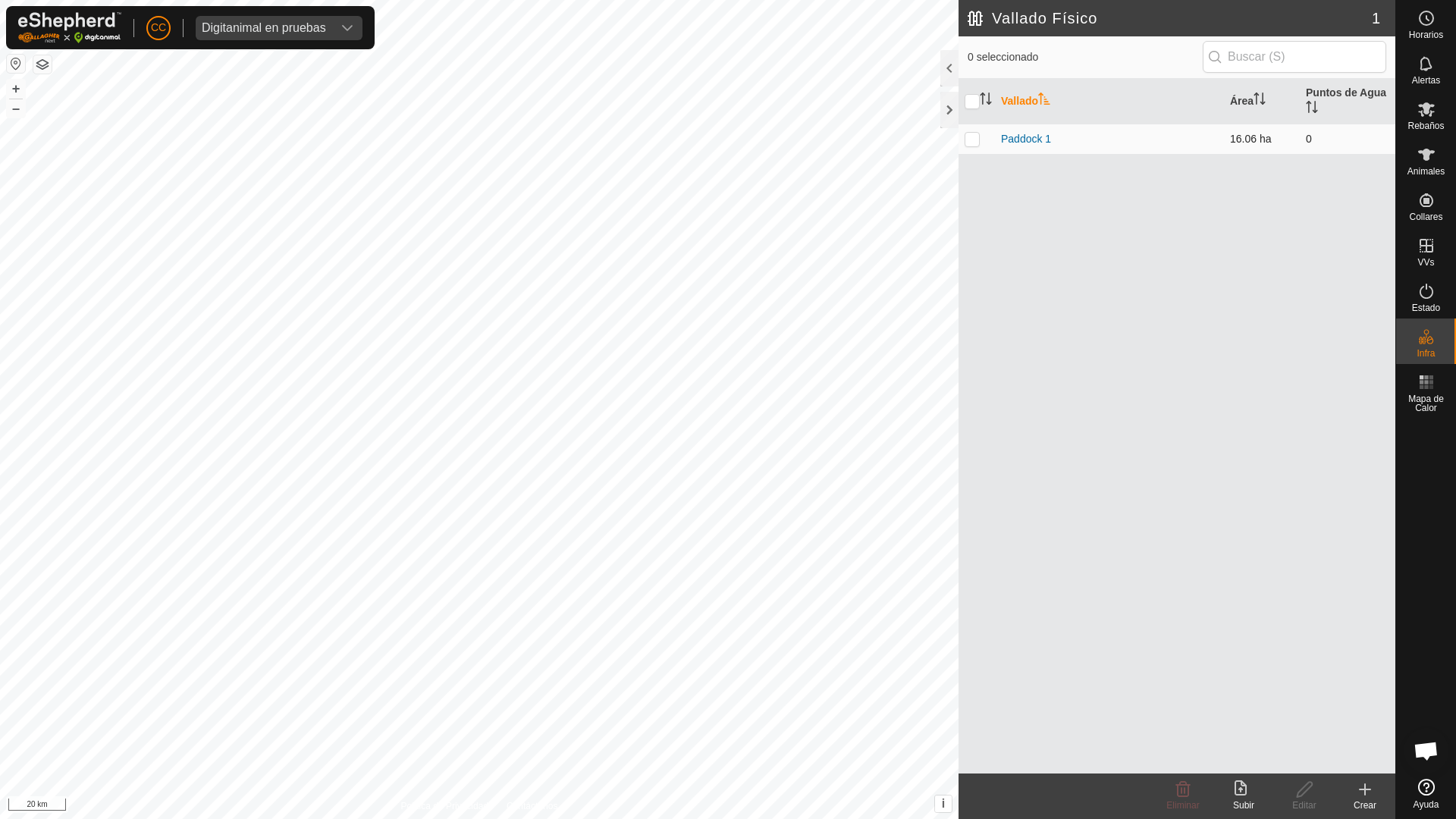
drag, startPoint x: 976, startPoint y: 138, endPoint x: 961, endPoint y: 138, distance: 15.0
click at [974, 138] on p-checkbox at bounding box center [972, 138] width 15 height 12
checkbox input "true"
click at [18, 61] on button "button" at bounding box center [16, 64] width 19 height 19
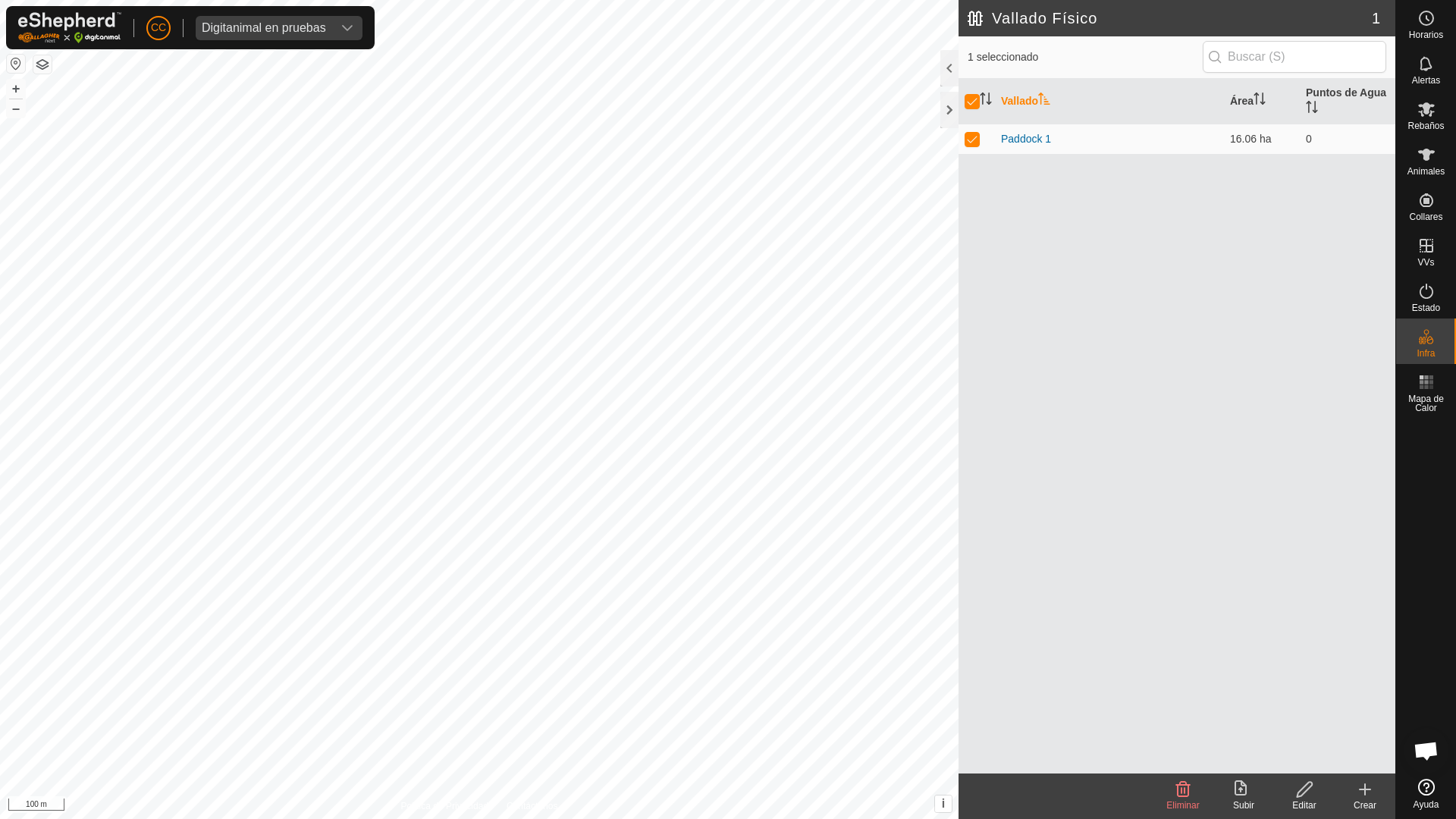
click at [1186, 801] on span "Eliminar" at bounding box center [1183, 805] width 33 height 11
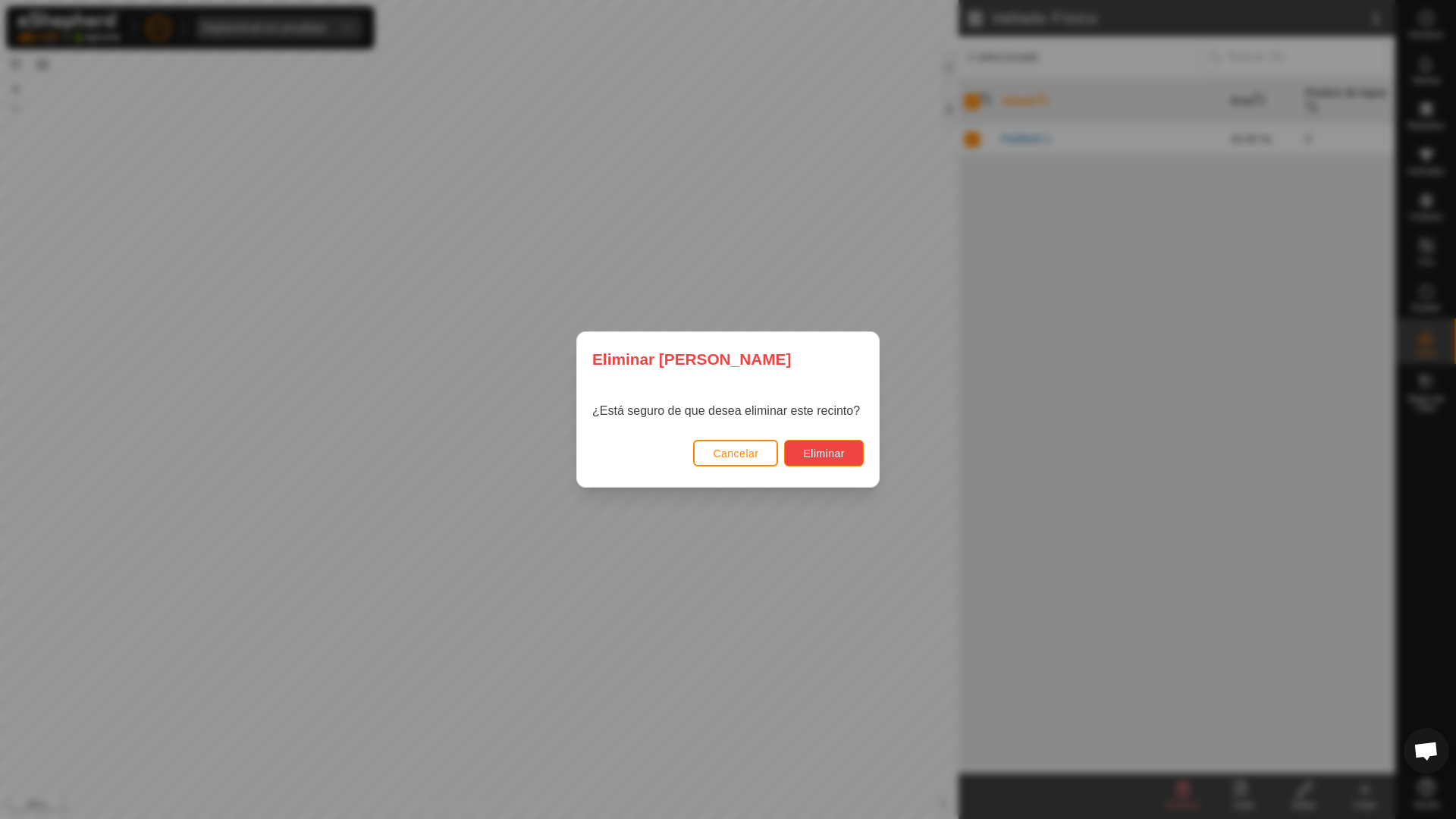
click at [803, 460] on button "Eliminar" at bounding box center [824, 453] width 80 height 27
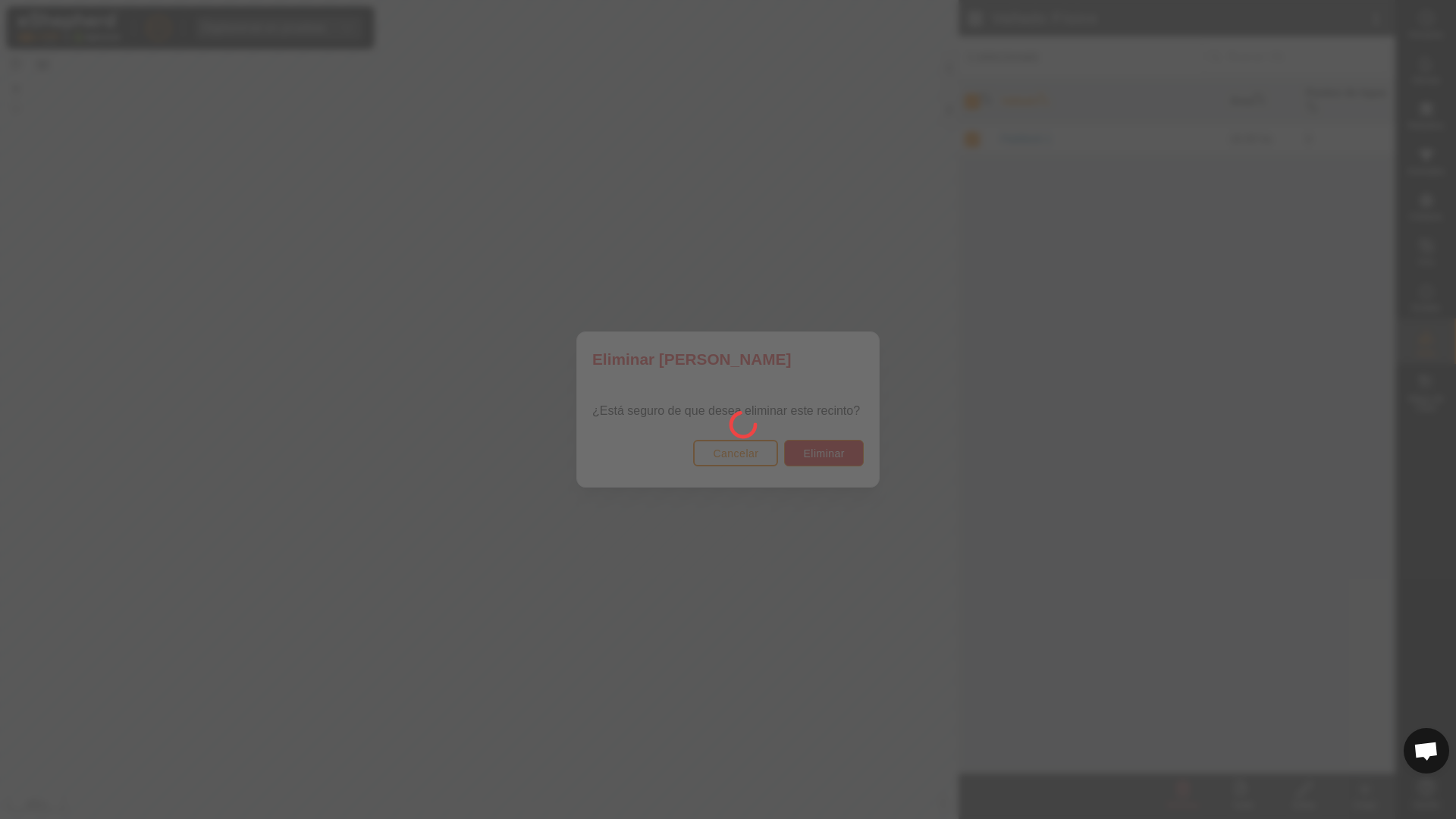
checkbox input "false"
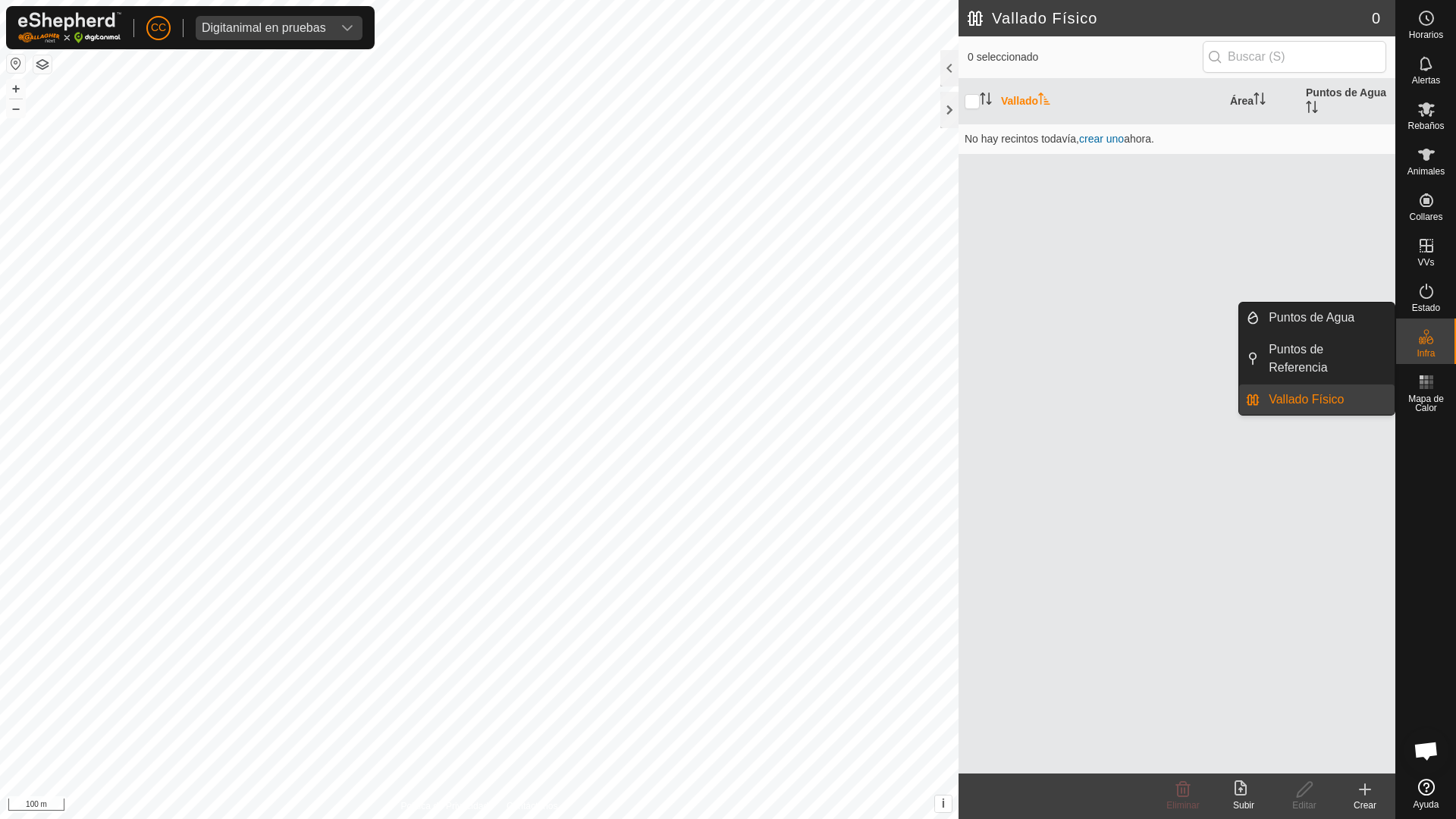
click at [1437, 342] on es-infrastructure-svg-icon at bounding box center [1426, 336] width 28 height 24
click at [1315, 398] on link "Vallado Físico" at bounding box center [1327, 399] width 135 height 30
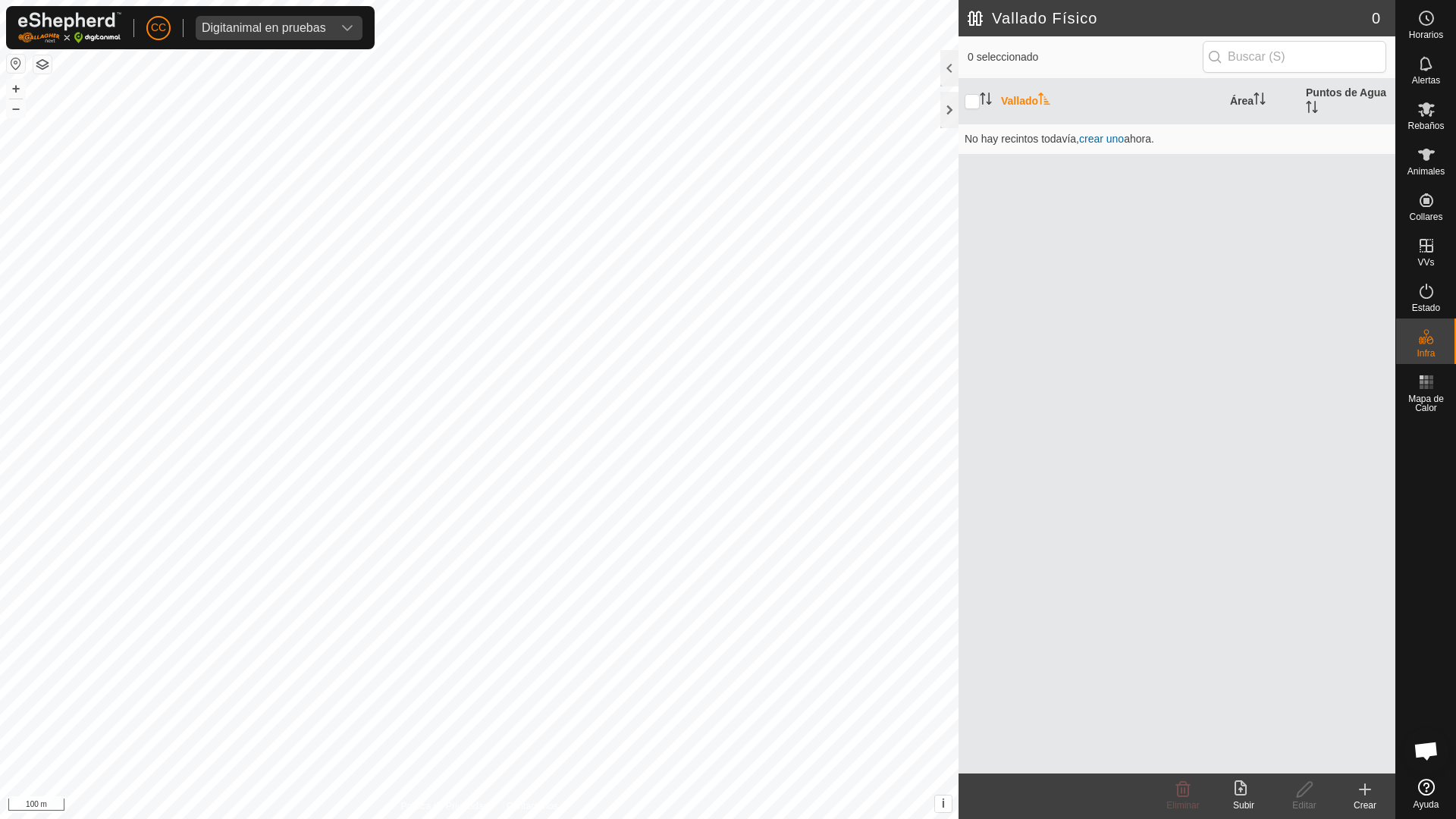
click at [1235, 794] on icon at bounding box center [1244, 789] width 19 height 19
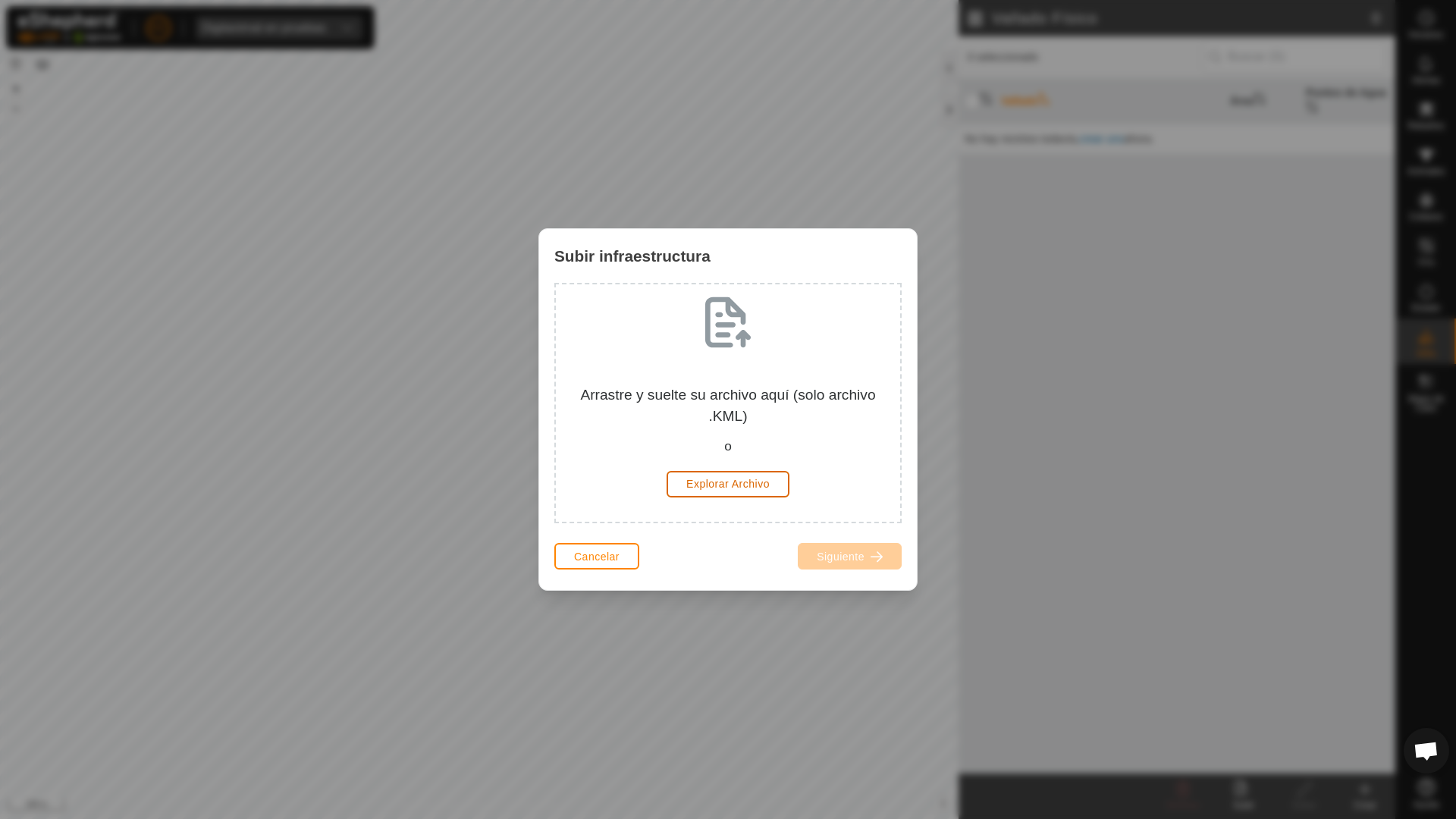
click at [736, 485] on span "Explorar Archivo" at bounding box center [728, 484] width 83 height 12
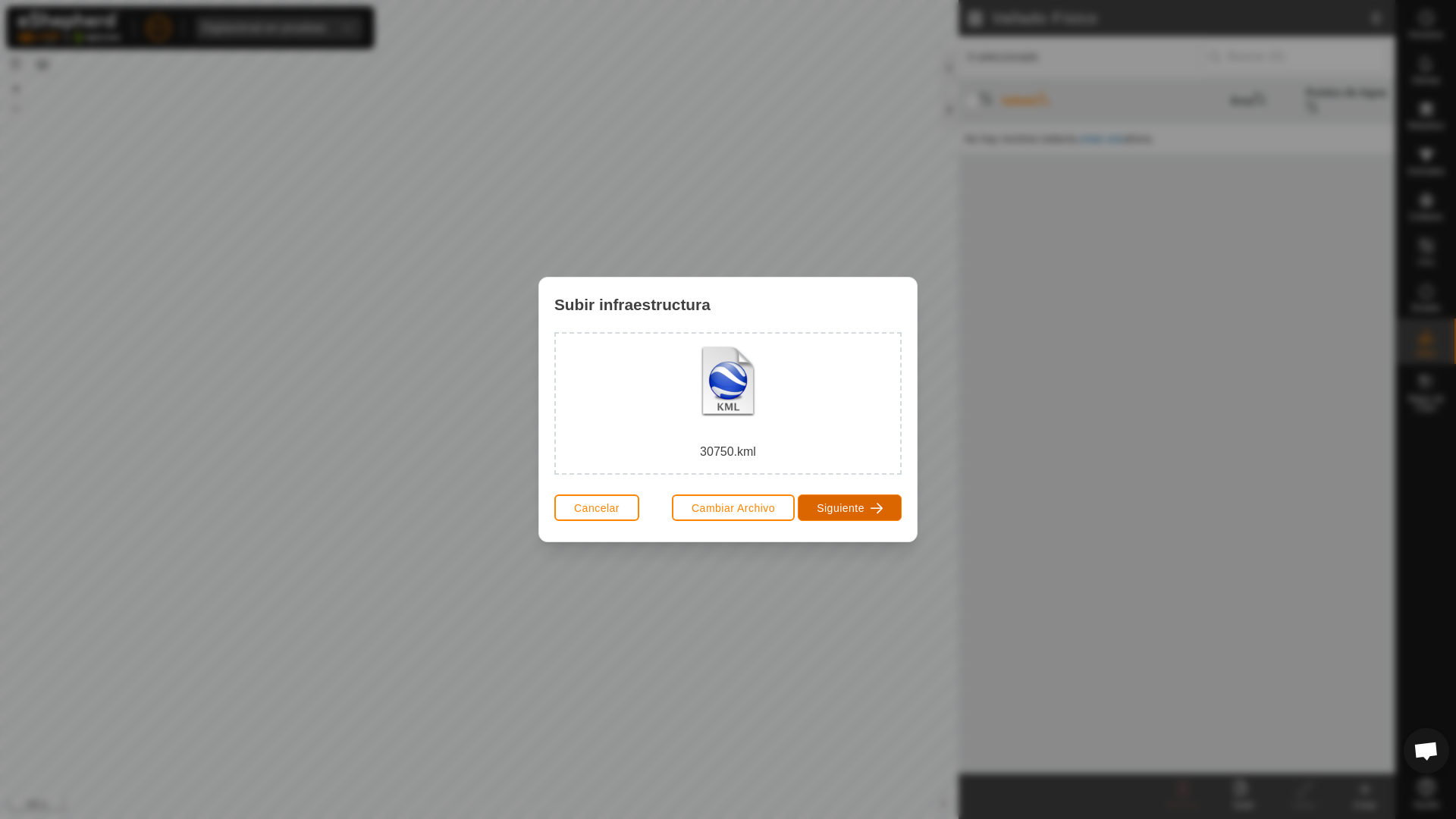
click at [872, 503] on span "button" at bounding box center [877, 508] width 12 height 12
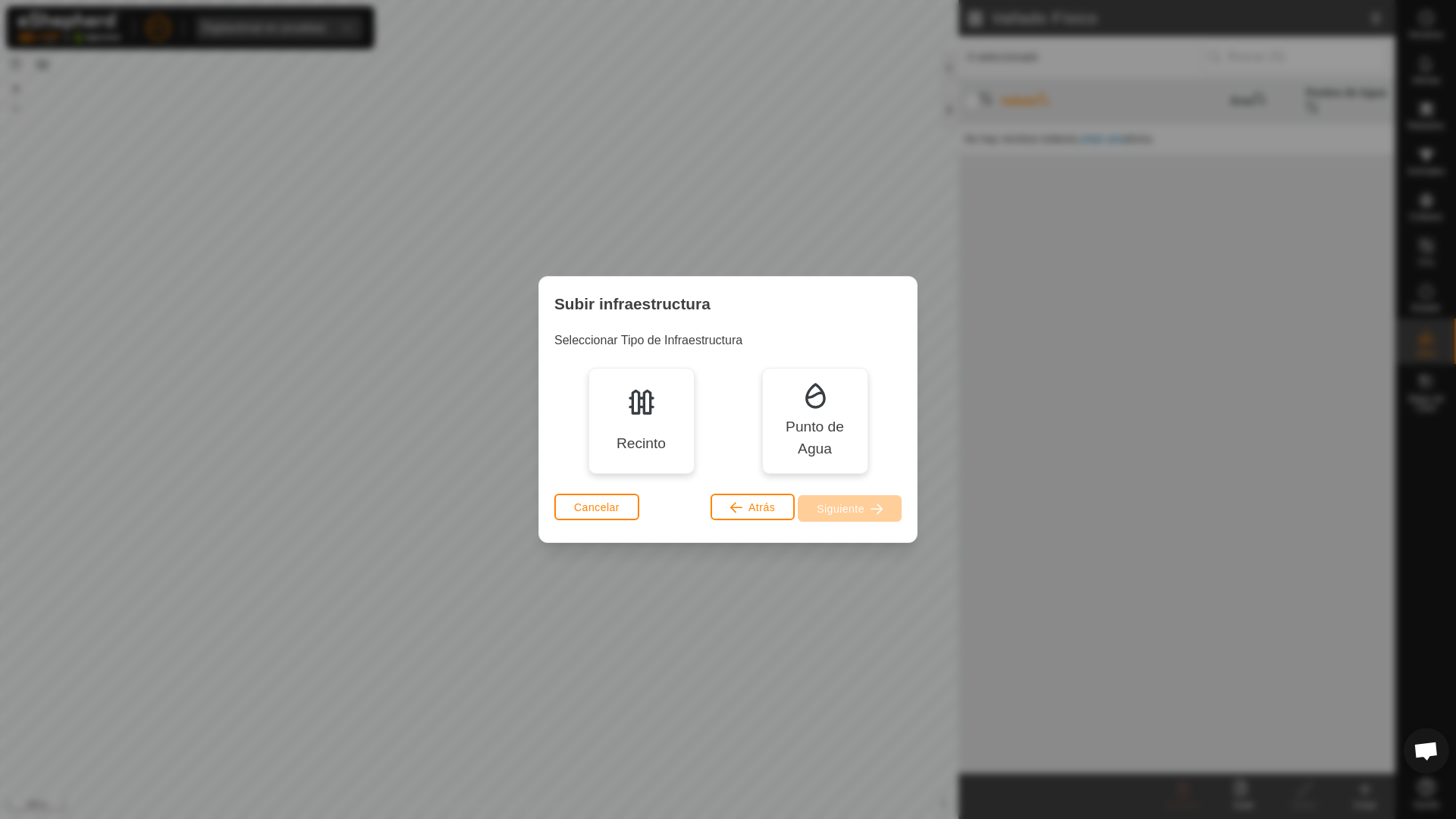
click at [663, 429] on div "Recinto" at bounding box center [642, 421] width 107 height 106
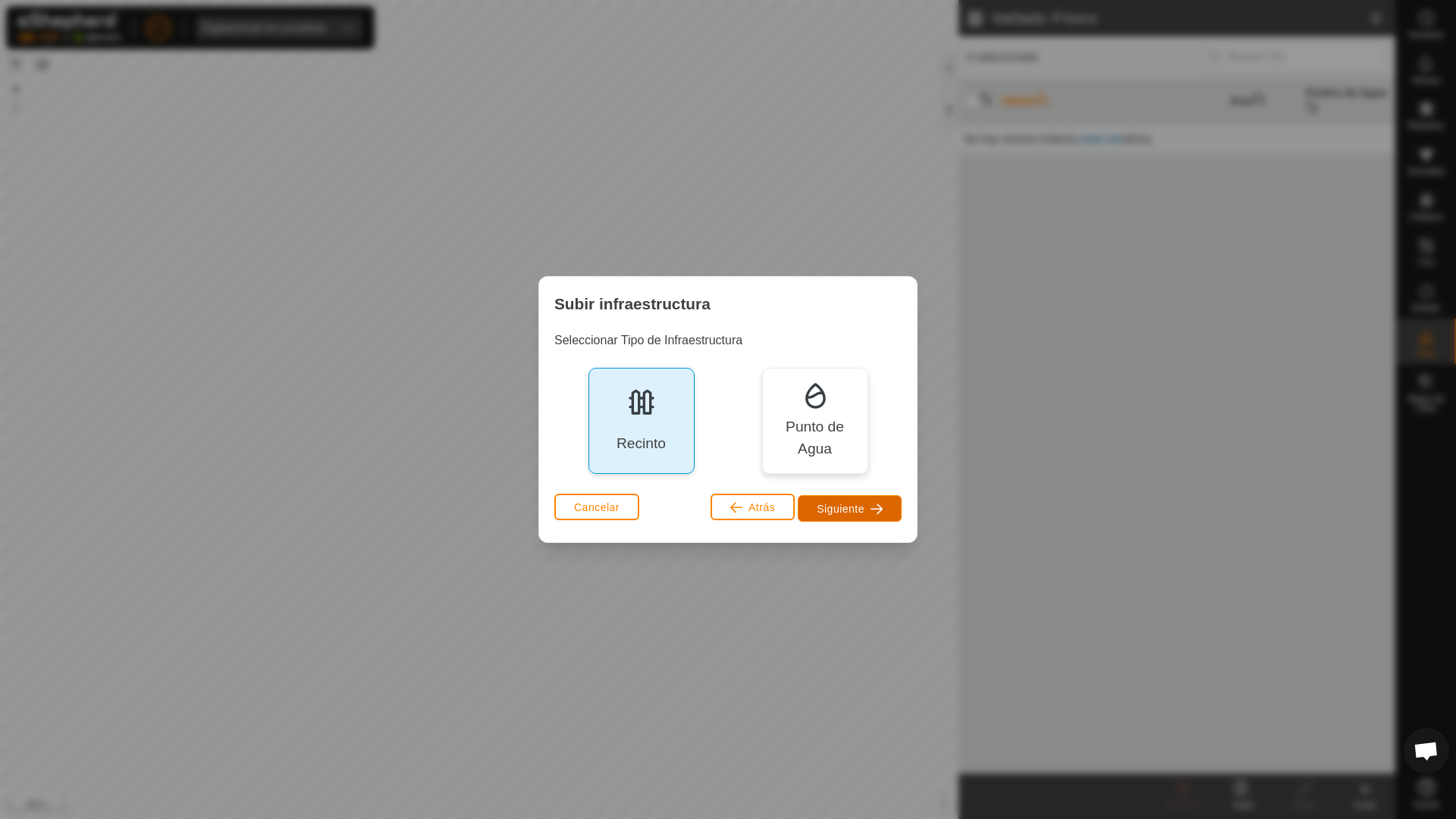
click at [834, 500] on button "Siguiente" at bounding box center [850, 508] width 104 height 27
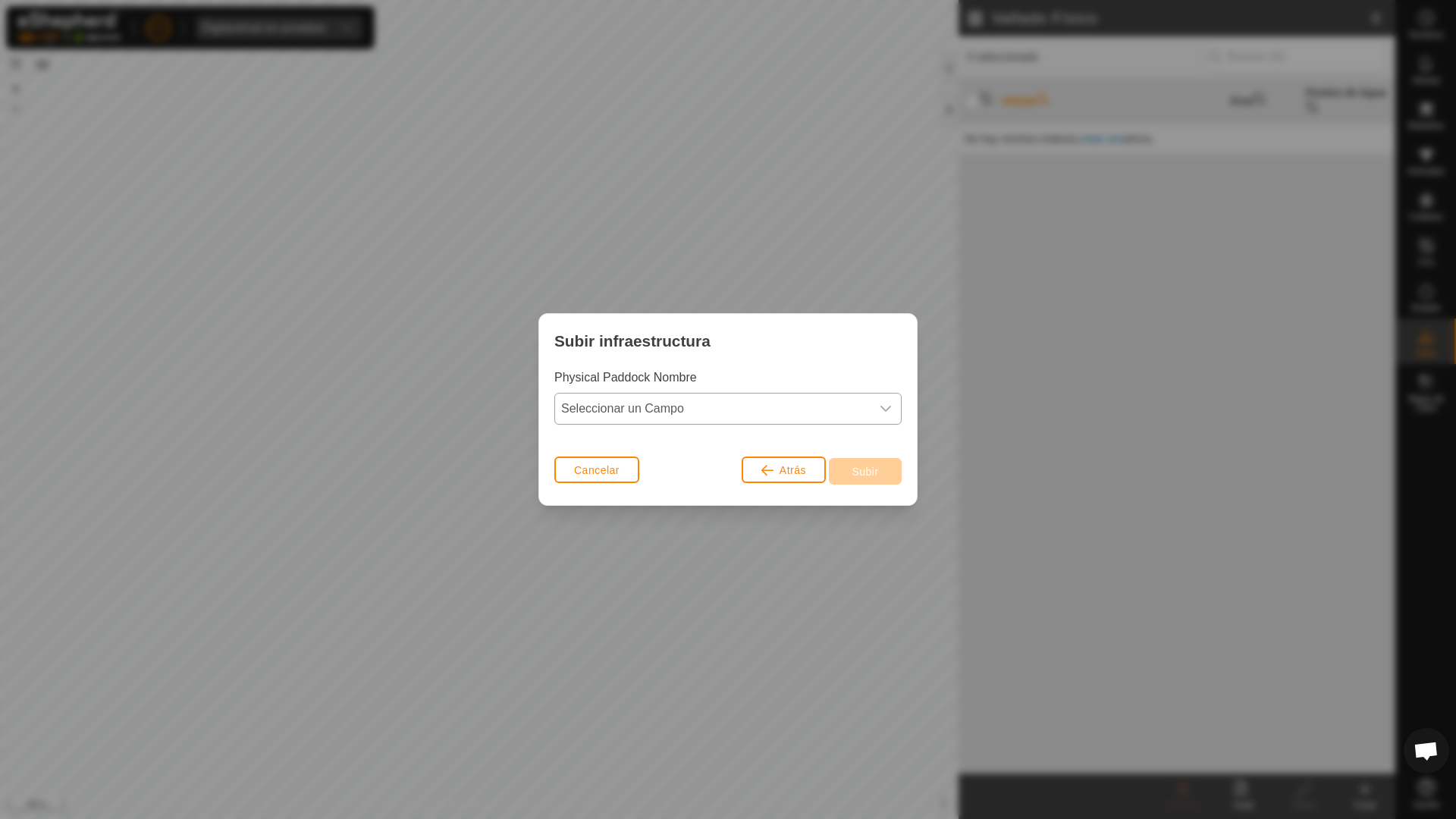
click at [729, 417] on span "Seleccionar un Campo" at bounding box center [712, 408] width 315 height 30
click at [698, 437] on li "Use eShepherd Default Name" at bounding box center [728, 442] width 346 height 30
click at [856, 470] on span "Subir" at bounding box center [865, 471] width 27 height 12
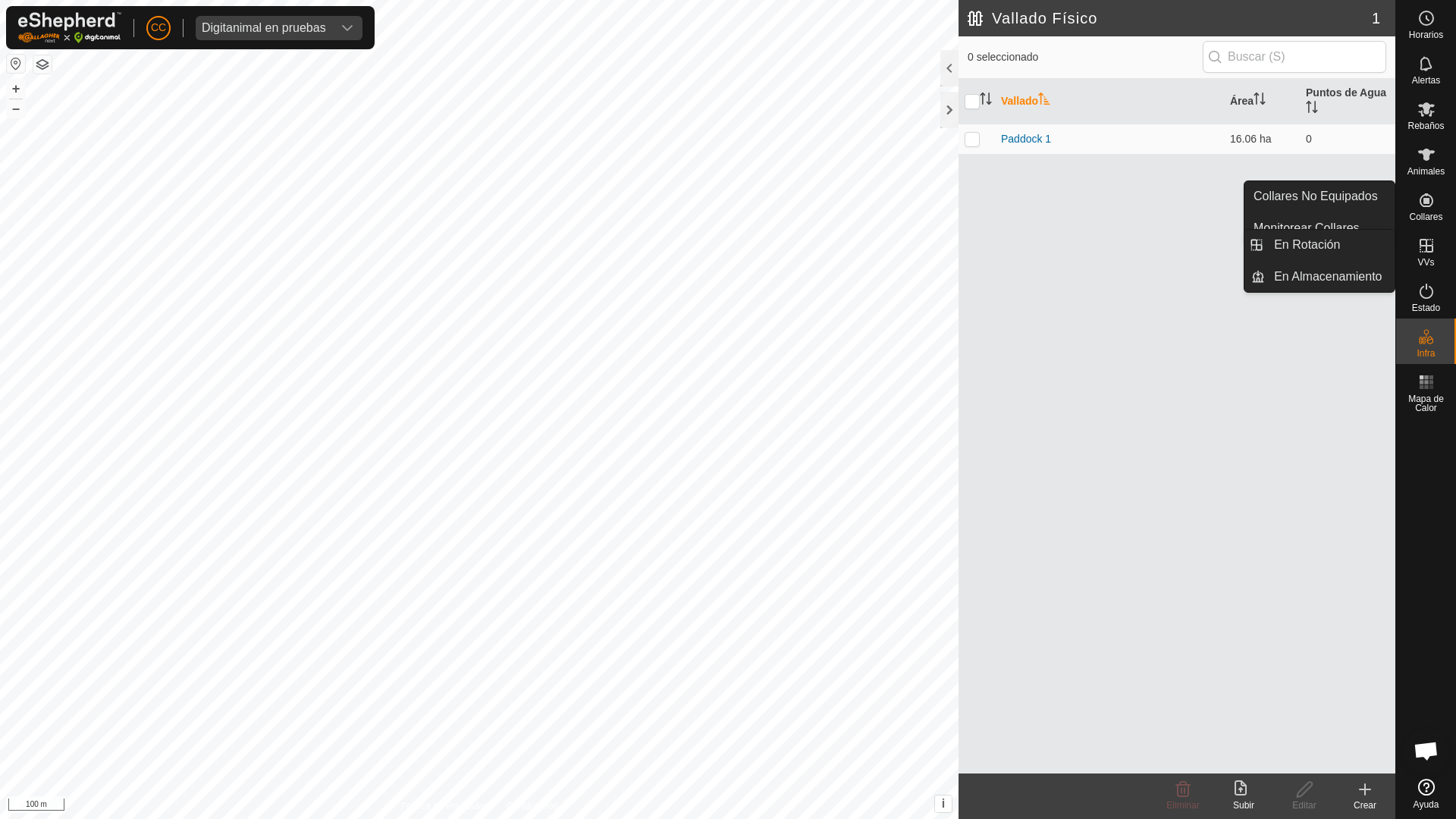
click at [1435, 249] on icon at bounding box center [1427, 246] width 19 height 19
click at [1360, 248] on link "En Rotación" at bounding box center [1330, 245] width 130 height 30
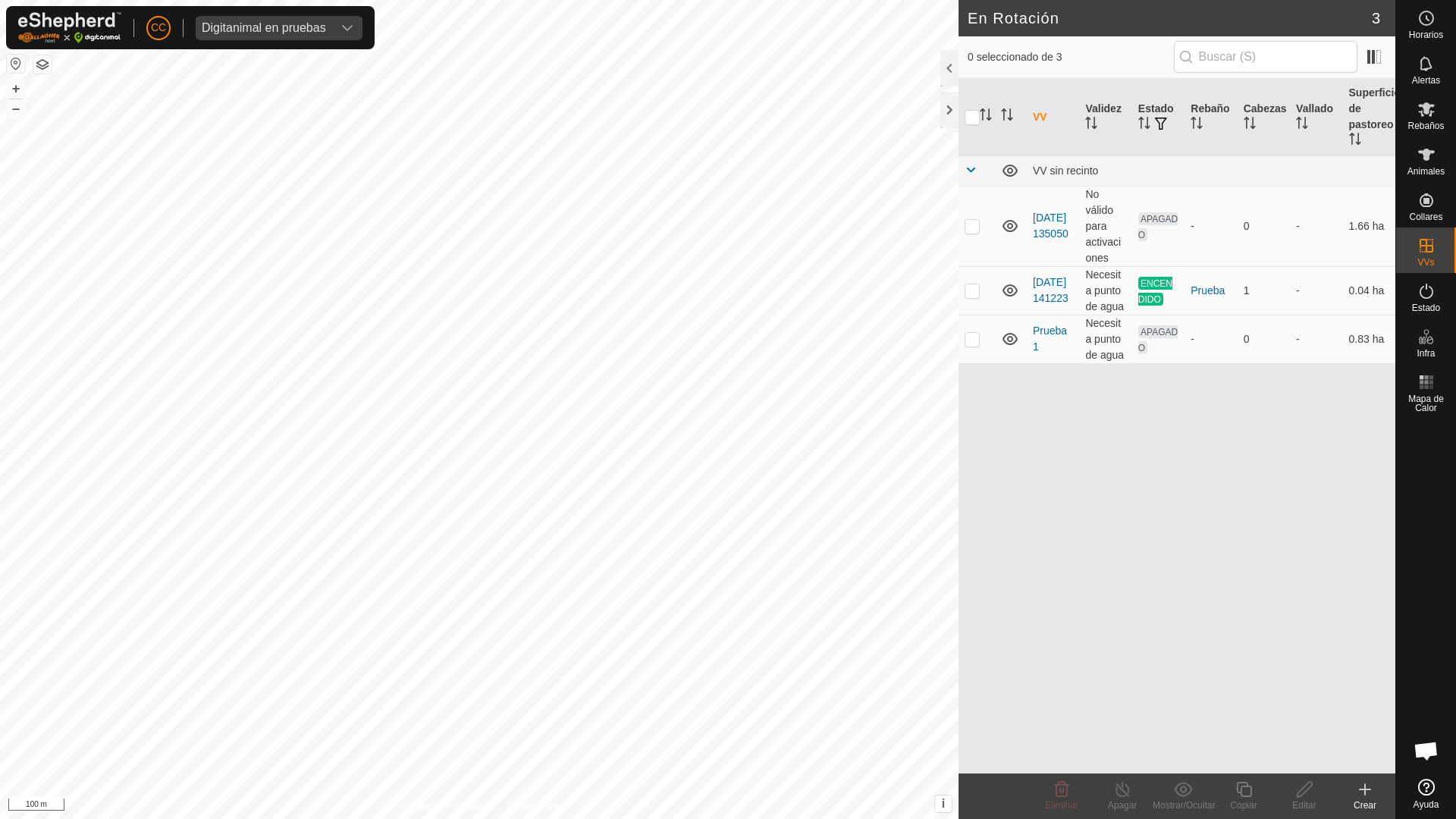
click at [1355, 794] on create-svg-icon at bounding box center [1365, 789] width 60 height 19
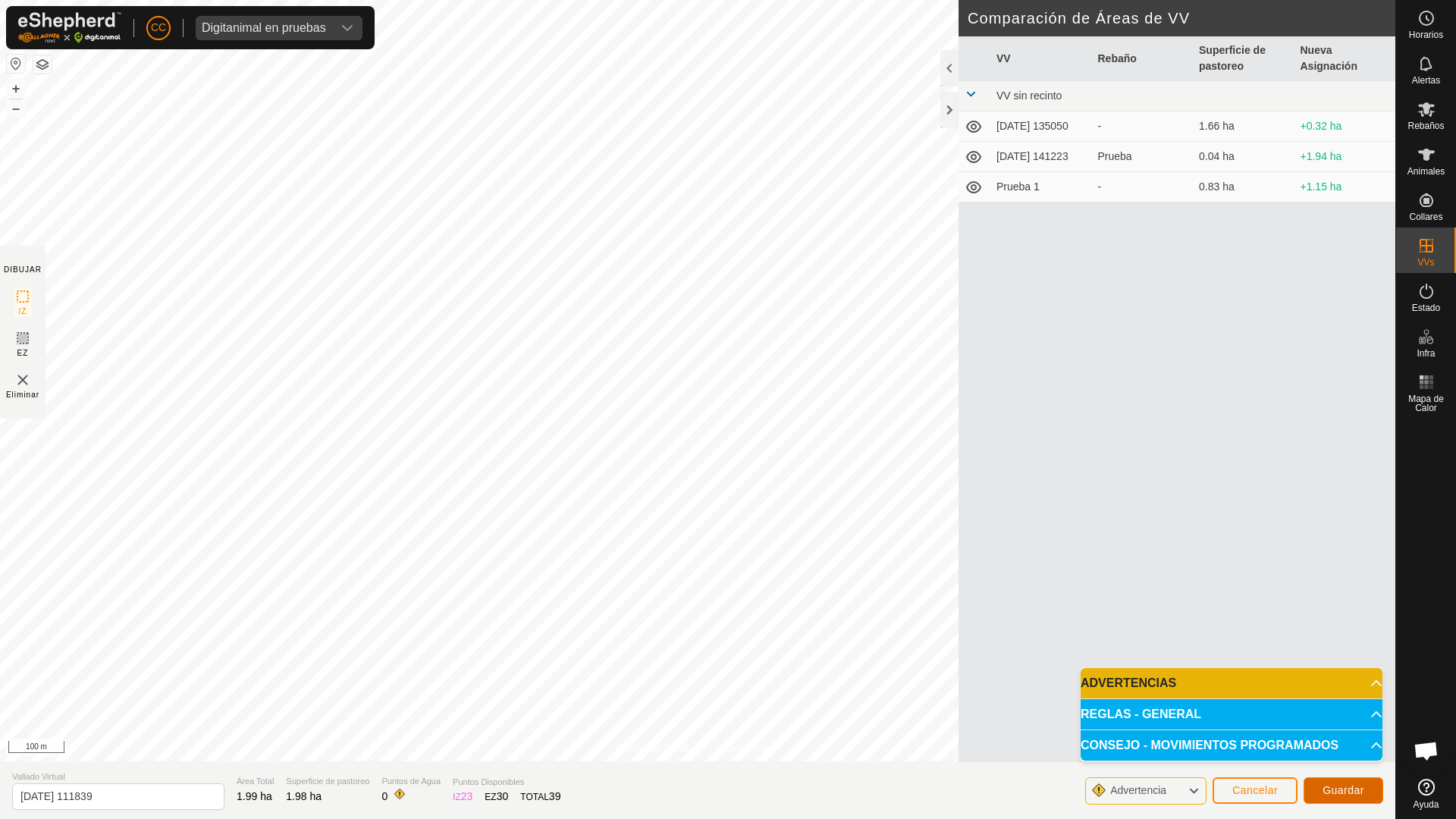
click at [1342, 799] on button "Guardar" at bounding box center [1343, 791] width 80 height 27
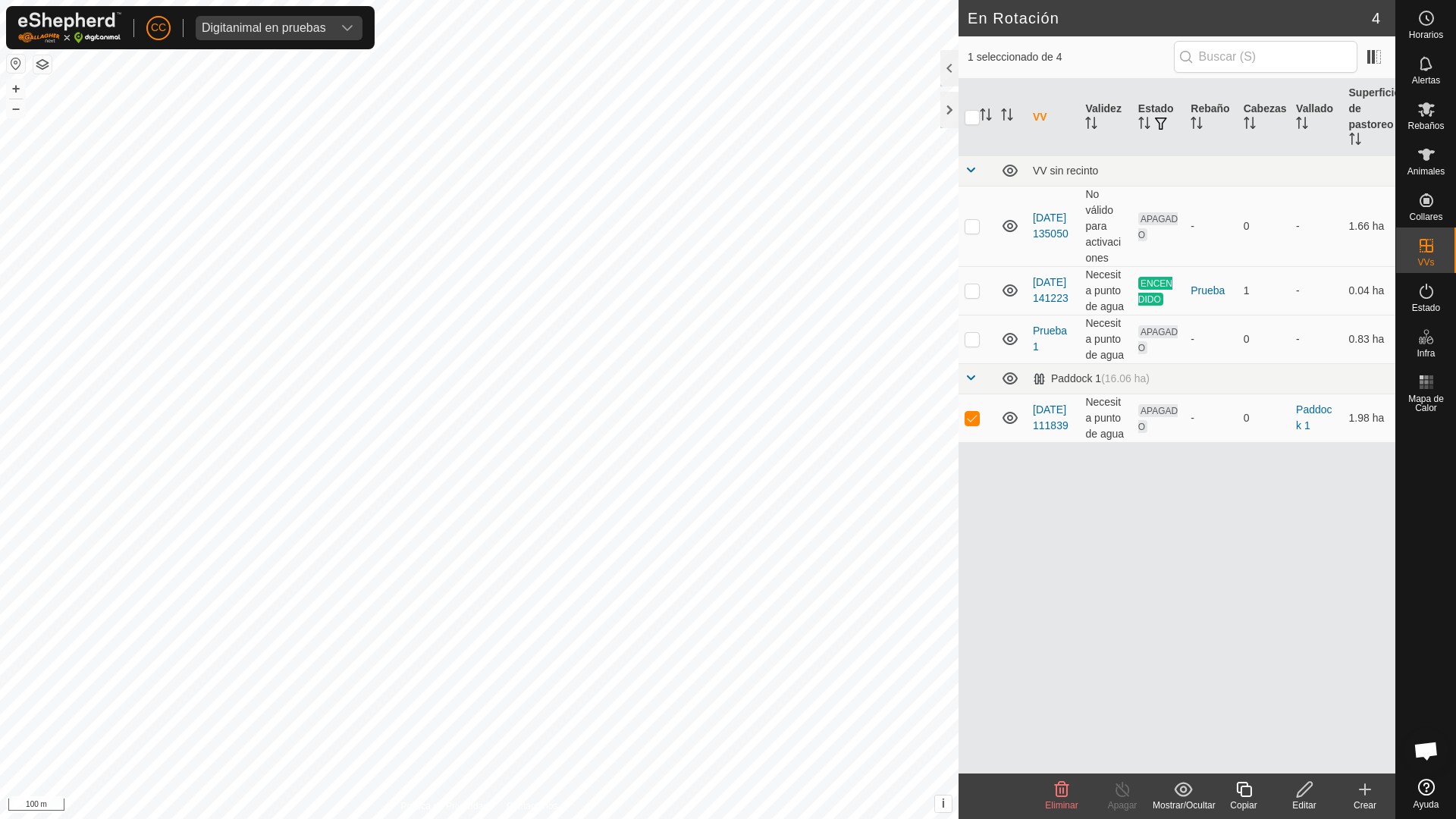
click at [1068, 805] on span "Eliminar" at bounding box center [1061, 805] width 33 height 11
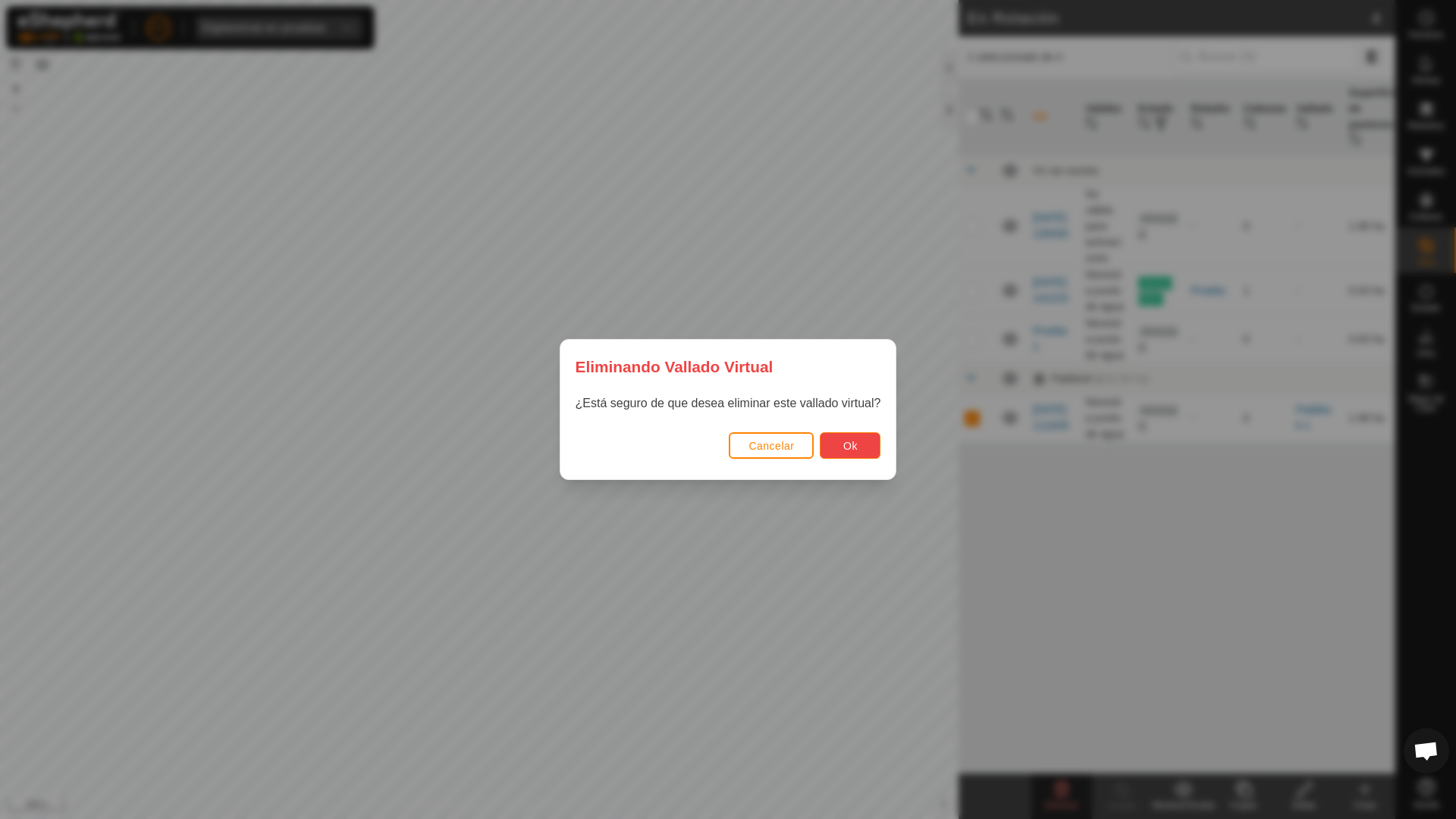
click at [846, 444] on span "Ok" at bounding box center [851, 445] width 14 height 12
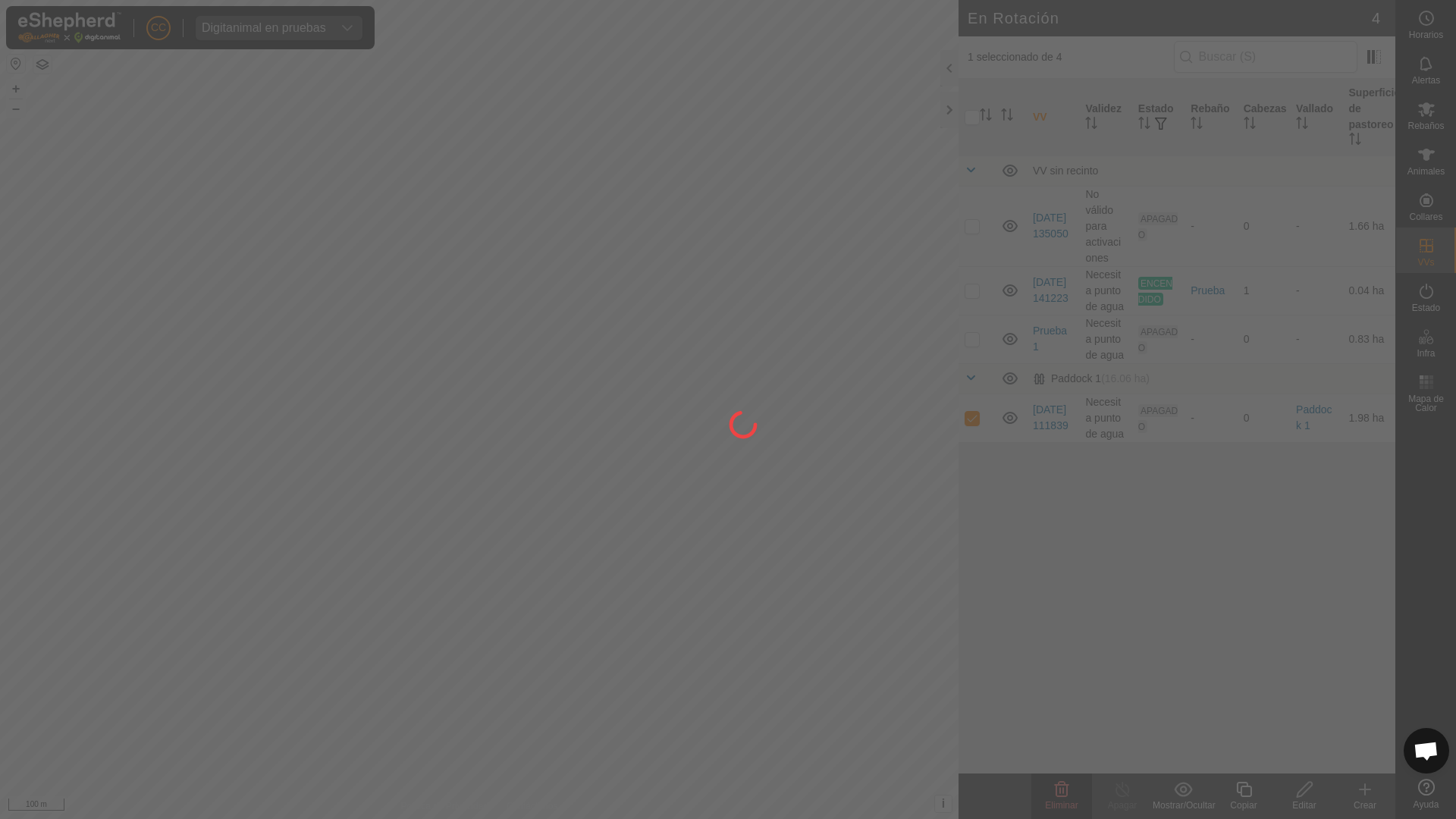
checkbox input "false"
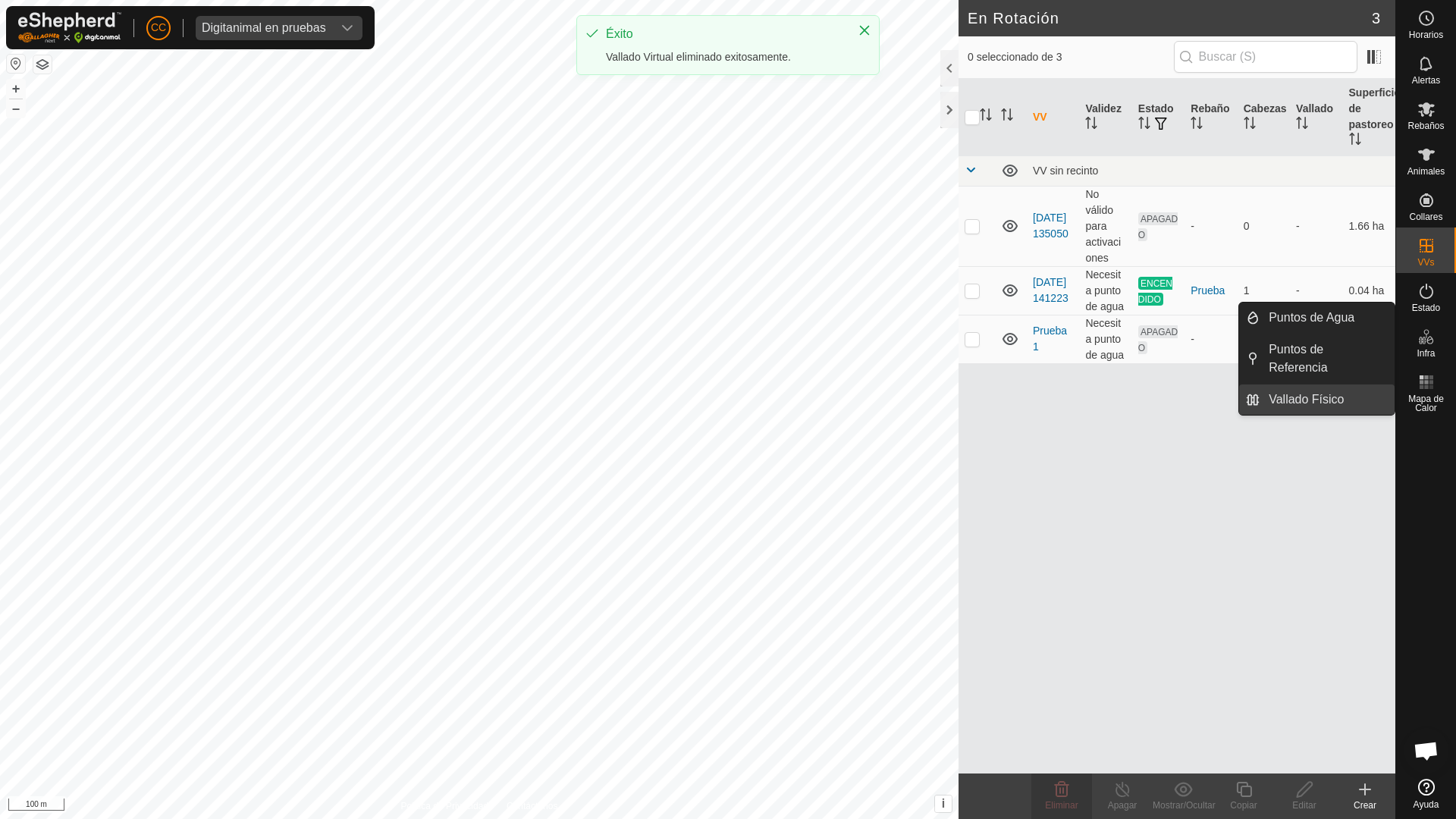
click at [1350, 398] on link "Vallado Físico" at bounding box center [1327, 399] width 135 height 30
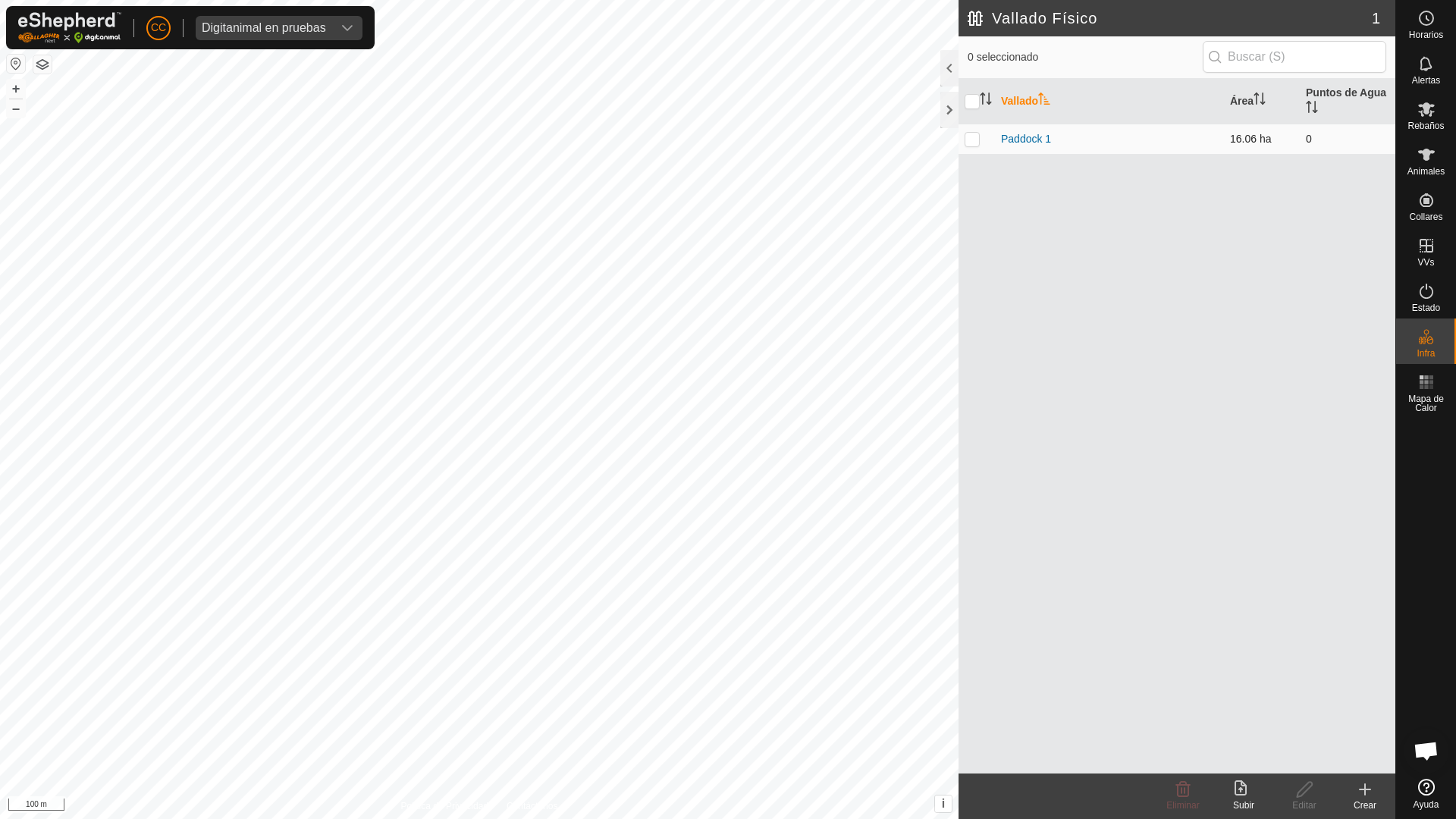
click at [960, 141] on td at bounding box center [977, 138] width 36 height 30
checkbox input "true"
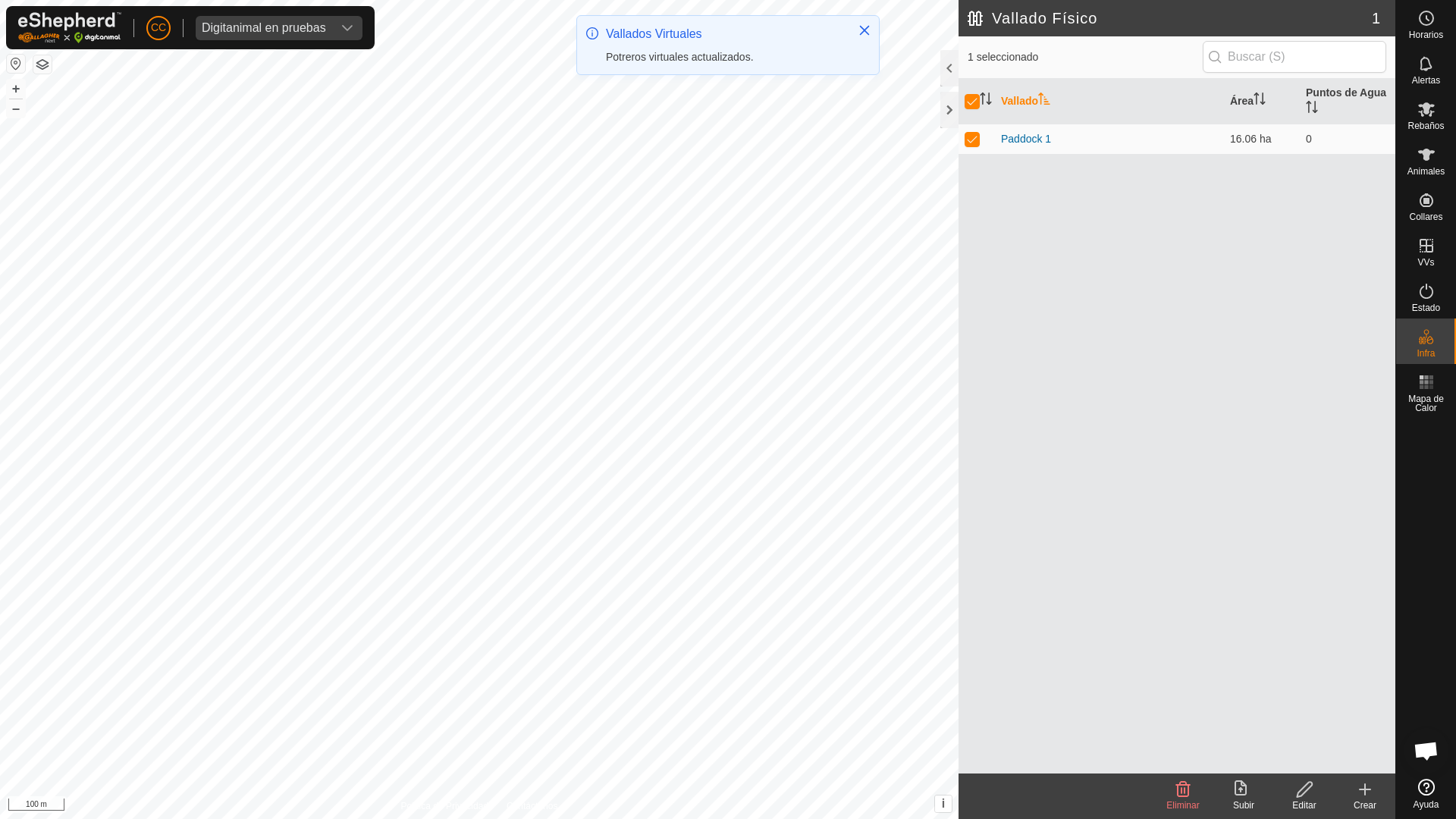
click at [1186, 797] on icon at bounding box center [1183, 789] width 14 height 15
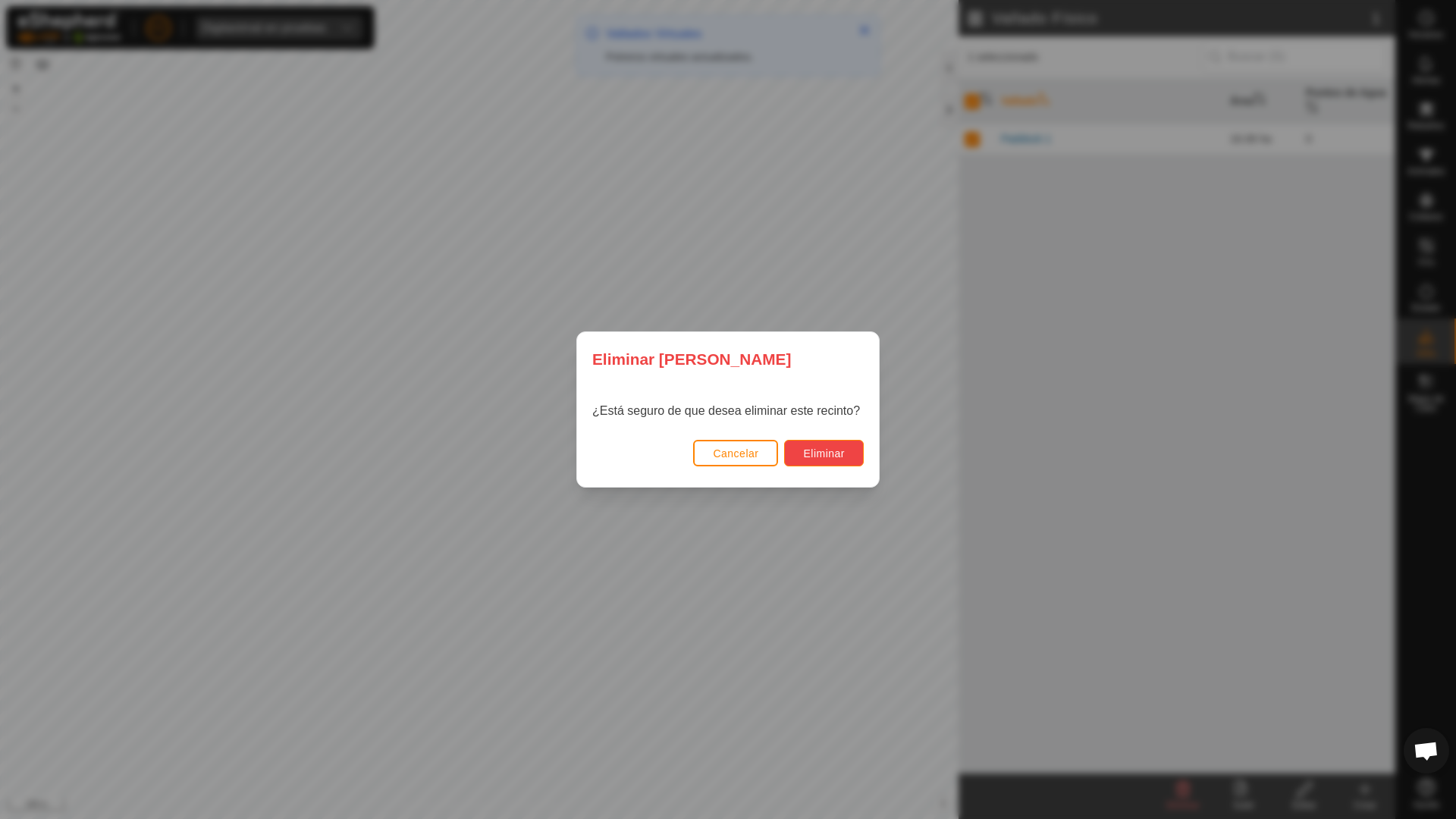
click at [828, 455] on span "Eliminar" at bounding box center [824, 453] width 42 height 12
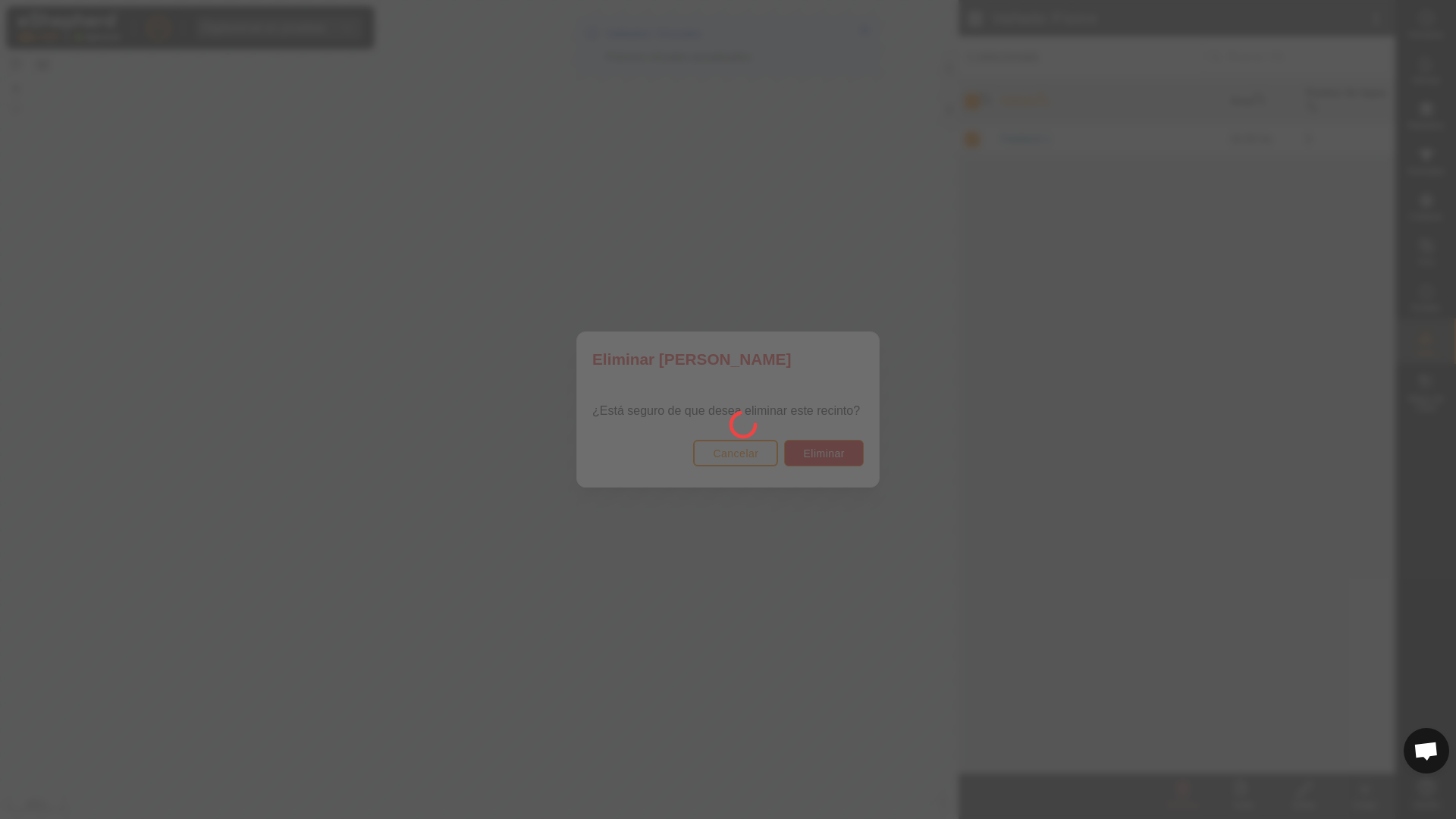
checkbox input "false"
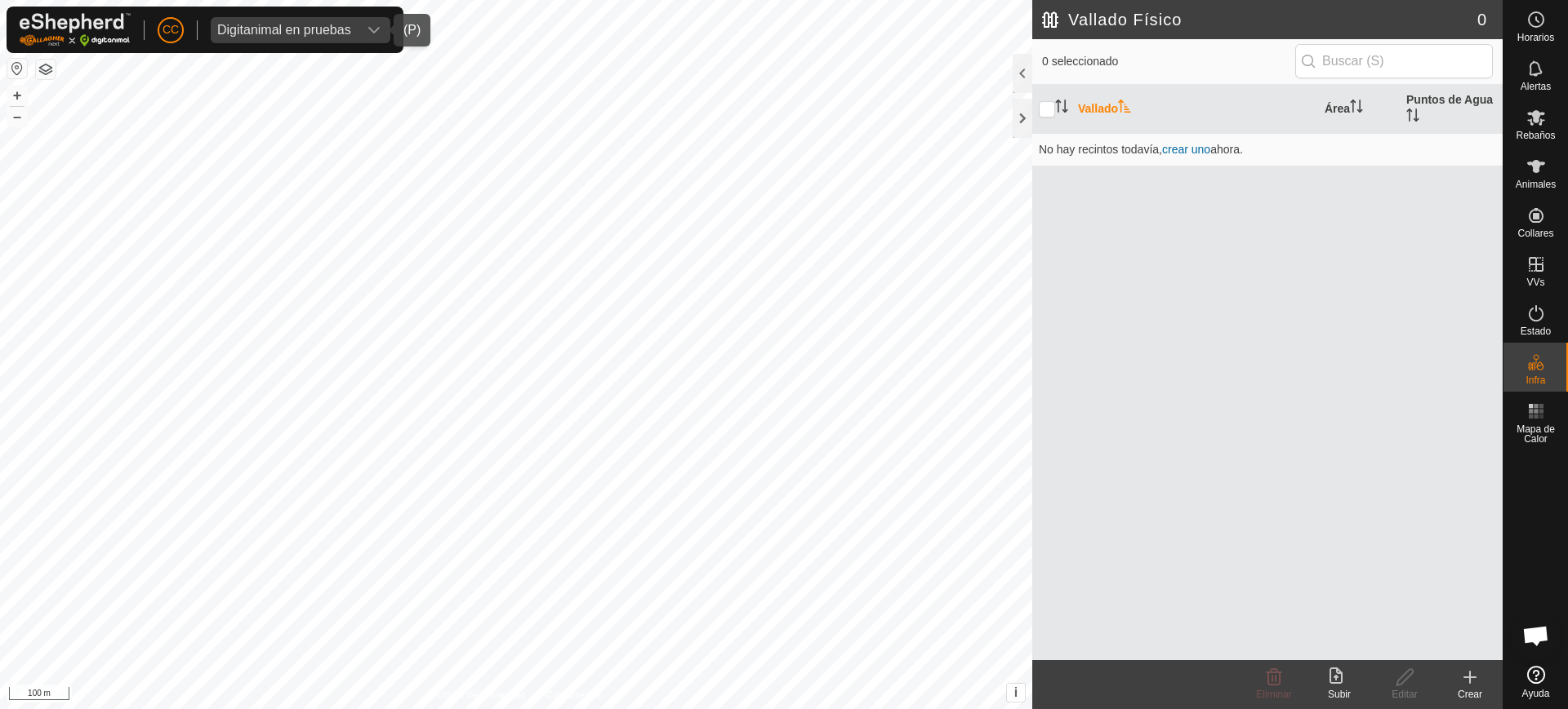
click at [345, 24] on div "Digitanimal en pruebas" at bounding box center [284, 31] width 134 height 13
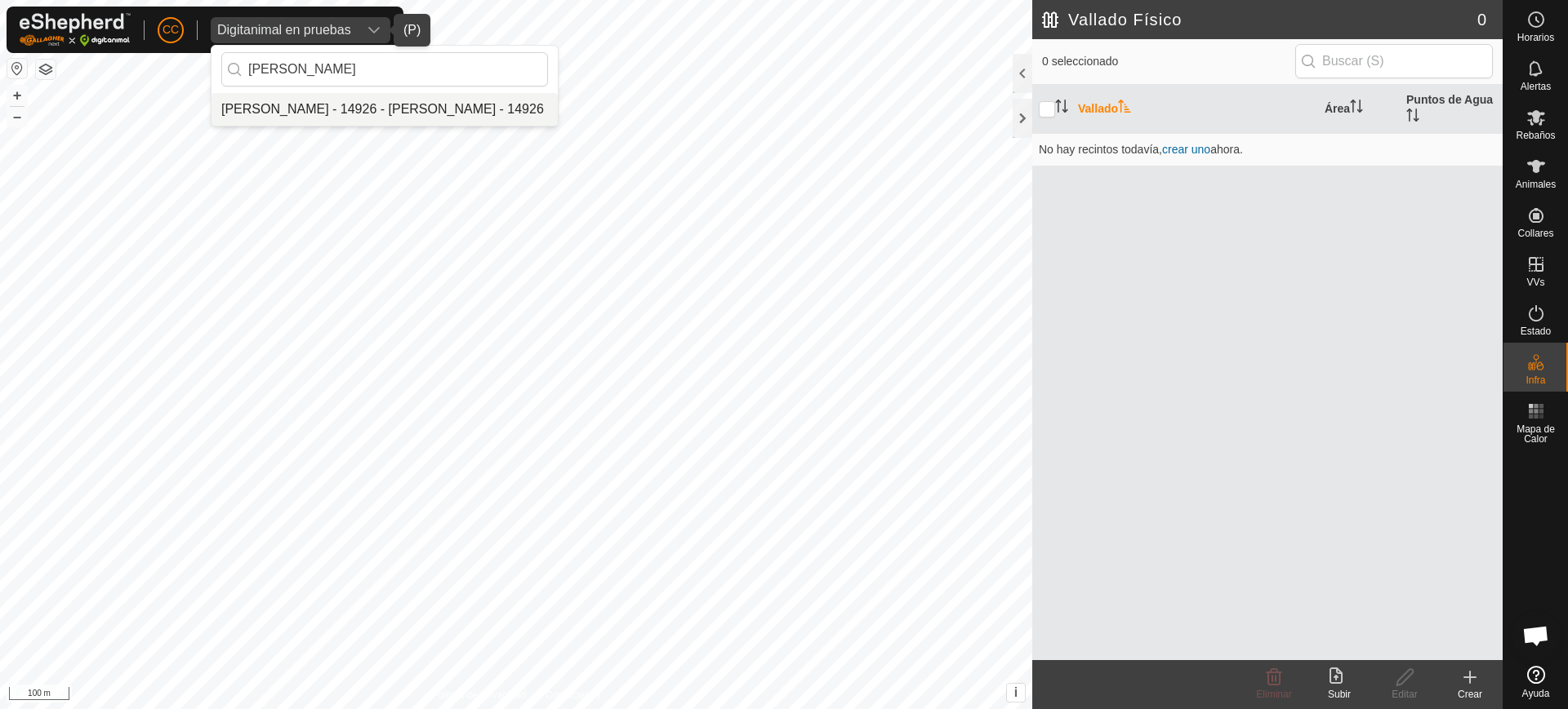
type input "ana alv"
click at [347, 96] on li "[PERSON_NAME] - 14926 - [PERSON_NAME] - 14926" at bounding box center [384, 109] width 346 height 32
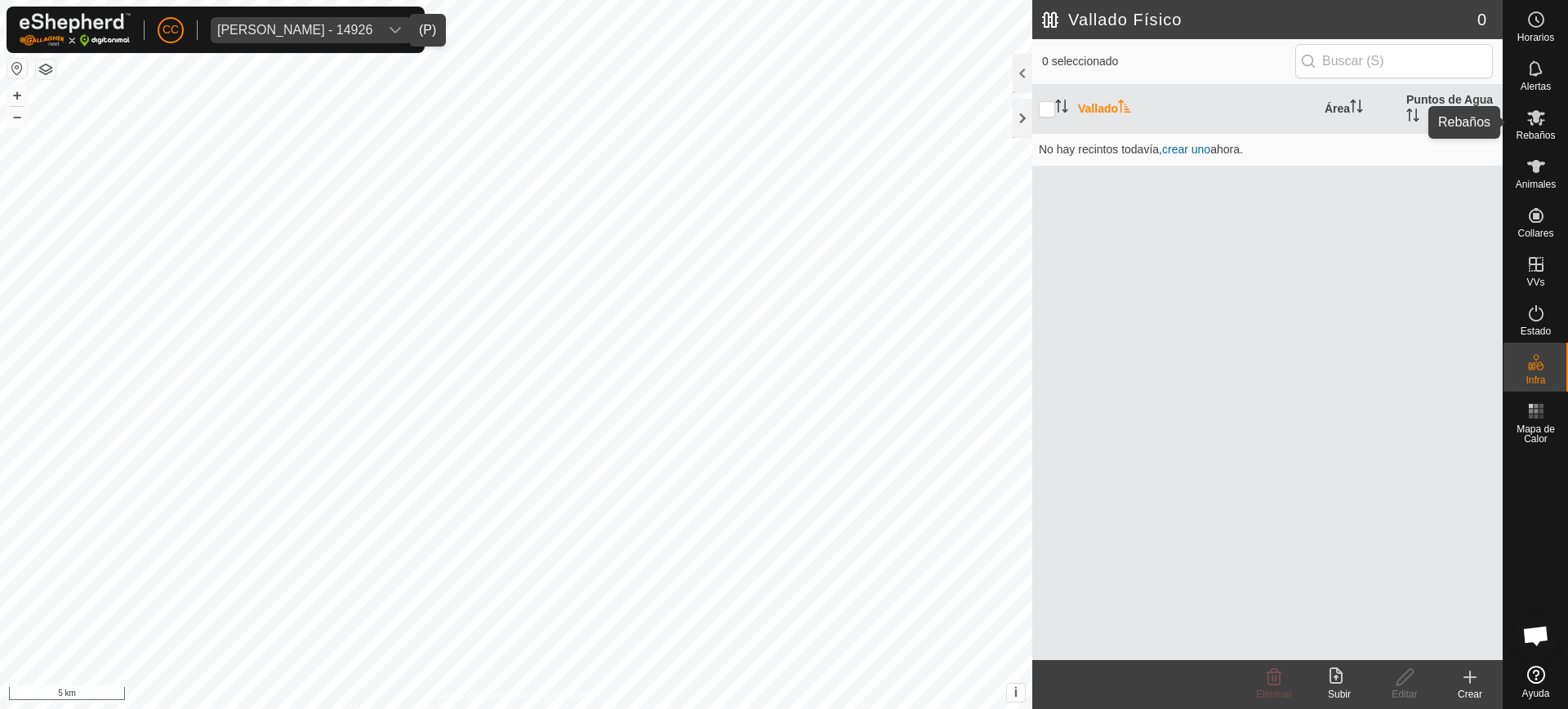
click at [1551, 144] on div "Rebaños" at bounding box center [1535, 122] width 64 height 49
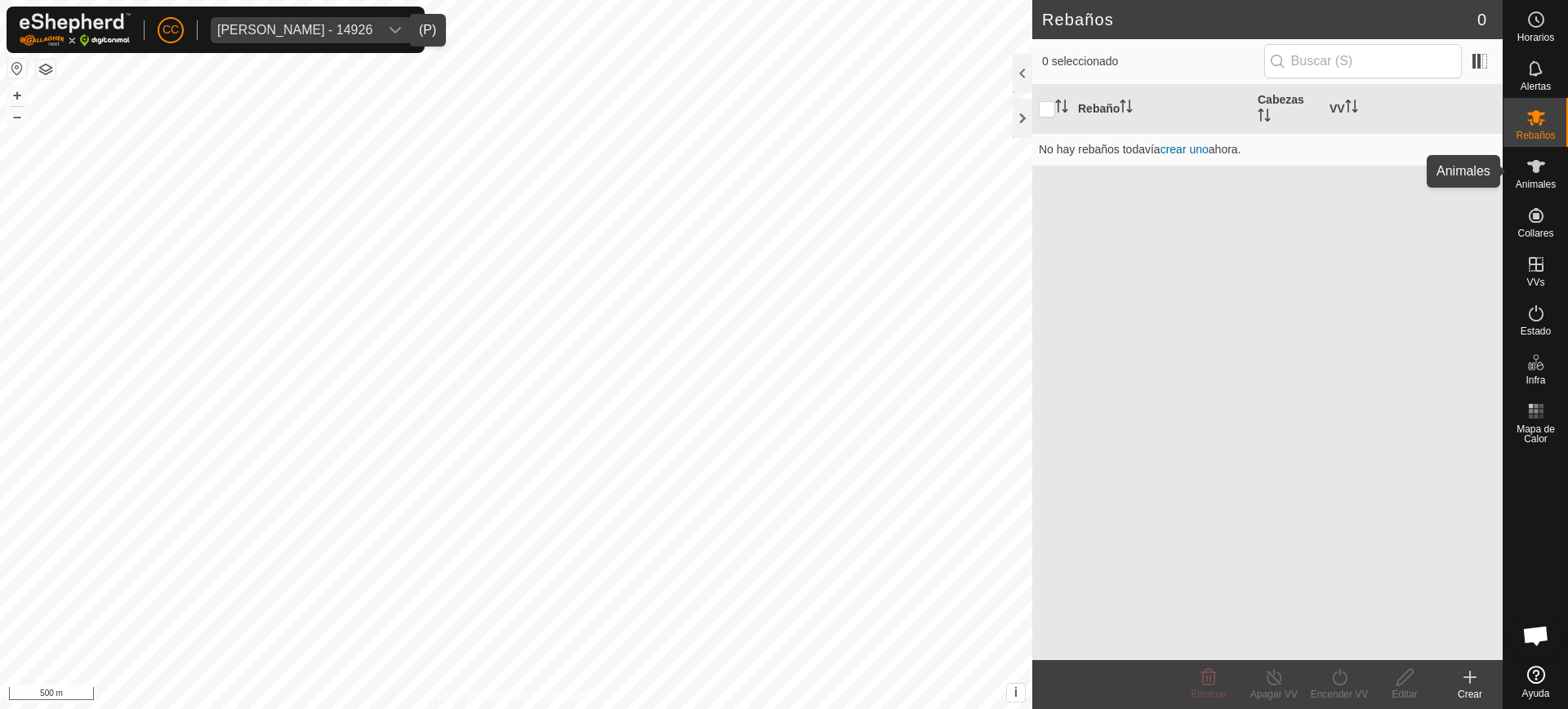
click at [1544, 177] on es-animals-svg-icon at bounding box center [1535, 166] width 30 height 26
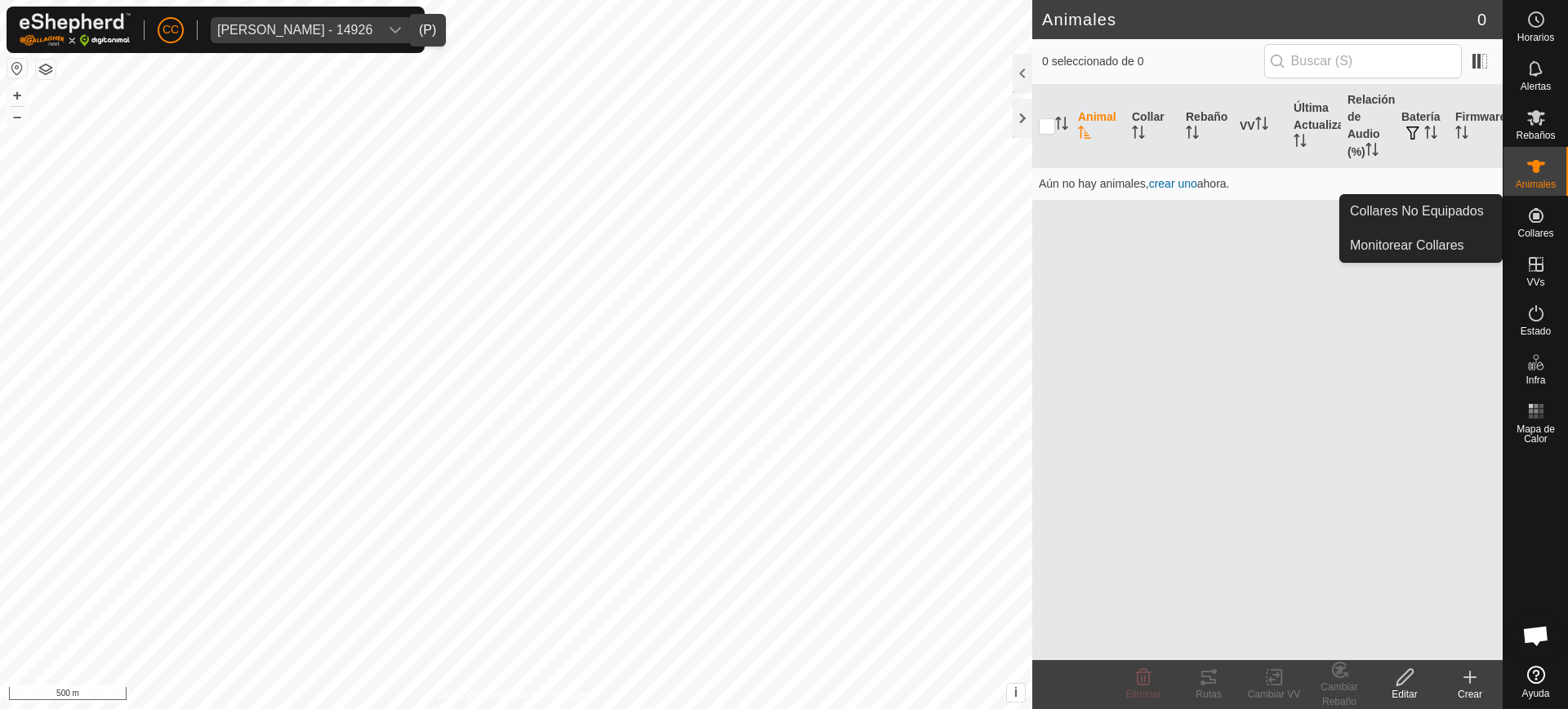
click at [1540, 219] on icon at bounding box center [1536, 215] width 20 height 20
click at [1462, 216] on link "Collares No Equipados" at bounding box center [1421, 211] width 162 height 32
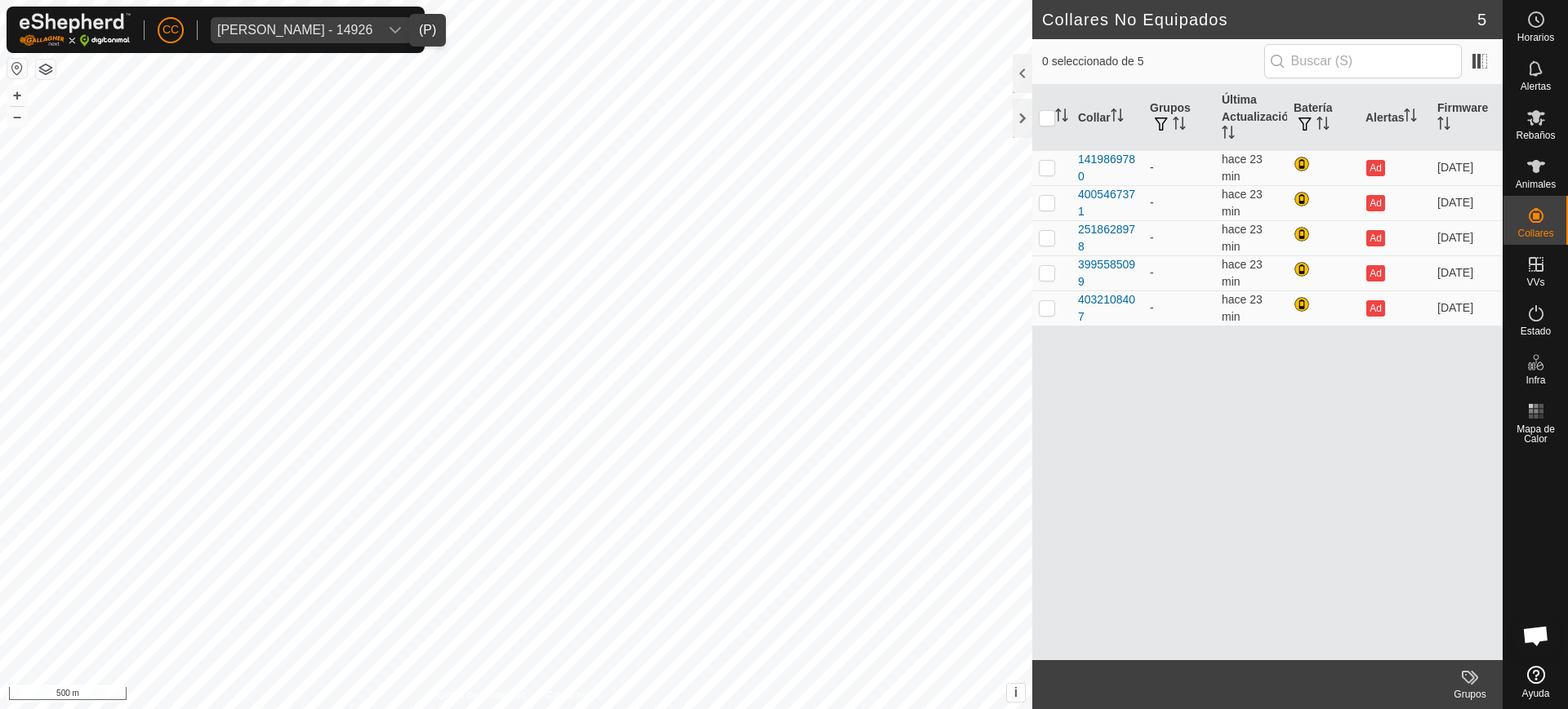
click at [310, 29] on div "Ana Alves Blanco - 14926" at bounding box center [294, 31] width 155 height 13
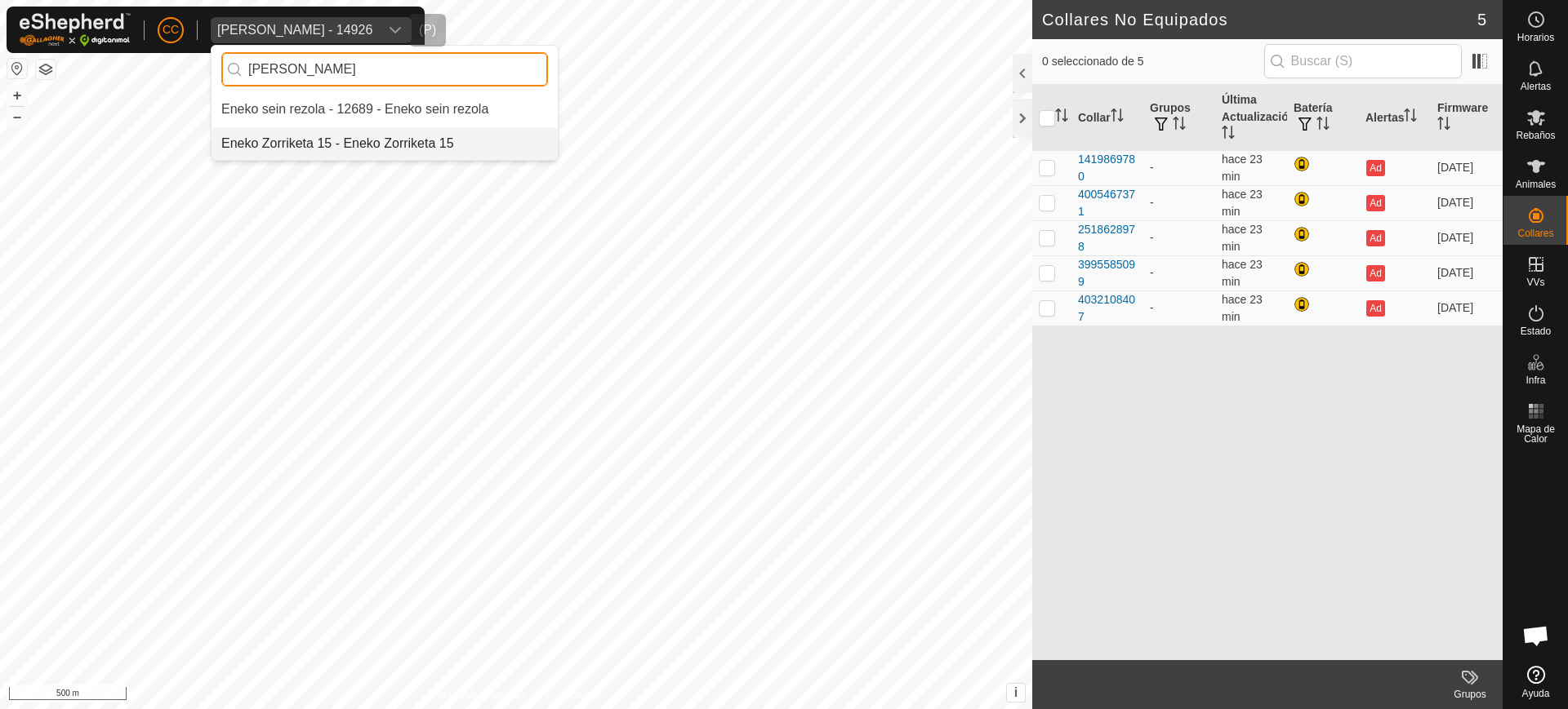
type input "[PERSON_NAME]"
click at [334, 142] on li "Eneko Zorriketa 15 - Eneko Zorriketa 15" at bounding box center [384, 143] width 346 height 32
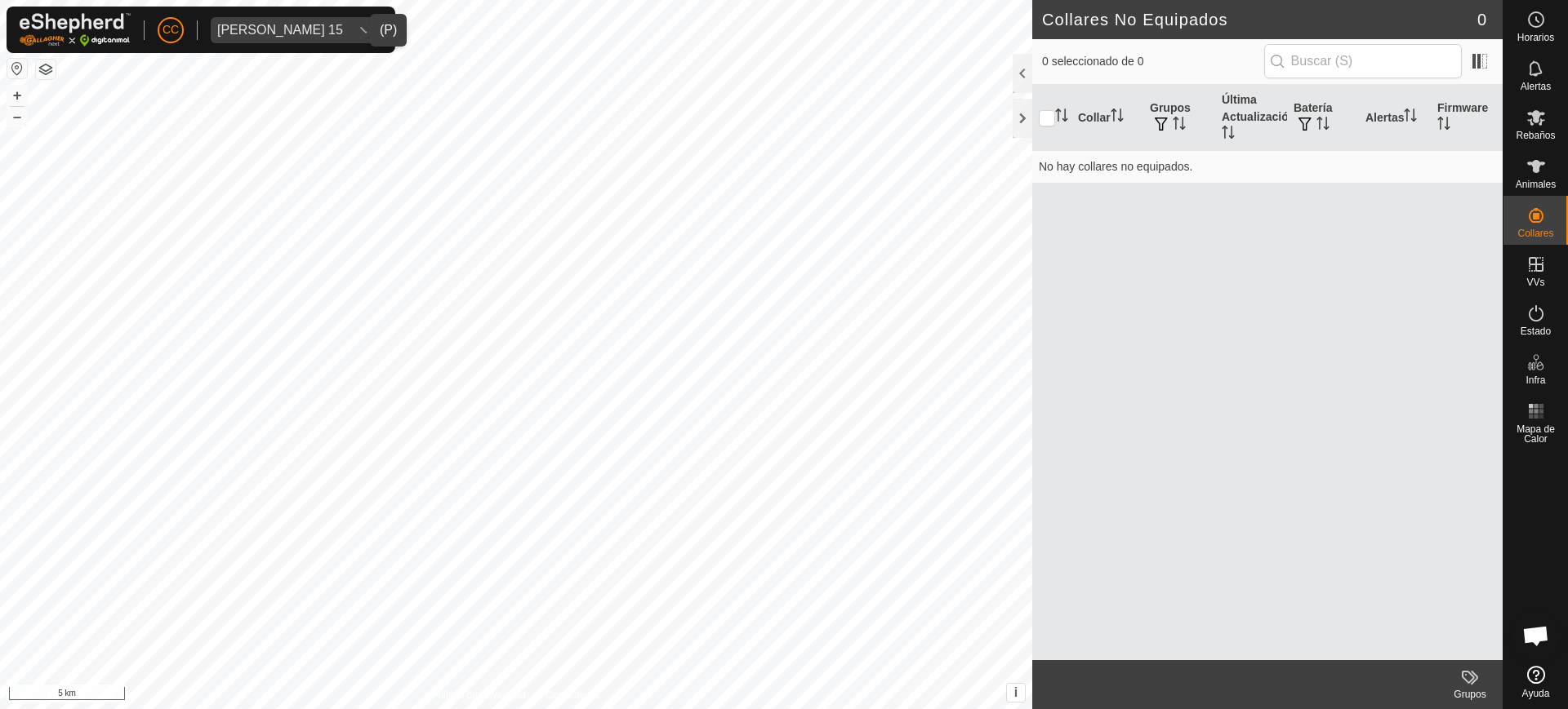
click at [1204, 218] on div "Collar Grupos Última Actualización Batería Alertas Firmware No hay collares no …" at bounding box center [1268, 373] width 470 height 575
click at [810, 305] on div "CC Eneko Zorriketa 15 Horarios Alertas Rebaños Animales Collares VVs Estado Inf…" at bounding box center [784, 354] width 1568 height 709
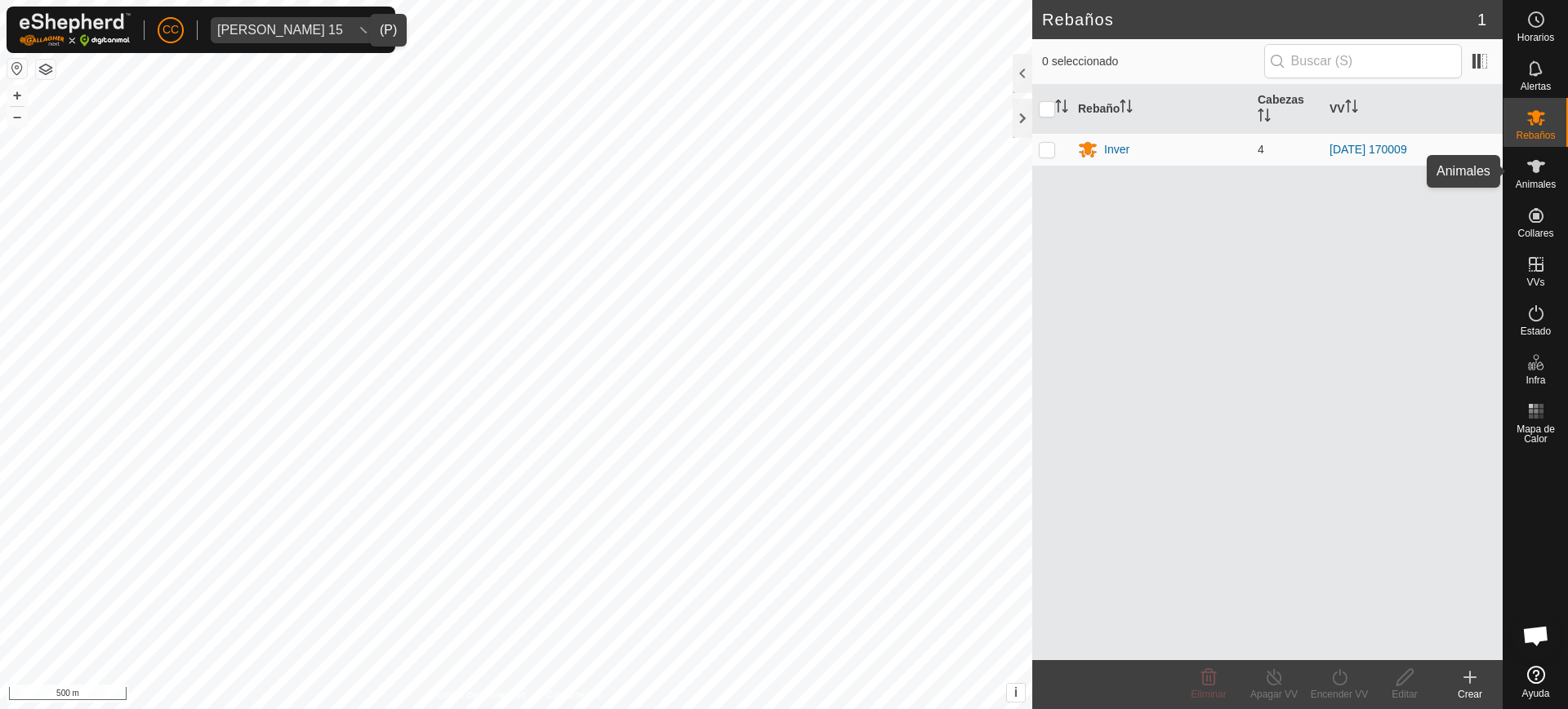
click at [1548, 190] on div "Animales" at bounding box center [1535, 171] width 64 height 49
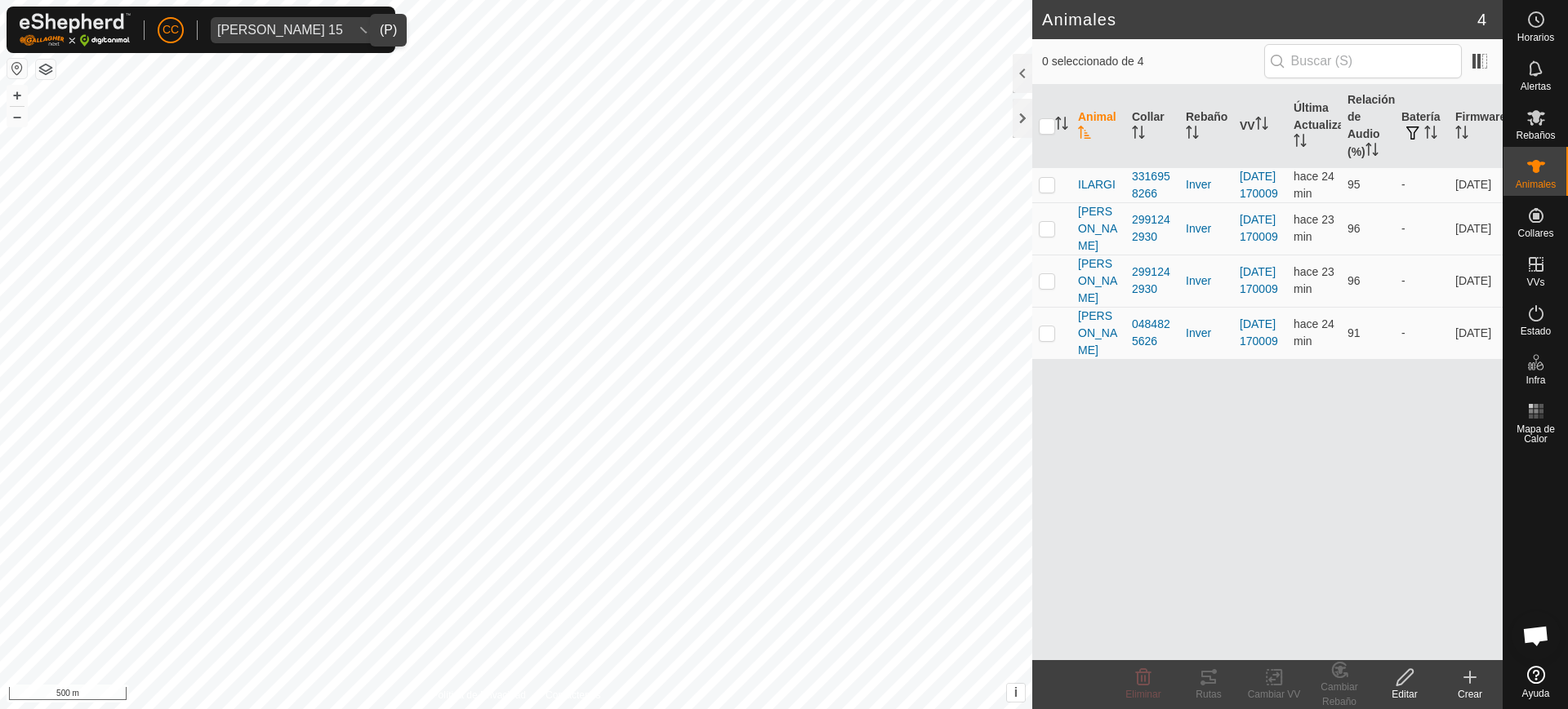
click at [12, 69] on button "button" at bounding box center [17, 69] width 20 height 20
click at [263, 43] on div "CC Eneko Zorriketa 15" at bounding box center [201, 30] width 389 height 47
click at [263, 35] on div "[PERSON_NAME] 15" at bounding box center [280, 31] width 126 height 13
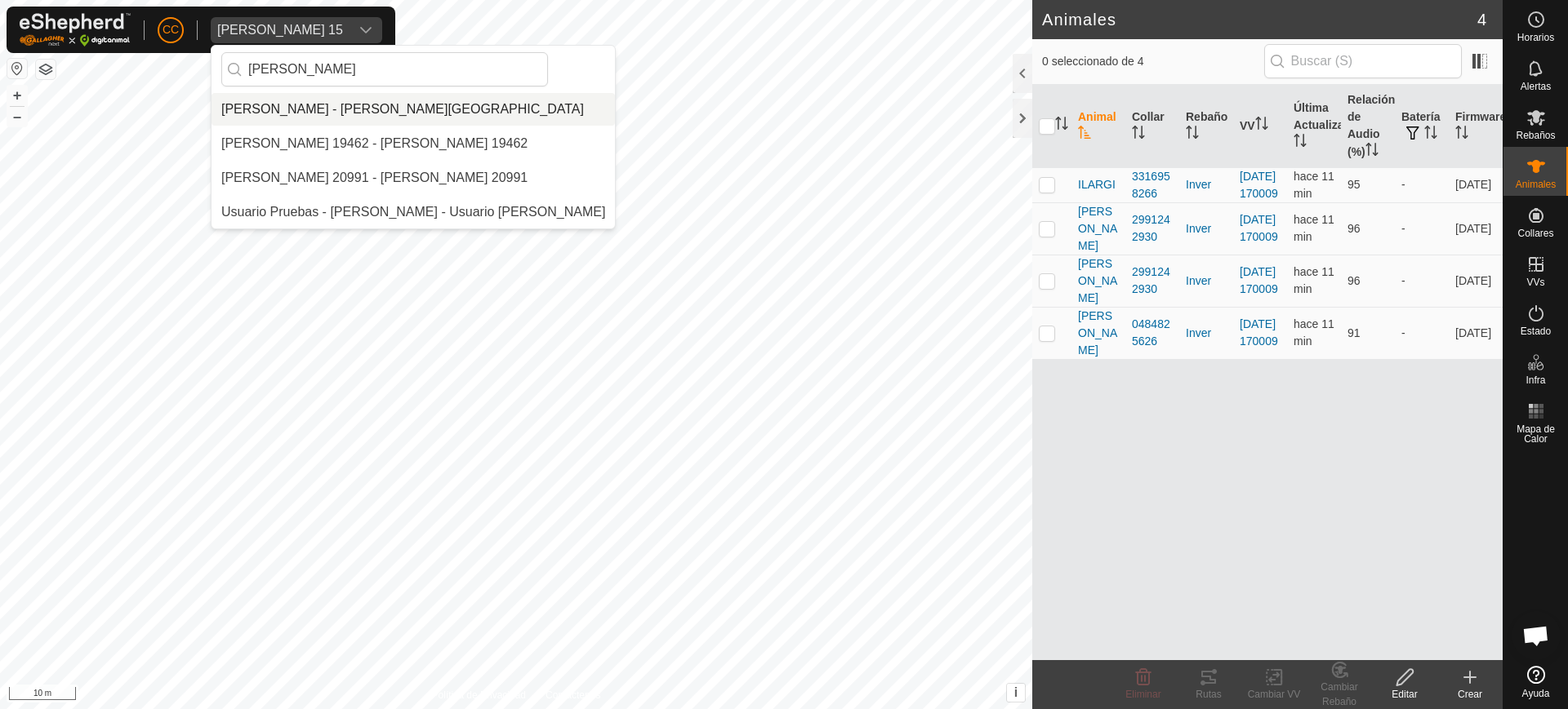
type input "[PERSON_NAME]"
click at [353, 97] on li "[PERSON_NAME] - [PERSON_NAME][GEOGRAPHIC_DATA]" at bounding box center [413, 109] width 403 height 32
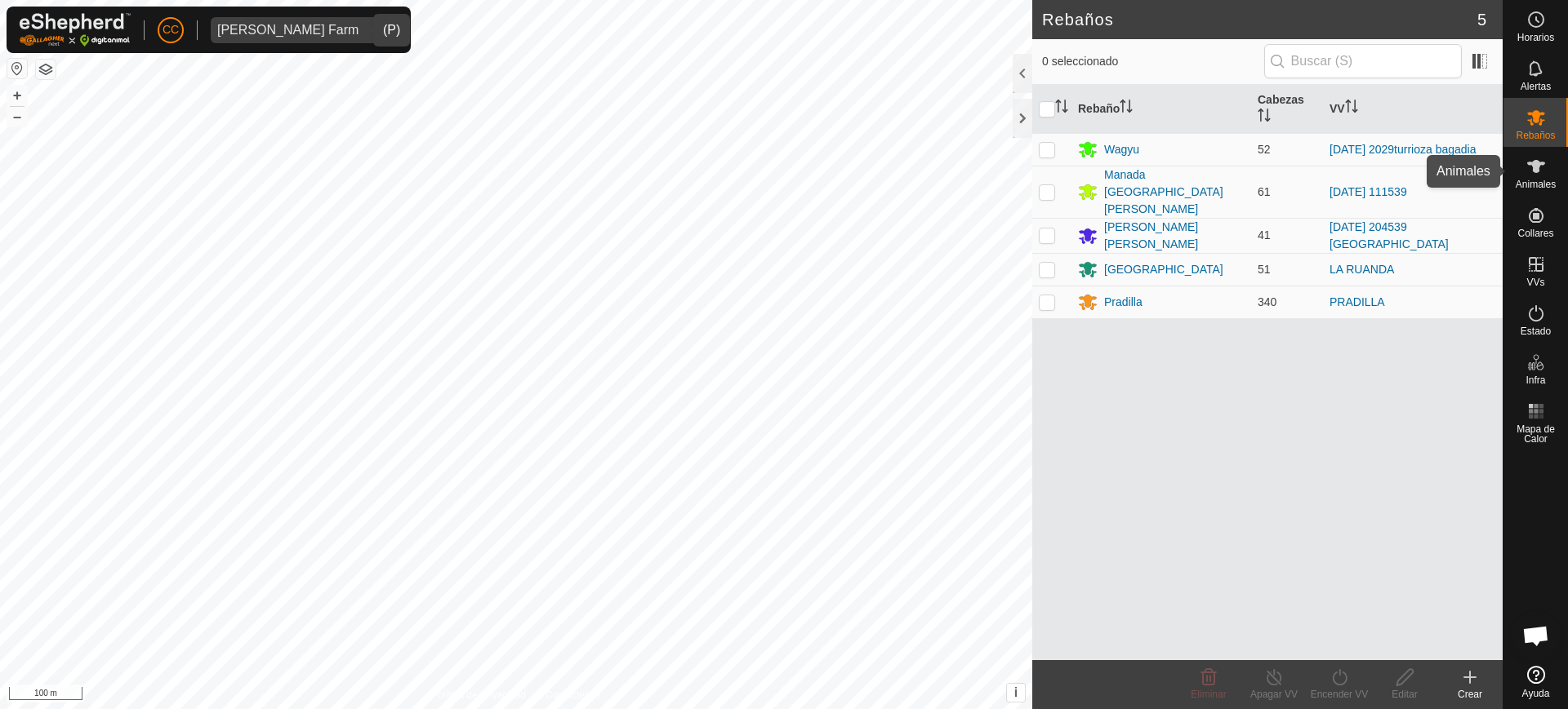
drag, startPoint x: 1553, startPoint y: 172, endPoint x: 1535, endPoint y: 179, distance: 19.3
click at [1551, 173] on div "Animales" at bounding box center [1535, 171] width 64 height 49
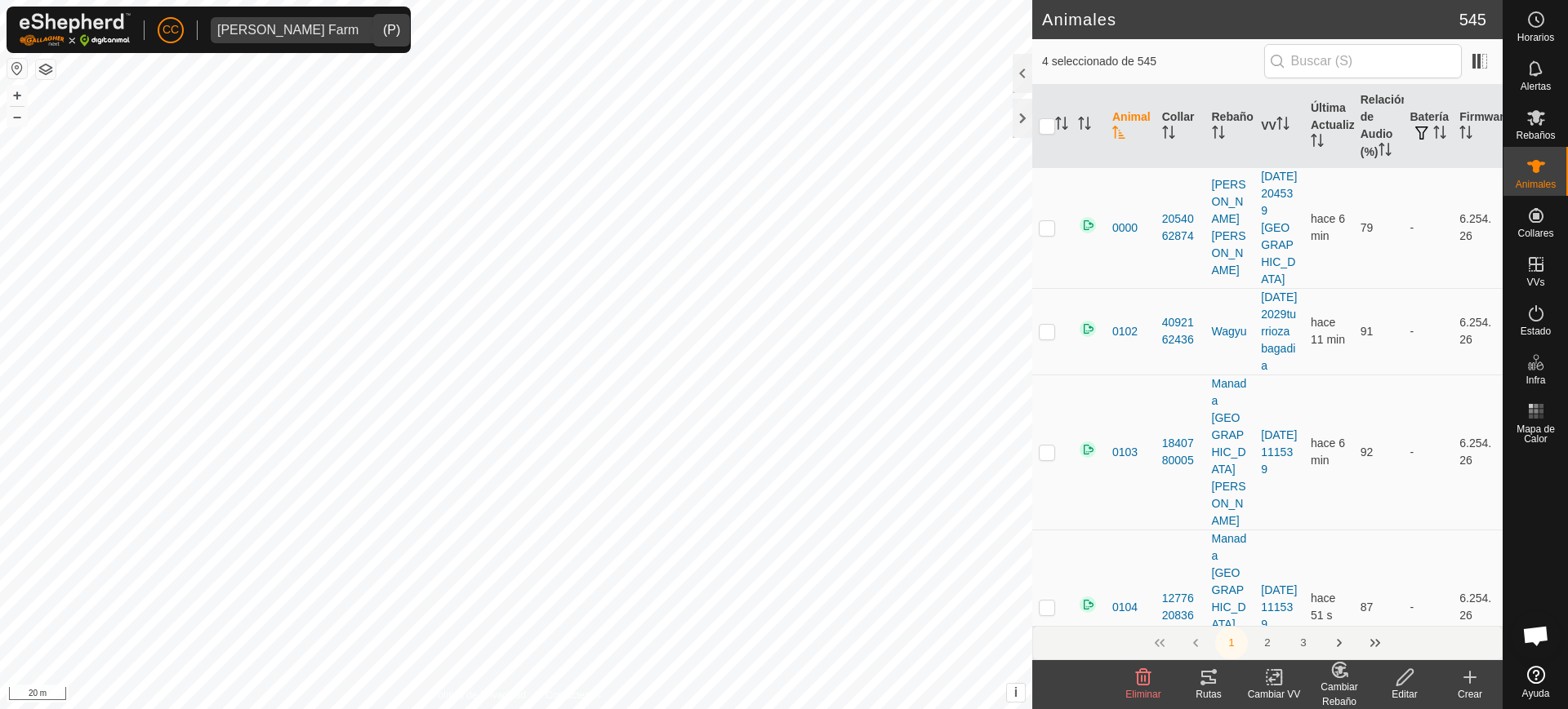
click at [434, 0] on html "CC Alarcia Monja Farm Horarios Alertas Rebaños Animales Collares VVs Estado Inf…" at bounding box center [784, 354] width 1568 height 709
click at [414, 163] on div "2092 2111717646 Pradilla PRADILLA + – ⇧ i This application includes HERE Maps. …" at bounding box center [516, 354] width 1033 height 709
checkbox input "true"
click at [364, 247] on div "3893 2359581533 Pradilla PRADILLA + – ⇧ i This application includes HERE Maps. …" at bounding box center [516, 354] width 1033 height 709
click at [381, 233] on div "7706 2596761908 Pradilla PRADILLA + – ⇧ i This application includes HERE Maps. …" at bounding box center [516, 354] width 1033 height 709
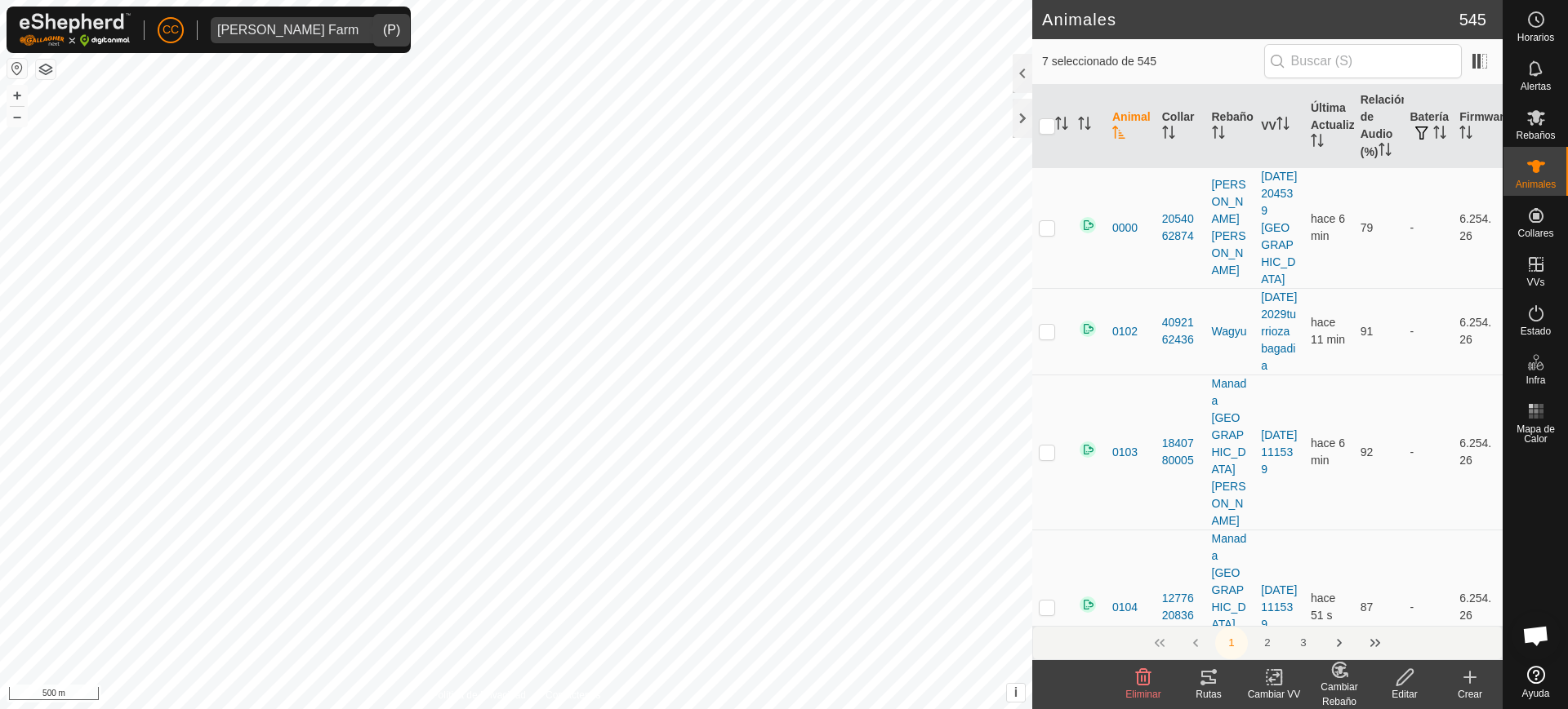
click at [1061, 115] on th at bounding box center [1052, 126] width 39 height 83
click at [1058, 120] on icon "Activar para ordenar" at bounding box center [1058, 123] width 2 height 13
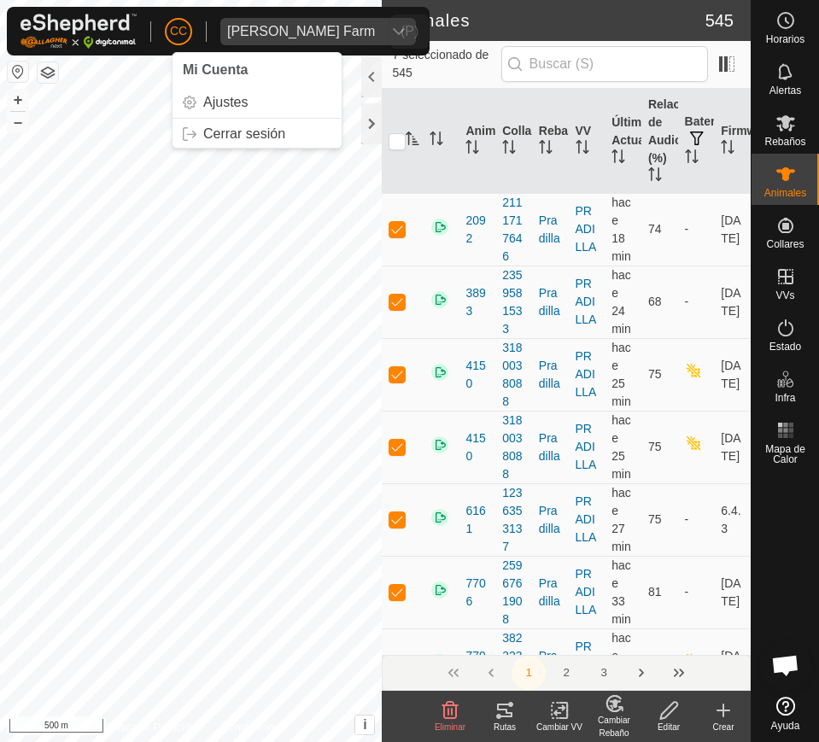
click at [267, 41] on span "[PERSON_NAME] Farm" at bounding box center [300, 31] width 161 height 27
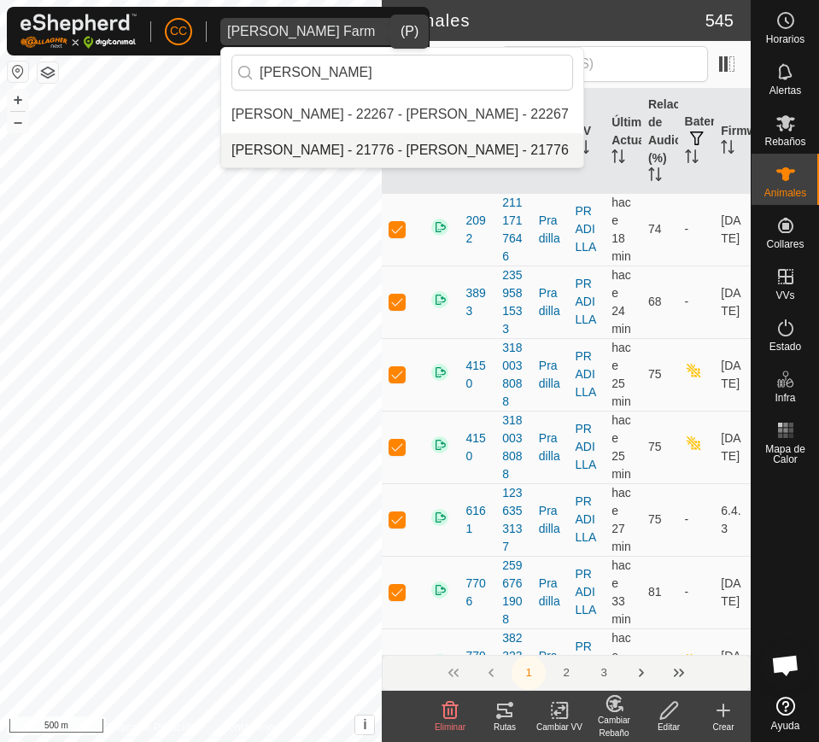
type input "jose javier"
click at [340, 146] on li "[PERSON_NAME] - 21776 - [PERSON_NAME] - 21776" at bounding box center [402, 150] width 362 height 34
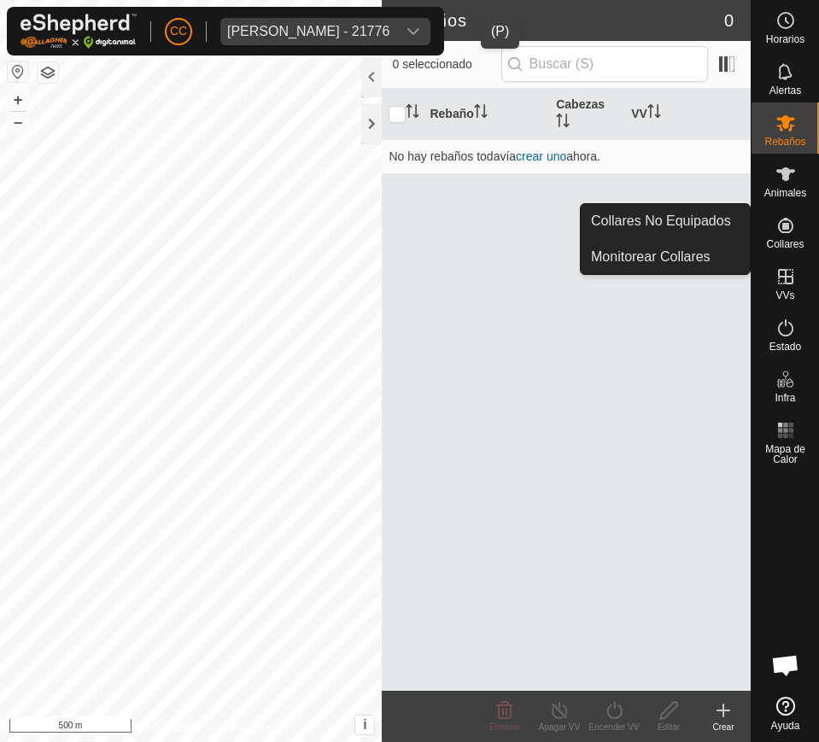
click at [787, 231] on icon at bounding box center [786, 225] width 21 height 21
click at [710, 217] on link "Collares No Equipados" at bounding box center [665, 221] width 169 height 34
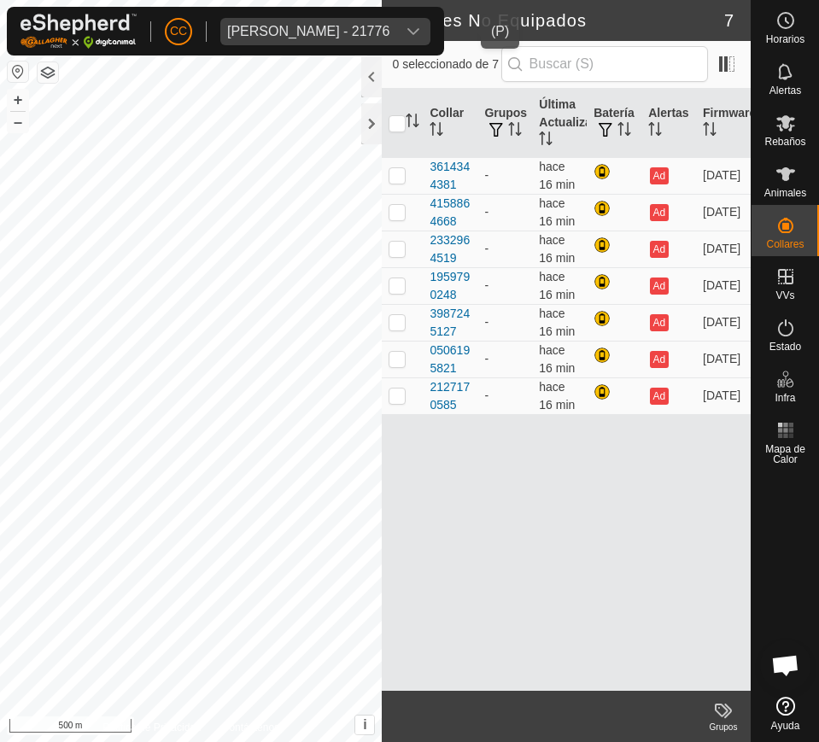
click at [314, 26] on div "Jose Javier Huarte Huarte - 21776" at bounding box center [308, 32] width 162 height 14
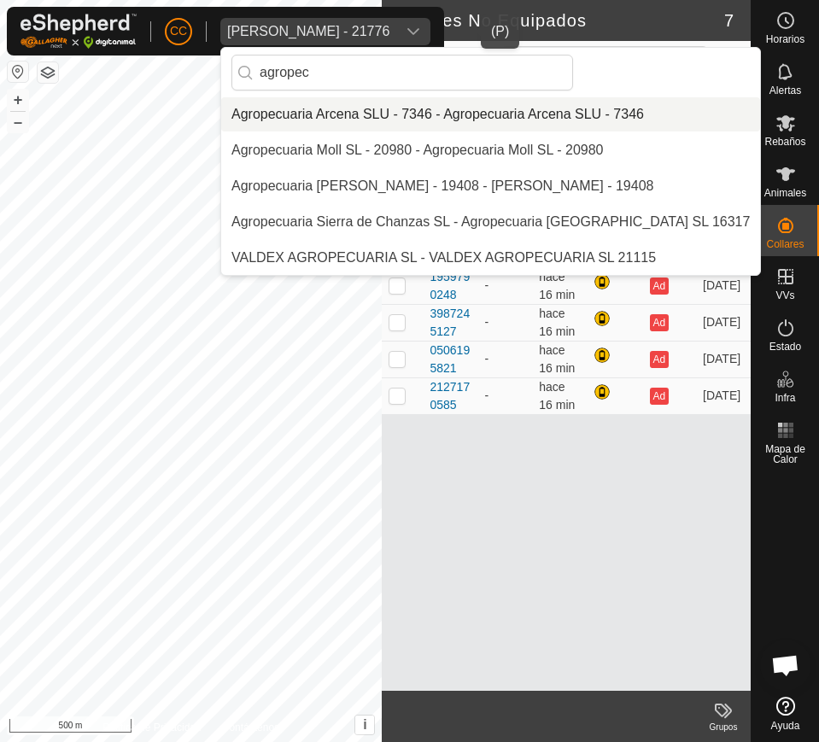
type input "agropec"
click at [359, 118] on li "Agropecuaria Arcena SLU - 7346 - Agropecuaria Arcena SLU - 7346" at bounding box center [490, 114] width 539 height 34
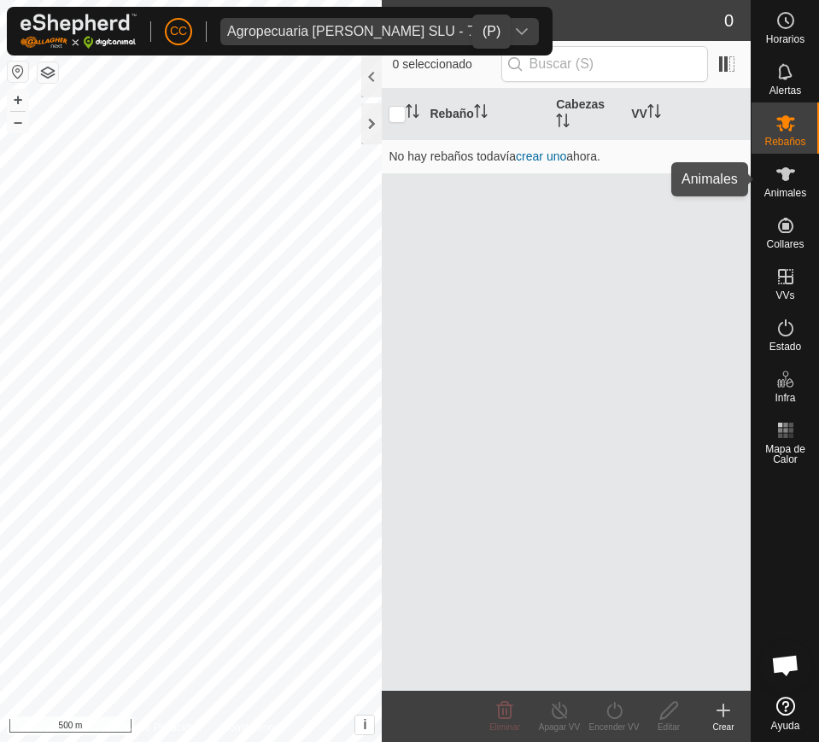
click at [788, 173] on icon at bounding box center [785, 174] width 19 height 14
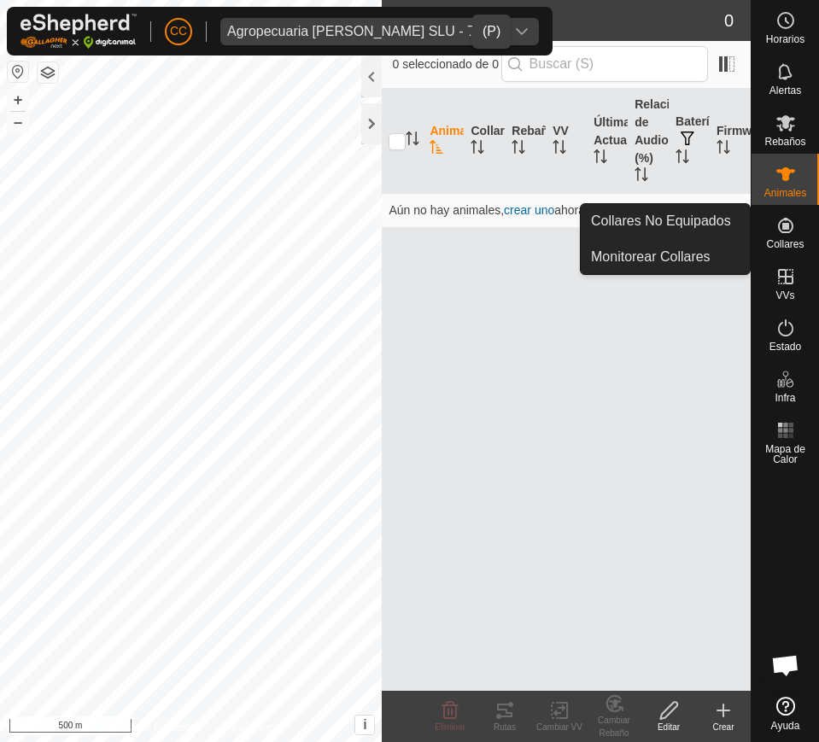
click at [796, 227] on es-neckbands-svg-icon at bounding box center [786, 225] width 31 height 27
click at [730, 229] on link "Collares No Equipados" at bounding box center [665, 221] width 169 height 34
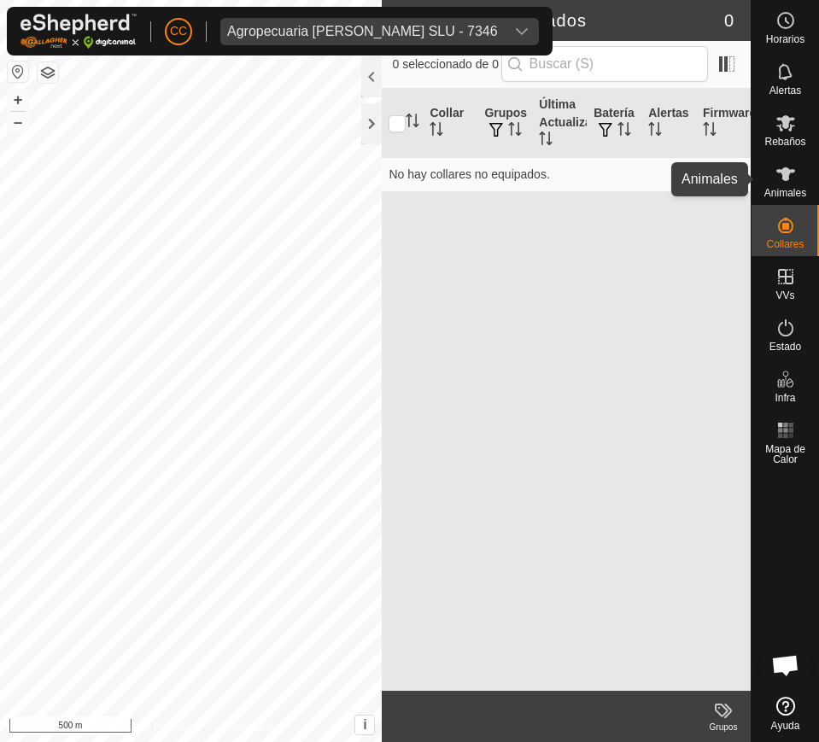
click at [788, 190] on span "Animales" at bounding box center [786, 193] width 42 height 10
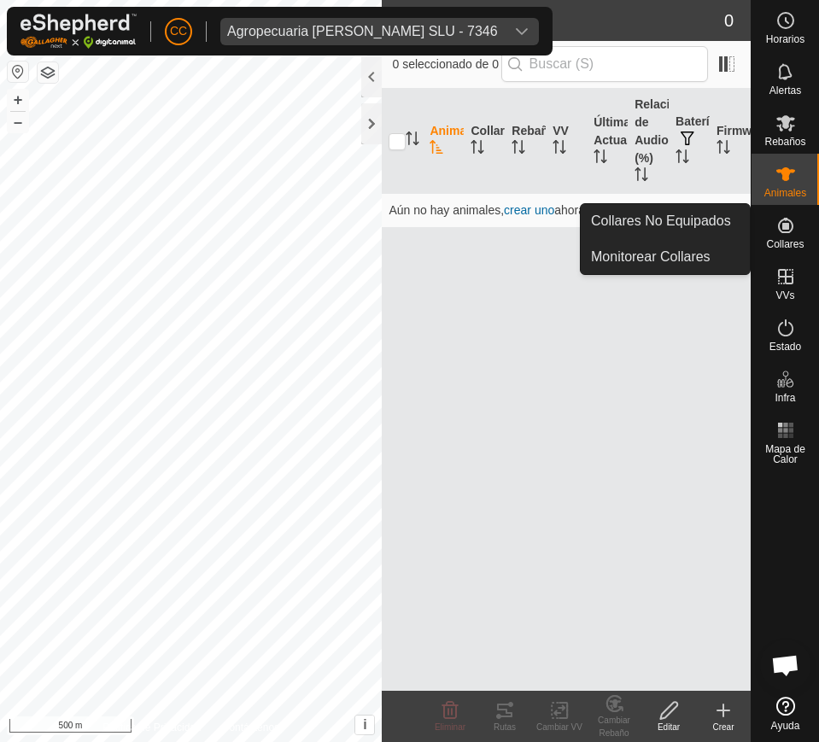
click at [790, 235] on icon at bounding box center [786, 225] width 21 height 21
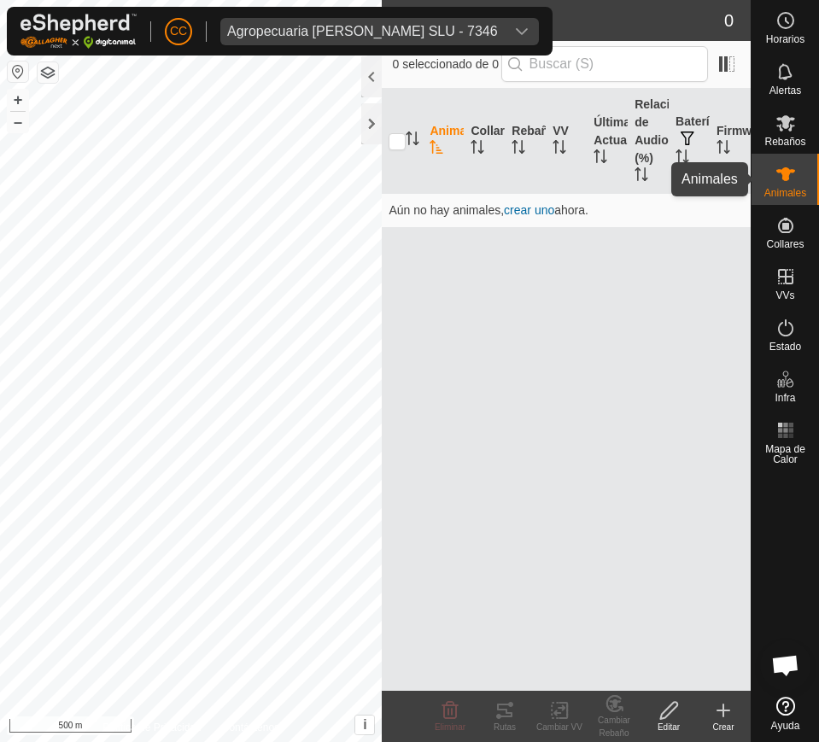
drag, startPoint x: 775, startPoint y: 185, endPoint x: 782, endPoint y: 200, distance: 16.0
click at [776, 186] on div "Animales" at bounding box center [785, 179] width 67 height 51
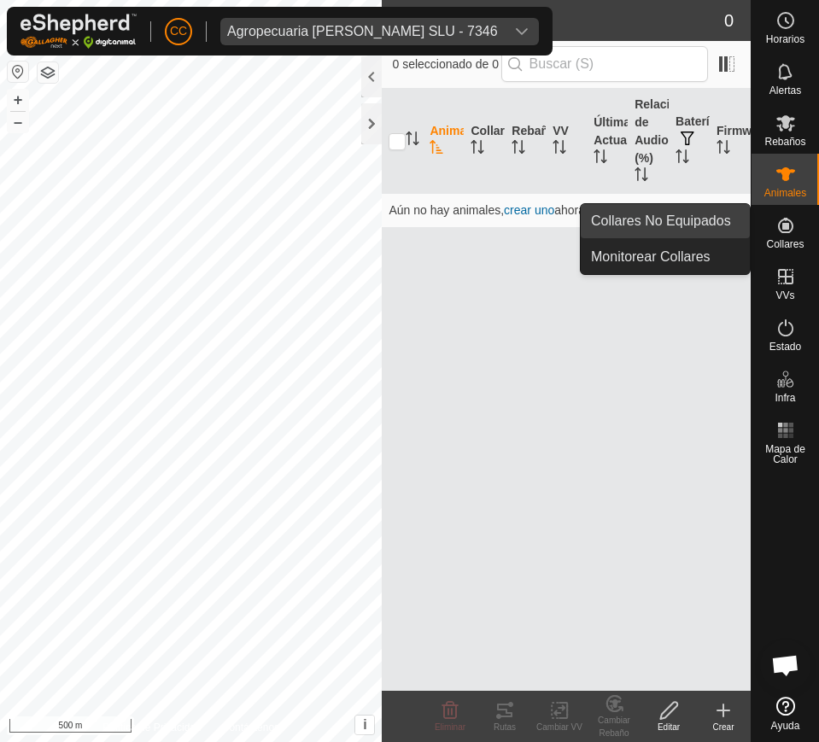
drag, startPoint x: 792, startPoint y: 238, endPoint x: 747, endPoint y: 229, distance: 46.2
click at [791, 239] on span "Collares" at bounding box center [785, 244] width 38 height 10
click at [717, 218] on link "Collares No Equipados" at bounding box center [665, 221] width 169 height 34
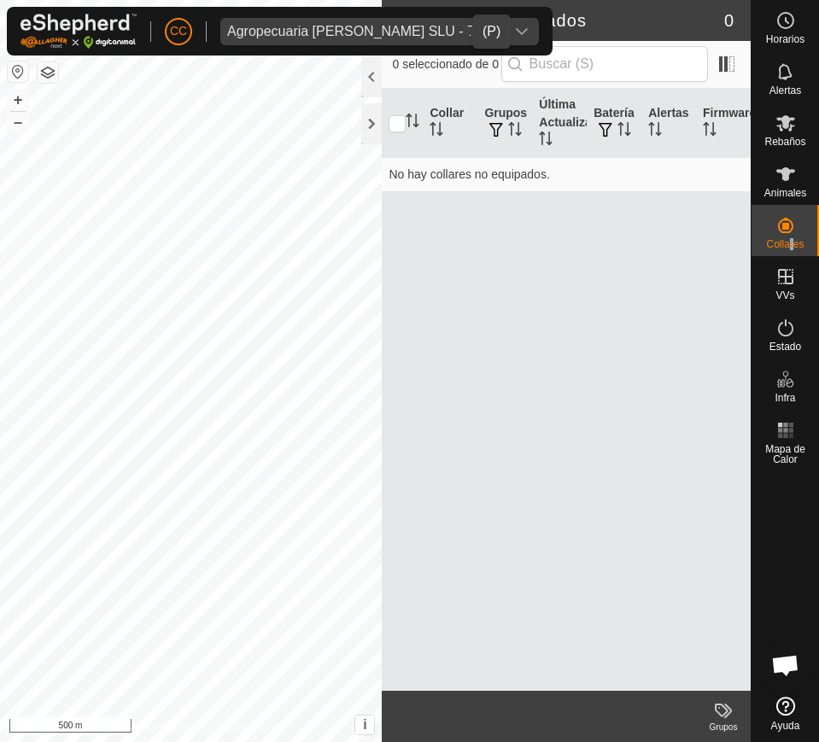
click at [314, 33] on div "Agropecuaria Arcena SLU - 7346" at bounding box center [362, 32] width 271 height 14
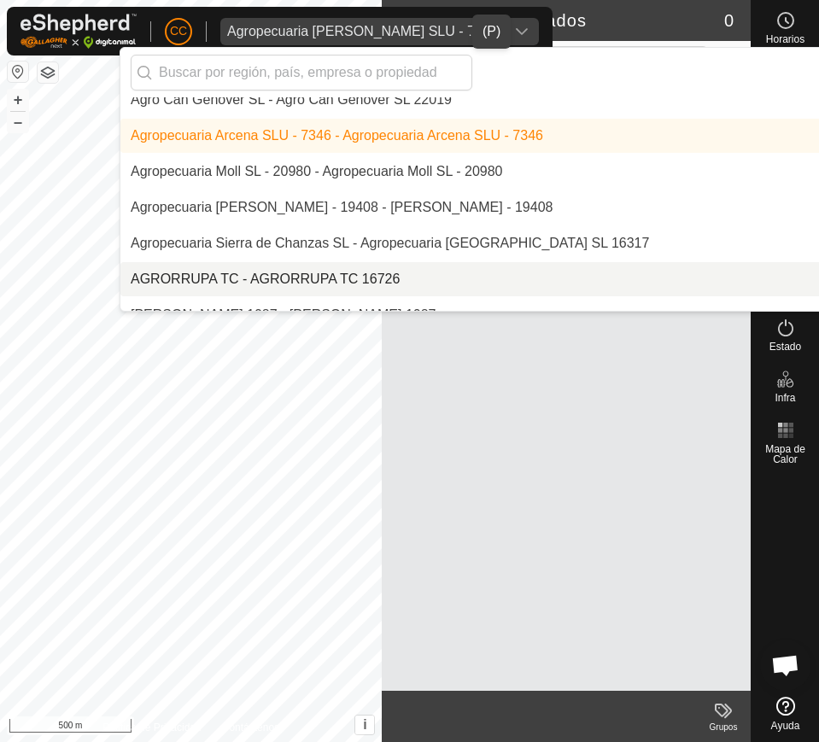
scroll to position [143, 0]
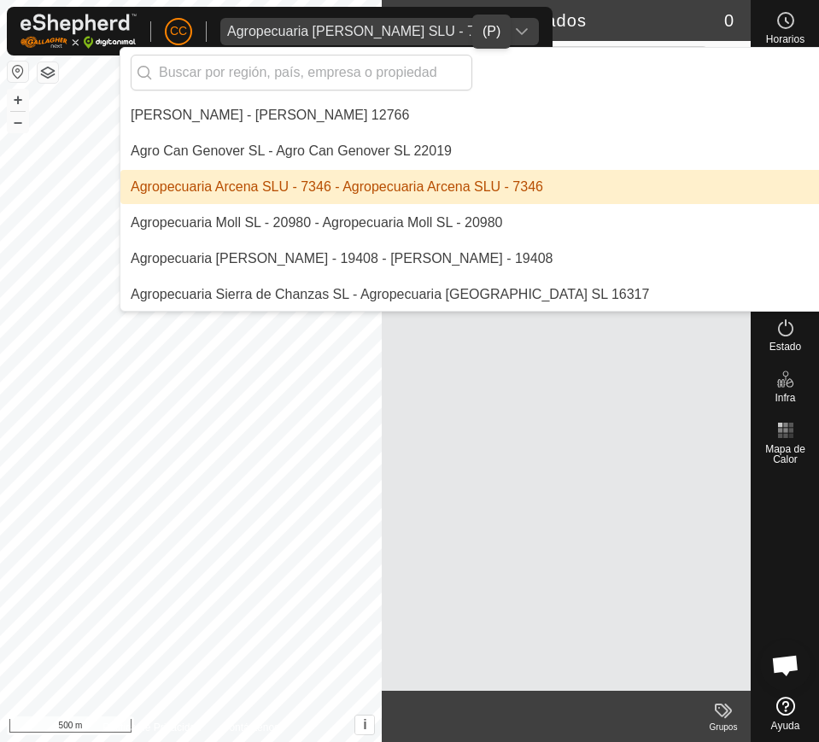
click at [479, 187] on li "Agropecuaria Arcena SLU - 7346 - Agropecuaria Arcena SLU - 7346" at bounding box center [586, 187] width 933 height 34
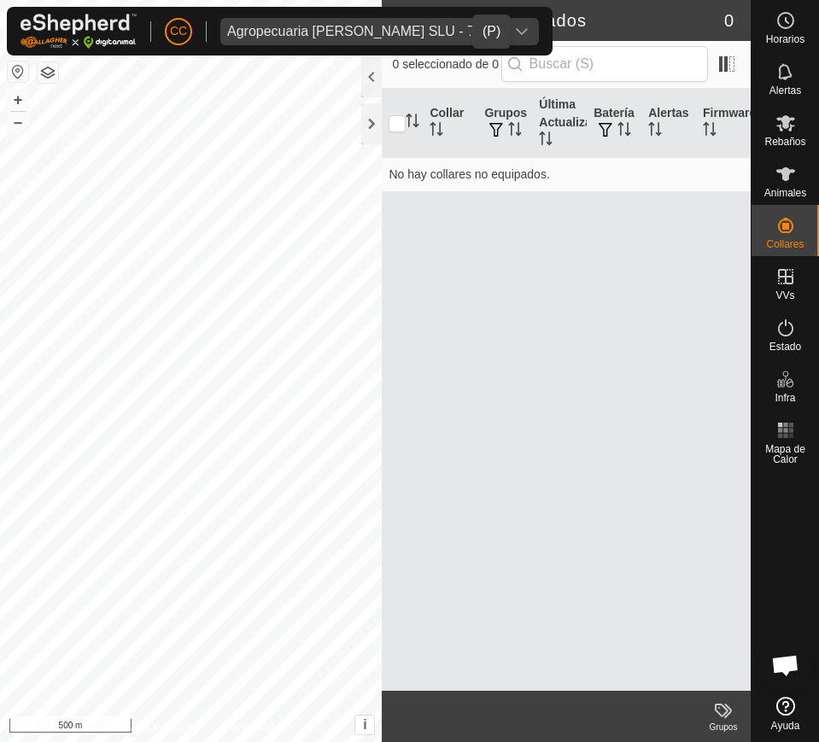
click at [372, 27] on div "Agropecuaria Arcena SLU - 7346" at bounding box center [362, 32] width 271 height 14
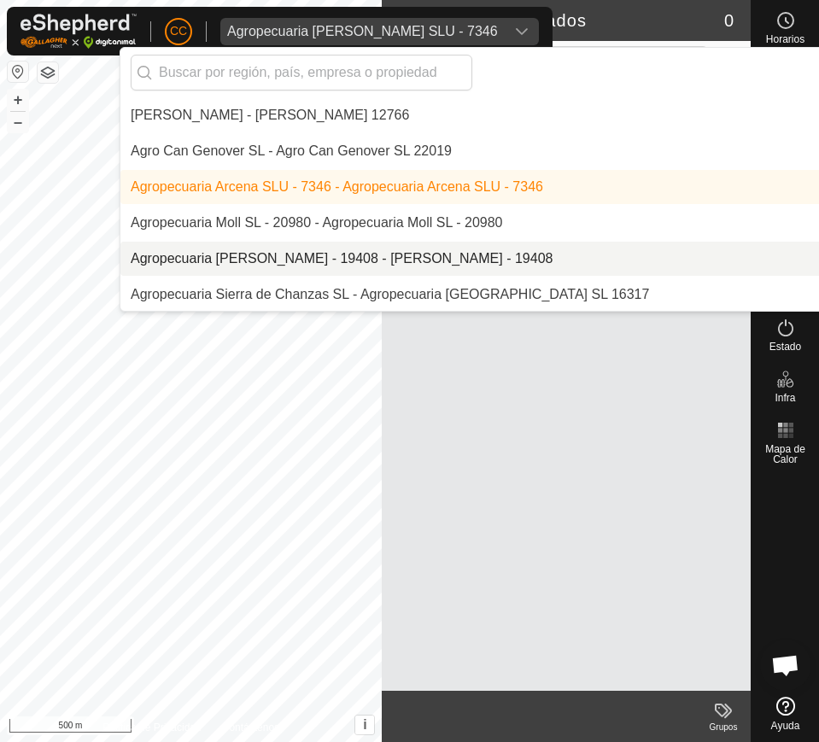
scroll to position [144, 0]
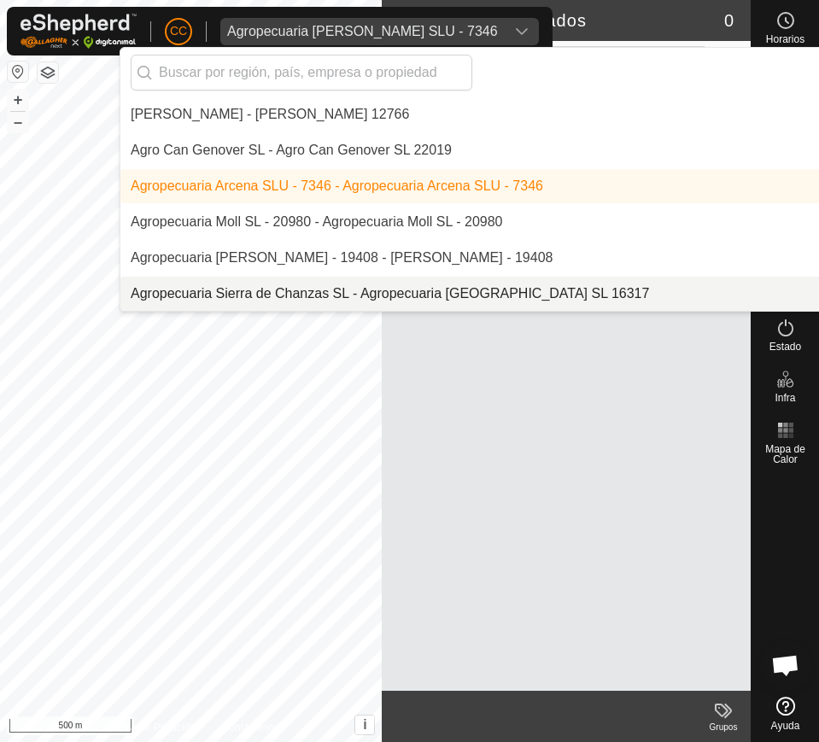
click at [524, 420] on div "Collar Grupos Última Actualización Batería Alertas Firmware No hay collares no …" at bounding box center [566, 390] width 369 height 602
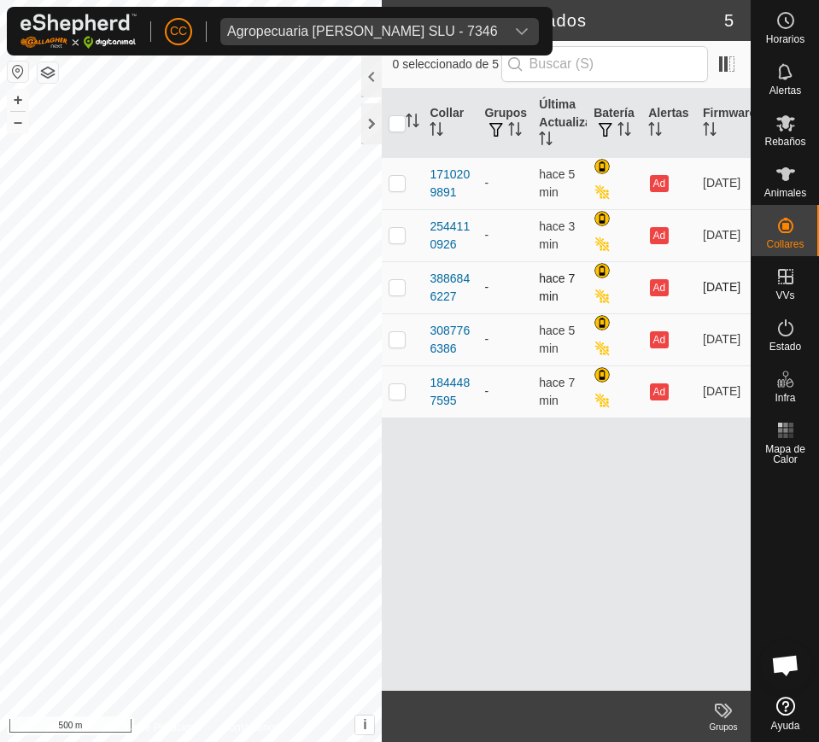
scroll to position [1392, 0]
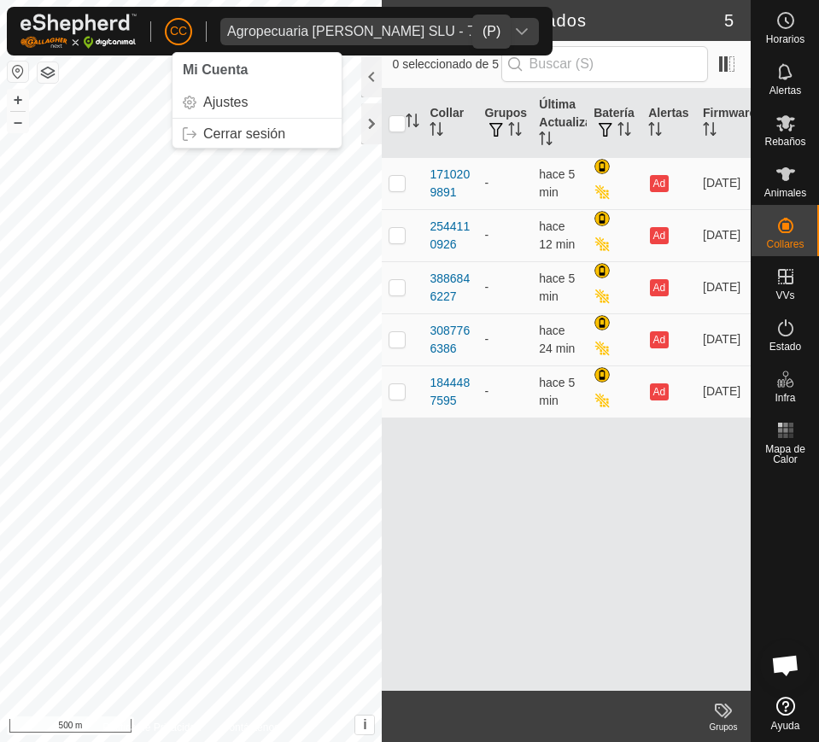
click at [254, 32] on div "Agropecuaria [PERSON_NAME] SLU - 7346" at bounding box center [362, 32] width 271 height 14
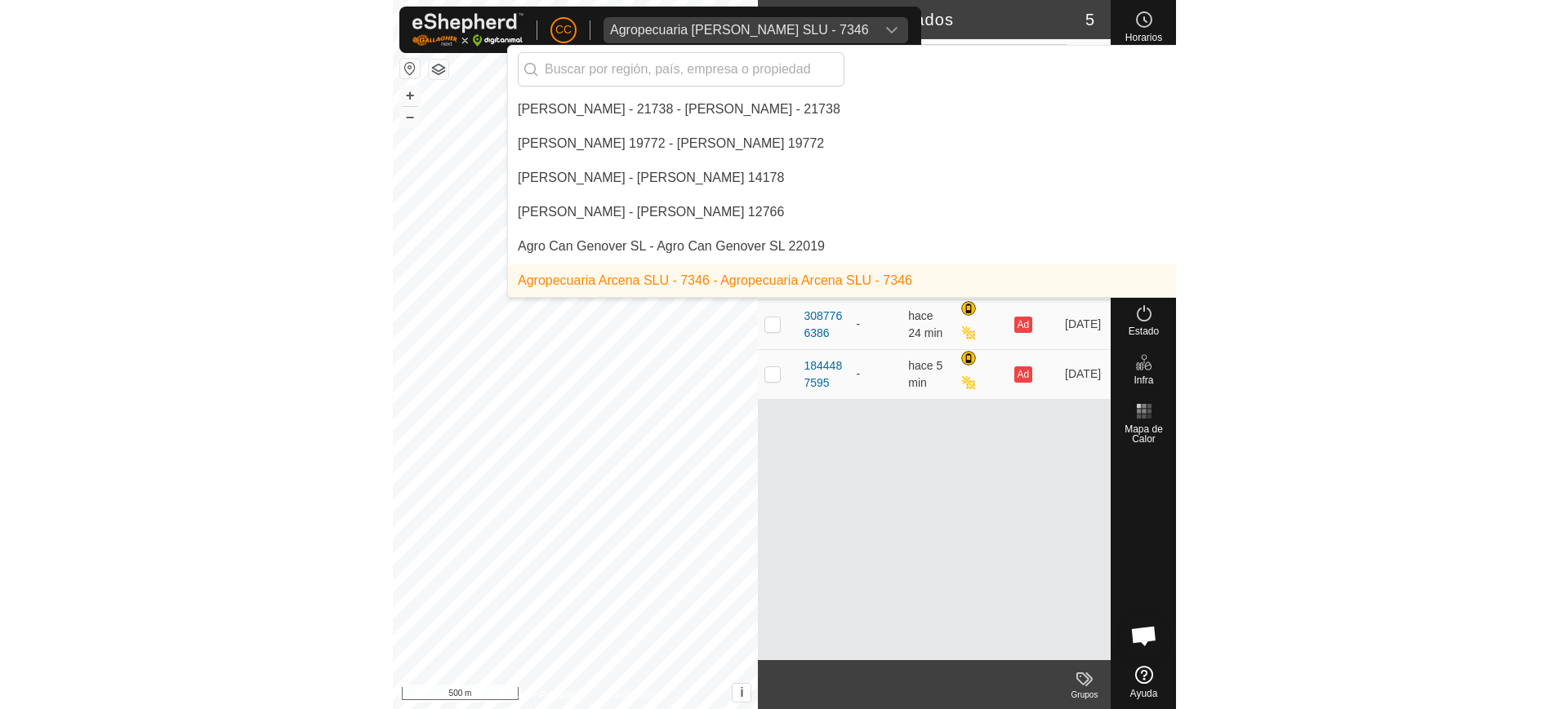
scroll to position [0, 0]
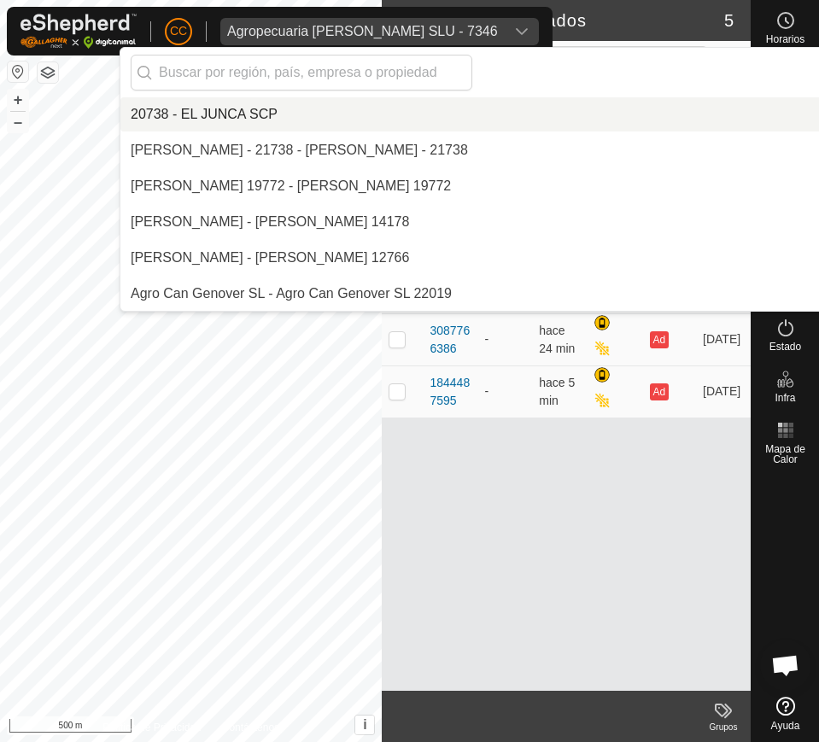
click at [254, 32] on div "Agropecuaria Arcena SLU - 7346" at bounding box center [362, 32] width 271 height 14
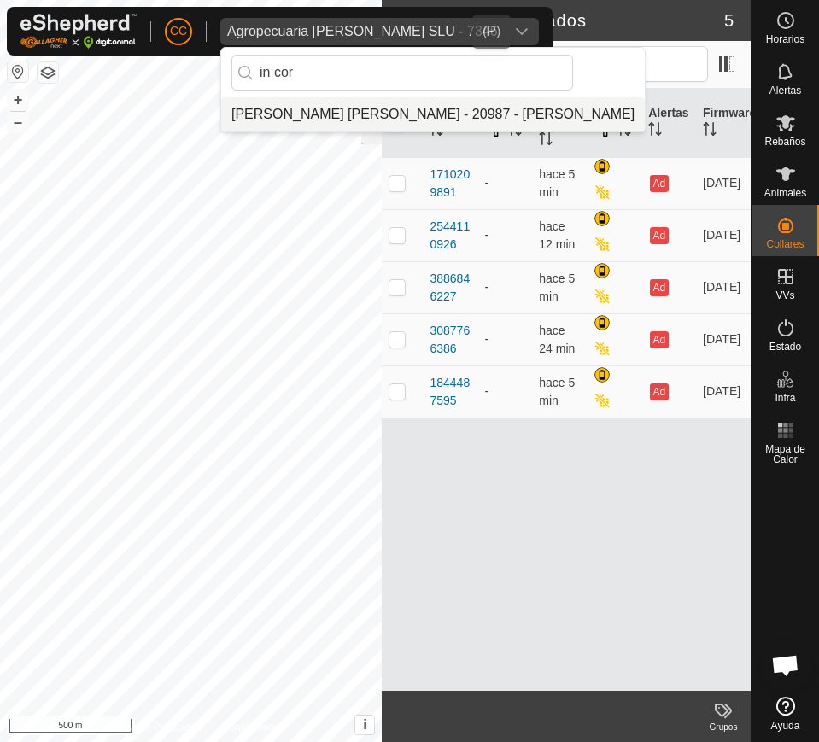
type input "in cor"
click at [318, 114] on li "[PERSON_NAME] [PERSON_NAME] - 20987 - [PERSON_NAME]" at bounding box center [433, 114] width 424 height 34
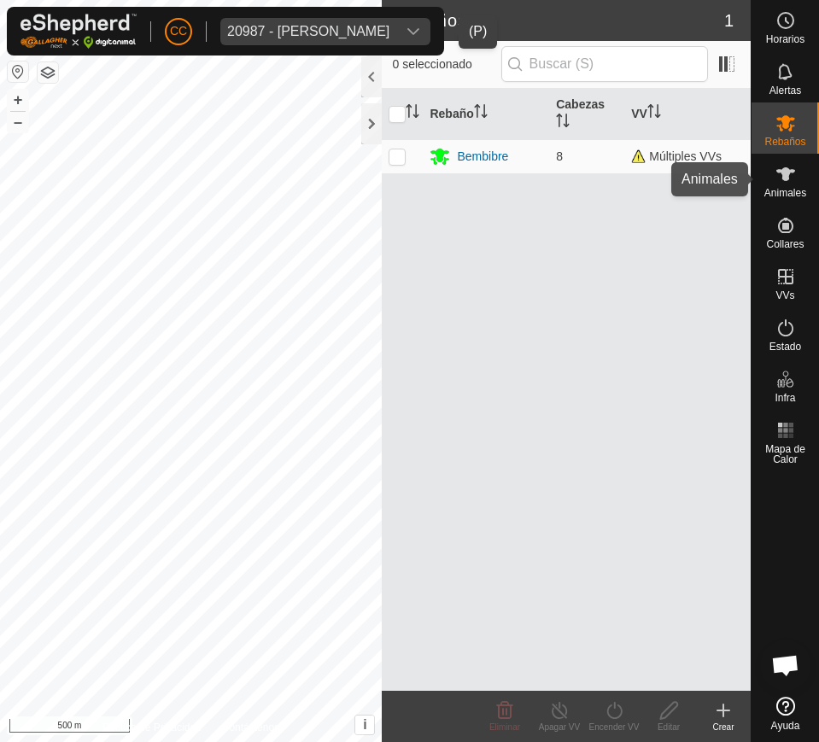
click at [784, 181] on icon at bounding box center [786, 174] width 21 height 21
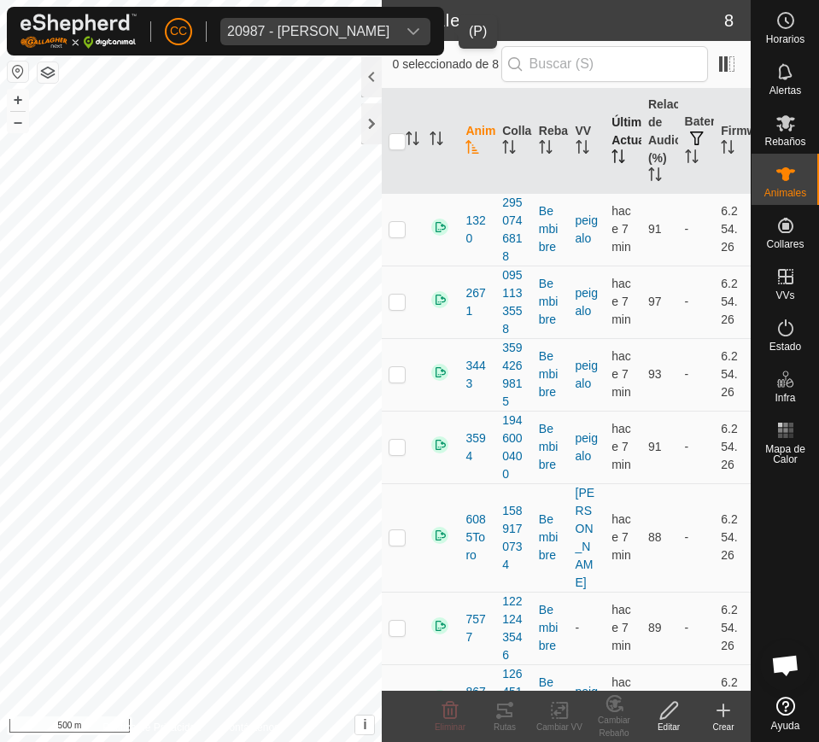
click at [612, 165] on p-sorticon "Activar para ordenar" at bounding box center [619, 159] width 14 height 14
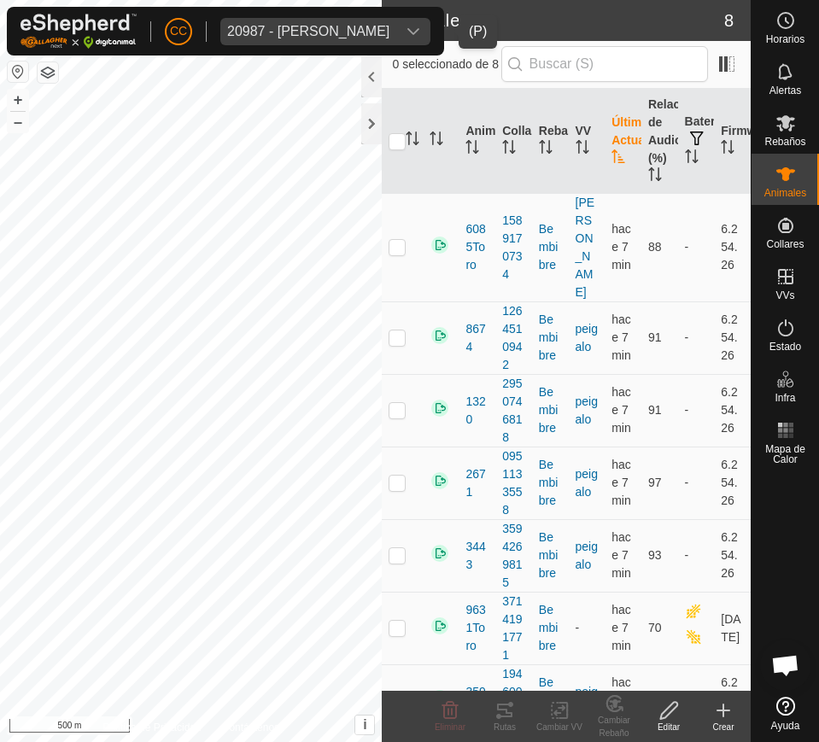
click at [612, 165] on p-sorticon "Activar para ordenar" at bounding box center [619, 159] width 14 height 14
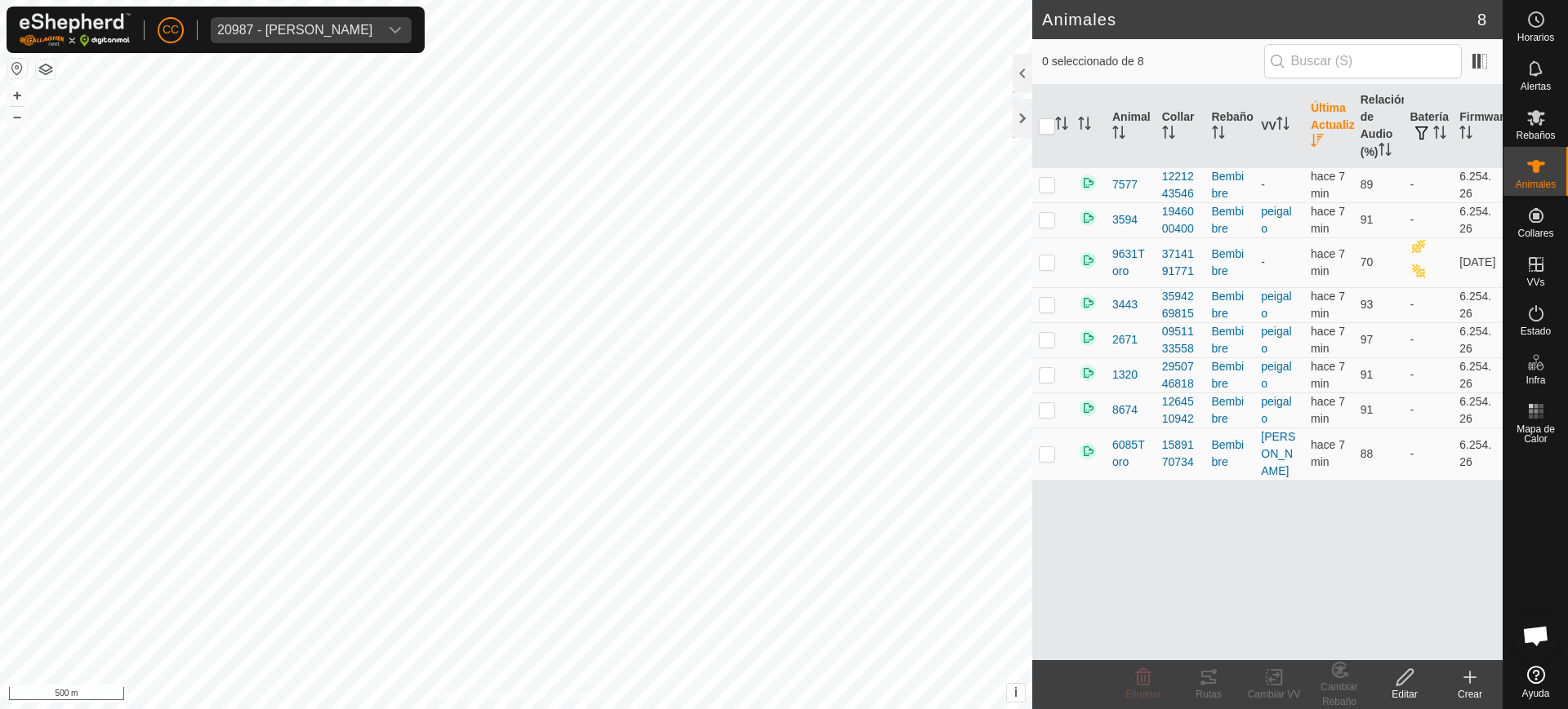
click at [15, 70] on button "button" at bounding box center [17, 69] width 20 height 20
click at [782, 257] on p-checkbox at bounding box center [1047, 262] width 16 height 13
checkbox input "true"
click at [782, 183] on p-checkbox at bounding box center [1047, 184] width 16 height 13
checkbox input "true"
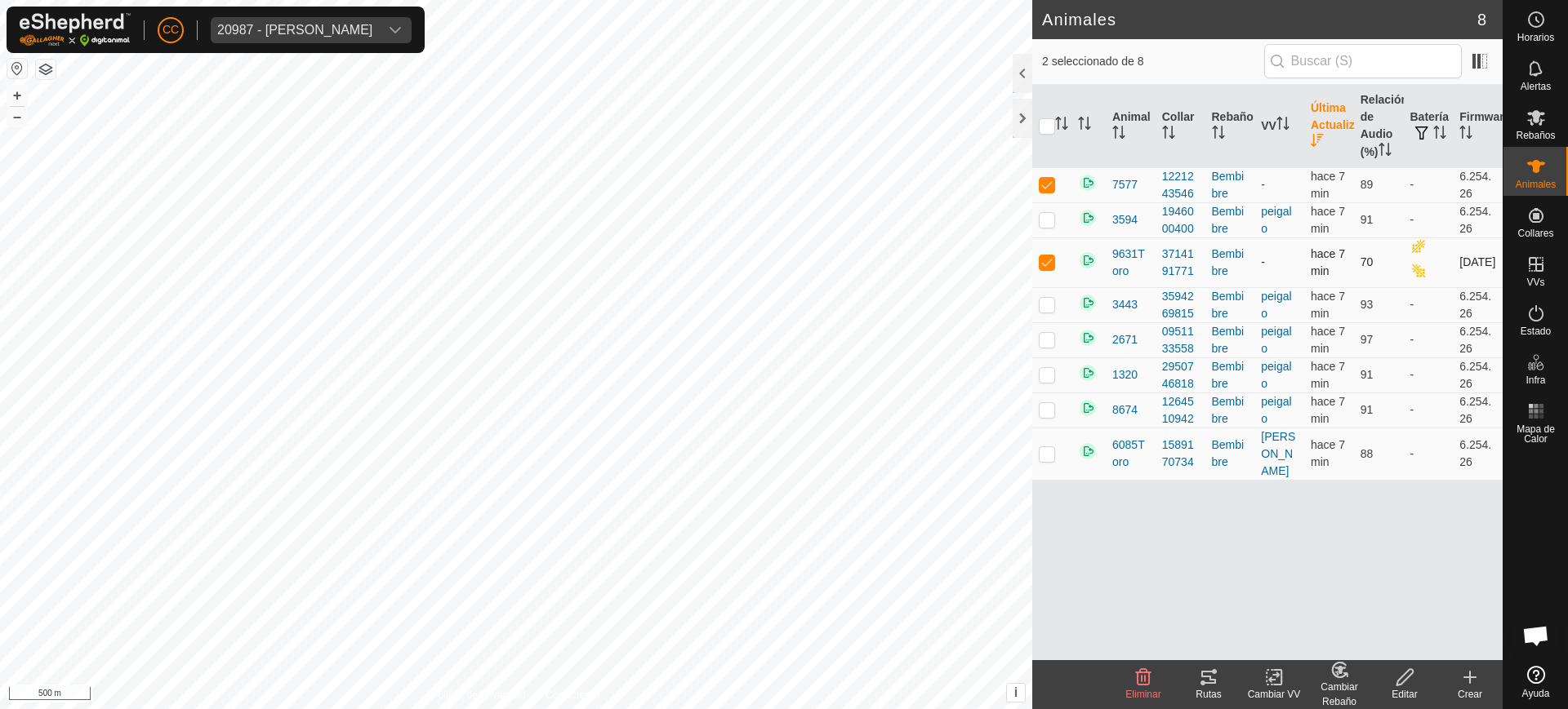
click at [782, 260] on p-checkbox at bounding box center [1047, 262] width 16 height 13
checkbox input "false"
click at [782, 677] on icon at bounding box center [1405, 677] width 16 height 16
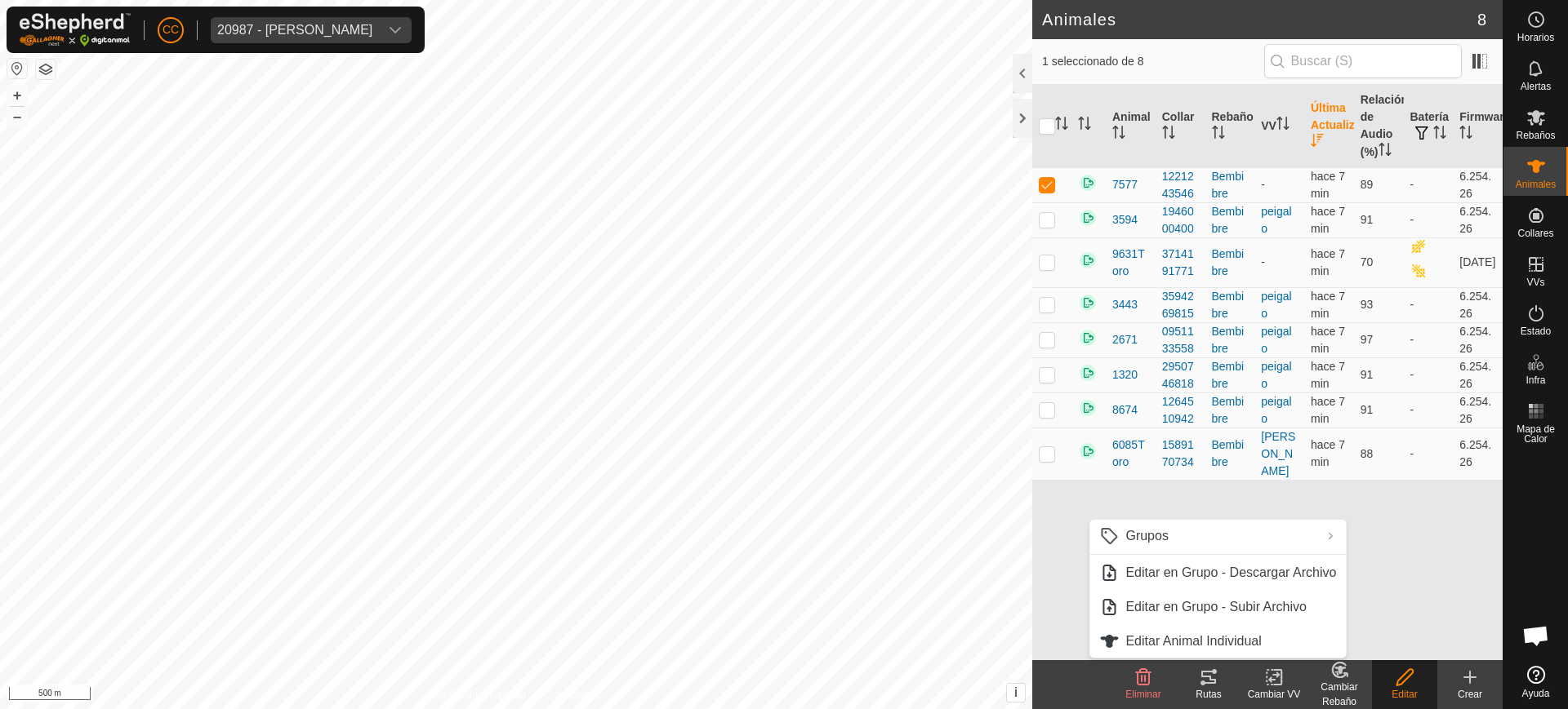
click at [782, 529] on div "Animal Collar Rebaño VV Última Actualización Relación de Audio (%) Batería Firm…" at bounding box center [1268, 373] width 470 height 575
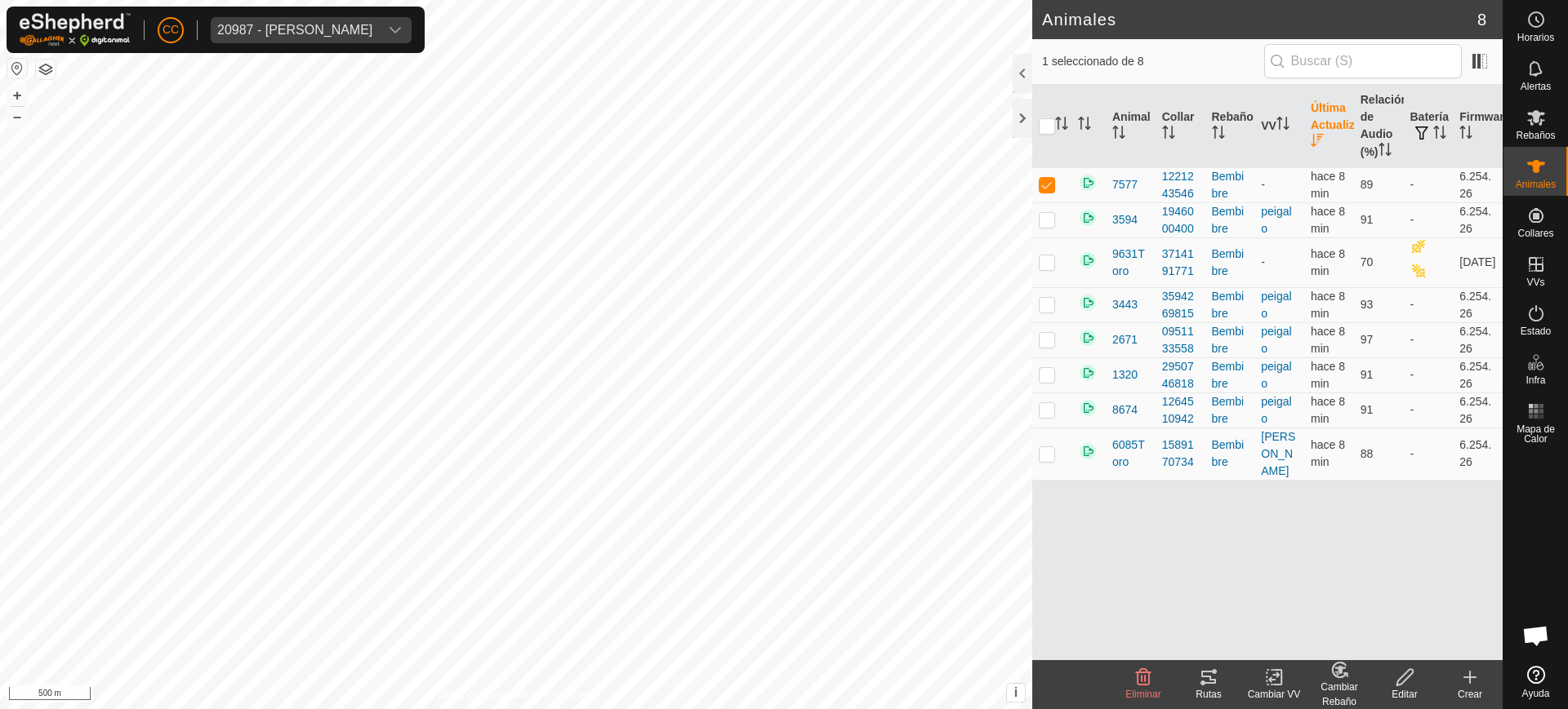
click at [782, 562] on div "Animal Collar Rebaño VV Última Actualización Relación de Audio (%) Batería Firm…" at bounding box center [1268, 373] width 470 height 575
